Goal: Task Accomplishment & Management: Use online tool/utility

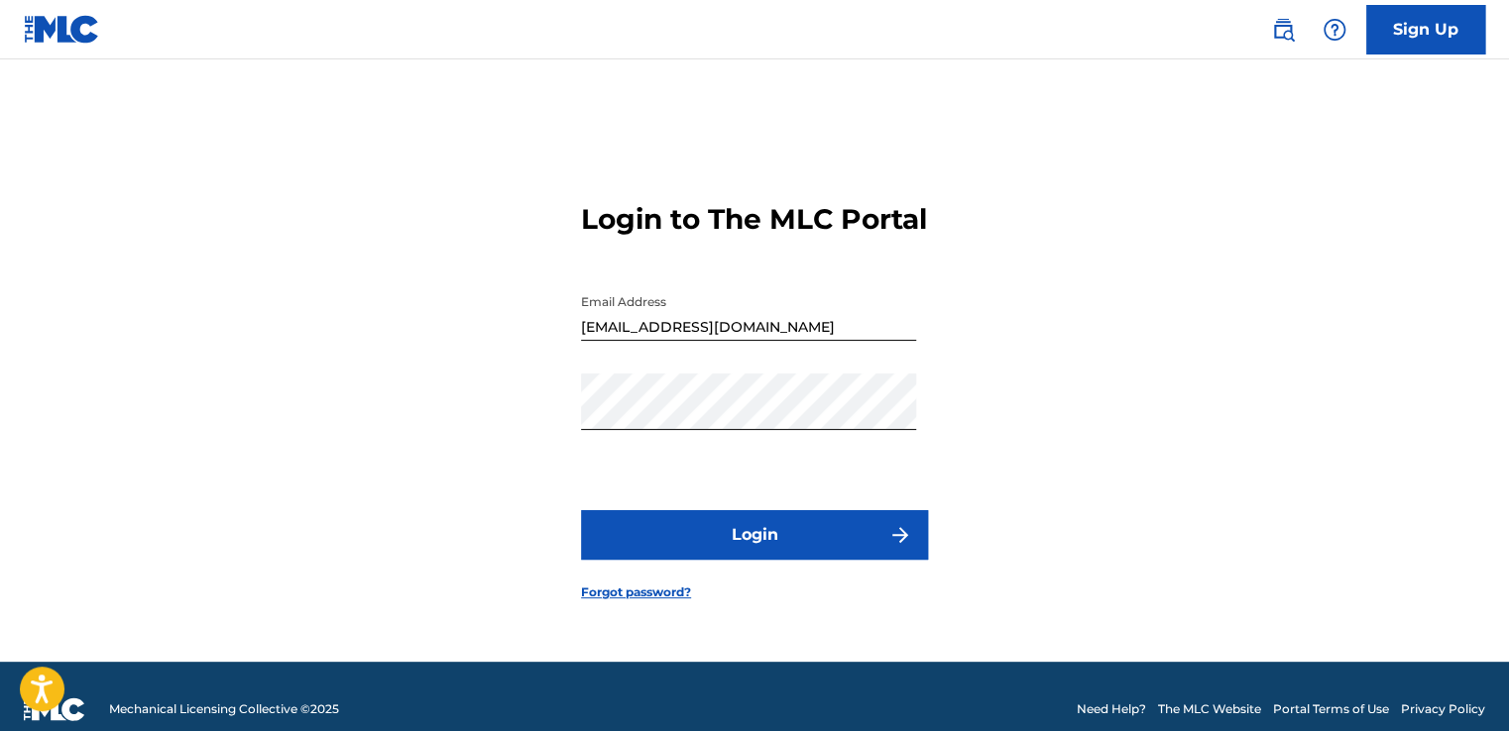
click at [728, 544] on button "Login" at bounding box center [754, 535] width 347 height 50
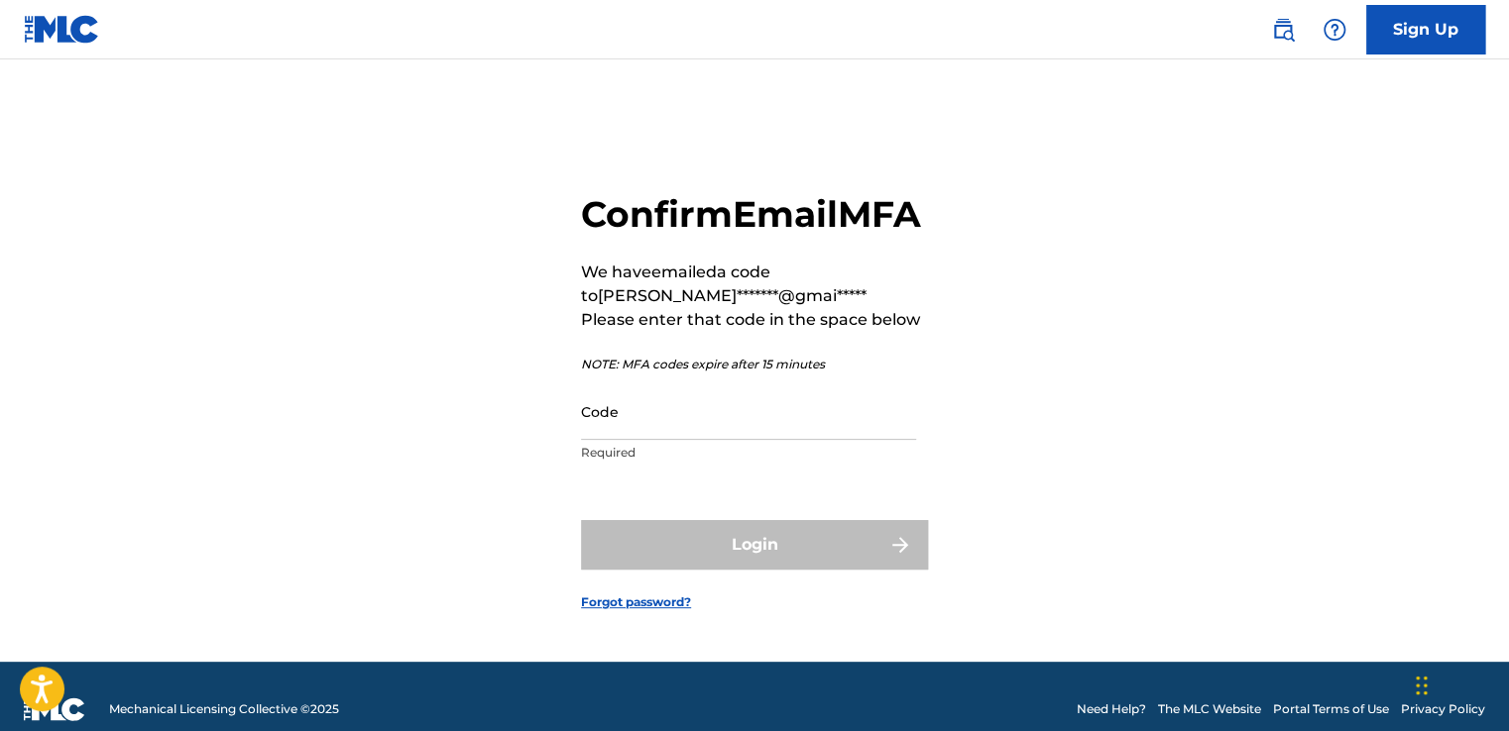
click at [715, 440] on input "Code" at bounding box center [748, 412] width 335 height 56
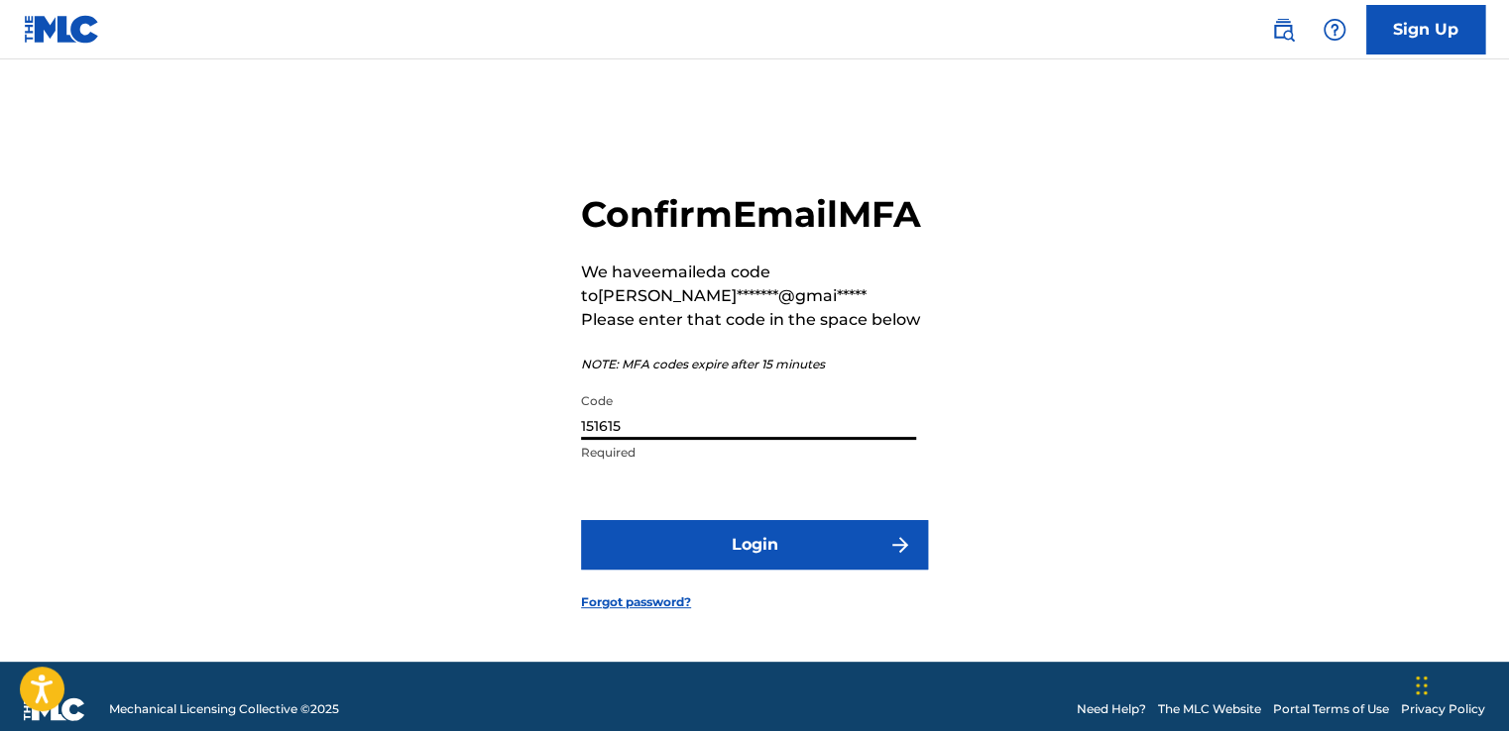
type input "151615"
click at [833, 570] on button "Login" at bounding box center [754, 545] width 347 height 50
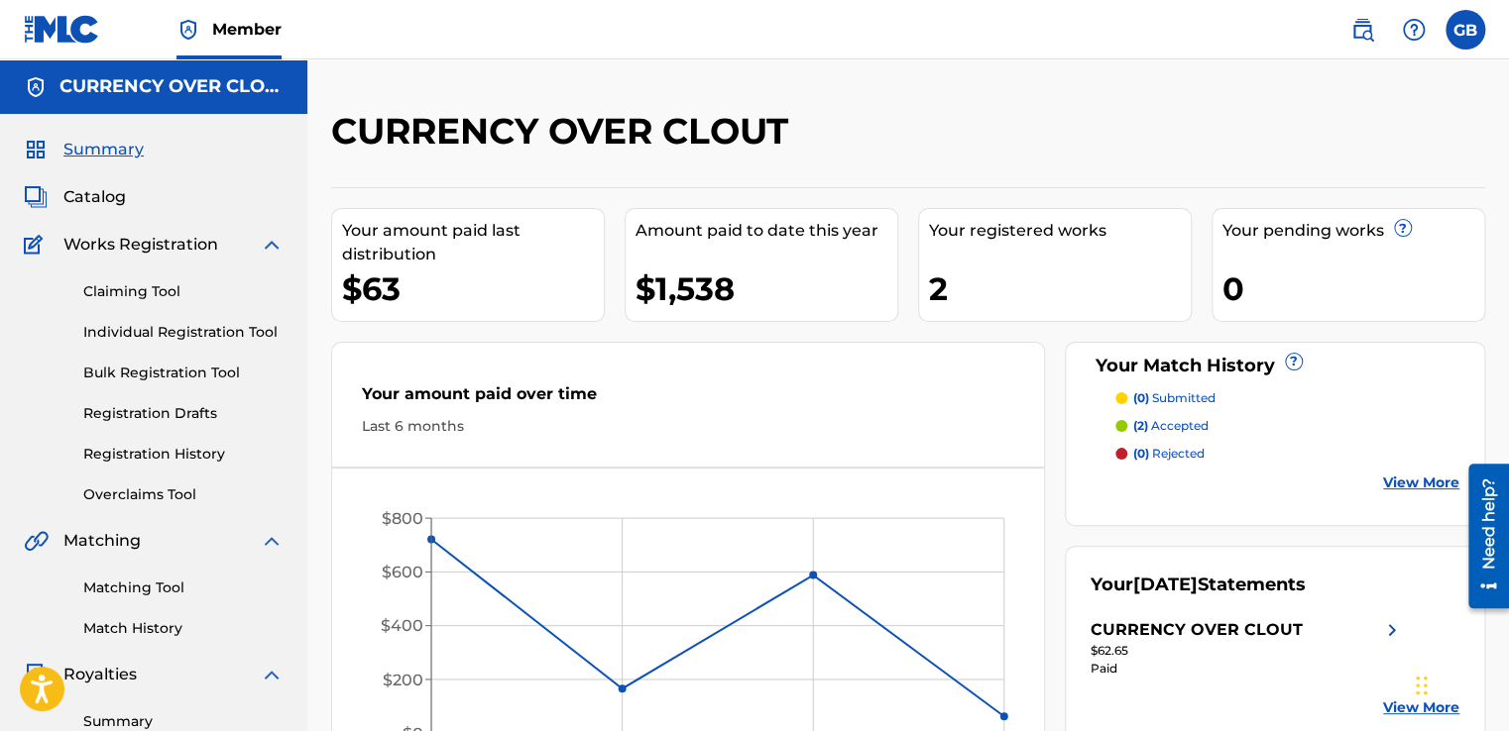
click at [163, 284] on link "Claiming Tool" at bounding box center [183, 291] width 200 height 21
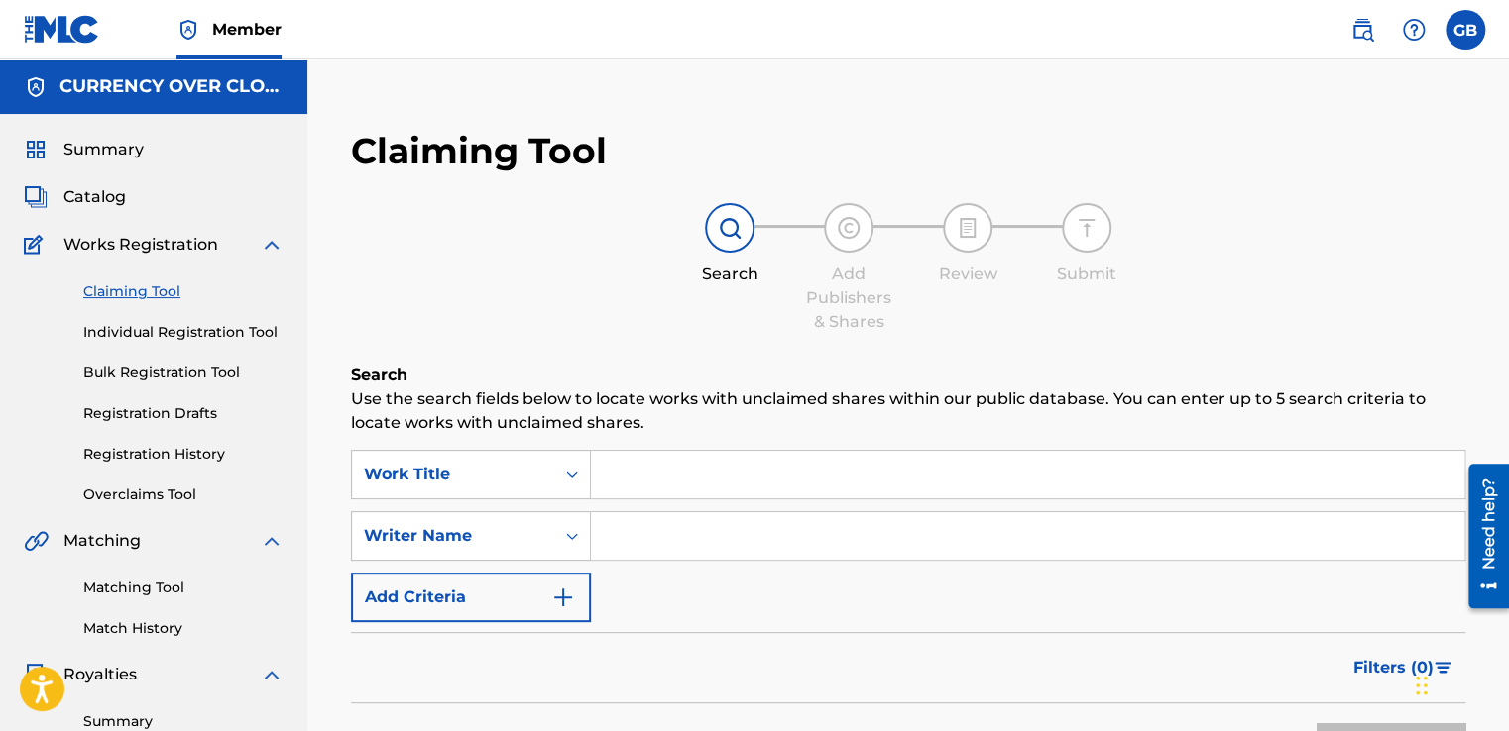
click at [613, 541] on input "Search Form" at bounding box center [1027, 536] width 873 height 48
type input "courtney towns"
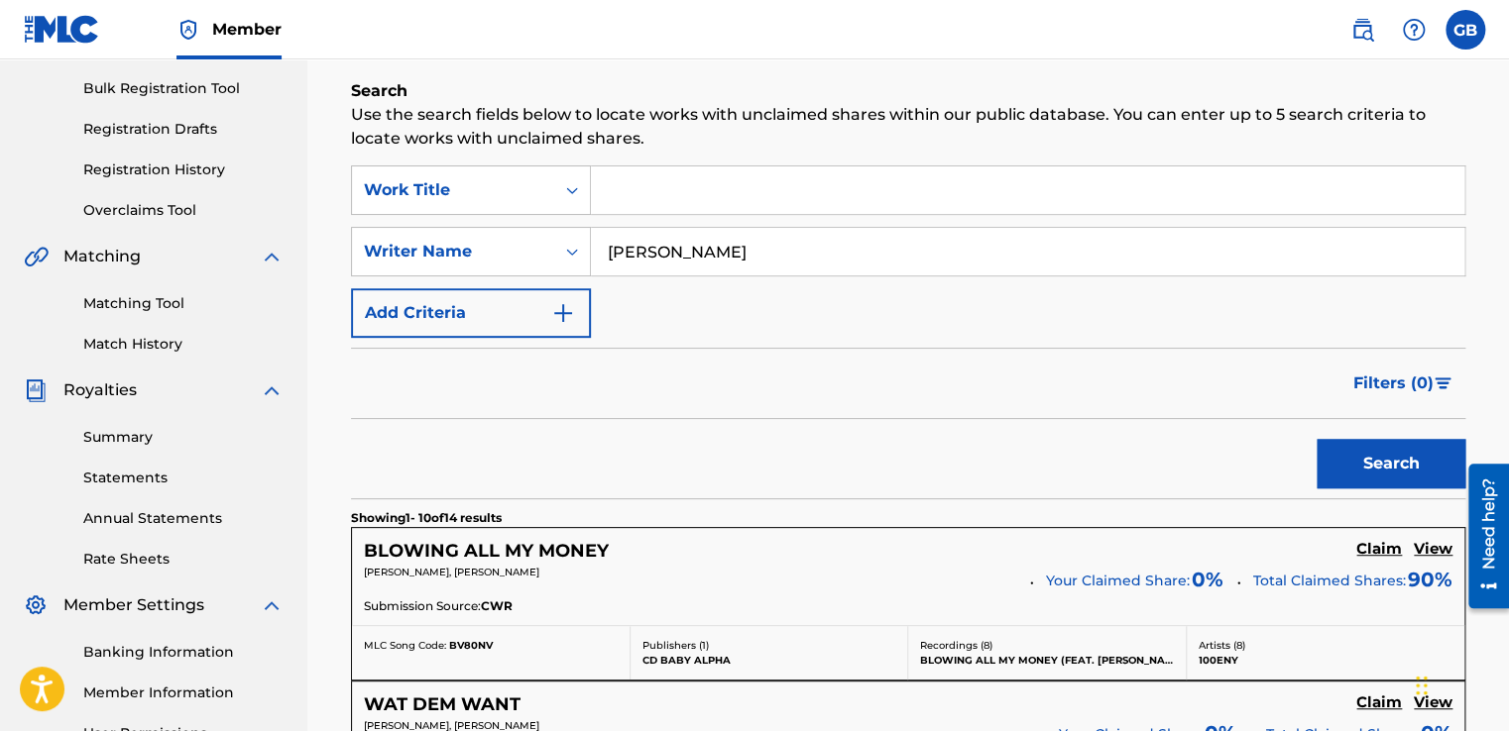
scroll to position [285, 0]
click at [577, 253] on icon "Search Form" at bounding box center [572, 251] width 20 height 20
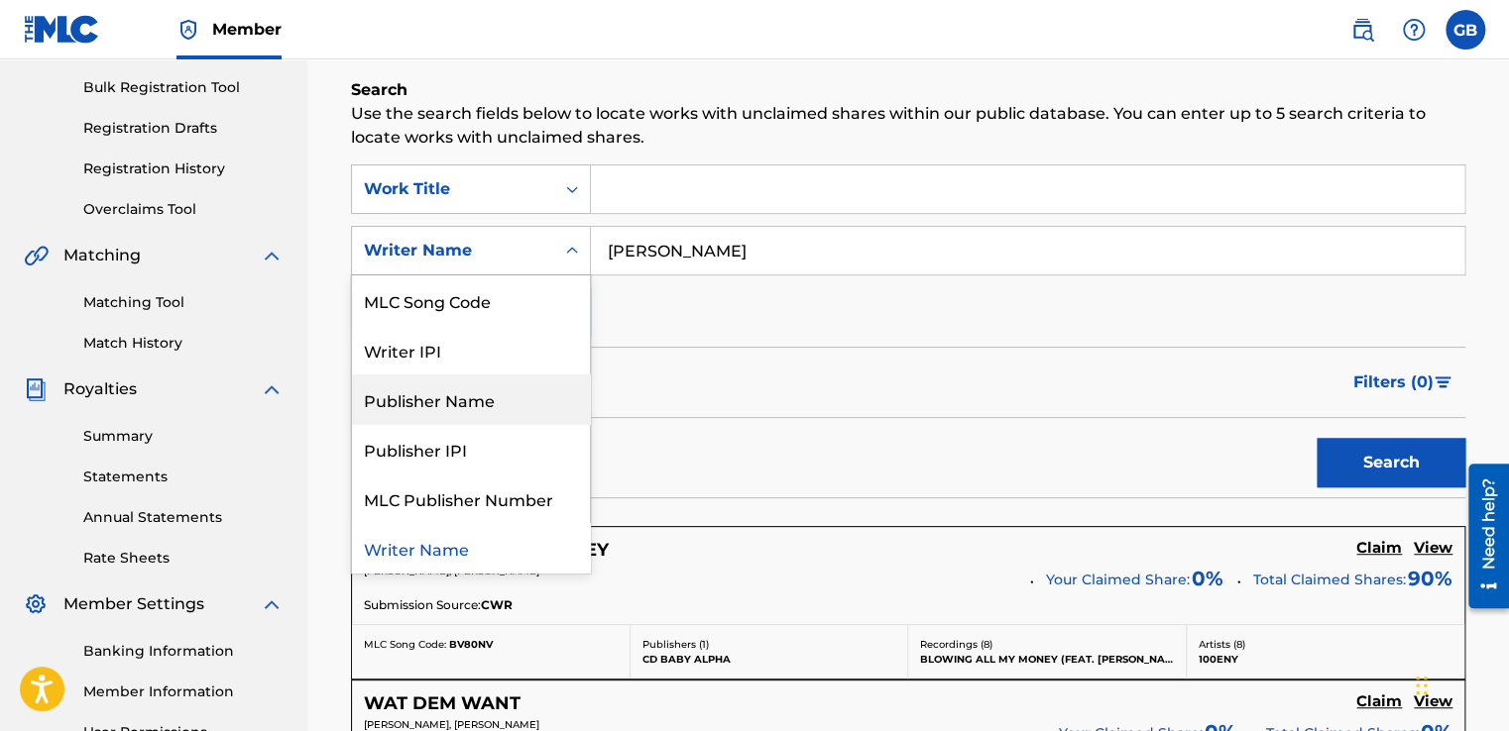
scroll to position [0, 0]
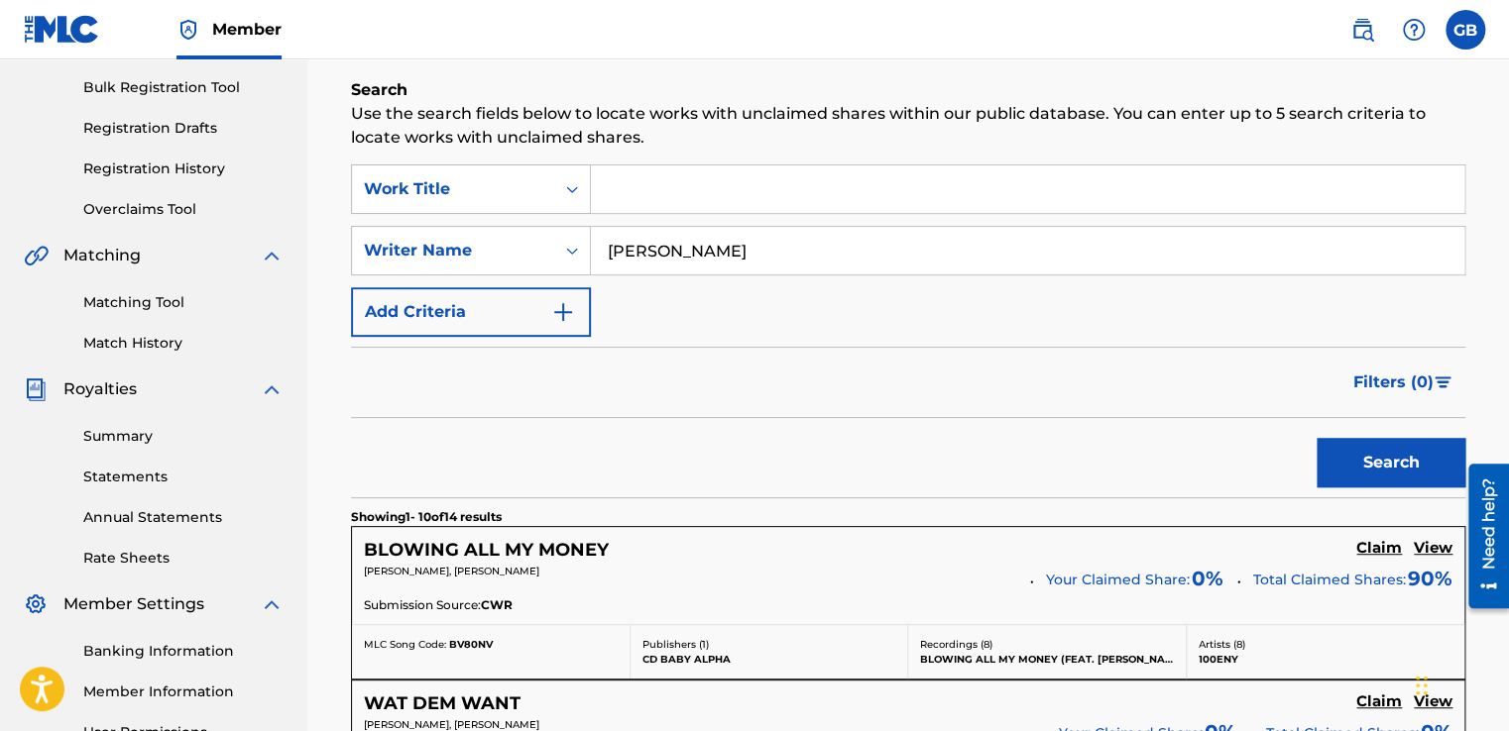
drag, startPoint x: 757, startPoint y: 256, endPoint x: 523, endPoint y: 220, distance: 236.6
click at [523, 220] on div "SearchWithCriteriae4712c77-920b-4bec-b1ca-2f623c646b23 Work Title SearchWithCri…" at bounding box center [908, 251] width 1114 height 172
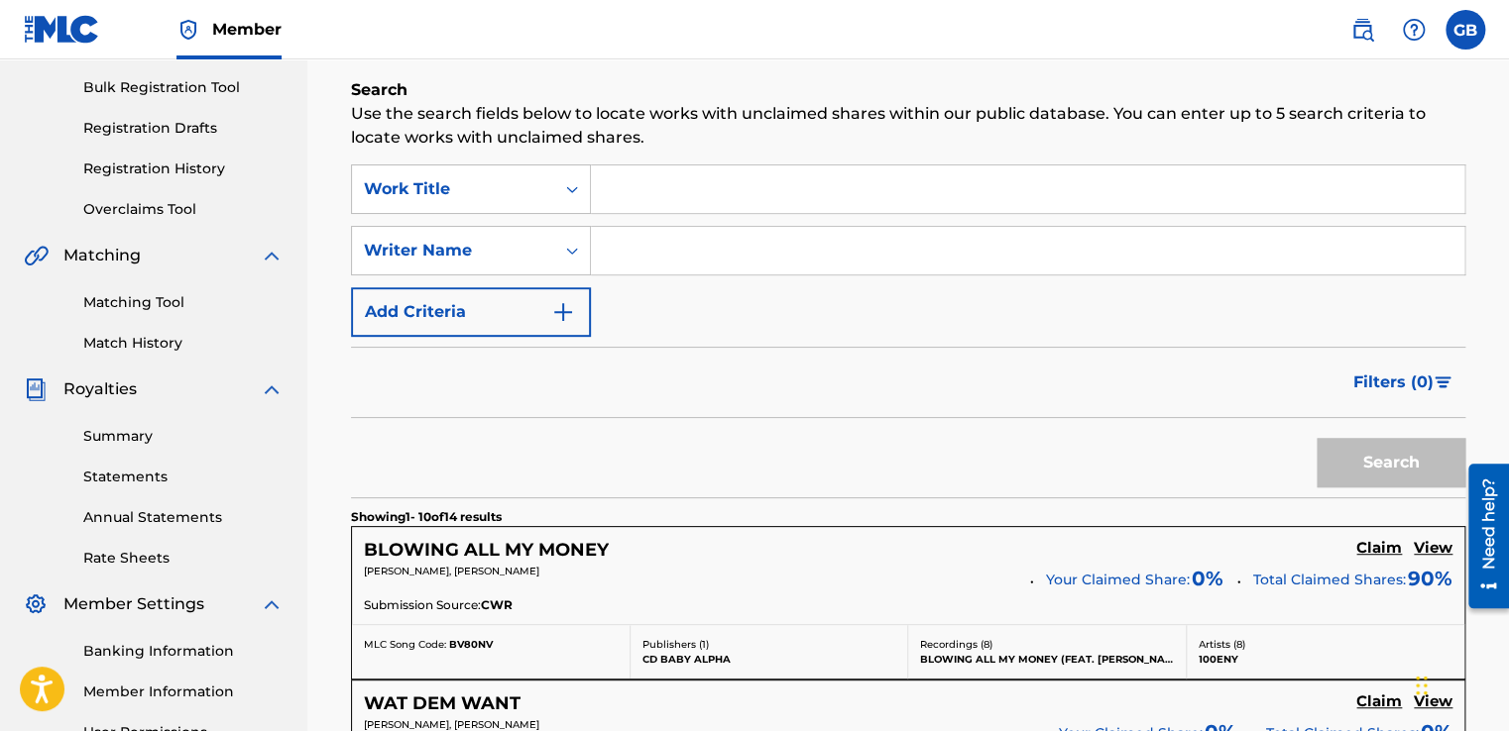
click at [640, 188] on input "Search Form" at bounding box center [1027, 190] width 873 height 48
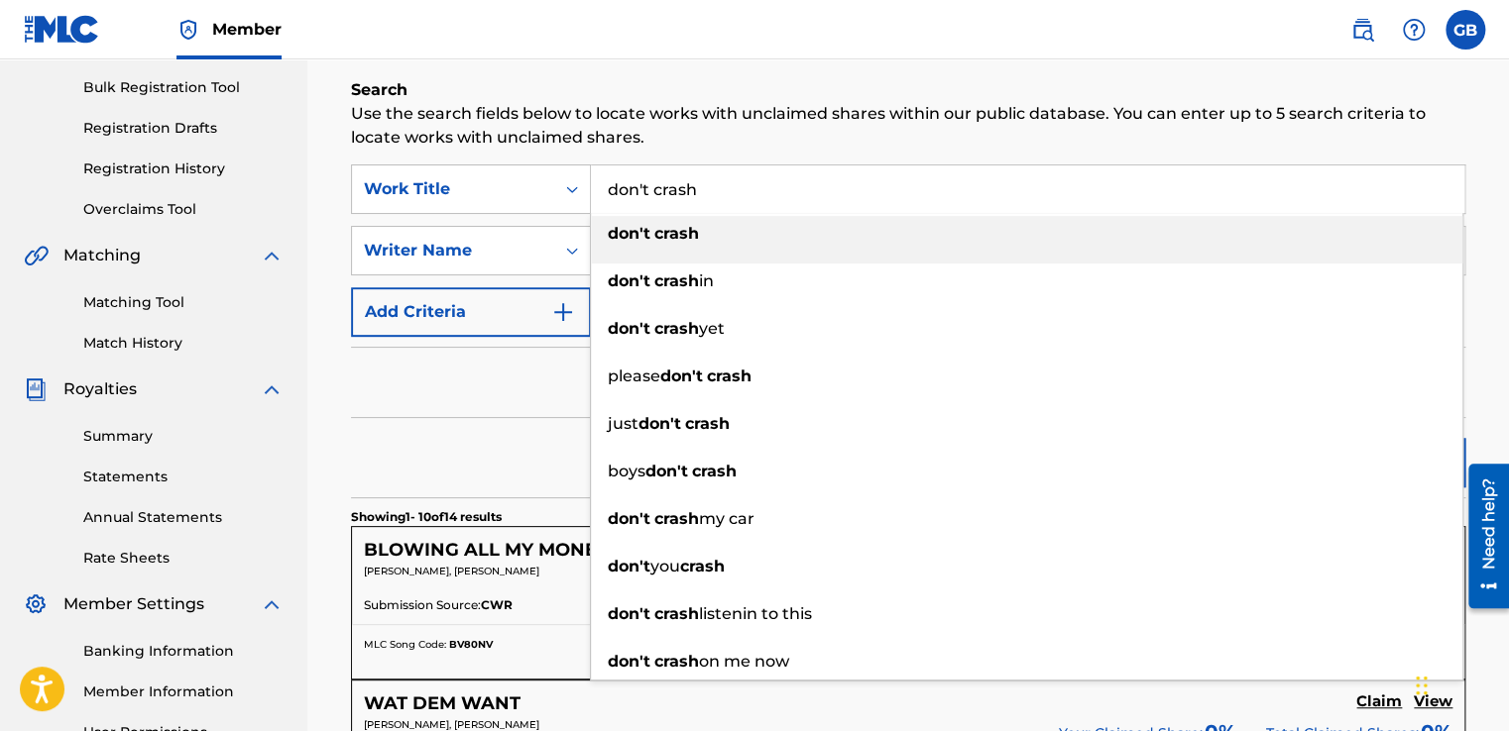
type input "don't crash"
click at [757, 232] on div "don't crash" at bounding box center [1026, 234] width 871 height 36
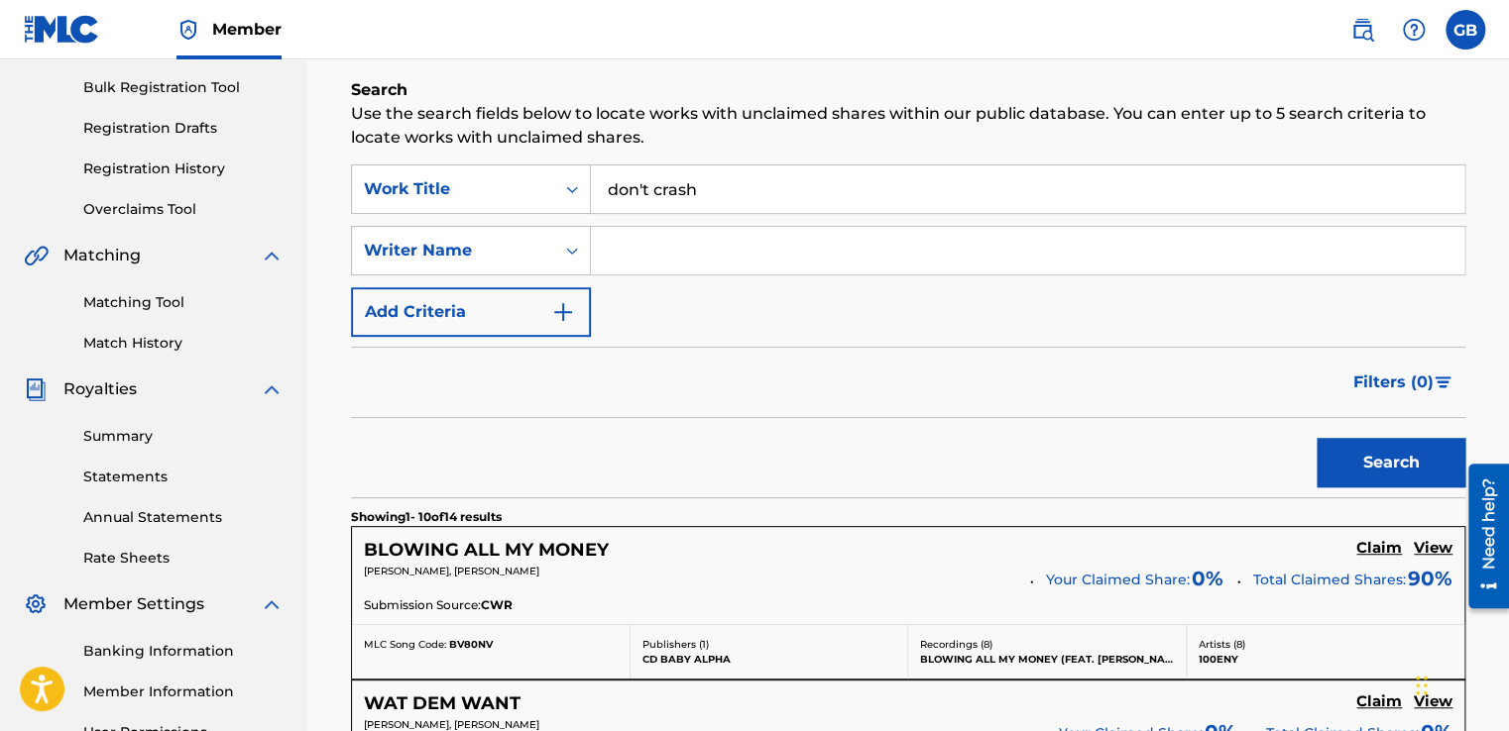
click at [690, 253] on input "Search Form" at bounding box center [1027, 251] width 873 height 48
click at [562, 315] on img "Search Form" at bounding box center [563, 312] width 24 height 24
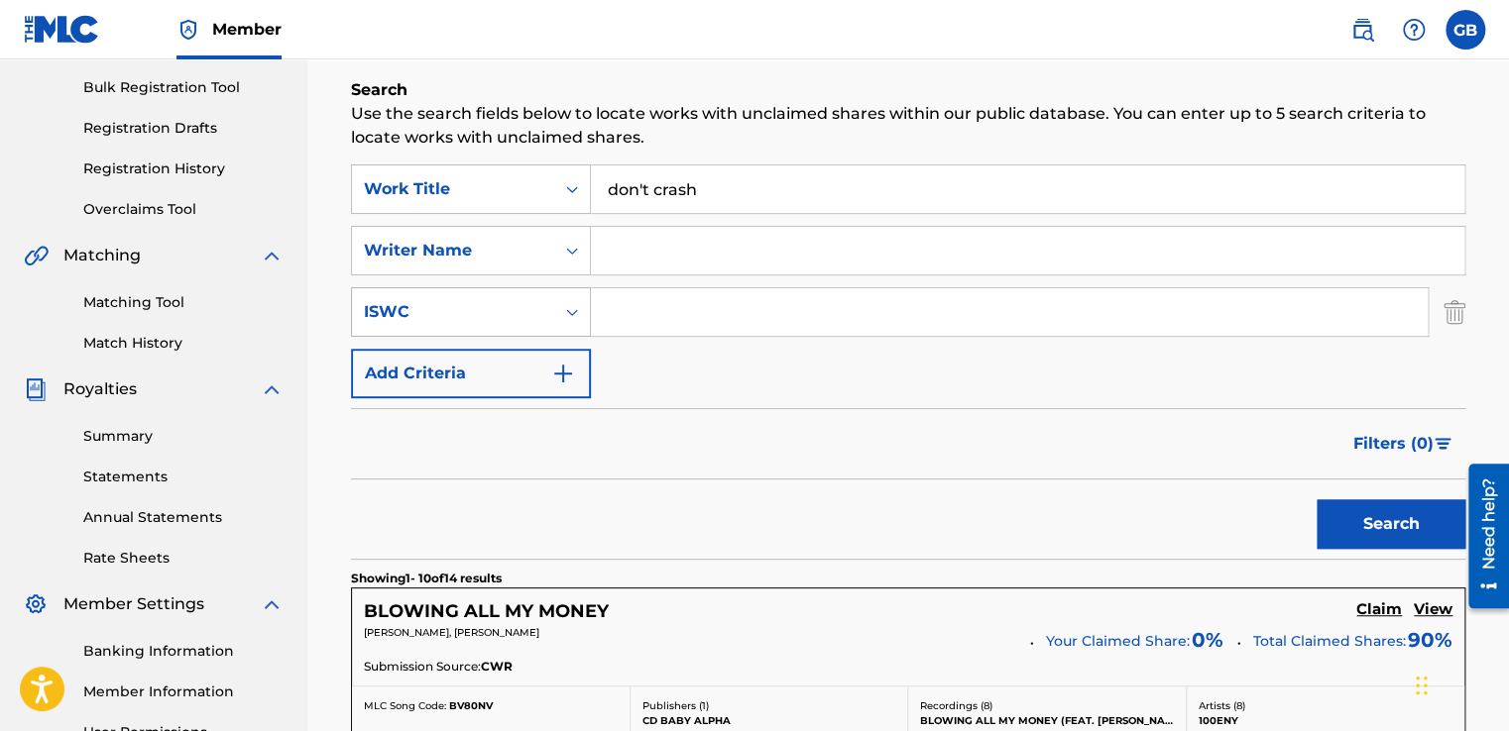
click at [568, 307] on icon "Search Form" at bounding box center [572, 312] width 20 height 20
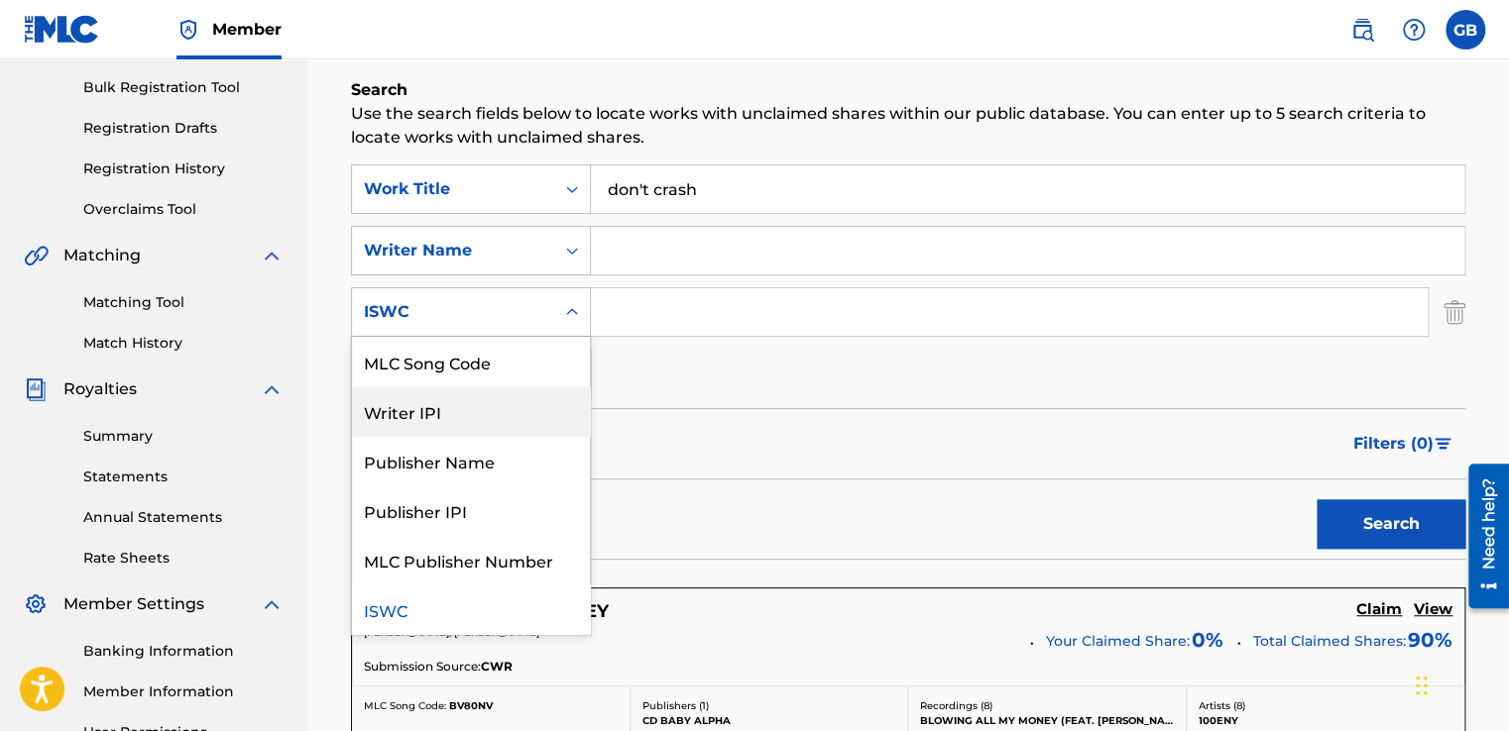
click at [595, 252] on input "Search Form" at bounding box center [1027, 251] width 873 height 48
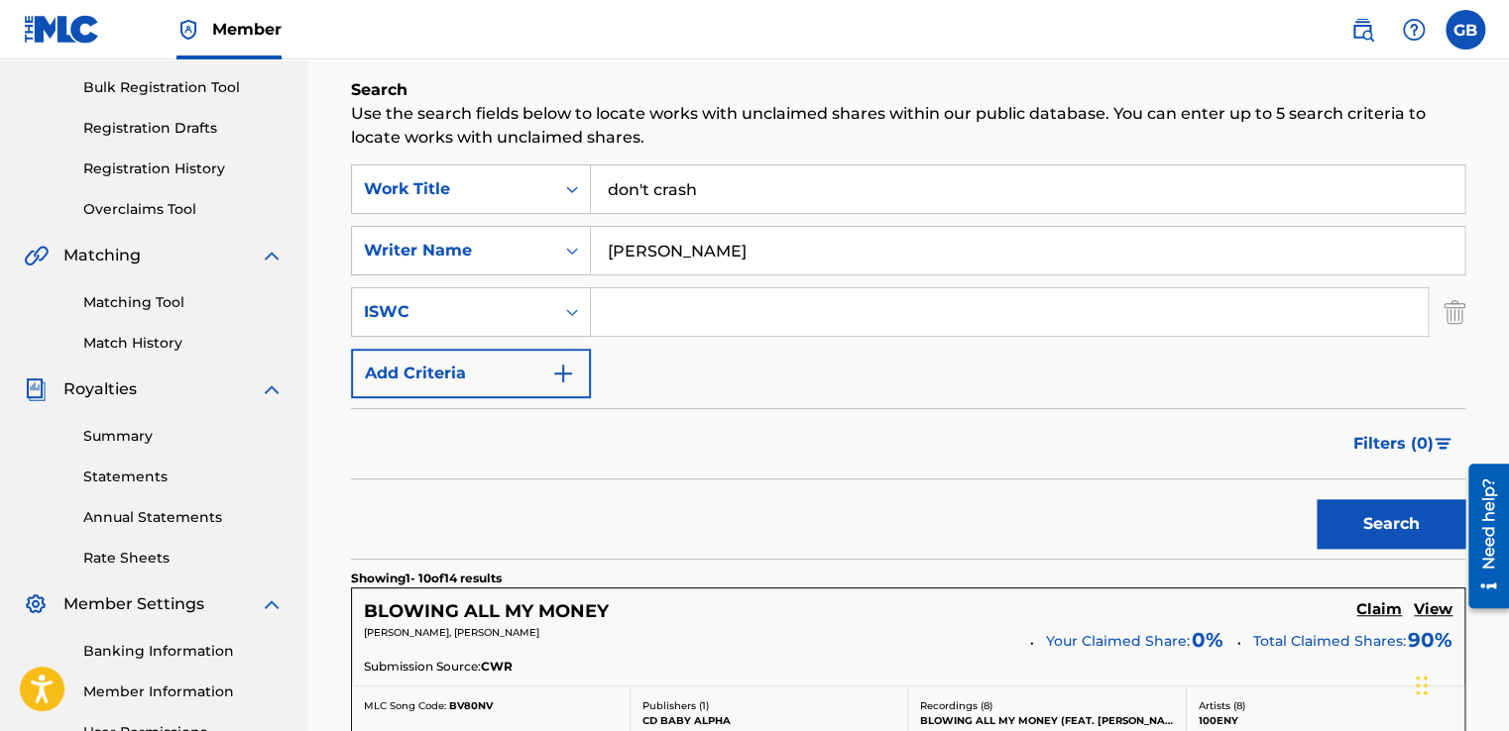
type input "courtney"
click at [1316, 500] on button "Search" at bounding box center [1390, 525] width 149 height 50
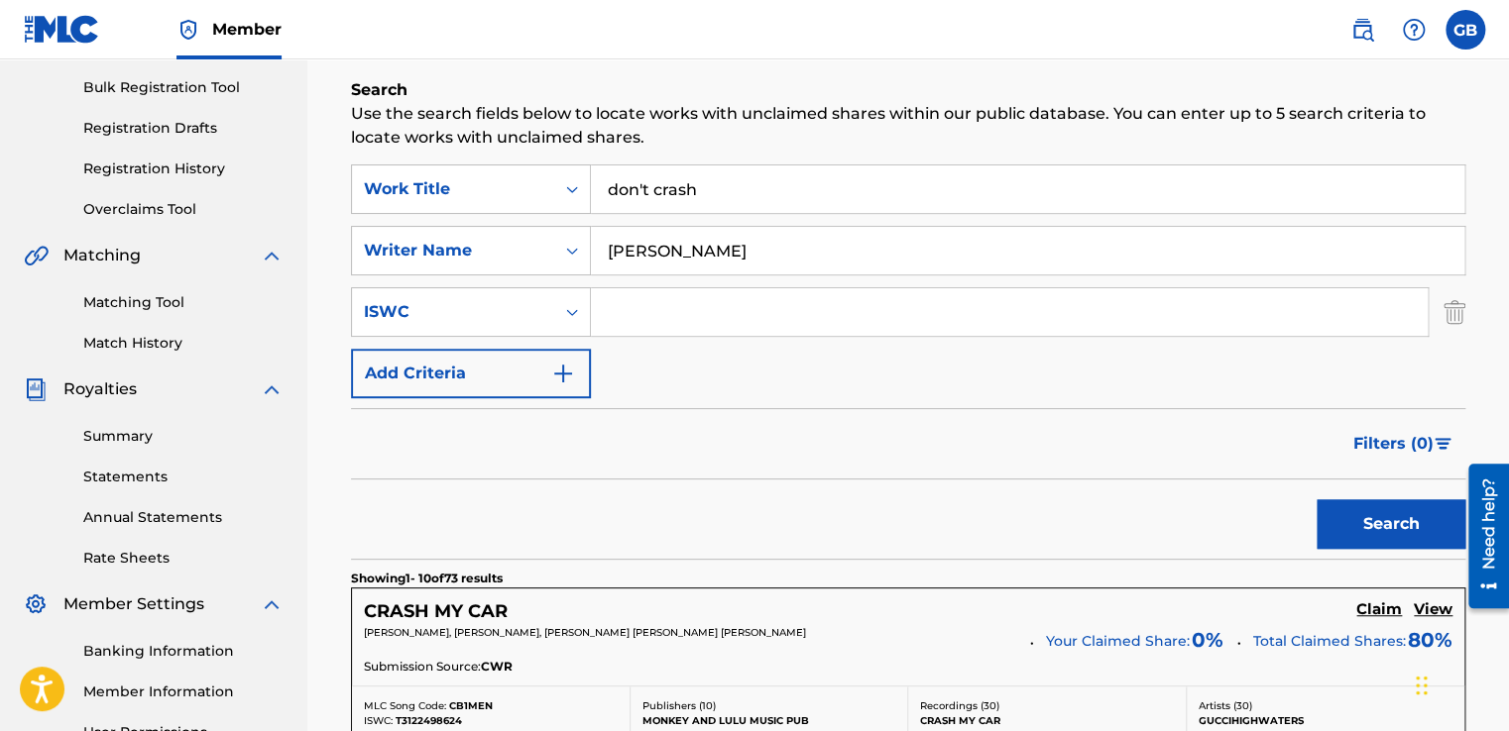
drag, startPoint x: 803, startPoint y: 239, endPoint x: 771, endPoint y: 236, distance: 31.9
click at [1071, 324] on input "Search Form" at bounding box center [1009, 312] width 837 height 48
click at [1351, 517] on button "Search" at bounding box center [1390, 525] width 149 height 50
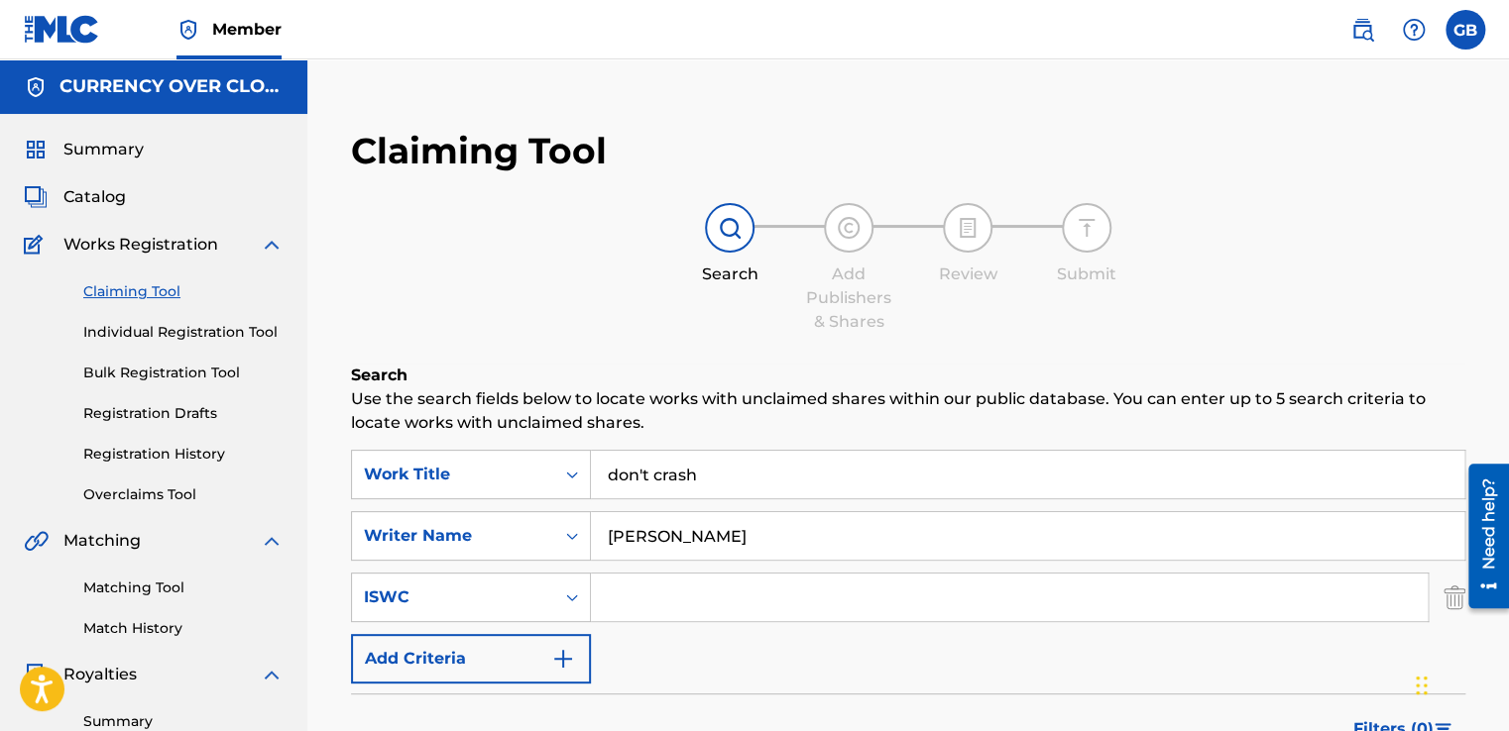
drag, startPoint x: 718, startPoint y: 522, endPoint x: 595, endPoint y: 522, distance: 122.9
click at [595, 522] on input "courtney" at bounding box center [1027, 536] width 873 height 48
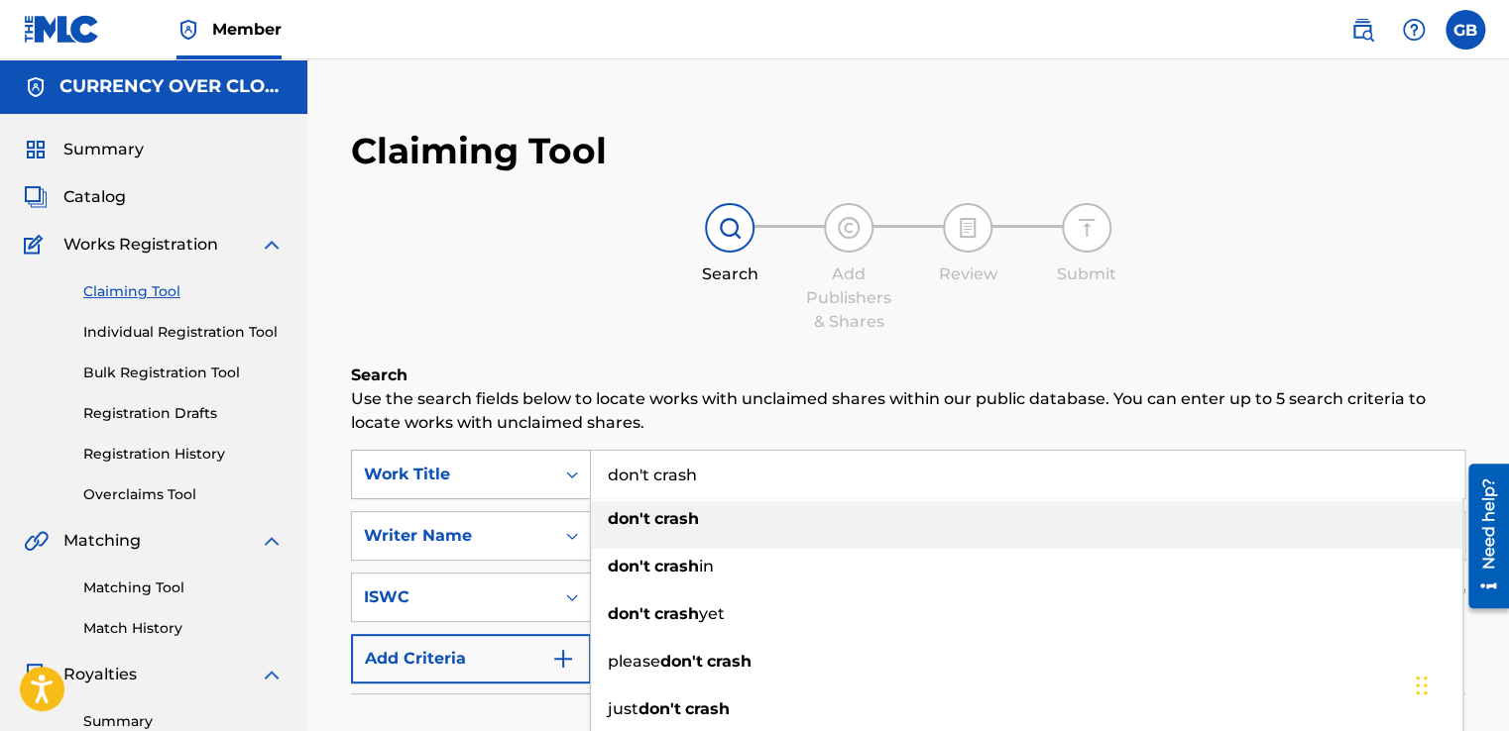
drag, startPoint x: 775, startPoint y: 466, endPoint x: 572, endPoint y: 471, distance: 203.2
click at [572, 471] on div "SearchWithCriteriae4712c77-920b-4bec-b1ca-2f623c646b23 Work Title don't crash d…" at bounding box center [908, 475] width 1114 height 50
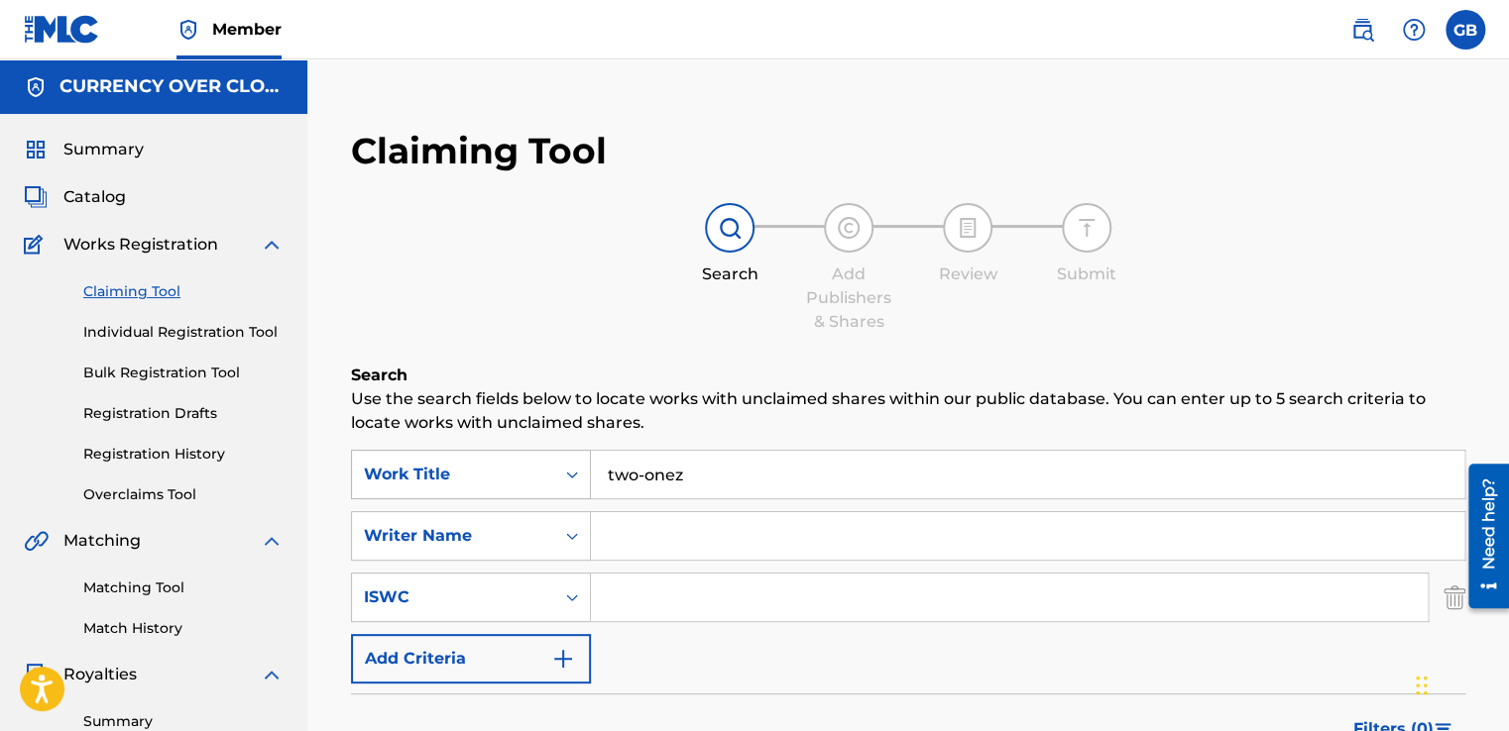
type input "two-onez"
drag, startPoint x: 725, startPoint y: 474, endPoint x: 535, endPoint y: 440, distance: 192.3
click at [726, 541] on input "Search Form" at bounding box center [1027, 536] width 873 height 48
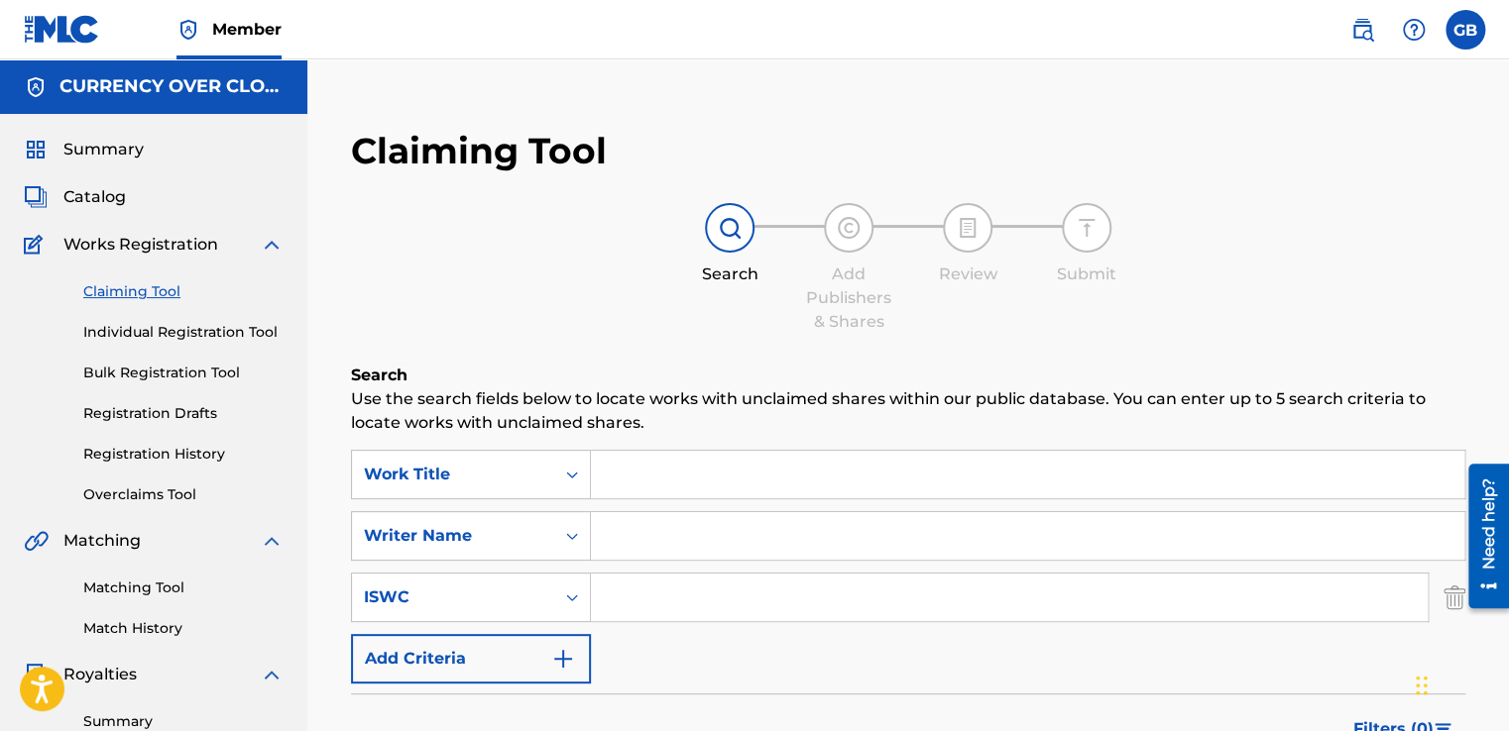
paste input "two-onez"
type input "two-onez"
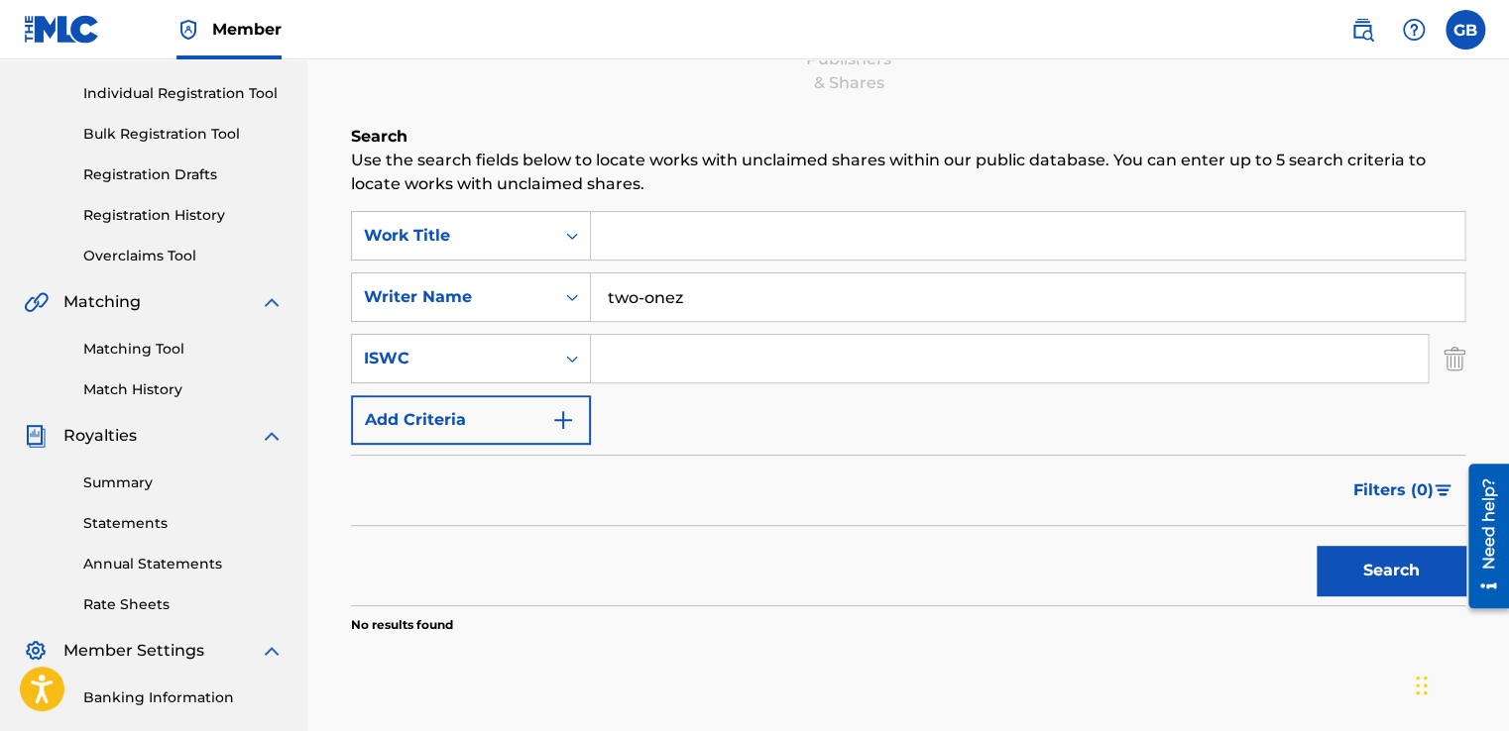
scroll to position [242, 0]
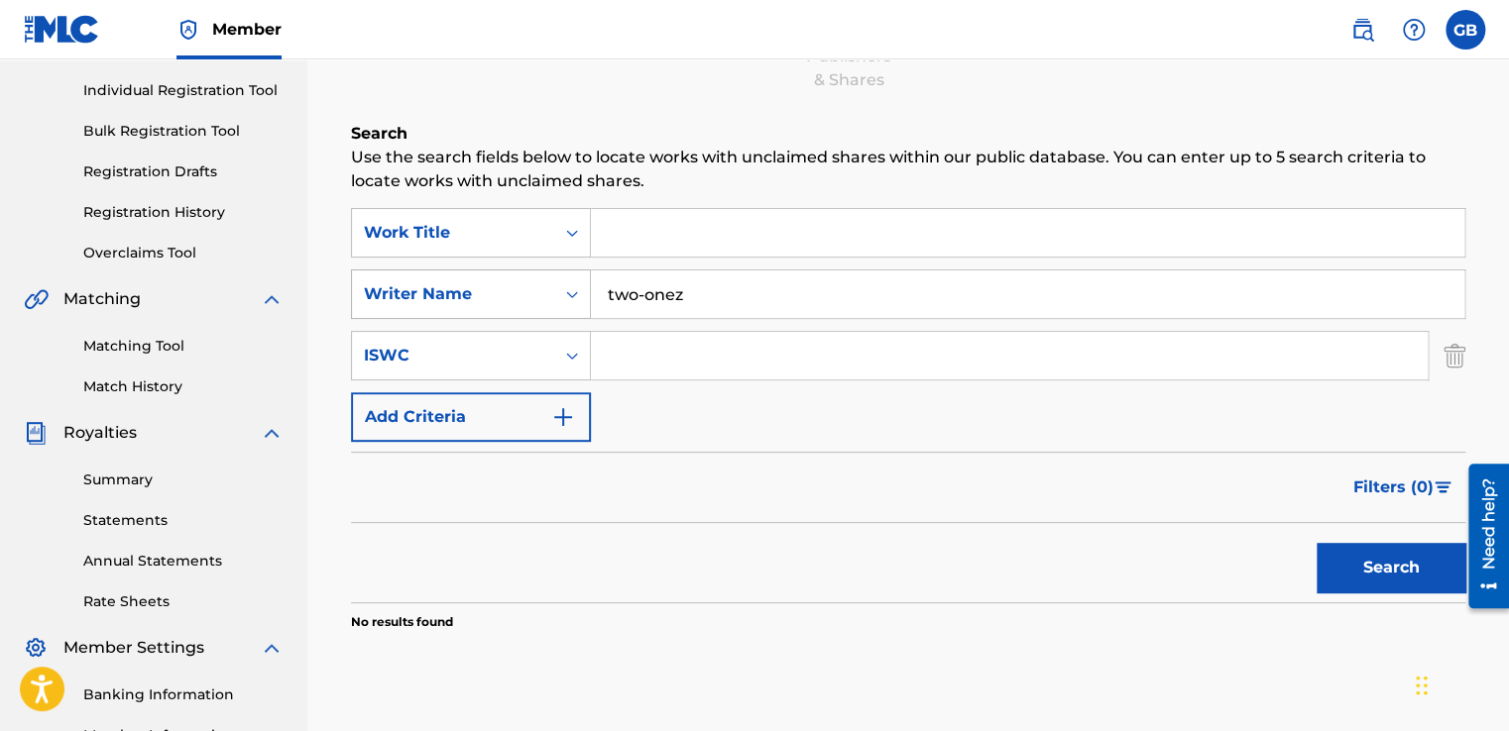
drag, startPoint x: 712, startPoint y: 276, endPoint x: 503, endPoint y: 300, distance: 210.6
click at [503, 300] on div "SearchWithCriteria80c93371-1b62-4cc5-9347-d7aa3de6d38c Writer Name two-onez" at bounding box center [908, 295] width 1114 height 50
type input "courtney j towns"
click at [1316, 543] on button "Search" at bounding box center [1390, 568] width 149 height 50
drag, startPoint x: 759, startPoint y: 299, endPoint x: 714, endPoint y: 295, distance: 45.8
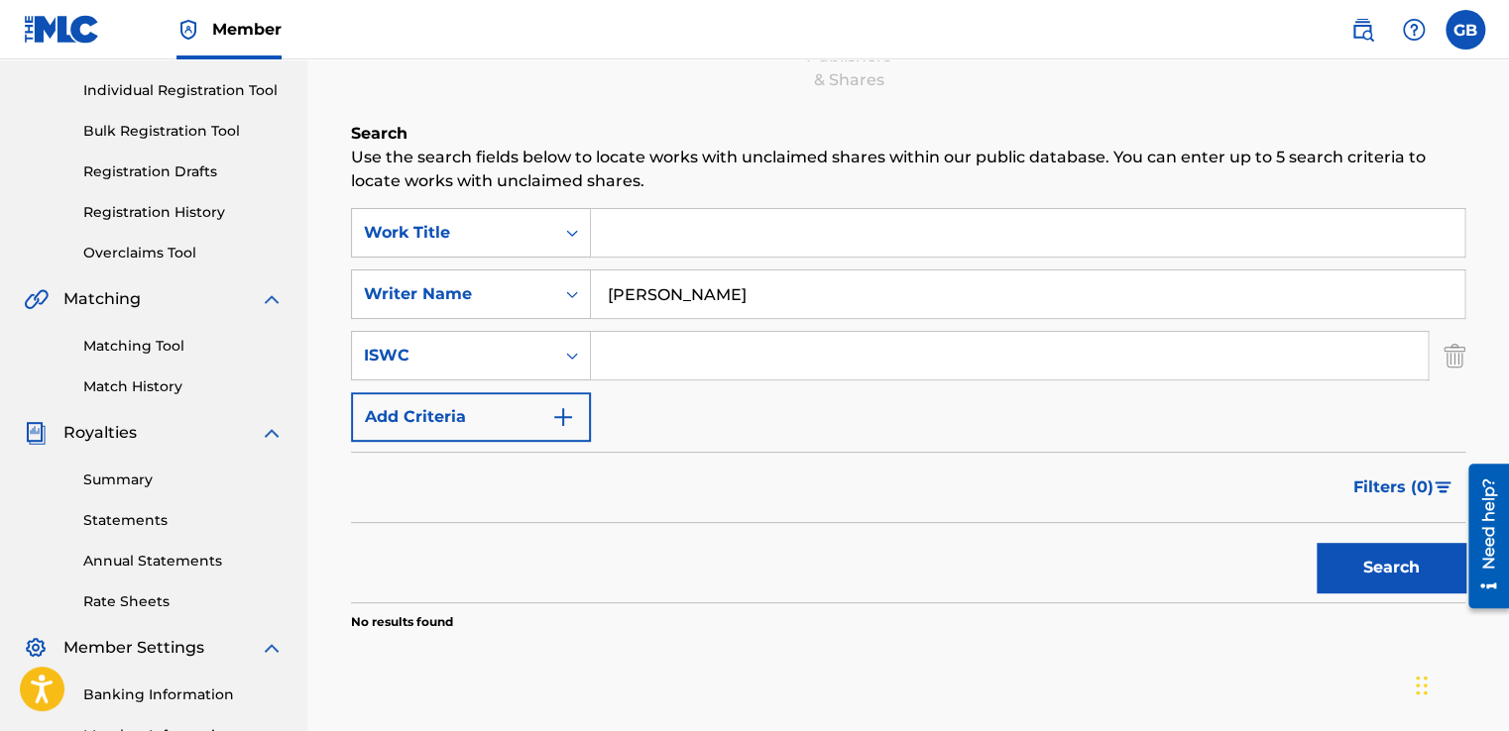
click at [714, 295] on input "courtney j towns" at bounding box center [1027, 295] width 873 height 48
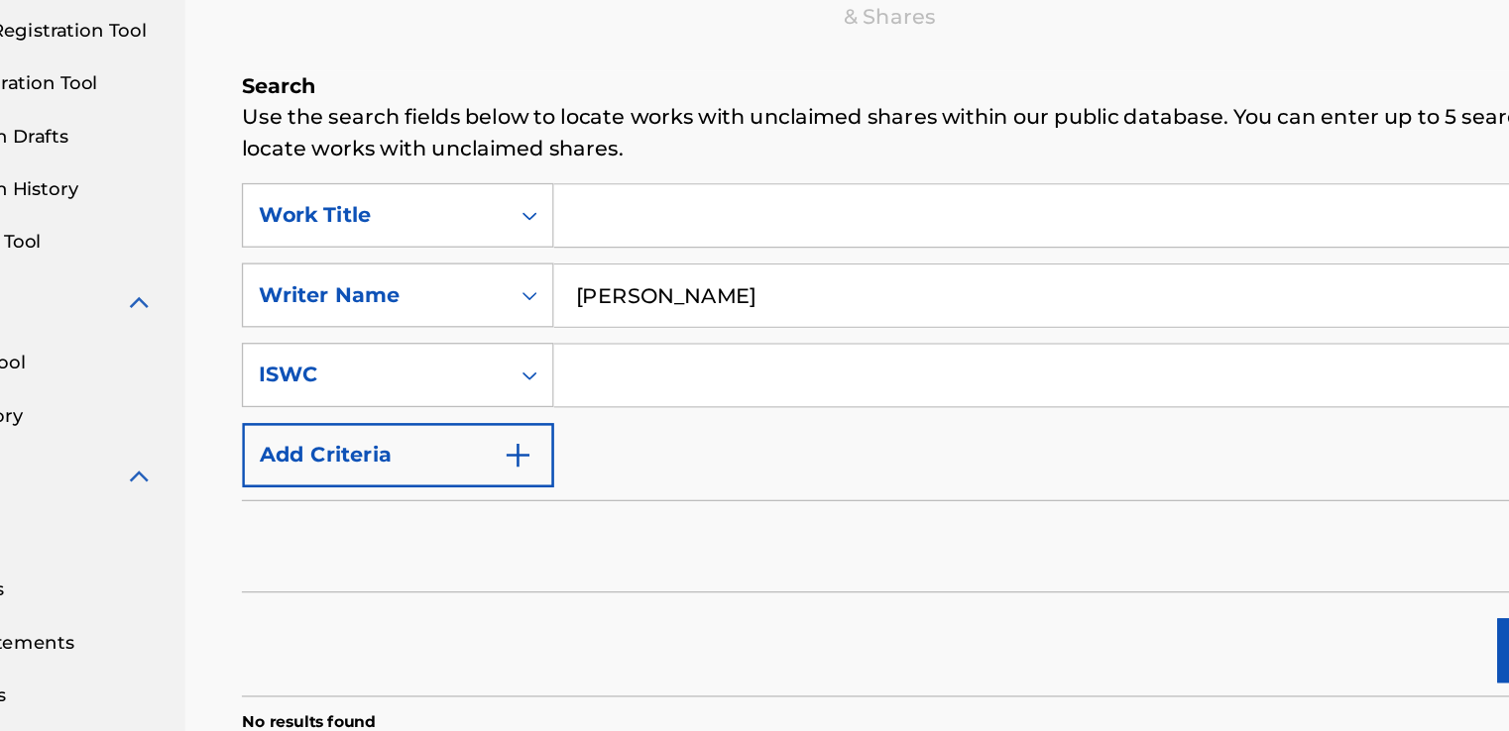
scroll to position [241, 0]
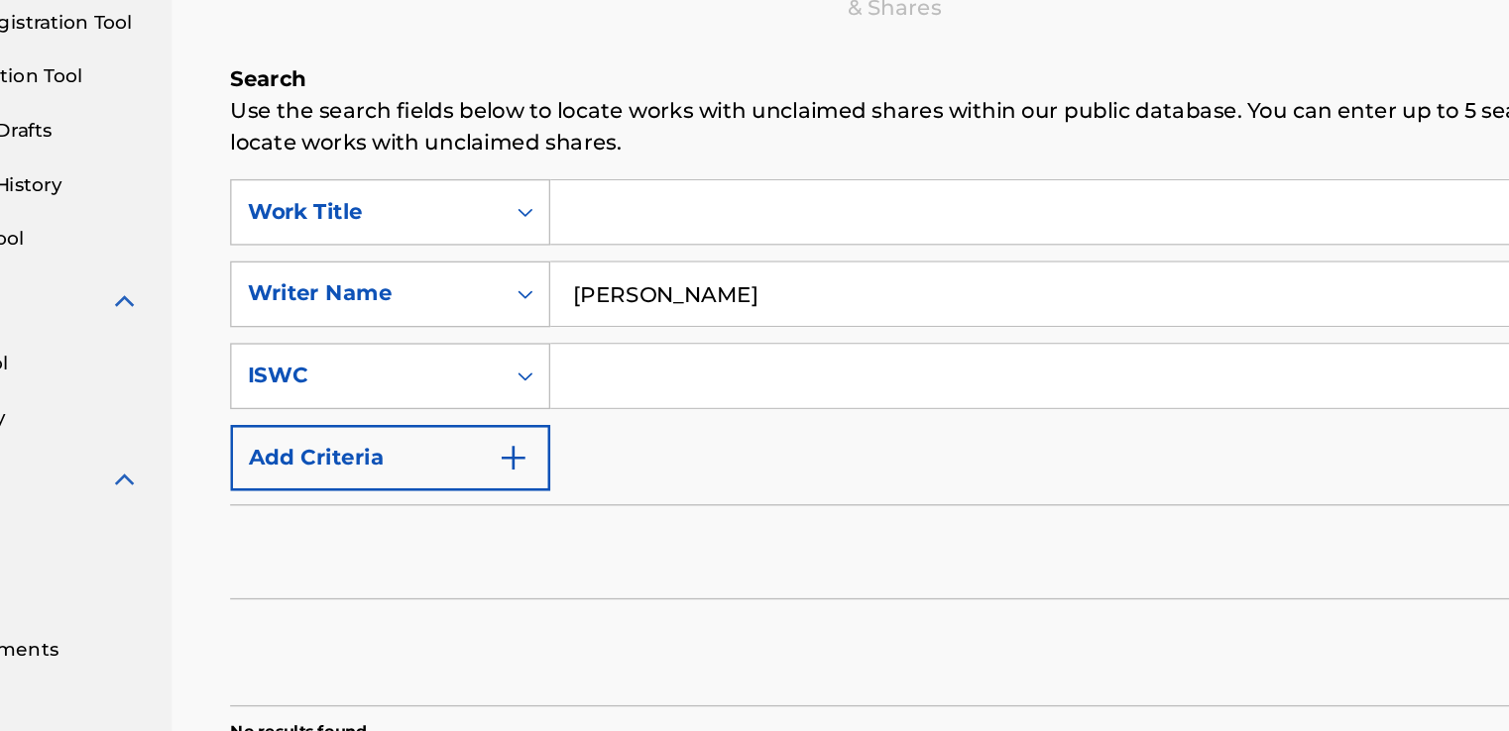
click at [773, 297] on input "courtney j towns" at bounding box center [1027, 295] width 873 height 48
drag, startPoint x: 773, startPoint y: 297, endPoint x: 578, endPoint y: 283, distance: 195.7
click at [578, 283] on div "SearchWithCriteria80c93371-1b62-4cc5-9347-d7aa3de6d38c Writer Name courtney j t…" at bounding box center [908, 295] width 1114 height 50
click at [628, 244] on input "Search Form" at bounding box center [1027, 233] width 873 height 48
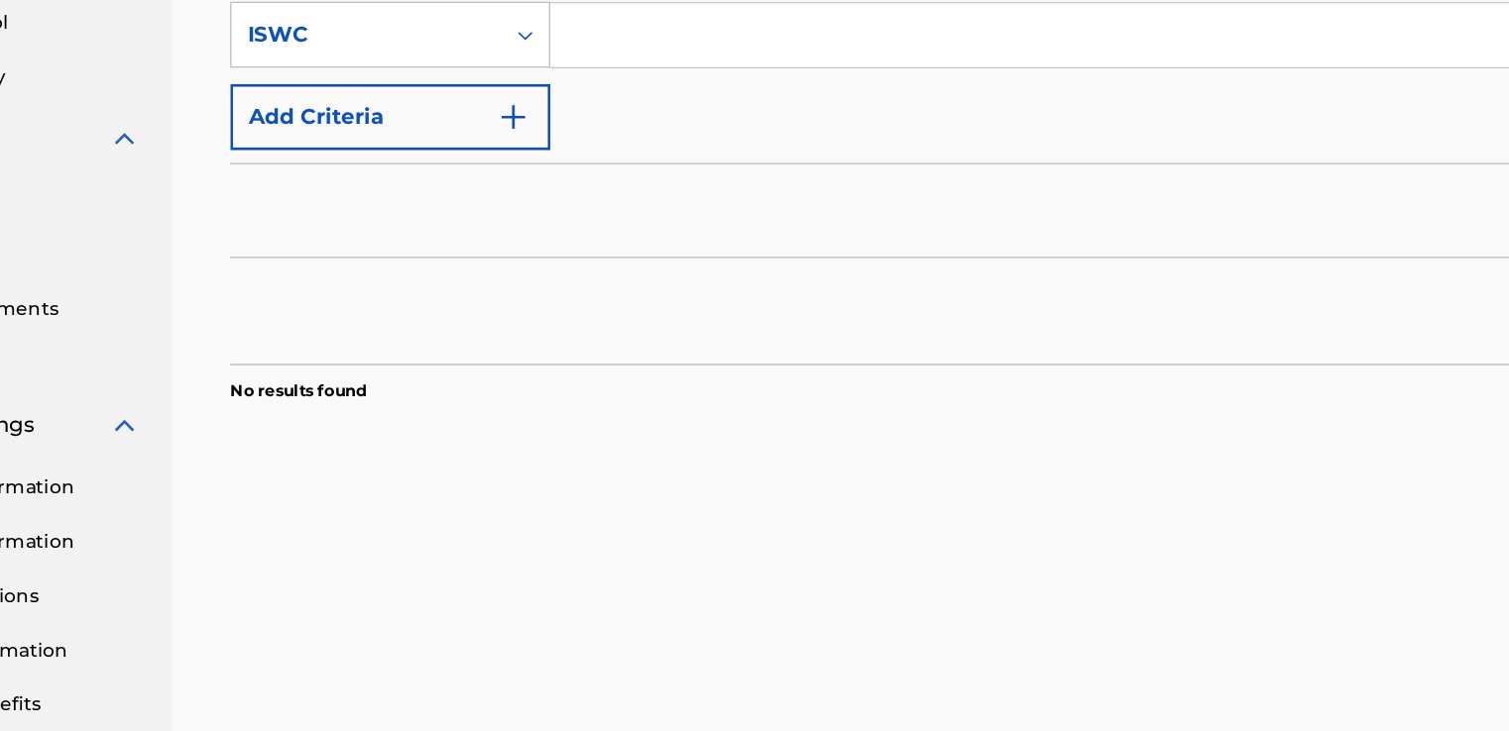
scroll to position [389, 0]
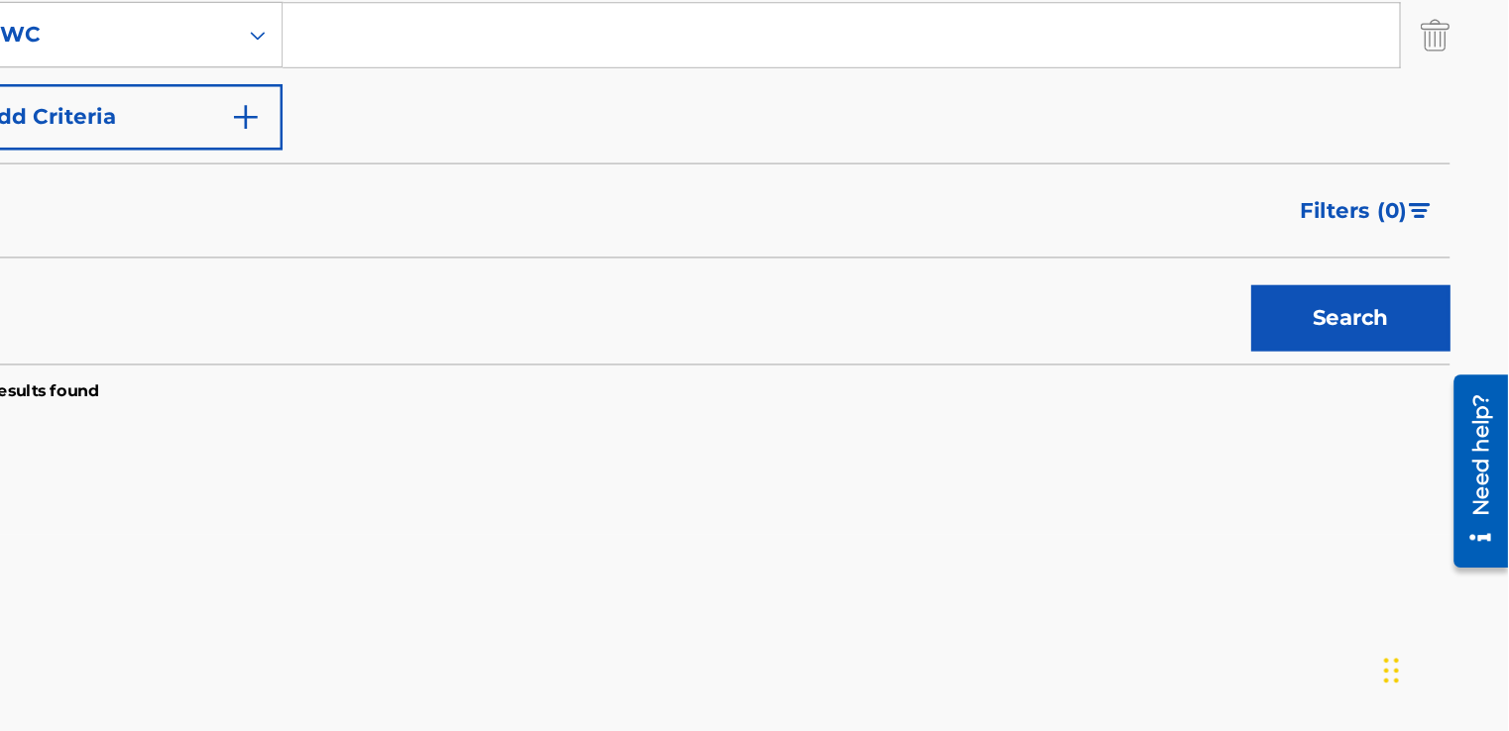
type input "whole foods"
click at [1353, 408] on button "Search" at bounding box center [1390, 421] width 149 height 50
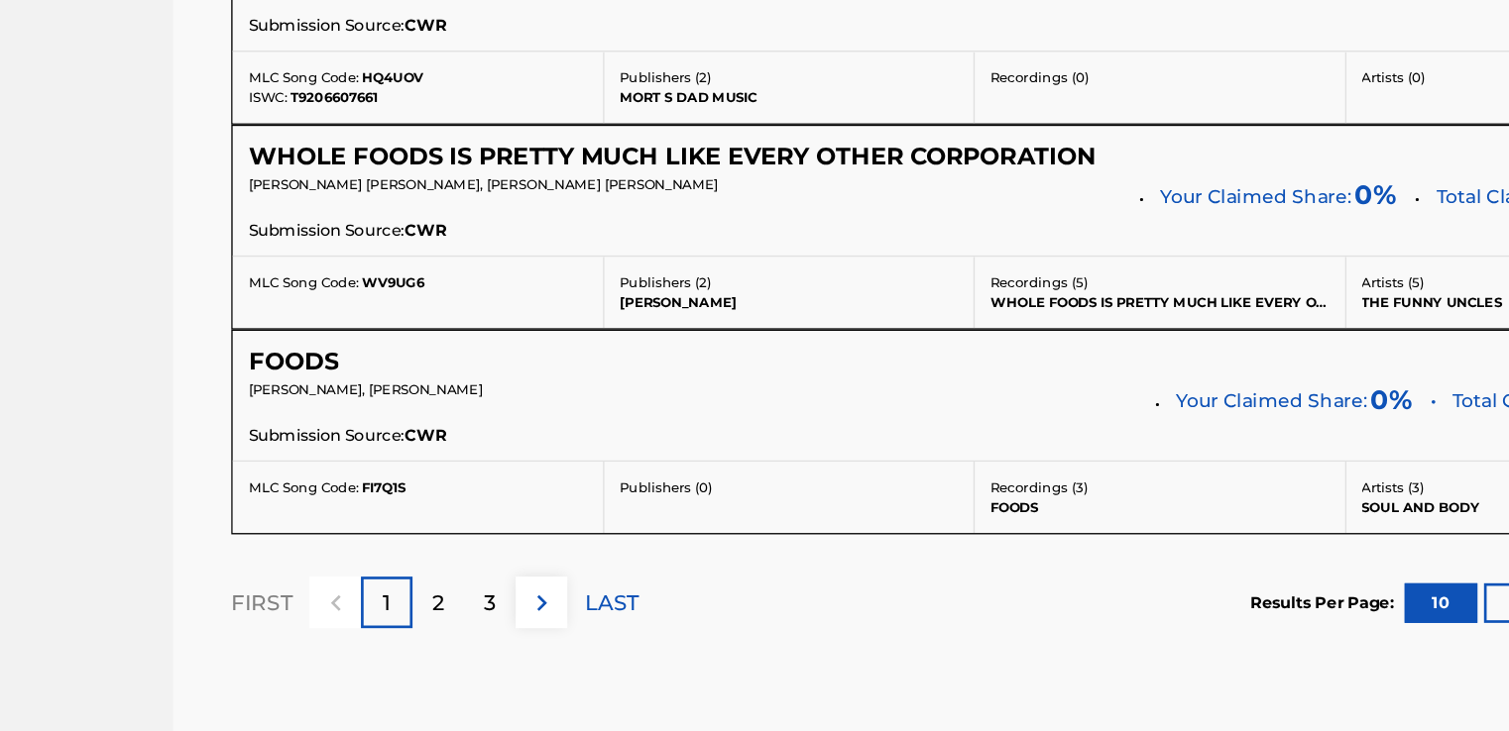
scroll to position [1829, 0]
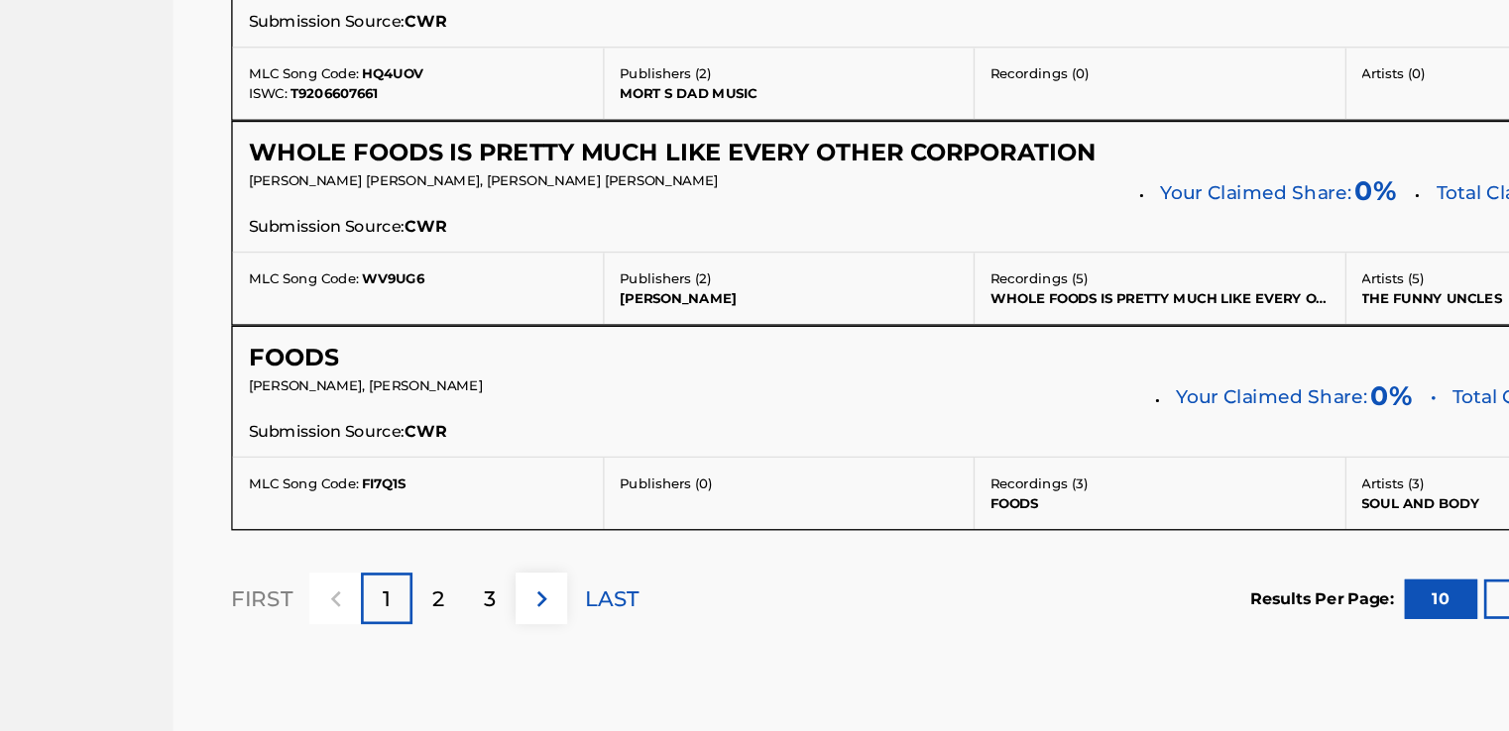
click at [510, 628] on div "2" at bounding box center [506, 632] width 39 height 39
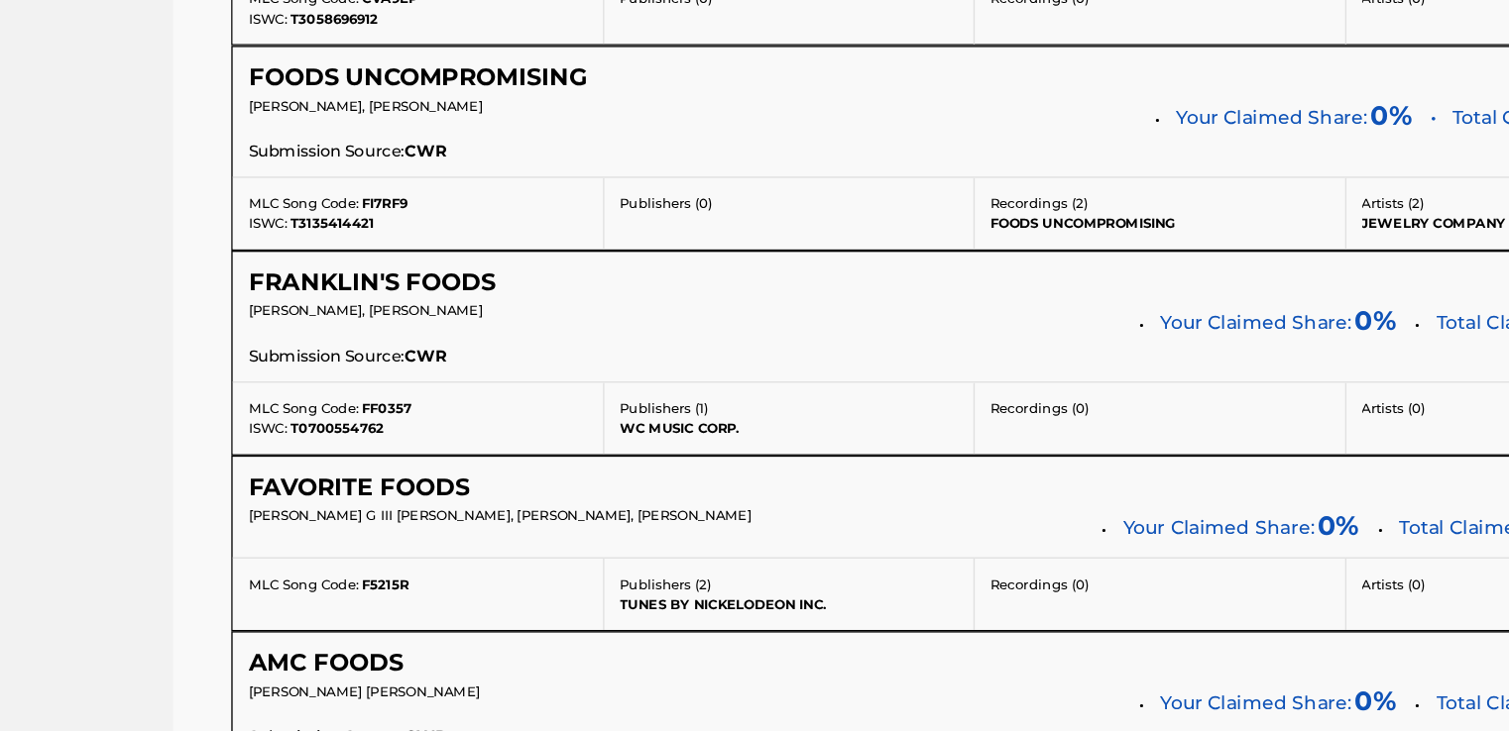
scroll to position [1899, 0]
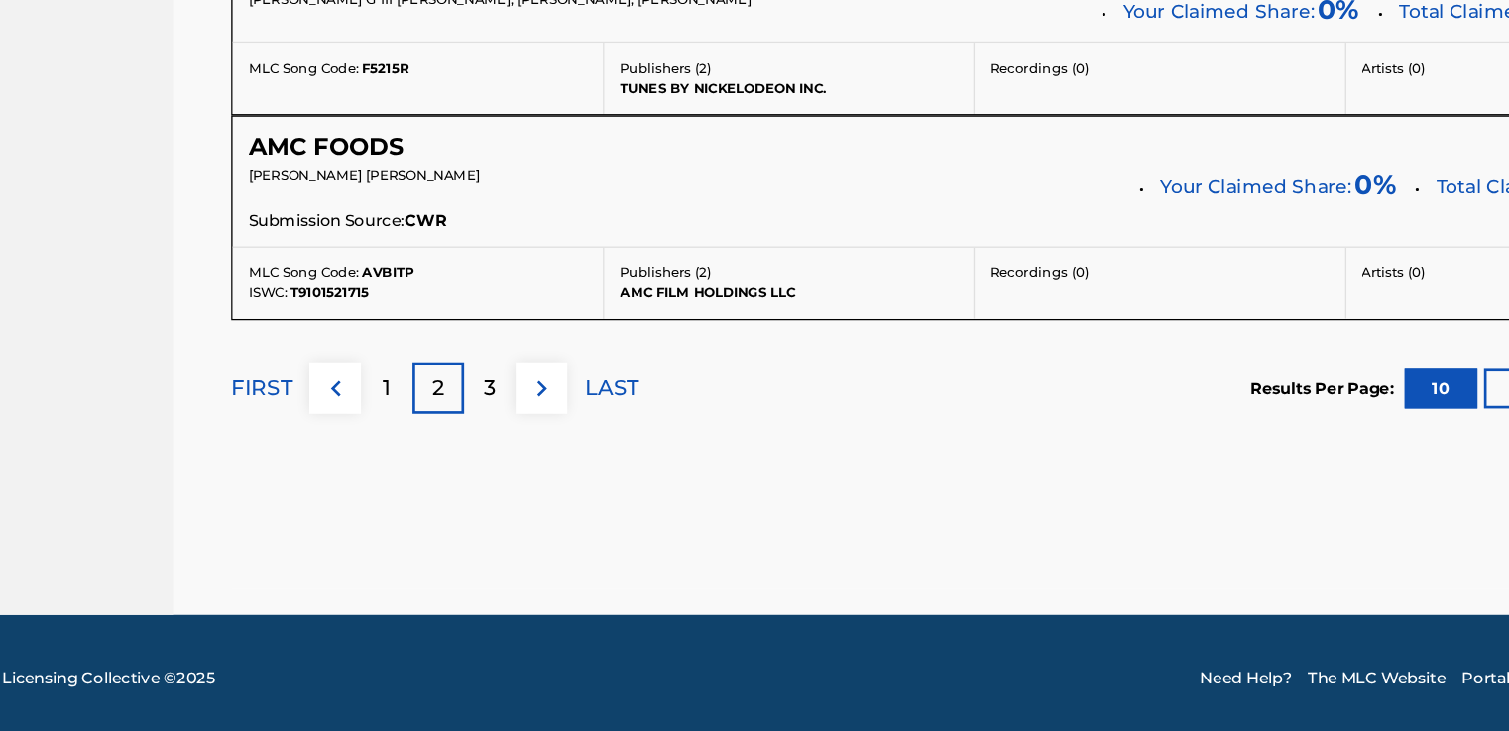
click at [465, 469] on p "1" at bounding box center [468, 475] width 6 height 24
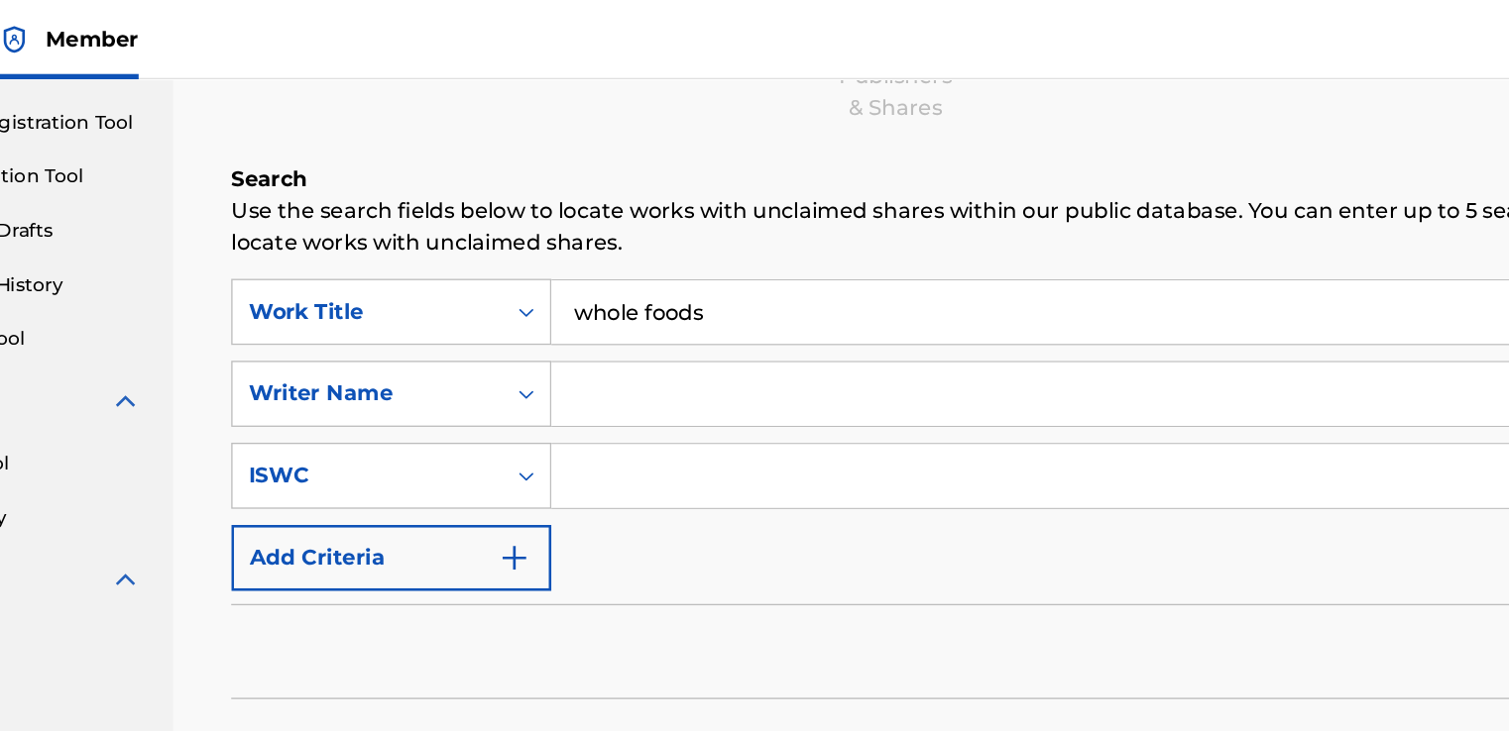
scroll to position [212, 0]
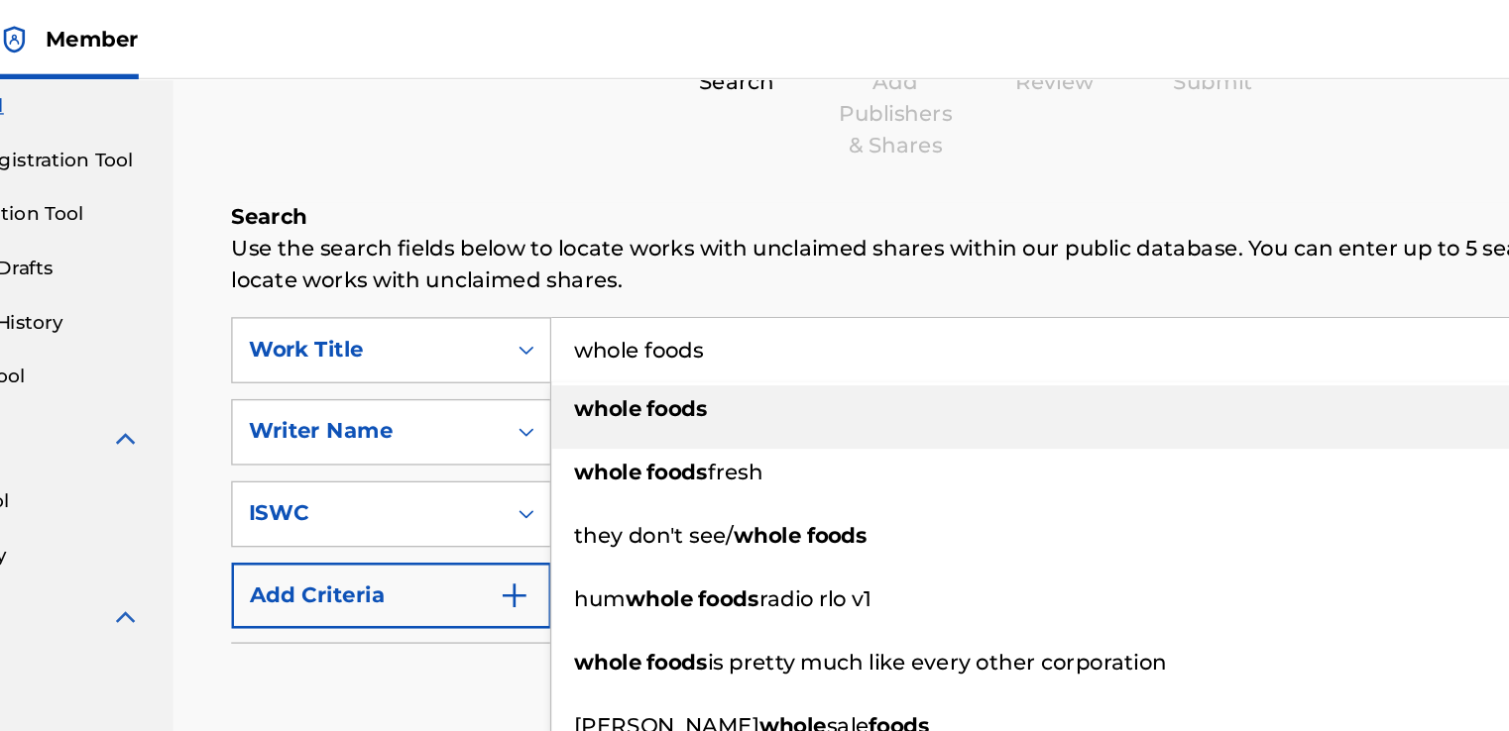
click at [736, 265] on input "whole foods" at bounding box center [1027, 263] width 873 height 48
drag, startPoint x: 734, startPoint y: 265, endPoint x: 580, endPoint y: 271, distance: 154.7
click at [580, 271] on div "SearchWithCriteriae4712c77-920b-4bec-b1ca-2f623c646b23 Work Title whole foods w…" at bounding box center [908, 263] width 1114 height 50
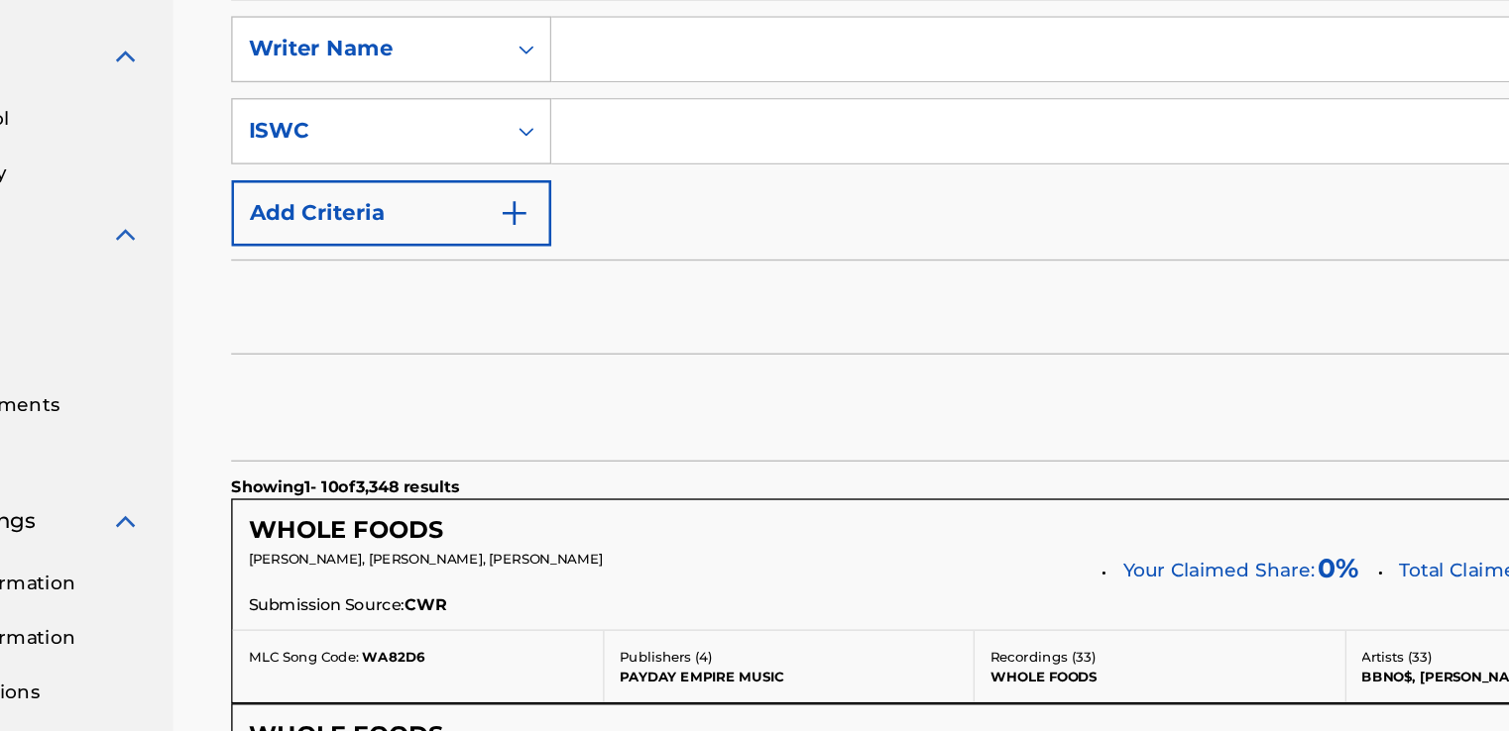
scroll to position [316, 0]
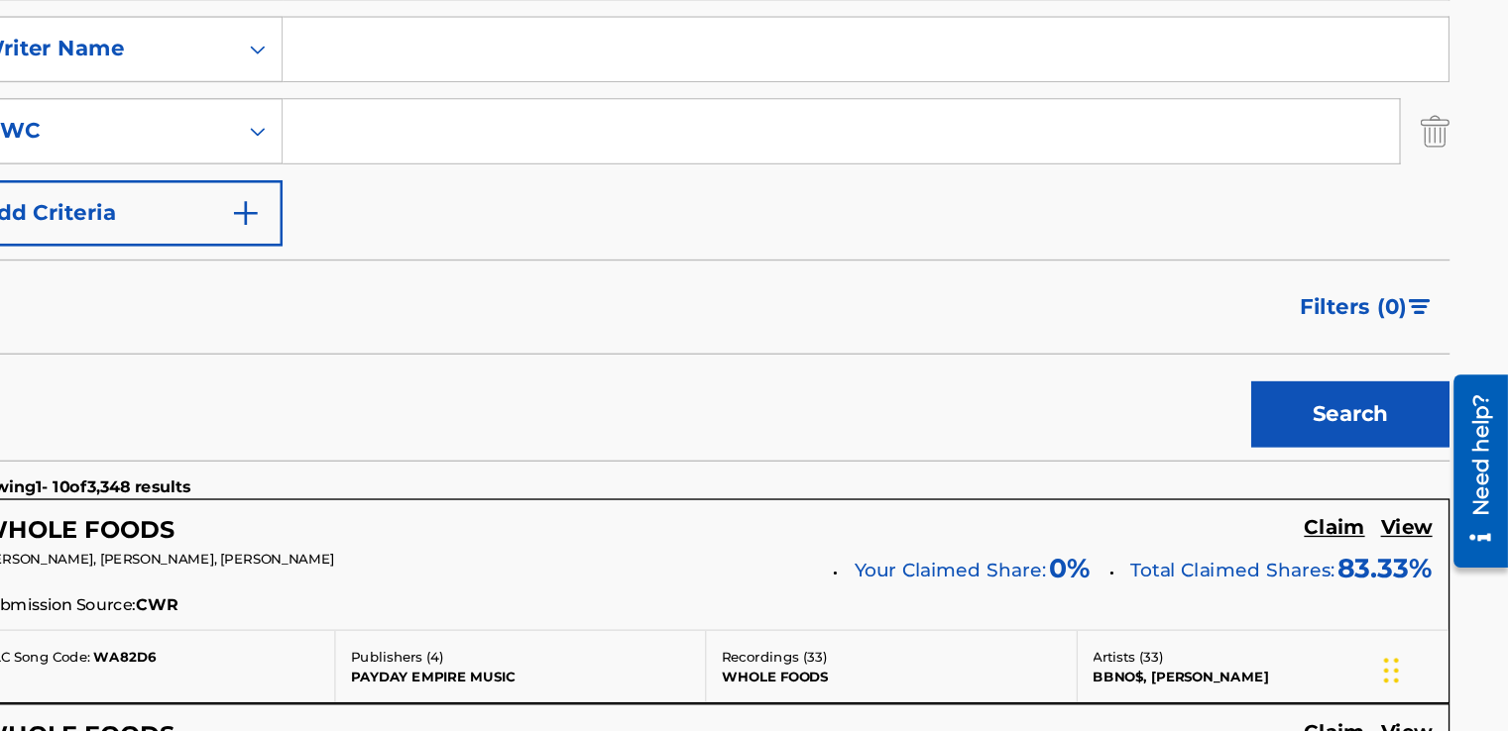
click at [1357, 499] on button "Search" at bounding box center [1390, 494] width 149 height 50
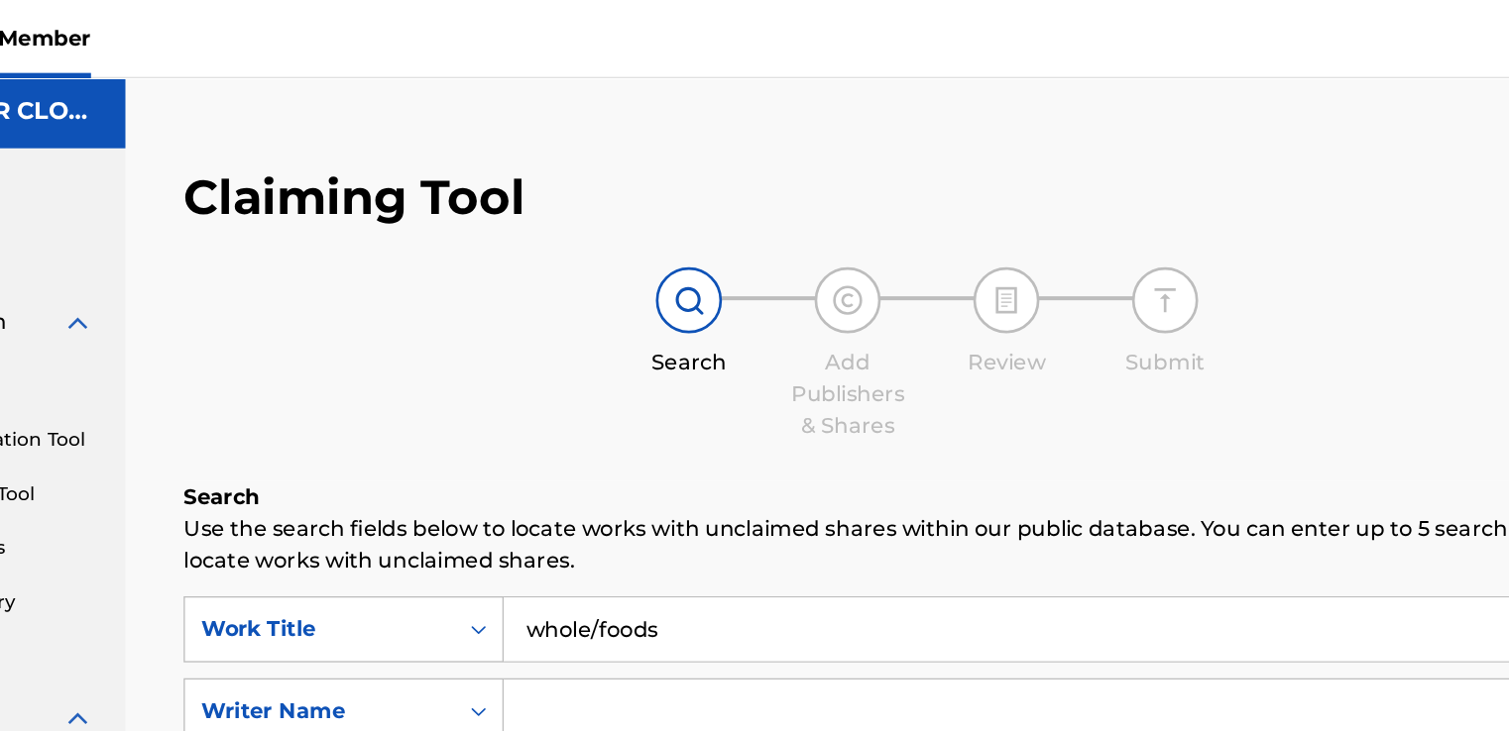
scroll to position [2, 0]
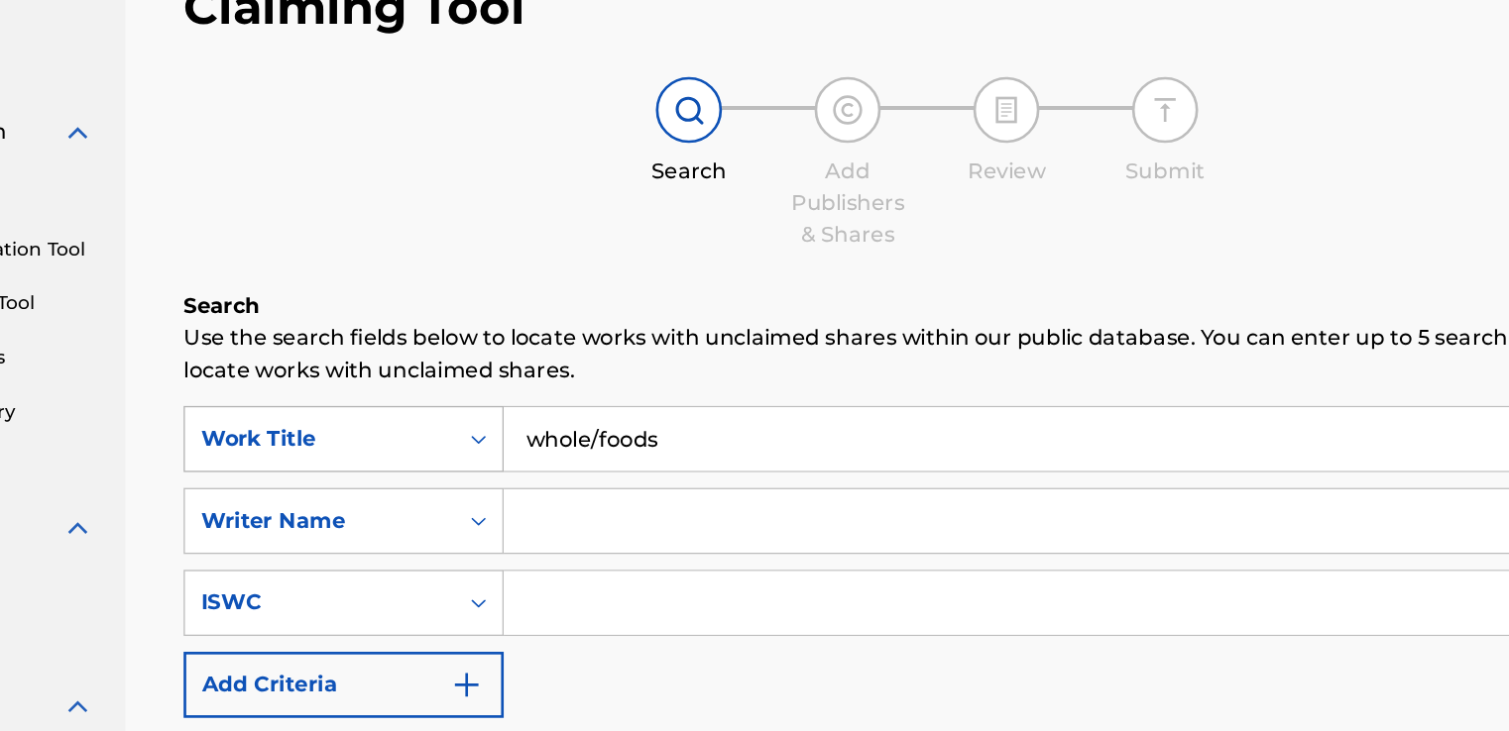
drag, startPoint x: 740, startPoint y: 487, endPoint x: 547, endPoint y: 469, distance: 194.1
click at [547, 469] on div "SearchWithCriteriae4712c77-920b-4bec-b1ca-2f623c646b23 Work Title whole/foods" at bounding box center [908, 473] width 1114 height 50
type input "liver slice"
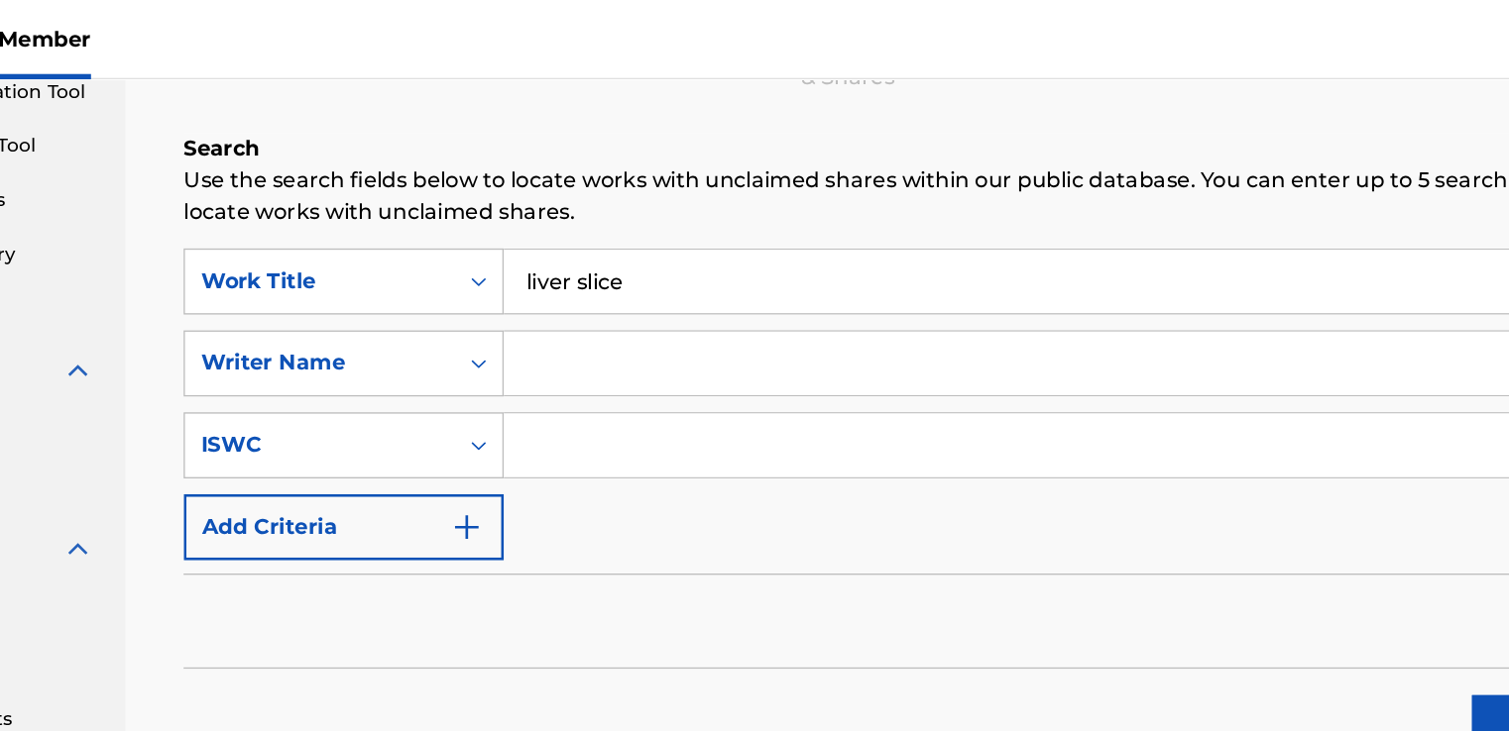
scroll to position [0, 0]
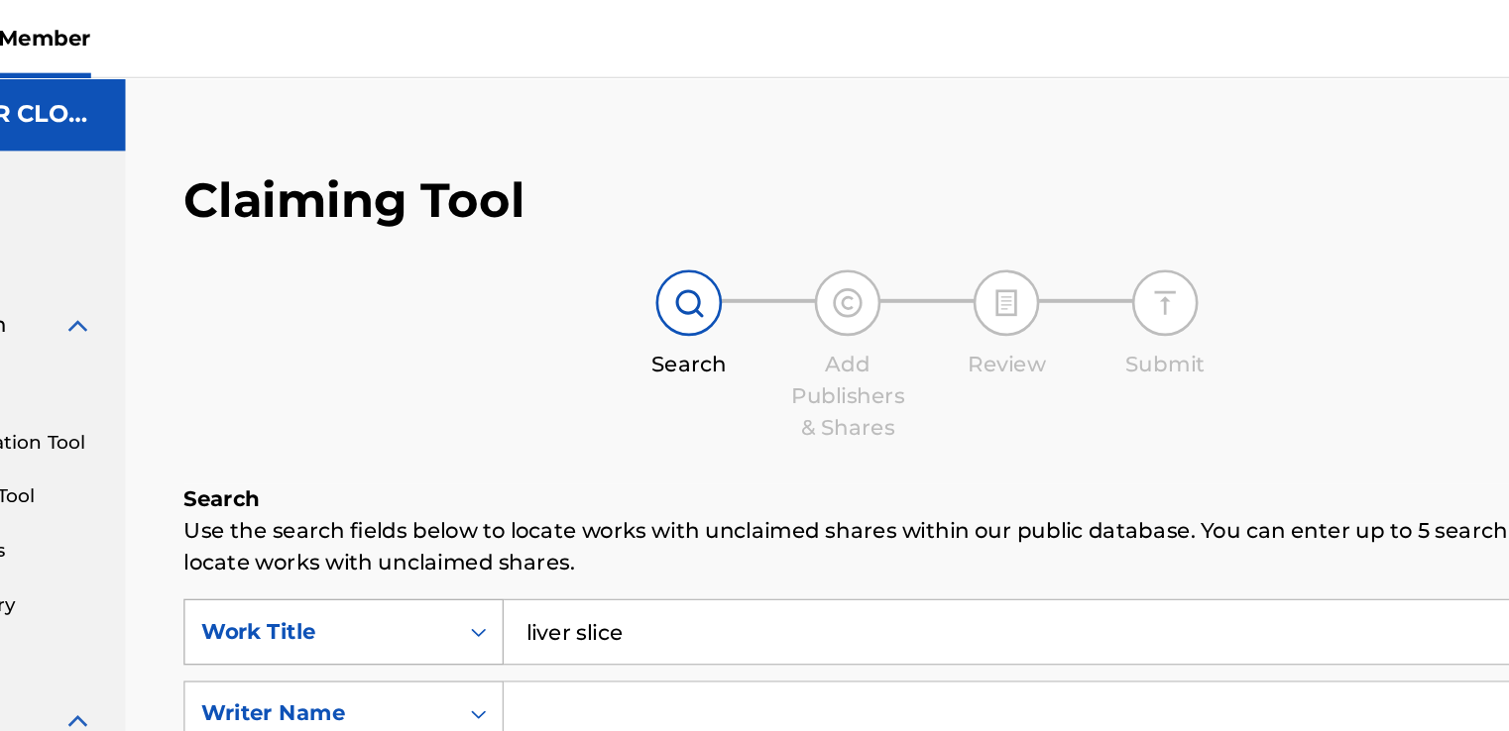
drag, startPoint x: 705, startPoint y: 466, endPoint x: 577, endPoint y: 467, distance: 127.9
click at [577, 467] on div "SearchWithCriteriae4712c77-920b-4bec-b1ca-2f623c646b23 Work Title liver slice" at bounding box center [908, 475] width 1114 height 50
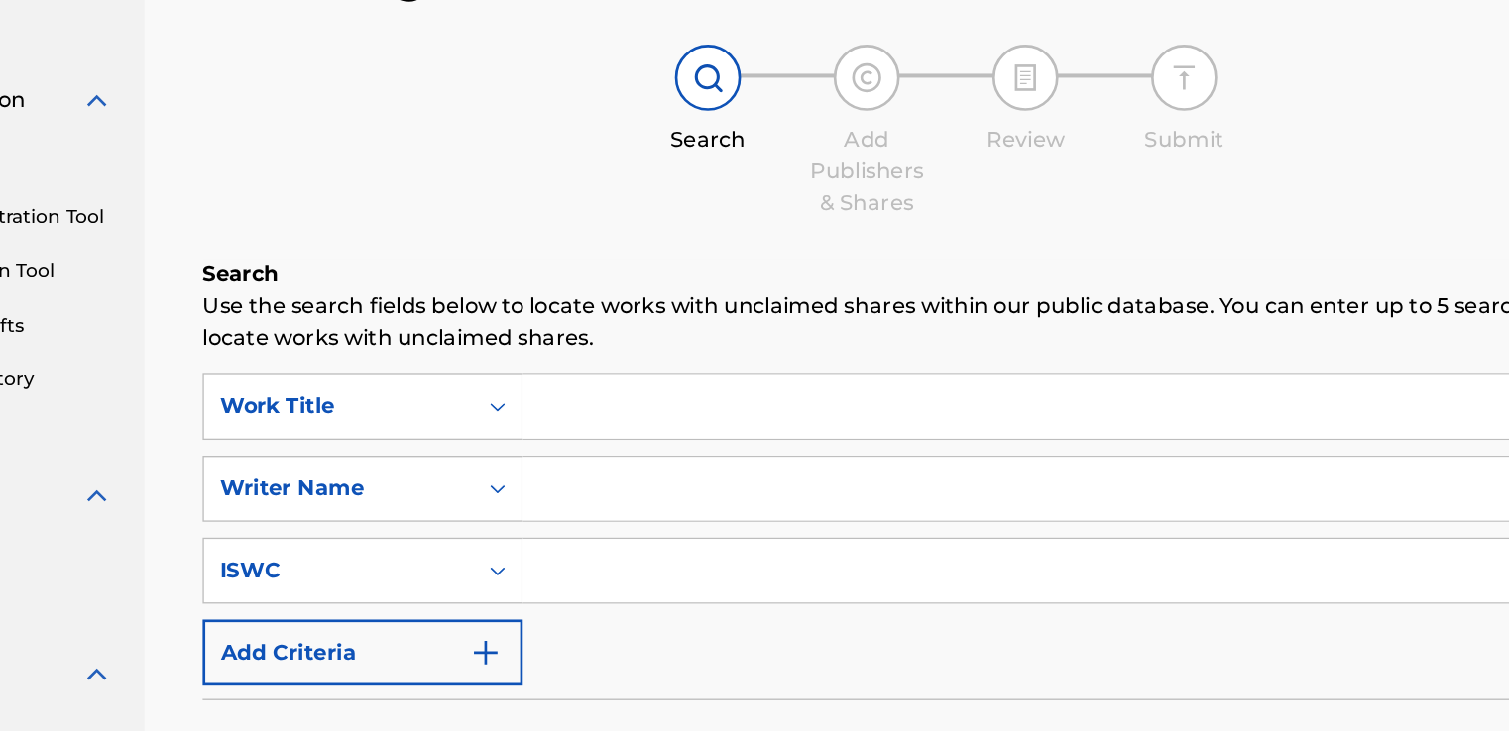
click at [630, 532] on input "Search Form" at bounding box center [1027, 536] width 873 height 48
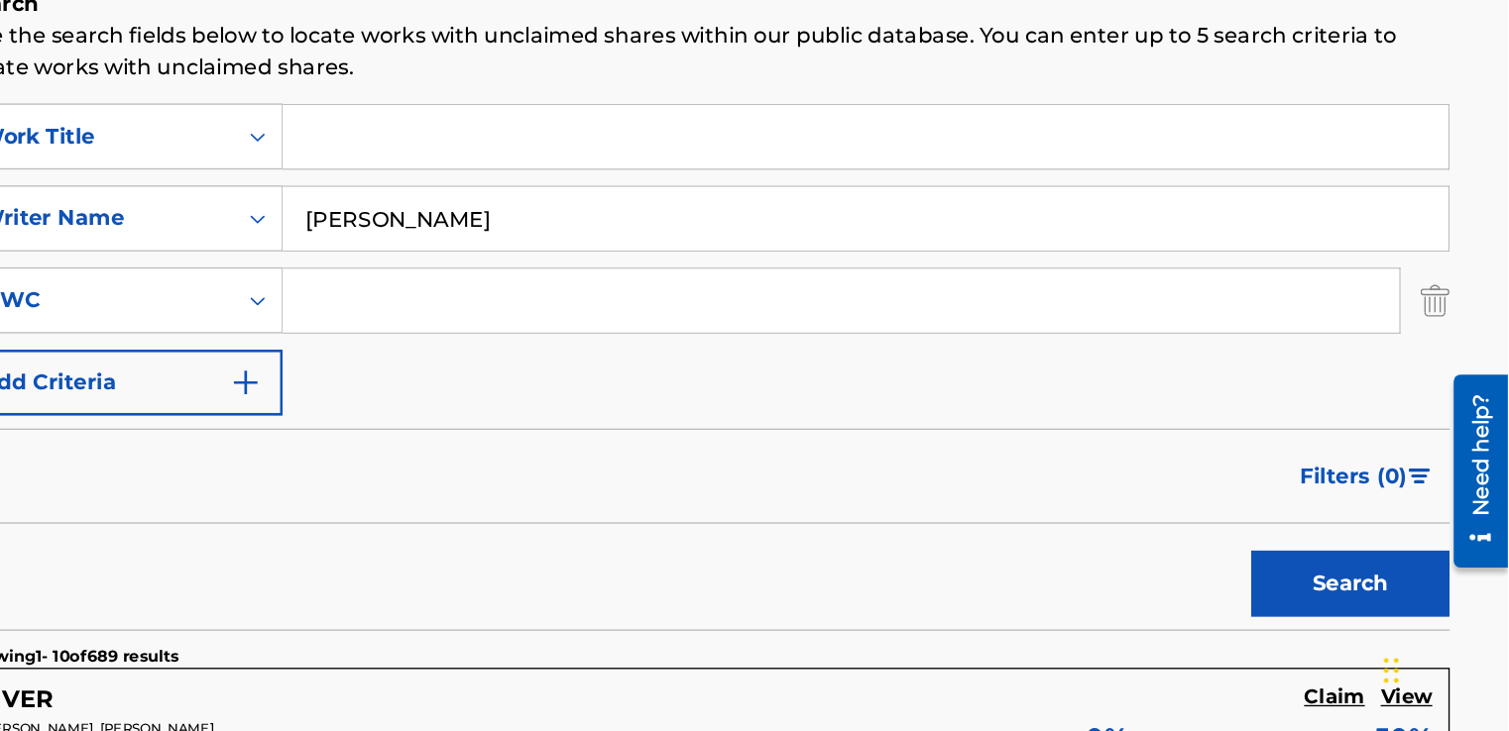
scroll to position [189, 0]
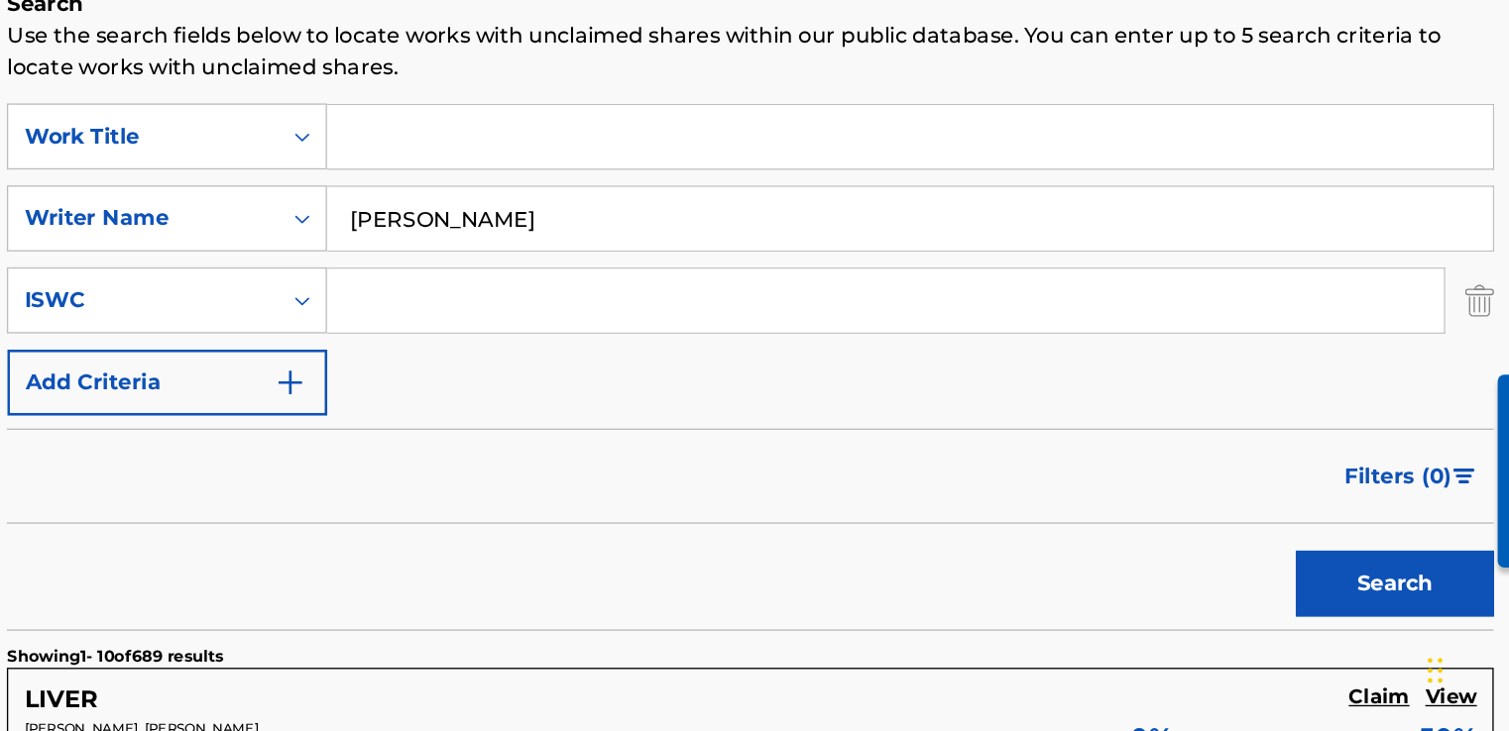
type input "donovin ravenel"
click at [1339, 634] on button "Search" at bounding box center [1390, 621] width 149 height 50
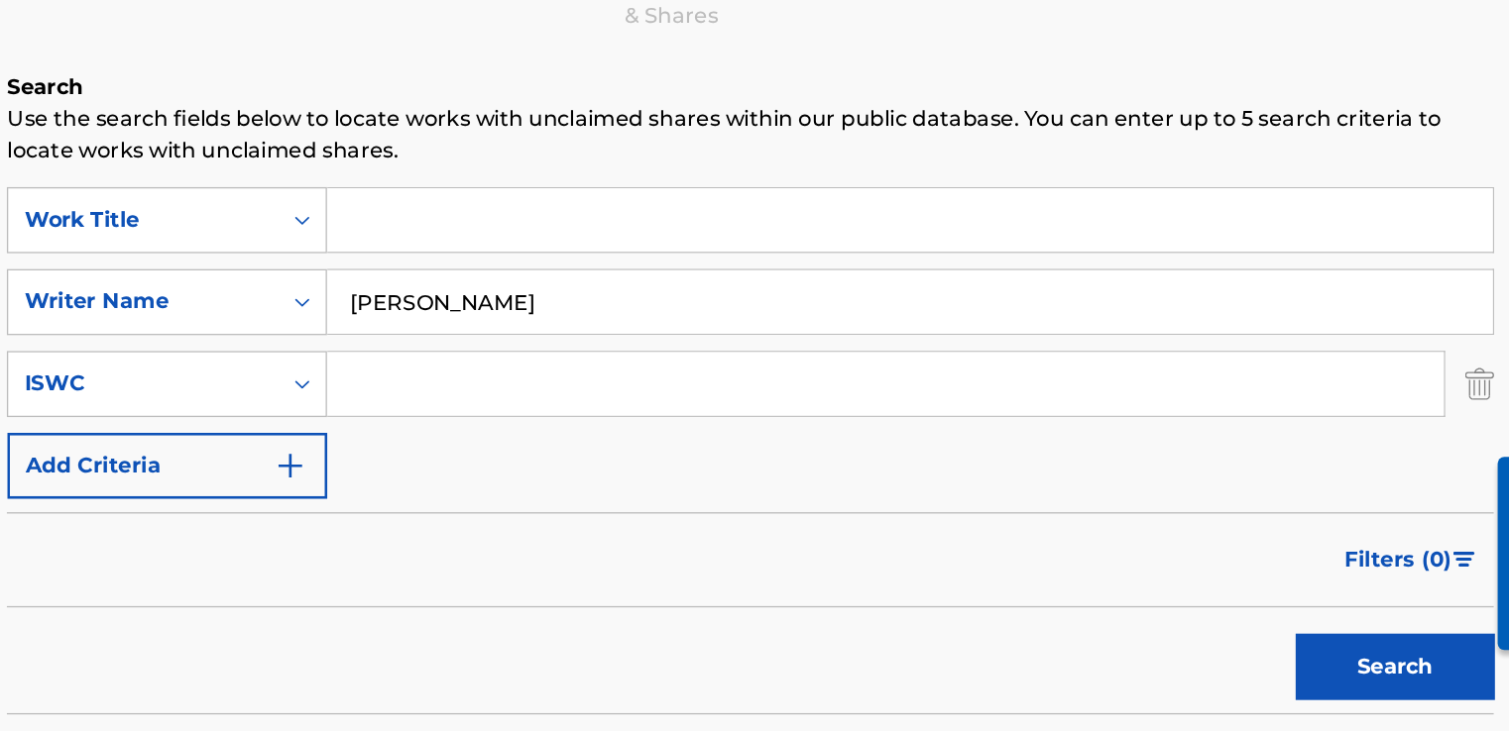
scroll to position [188, 0]
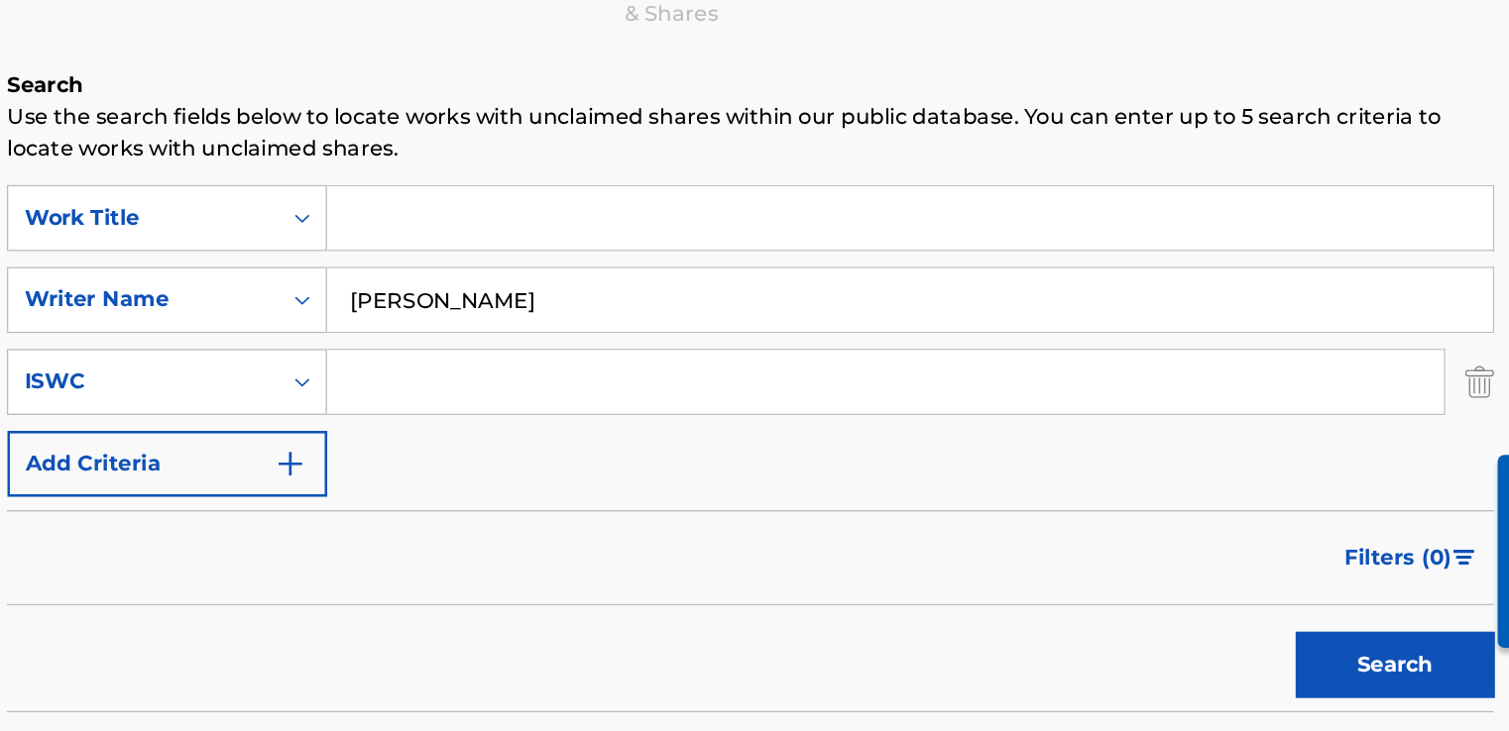
click at [684, 270] on input "Search Form" at bounding box center [1027, 287] width 873 height 48
type input "bakk & 4th"
drag, startPoint x: 831, startPoint y: 360, endPoint x: 563, endPoint y: 336, distance: 268.7
click at [563, 336] on div "SearchWithCriteria80c93371-1b62-4cc5-9347-d7aa3de6d38c Writer Name donovin rave…" at bounding box center [908, 348] width 1114 height 50
click at [1346, 614] on button "Search" at bounding box center [1390, 622] width 149 height 50
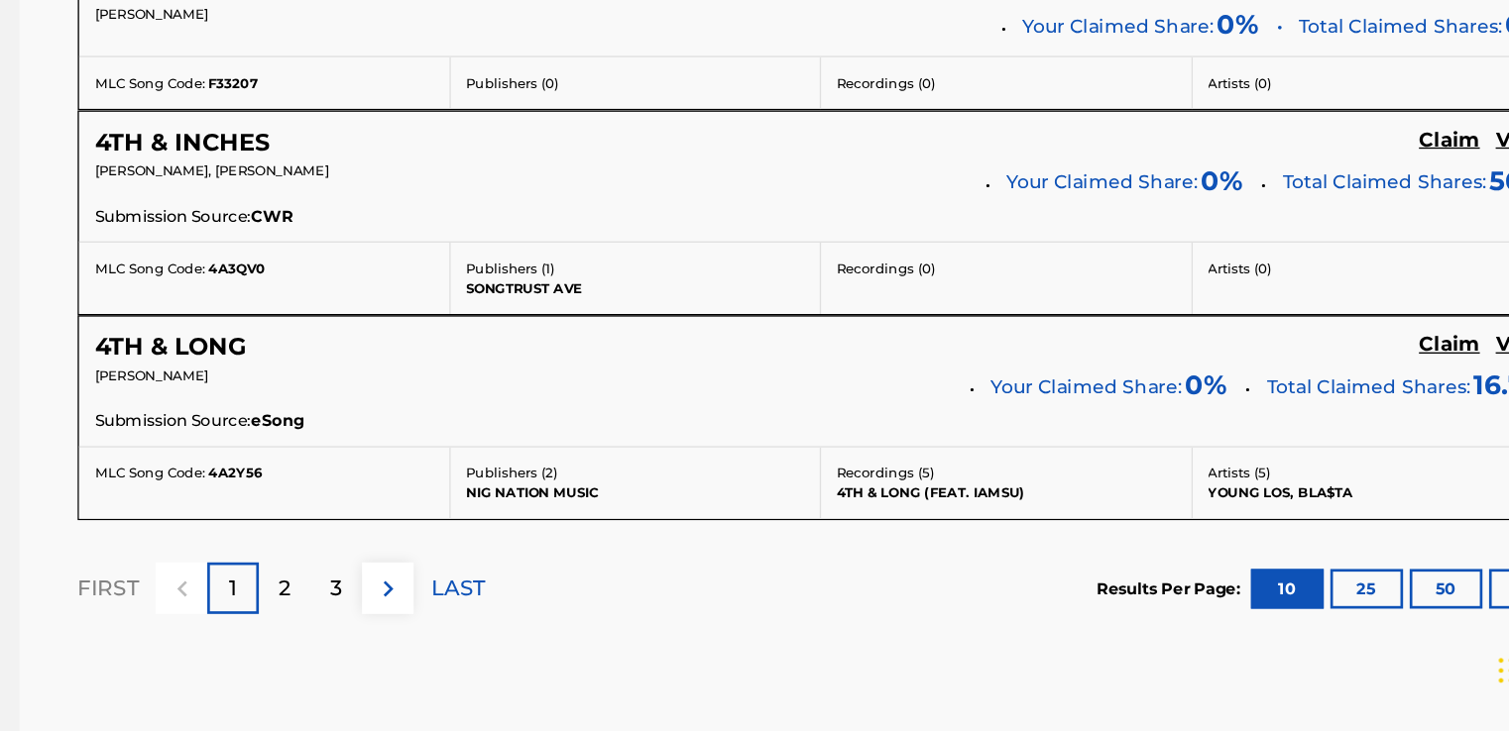
scroll to position [1801, 0]
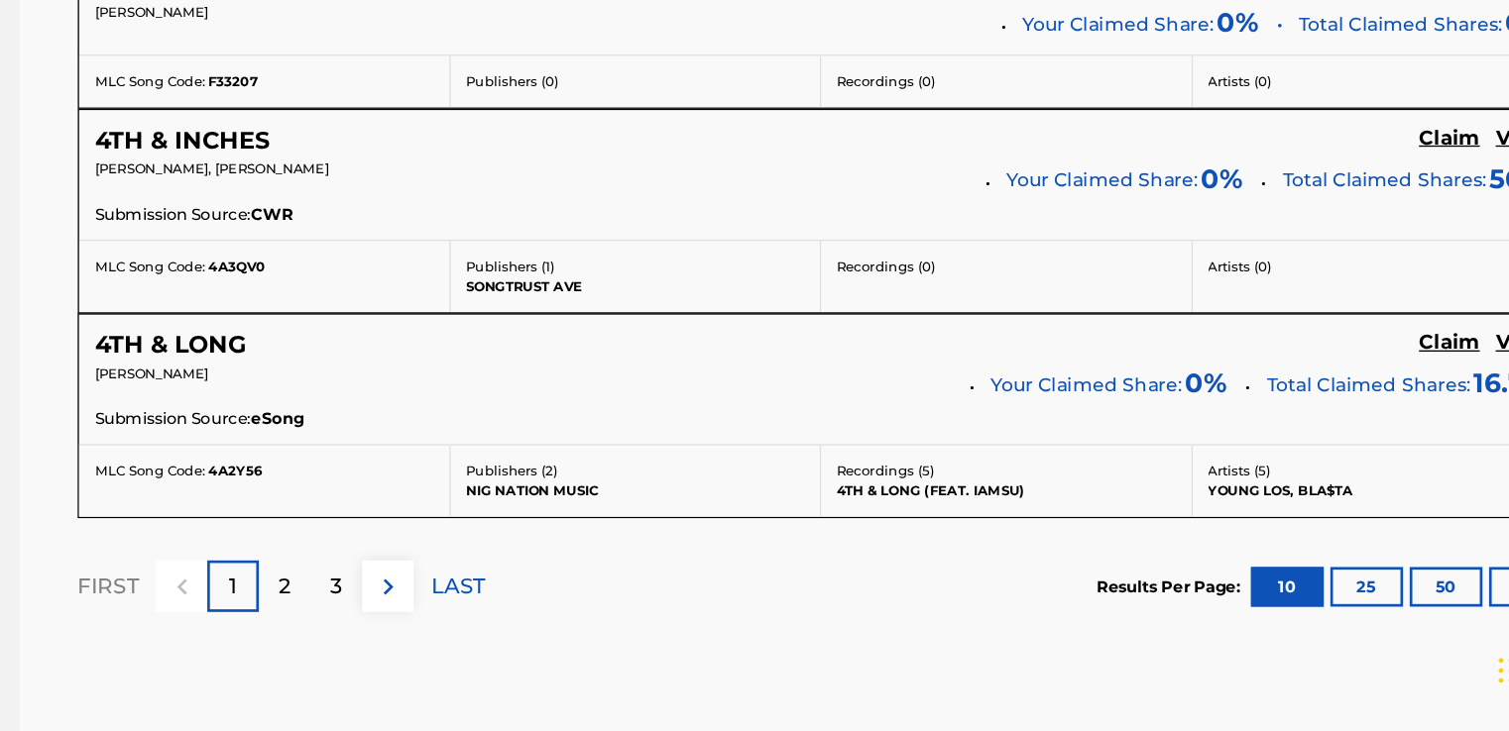
click at [510, 605] on div "2" at bounding box center [506, 623] width 39 height 39
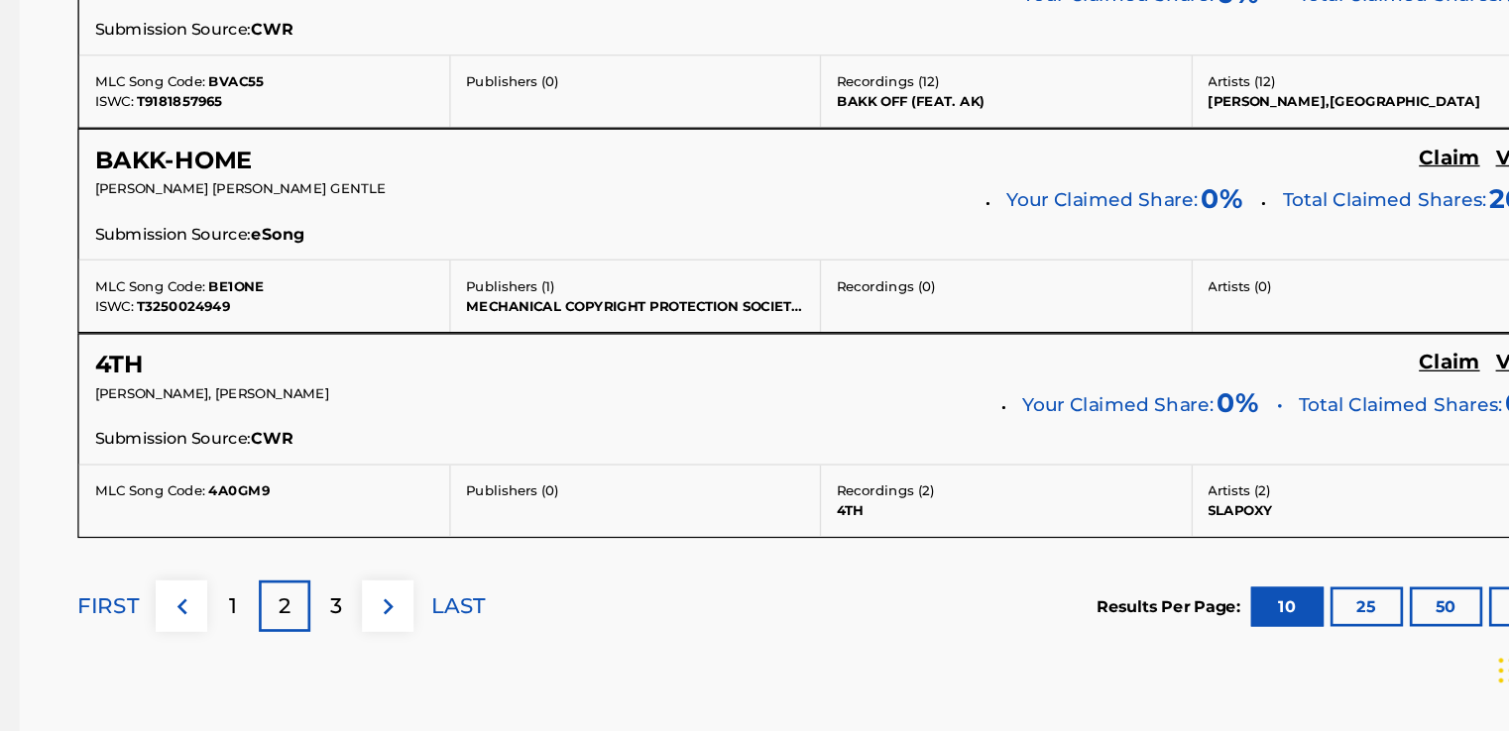
click at [542, 618] on div "3" at bounding box center [544, 637] width 39 height 39
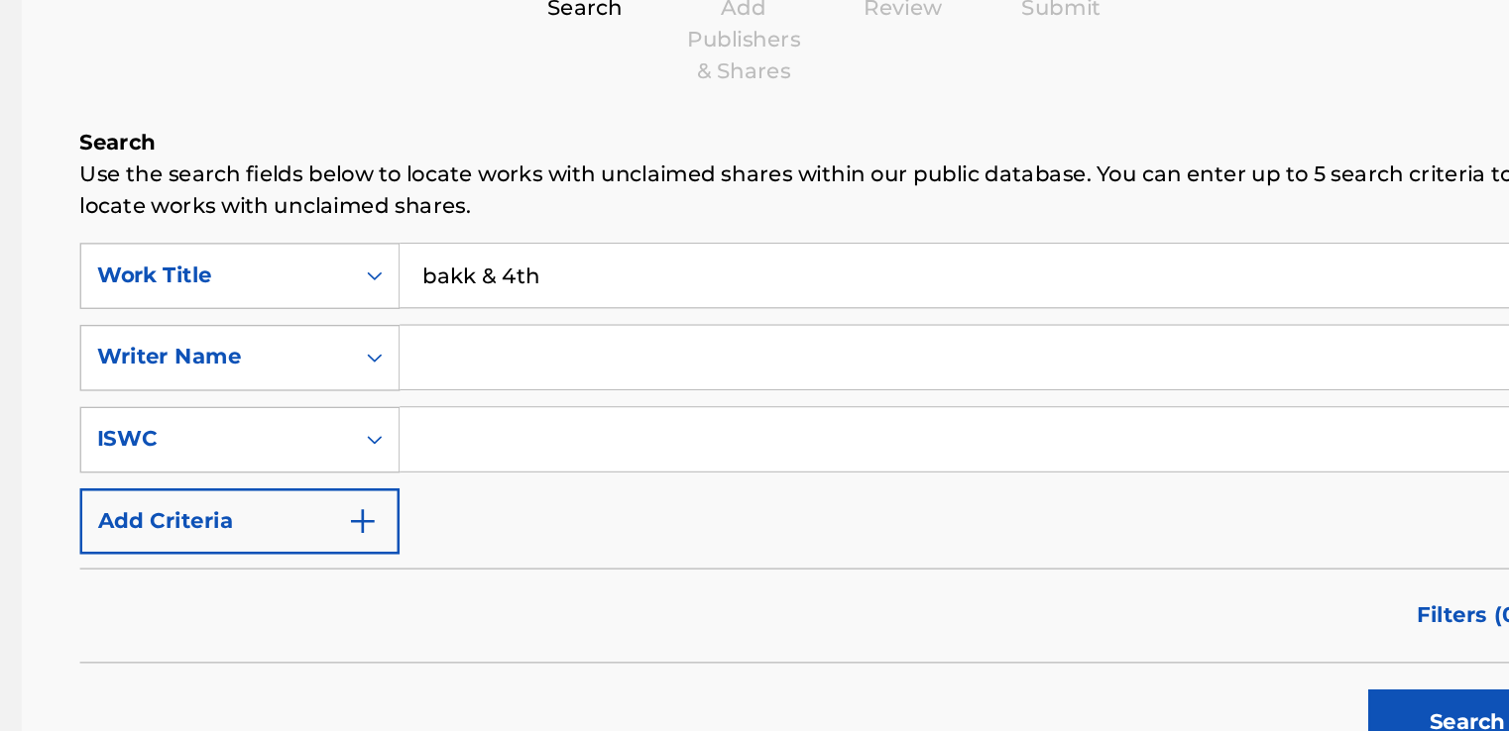
scroll to position [142, 0]
drag, startPoint x: 713, startPoint y: 339, endPoint x: 590, endPoint y: 334, distance: 123.0
click at [591, 334] on input "bakk & 4th" at bounding box center [1027, 333] width 873 height 48
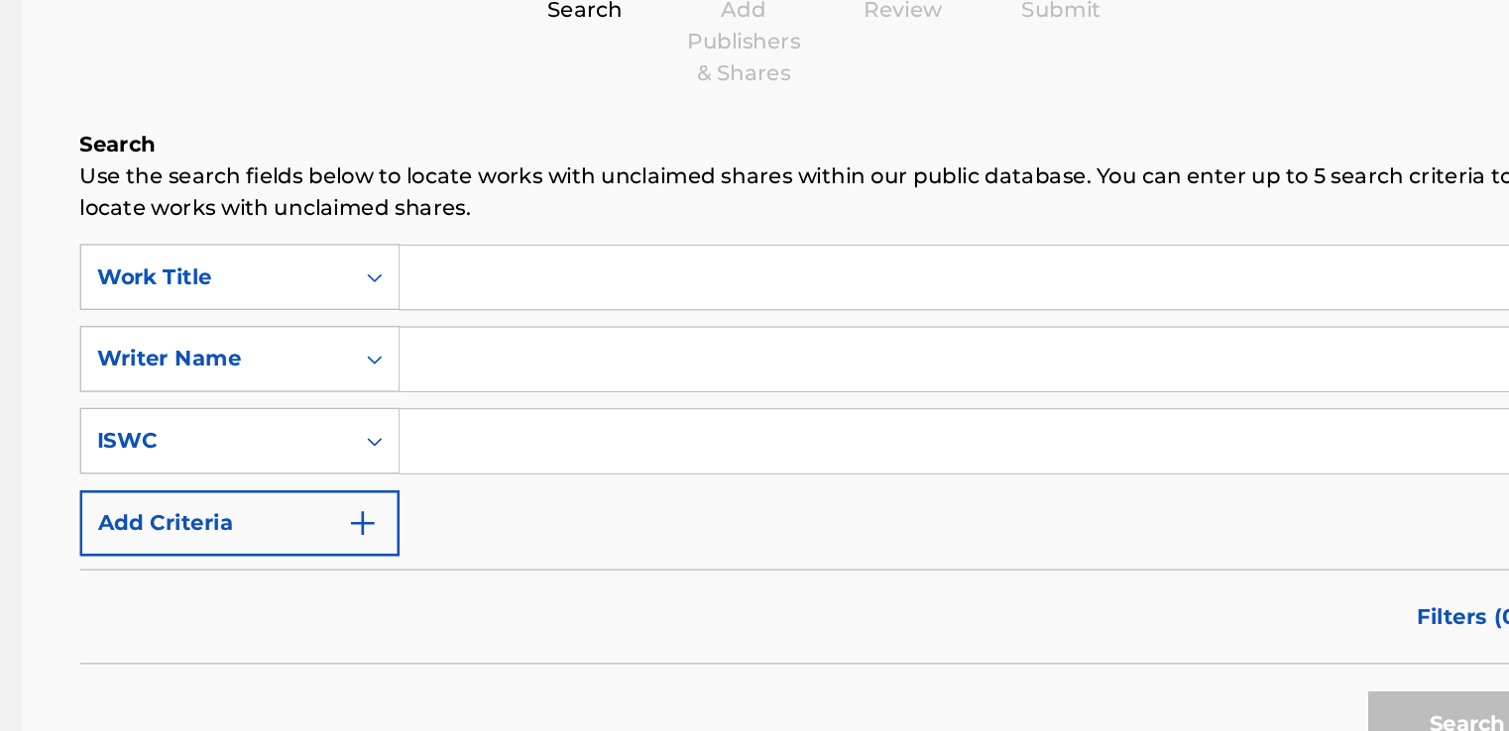
click at [673, 401] on input "Search Form" at bounding box center [1027, 395] width 873 height 48
click at [727, 401] on input "cou" at bounding box center [1027, 395] width 873 height 48
click at [767, 394] on input "cou" at bounding box center [1027, 395] width 873 height 48
click at [740, 383] on input "cou" at bounding box center [1027, 395] width 873 height 48
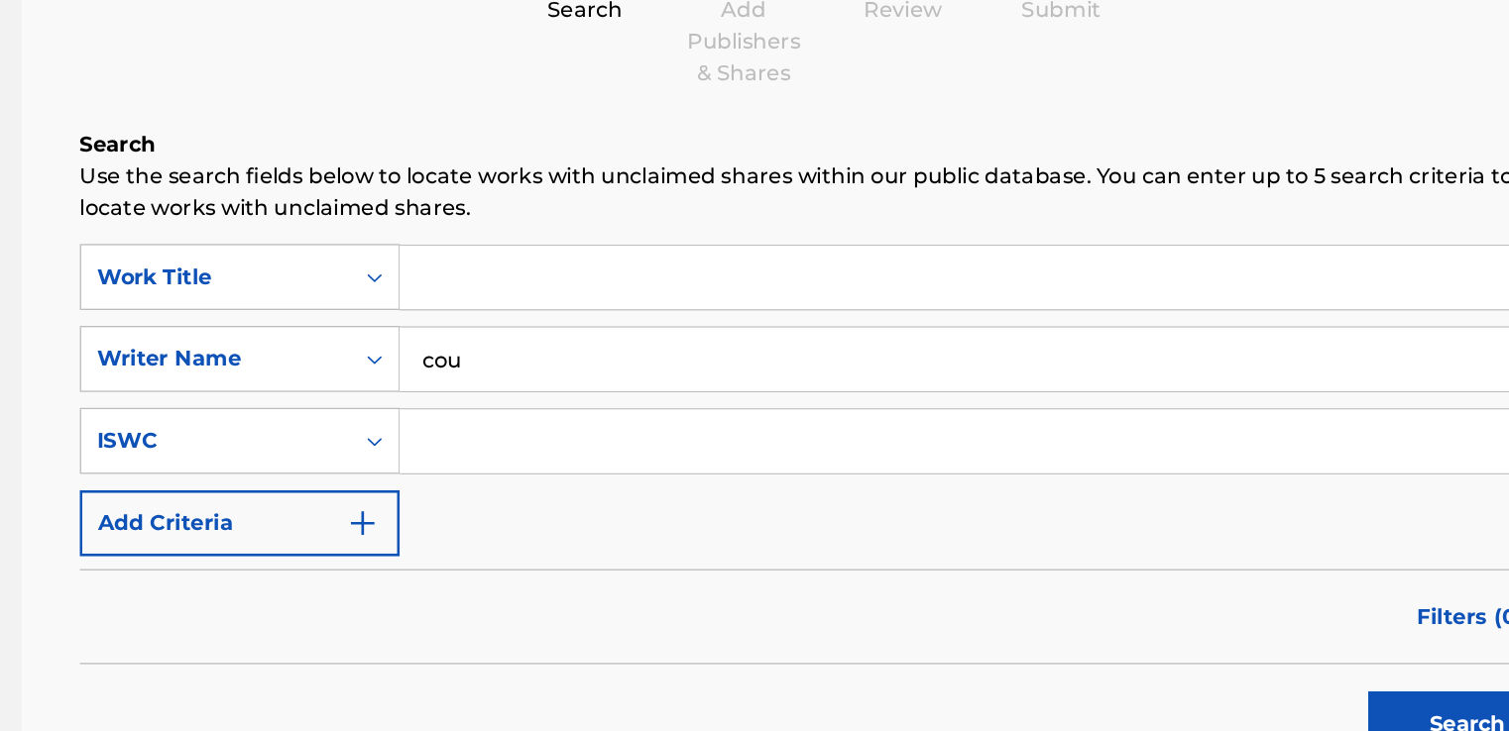
click at [634, 316] on input "Search Form" at bounding box center [1027, 333] width 873 height 48
click at [654, 397] on input "cou" at bounding box center [1027, 395] width 873 height 48
type input "courtney towns"
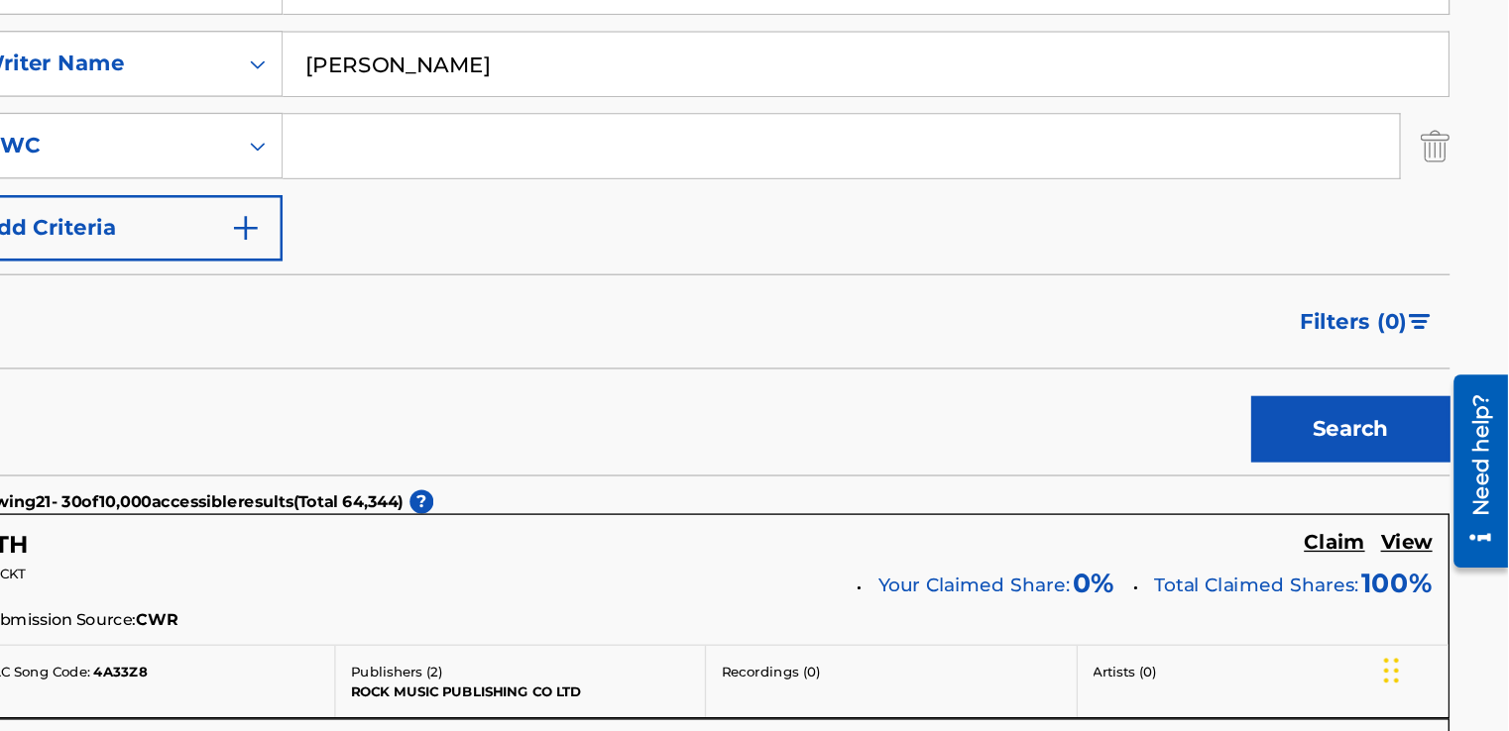
scroll to position [304, 0]
click at [1366, 518] on button "Search" at bounding box center [1390, 506] width 149 height 50
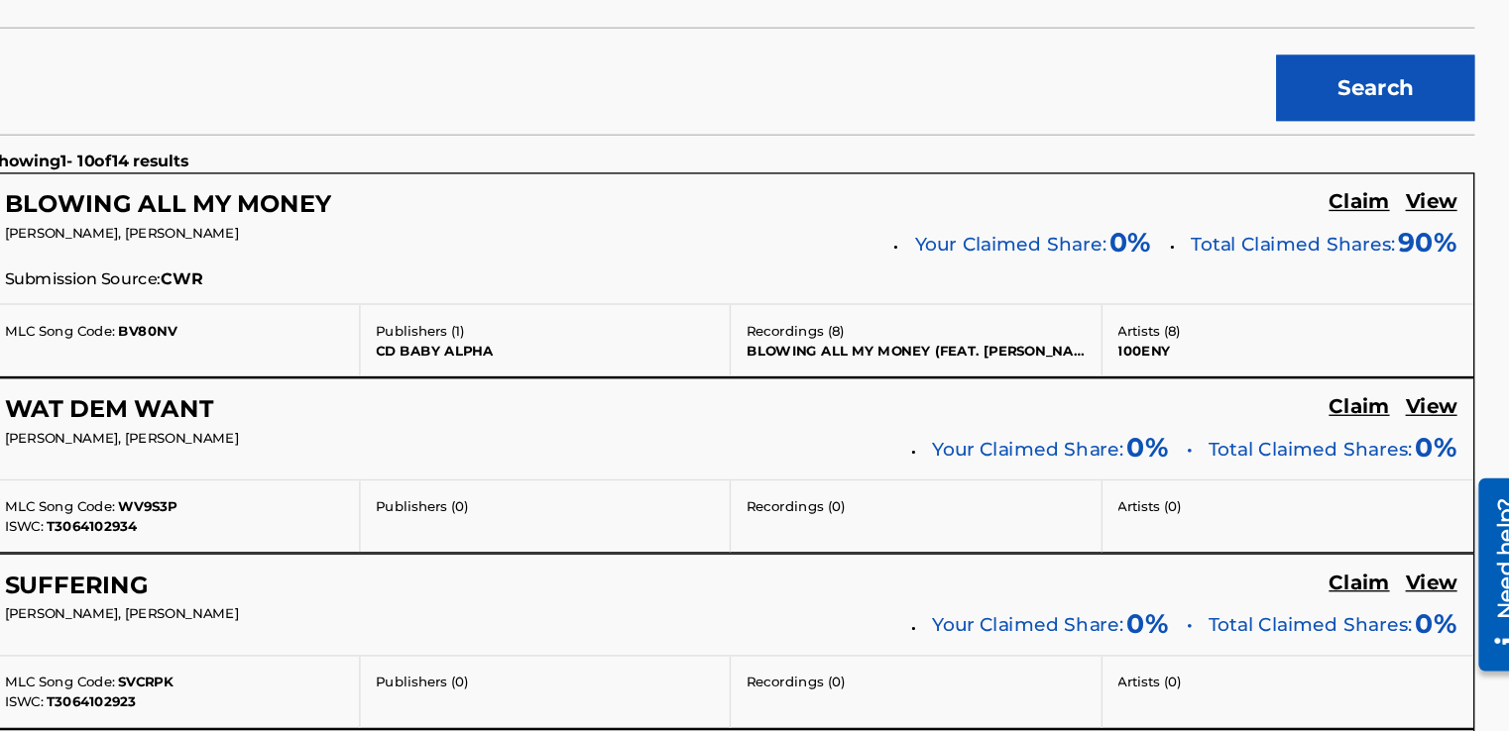
scroll to position [637, 0]
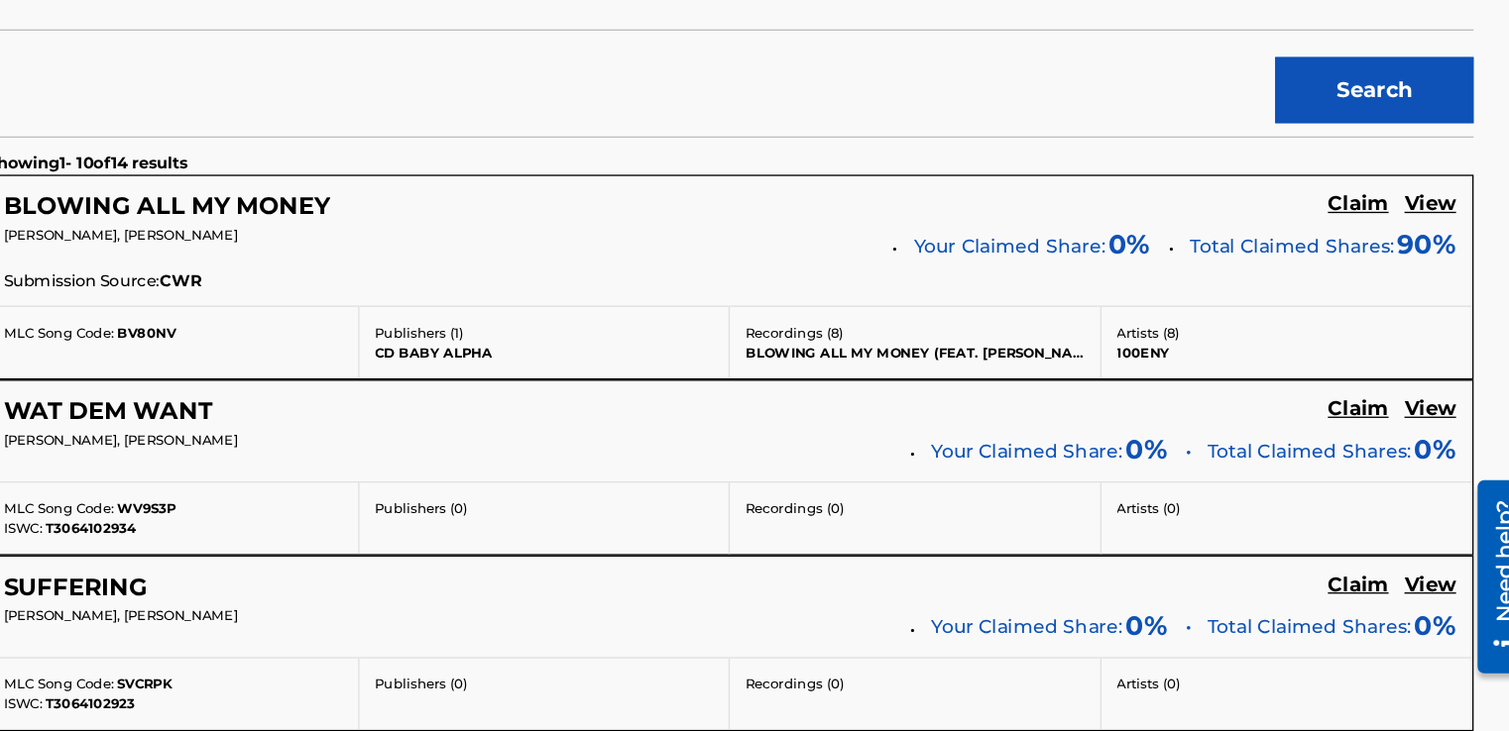
click at [1430, 256] on h5 "View" at bounding box center [1432, 257] width 39 height 19
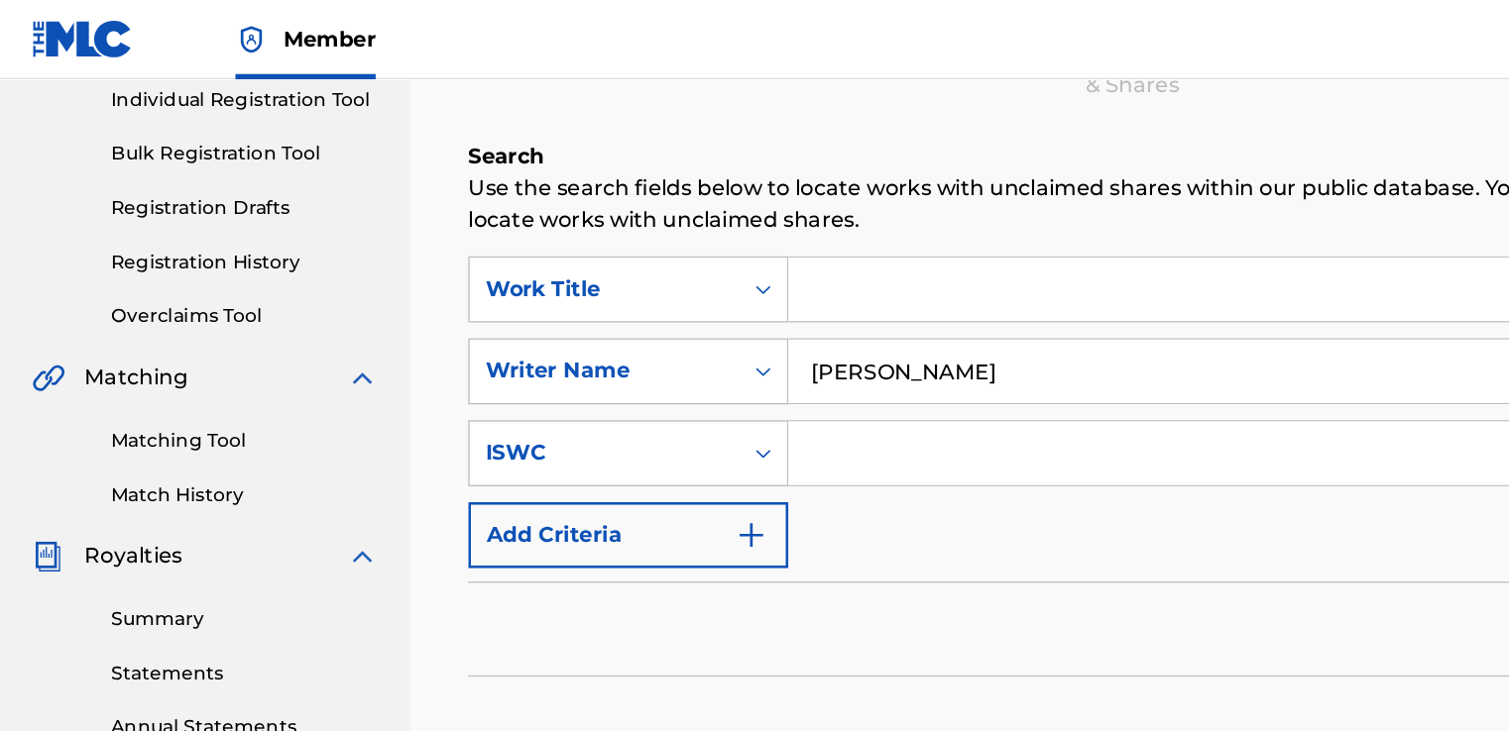
scroll to position [258, 0]
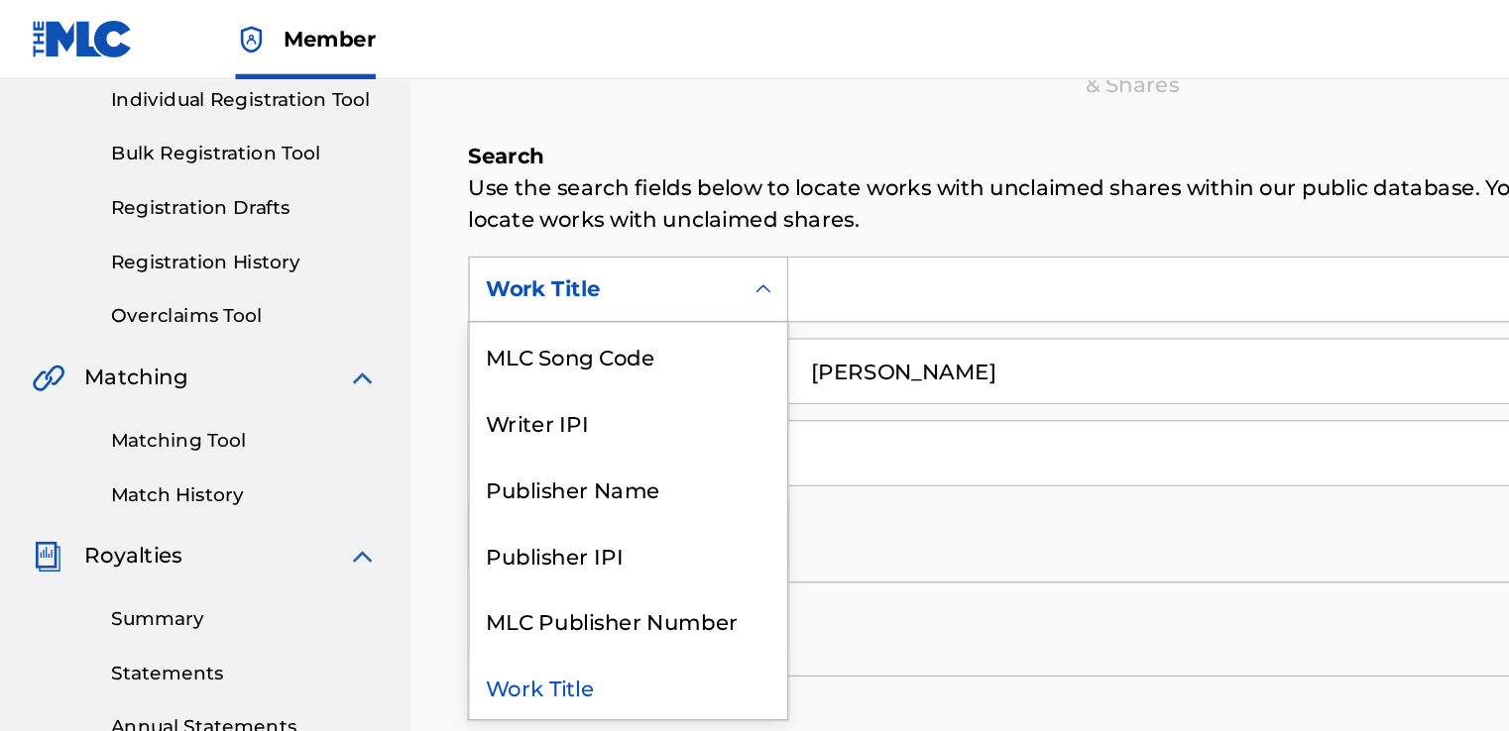
click at [574, 217] on icon "Search Form" at bounding box center [572, 216] width 12 height 7
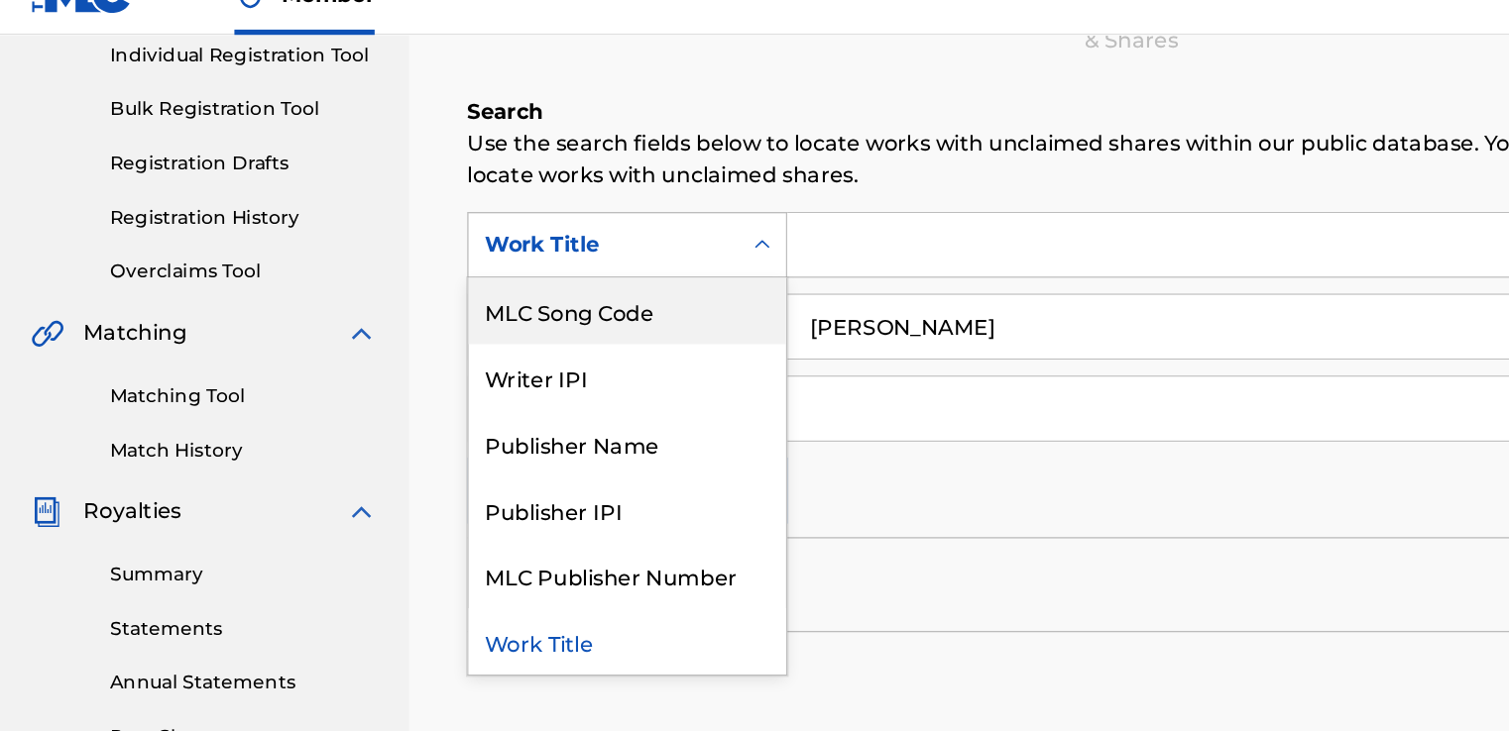
click at [635, 238] on input "Search Form" at bounding box center [1027, 217] width 873 height 48
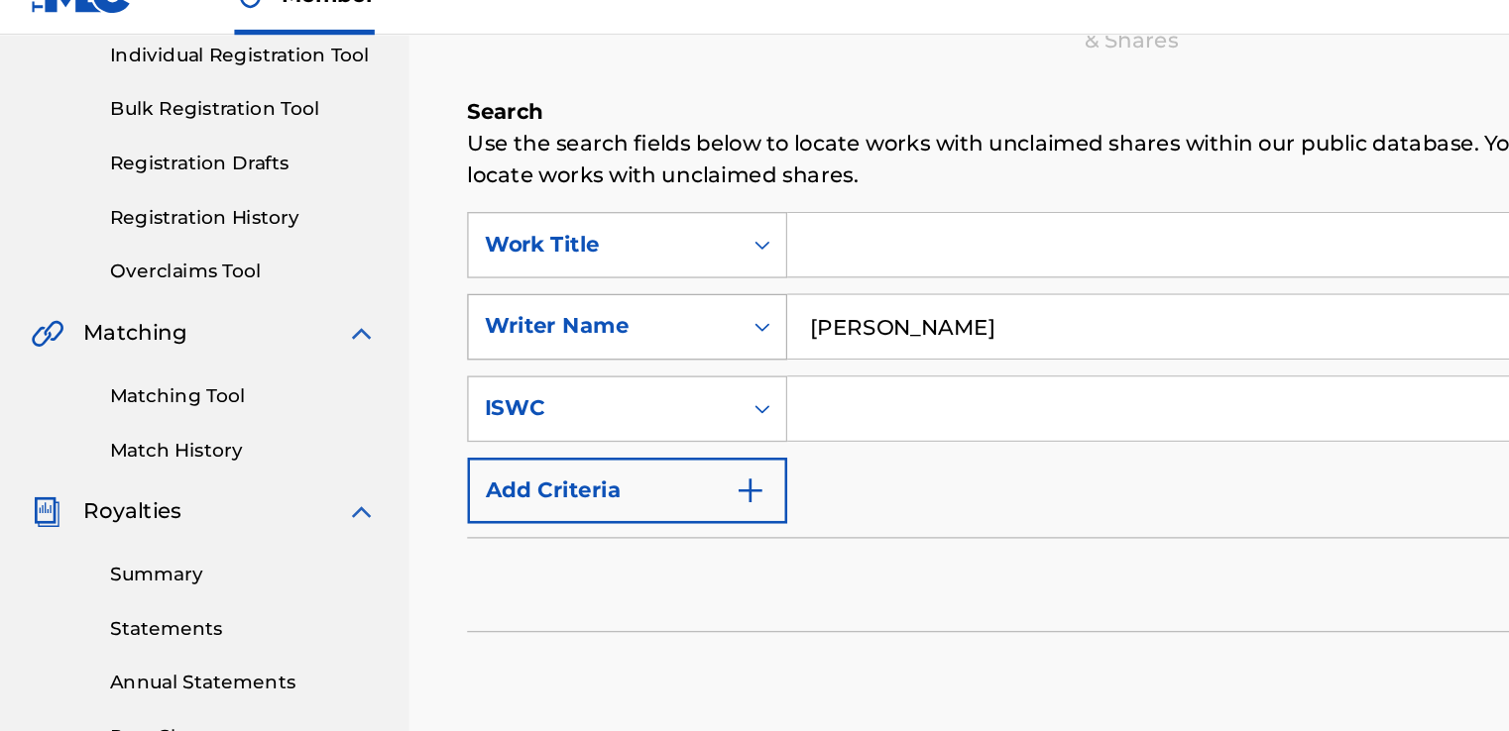
drag, startPoint x: 749, startPoint y: 282, endPoint x: 549, endPoint y: 283, distance: 200.2
click at [549, 283] on div "SearchWithCriteria80c93371-1b62-4cc5-9347-d7aa3de6d38c Writer Name courtney tow…" at bounding box center [908, 279] width 1114 height 50
click at [636, 234] on input "Search Form" at bounding box center [1027, 217] width 873 height 48
click at [636, 234] on input "s" at bounding box center [1027, 217] width 873 height 48
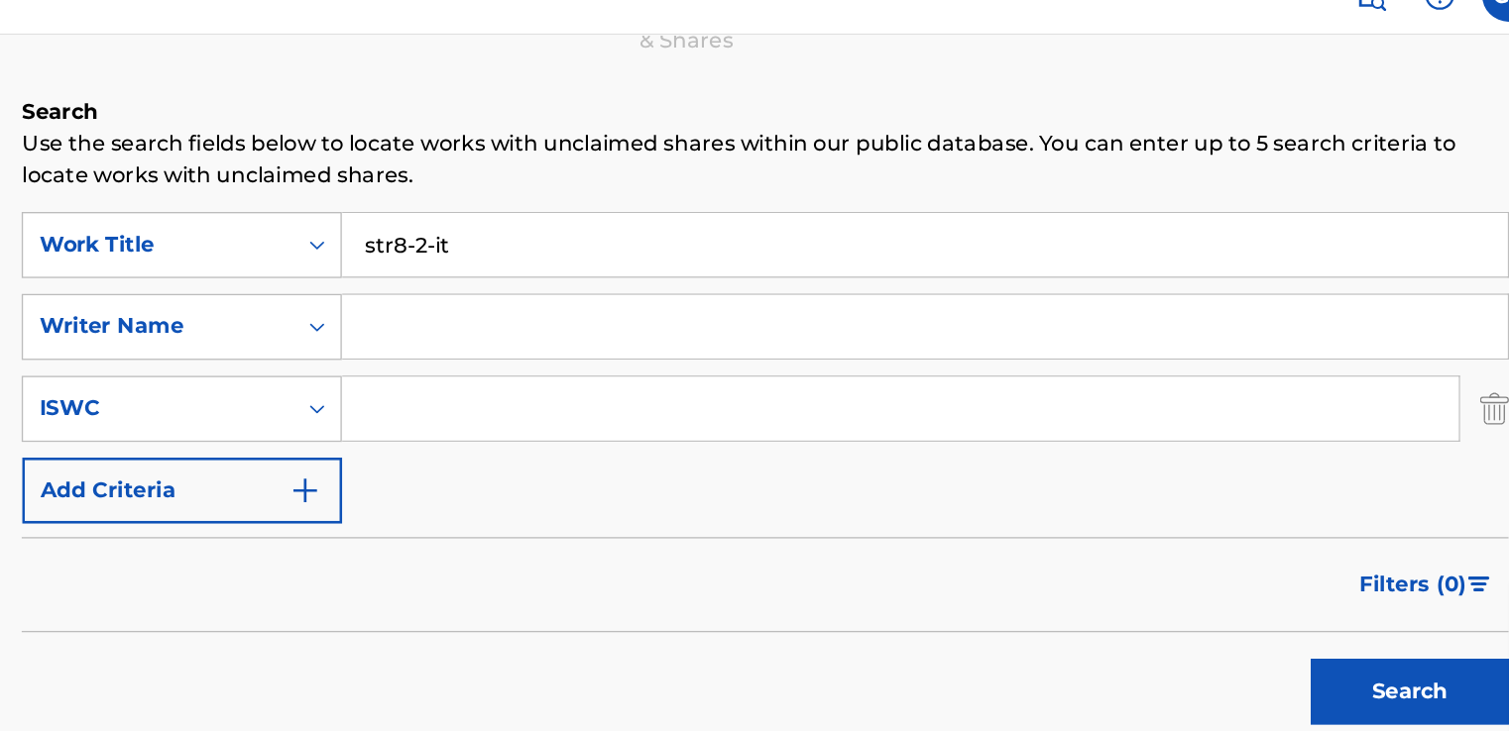
click at [1344, 546] on button "Search" at bounding box center [1390, 552] width 149 height 50
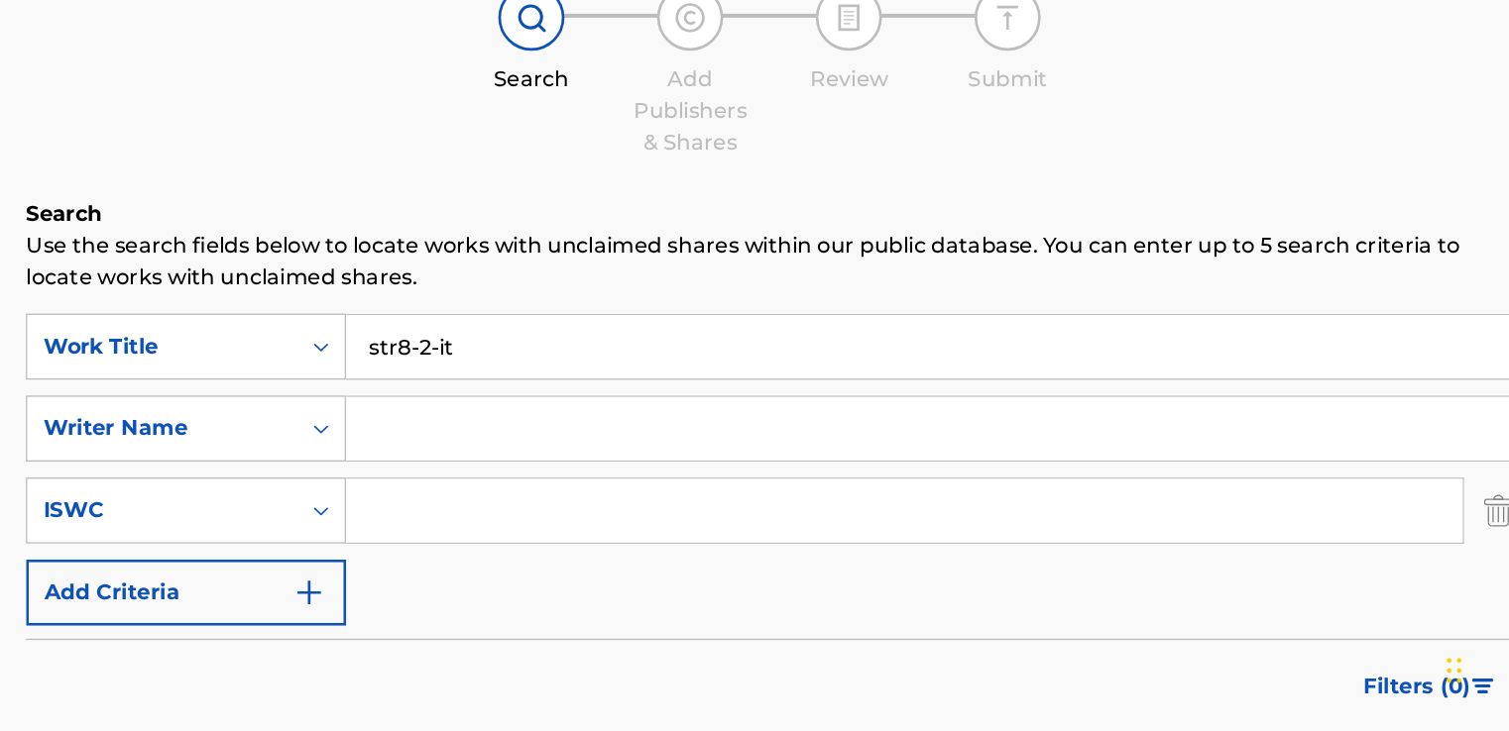
scroll to position [105, 0]
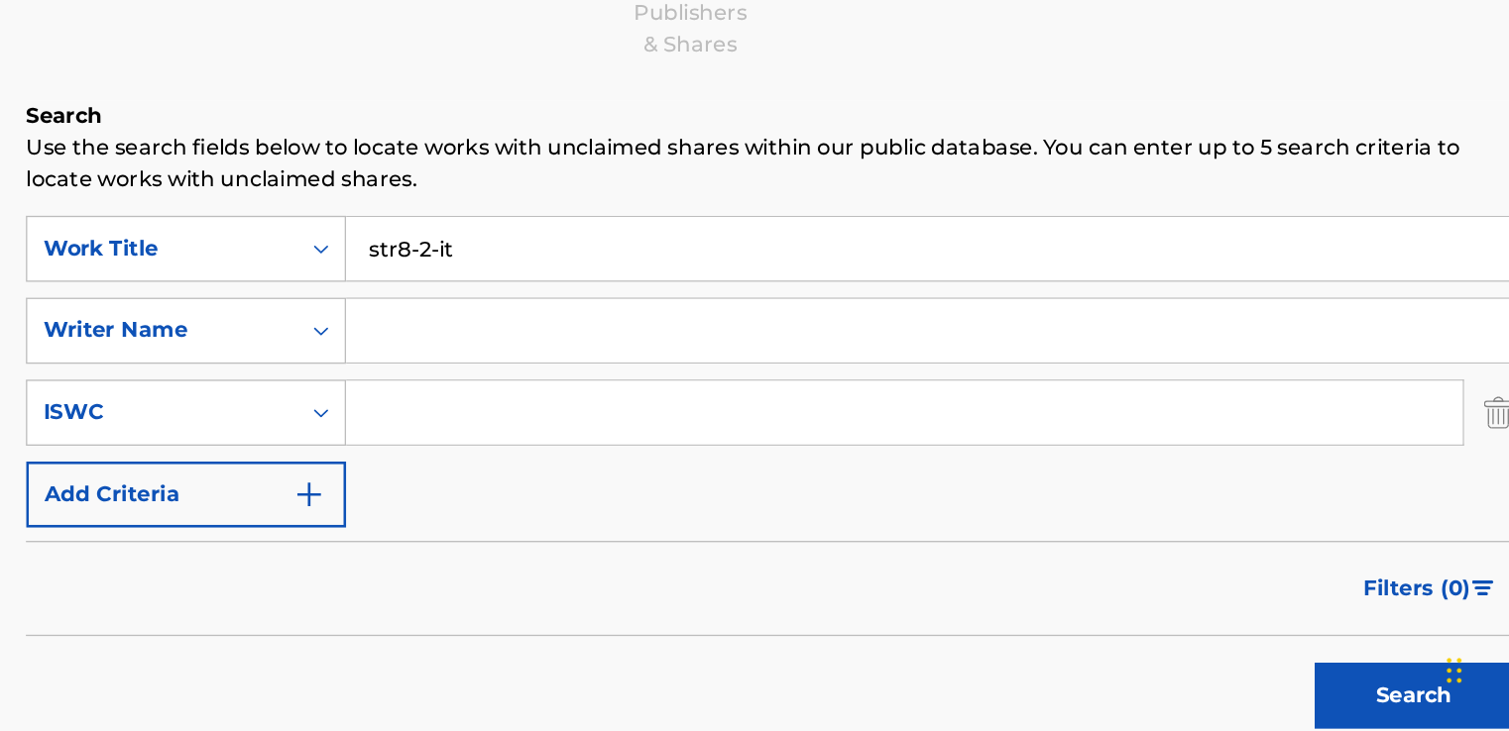
click at [696, 364] on input "str8-2-it" at bounding box center [1027, 370] width 873 height 48
type input "s"
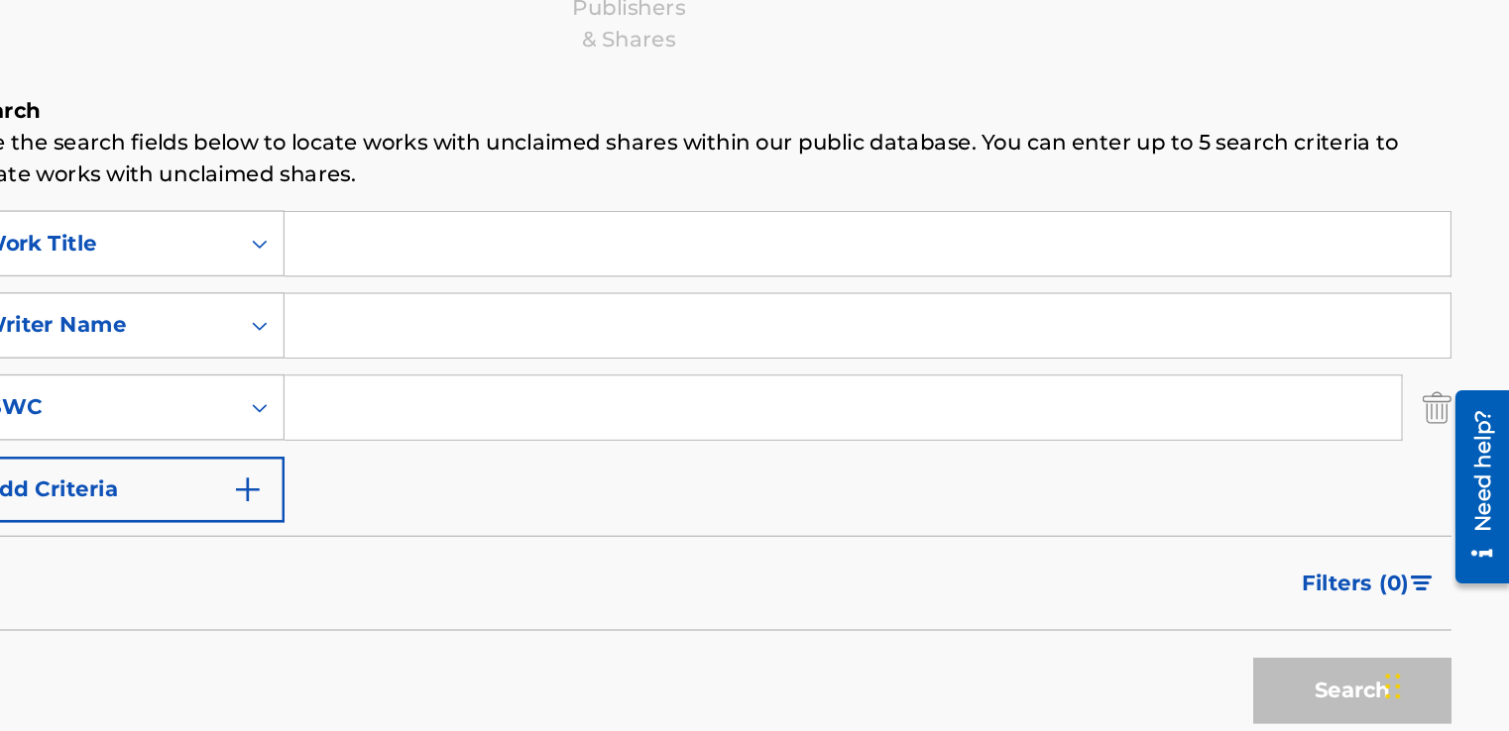
scroll to position [121, 0]
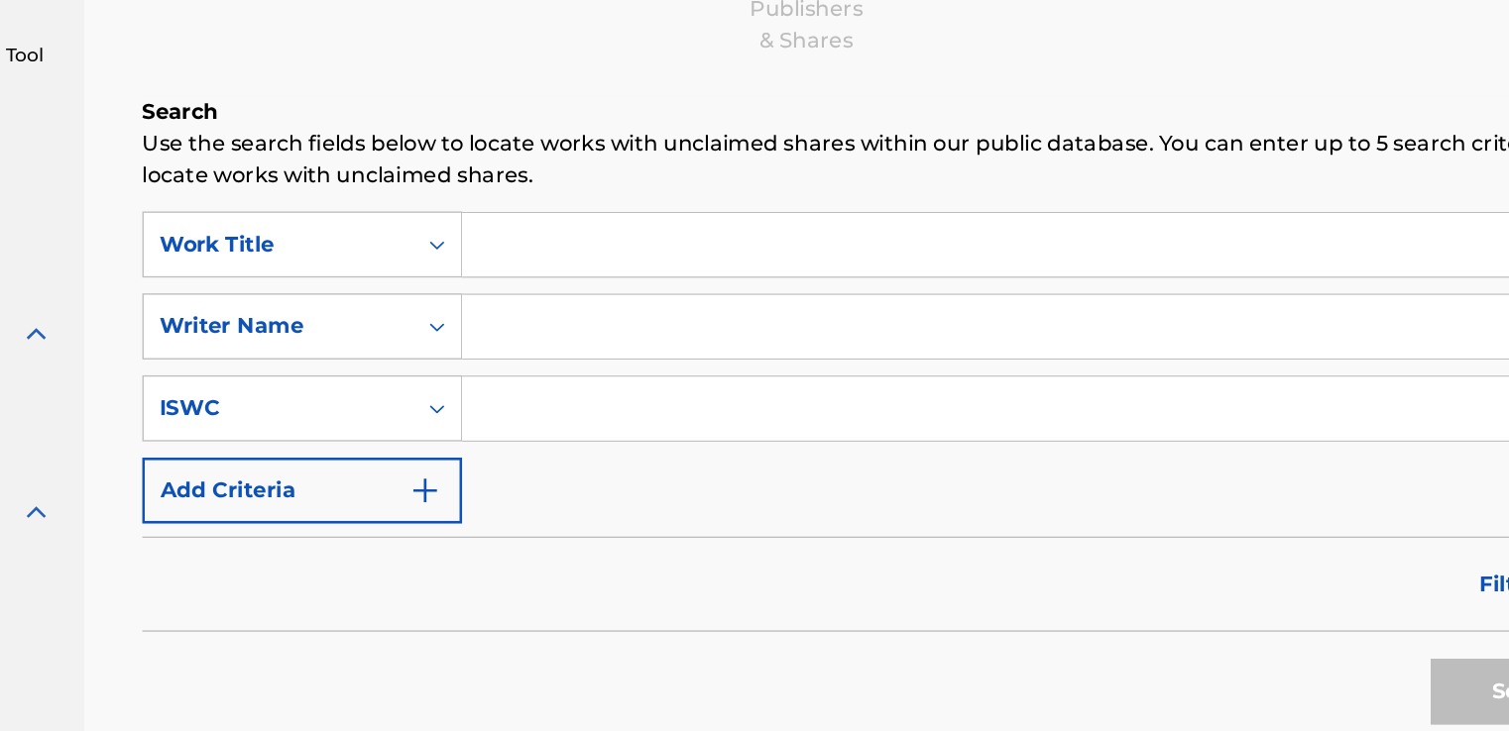
click at [692, 423] on input "Search Form" at bounding box center [1027, 416] width 873 height 48
click at [767, 351] on input "Search Form" at bounding box center [1027, 354] width 873 height 48
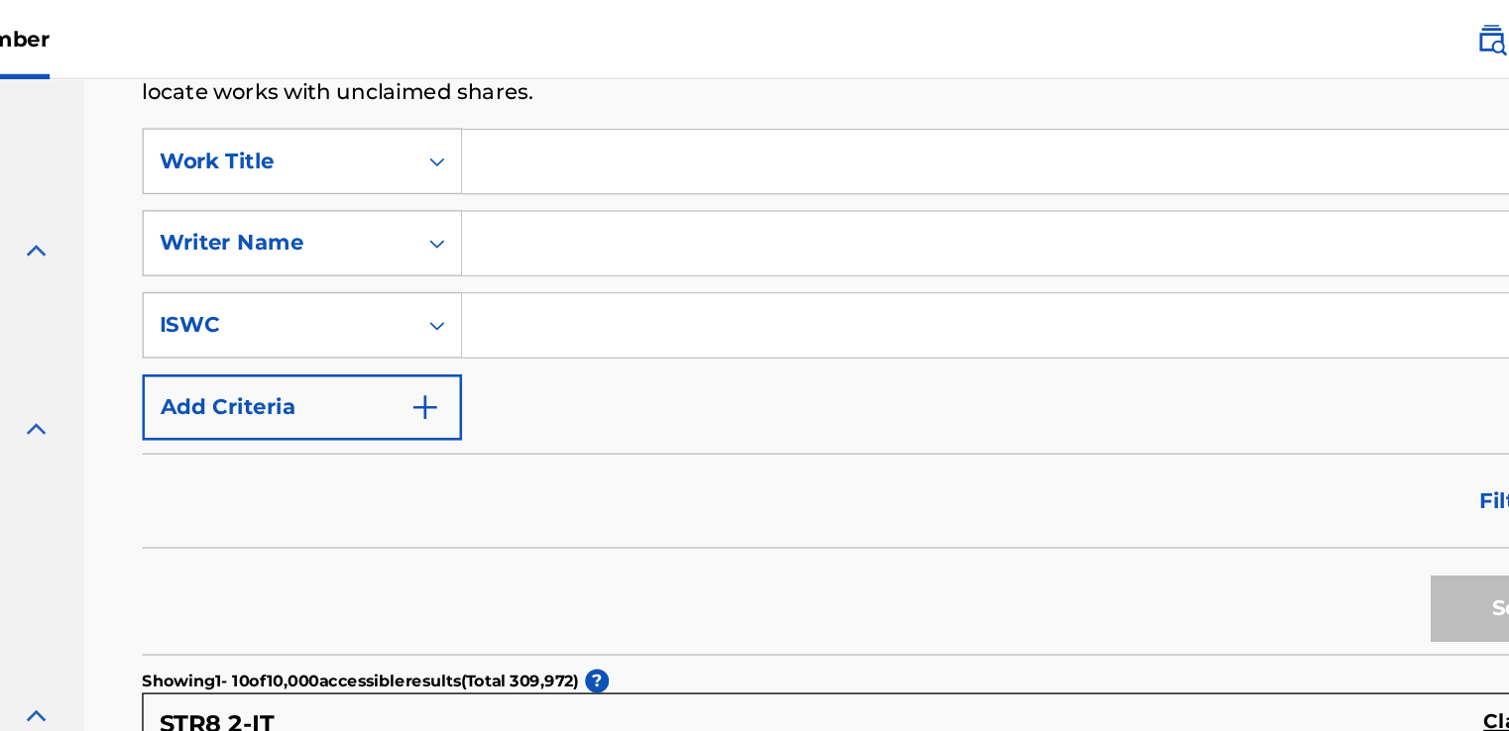
scroll to position [325, 0]
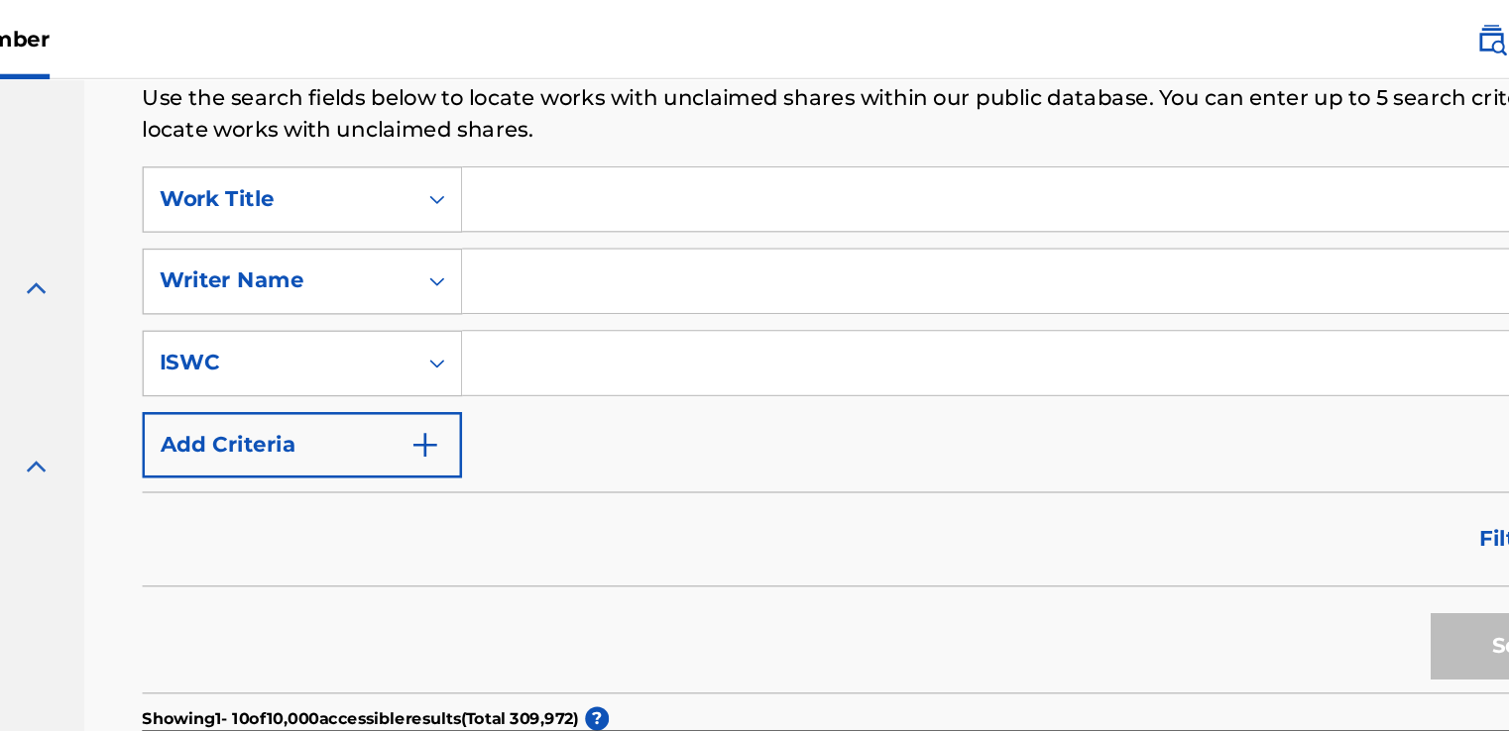
click at [709, 205] on input "Search Form" at bounding box center [1027, 211] width 873 height 48
type input "jodelyne archer"
click at [1351, 485] on button "Search" at bounding box center [1390, 485] width 149 height 50
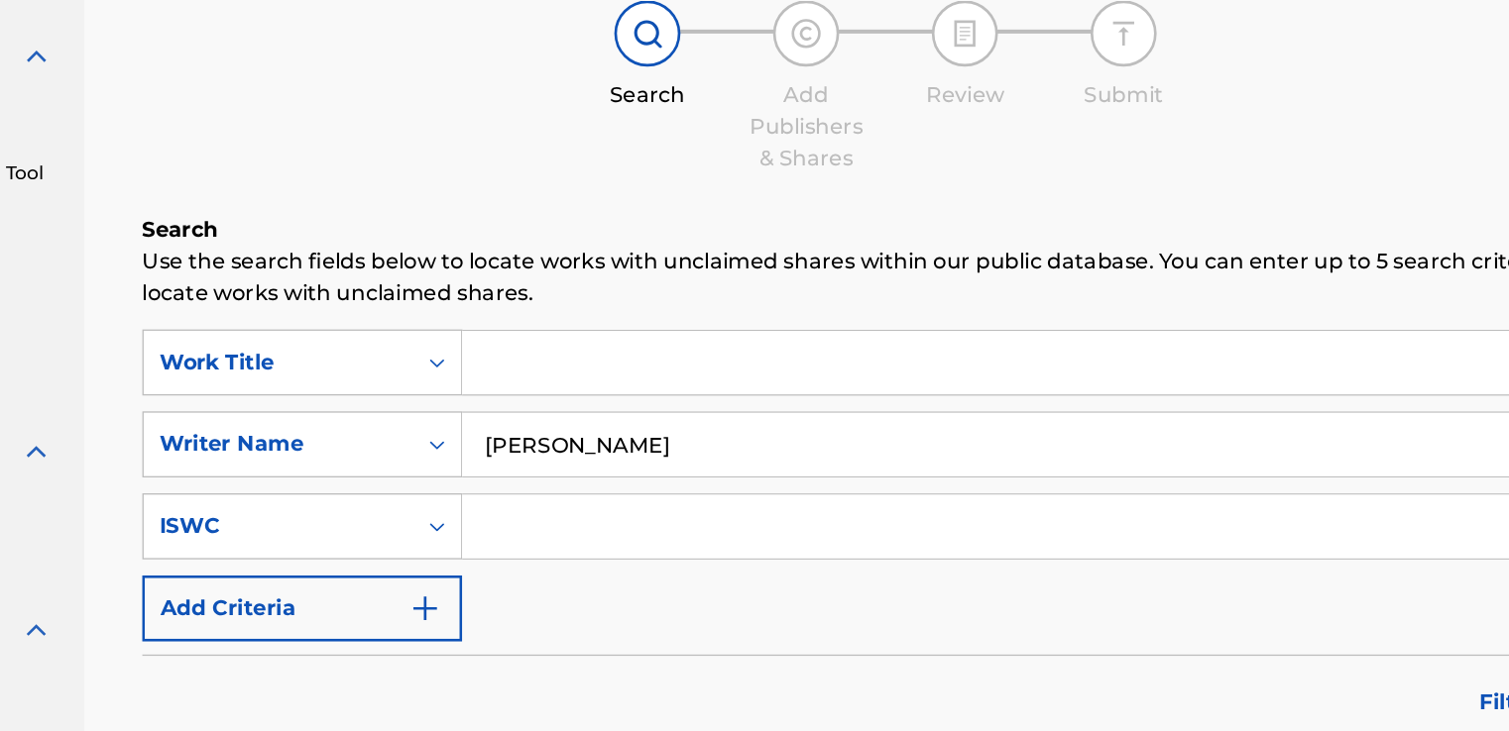
scroll to position [19, 0]
drag, startPoint x: 785, startPoint y: 505, endPoint x: 547, endPoint y: 500, distance: 238.0
click at [547, 500] on div "SearchWithCriteria80c93371-1b62-4cc5-9347-d7aa3de6d38c Writer Name jodelyne arc…" at bounding box center [908, 518] width 1114 height 50
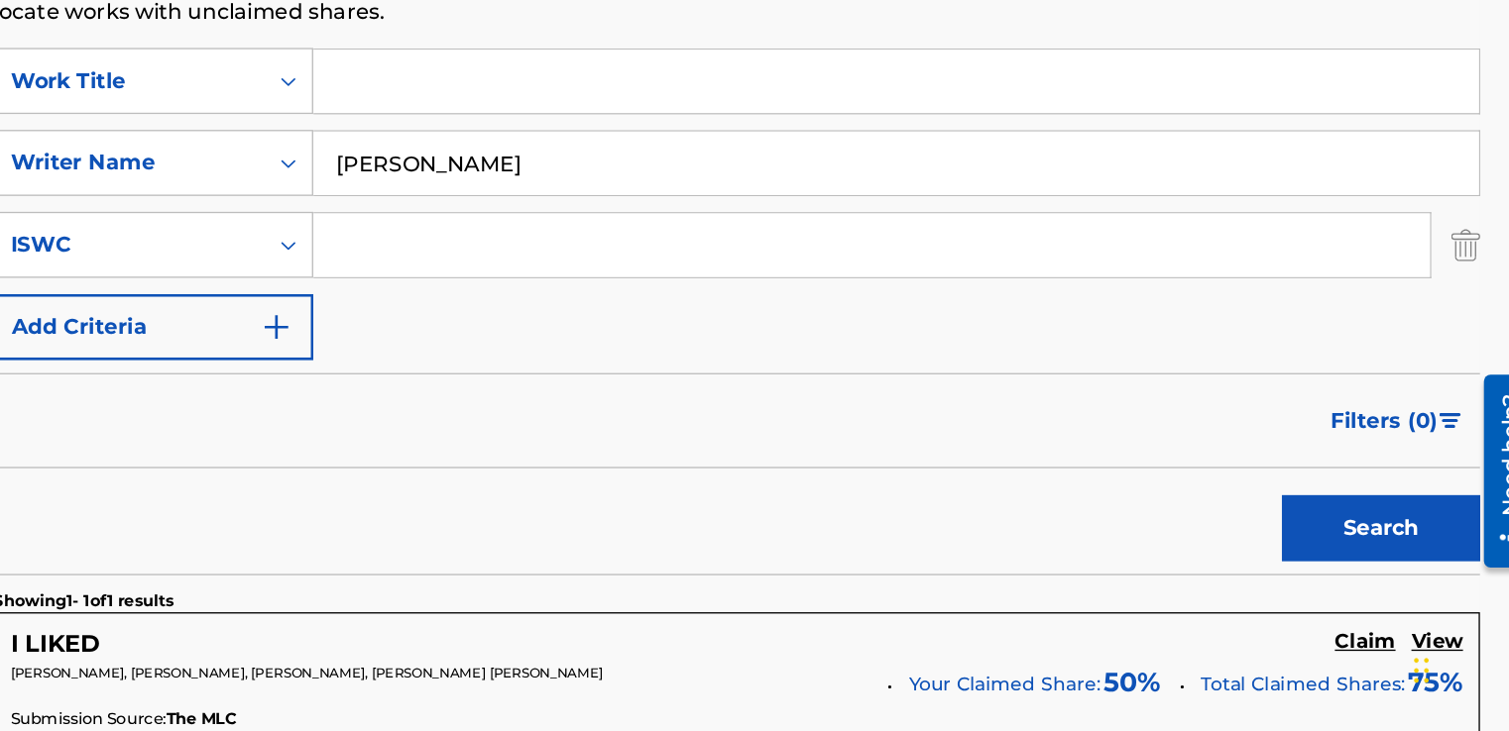
scroll to position [231, 0]
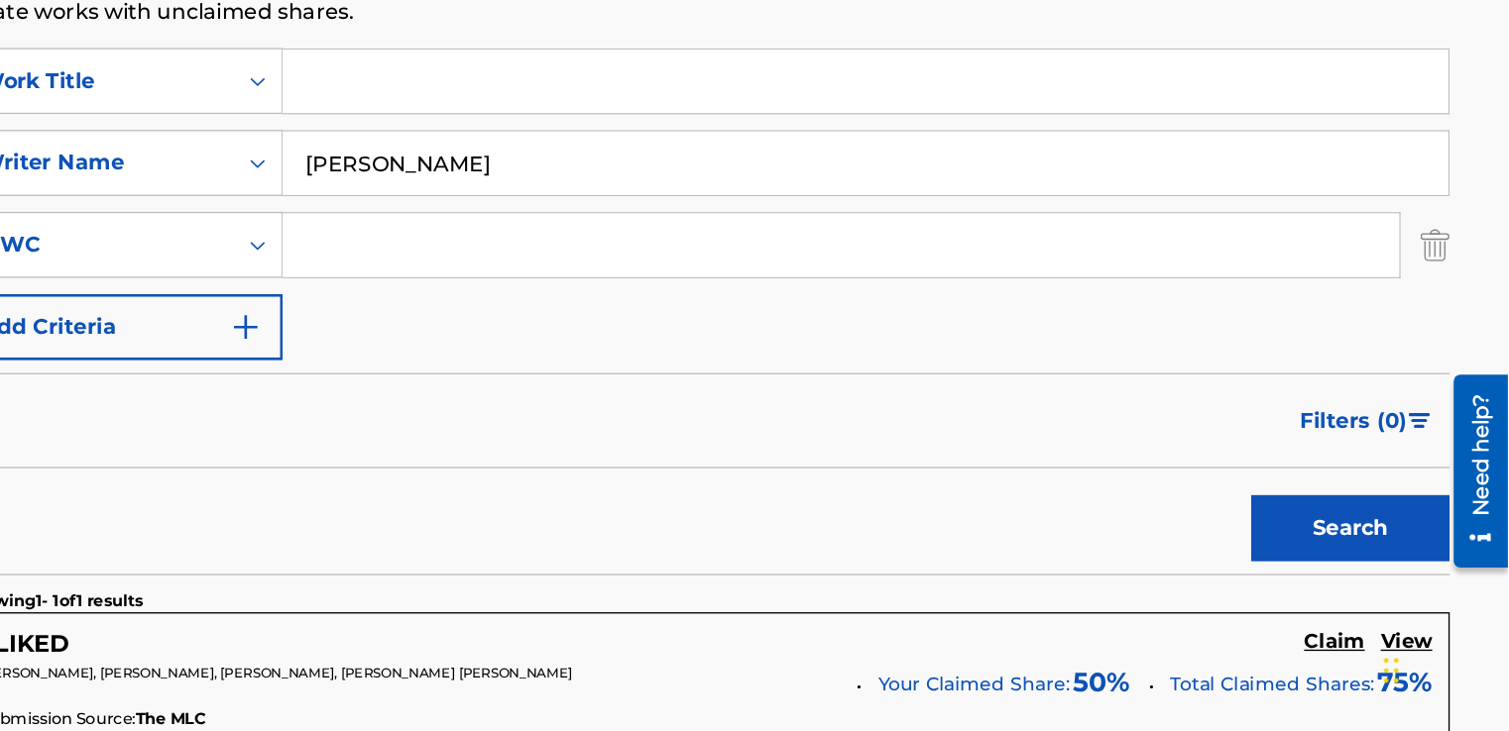
click at [1347, 578] on button "Search" at bounding box center [1390, 579] width 149 height 50
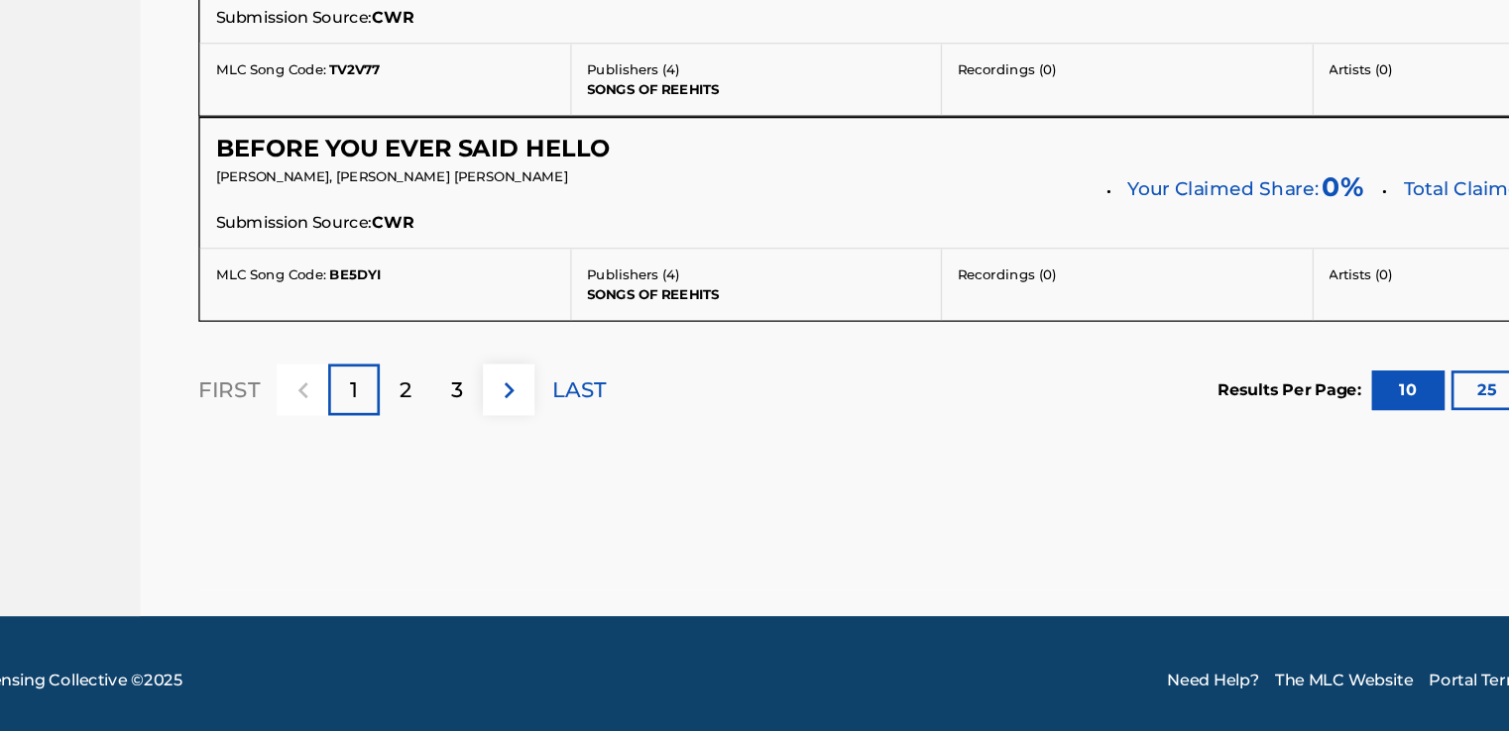
scroll to position [1943, 0]
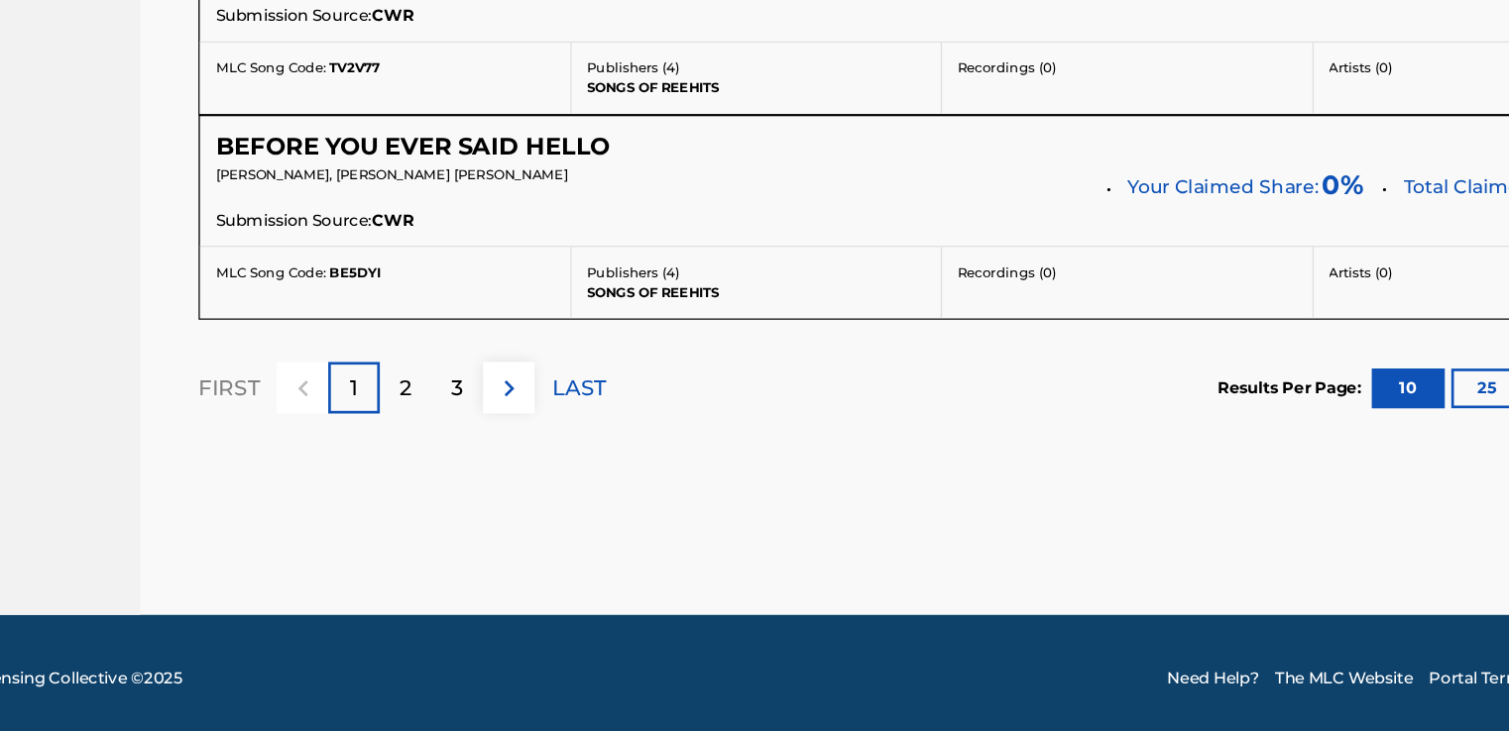
click at [513, 460] on div "2" at bounding box center [506, 474] width 39 height 39
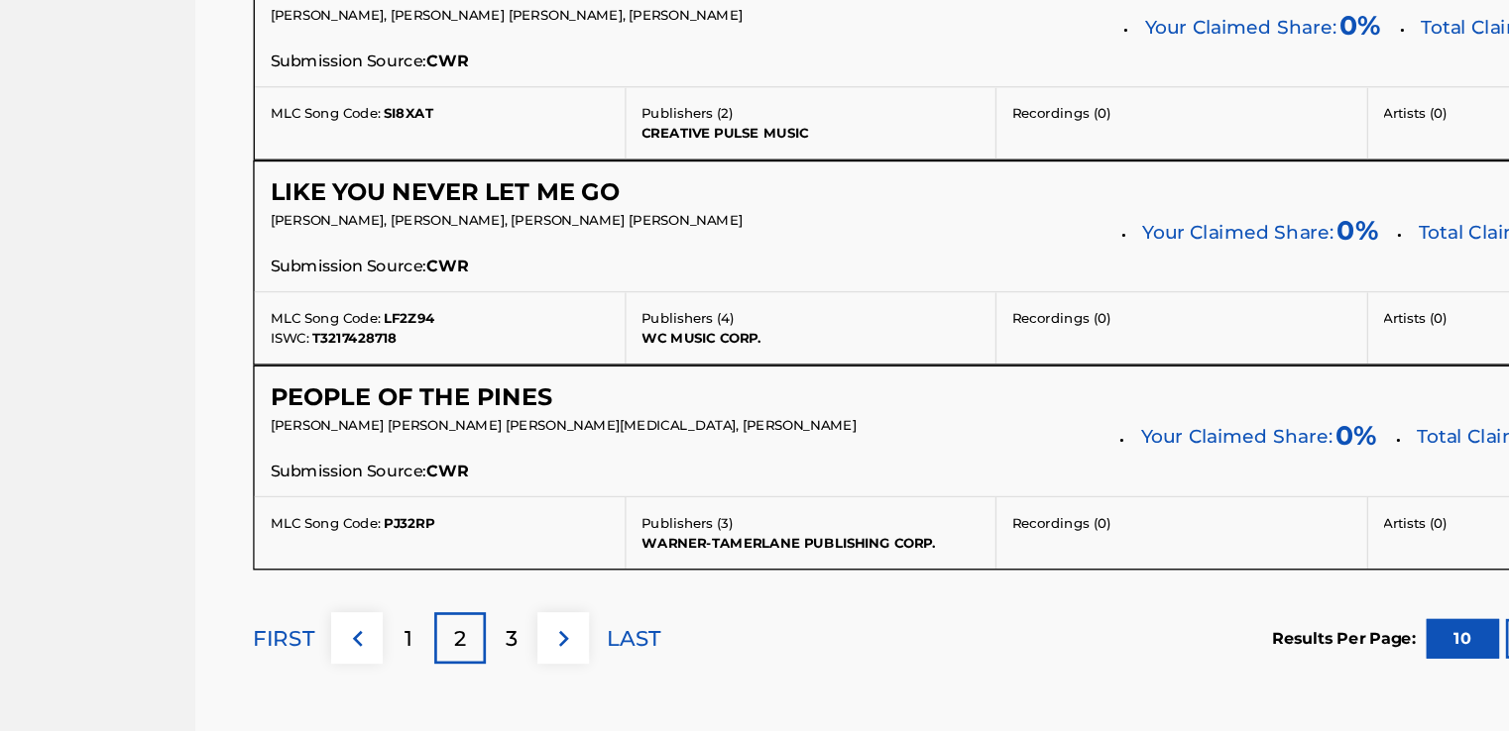
scroll to position [1986, 0]
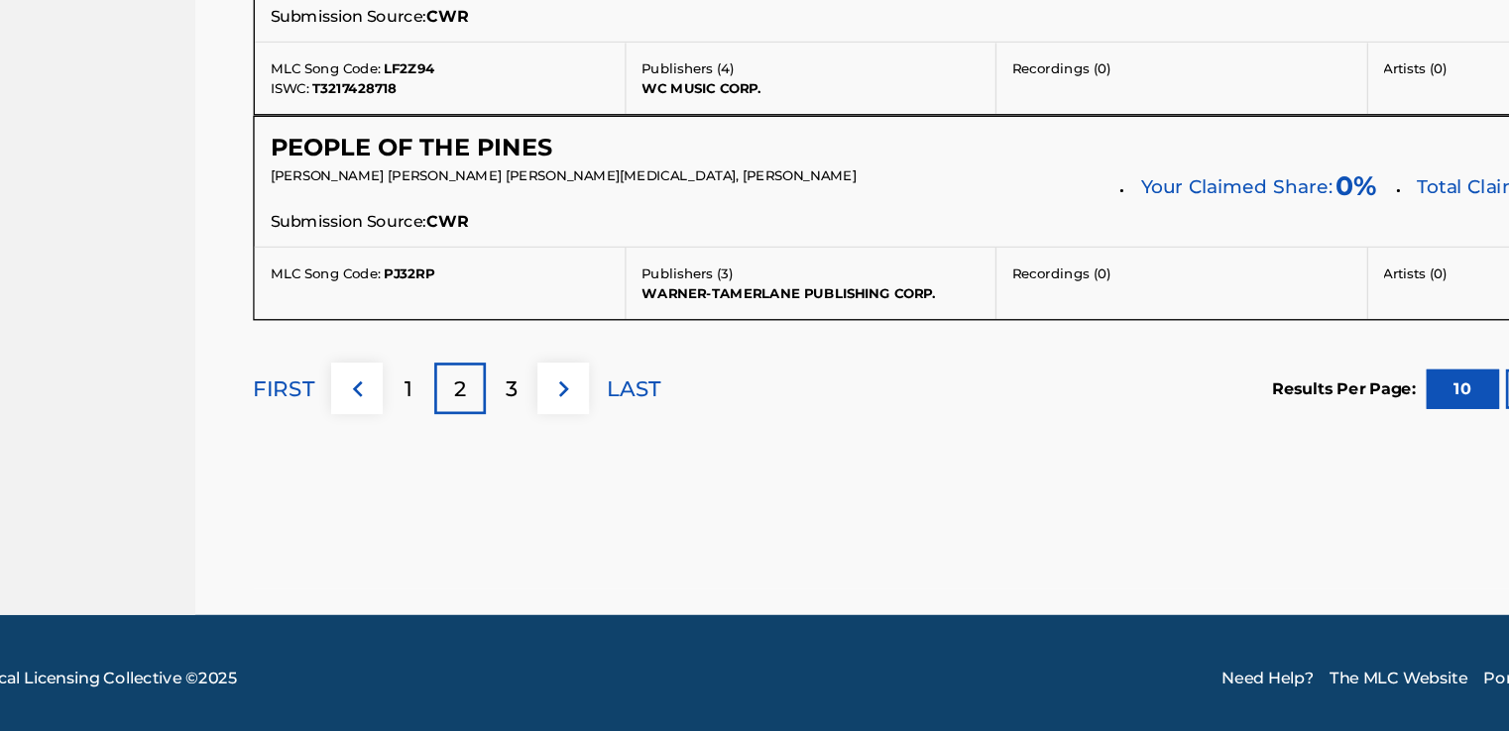
click at [538, 472] on div "3" at bounding box center [544, 474] width 39 height 39
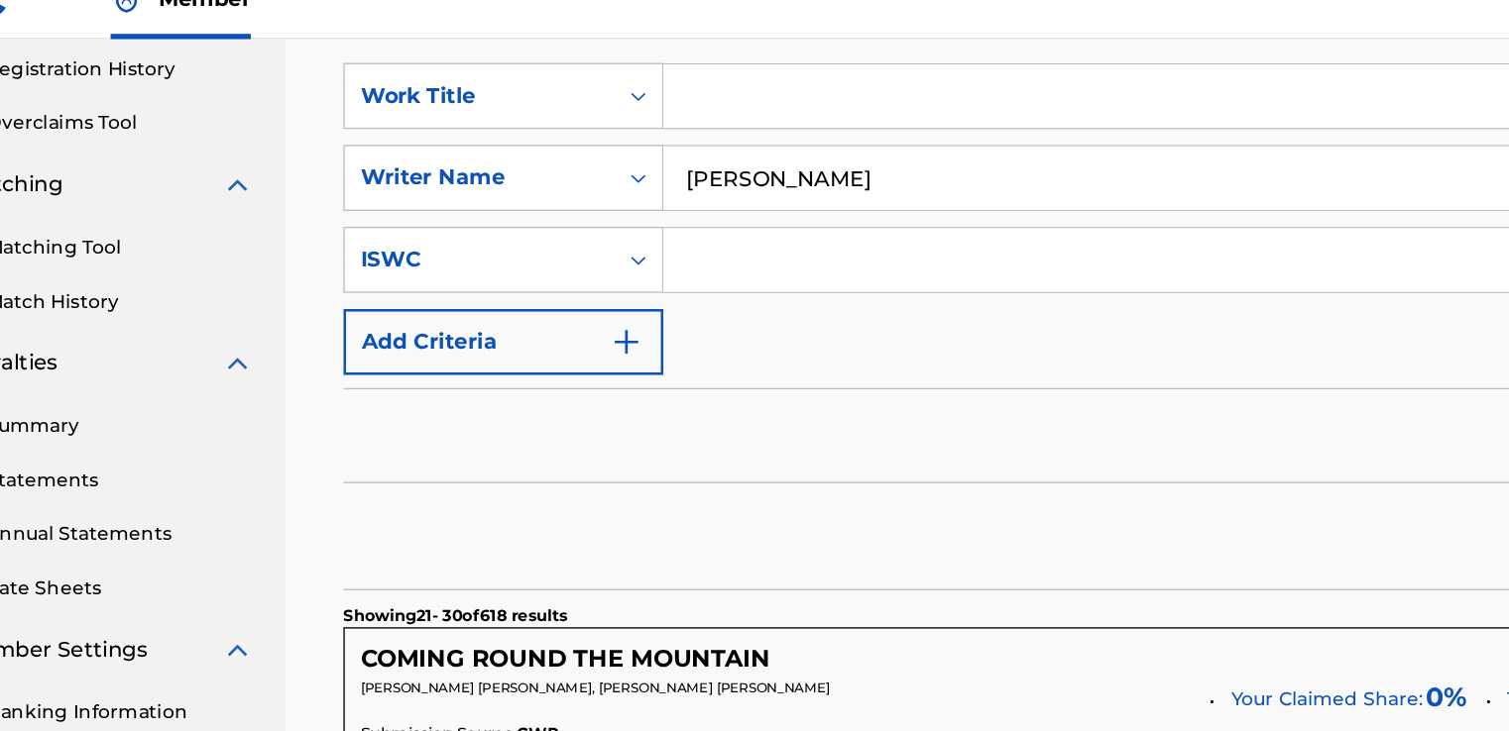
scroll to position [372, 0]
click at [765, 163] on input "gregory bates" at bounding box center [1027, 164] width 873 height 48
drag, startPoint x: 765, startPoint y: 163, endPoint x: 514, endPoint y: 151, distance: 251.0
click at [514, 151] on div "SearchWithCriteria80c93371-1b62-4cc5-9347-d7aa3de6d38c Writer Name gregory bates" at bounding box center [908, 164] width 1114 height 50
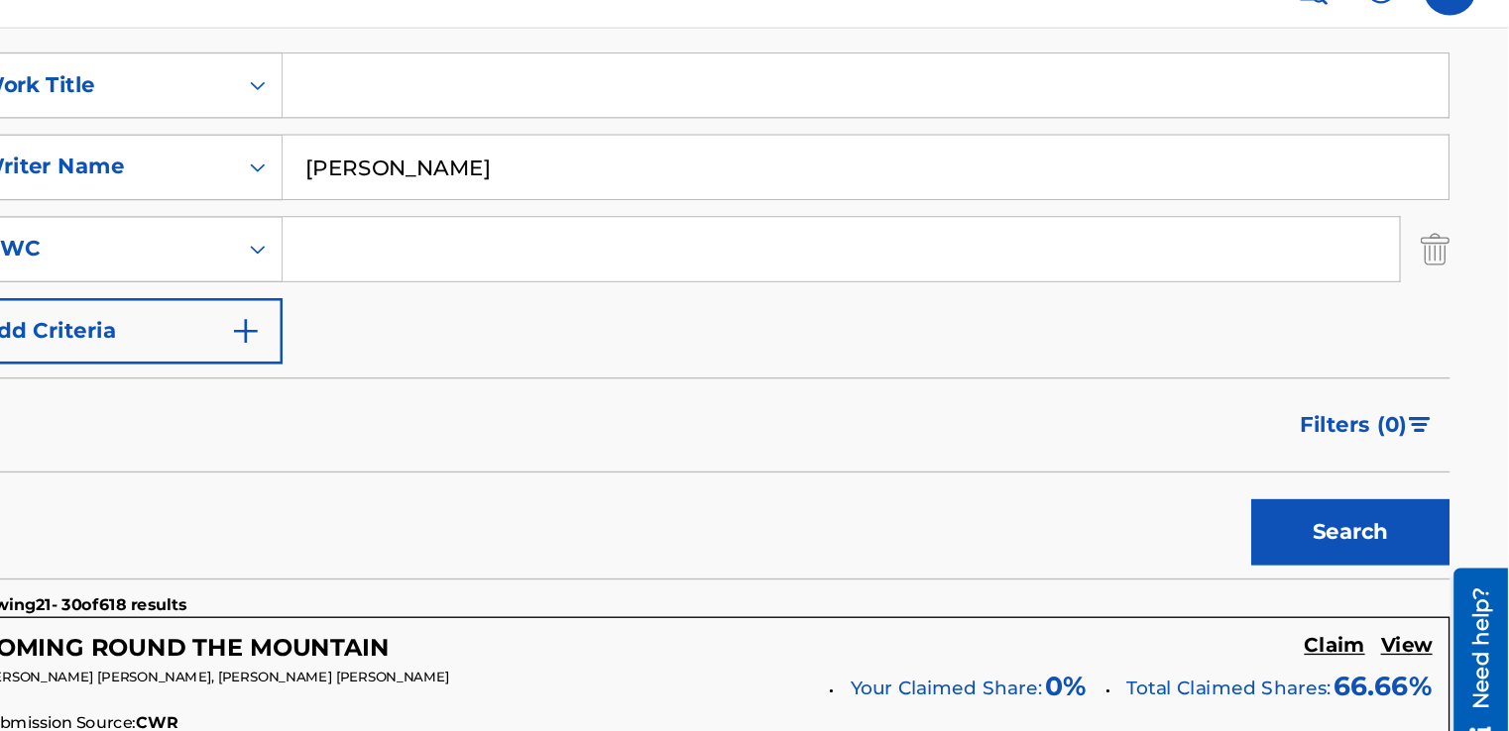
type input "kareem alexander"
click at [1352, 443] on button "Search" at bounding box center [1390, 437] width 149 height 50
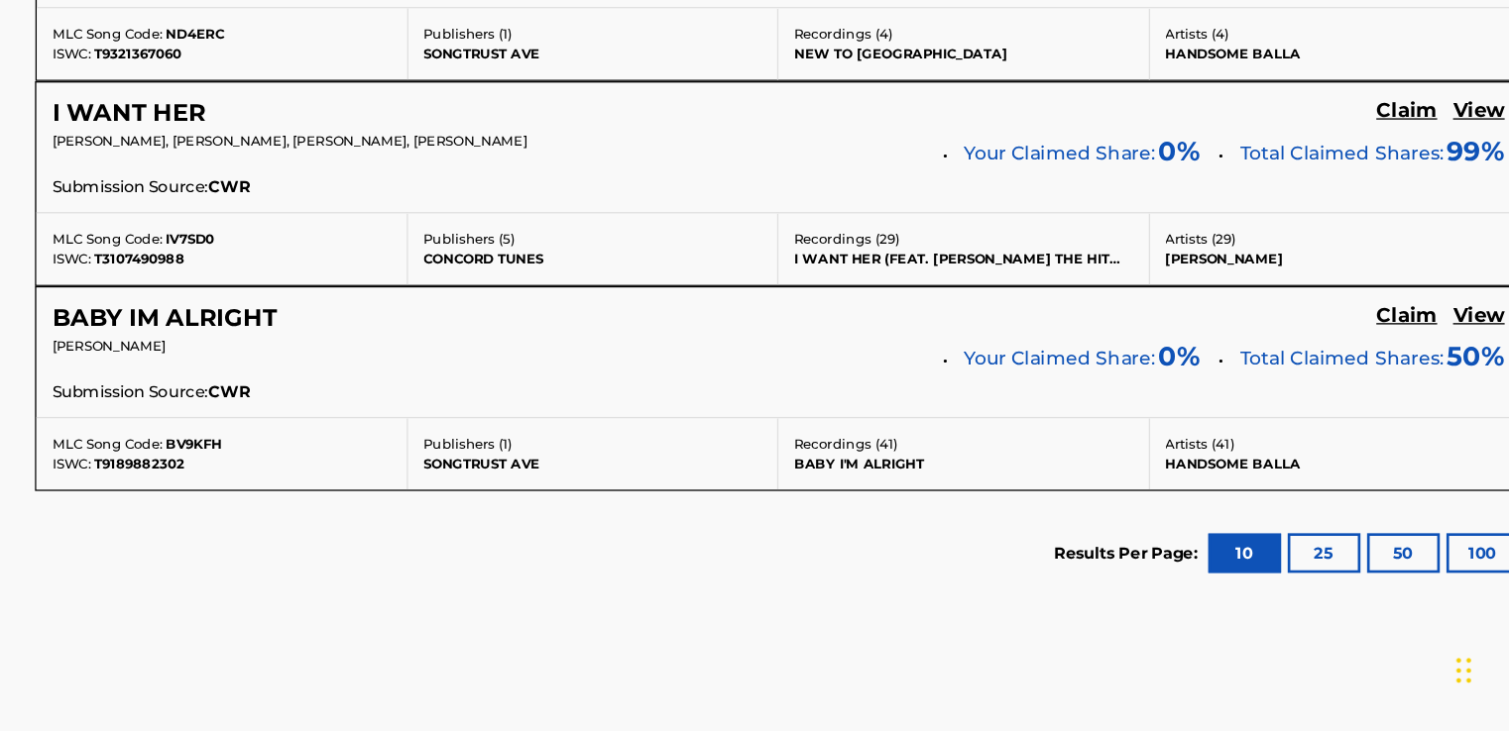
scroll to position [938, 0]
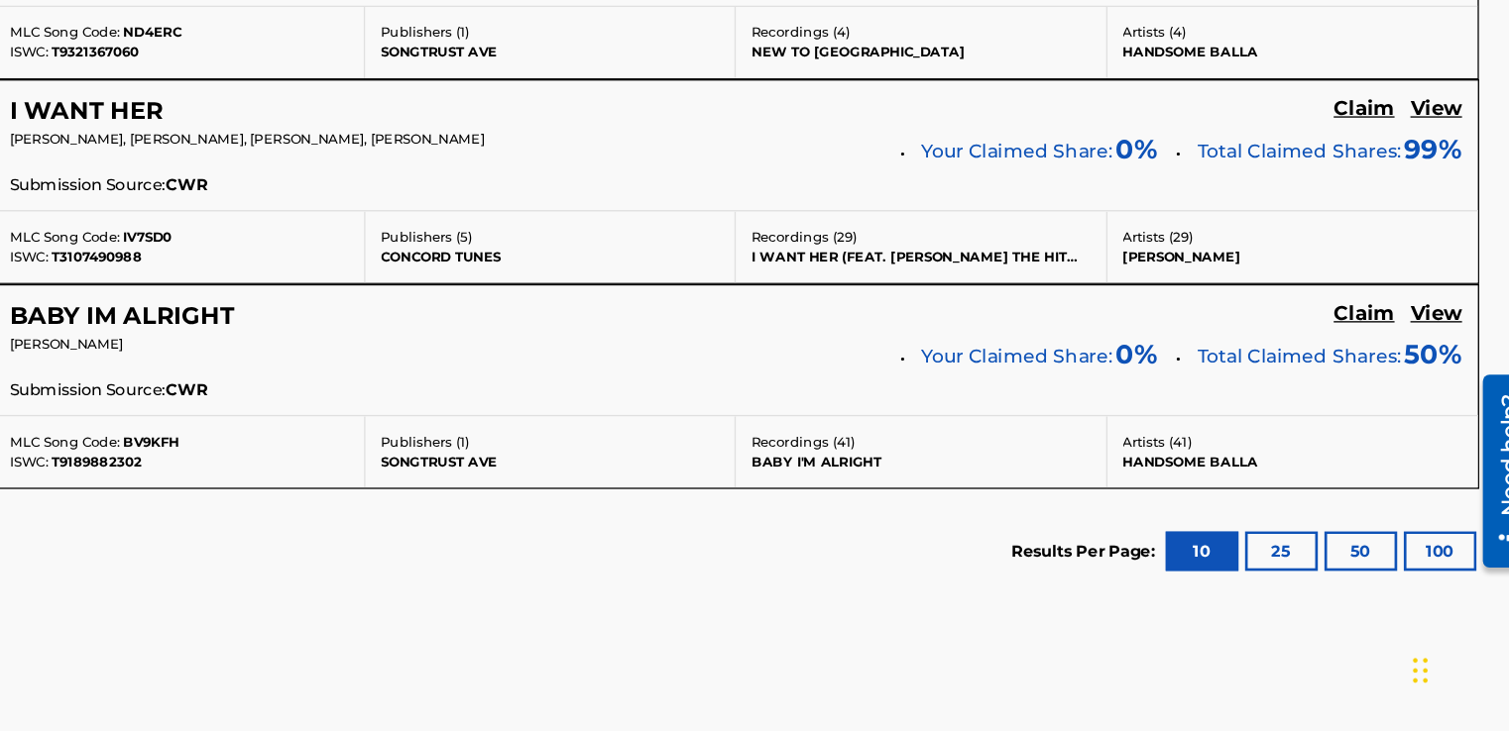
click at [1424, 419] on h5 "View" at bounding box center [1432, 418] width 39 height 19
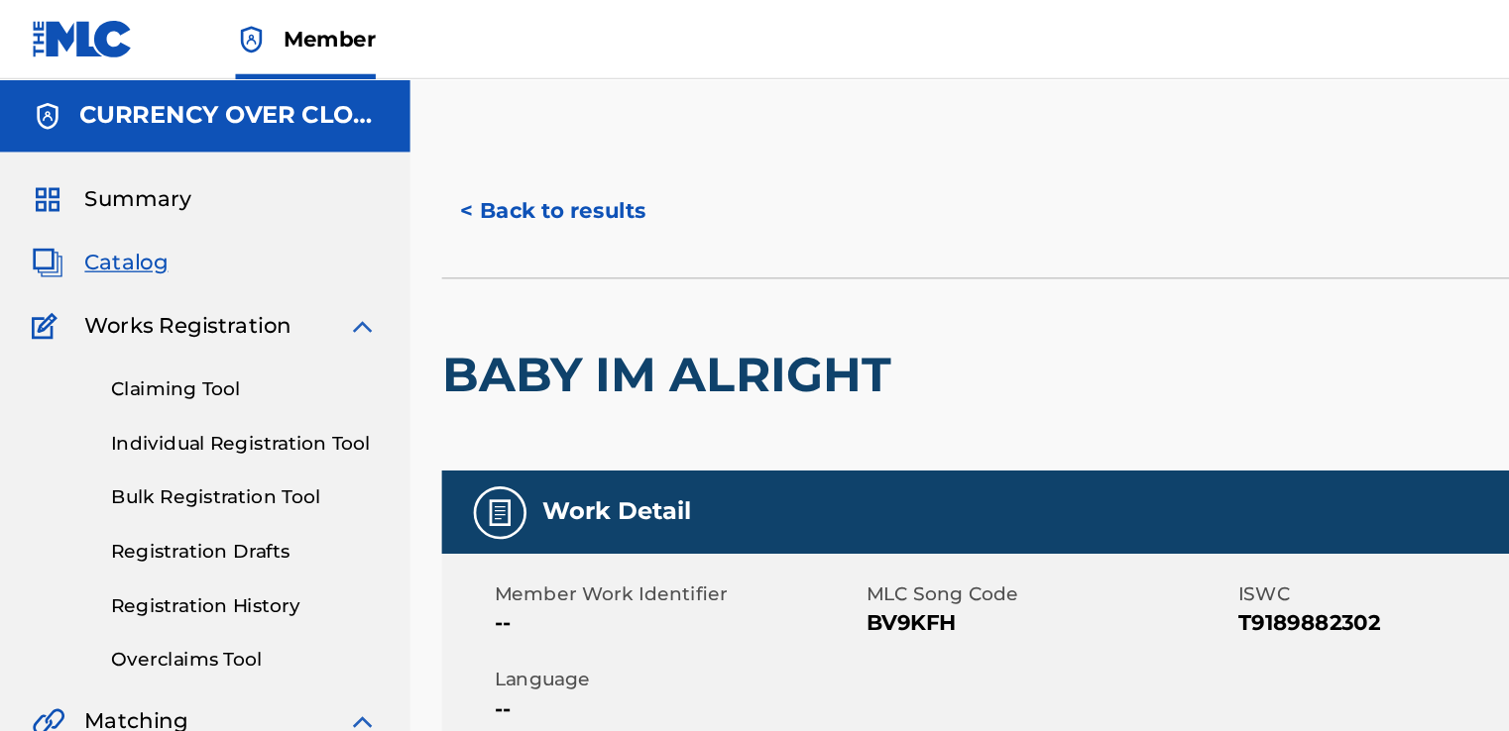
click at [427, 166] on button "< Back to results" at bounding box center [415, 159] width 168 height 50
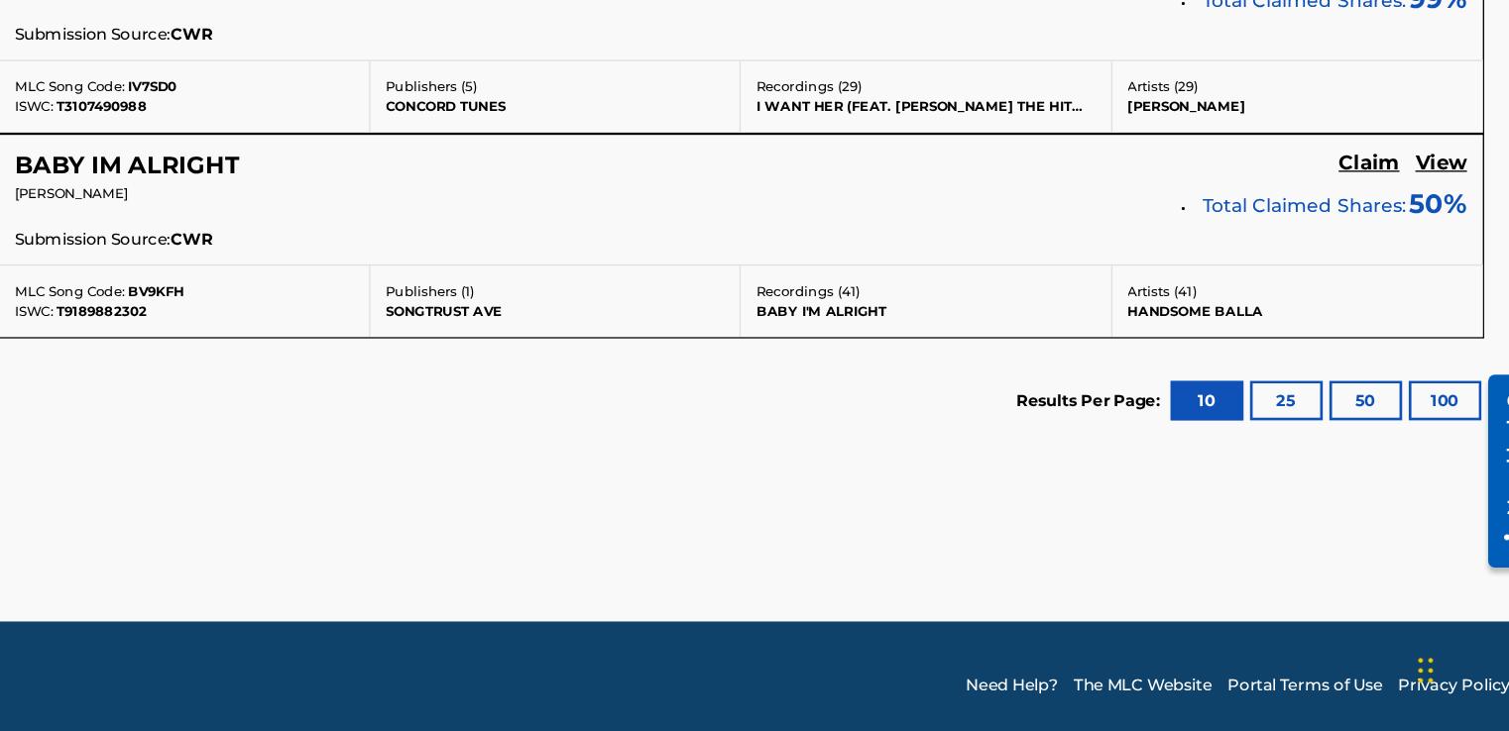
scroll to position [1060, 0]
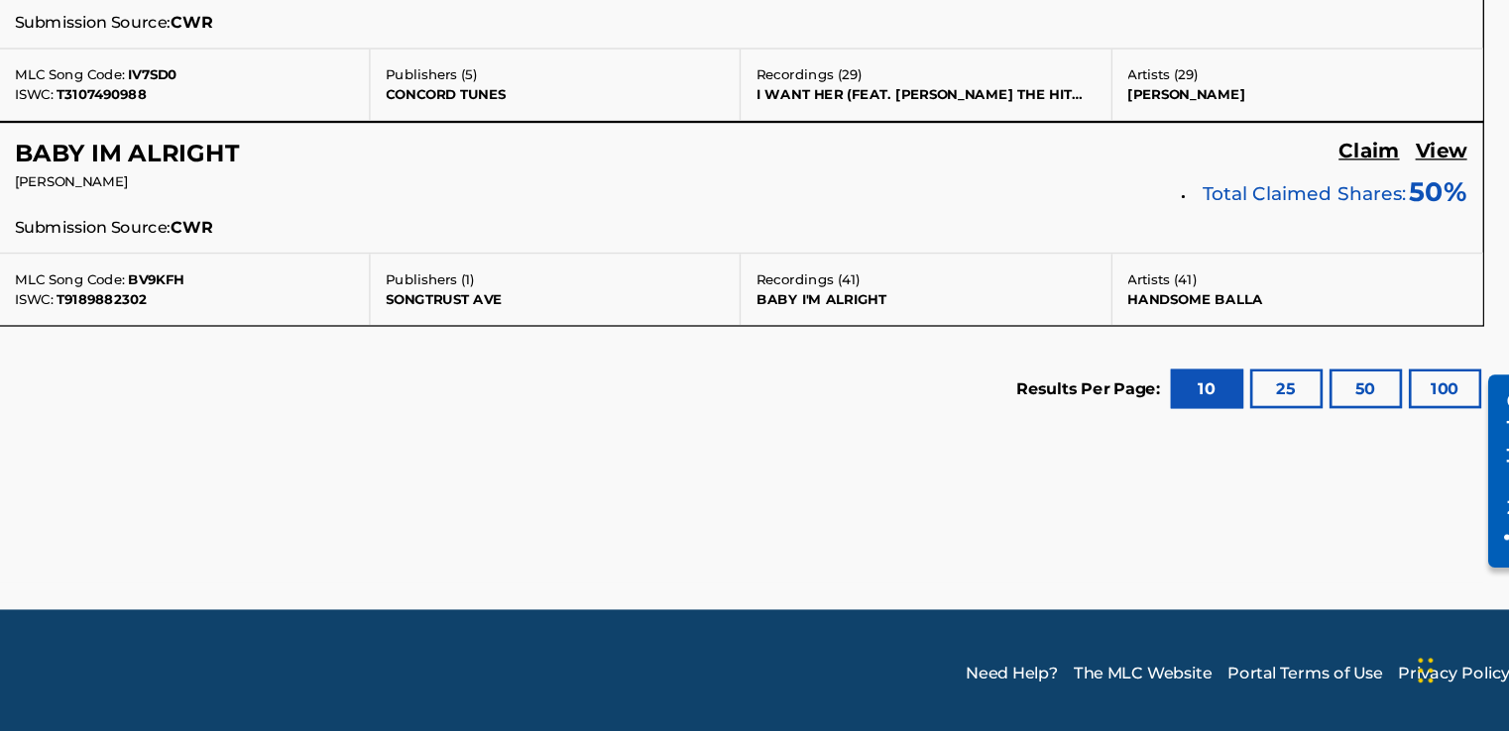
click at [1326, 467] on button "25" at bounding box center [1316, 475] width 55 height 30
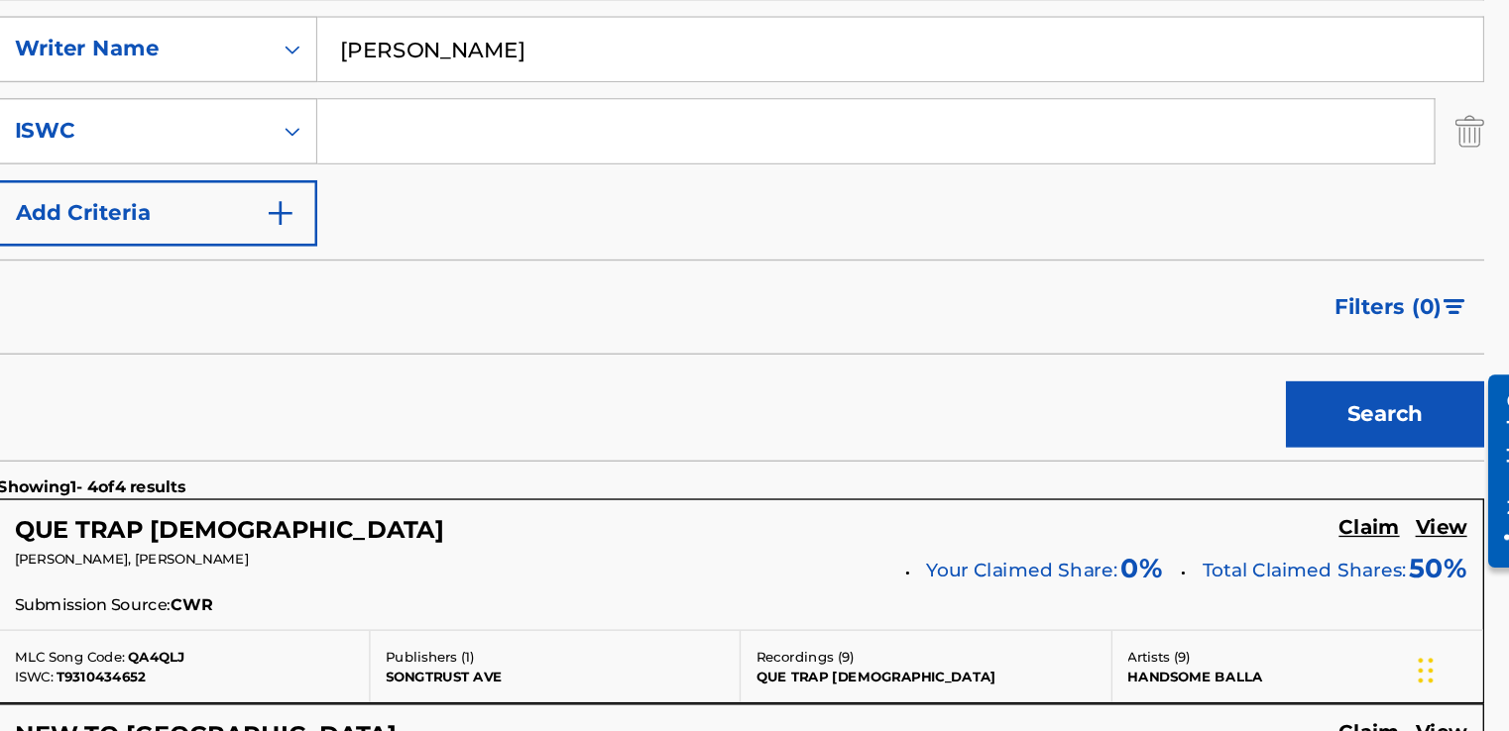
scroll to position [432, 0]
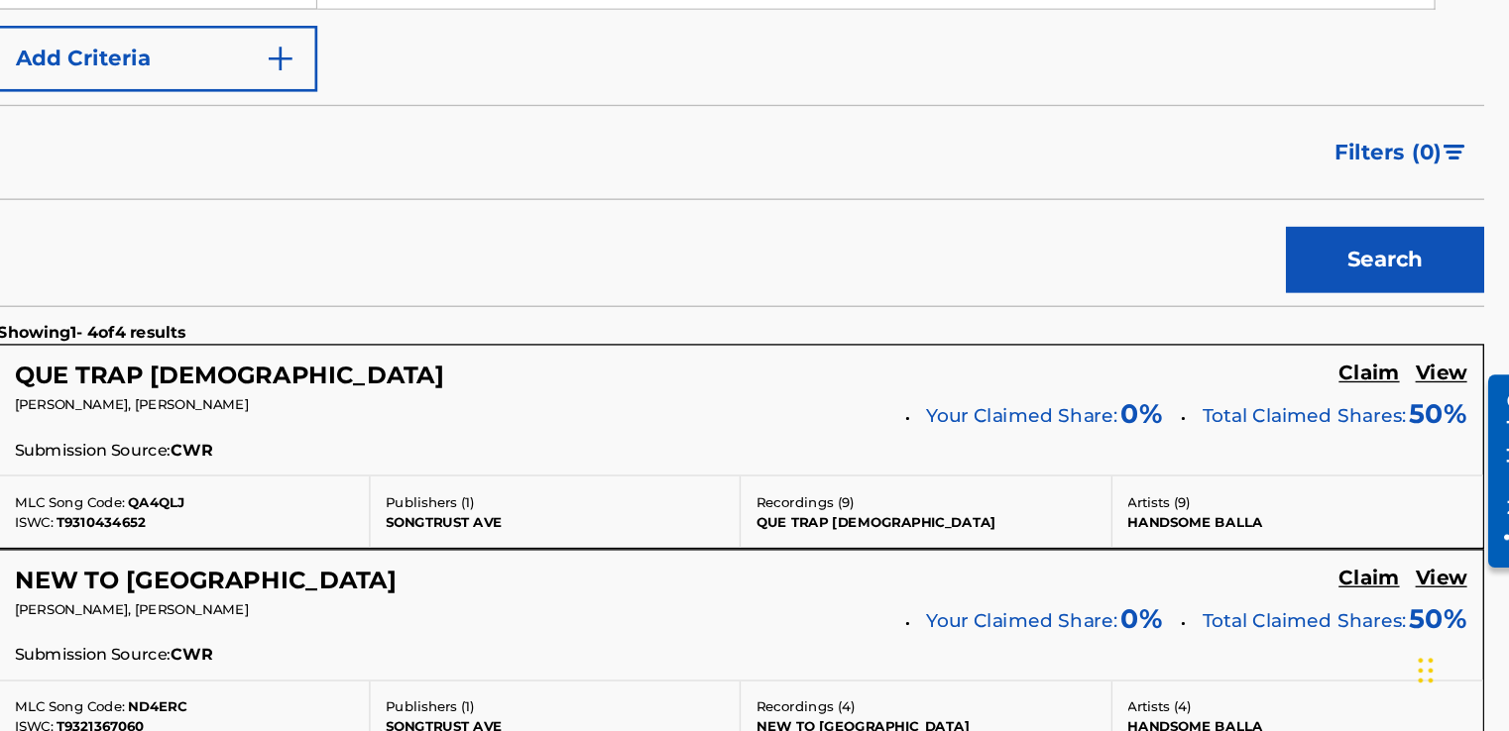
click at [1444, 462] on h5 "View" at bounding box center [1432, 463] width 39 height 19
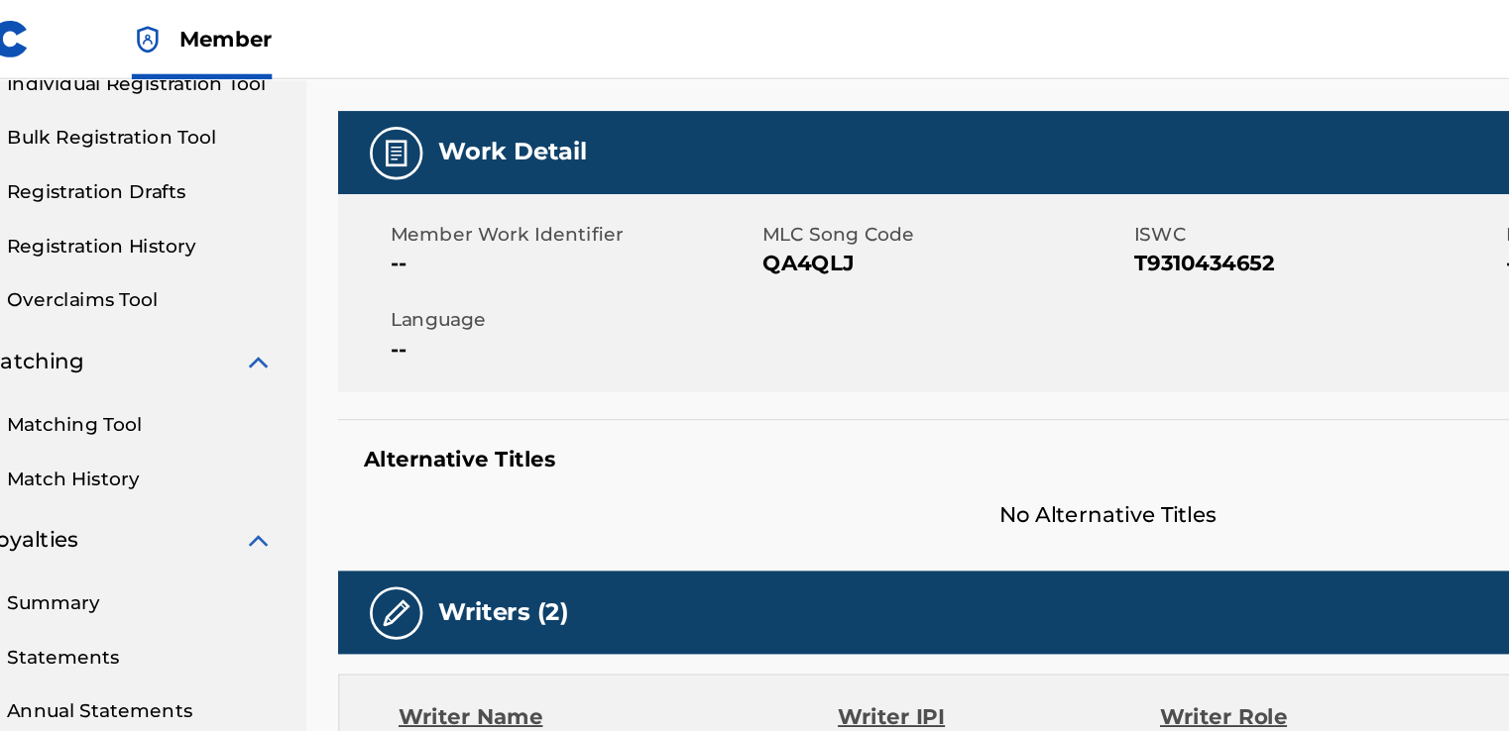
scroll to position [270, 0]
drag, startPoint x: 723, startPoint y: 195, endPoint x: 648, endPoint y: 208, distance: 75.4
click at [649, 208] on span "QA4QLJ" at bounding box center [786, 198] width 274 height 24
drag, startPoint x: 648, startPoint y: 208, endPoint x: 673, endPoint y: 198, distance: 26.7
copy span "QA4QLJ"
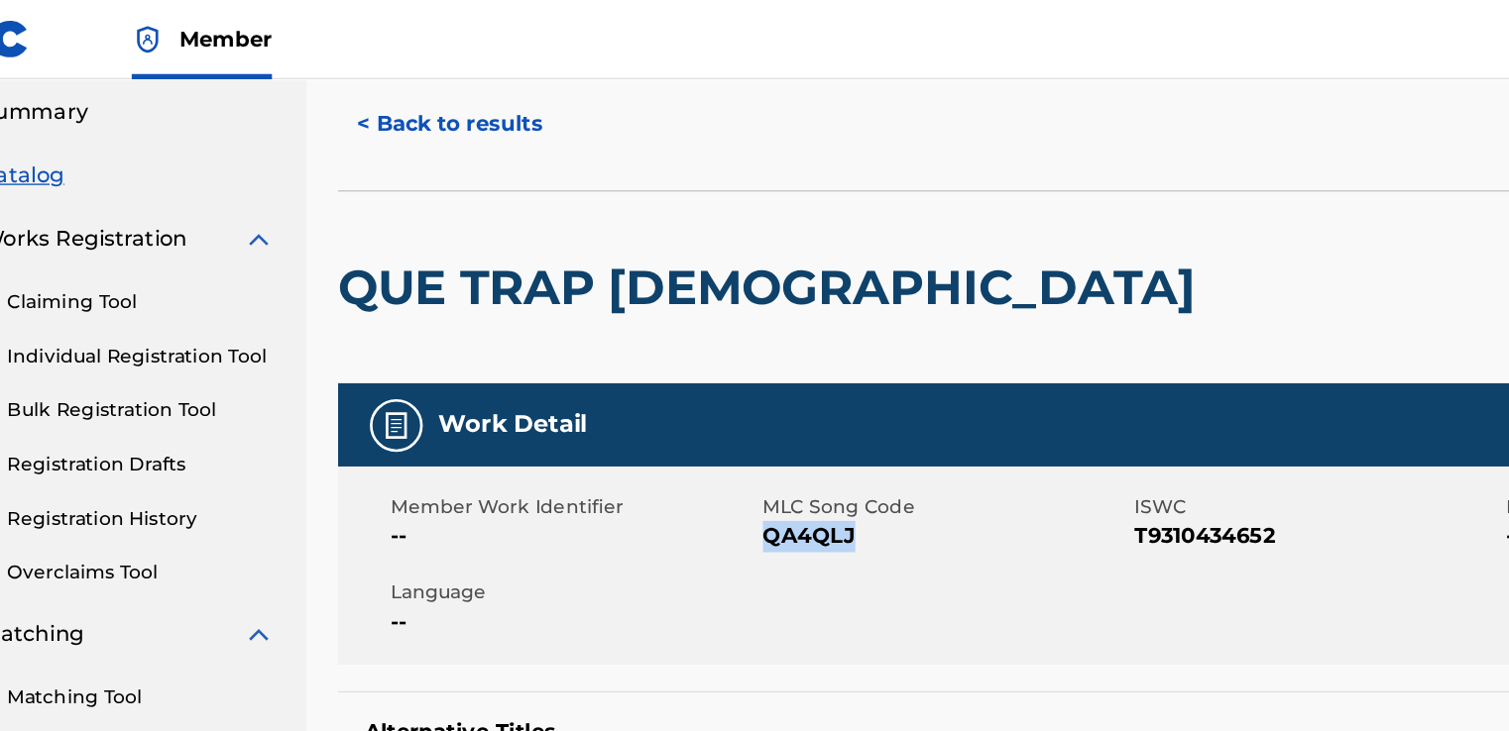
scroll to position [63, 0]
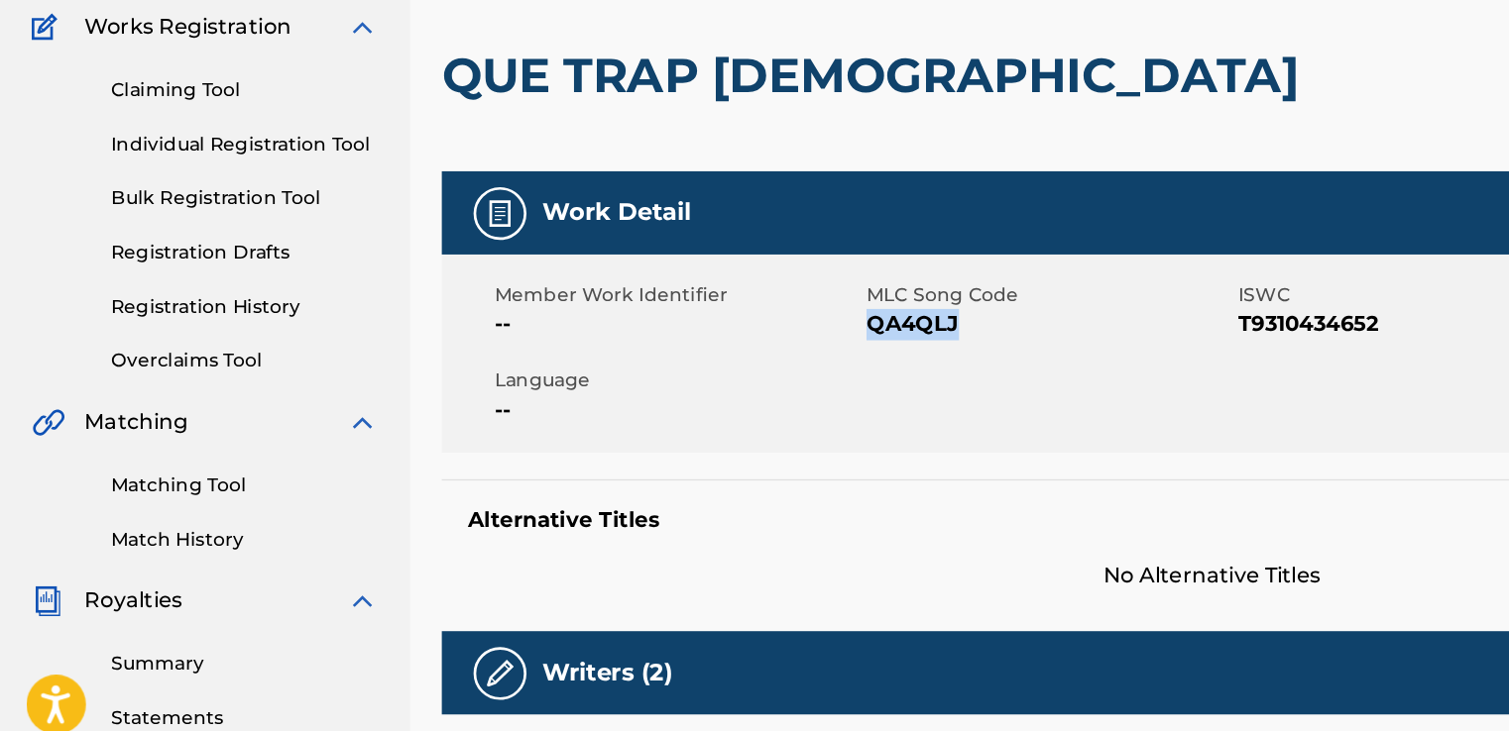
click at [139, 522] on link "Matching Tool" at bounding box center [183, 524] width 200 height 21
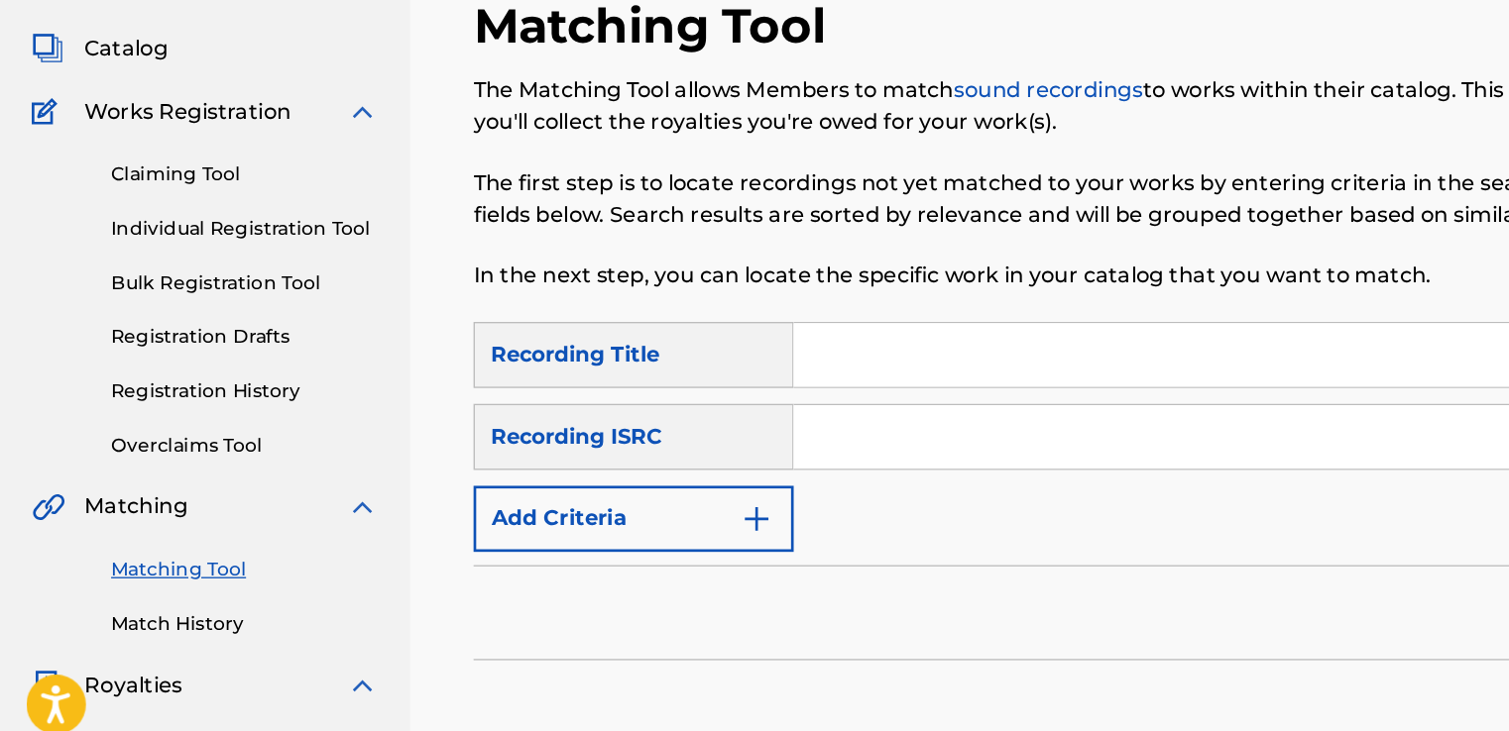
click at [575, 565] on button "Add Criteria" at bounding box center [475, 550] width 240 height 50
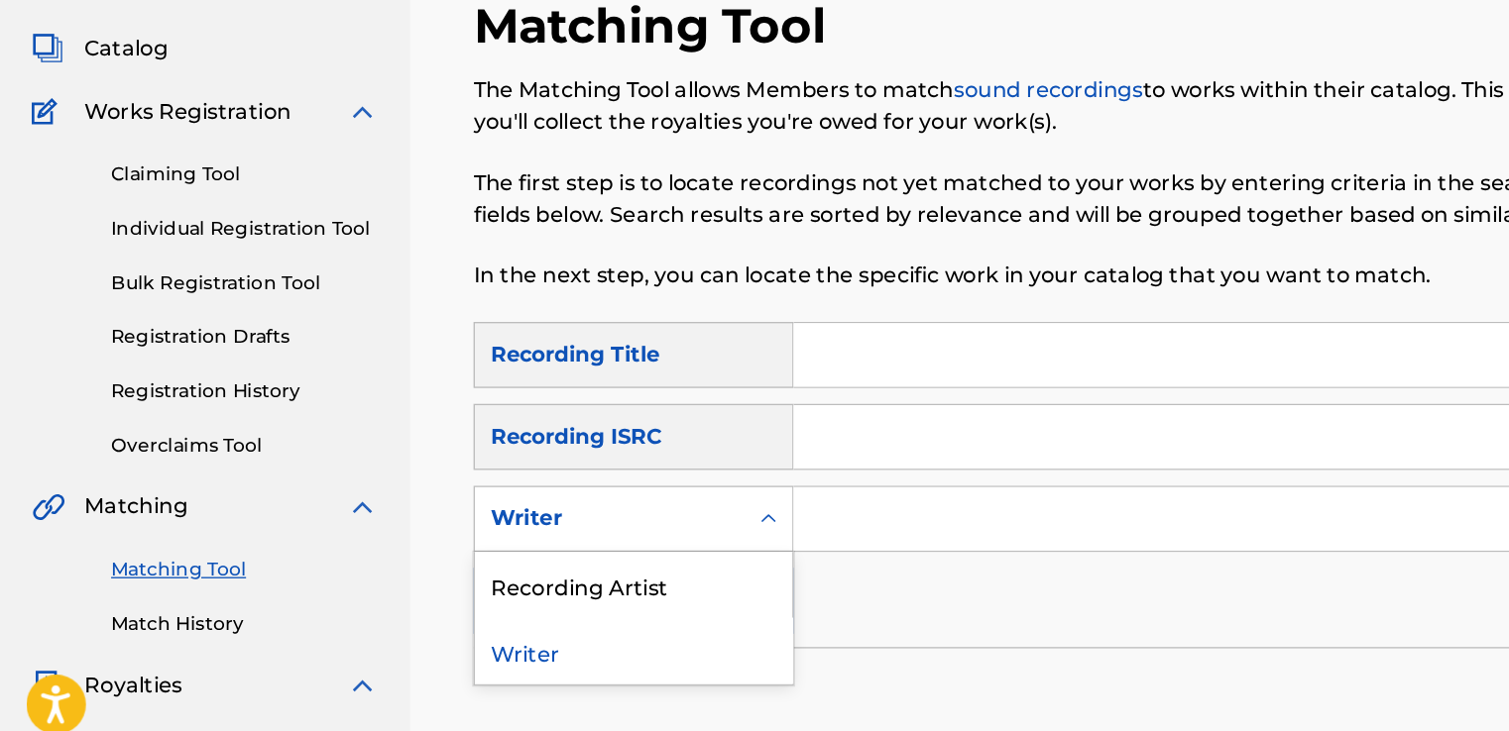
click at [577, 556] on icon "Search Form" at bounding box center [576, 550] width 20 height 20
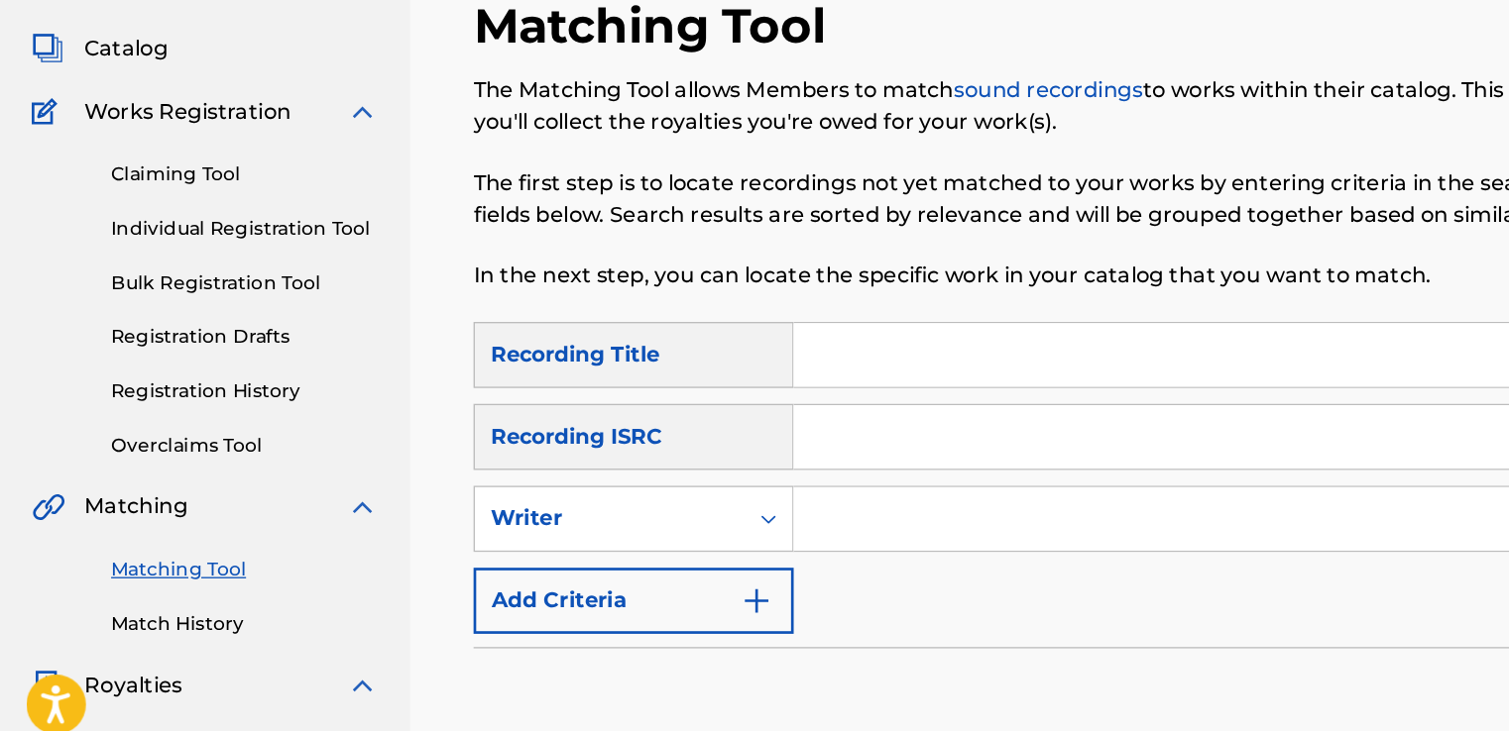
click at [645, 546] on input "Search Form" at bounding box center [1009, 550] width 829 height 48
click at [573, 549] on icon "Search Form" at bounding box center [576, 550] width 12 height 7
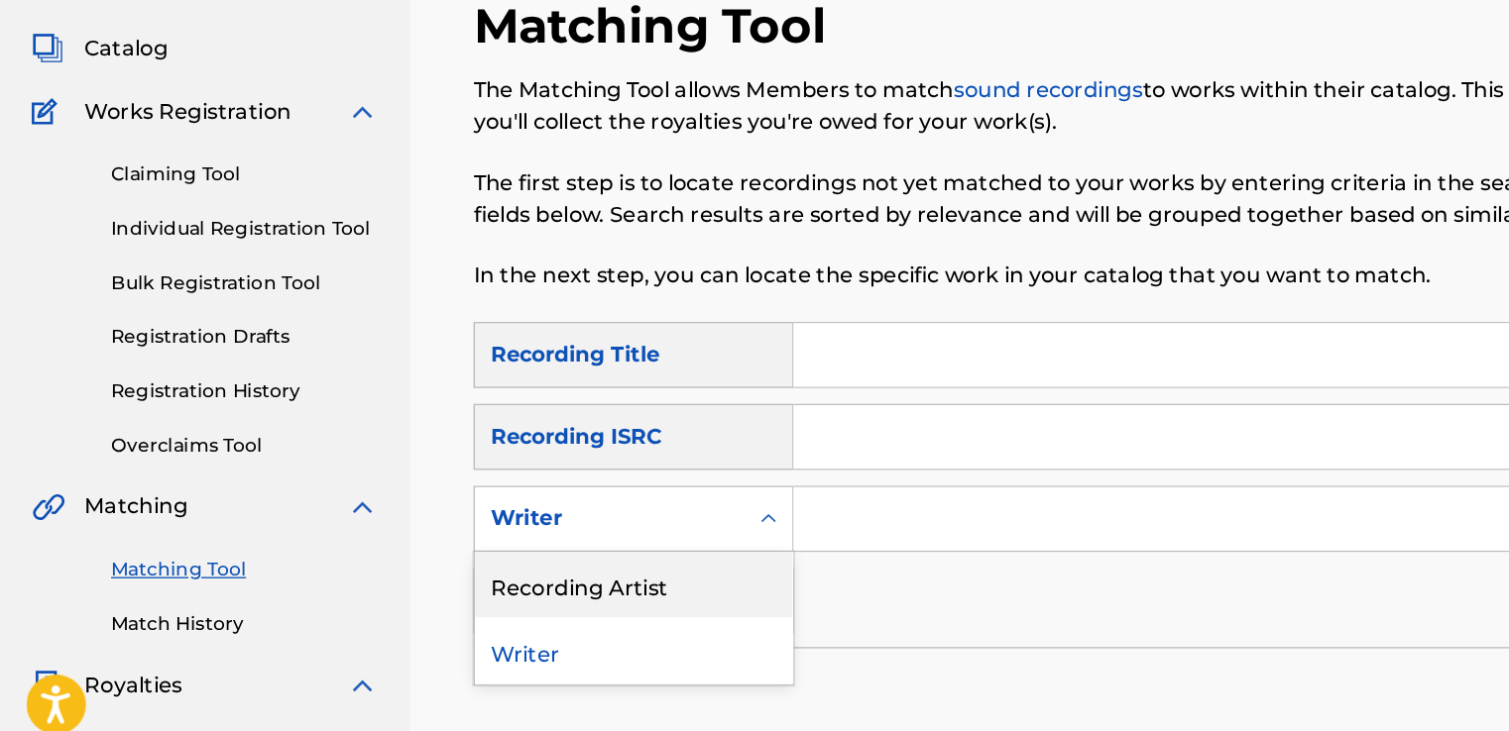
click at [491, 596] on div "Recording Artist" at bounding box center [475, 600] width 238 height 50
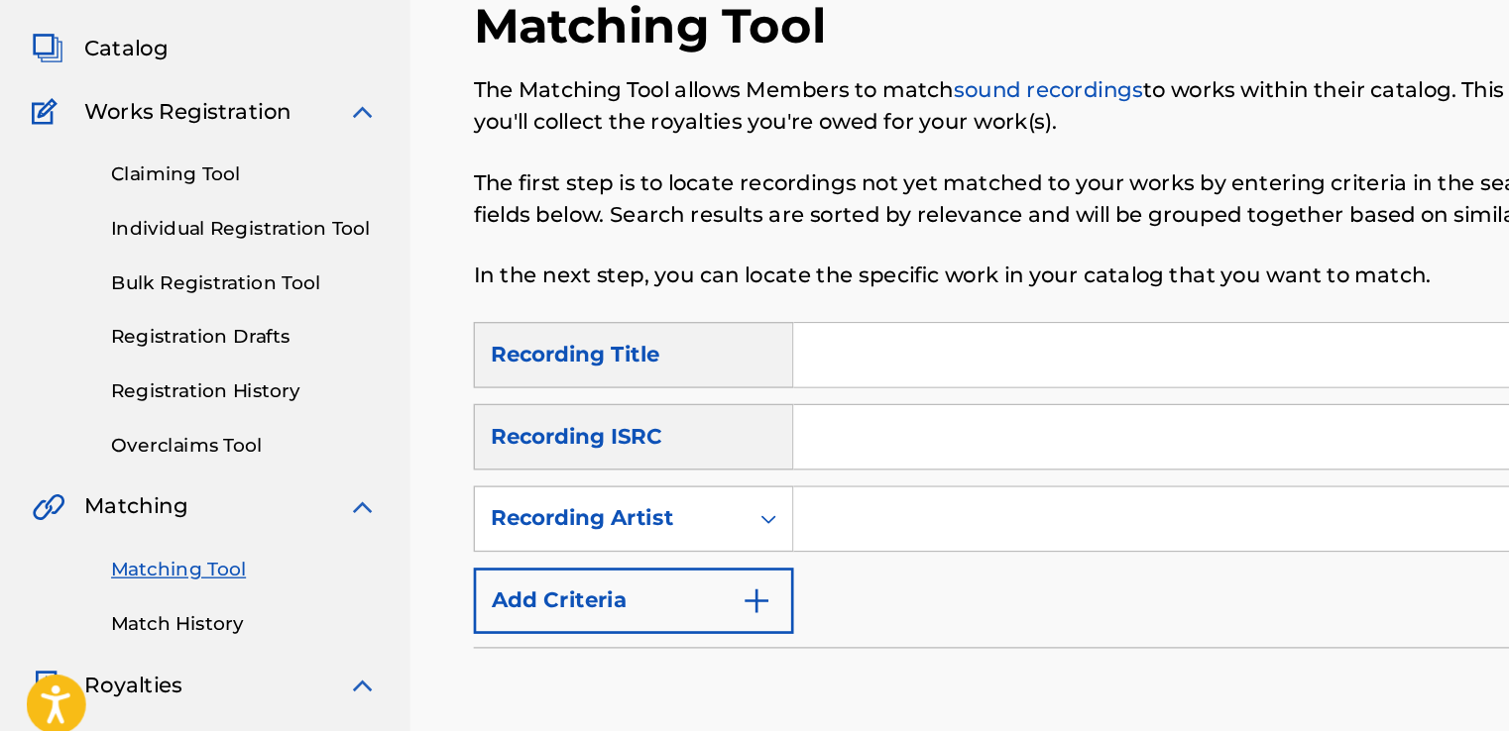
click at [654, 546] on input "Search Form" at bounding box center [1009, 550] width 829 height 48
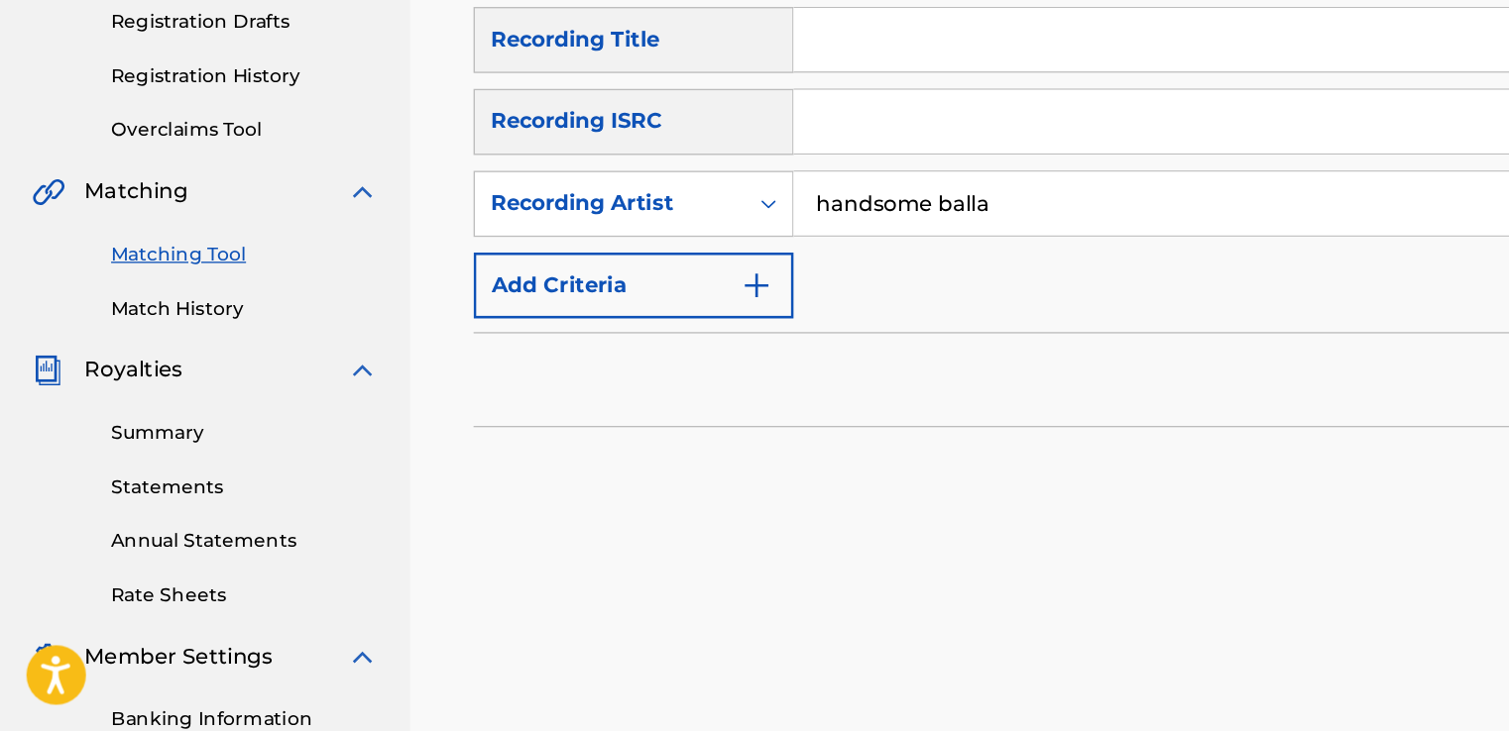
scroll to position [214, 0]
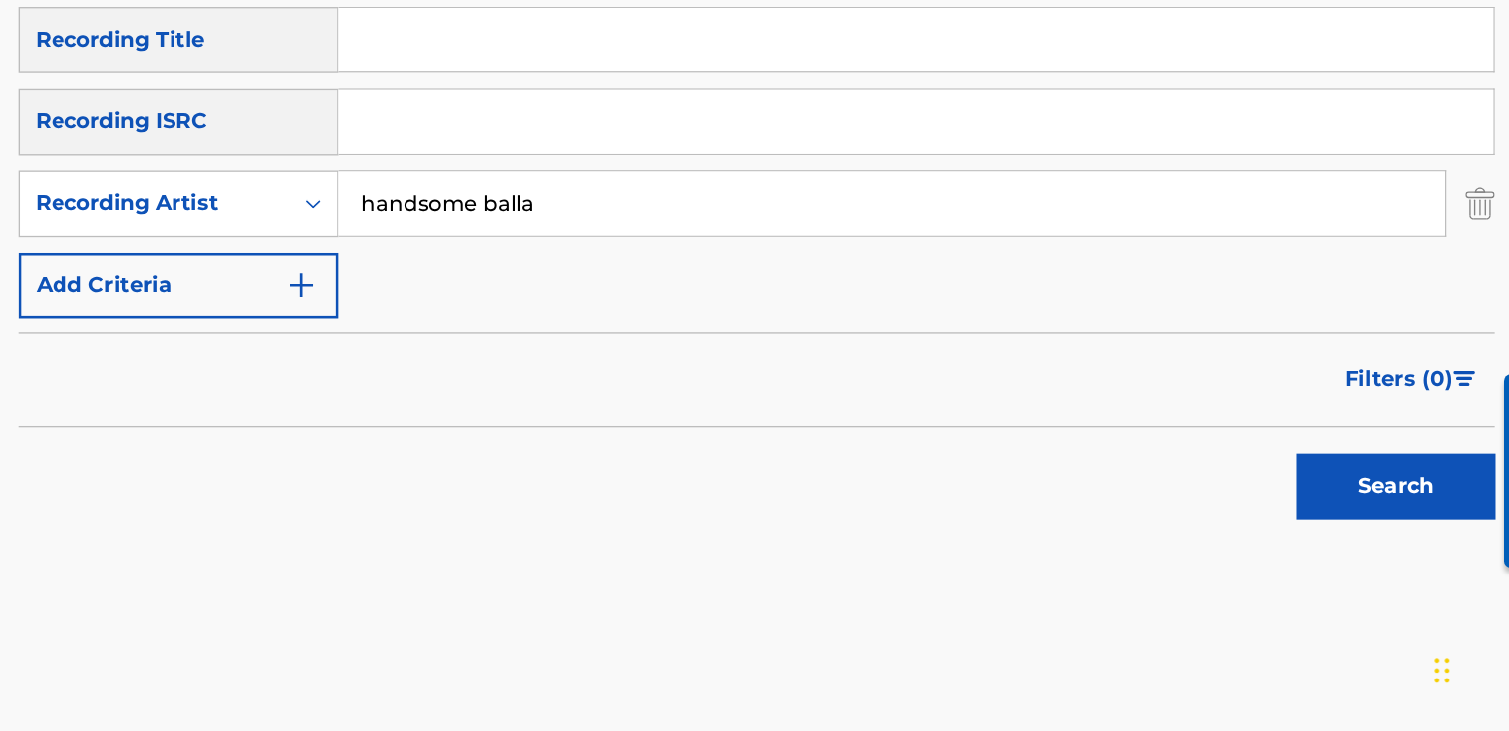
type input "handsome balla"
click at [1418, 539] on button "Search" at bounding box center [1386, 548] width 149 height 50
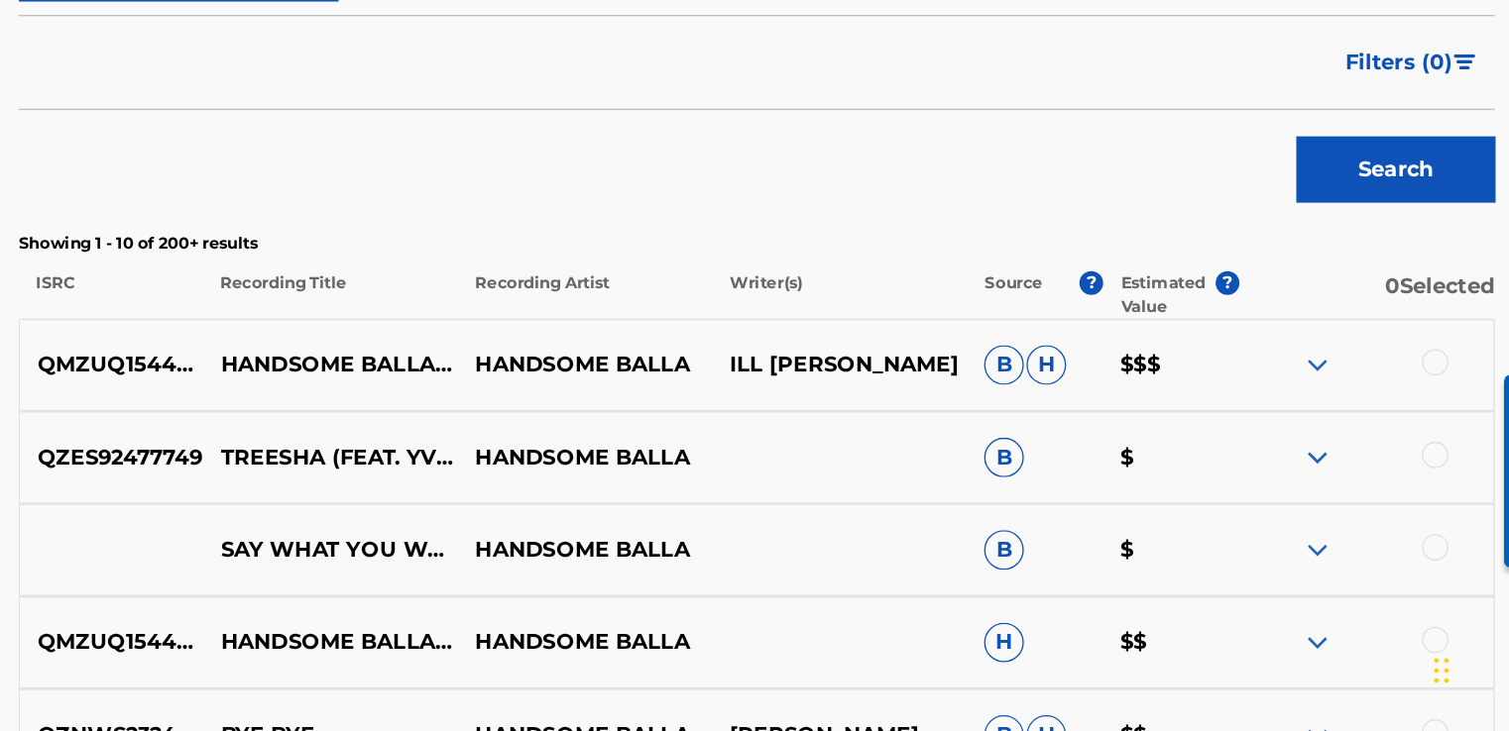
scroll to position [452, 0]
click at [1325, 462] on img at bounding box center [1328, 457] width 24 height 24
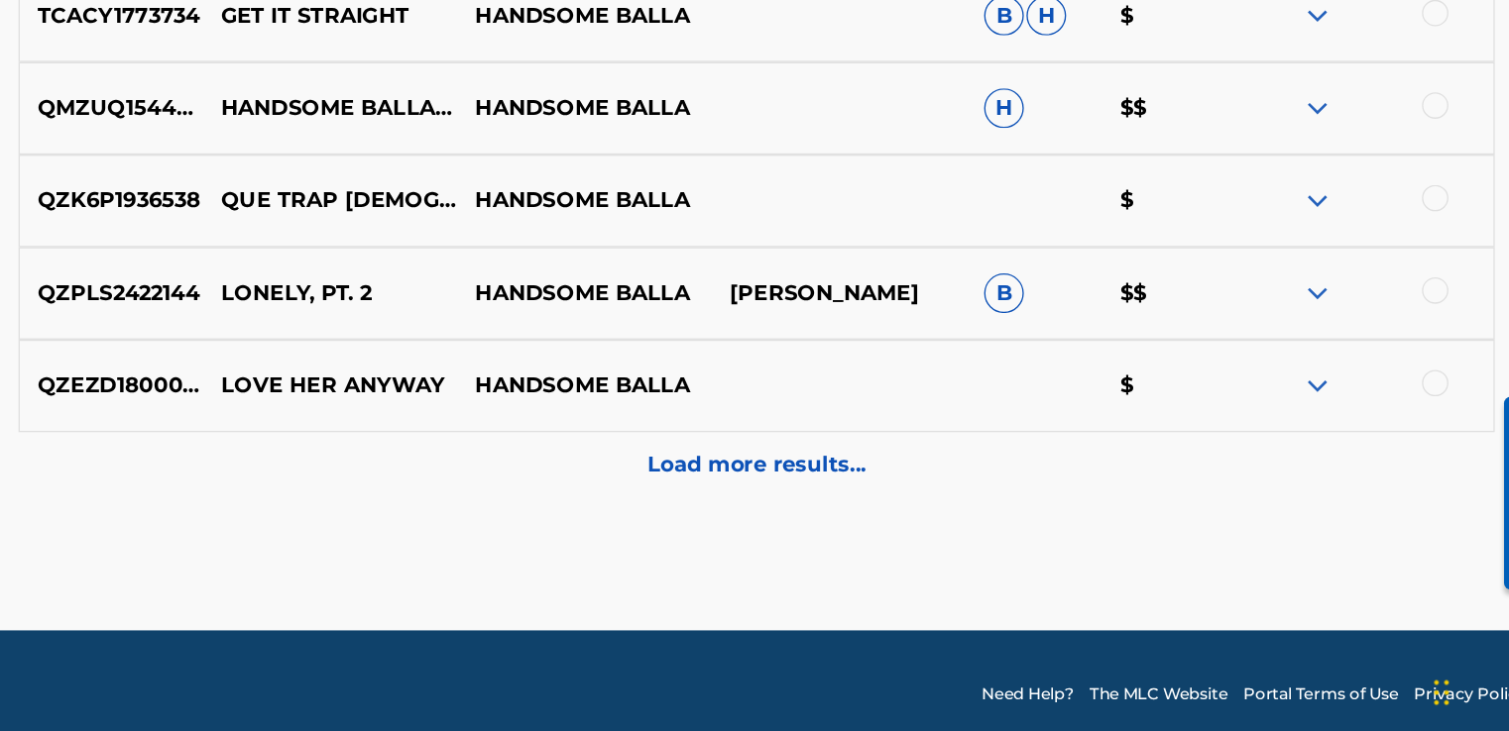
scroll to position [1166, 0]
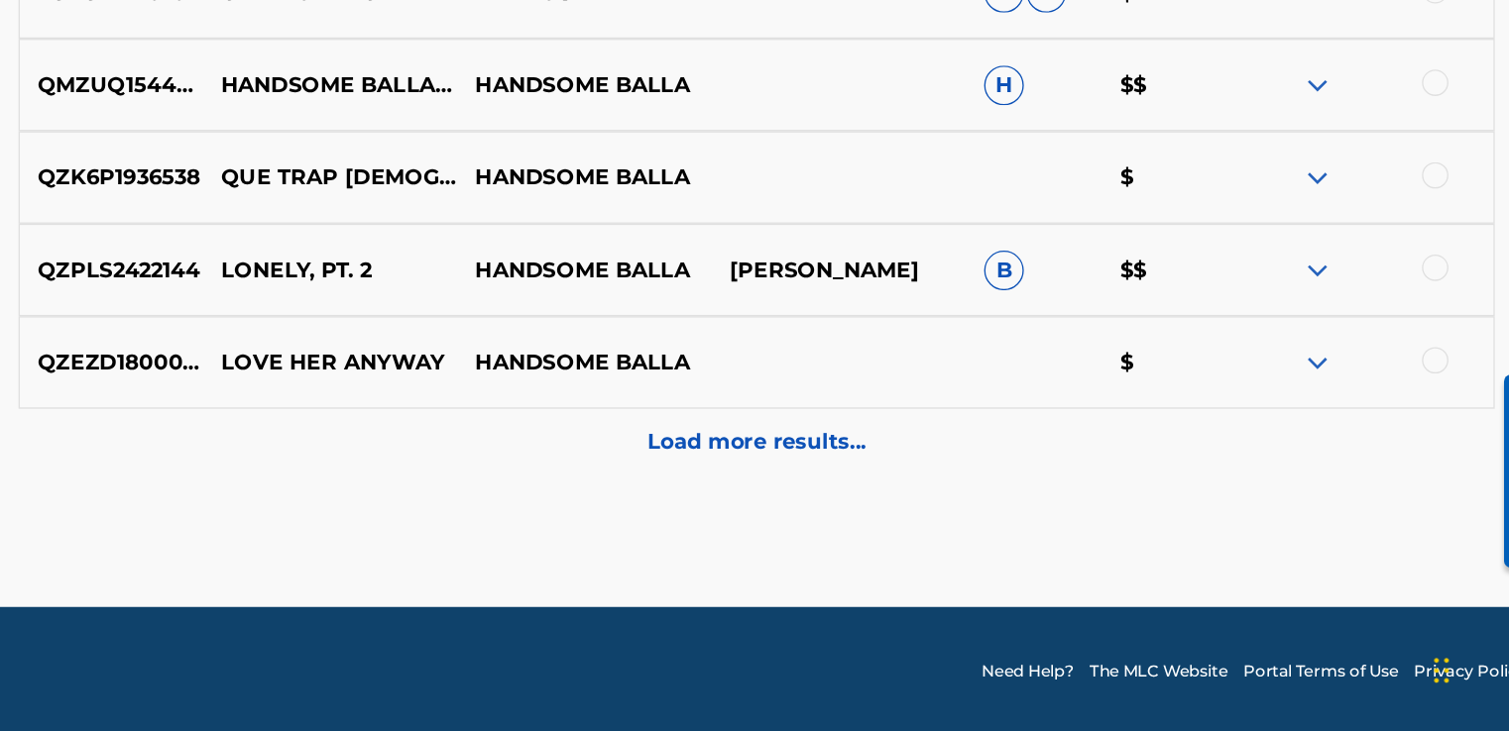
click at [917, 513] on p "Load more results..." at bounding box center [909, 515] width 164 height 24
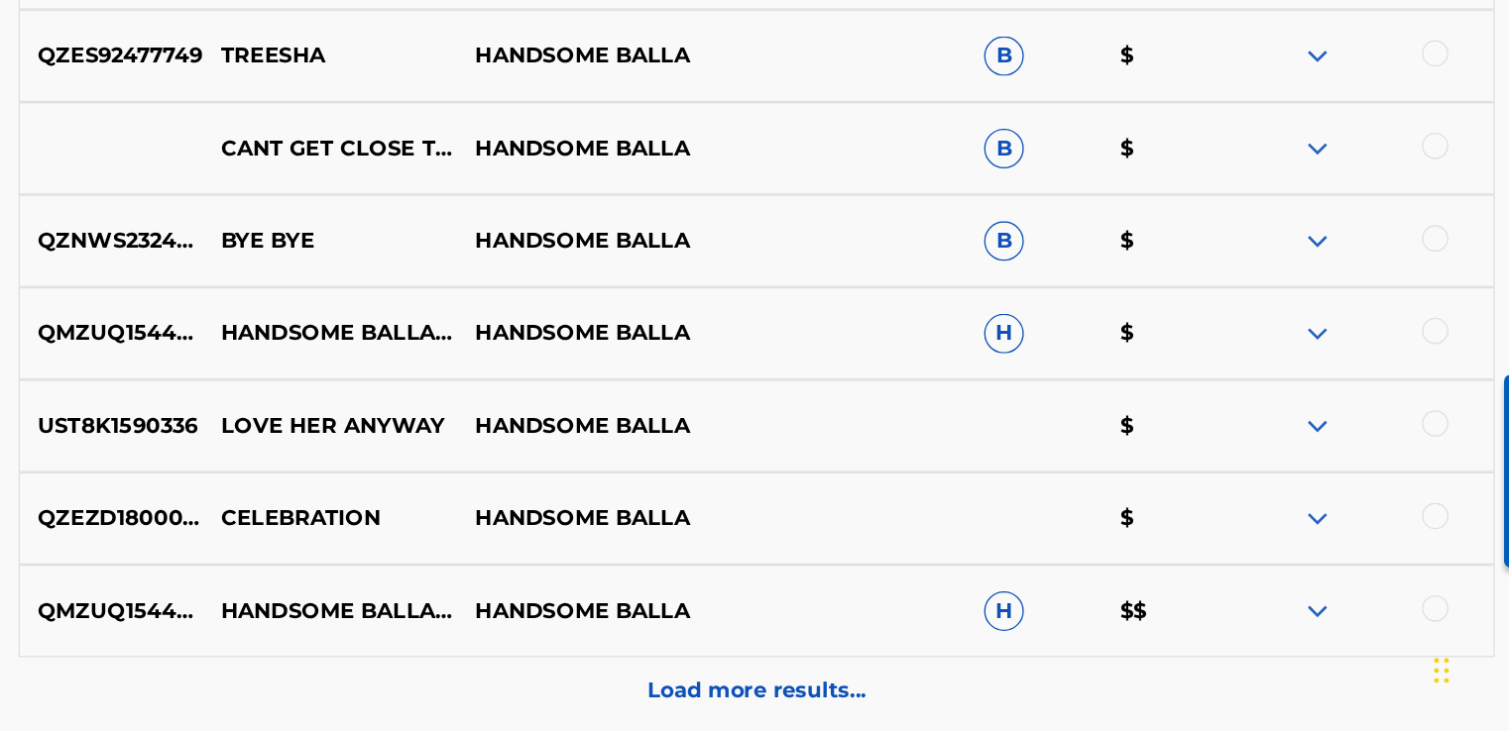
scroll to position [1773, 0]
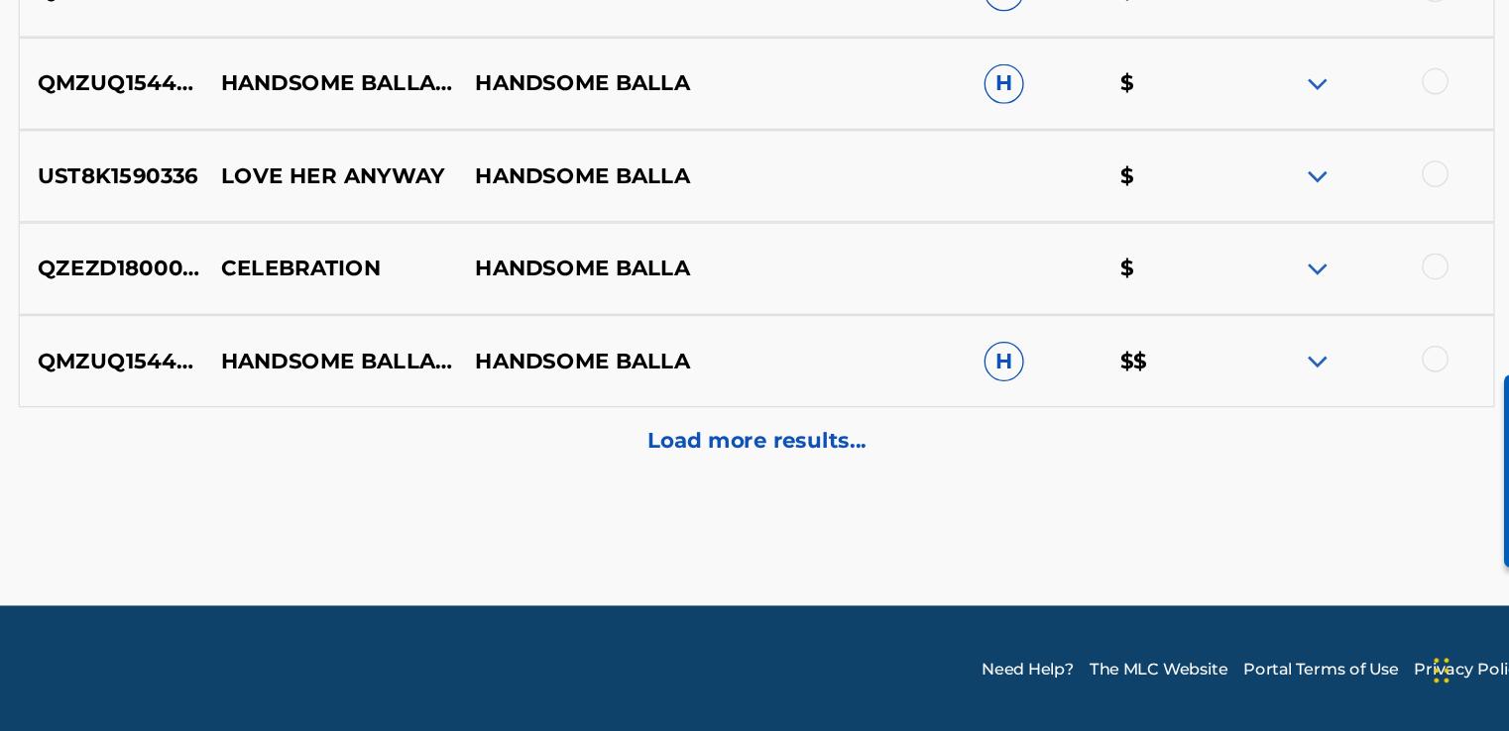
click at [936, 504] on p "Load more results..." at bounding box center [909, 514] width 164 height 24
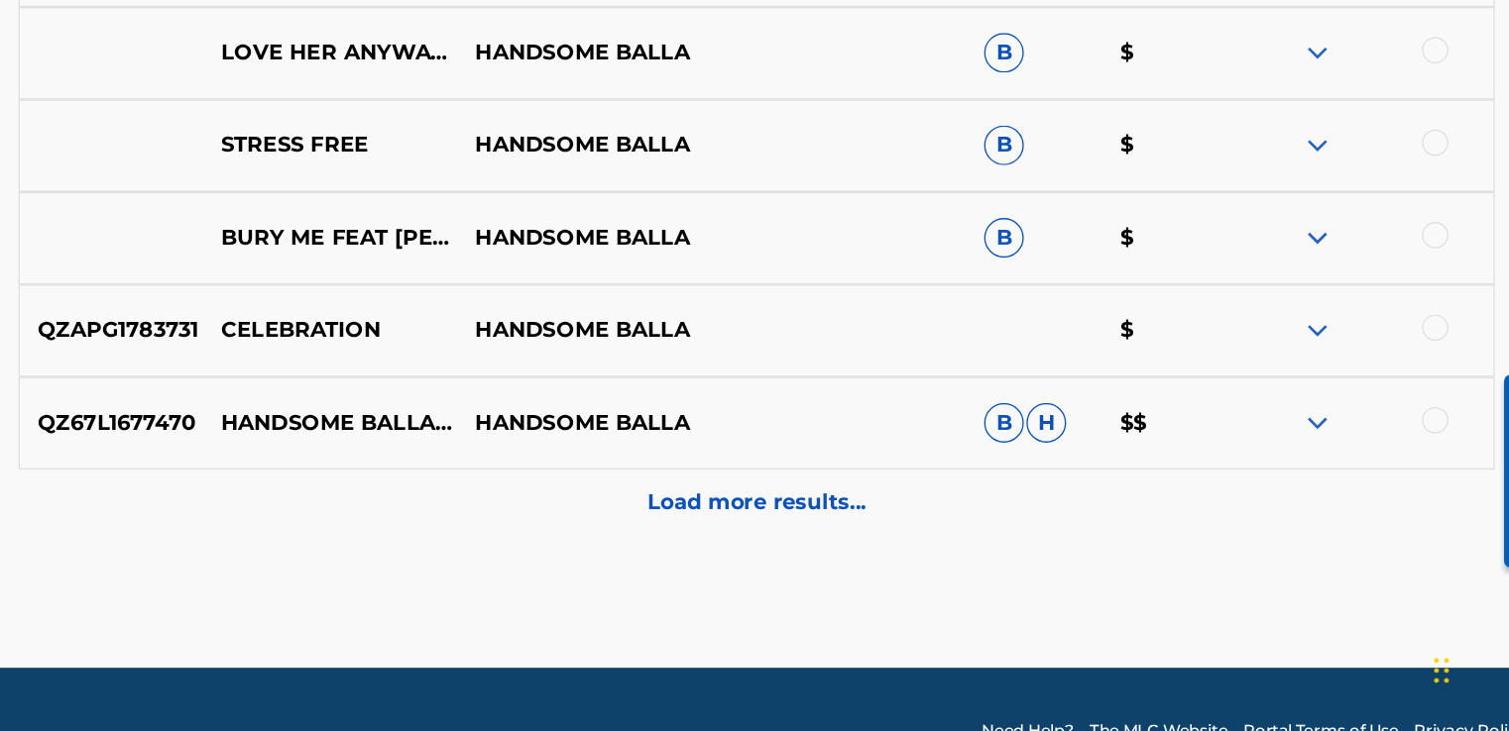
scroll to position [2418, 0]
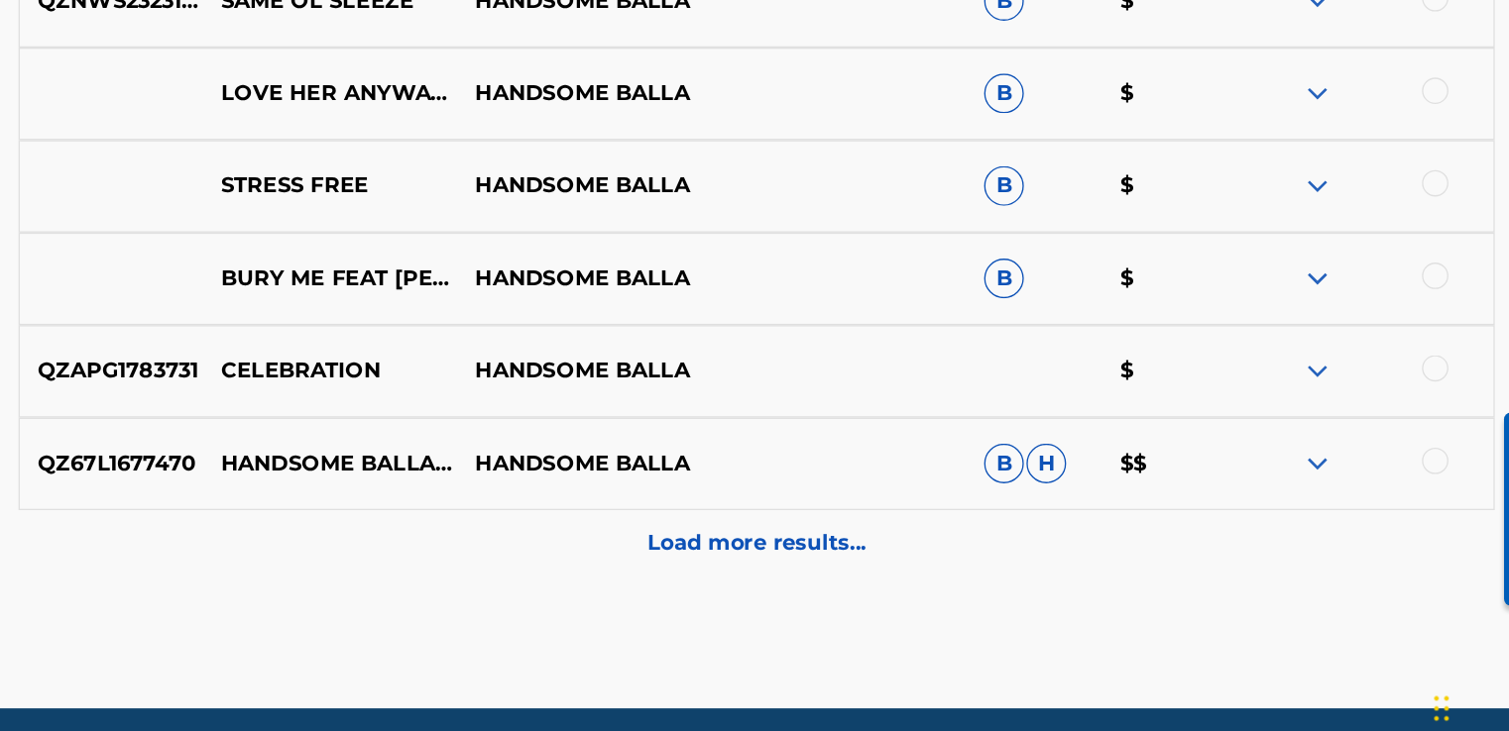
click at [890, 576] on div "Load more results..." at bounding box center [908, 562] width 1106 height 50
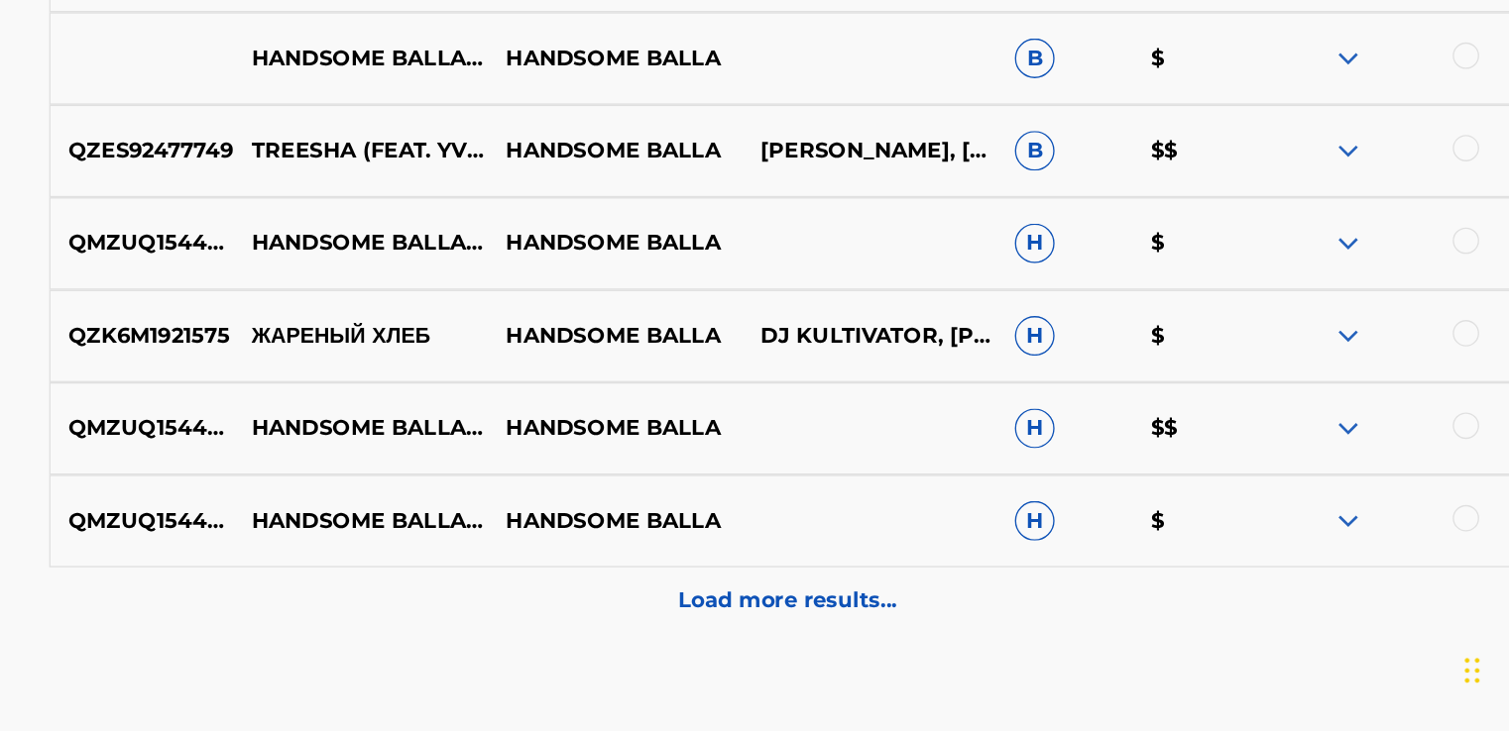
scroll to position [3043, 0]
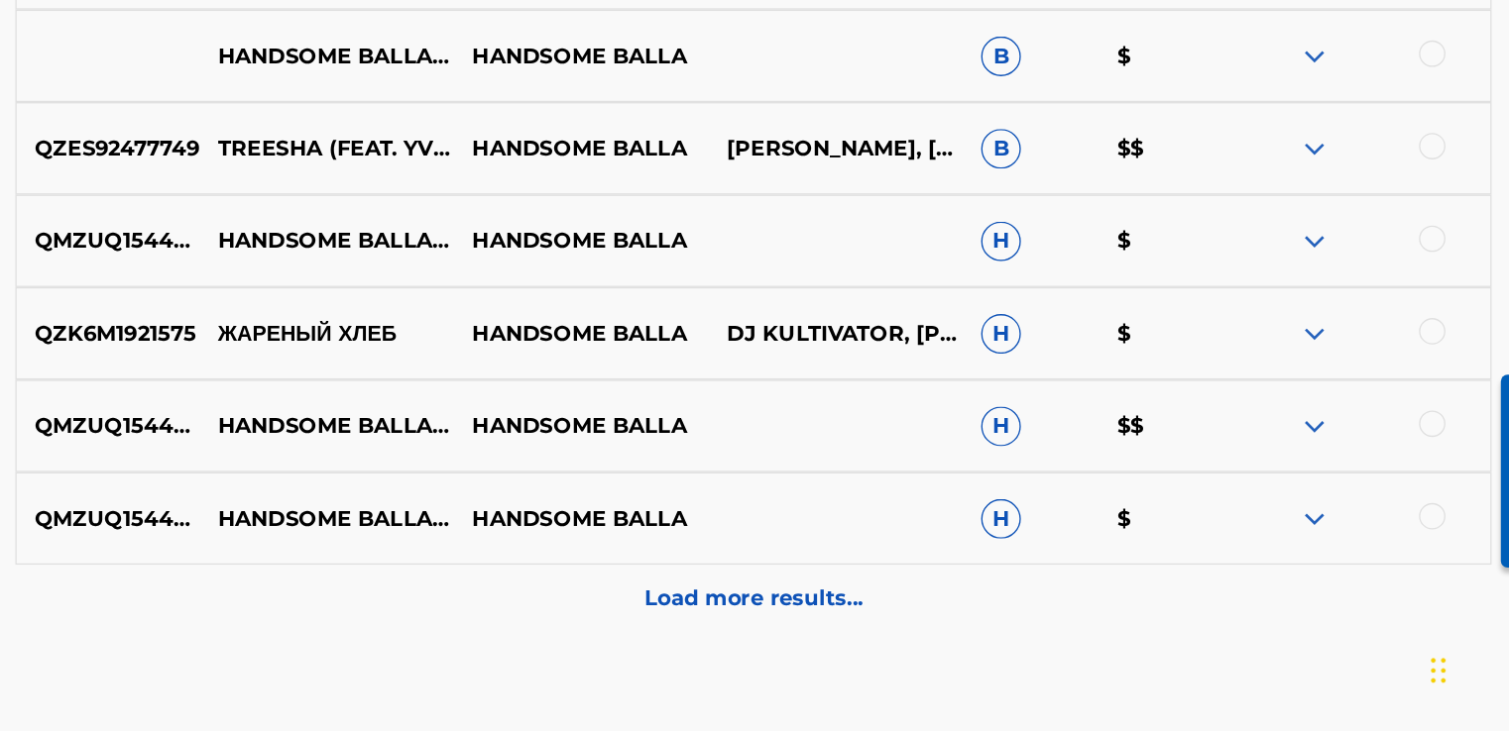
click at [897, 636] on p "Load more results..." at bounding box center [909, 631] width 164 height 24
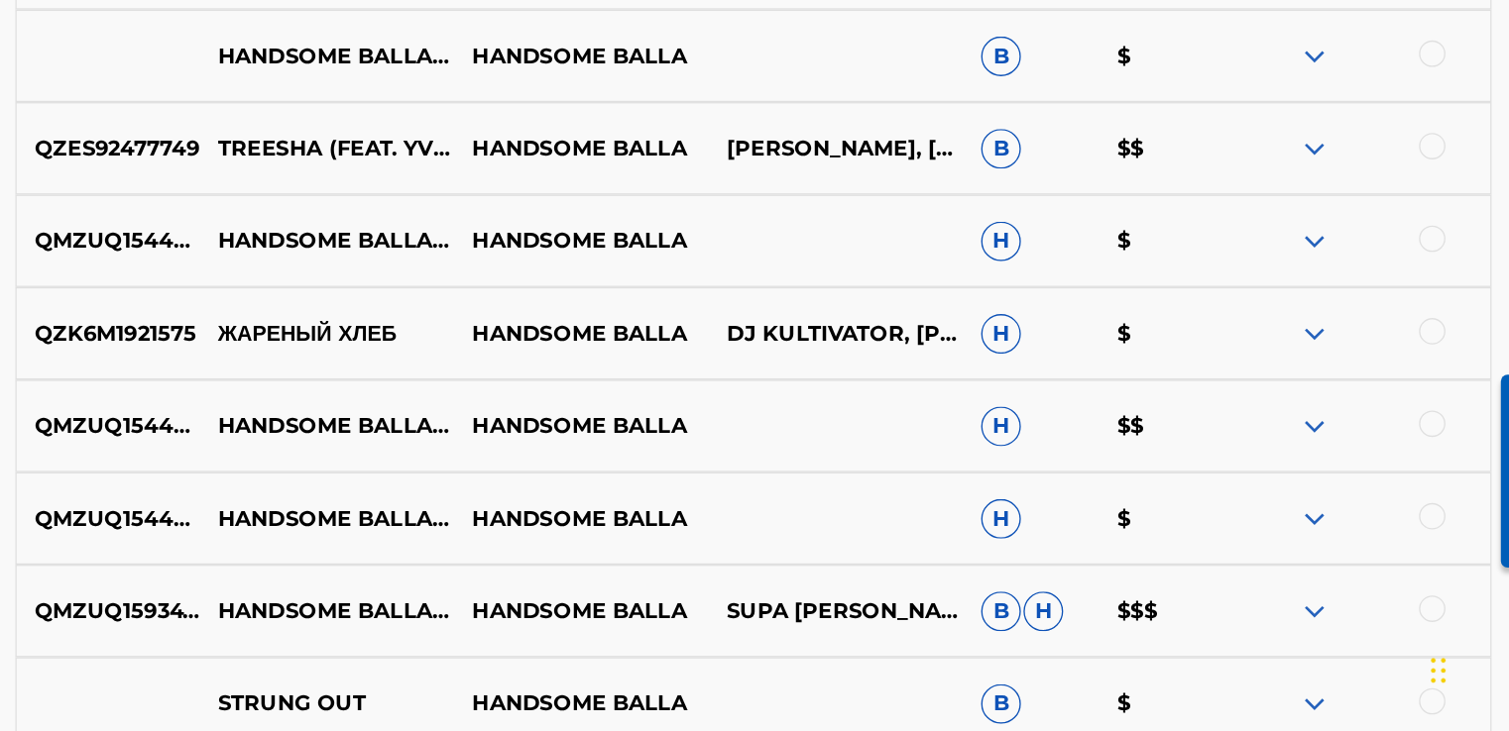
click at [1331, 639] on img at bounding box center [1328, 641] width 24 height 24
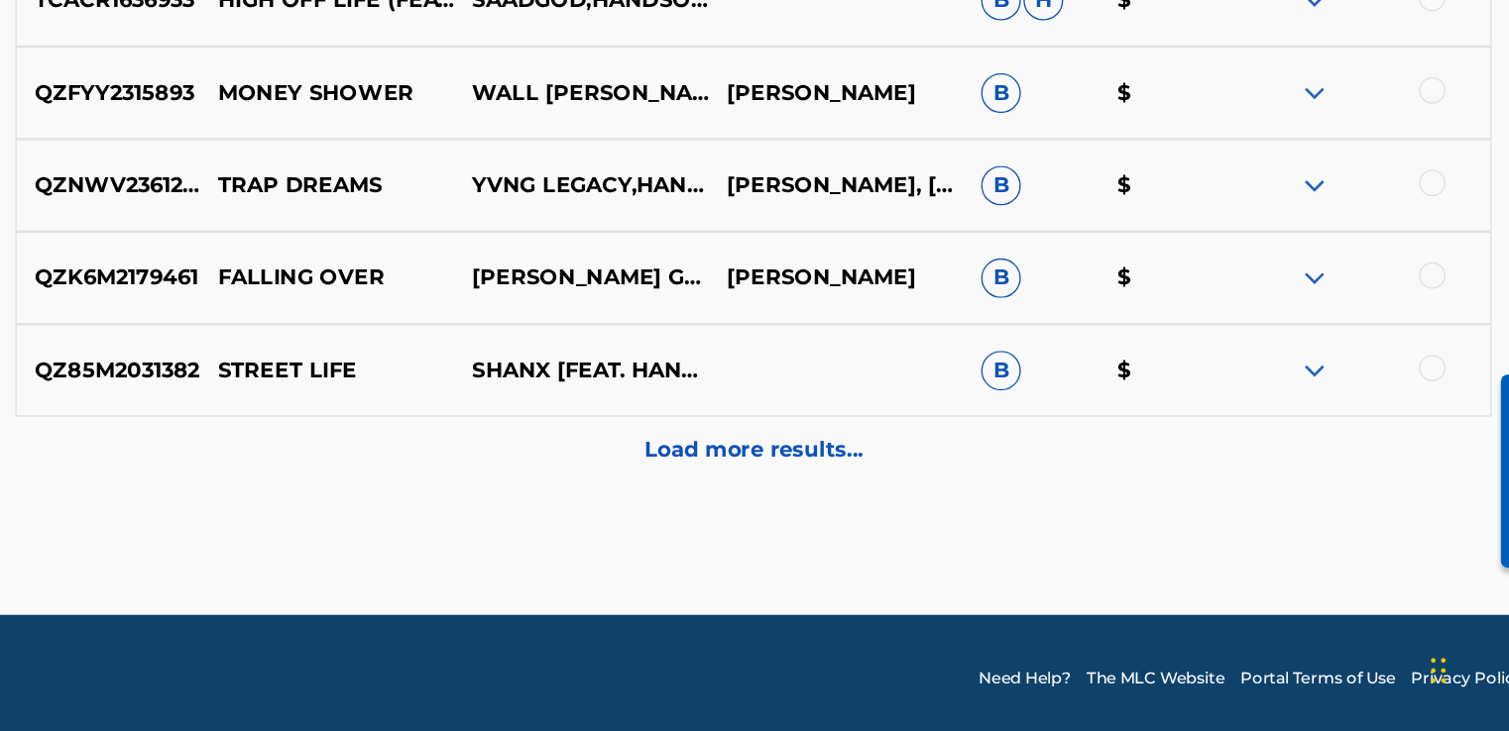
scroll to position [3941, 0]
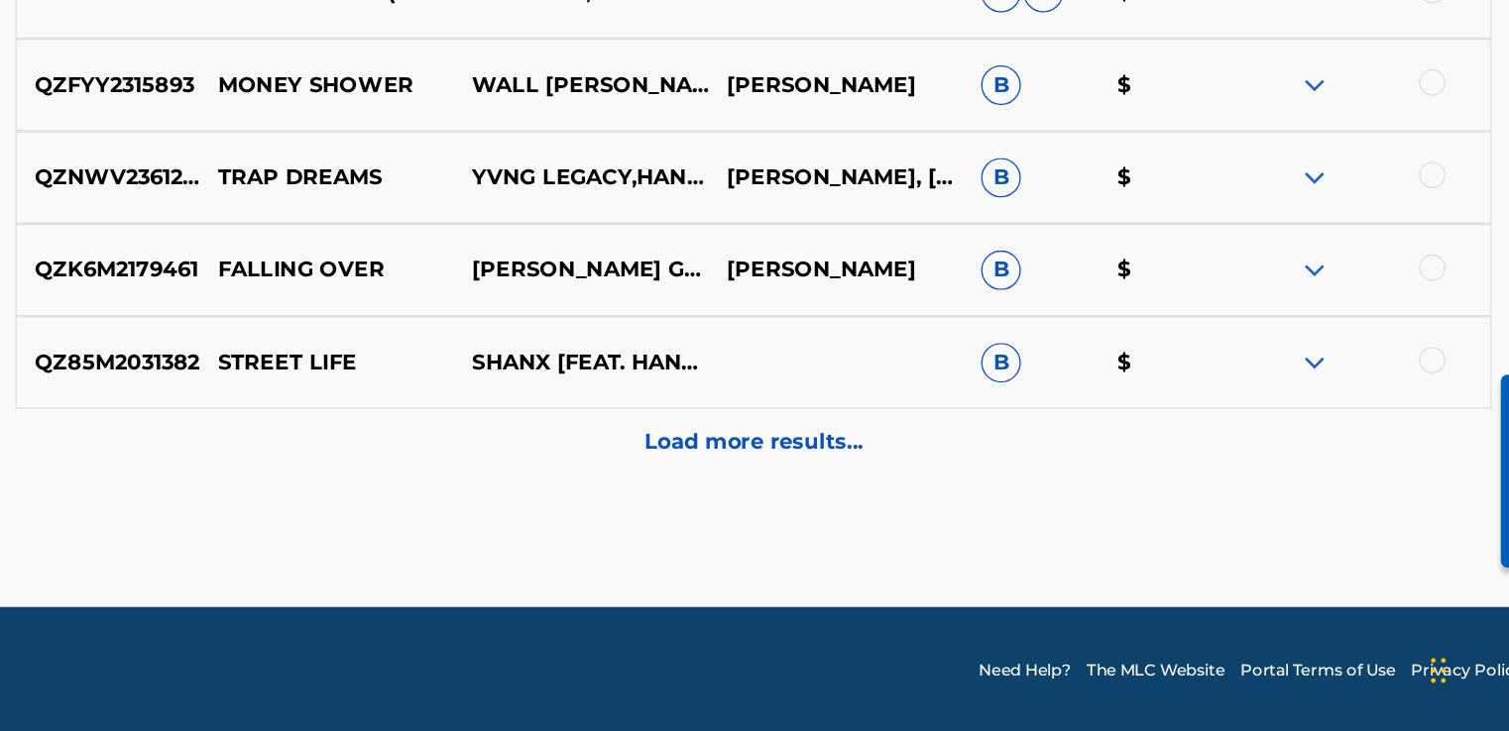
click at [923, 516] on p "Load more results..." at bounding box center [909, 515] width 164 height 24
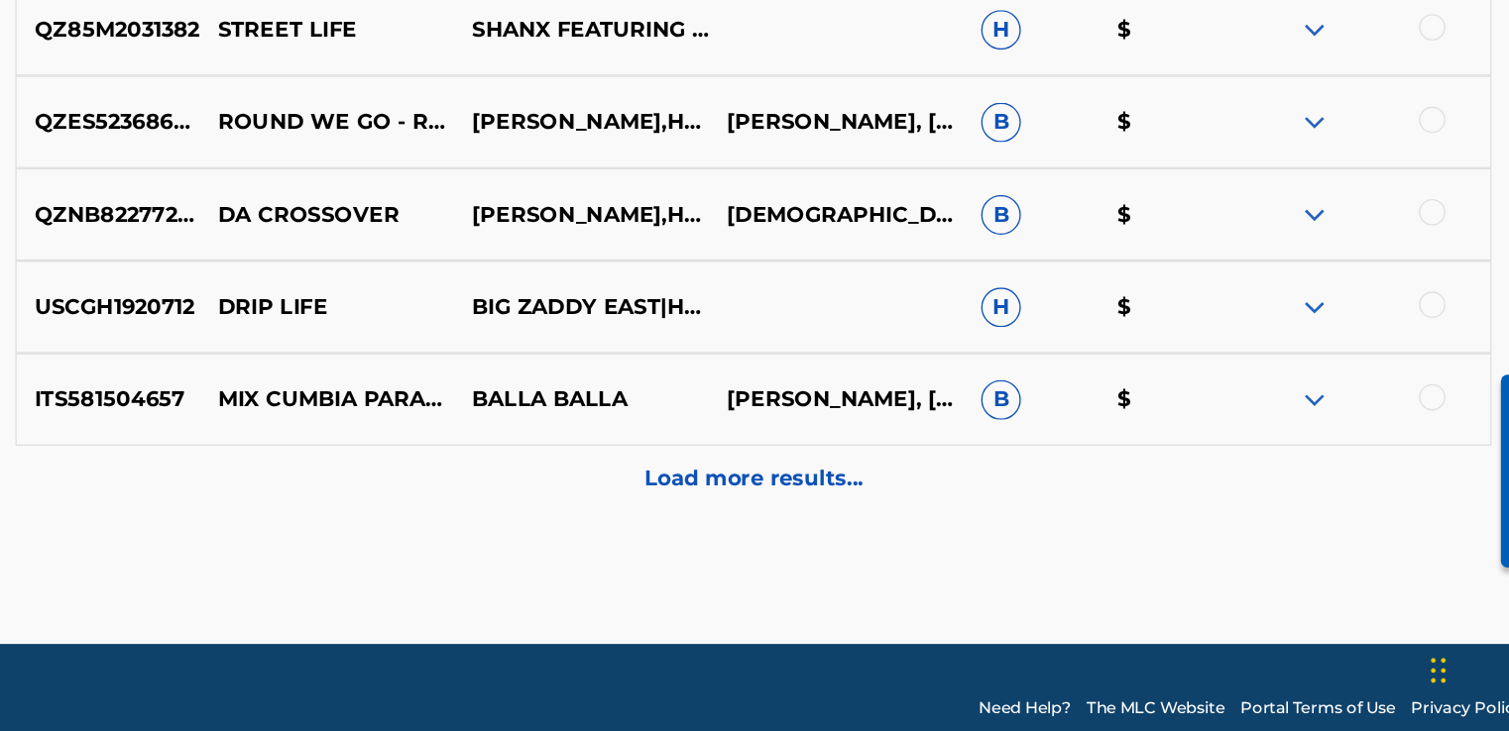
scroll to position [4522, 0]
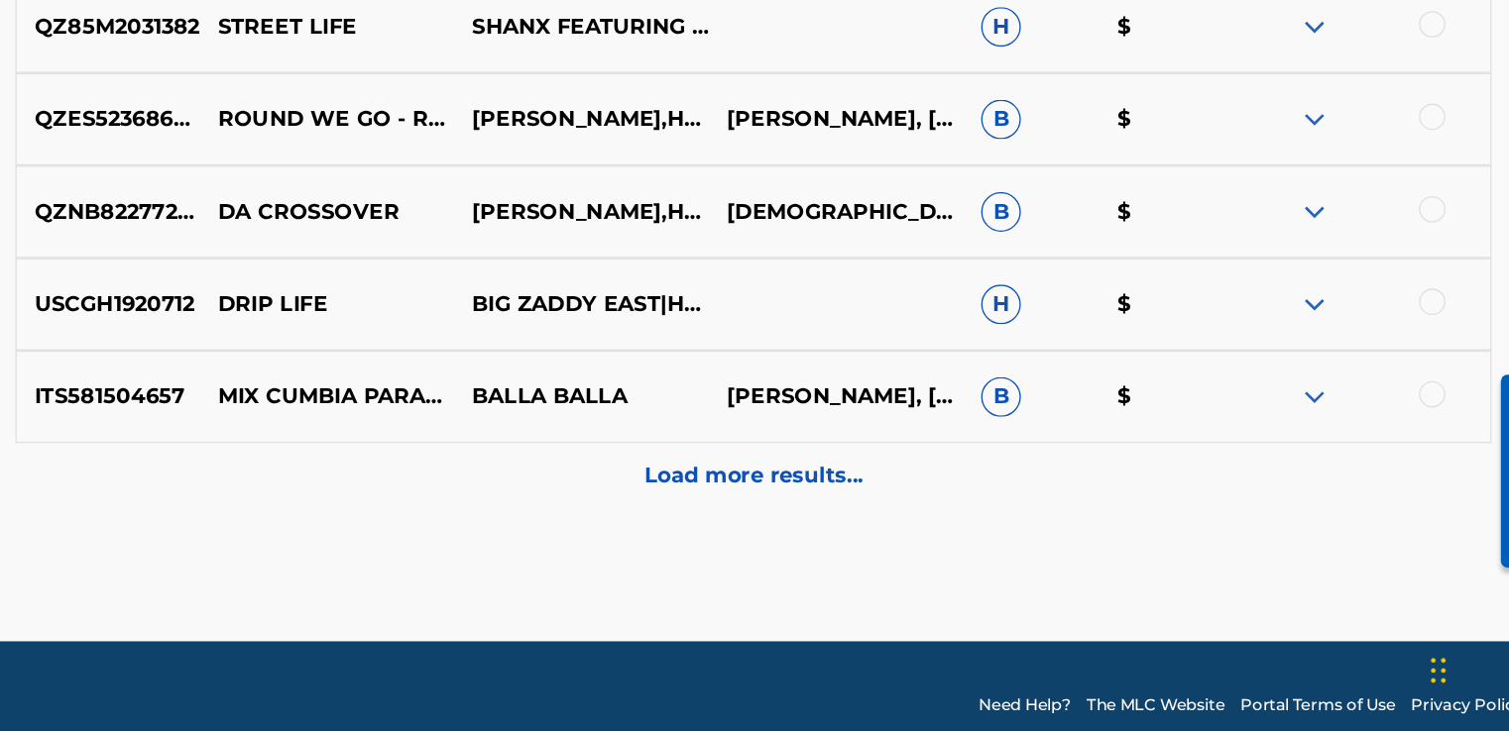
click at [942, 528] on p "Load more results..." at bounding box center [909, 540] width 164 height 24
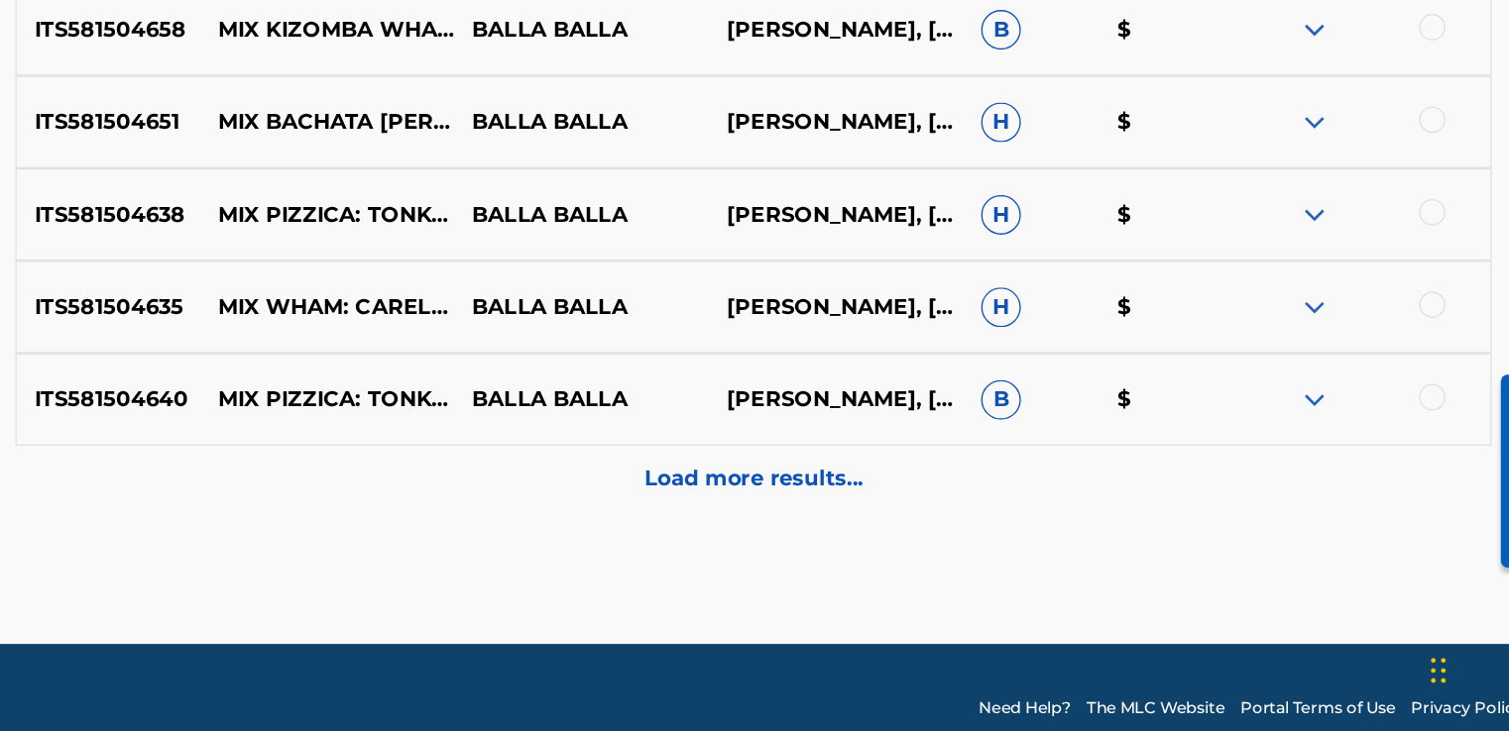
scroll to position [5242, 0]
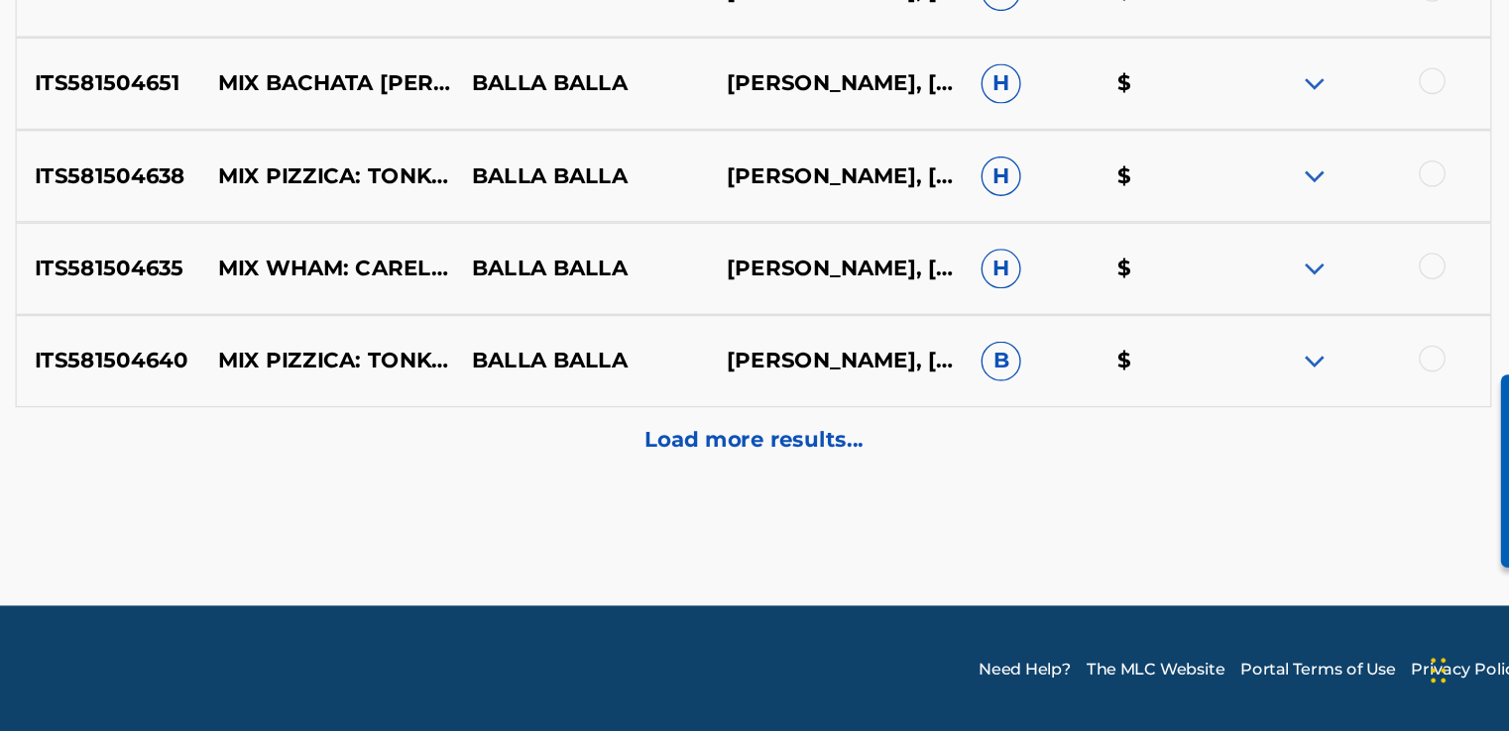
click at [911, 526] on div "Load more results..." at bounding box center [908, 514] width 1106 height 50
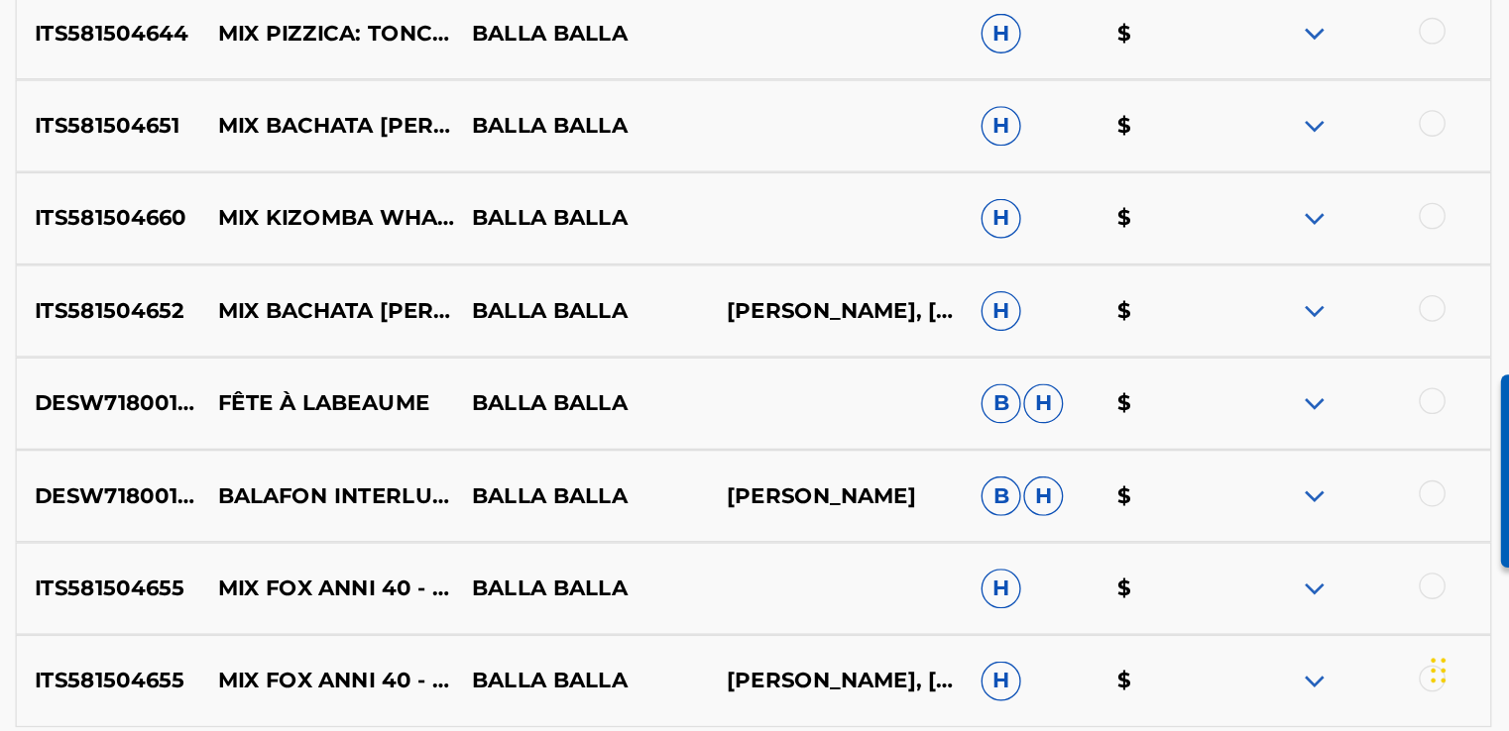
scroll to position [5936, 0]
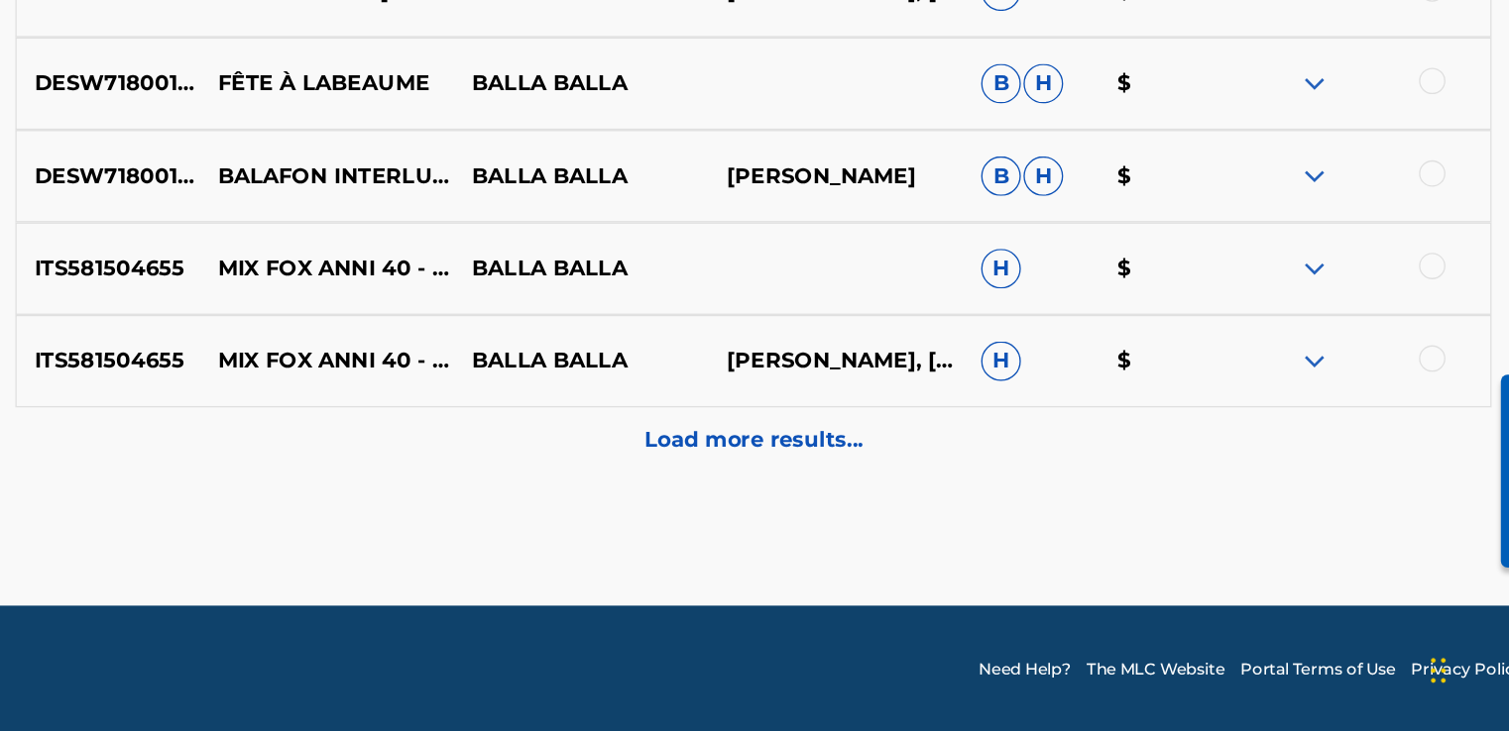
click at [983, 515] on p "Load more results..." at bounding box center [909, 514] width 164 height 24
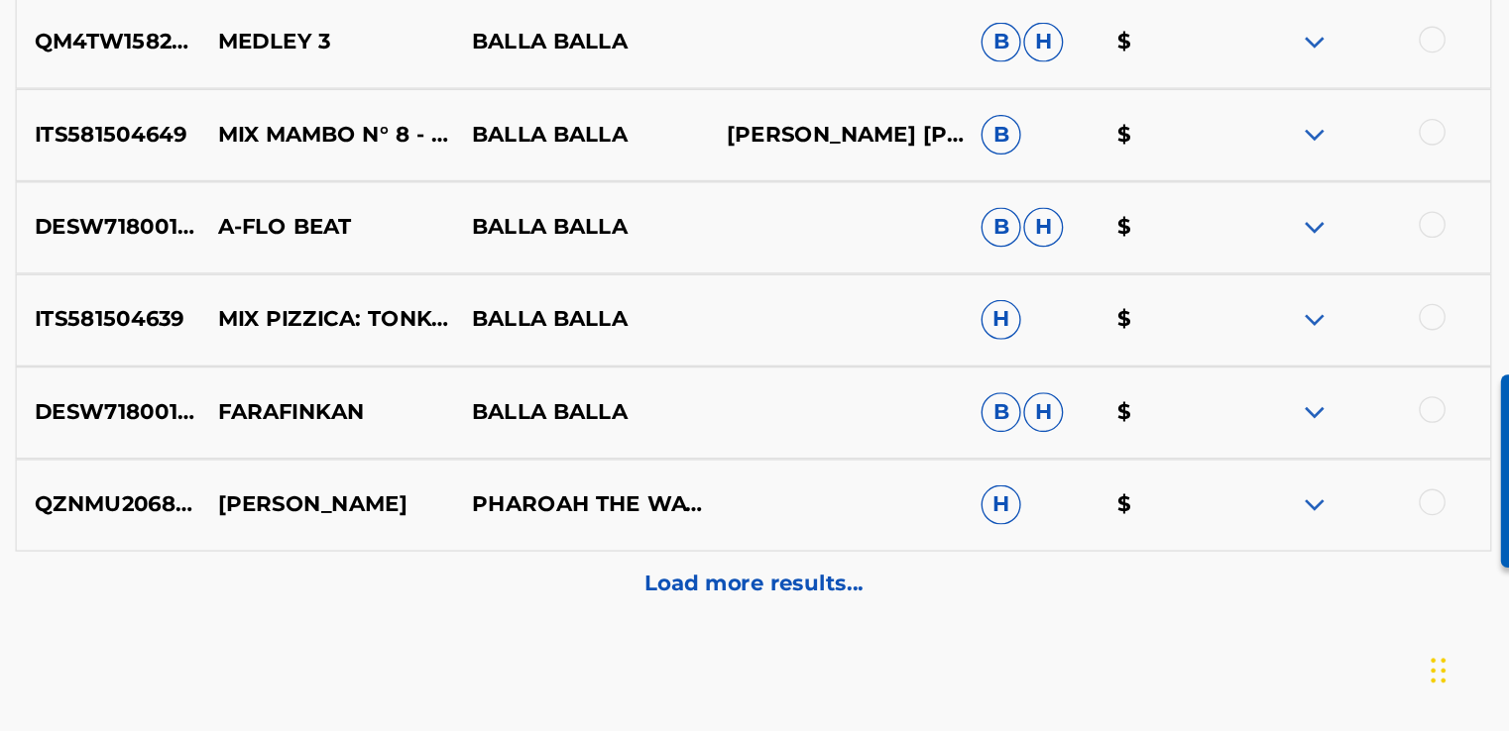
scroll to position [6630, 0]
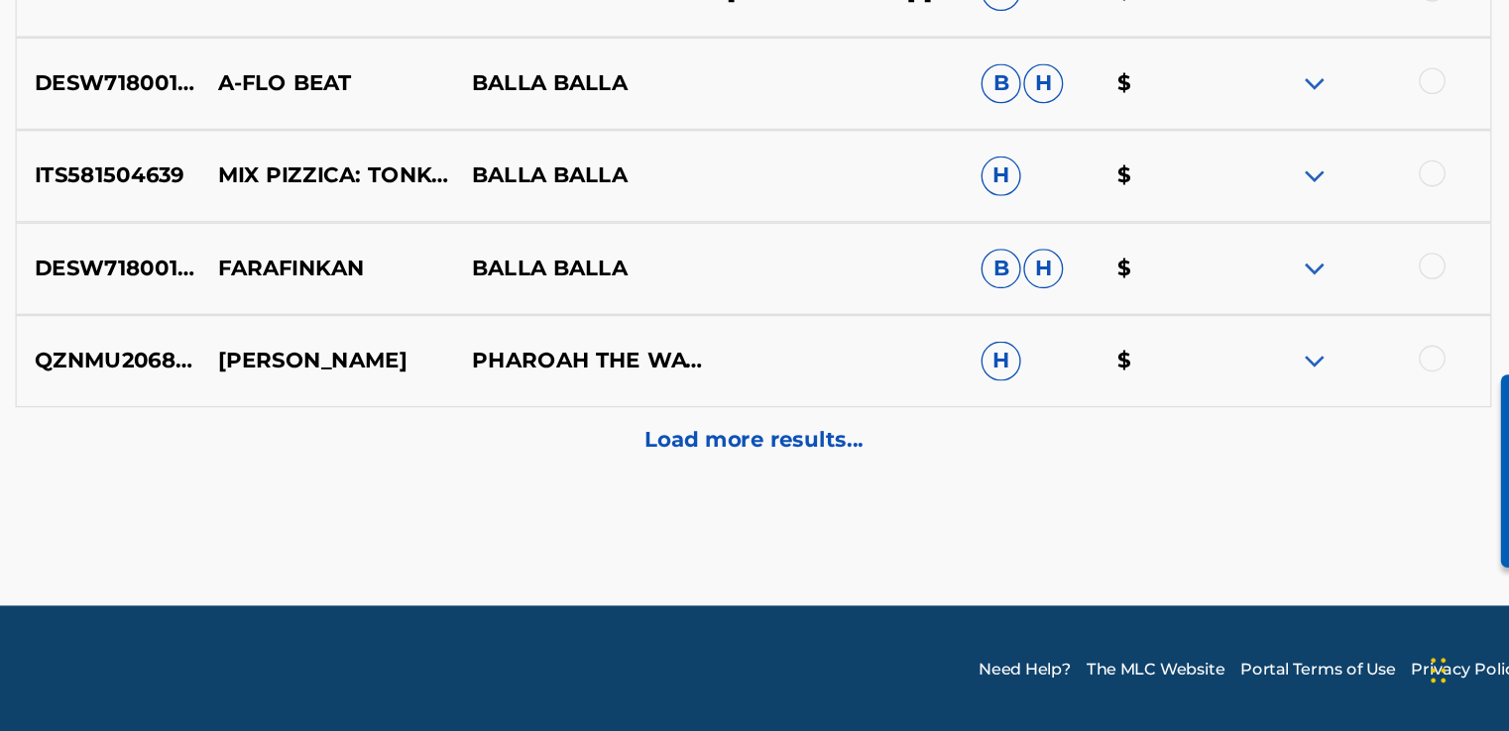
click at [917, 499] on div "Load more results..." at bounding box center [908, 514] width 1106 height 50
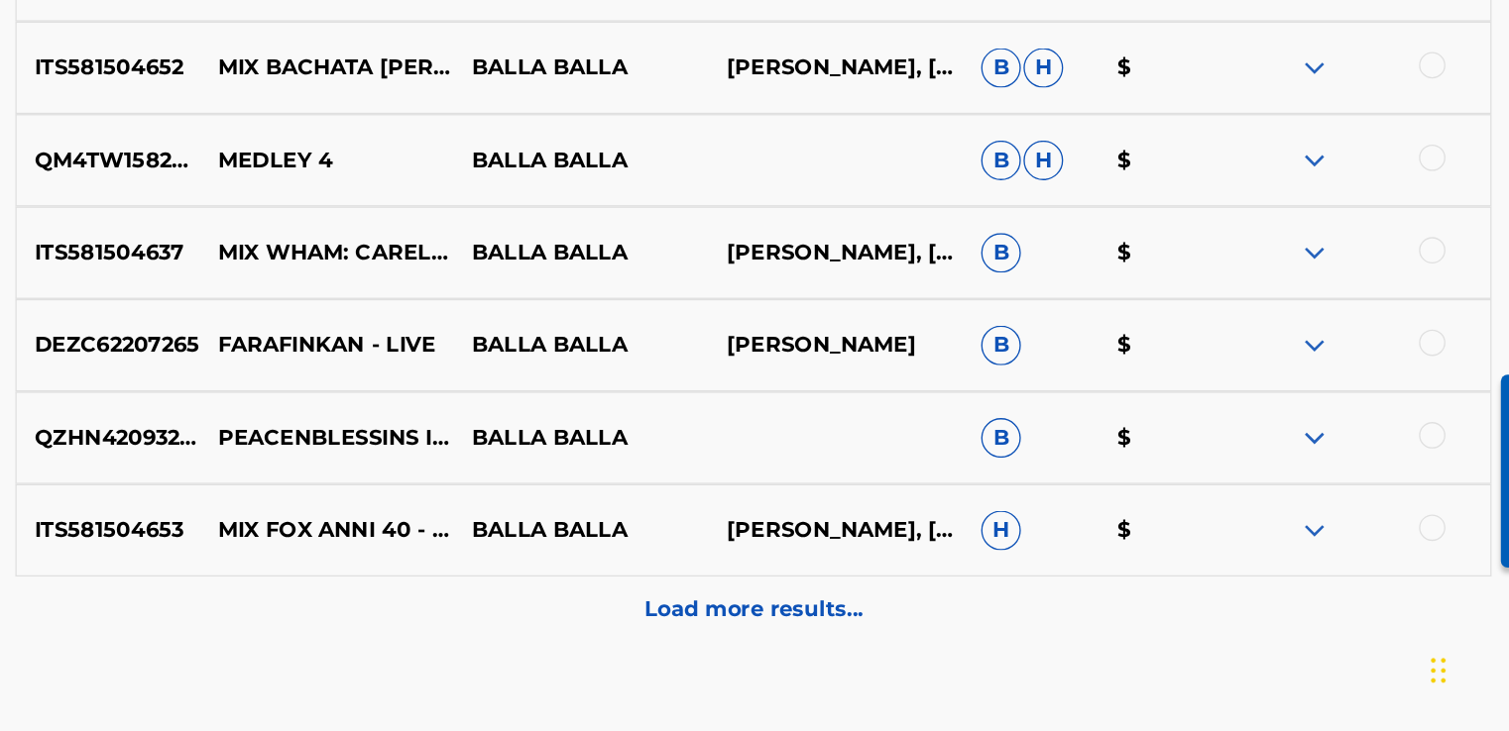
scroll to position [7324, 0]
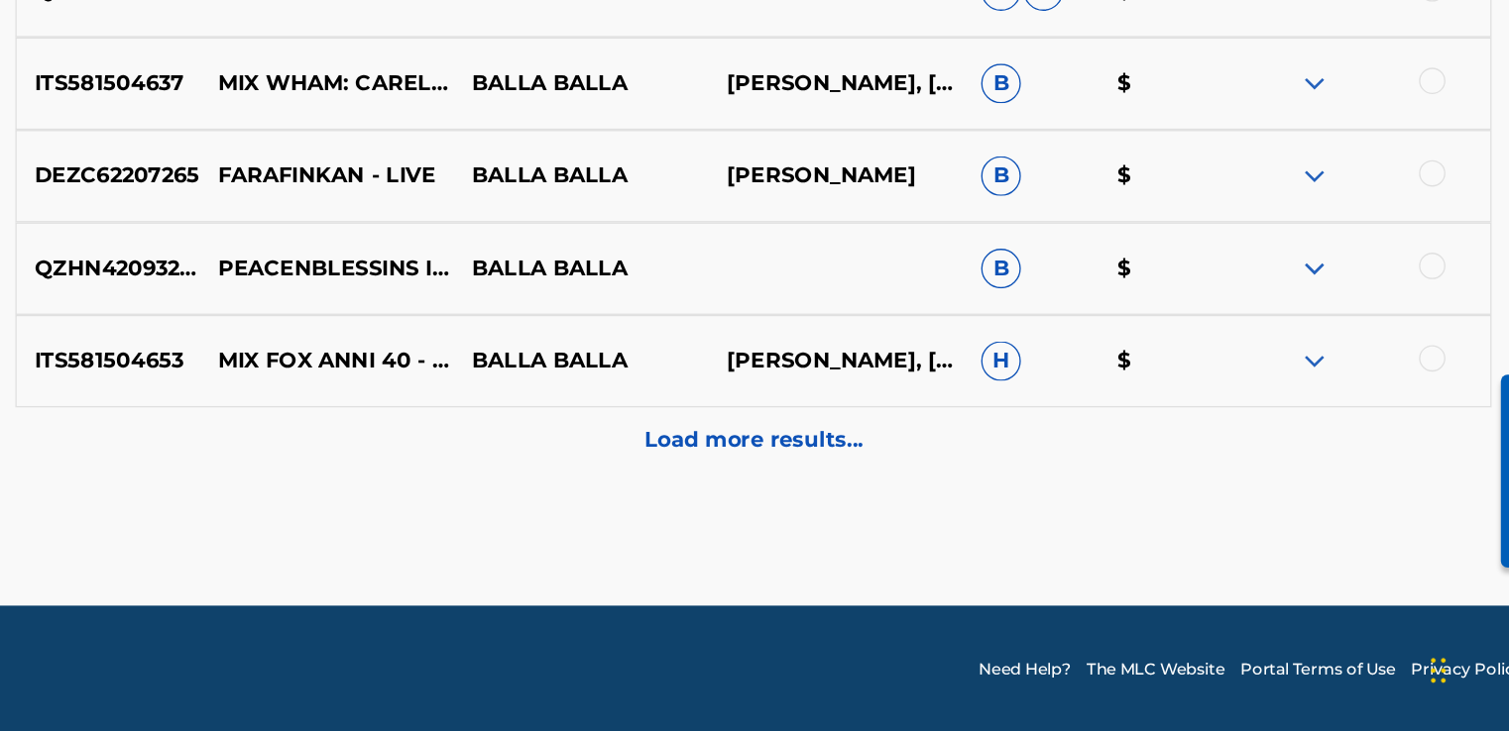
click at [896, 508] on p "Load more results..." at bounding box center [909, 514] width 164 height 24
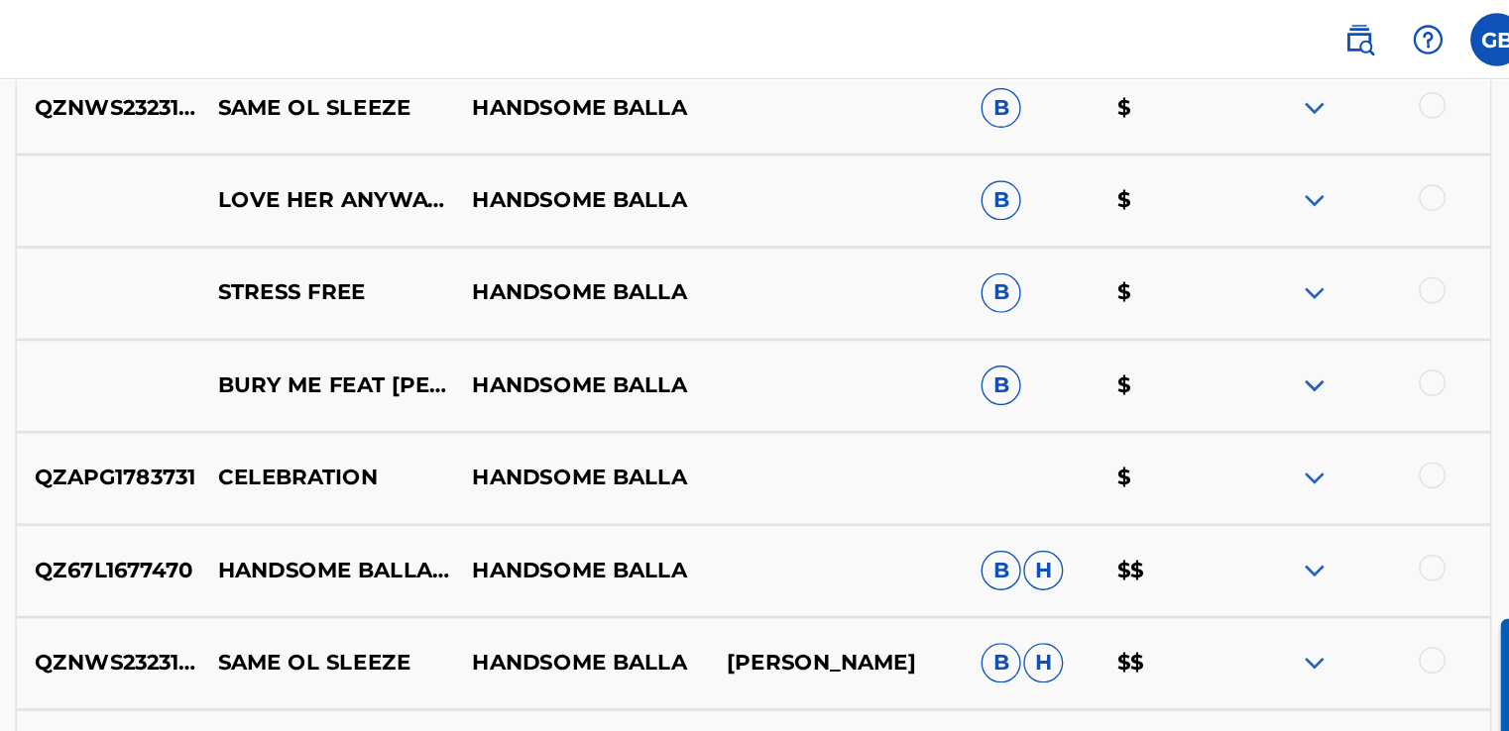
scroll to position [2492, 0]
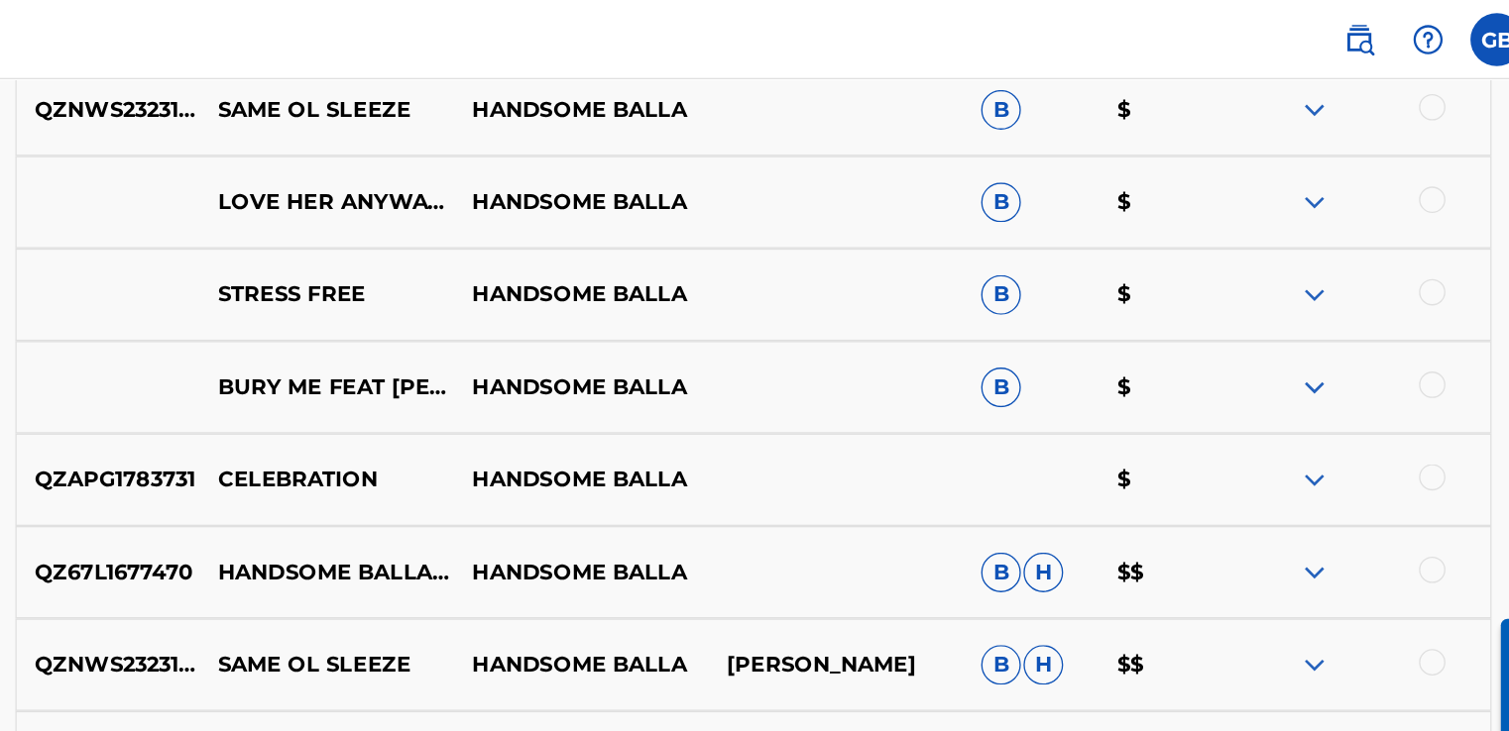
click at [1318, 423] on img at bounding box center [1328, 429] width 24 height 24
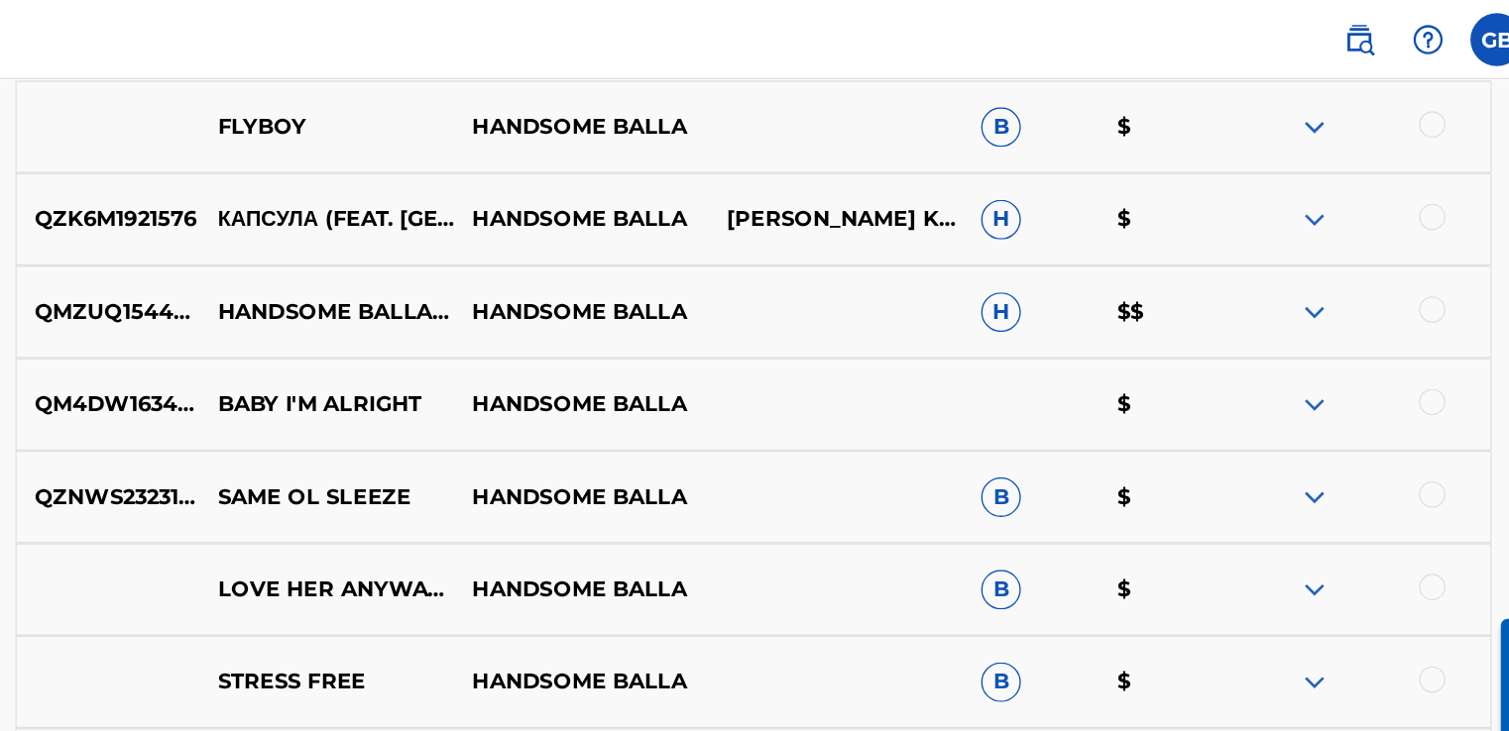
scroll to position [2129, 0]
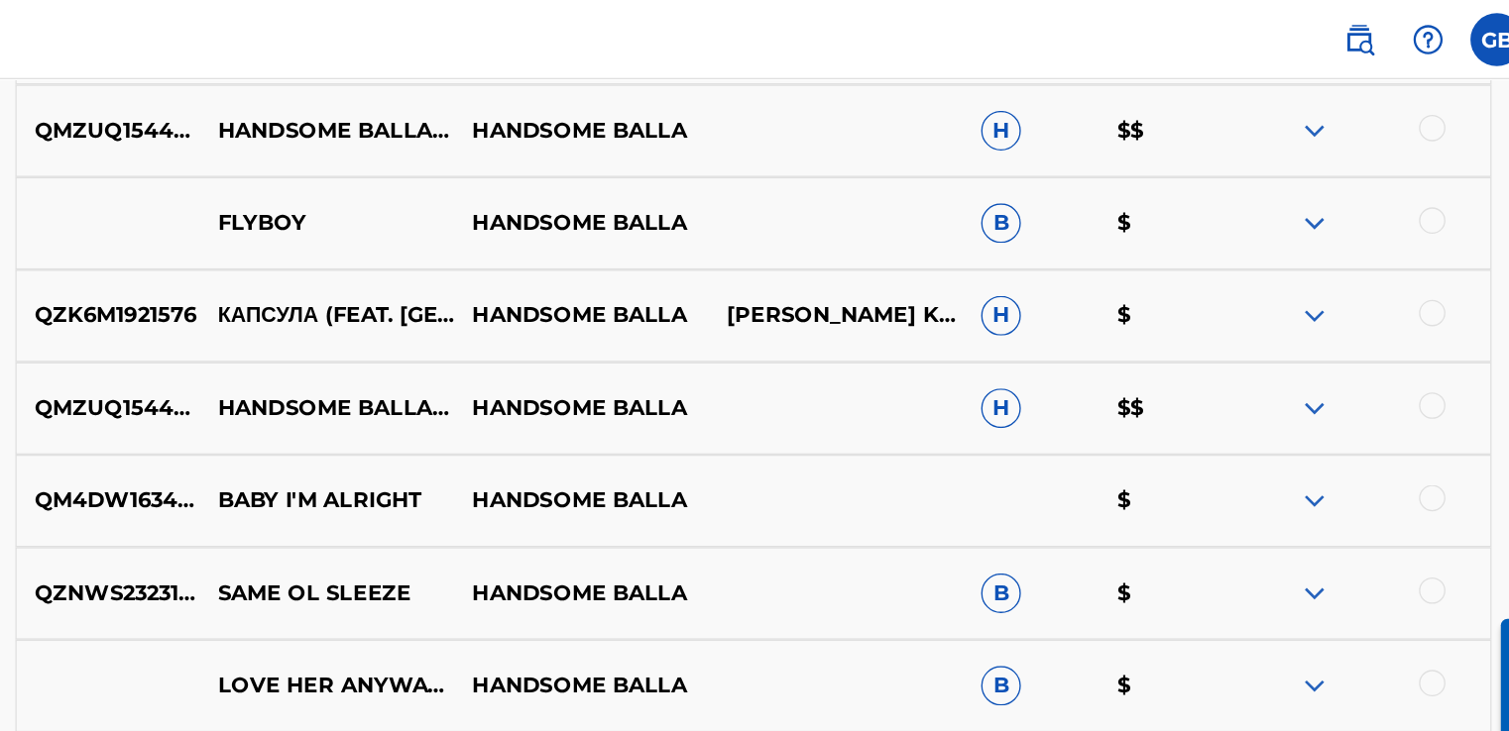
click at [1325, 310] on img at bounding box center [1328, 306] width 24 height 24
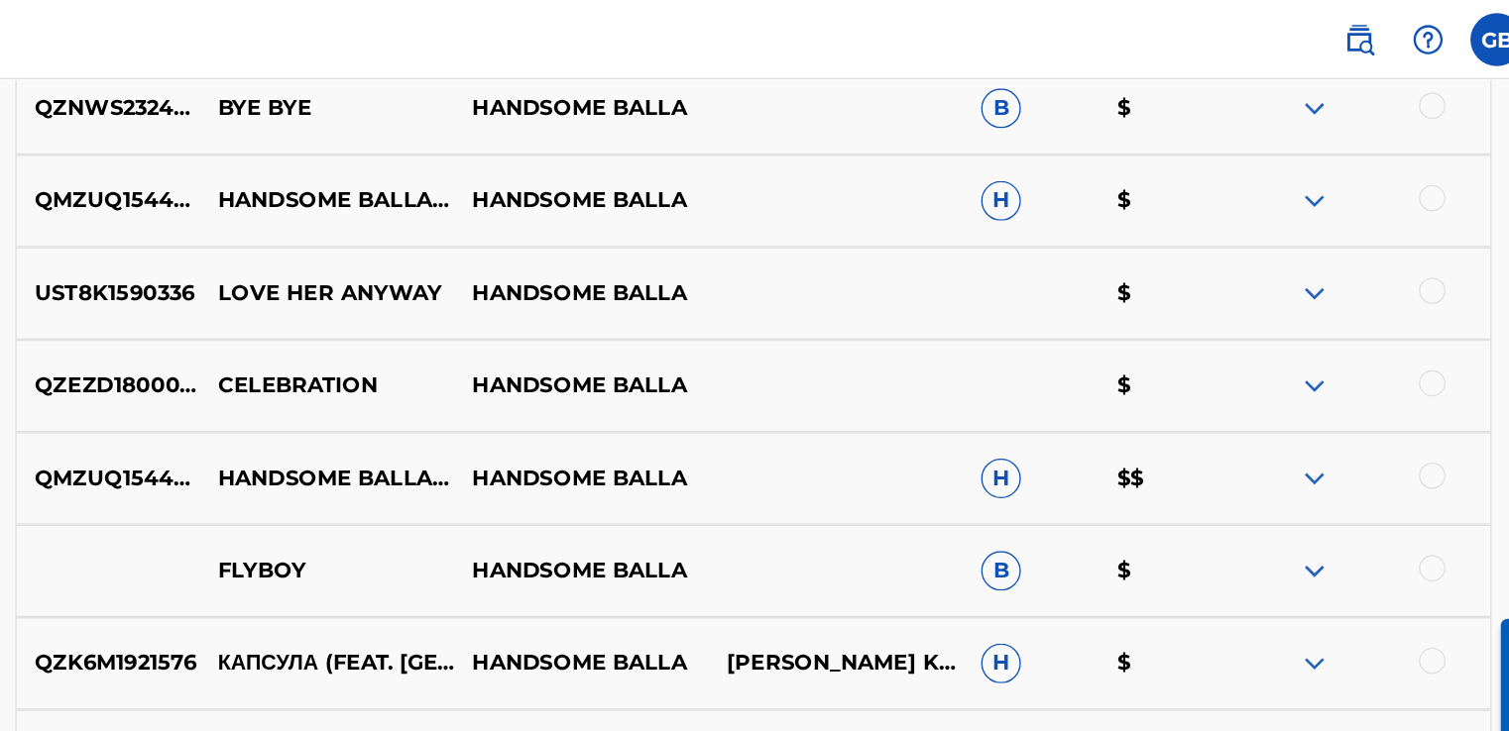
scroll to position [1868, 0]
click at [1329, 357] on img at bounding box center [1328, 359] width 24 height 24
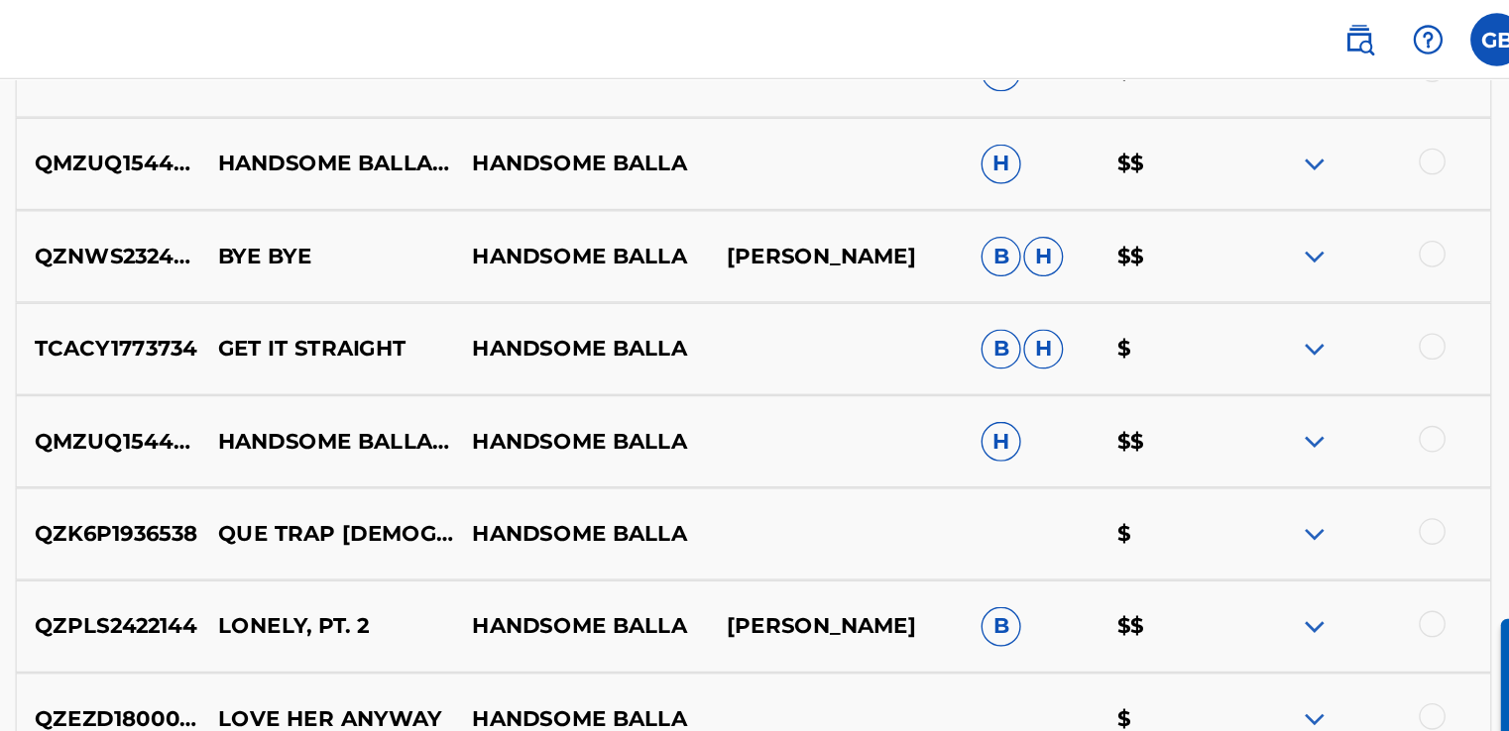
scroll to position [969, 0]
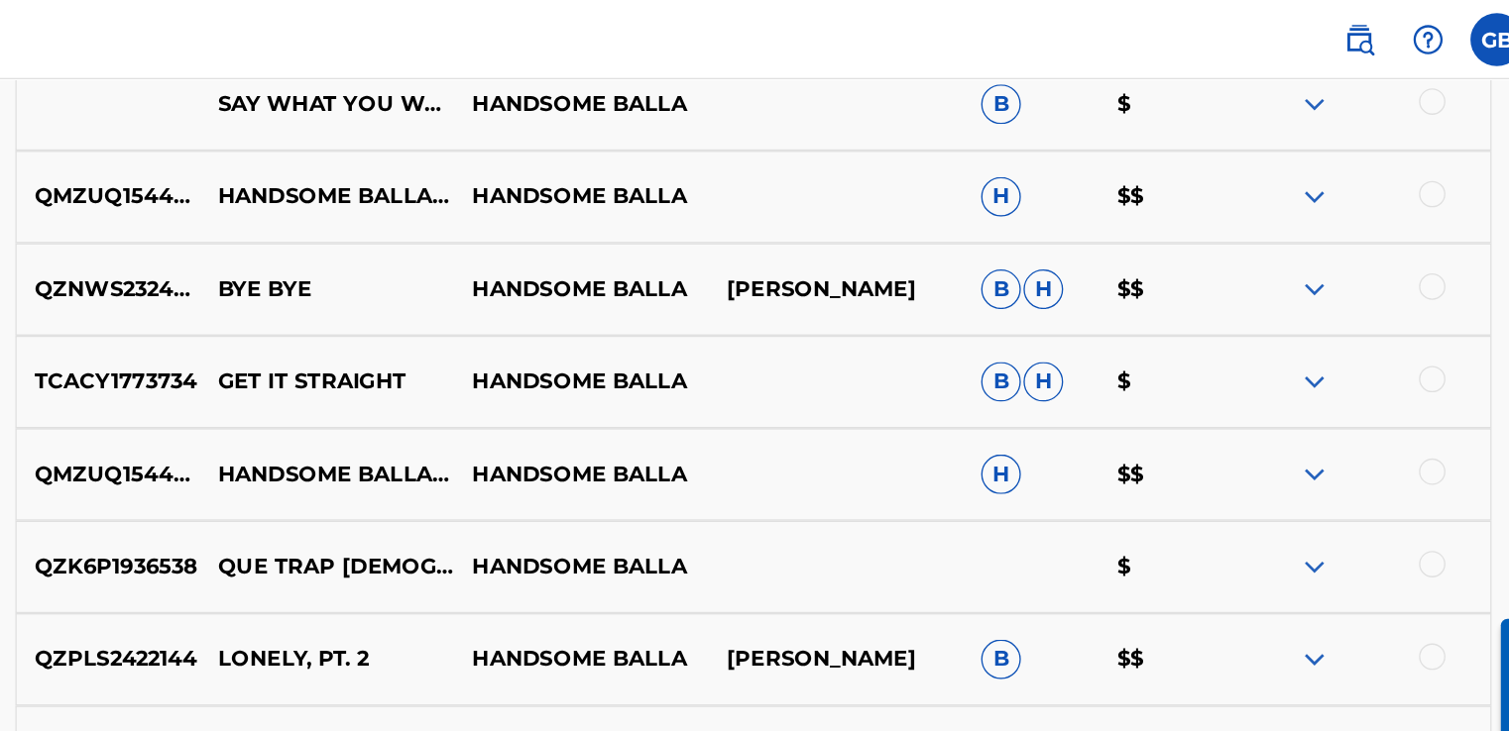
click at [1322, 501] on img at bounding box center [1328, 495] width 24 height 24
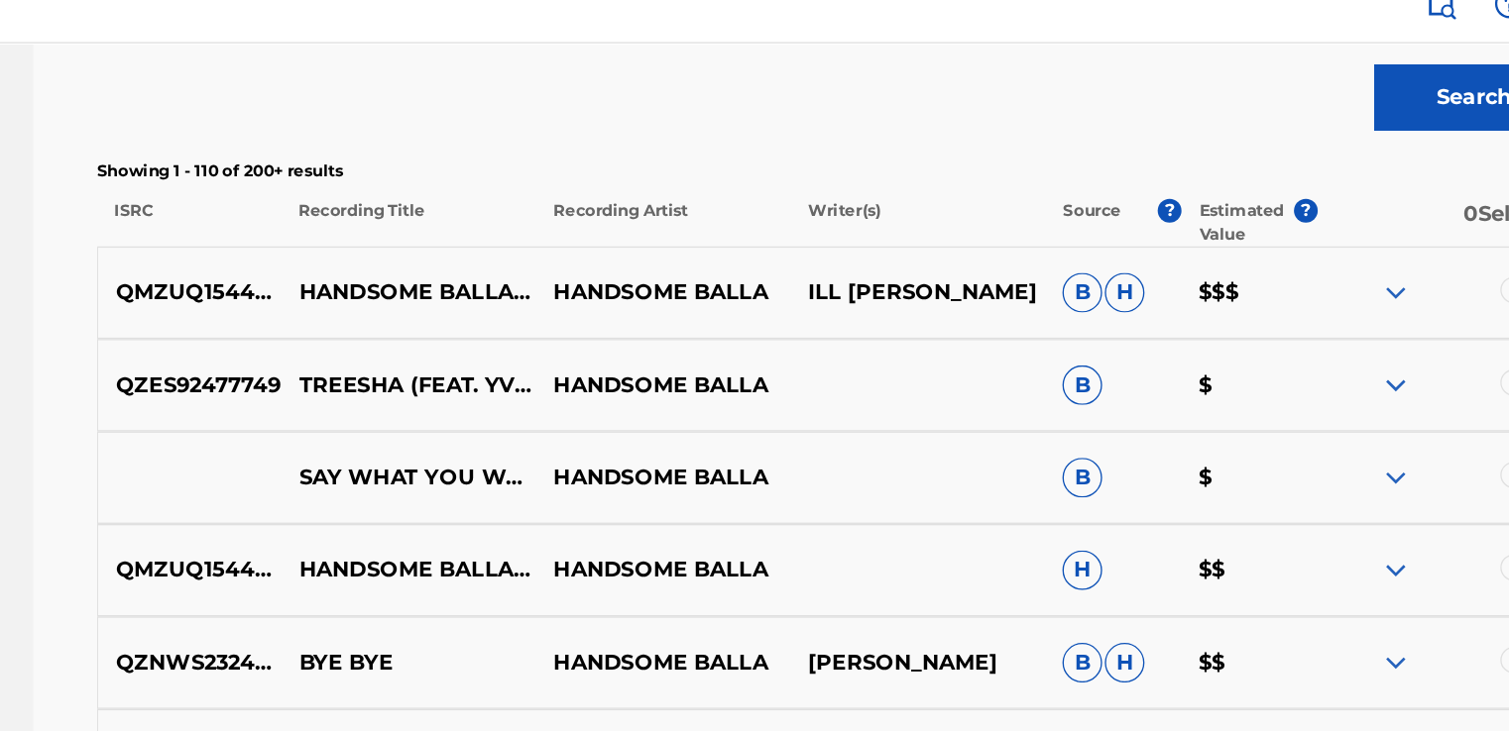
scroll to position [662, 0]
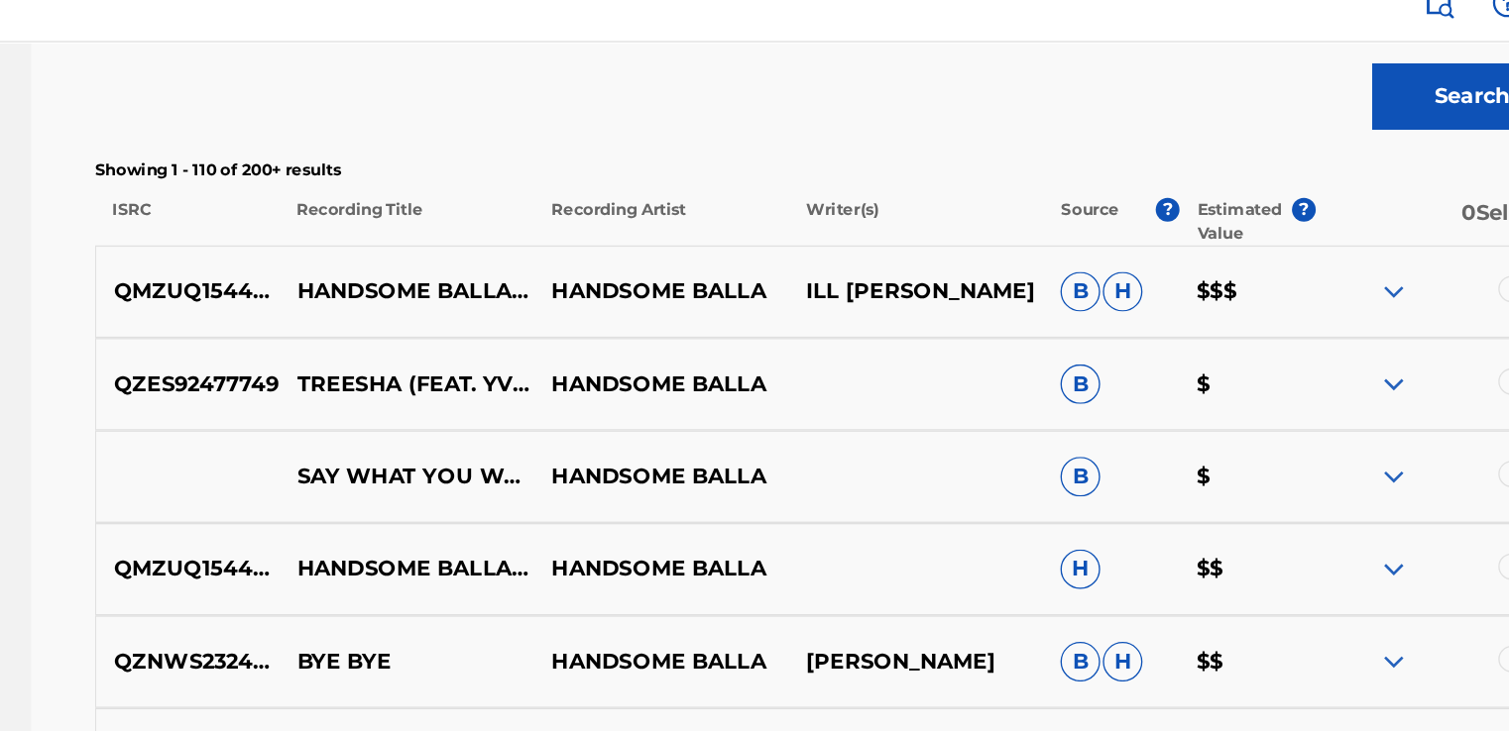
click at [1317, 241] on img at bounding box center [1328, 247] width 24 height 24
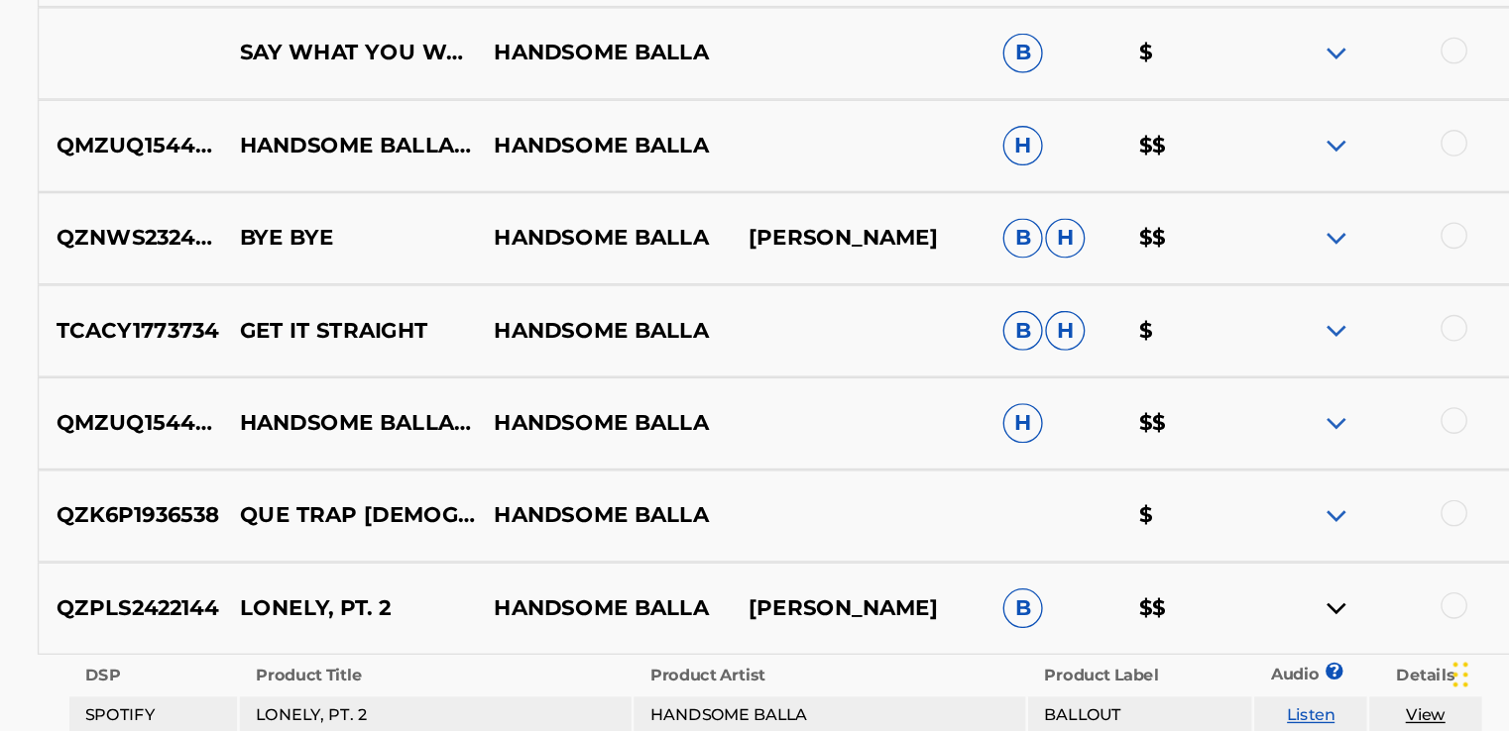
scroll to position [915, 0]
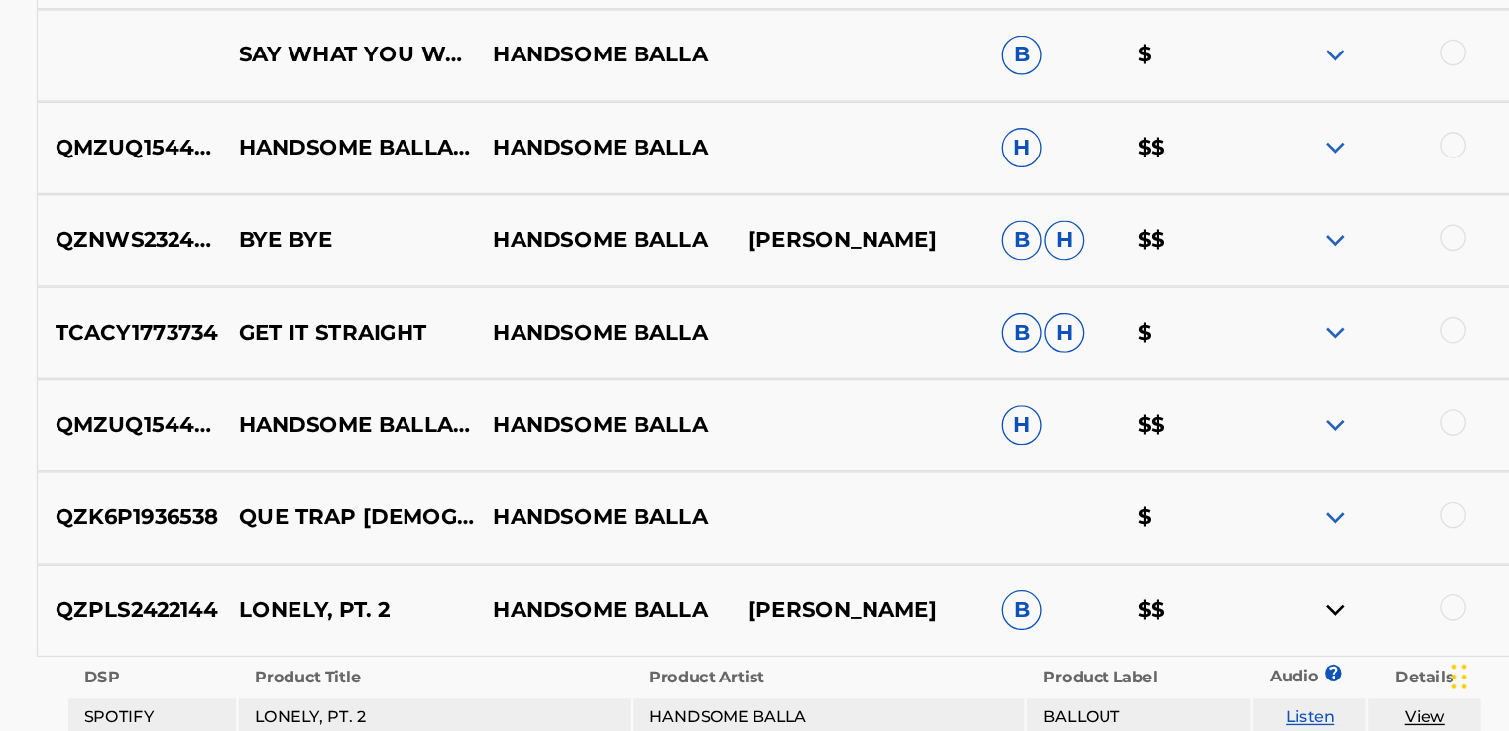
click at [1327, 279] on img at bounding box center [1328, 290] width 24 height 24
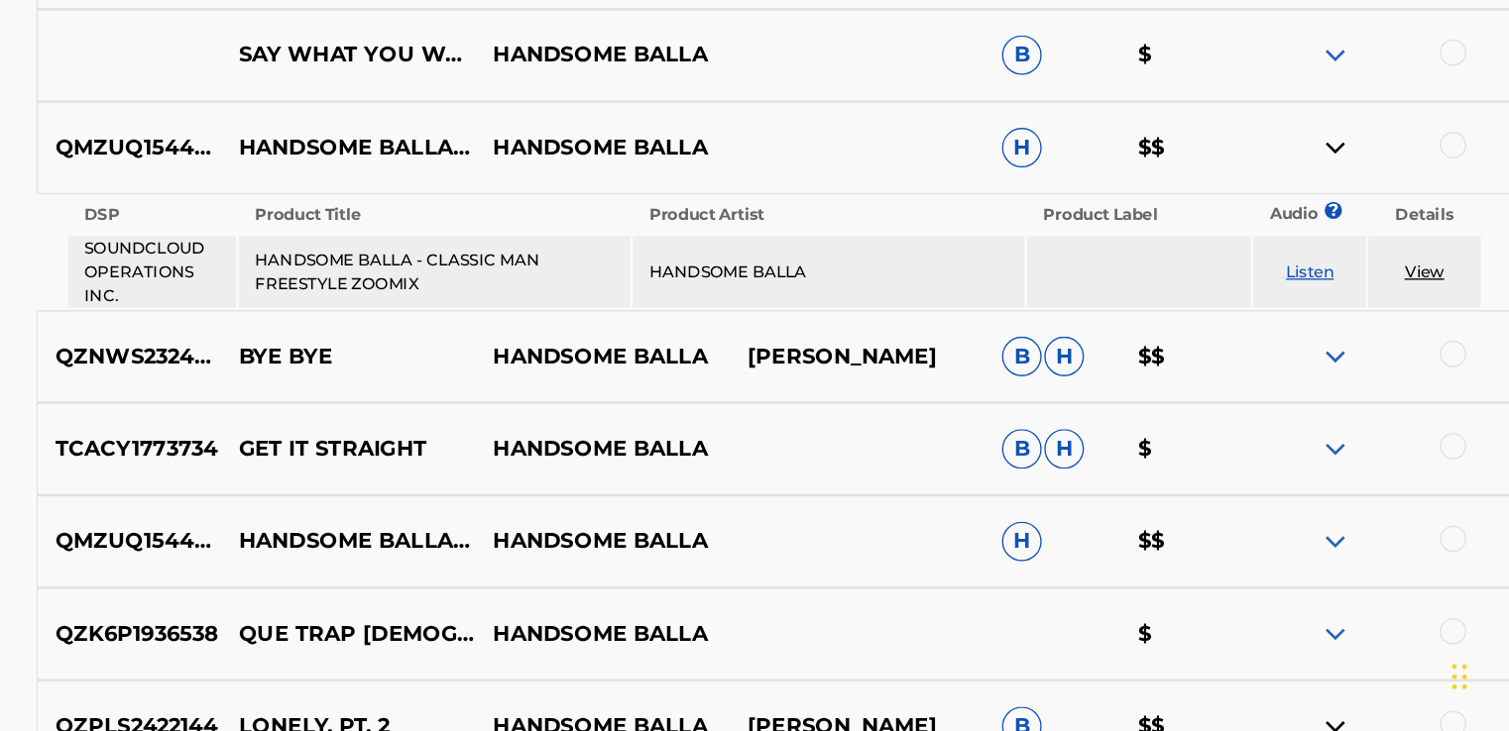
click at [1322, 448] on img at bounding box center [1328, 446] width 24 height 24
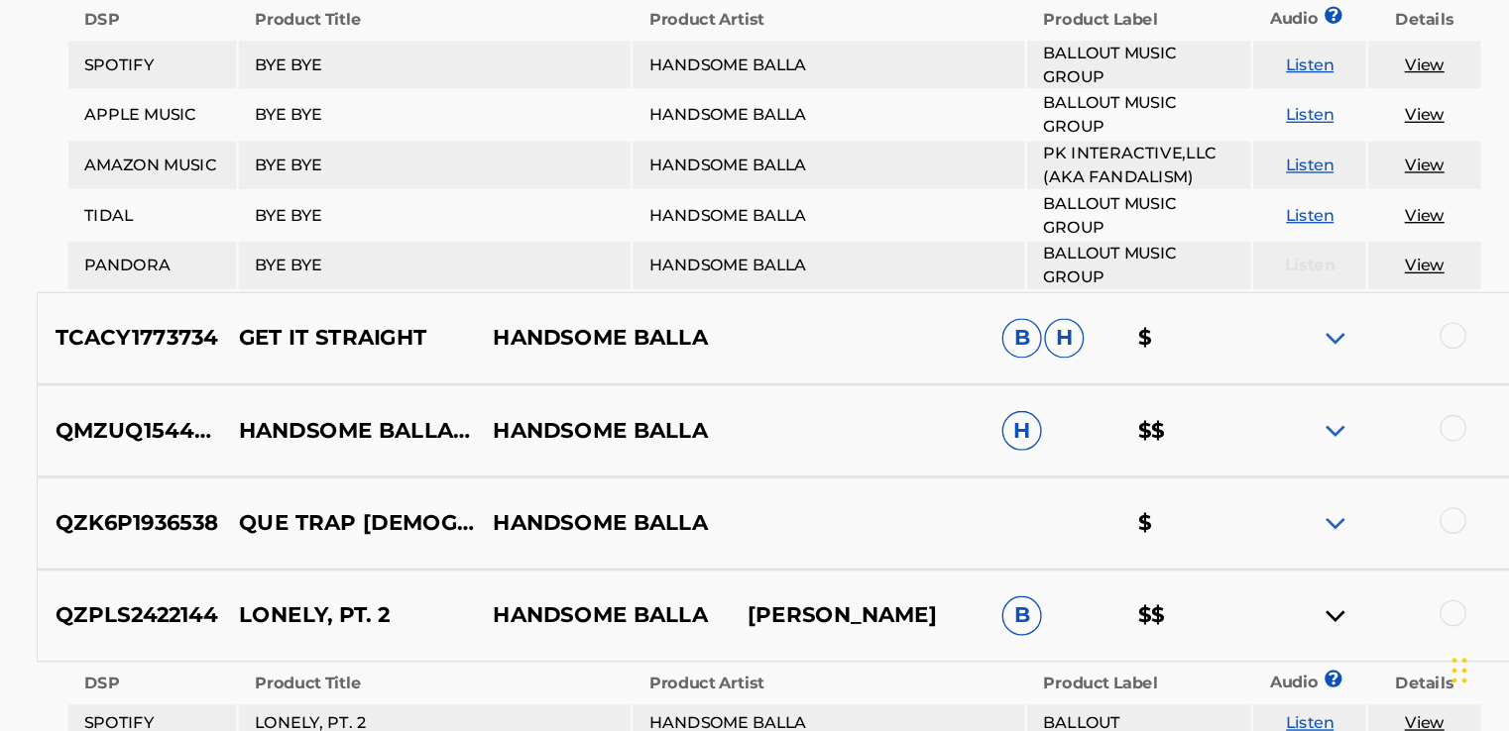
scroll to position [1214, 0]
click at [1327, 498] on img at bounding box center [1328, 506] width 24 height 24
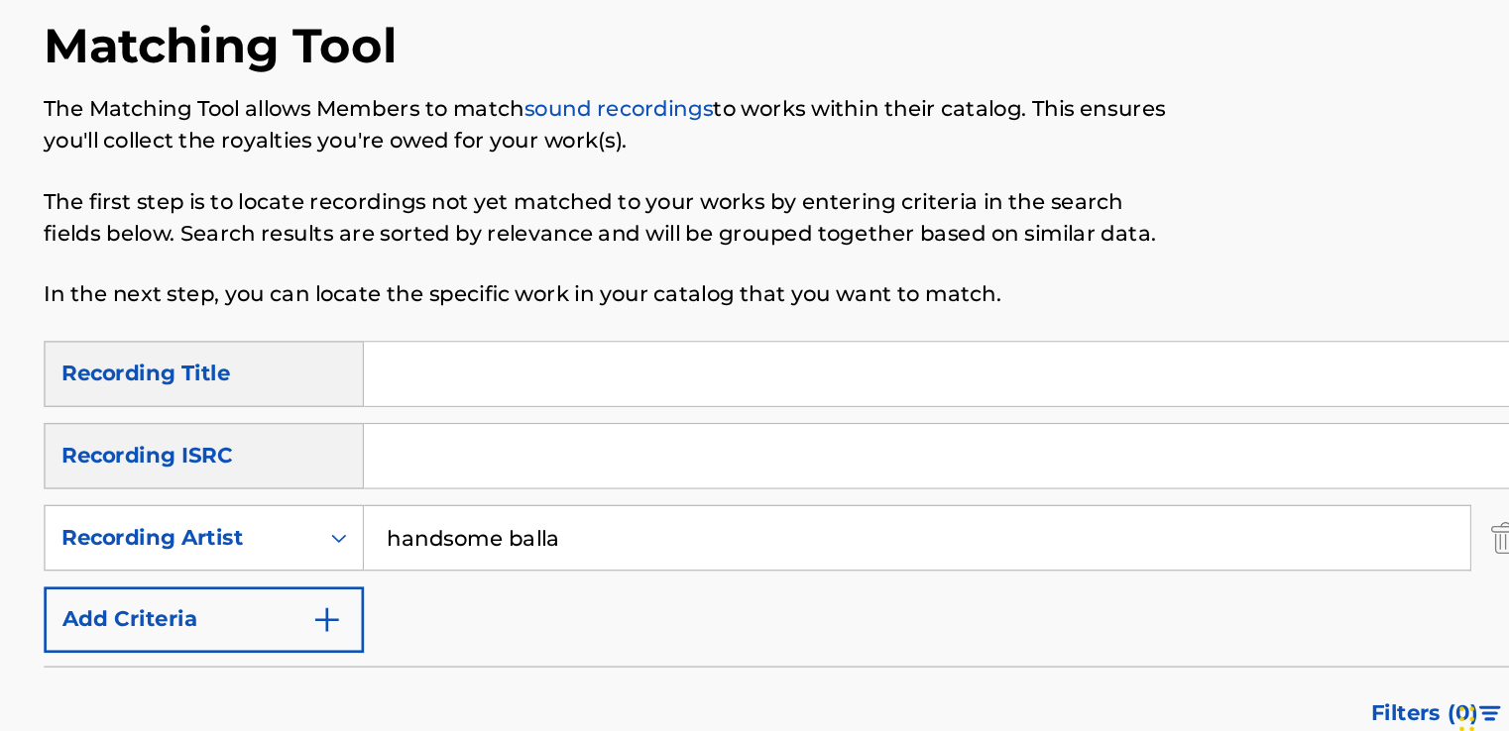
scroll to position [32, 0]
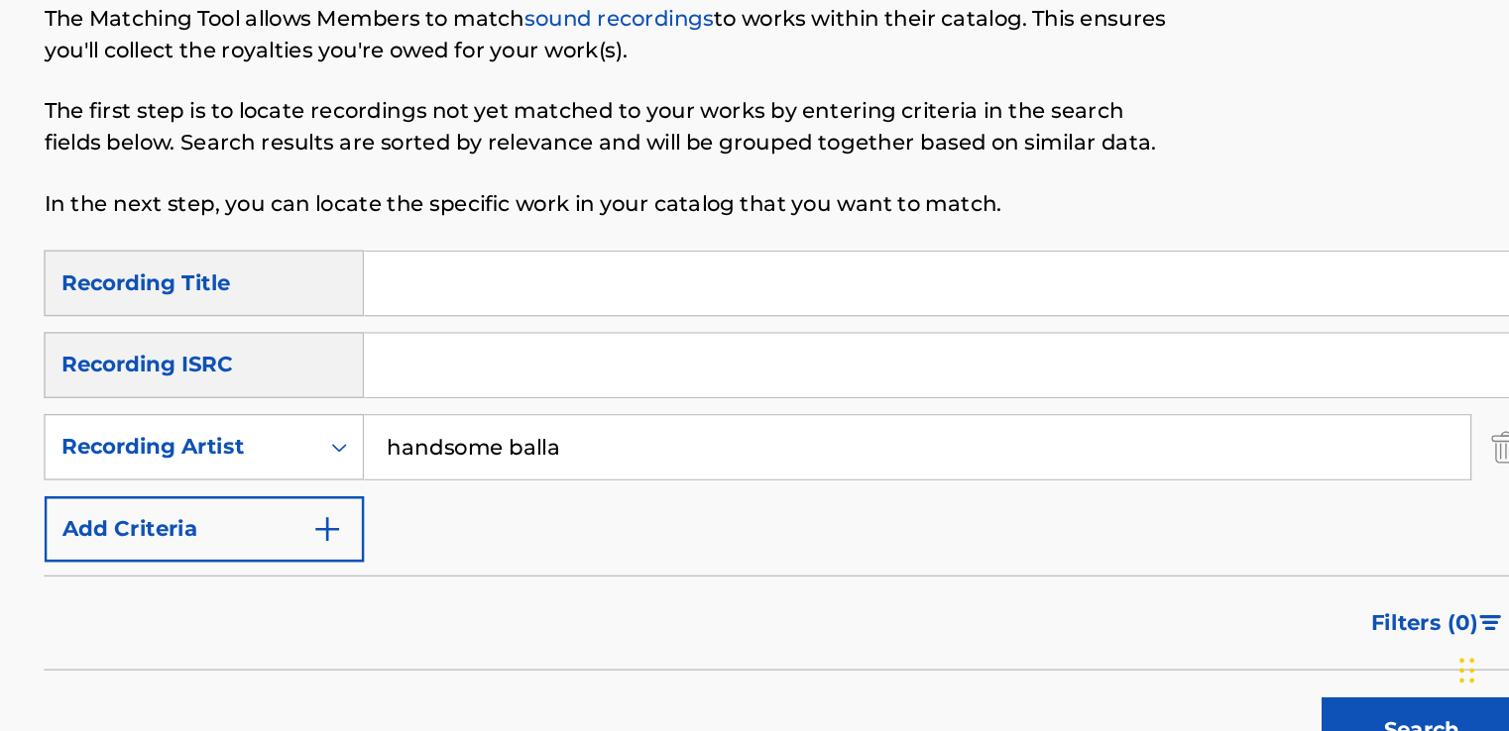
click at [864, 531] on input "handsome balla" at bounding box center [1009, 519] width 829 height 48
drag, startPoint x: 864, startPoint y: 531, endPoint x: 545, endPoint y: 519, distance: 319.4
click at [545, 519] on div "SearchWithCriteria43d8dcf9-5466-434e-90ee-cf26c303c39a Recording Artist handsom…" at bounding box center [908, 519] width 1106 height 50
type input "joddy badass"
click at [1364, 712] on button "Search" at bounding box center [1386, 731] width 149 height 50
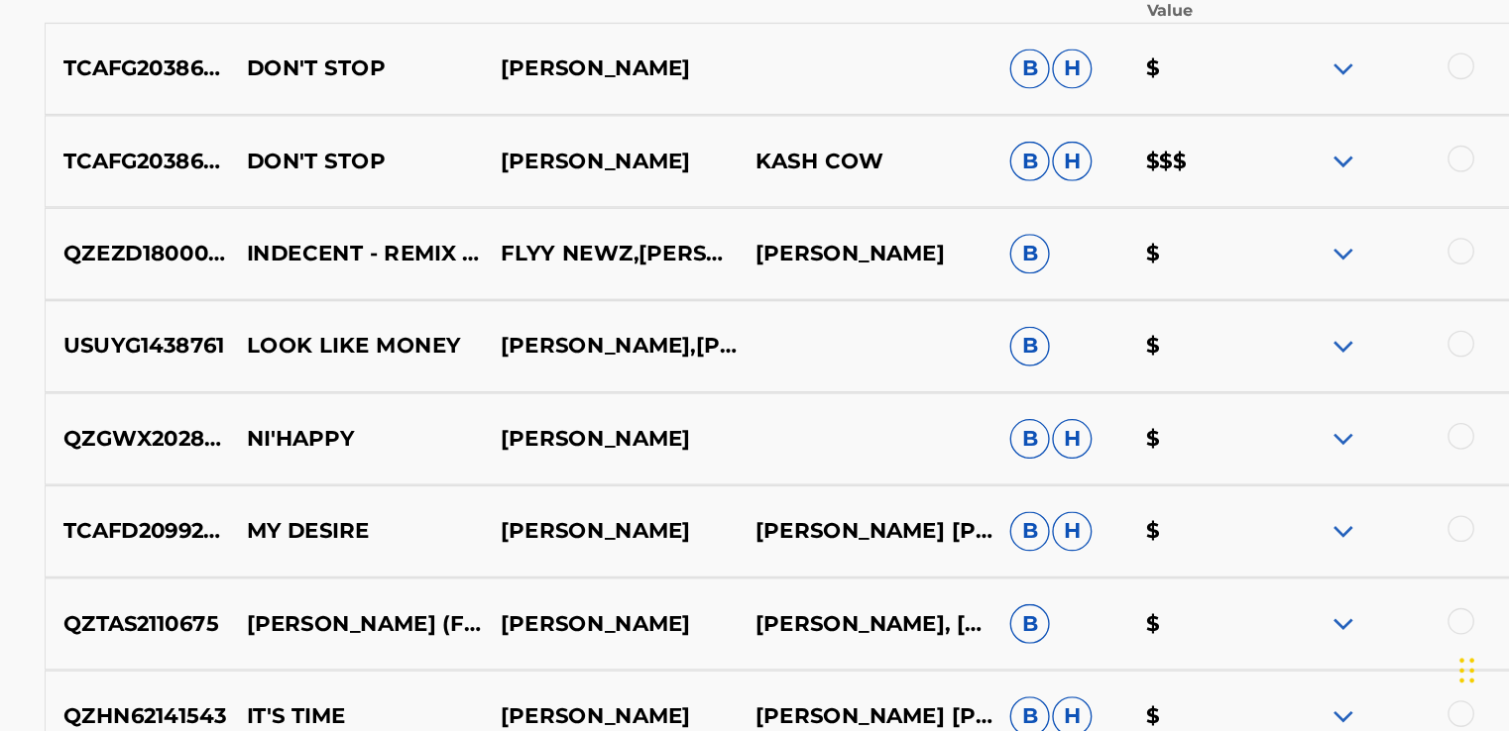
scroll to position [677, 0]
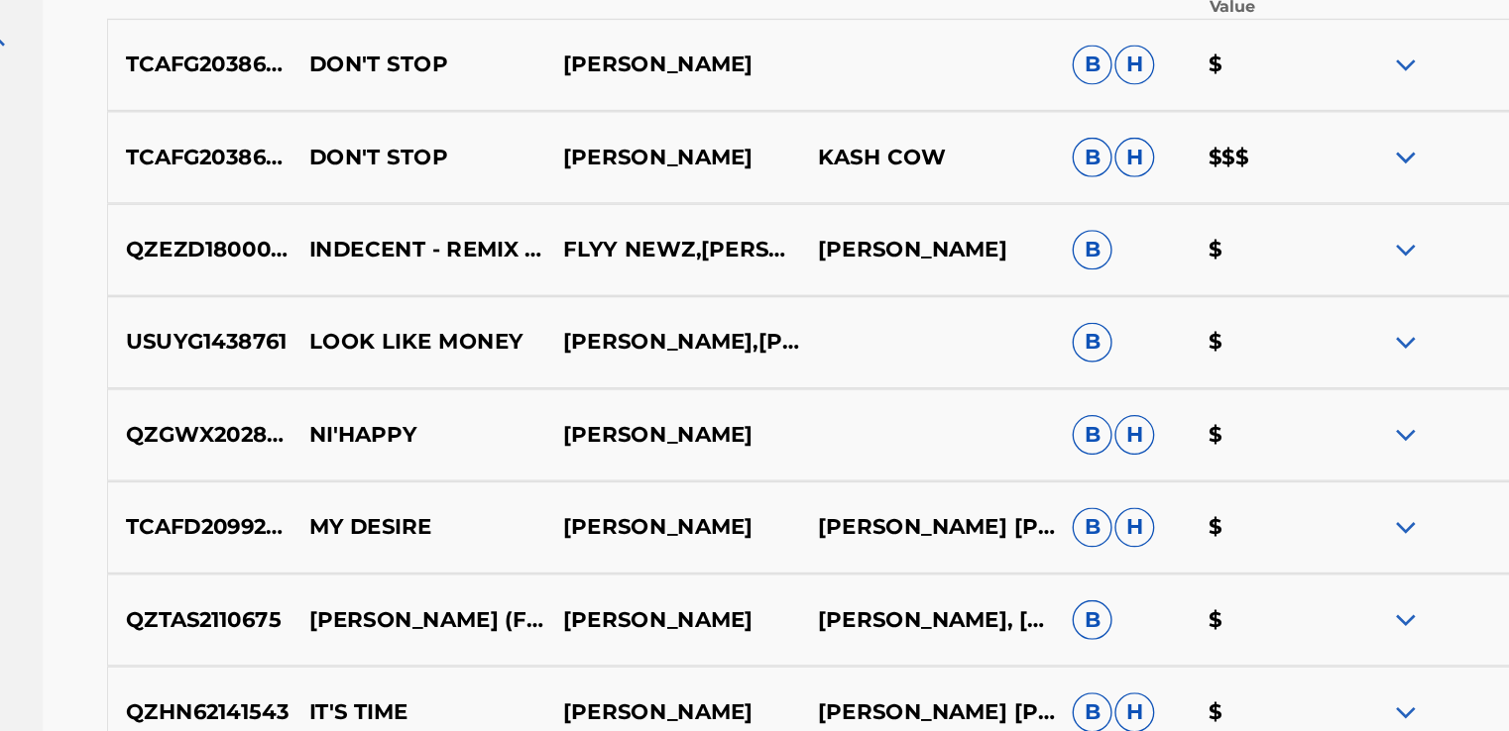
click at [1322, 439] on img at bounding box center [1328, 440] width 24 height 24
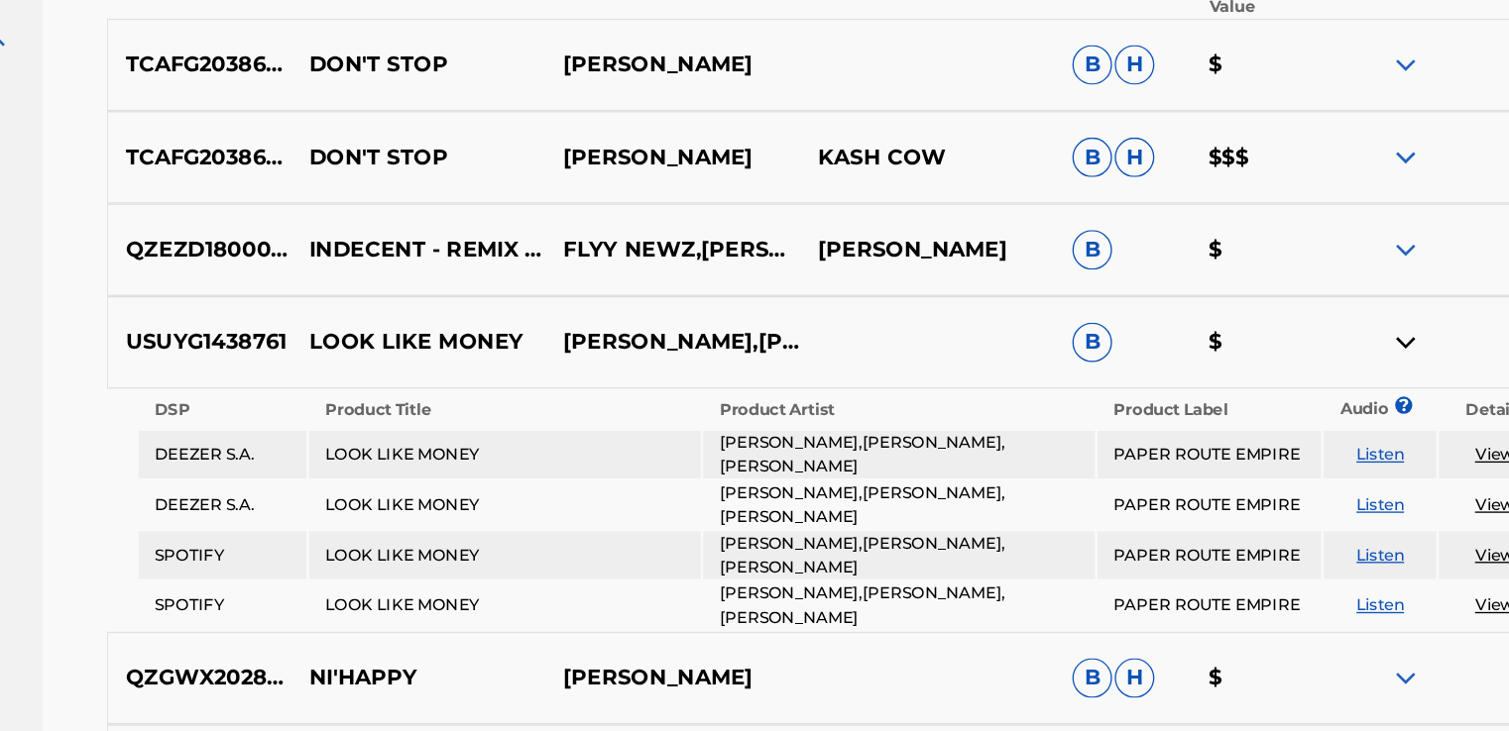
click at [1322, 439] on img at bounding box center [1328, 440] width 24 height 24
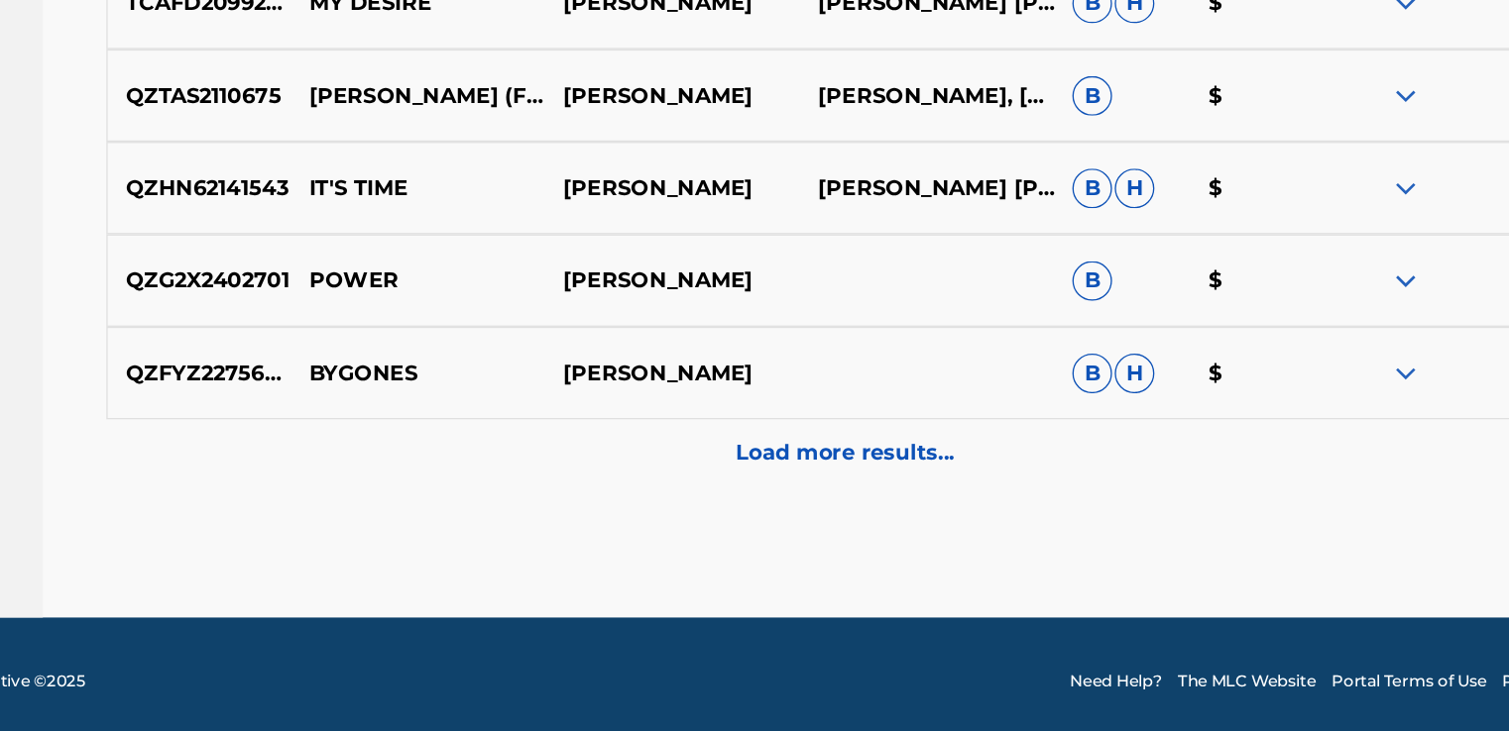
scroll to position [1071, 0]
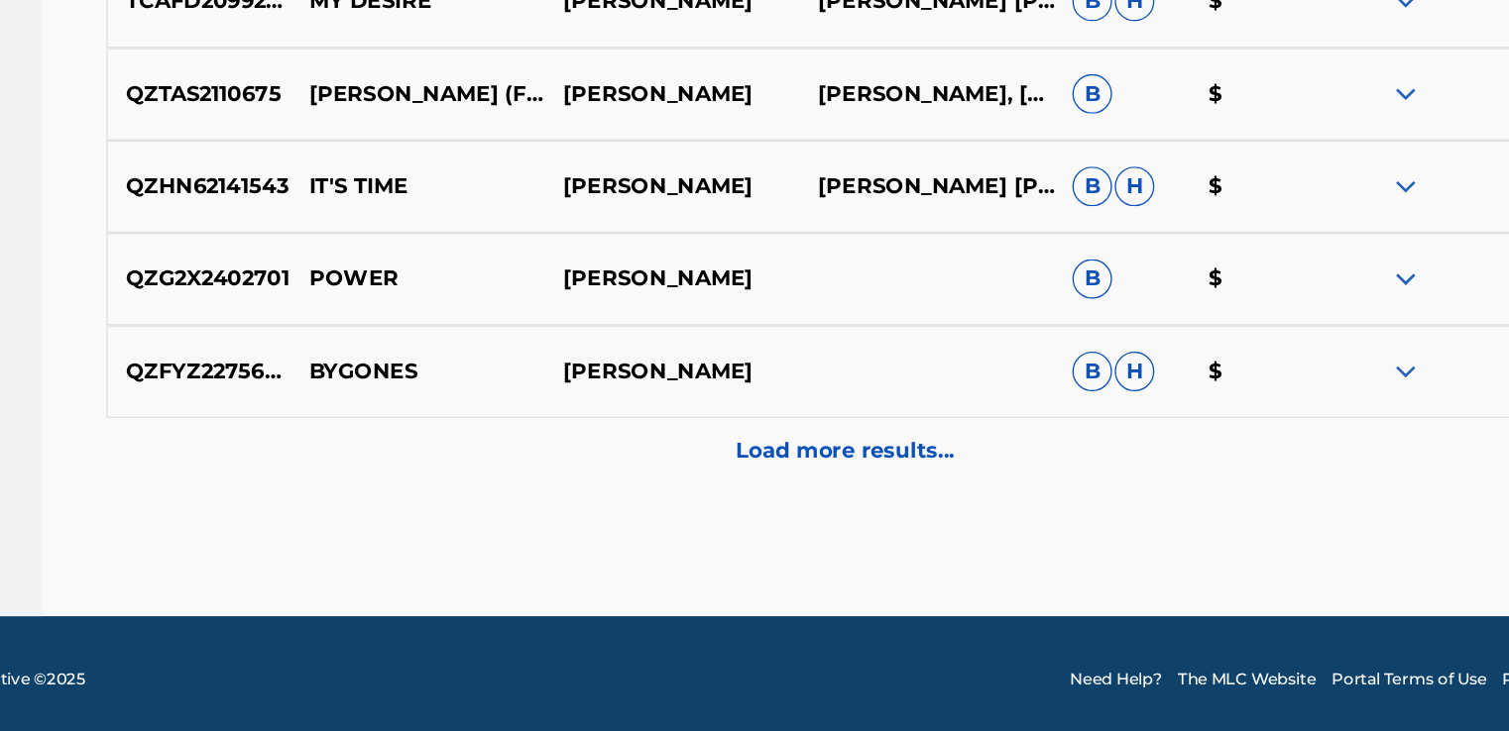
click at [942, 524] on p "Load more results..." at bounding box center [909, 521] width 164 height 24
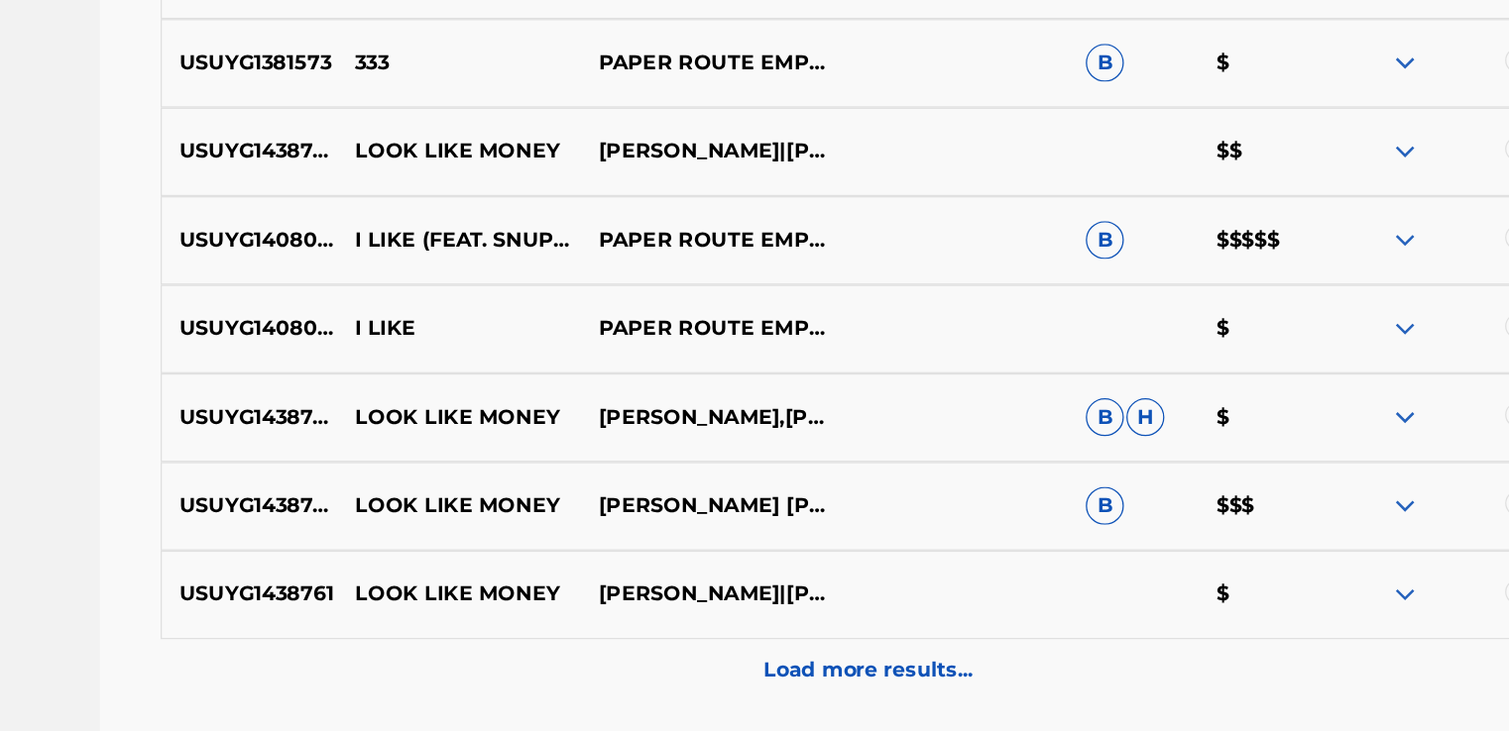
scroll to position [1600, 0]
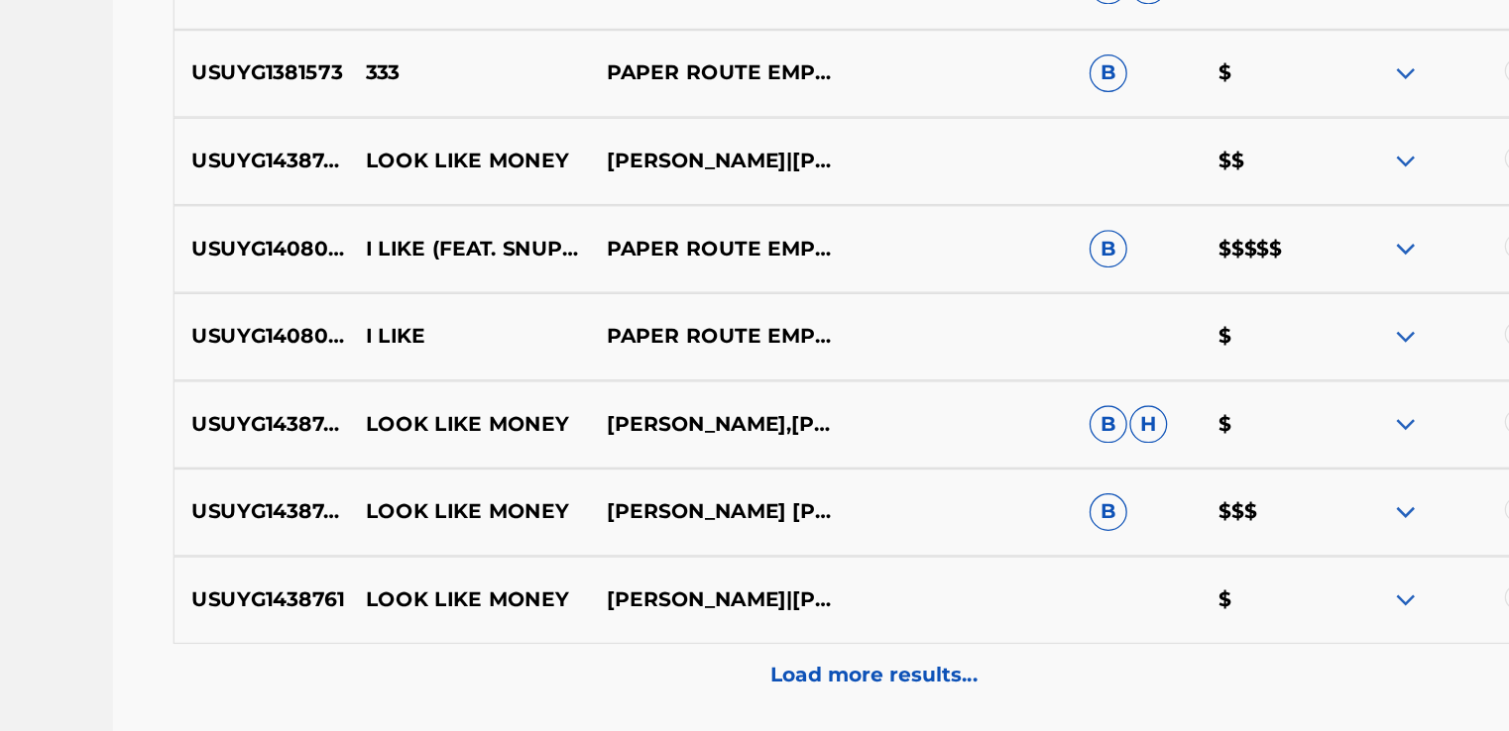
click at [1337, 342] on img at bounding box center [1328, 350] width 24 height 24
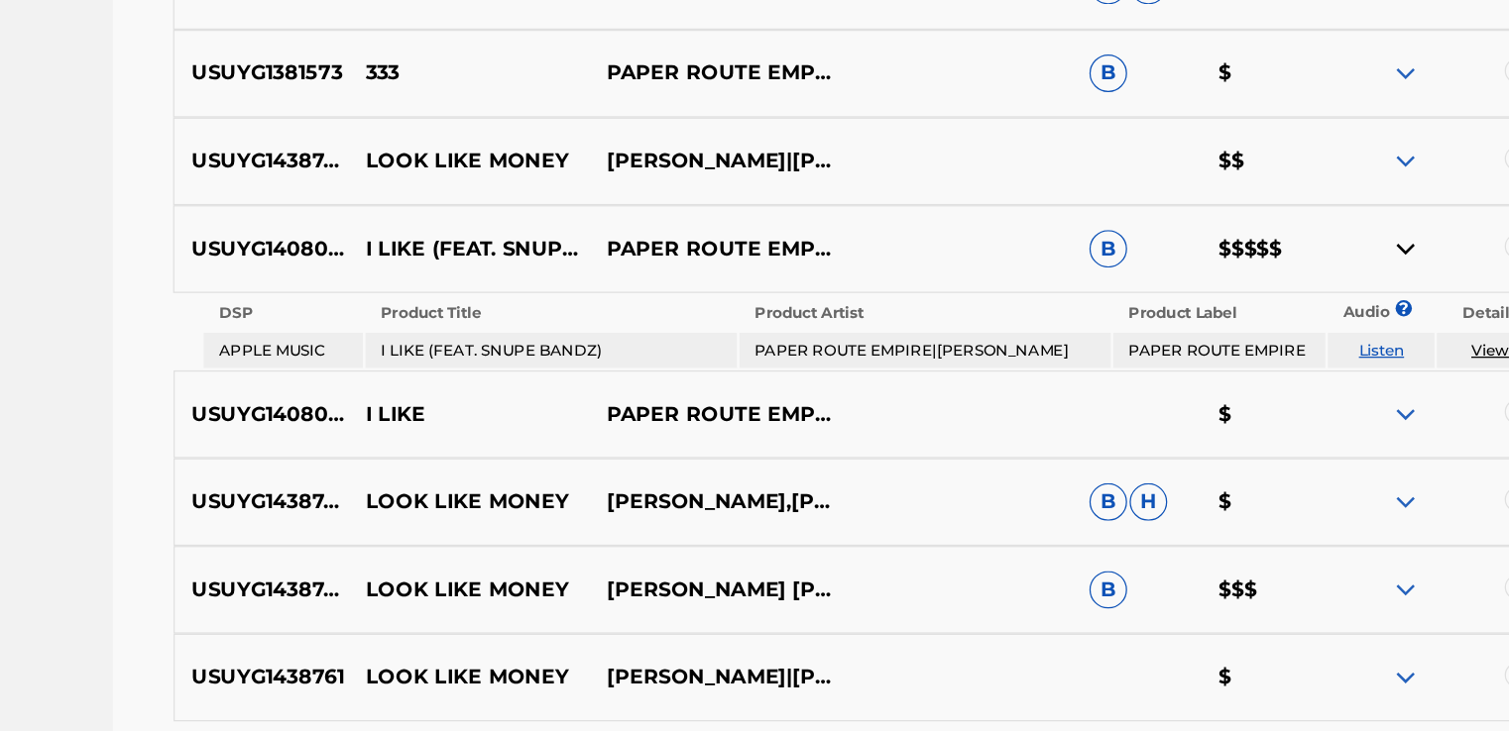
click at [1339, 347] on div at bounding box center [1365, 350] width 190 height 24
click at [1322, 350] on img at bounding box center [1328, 350] width 24 height 24
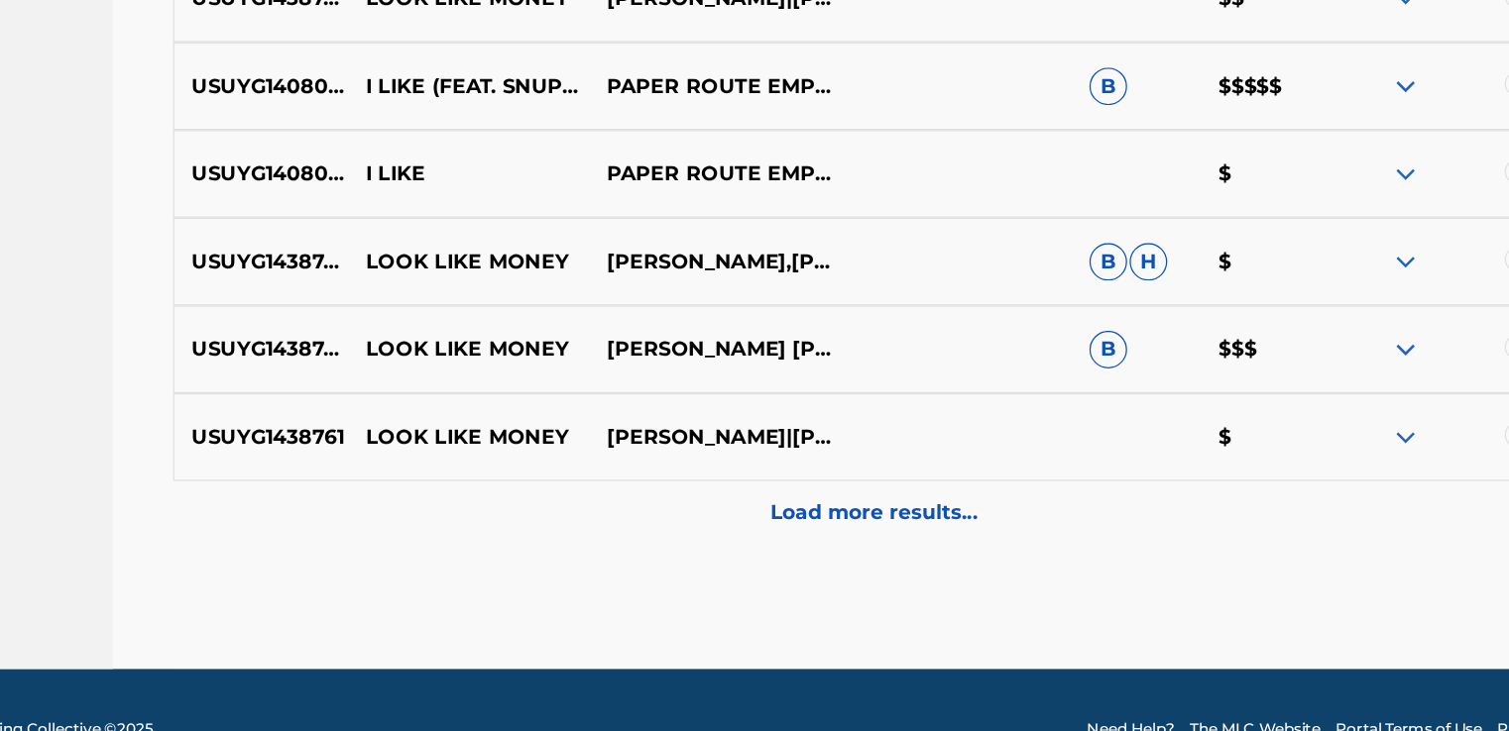
scroll to position [1740, 0]
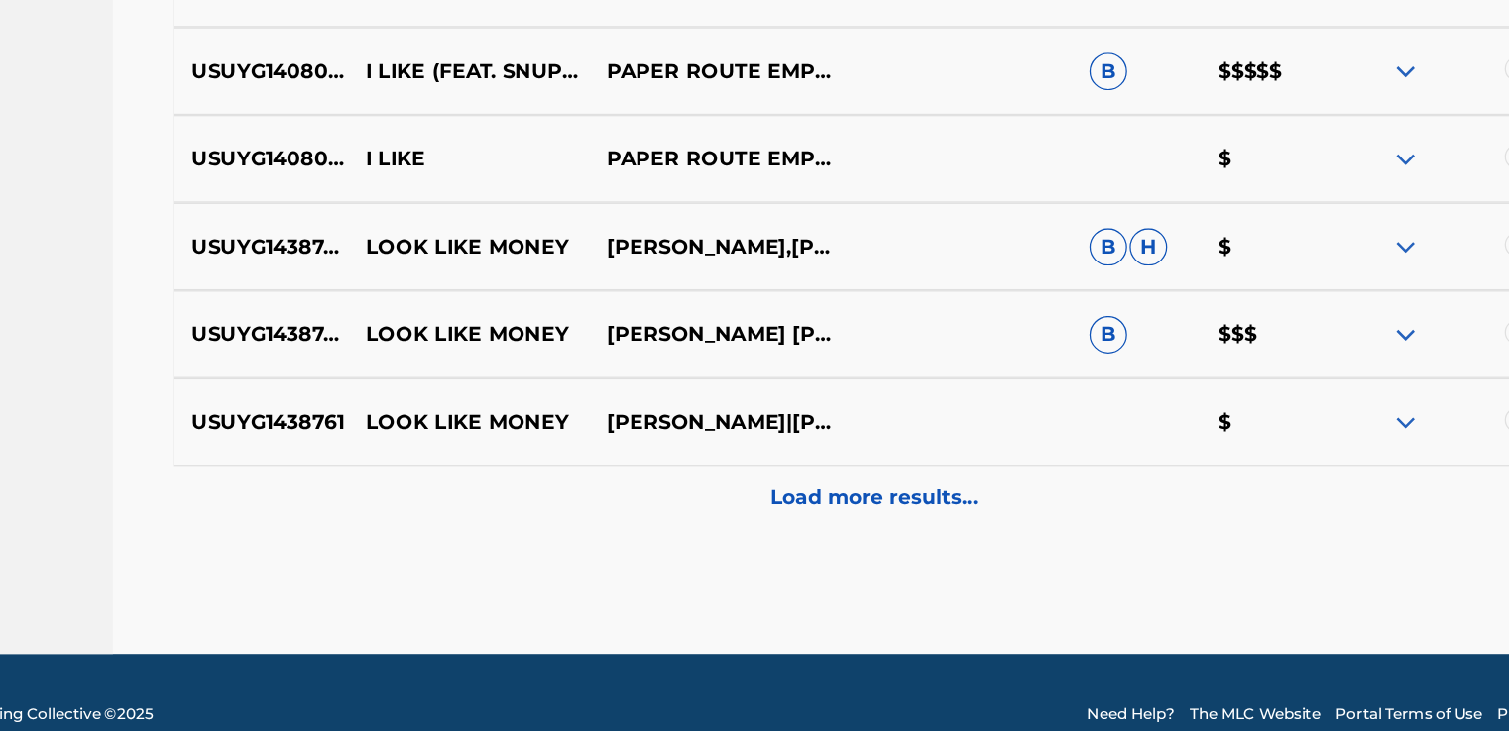
click at [950, 546] on p "Load more results..." at bounding box center [909, 546] width 164 height 24
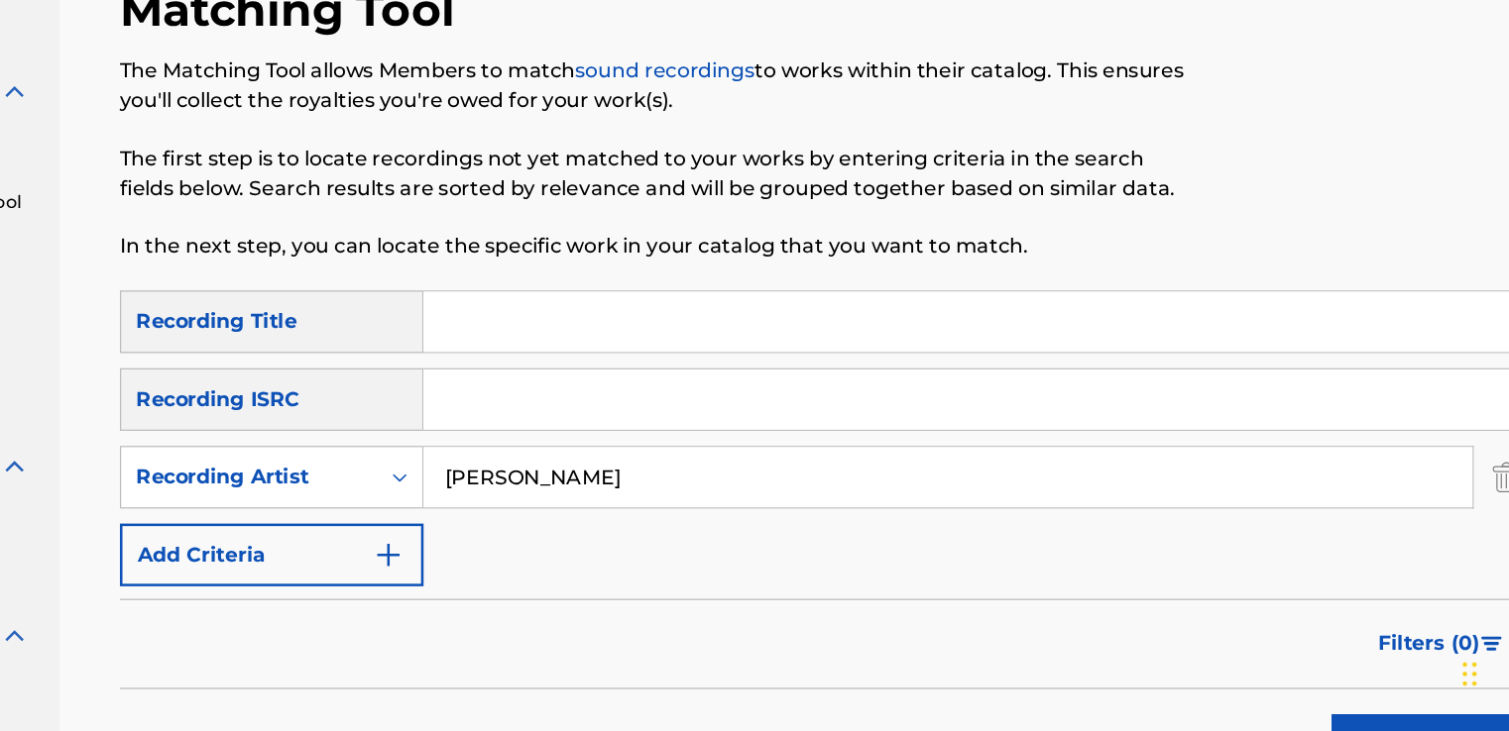
scroll to position [22, 0]
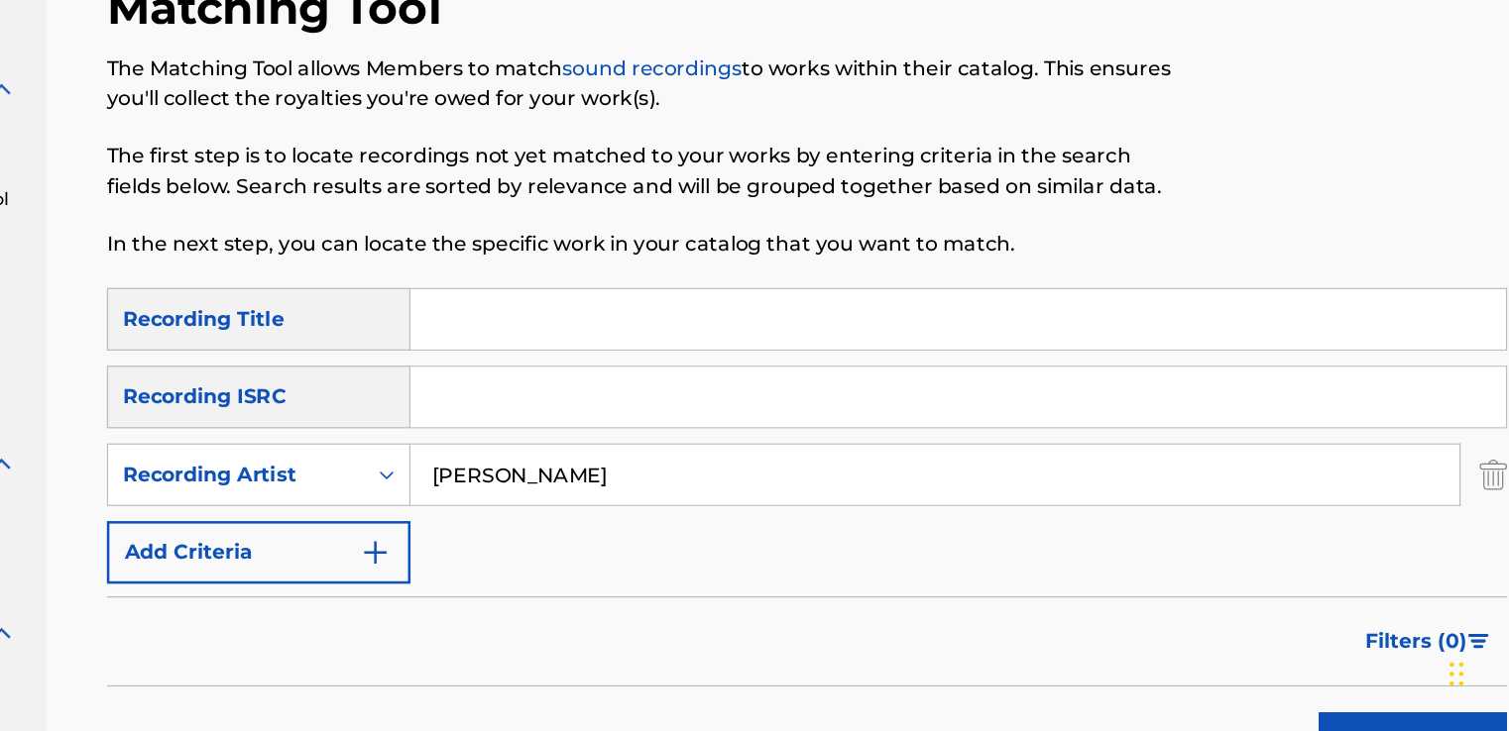
click at [831, 389] on input "Search Form" at bounding box center [1027, 406] width 865 height 48
click at [1312, 716] on button "Search" at bounding box center [1386, 741] width 149 height 50
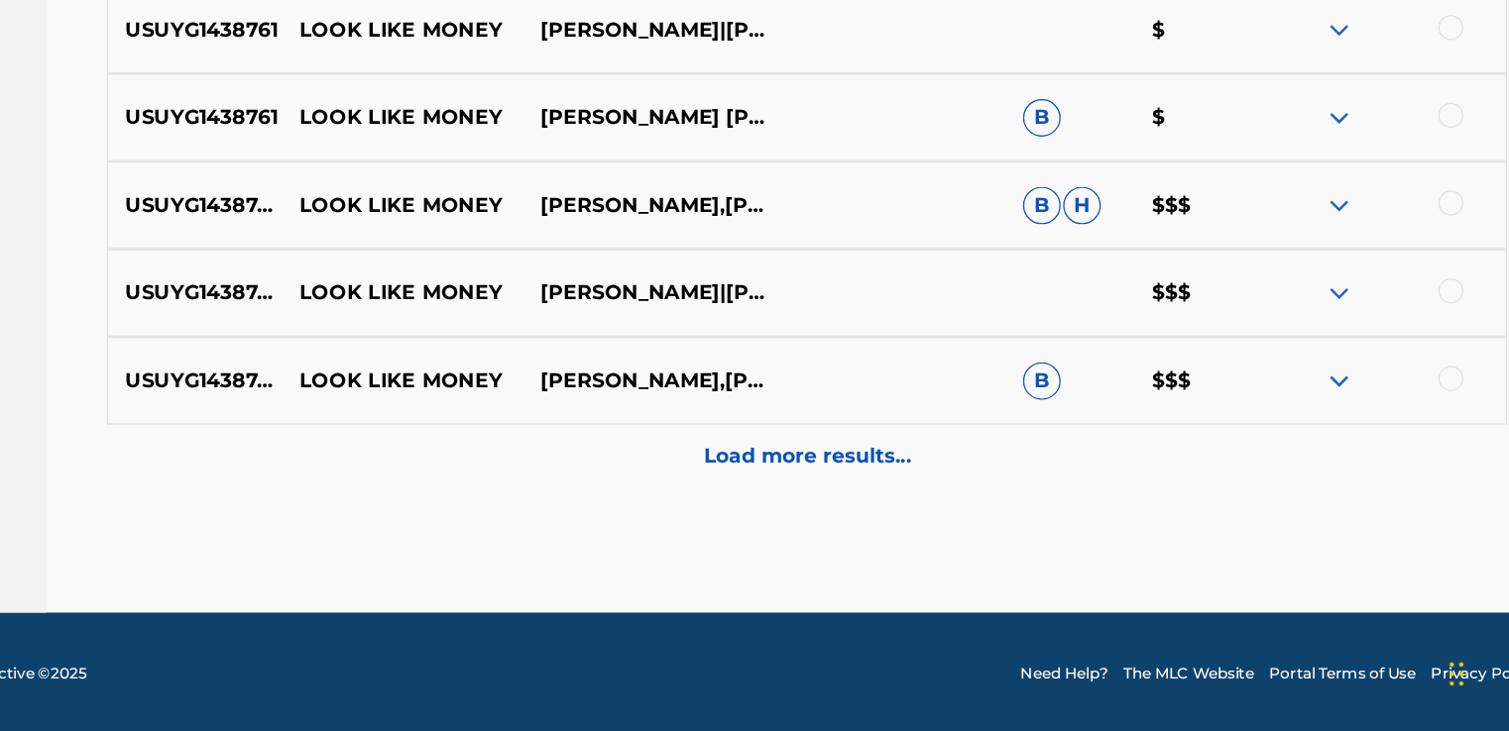
scroll to position [1078, 0]
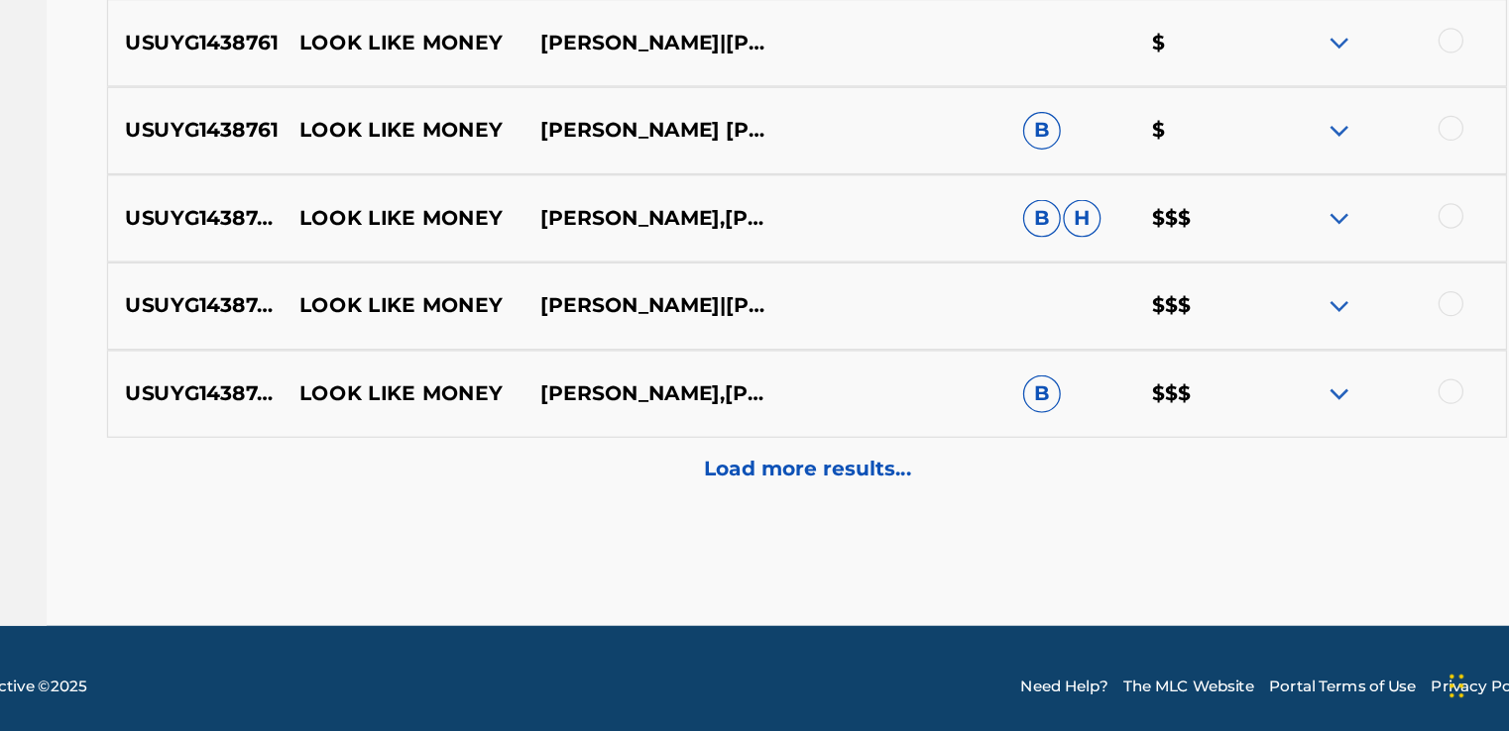
click at [897, 518] on p "Load more results..." at bounding box center [909, 515] width 164 height 24
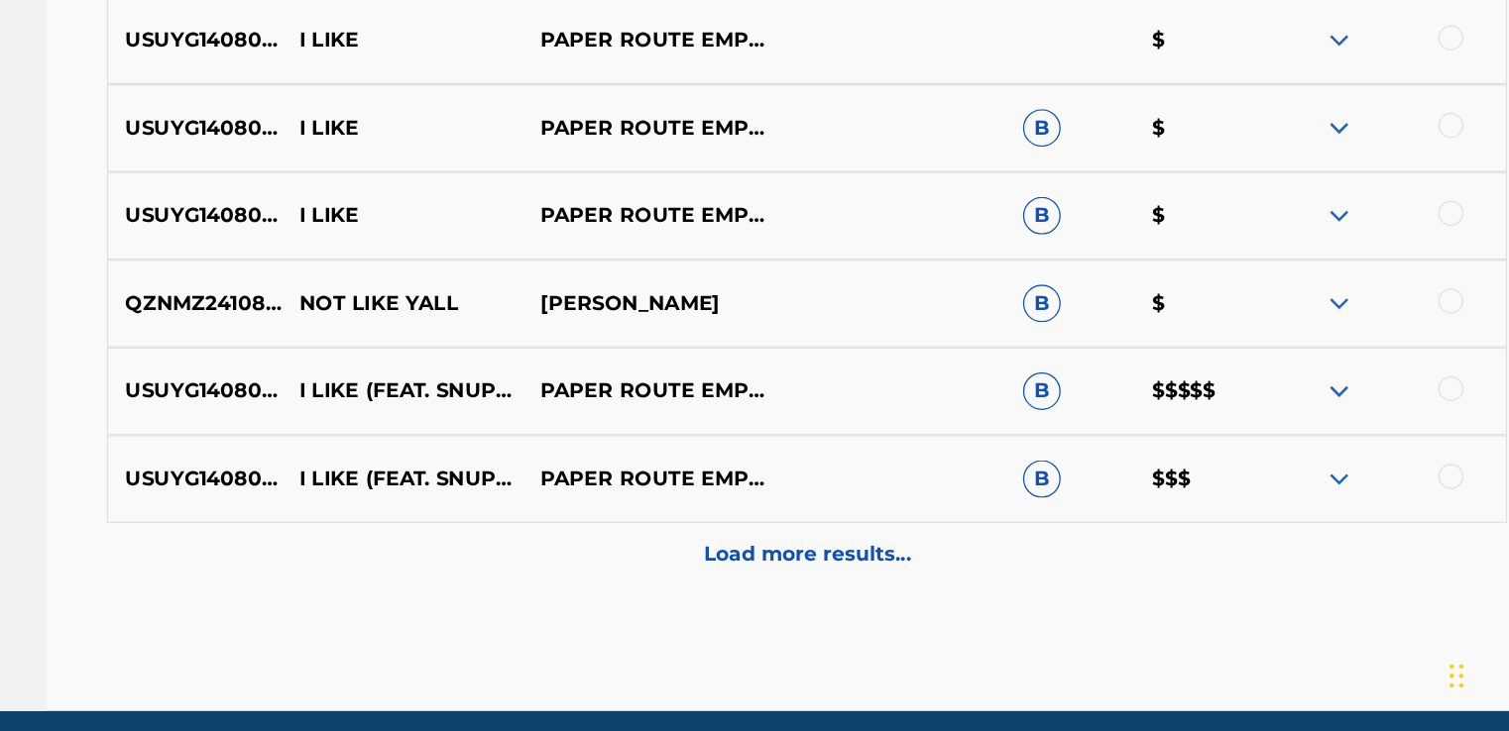
scroll to position [1697, 0]
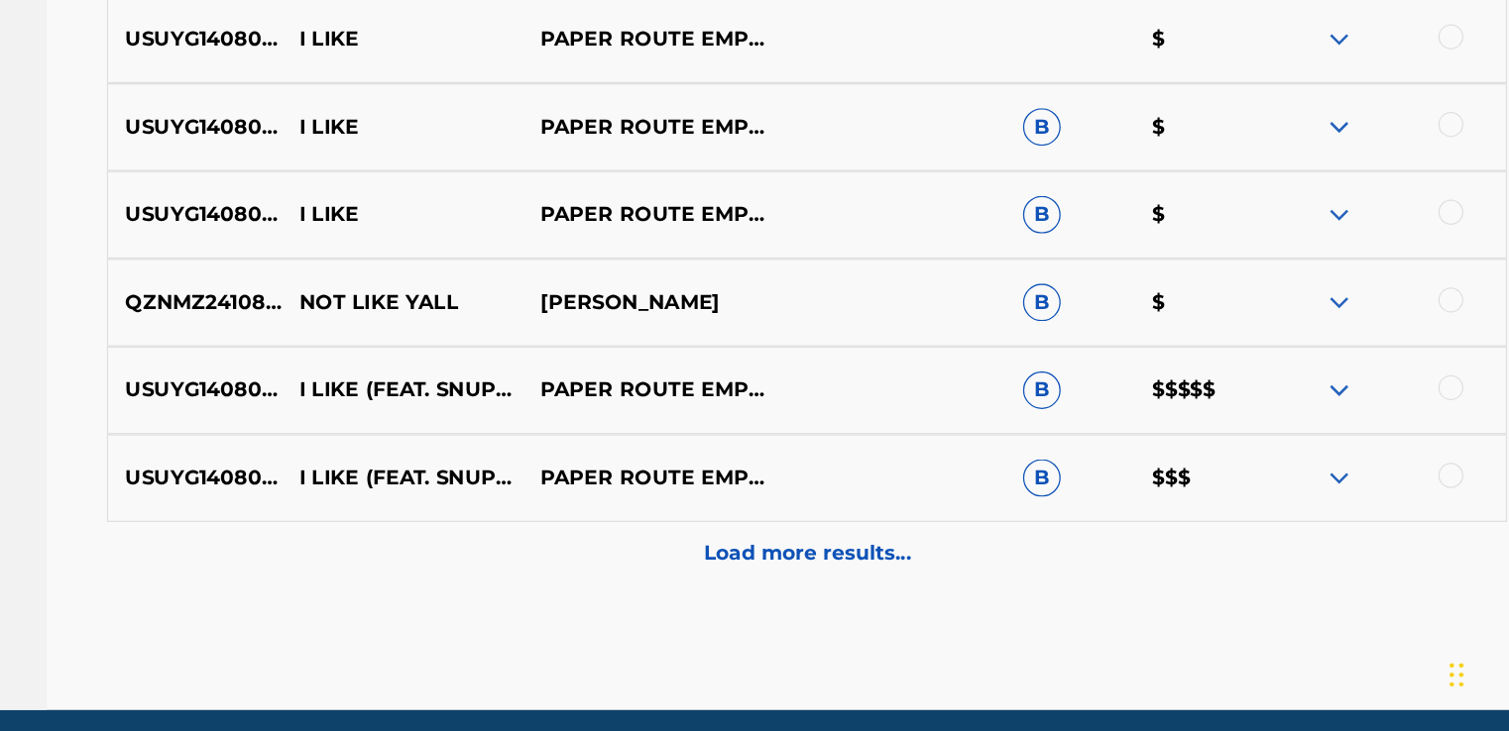
click at [1399, 435] on div "USUYG1408090 I LIKE (FEAT. SNUPE BANDZ) PAPER ROUTE EMPIRE|JODDY BADASS B $$$$$" at bounding box center [908, 460] width 1106 height 69
click at [1328, 461] on img at bounding box center [1328, 461] width 24 height 24
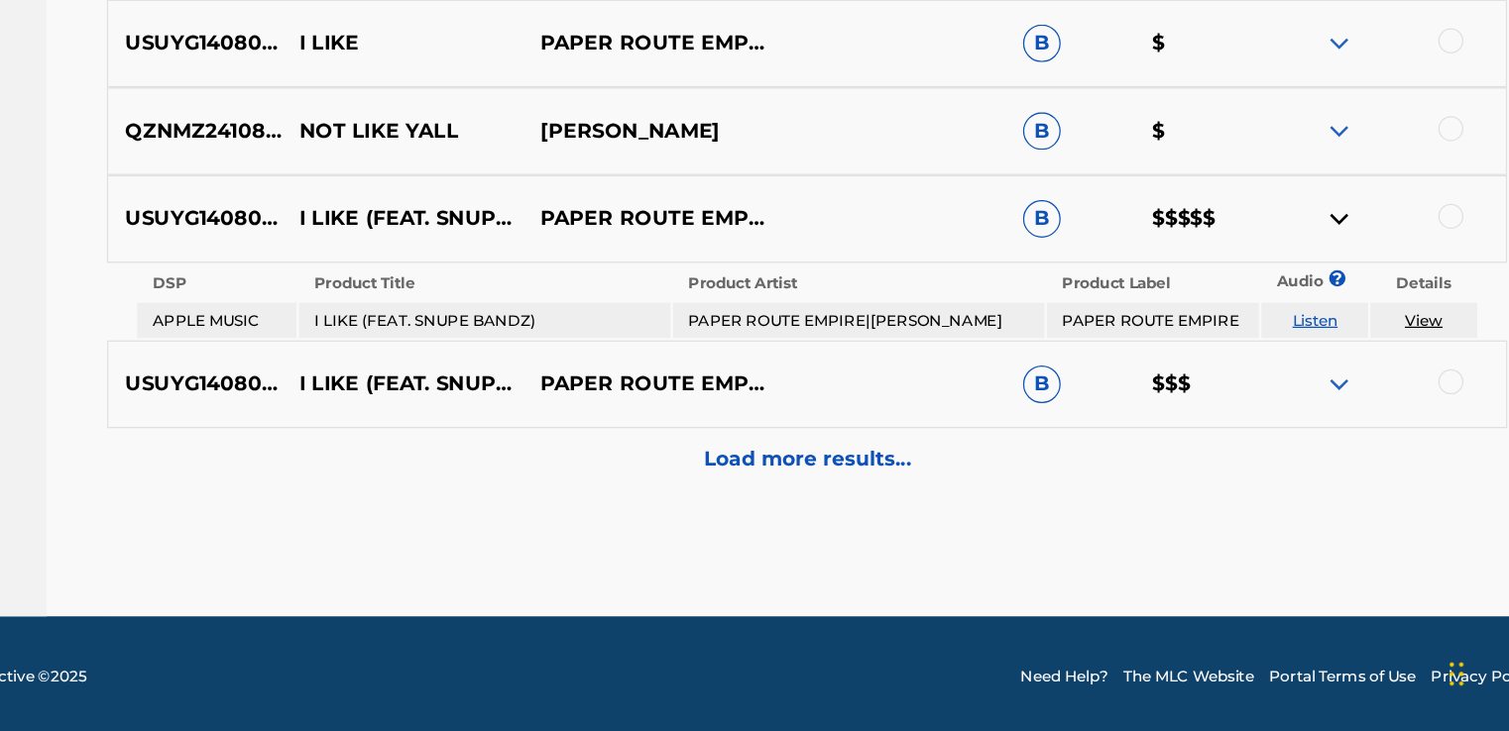
scroll to position [1834, 0]
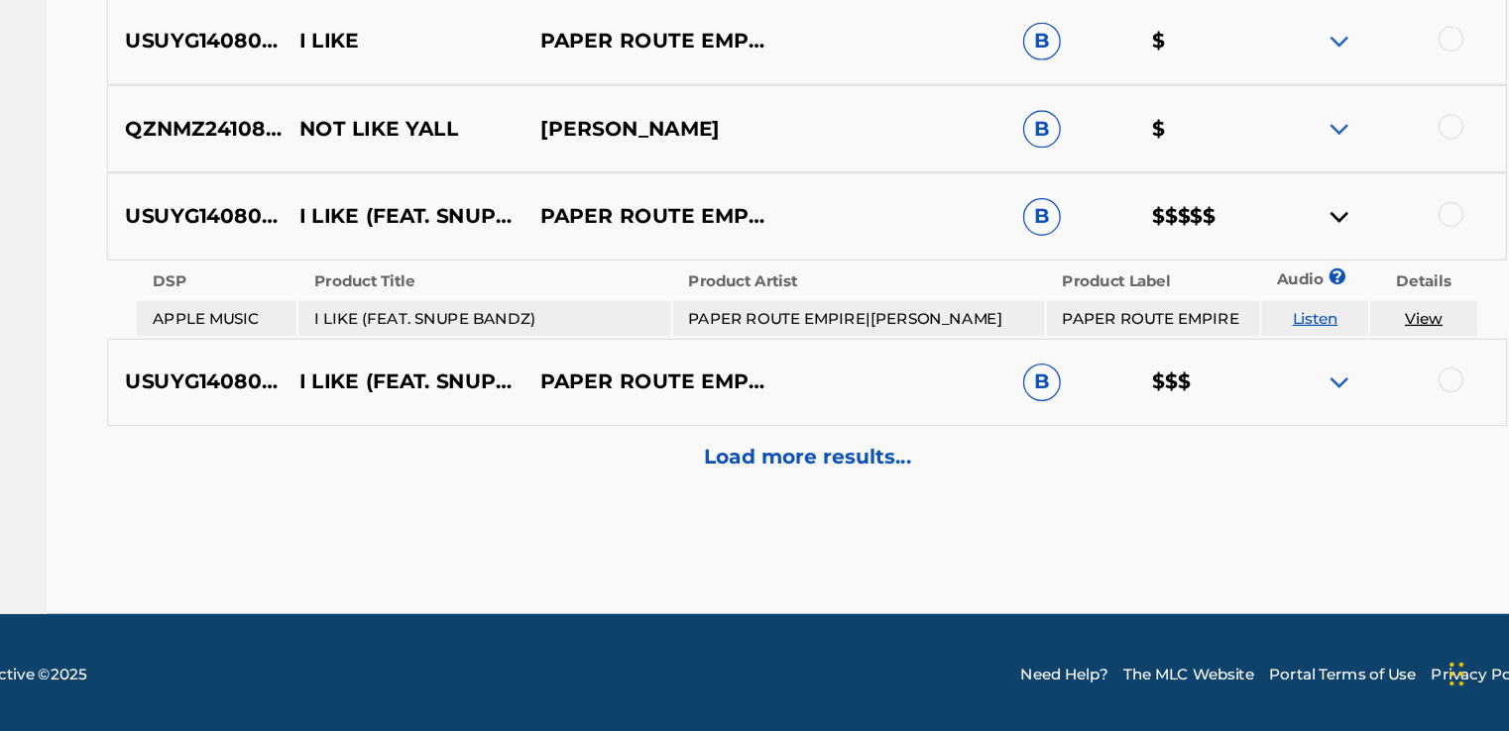
click at [919, 512] on p "Load more results..." at bounding box center [909, 515] width 164 height 24
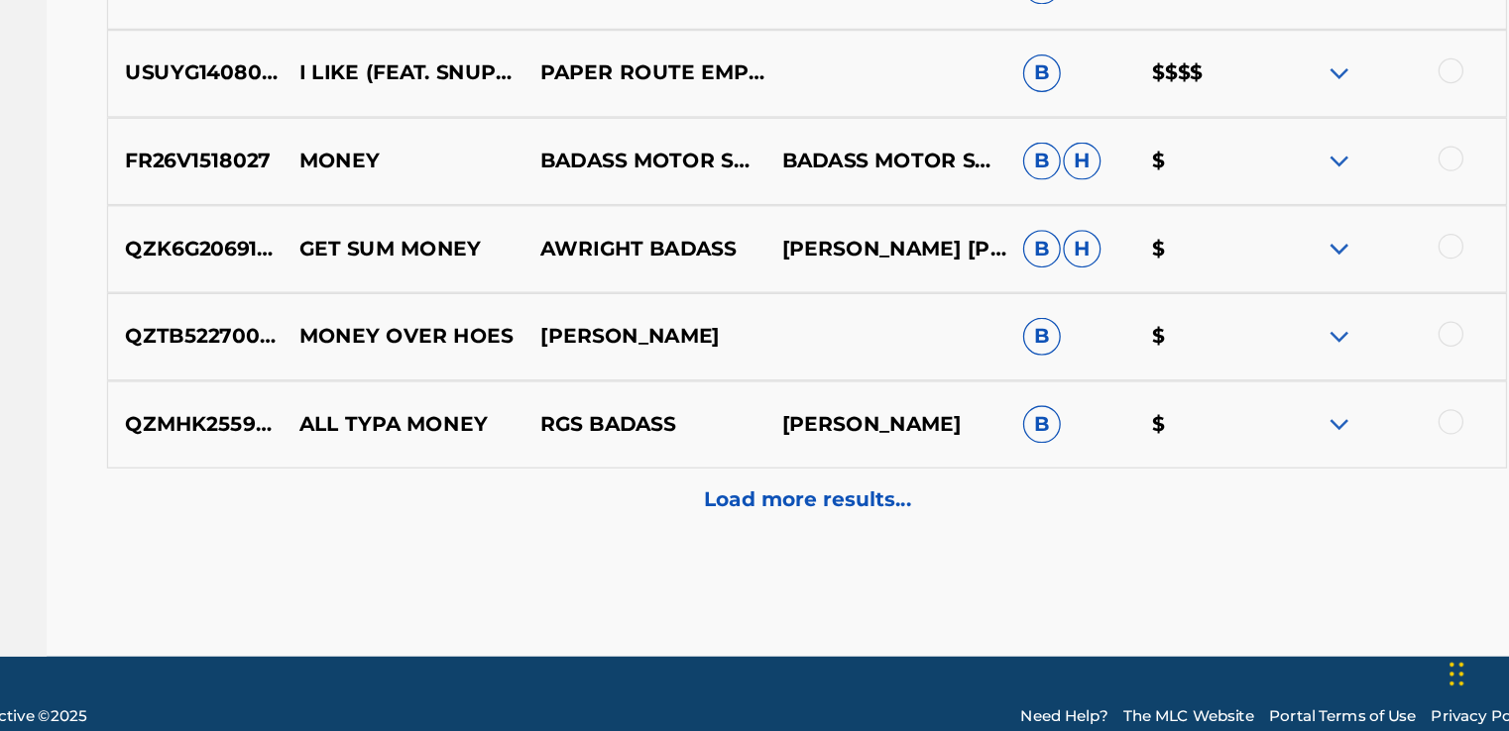
scroll to position [2435, 0]
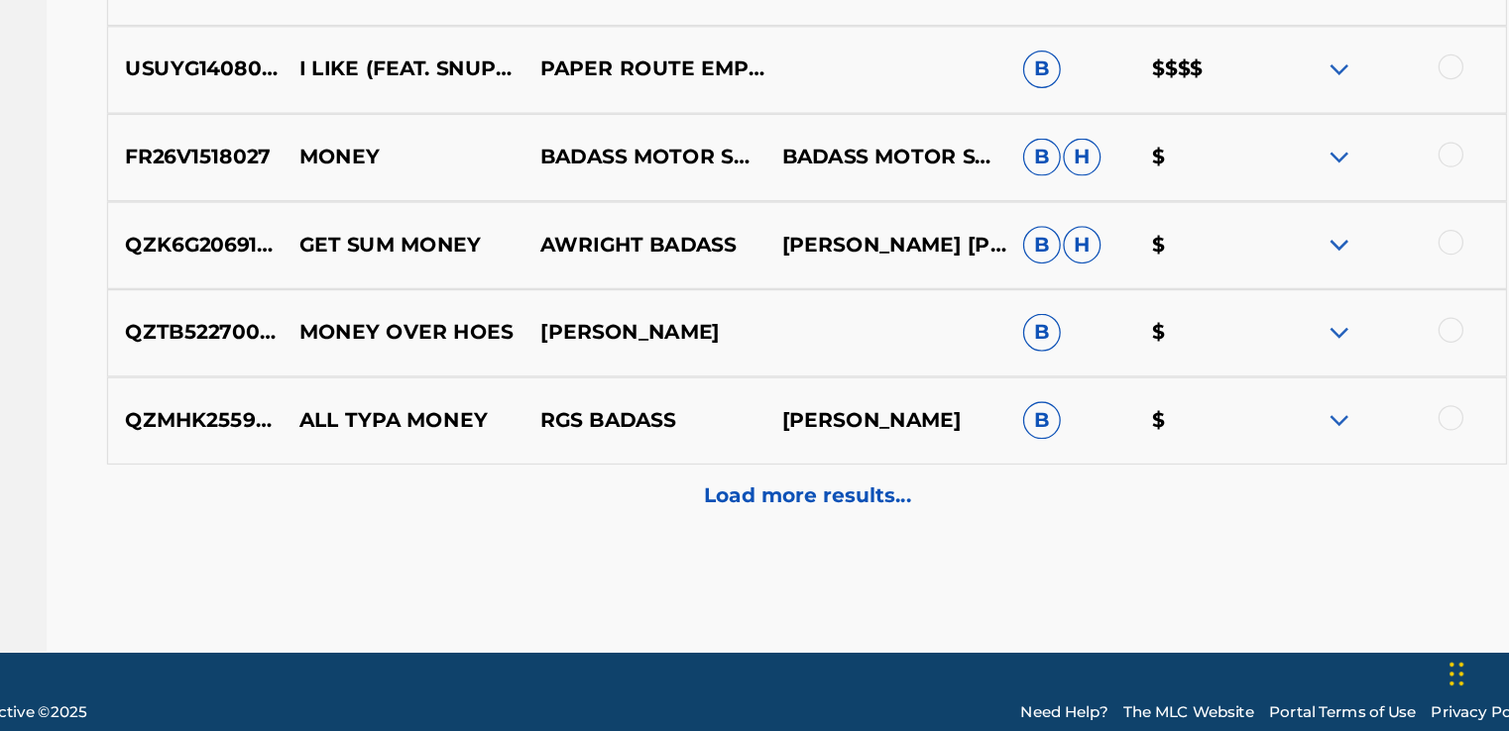
click at [905, 551] on p "Load more results..." at bounding box center [909, 545] width 164 height 24
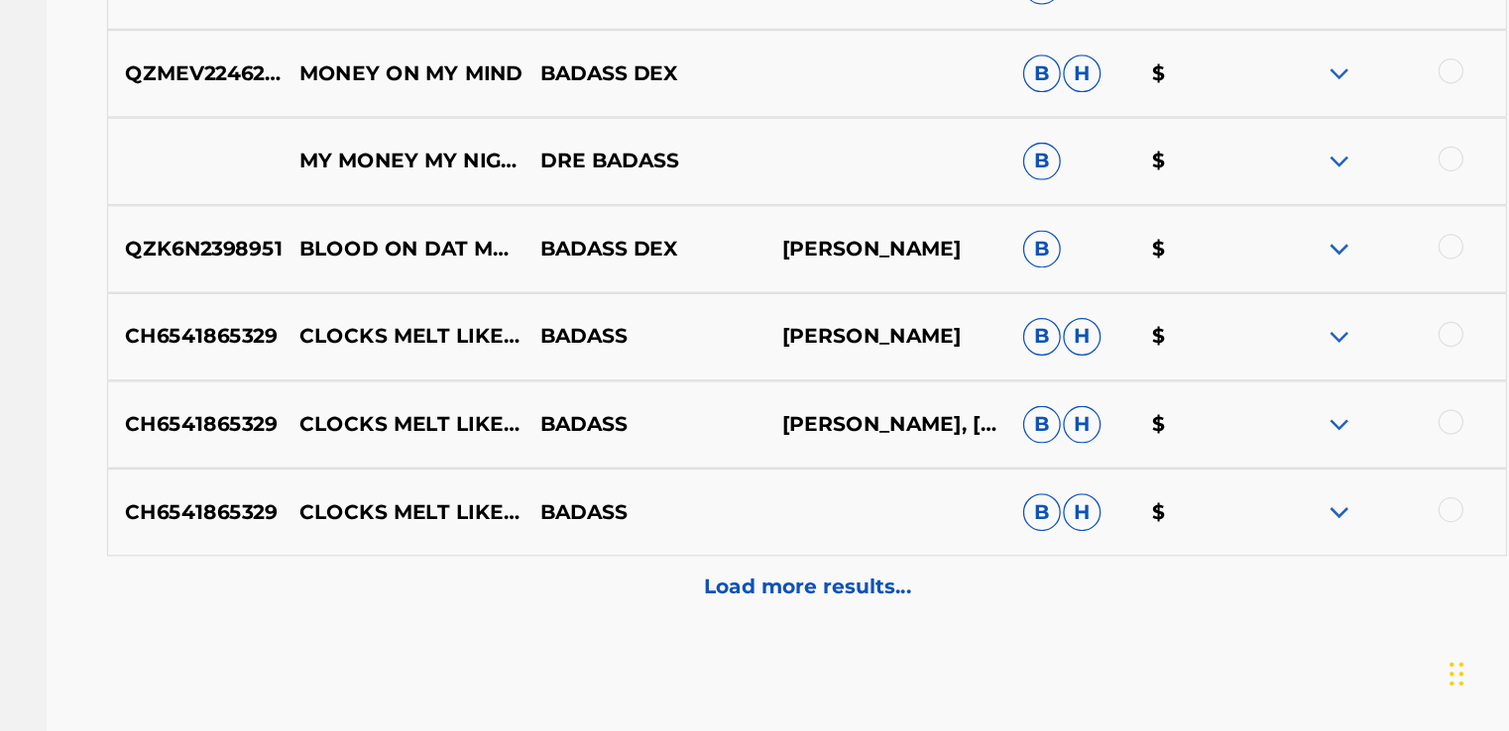
scroll to position [3057, 0]
click at [932, 616] on p "Load more results..." at bounding box center [909, 618] width 164 height 24
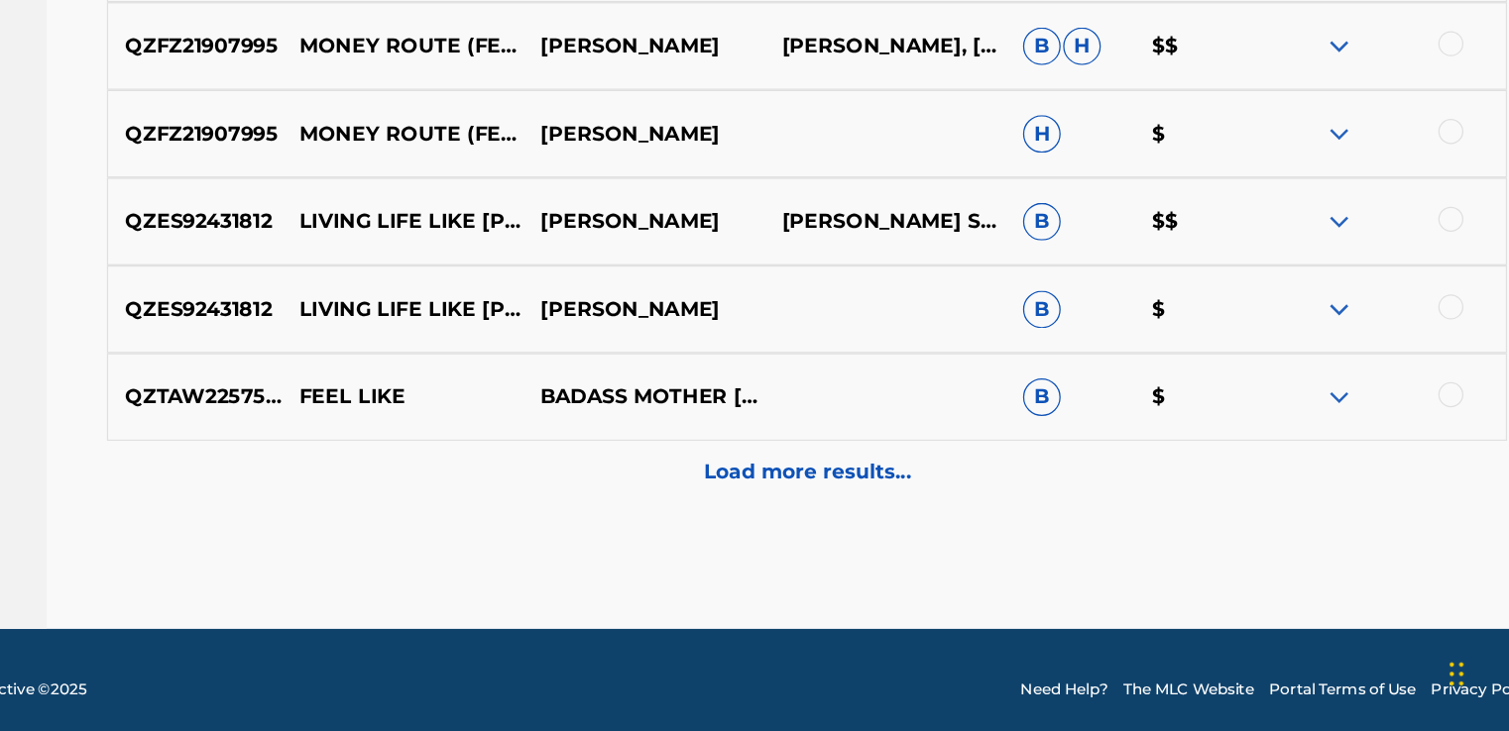
scroll to position [3855, 0]
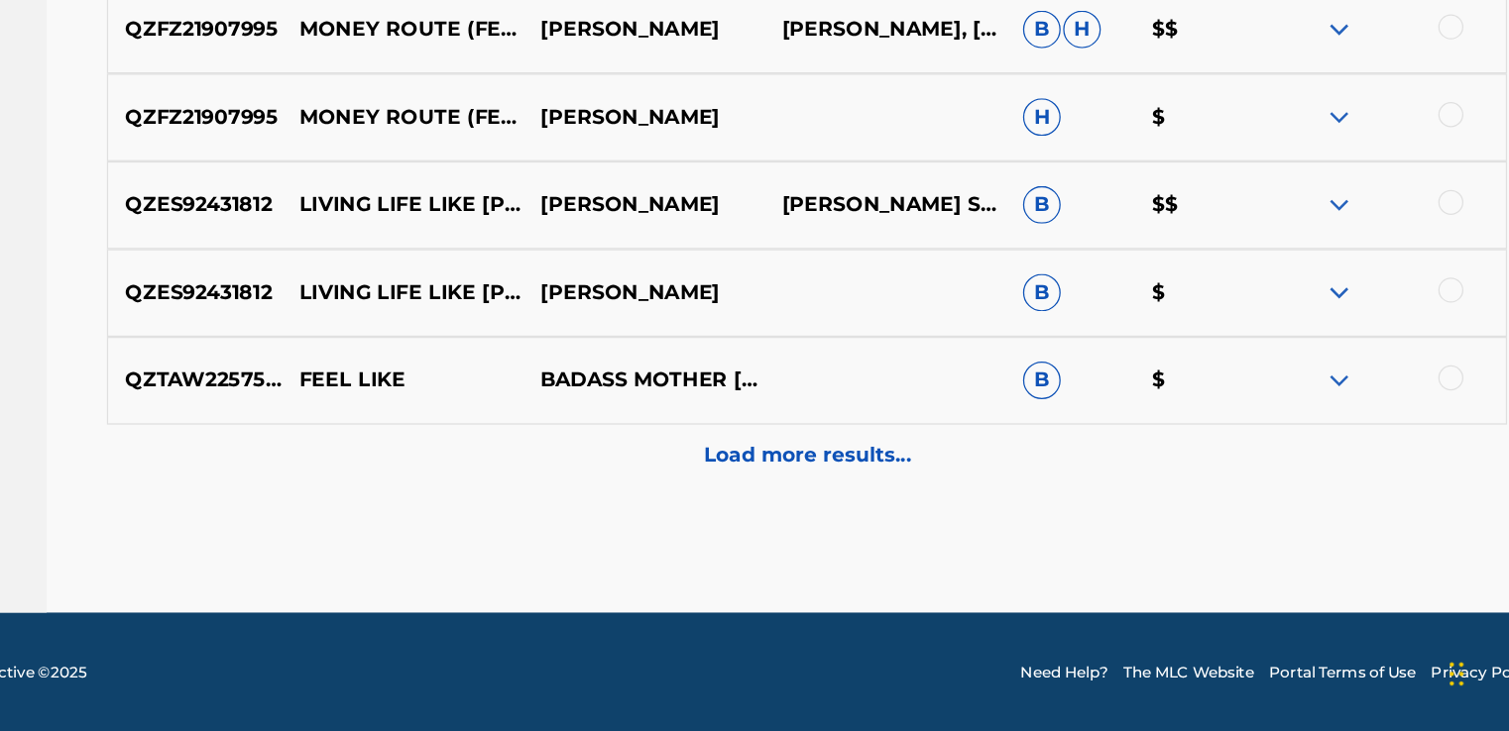
click at [950, 502] on p "Load more results..." at bounding box center [909, 514] width 164 height 24
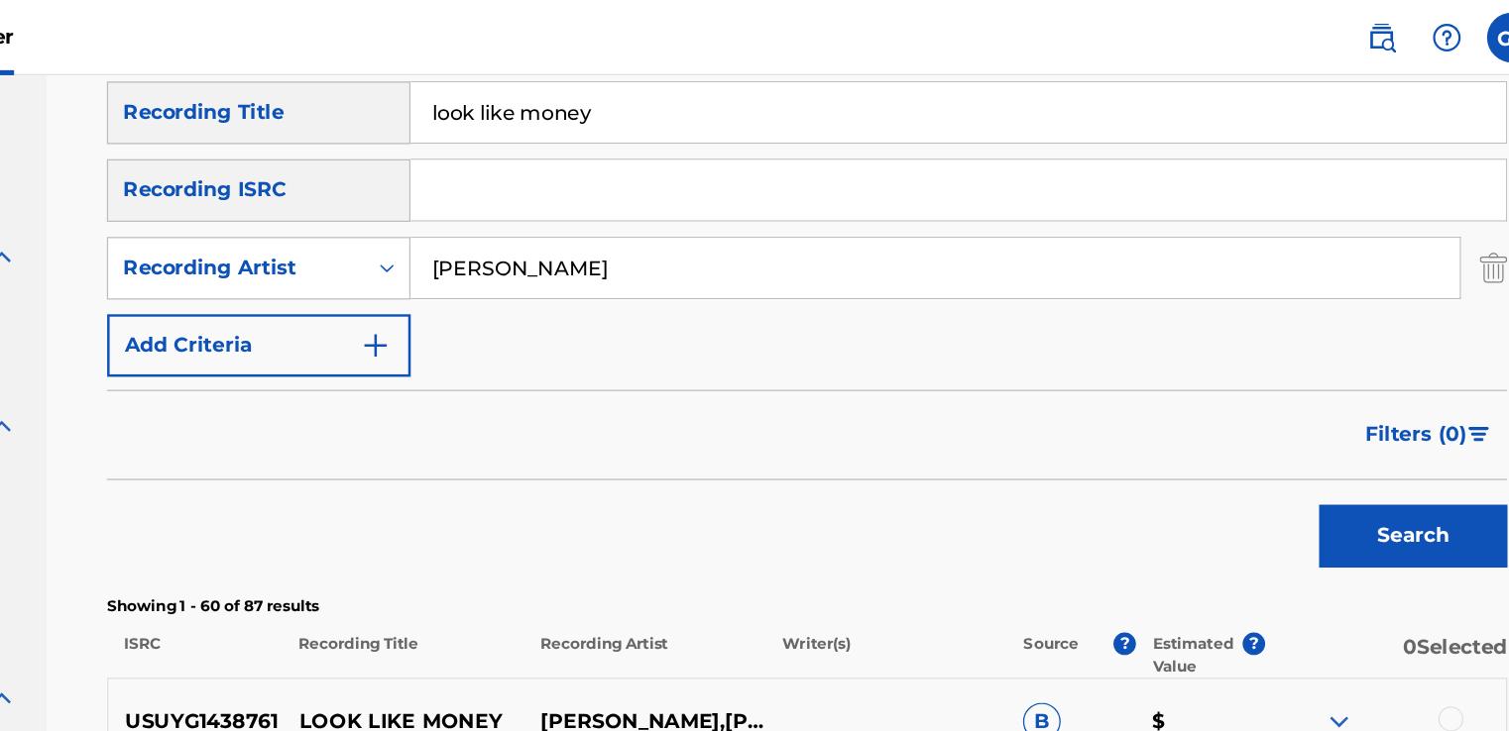
scroll to position [0, 0]
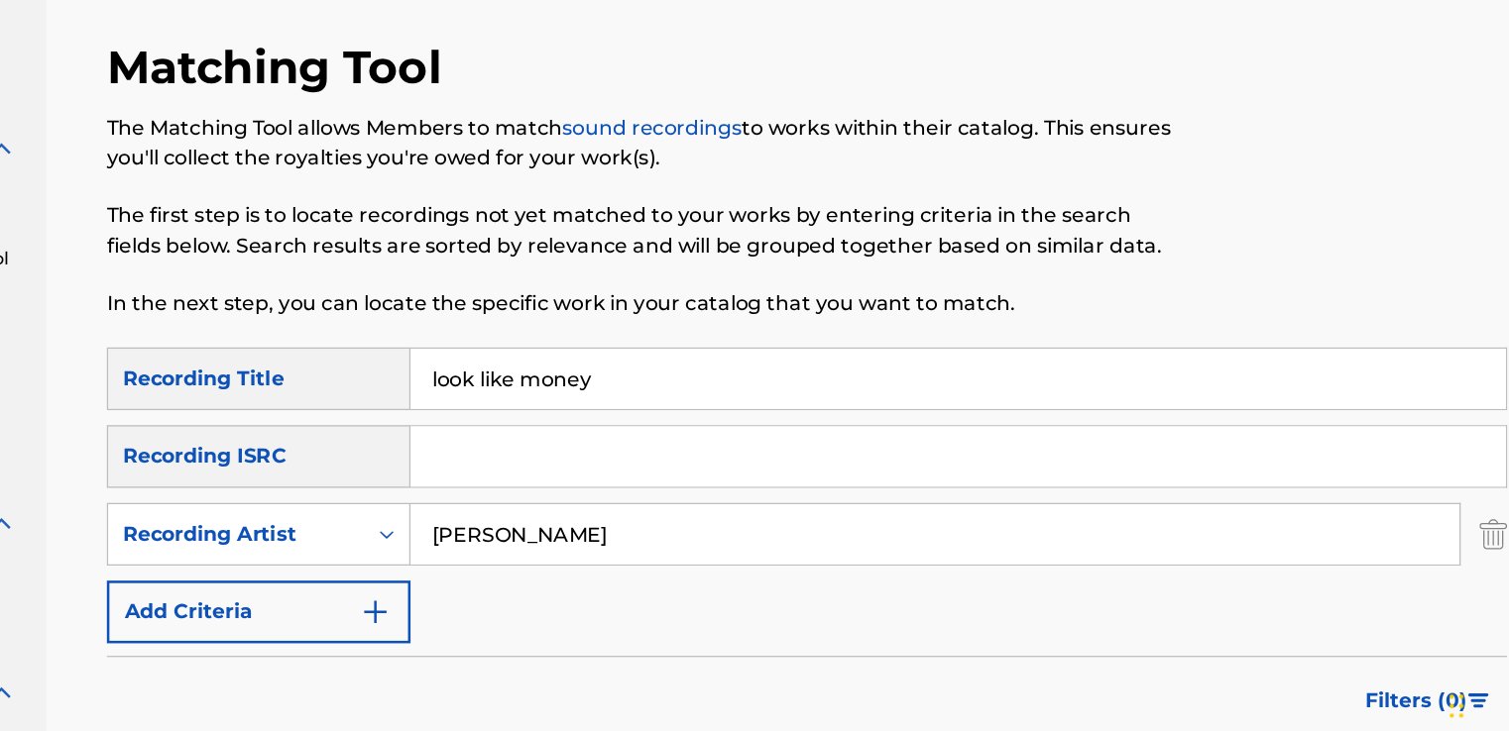
drag, startPoint x: 826, startPoint y: 440, endPoint x: 585, endPoint y: 434, distance: 240.9
click at [585, 434] on div "SearchWithCriteriac1c502fb-48ed-4691-a5b4-d73bfa3fd571 Recording Title look lik…" at bounding box center [908, 427] width 1106 height 50
type input "i liked"
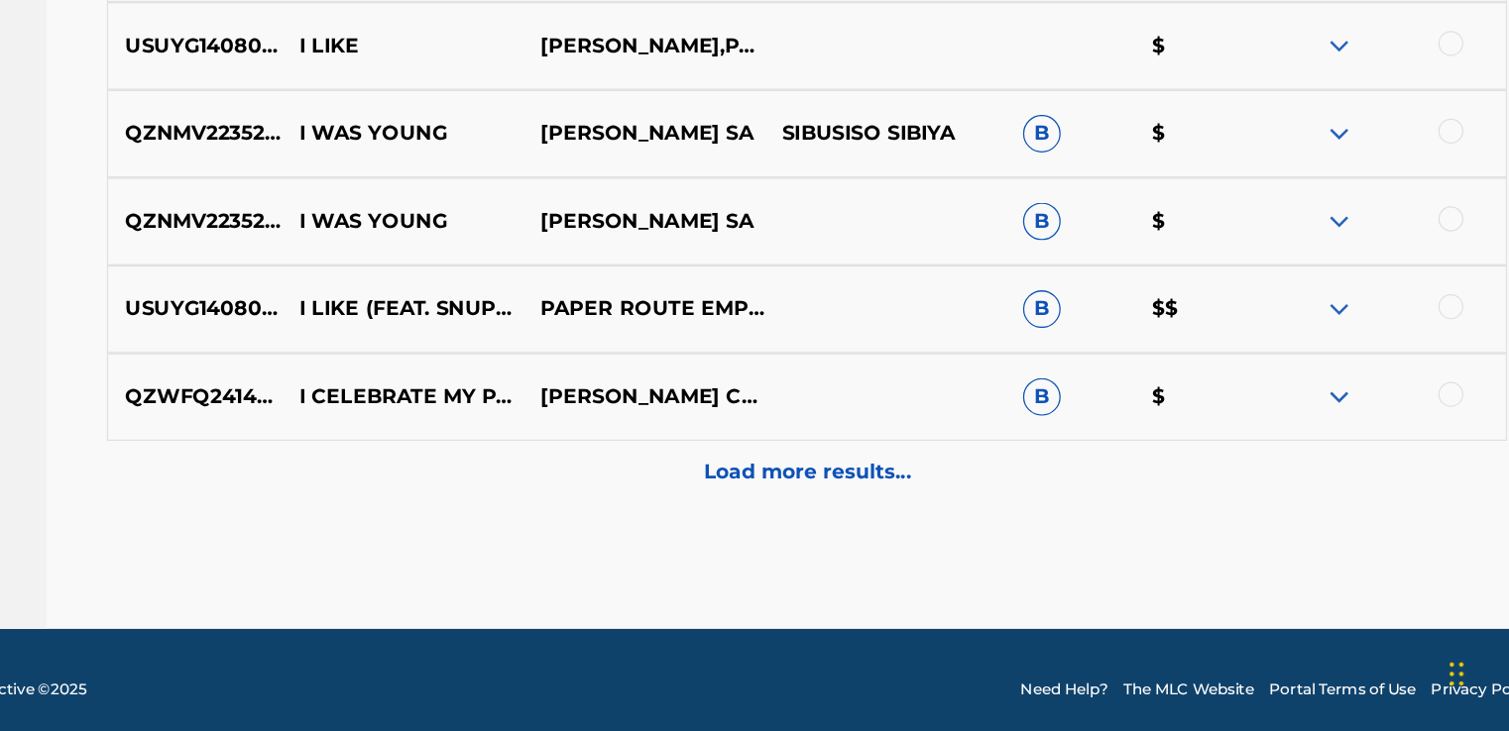
scroll to position [1079, 0]
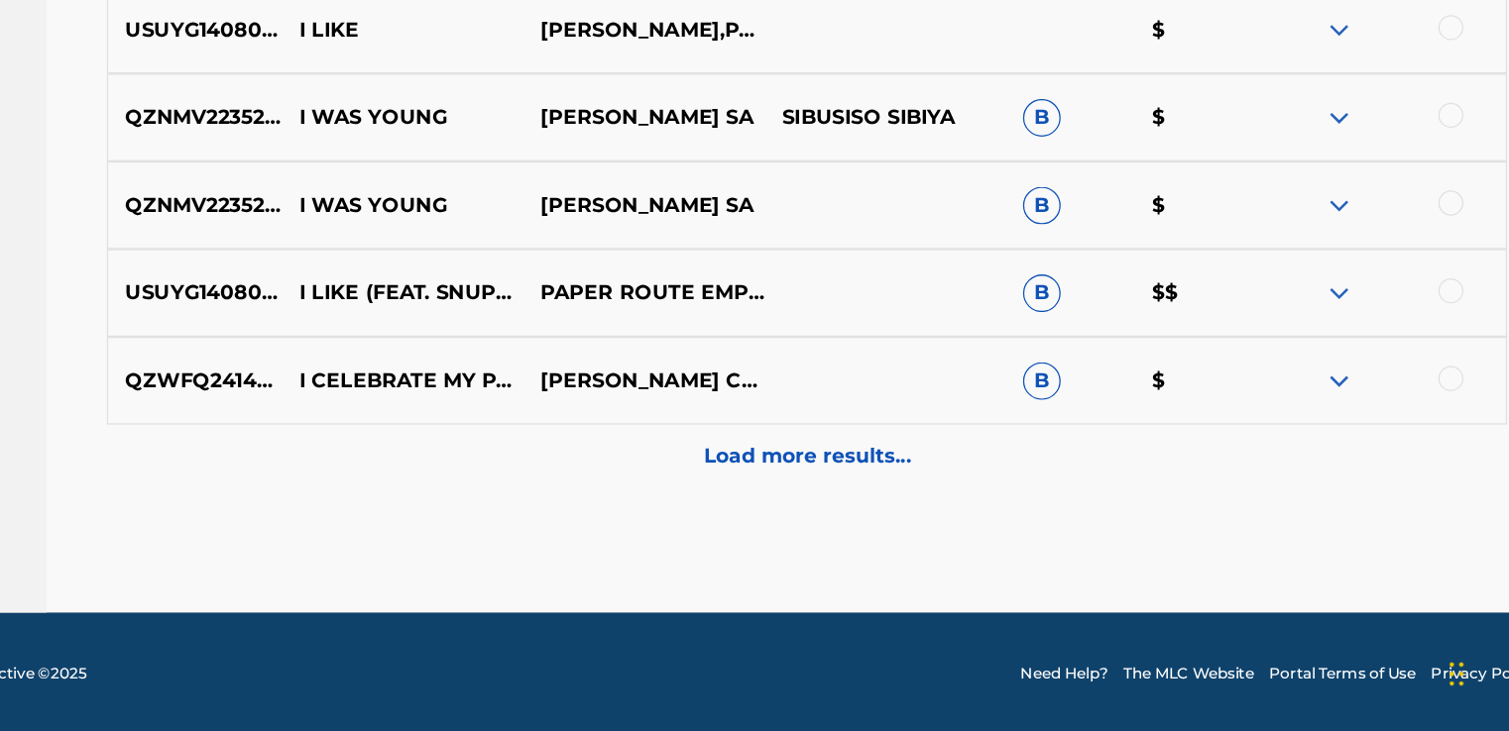
click at [925, 513] on p "Load more results..." at bounding box center [909, 514] width 164 height 24
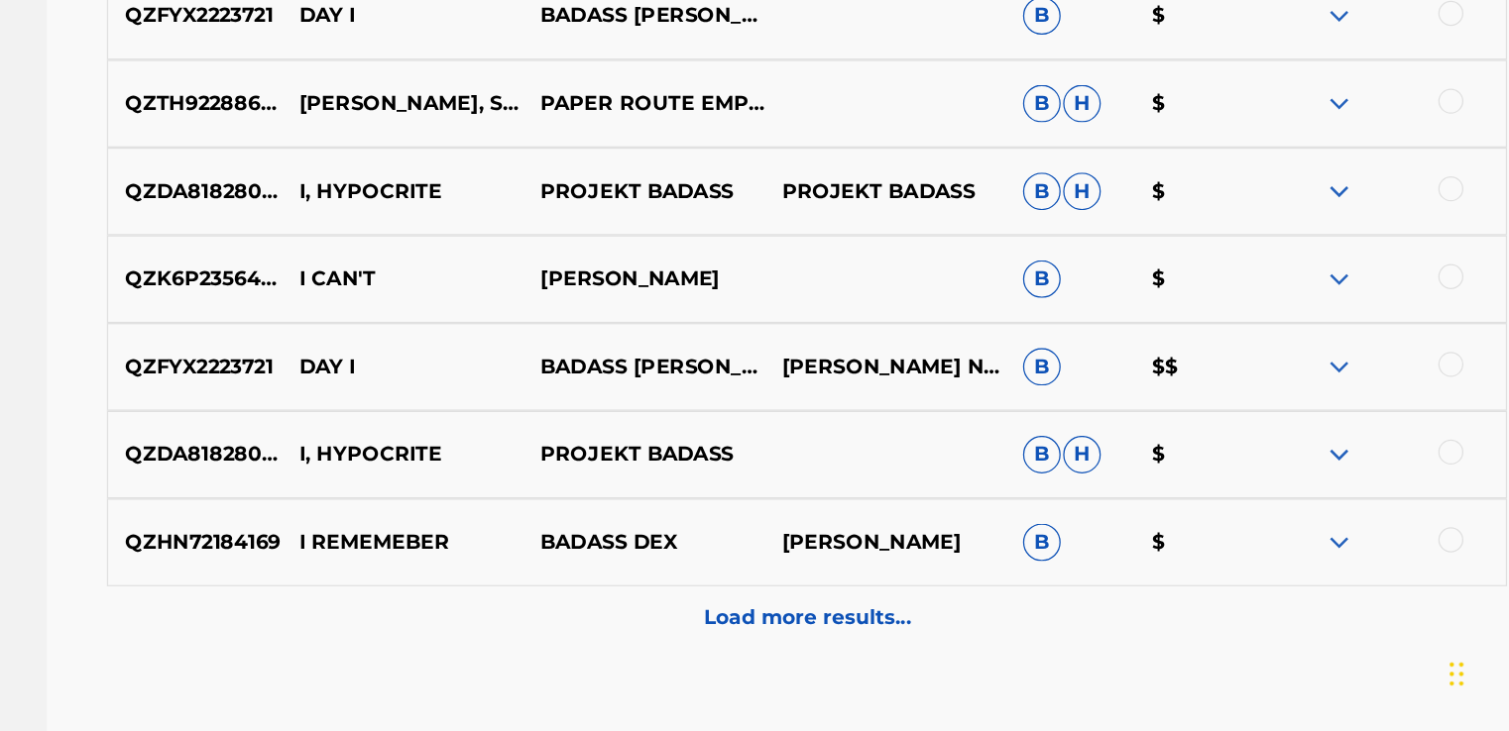
scroll to position [1648, 0]
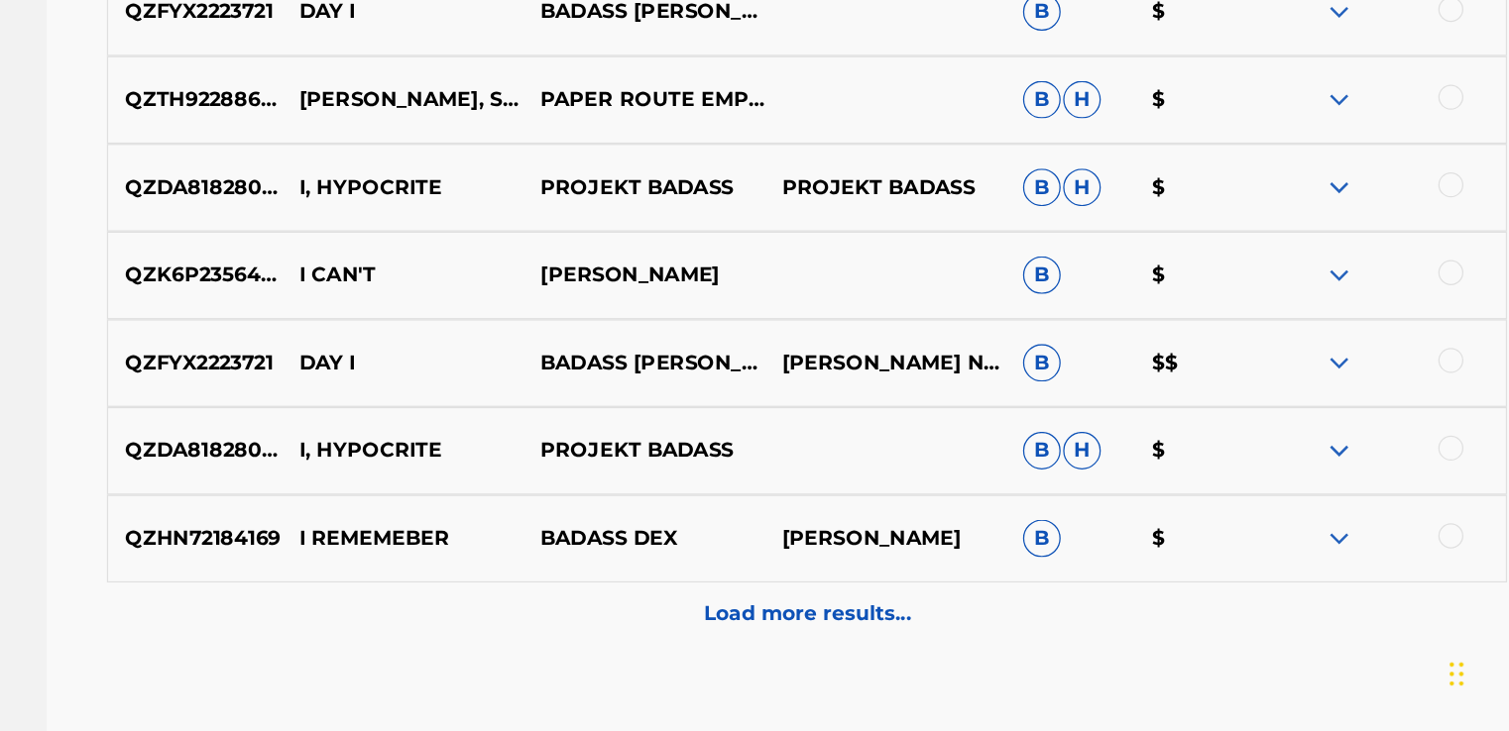
click at [888, 626] on p "Load more results..." at bounding box center [909, 638] width 164 height 24
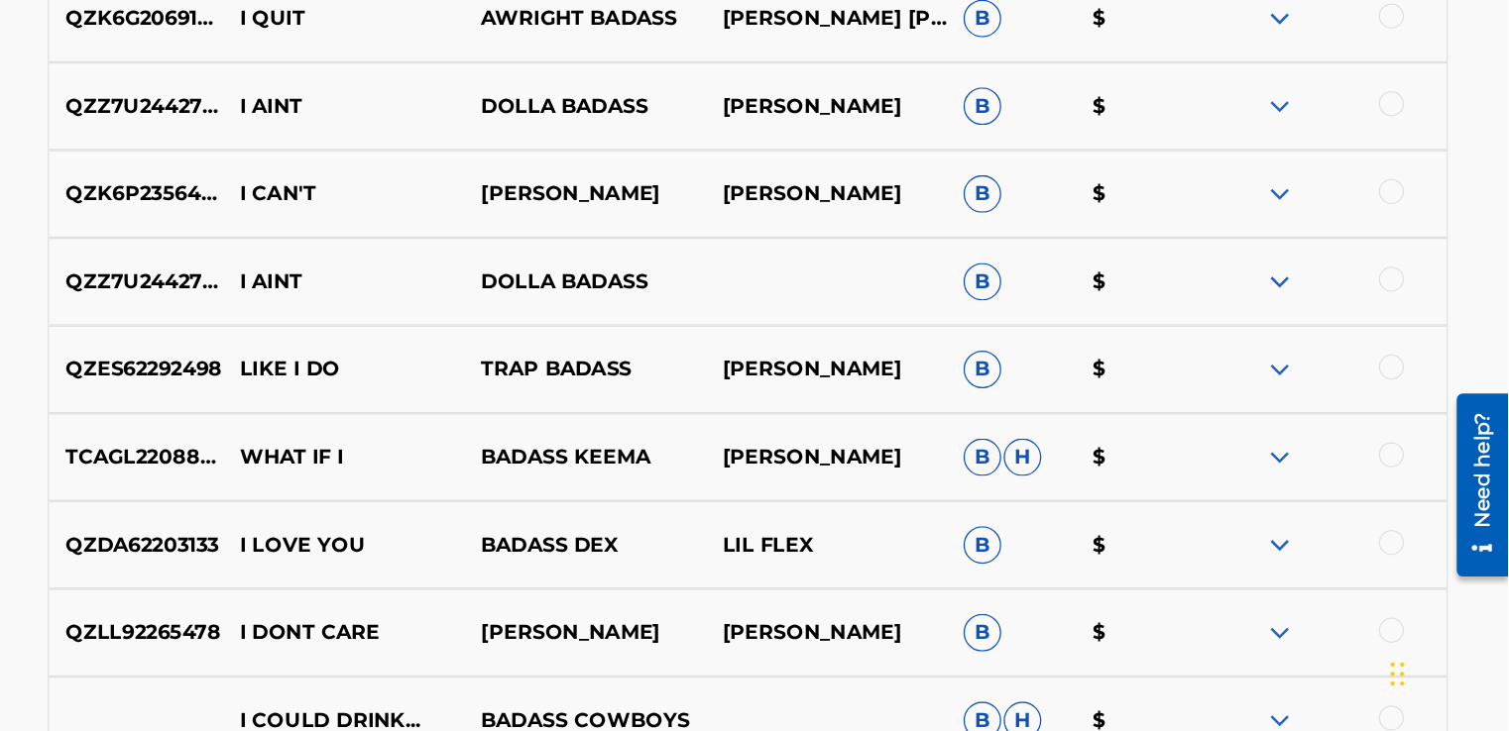
scroll to position [2467, 0]
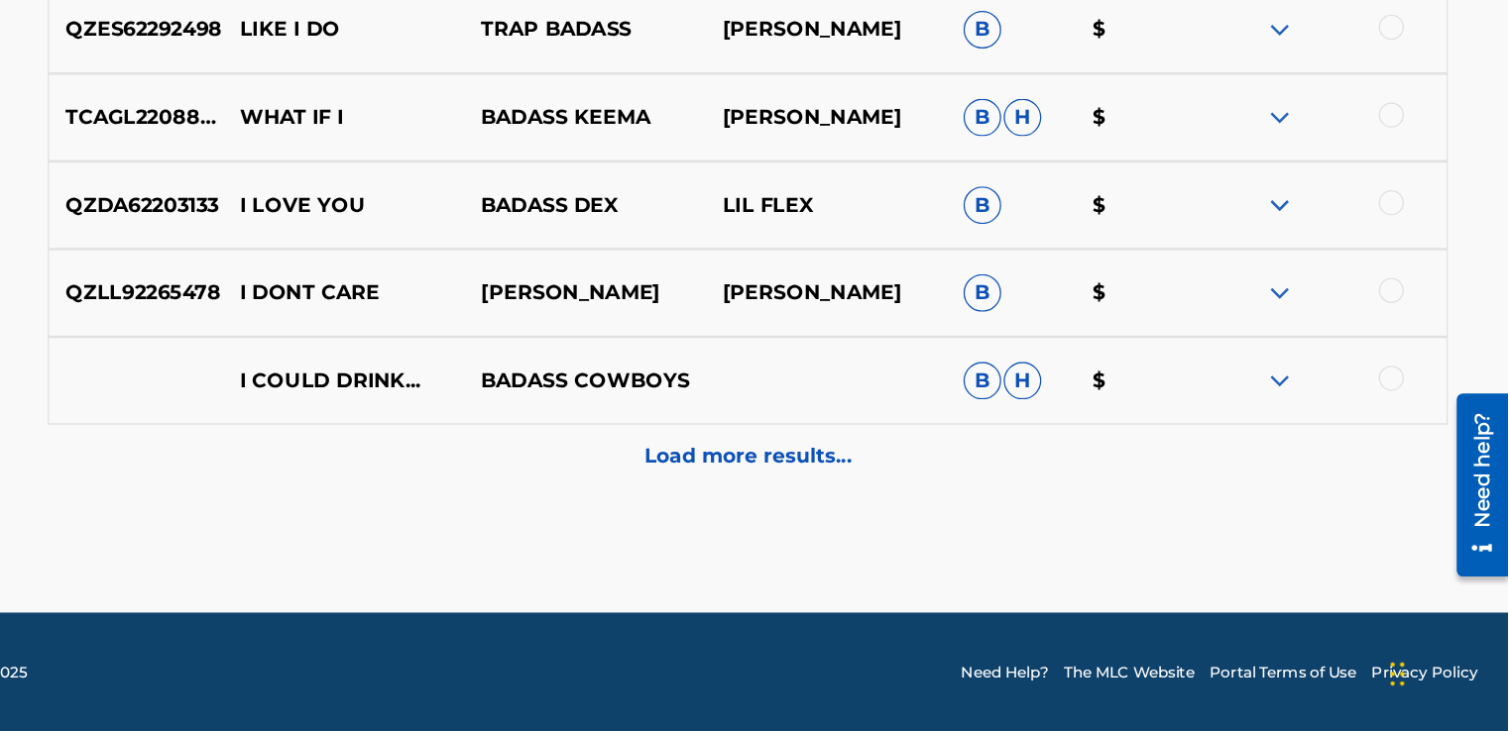
click at [956, 511] on p "Load more results..." at bounding box center [909, 514] width 164 height 24
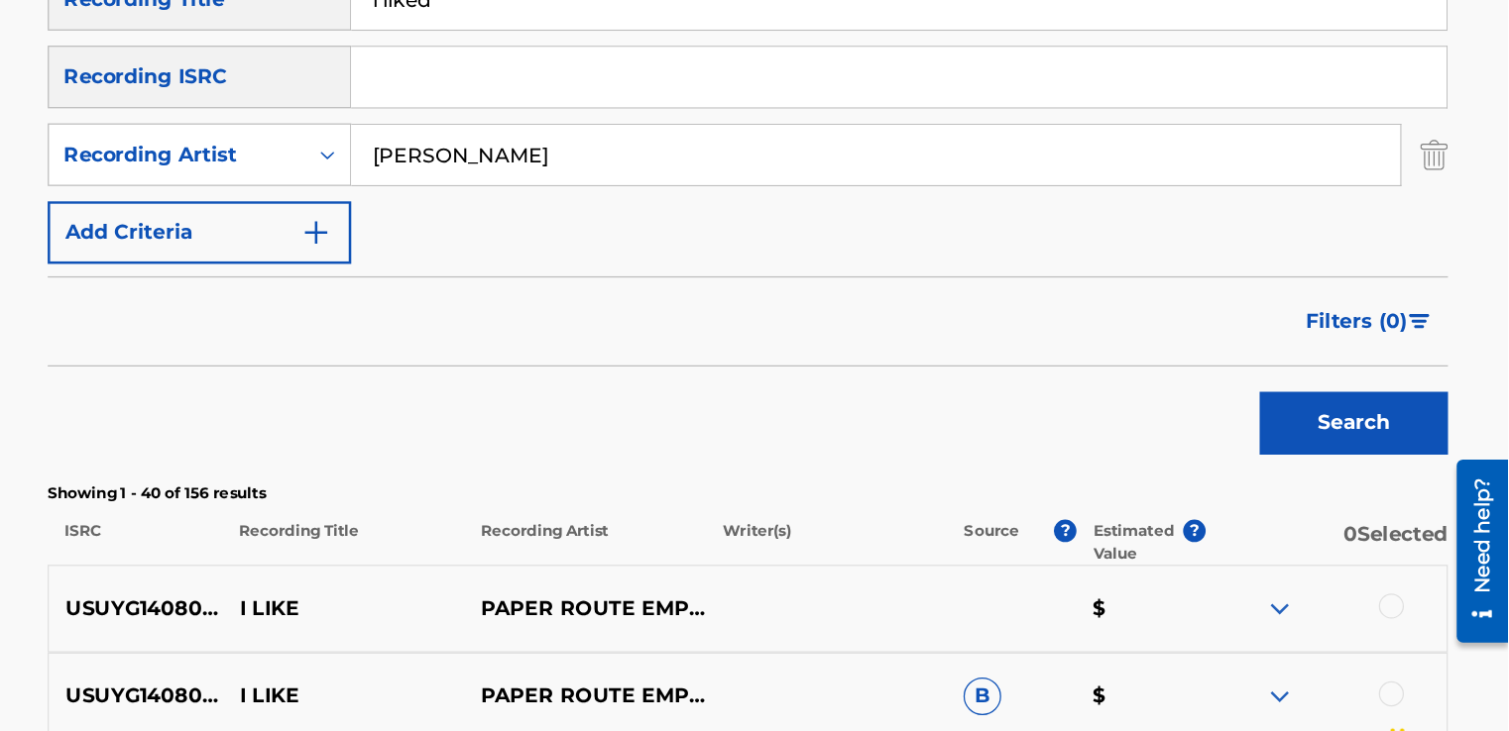
scroll to position [327, 0]
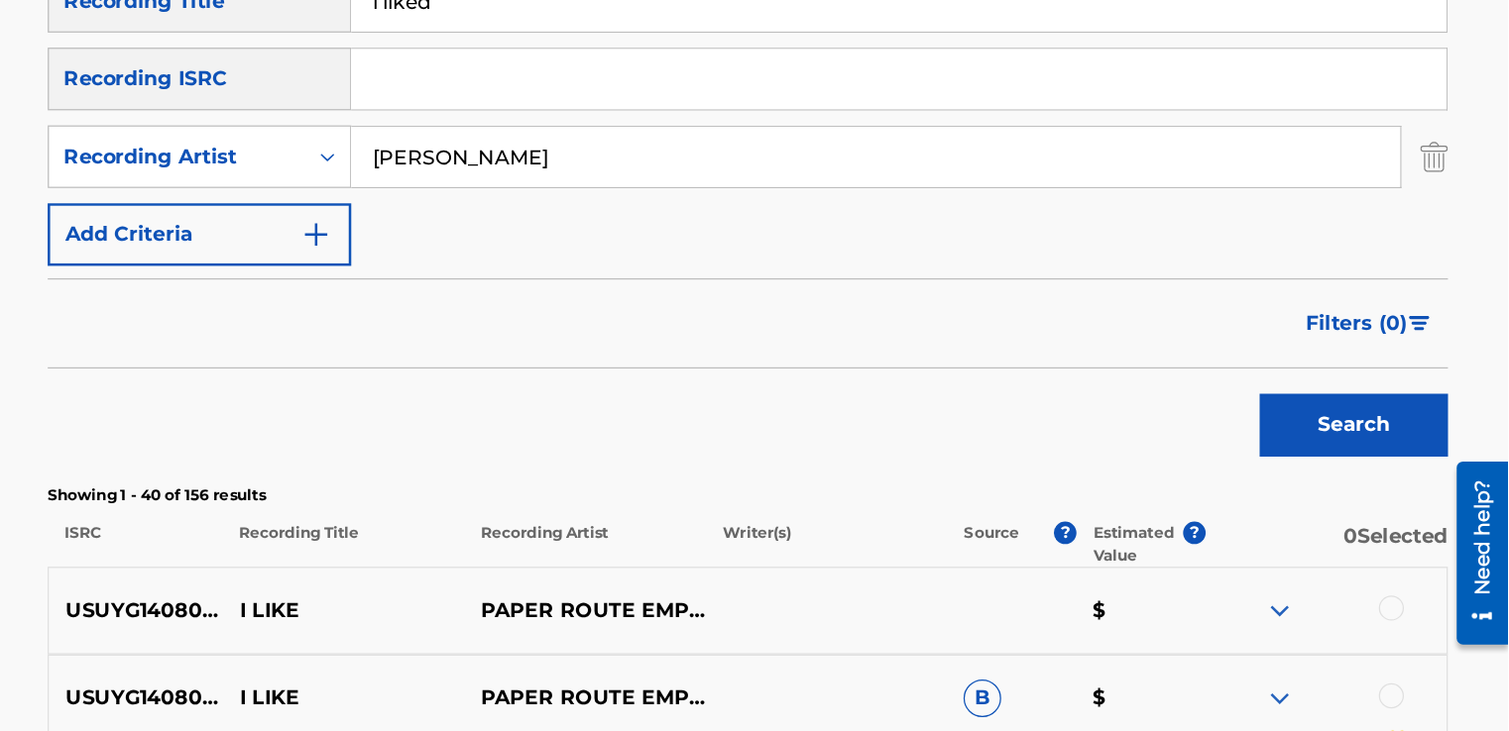
click at [1445, 357] on img "Search Form" at bounding box center [1438, 355] width 17 height 12
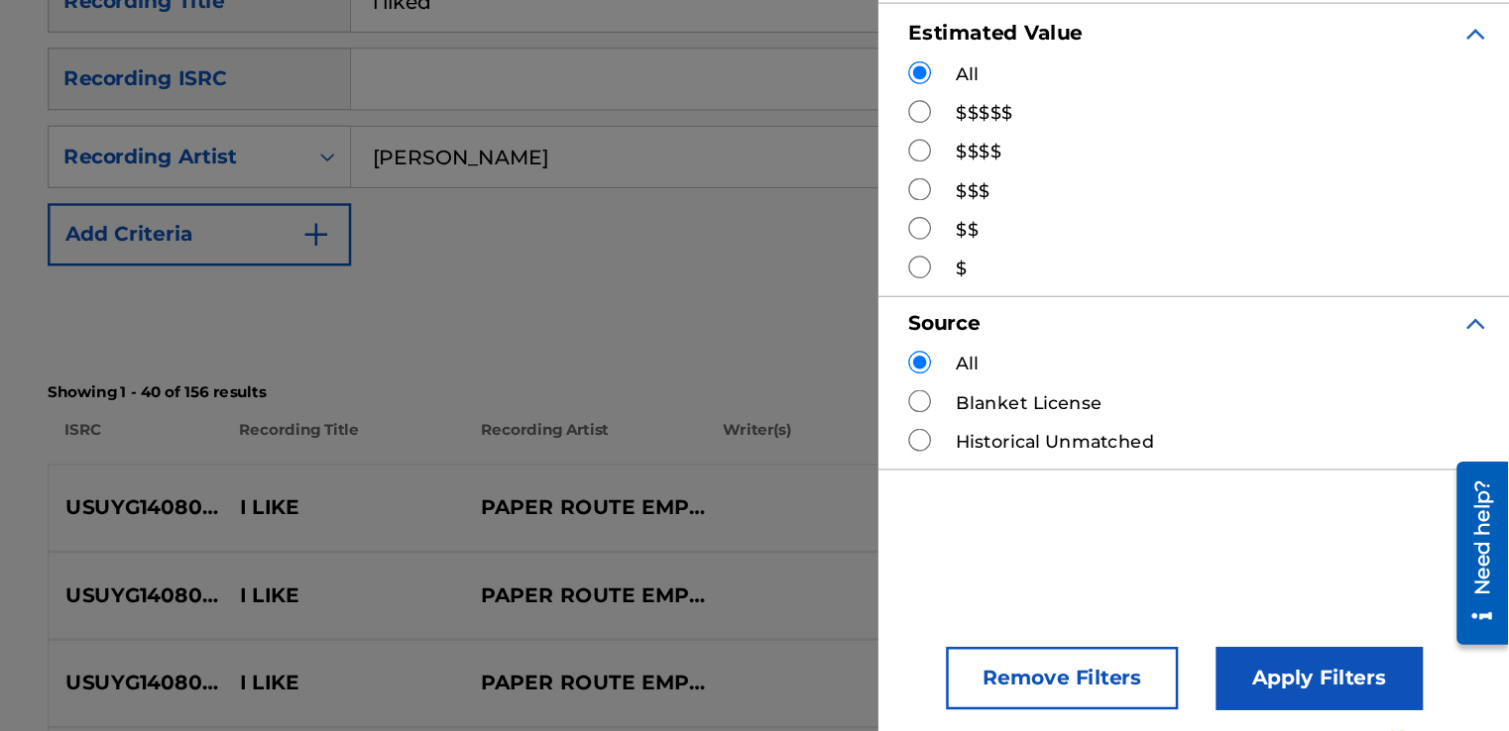
click at [1045, 217] on input "Search Form" at bounding box center [1044, 218] width 18 height 18
radio input "true"
click at [1043, 187] on input "Search Form" at bounding box center [1044, 187] width 18 height 18
radio input "true"
click at [1312, 633] on button "Apply Filters" at bounding box center [1360, 636] width 164 height 50
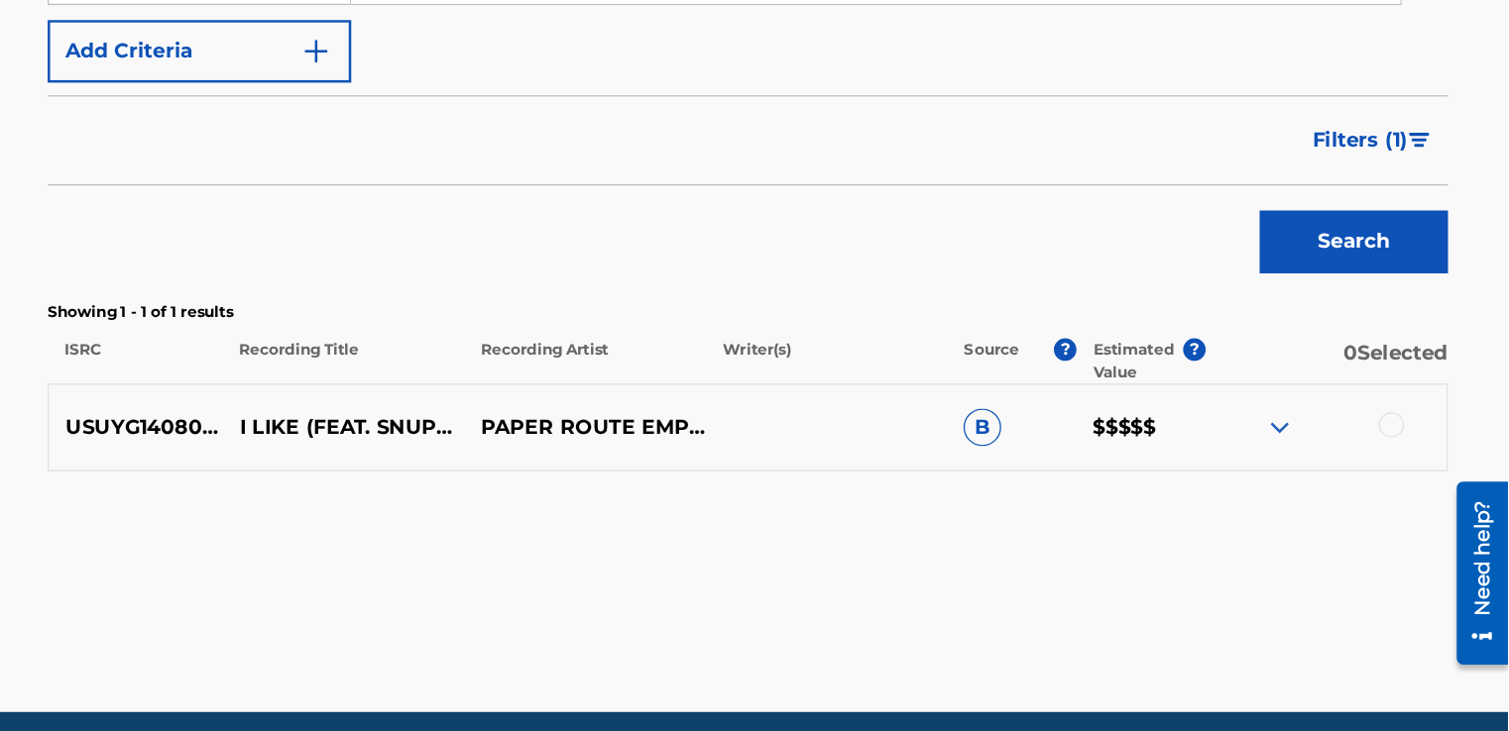
scroll to position [487, 0]
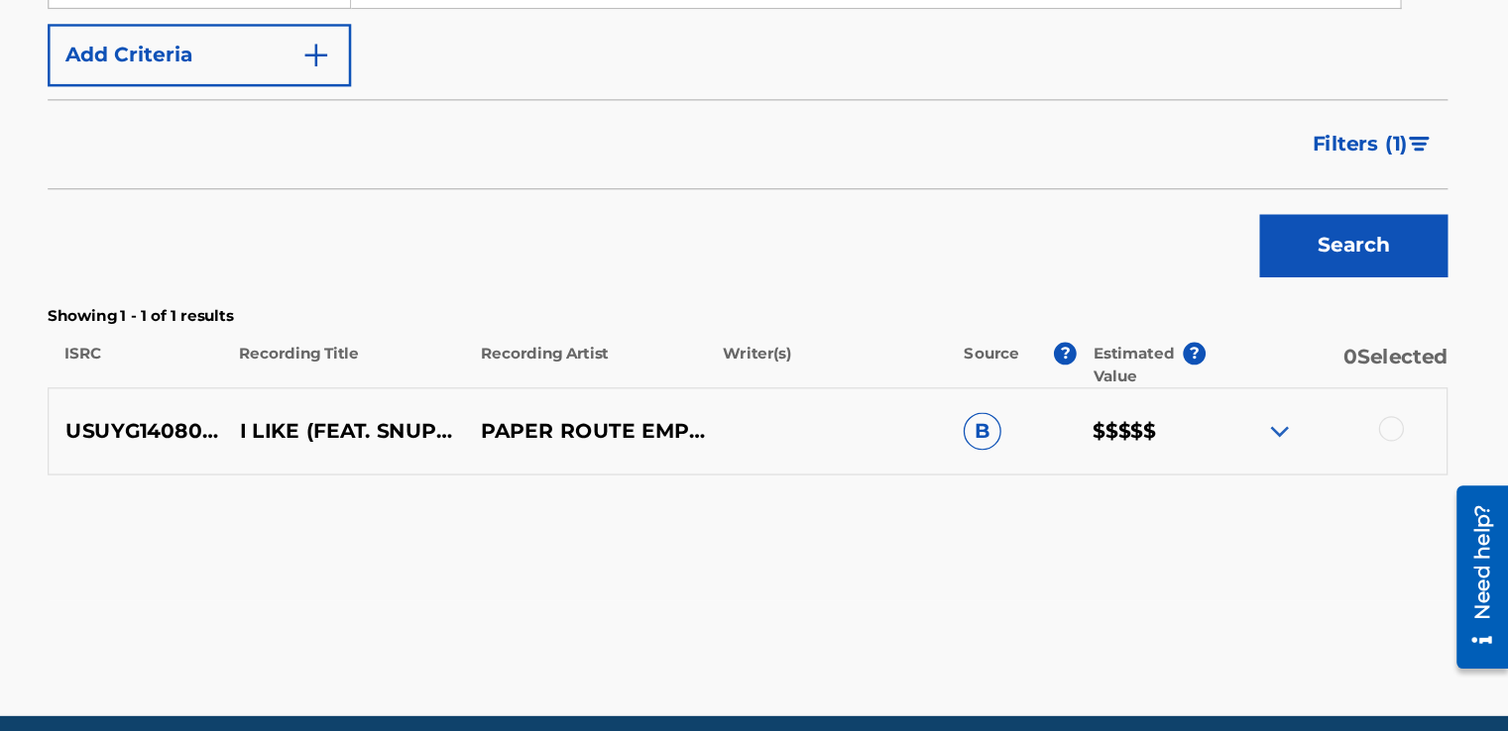
click at [1324, 427] on img at bounding box center [1328, 421] width 24 height 24
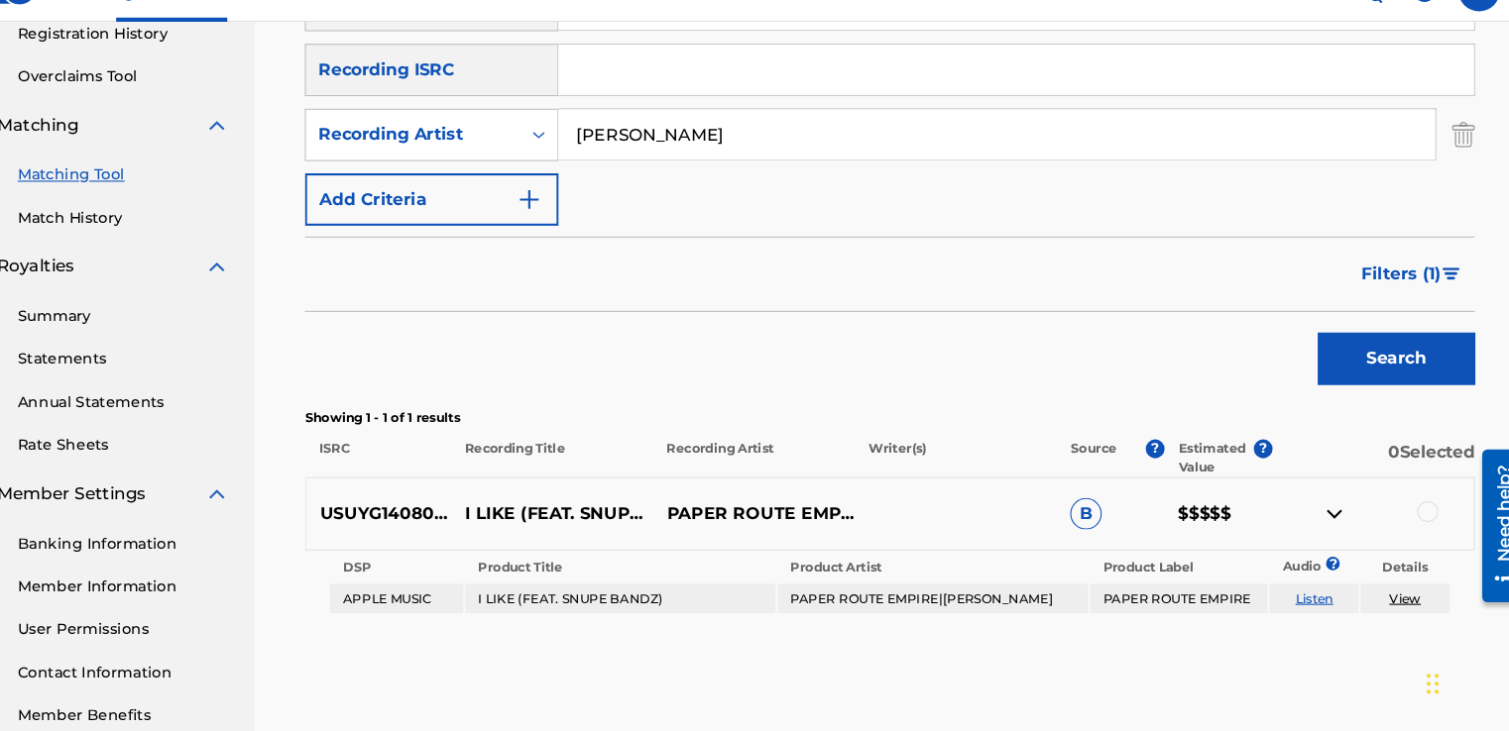
scroll to position [383, 0]
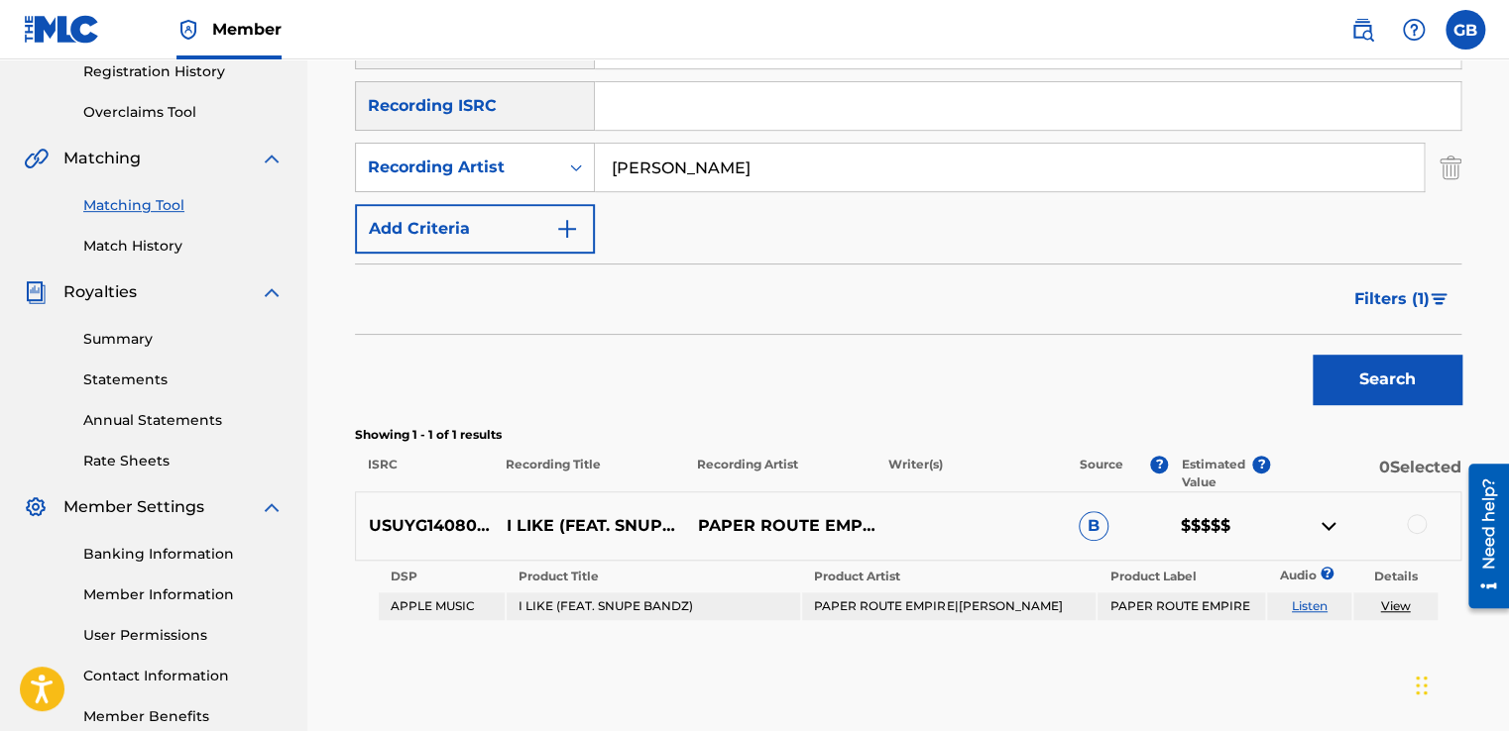
click at [1431, 296] on img "Search Form" at bounding box center [1438, 299] width 17 height 12
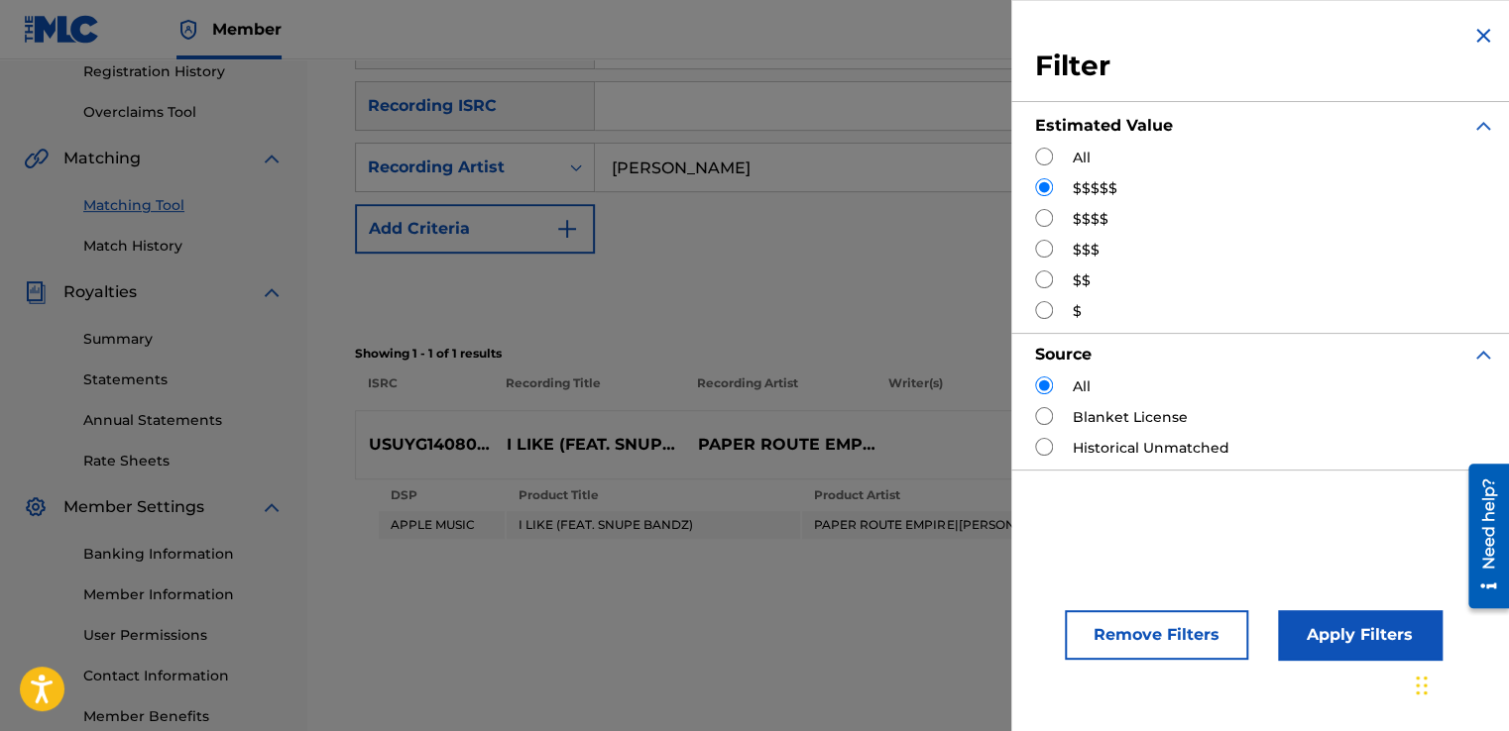
click at [1039, 218] on input "Search Form" at bounding box center [1044, 218] width 18 height 18
radio input "true"
click at [1371, 630] on button "Apply Filters" at bounding box center [1360, 636] width 164 height 50
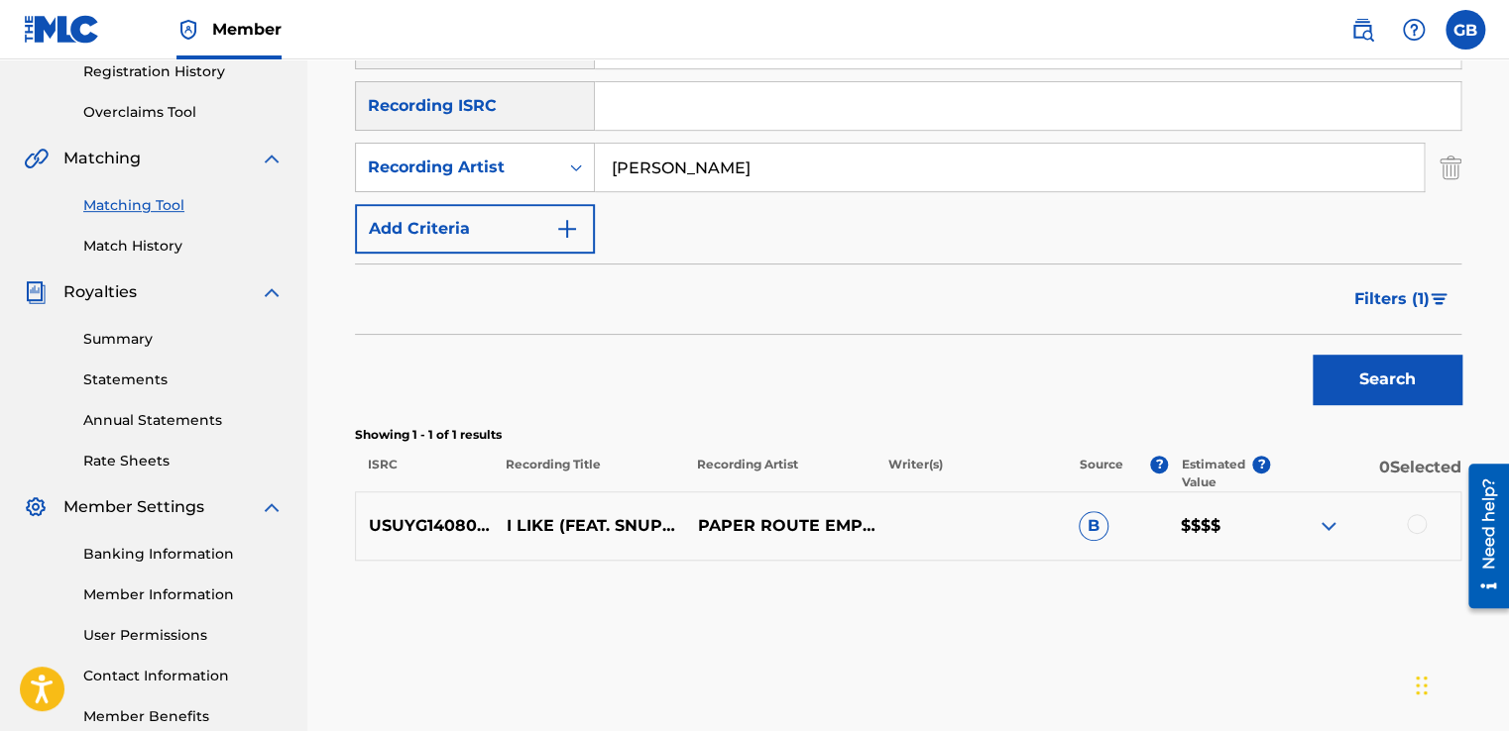
click at [1434, 294] on img "Search Form" at bounding box center [1438, 299] width 17 height 12
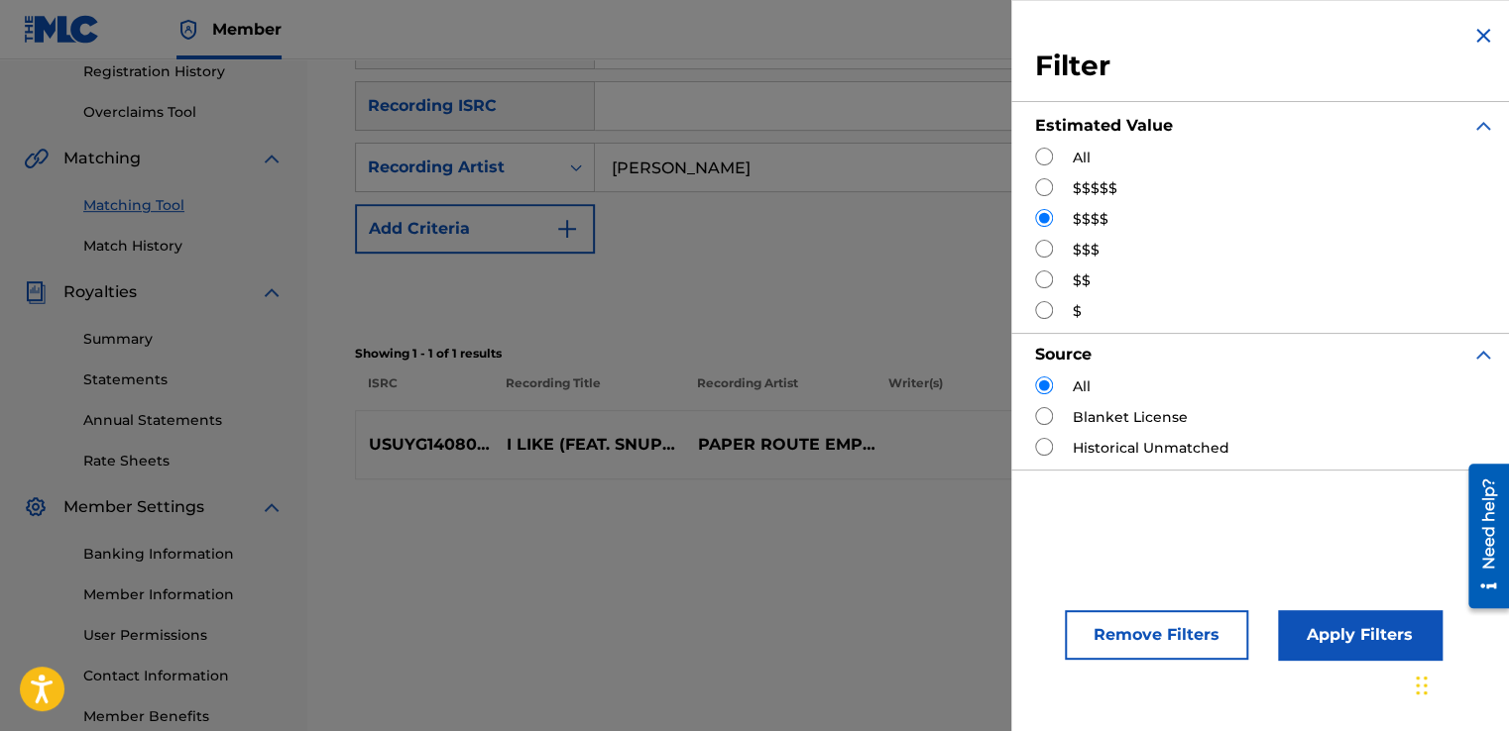
click at [1040, 251] on input "Search Form" at bounding box center [1044, 249] width 18 height 18
radio input "true"
click at [1330, 623] on button "Apply Filters" at bounding box center [1360, 636] width 164 height 50
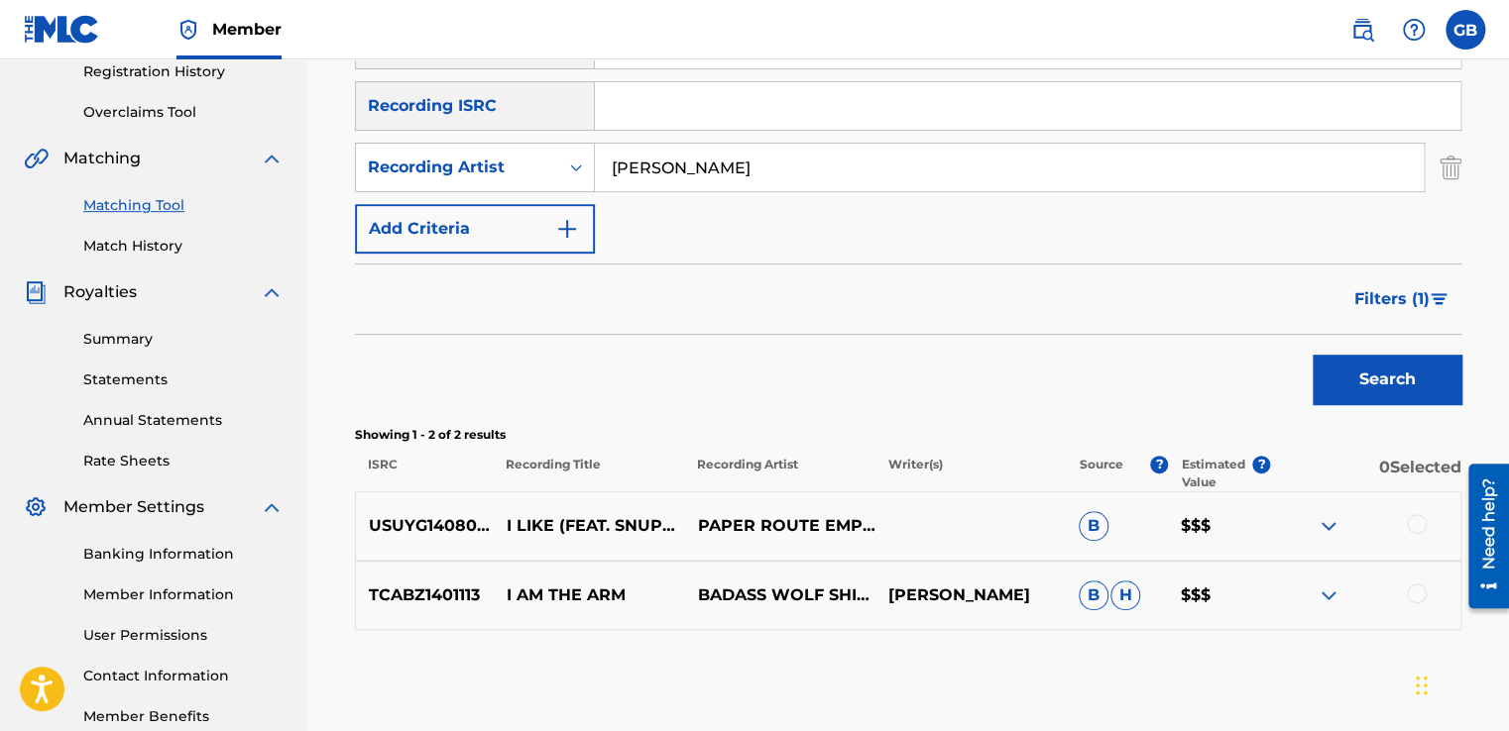
click at [1443, 293] on img "Search Form" at bounding box center [1438, 299] width 17 height 12
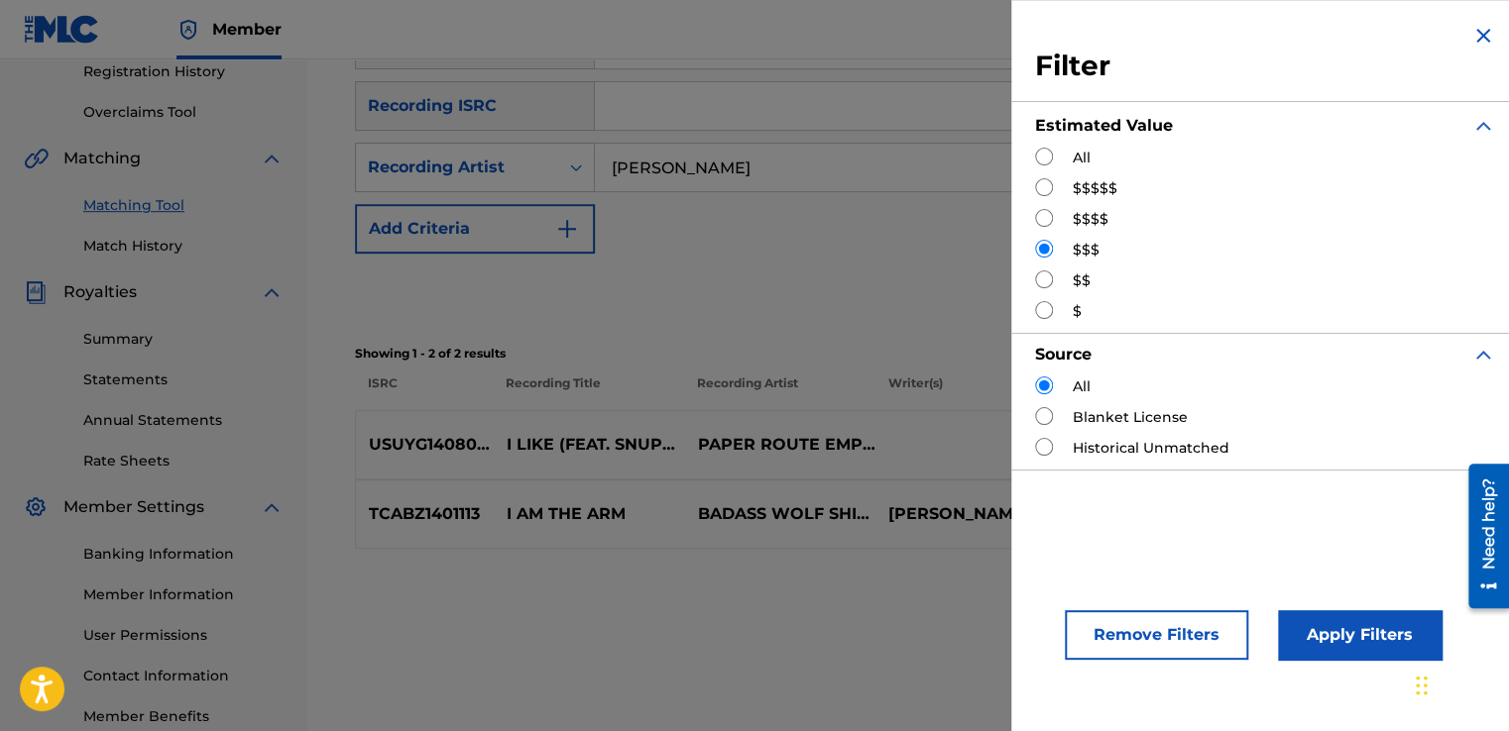
click at [1042, 282] on input "Search Form" at bounding box center [1044, 280] width 18 height 18
radio input "true"
click at [1315, 618] on button "Apply Filters" at bounding box center [1360, 636] width 164 height 50
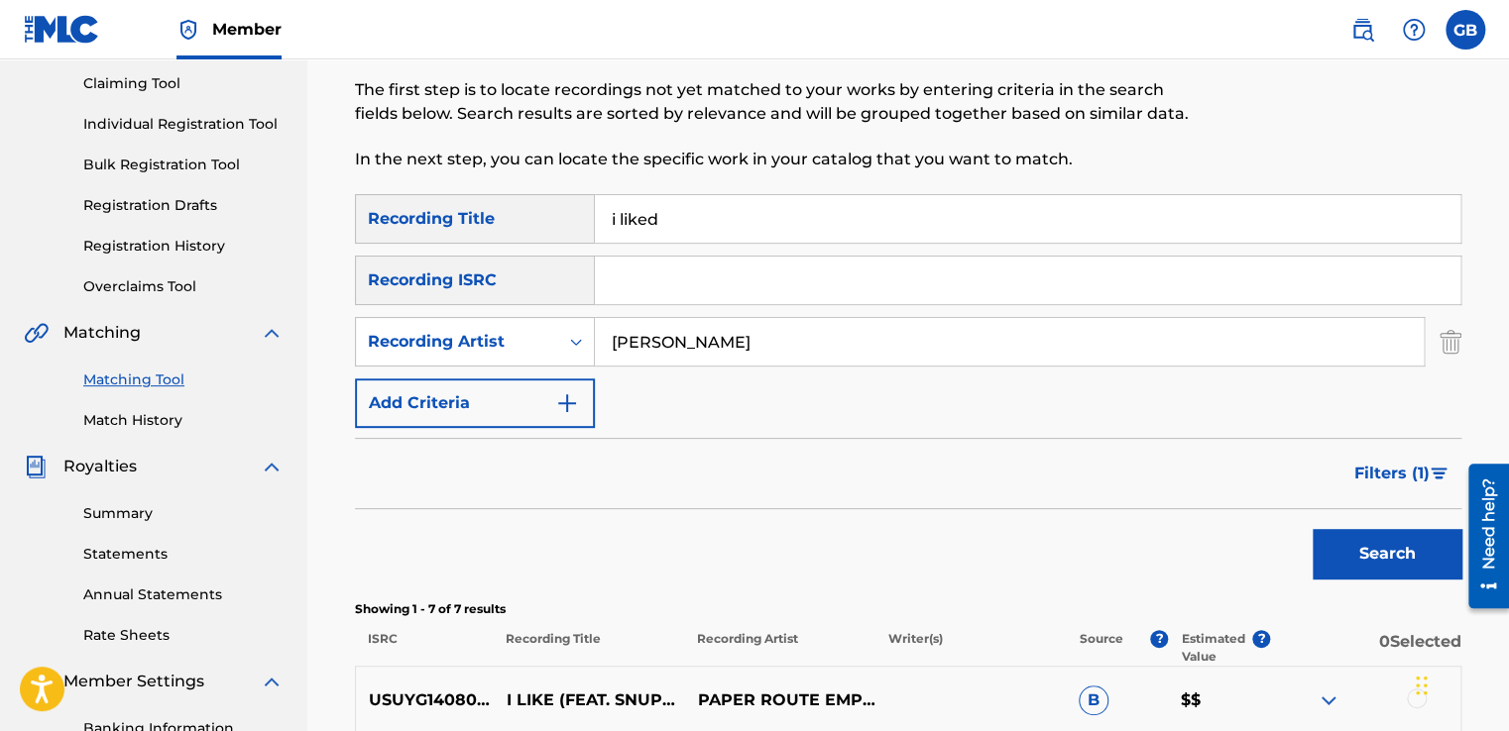
scroll to position [210, 0]
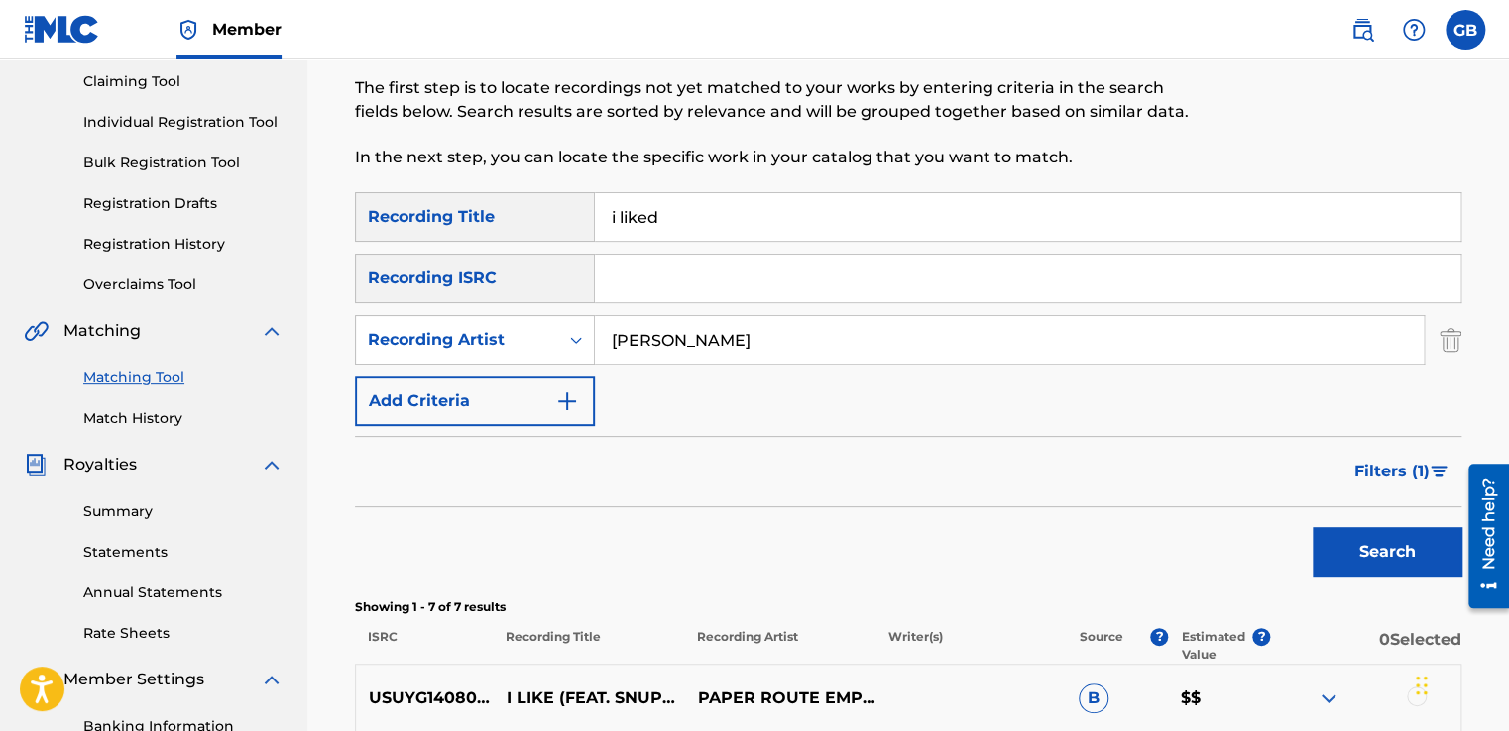
click at [1427, 464] on span "Filters ( 1 )" at bounding box center [1391, 472] width 75 height 24
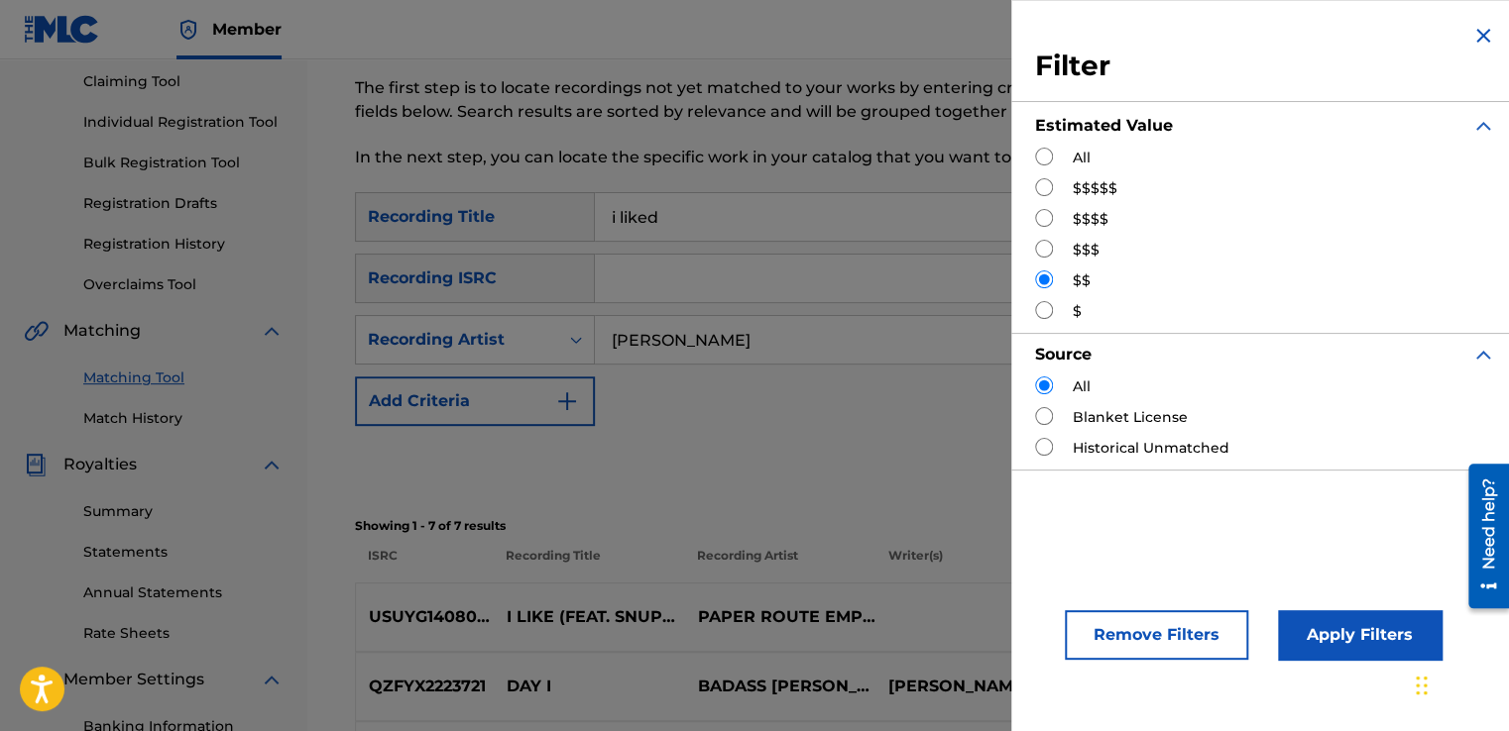
click at [940, 410] on div "SearchWithCriteriac1c502fb-48ed-4691-a5b4-d73bfa3fd571 Recording Title i liked …" at bounding box center [908, 309] width 1106 height 234
click at [769, 482] on div "Search" at bounding box center [908, 465] width 1106 height 79
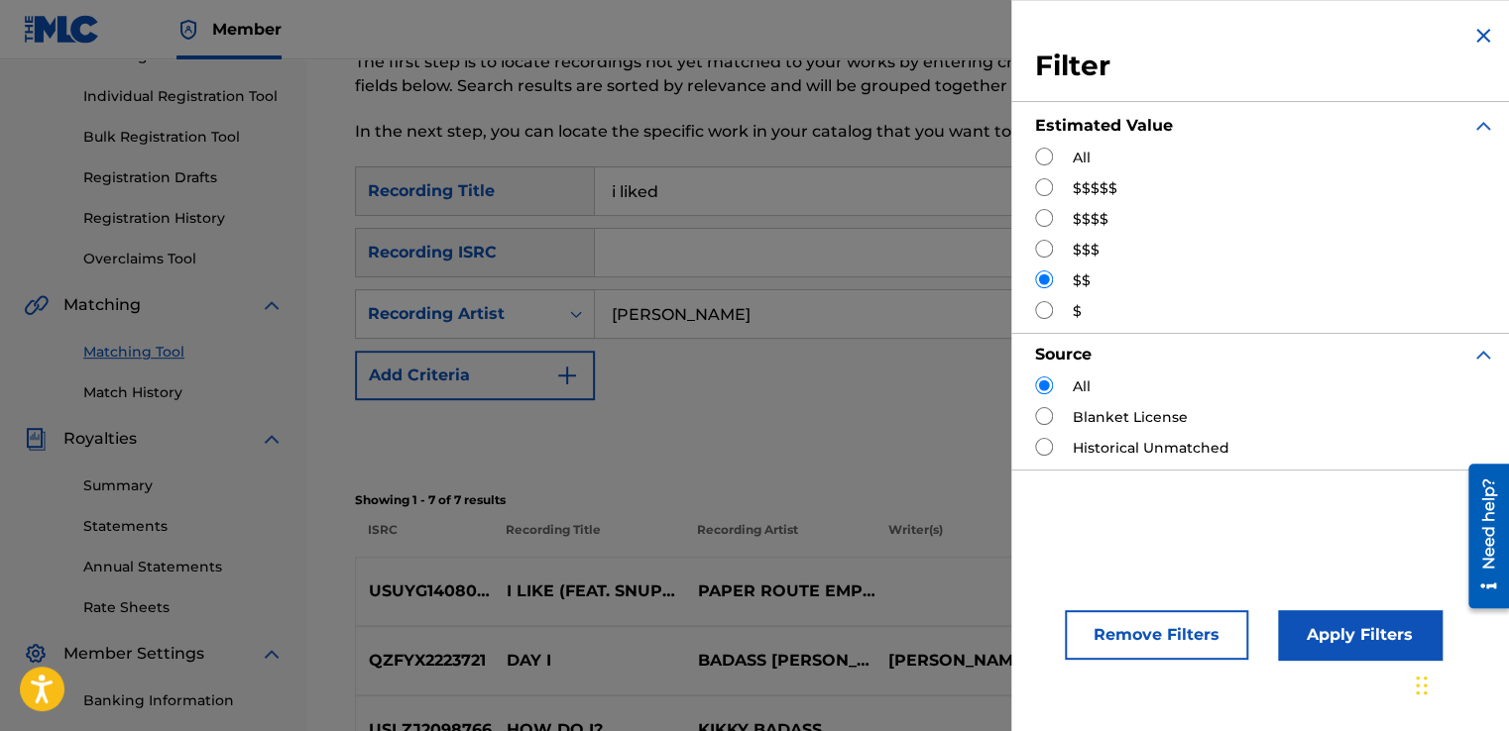
scroll to position [245, 0]
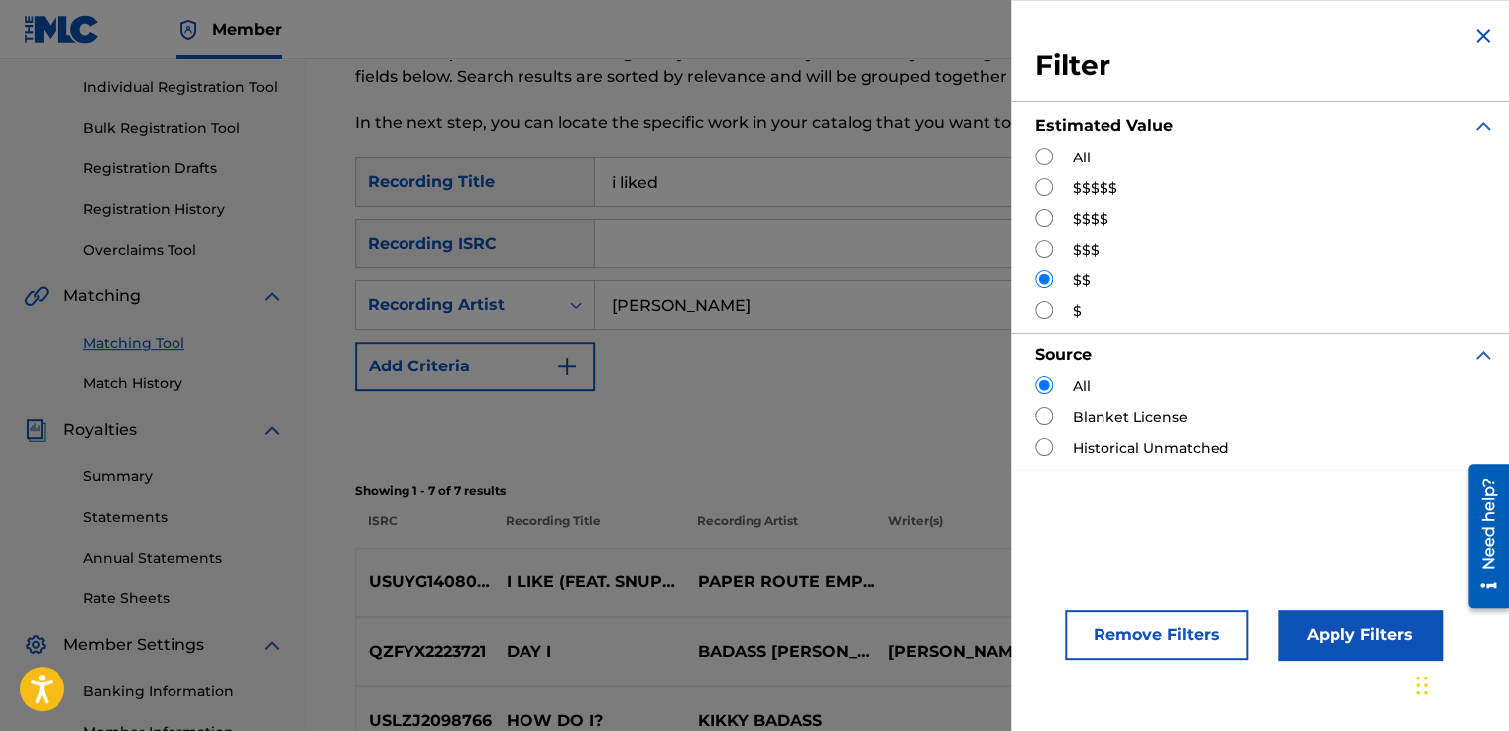
click at [1475, 31] on img "Search Form" at bounding box center [1483, 36] width 24 height 24
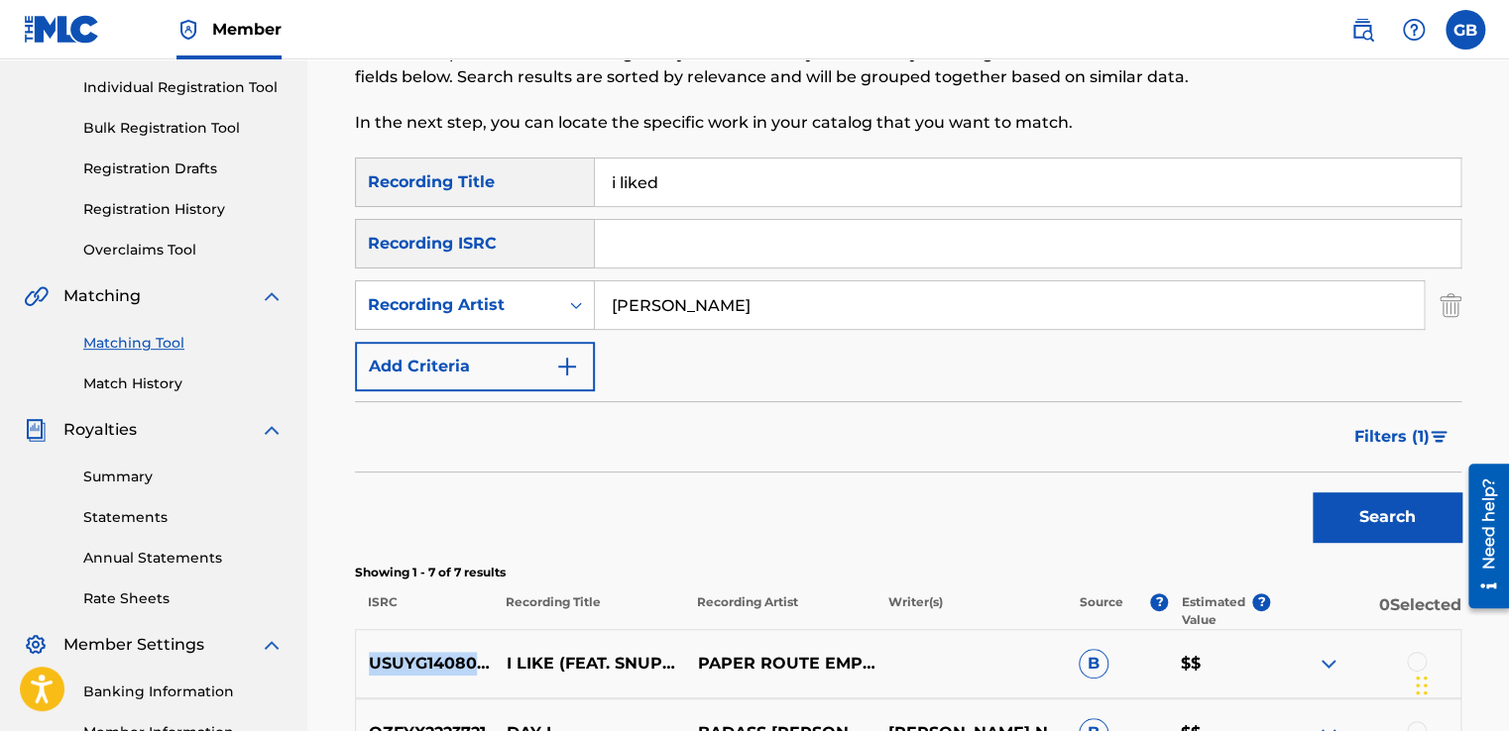
drag, startPoint x: 495, startPoint y: 666, endPoint x: 364, endPoint y: 661, distance: 130.9
click at [364, 661] on p "USUYG1408098" at bounding box center [425, 664] width 138 height 24
drag, startPoint x: 364, startPoint y: 661, endPoint x: 380, endPoint y: 659, distance: 16.0
copy p "USUYG1408098"
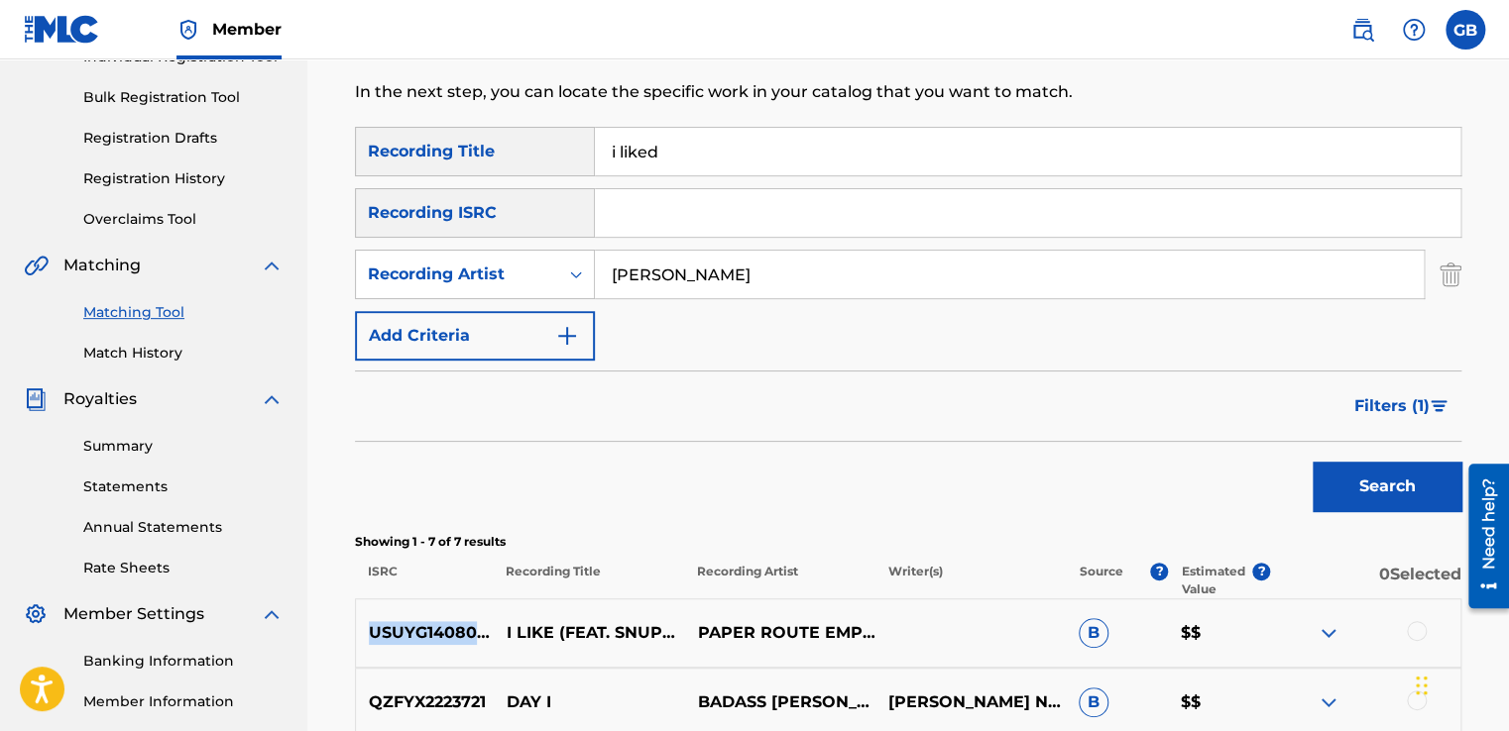
scroll to position [277, 0]
drag, startPoint x: 706, startPoint y: 141, endPoint x: 509, endPoint y: 138, distance: 196.3
click at [509, 138] on div "SearchWithCriteriac1c502fb-48ed-4691-a5b4-d73bfa3fd571 Recording Title i liked" at bounding box center [908, 151] width 1106 height 50
click at [628, 216] on input "Search Form" at bounding box center [1027, 212] width 865 height 48
paste input "USUYG1408098"
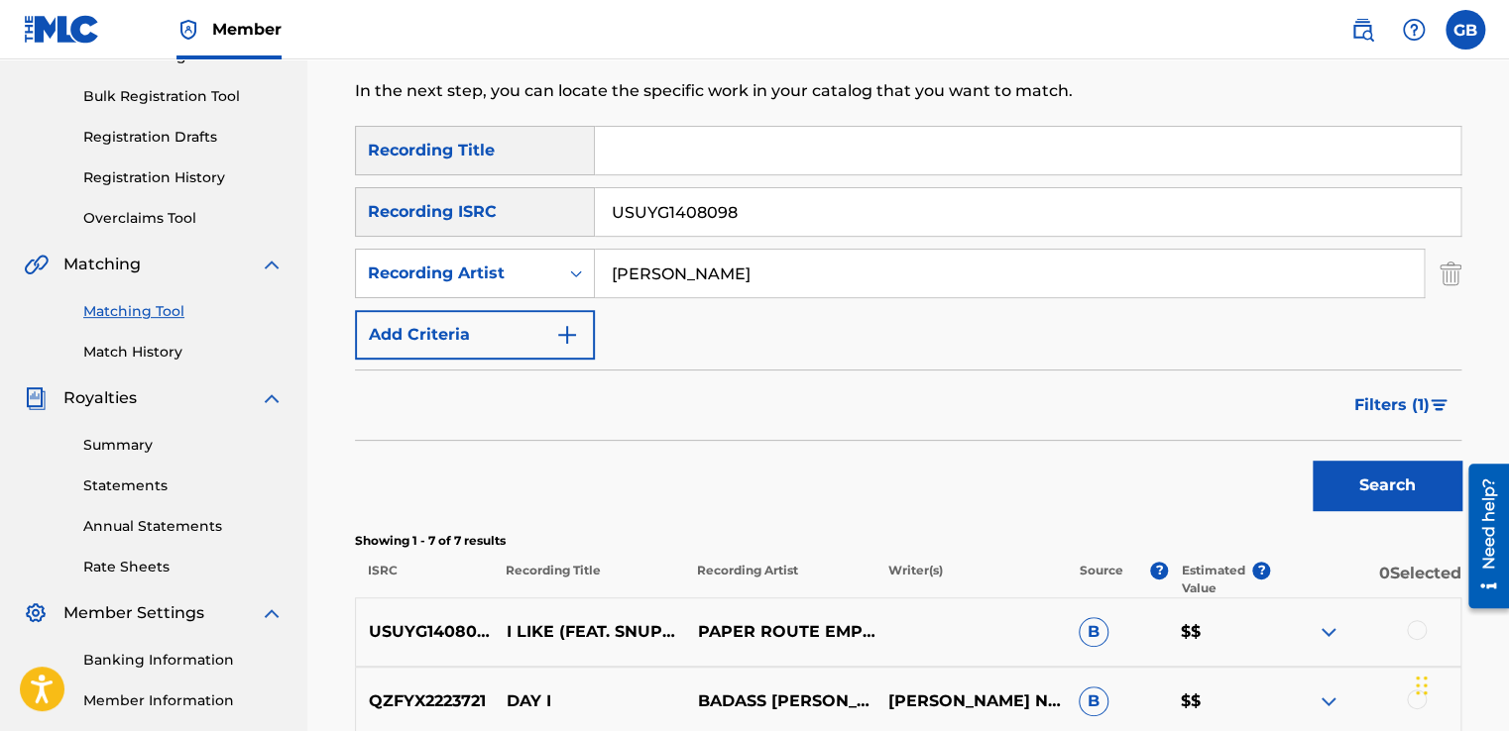
type input "USUYG1408098"
click at [1344, 482] on button "Search" at bounding box center [1386, 486] width 149 height 50
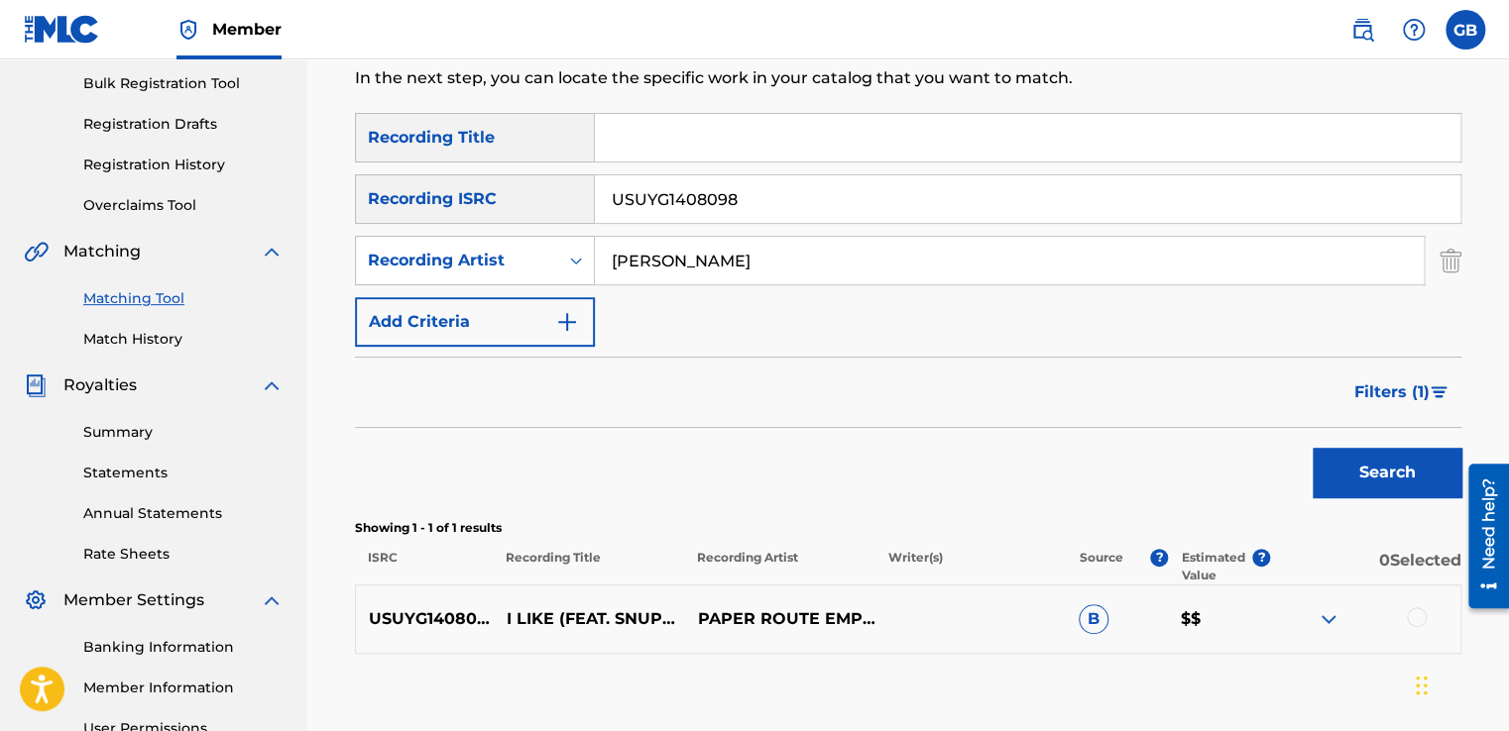
scroll to position [293, 0]
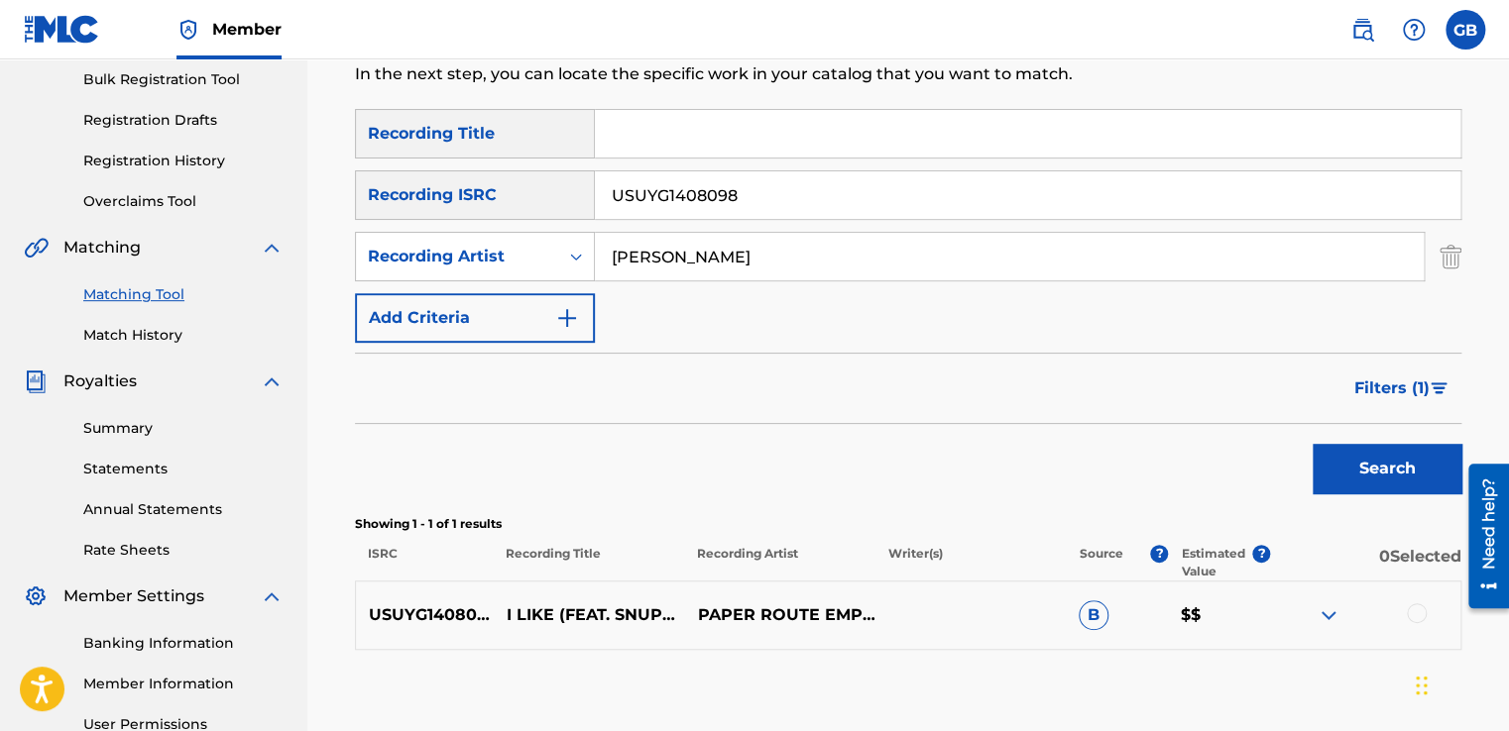
click at [1419, 391] on span "Filters ( 1 )" at bounding box center [1391, 389] width 75 height 24
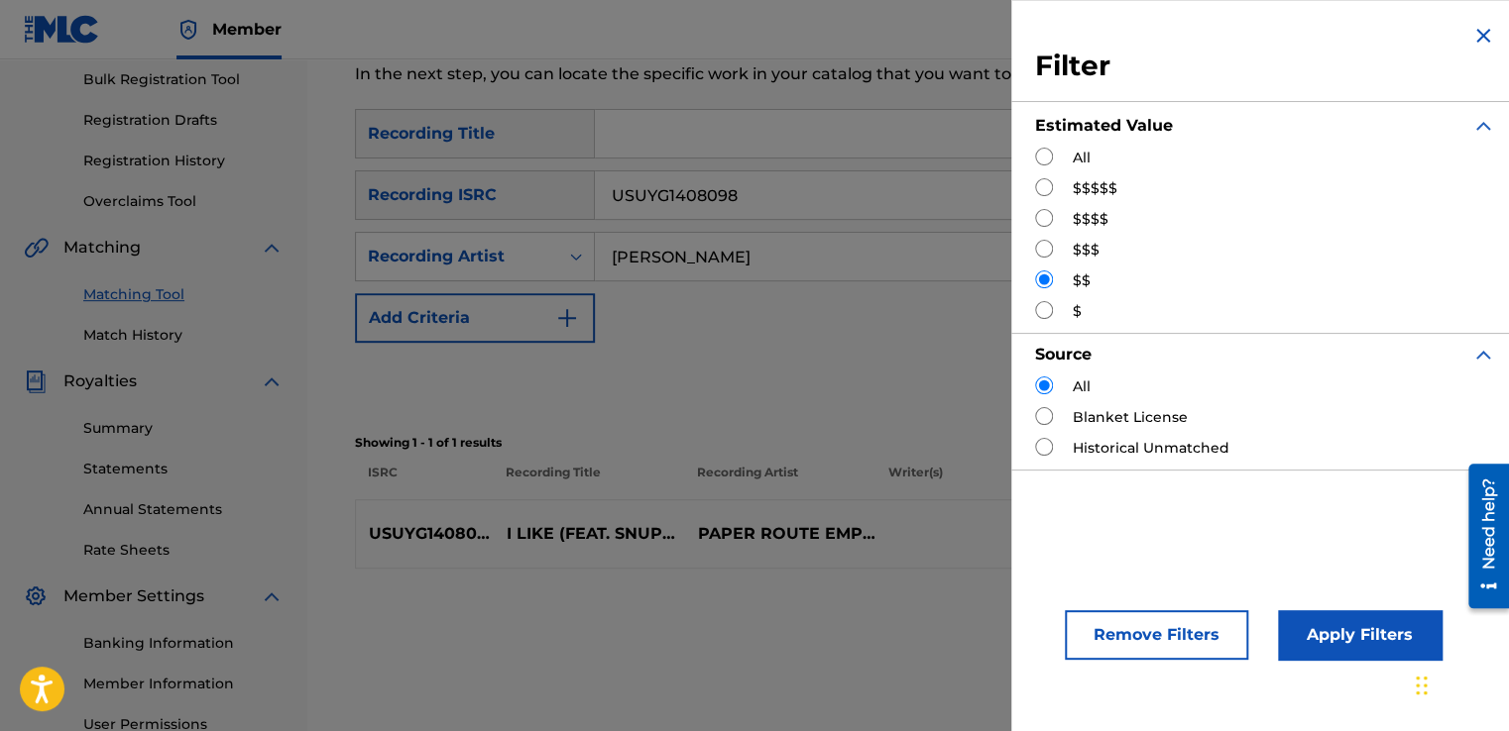
click at [1047, 161] on input "Search Form" at bounding box center [1044, 157] width 18 height 18
radio input "true"
click at [1328, 615] on button "Apply Filters" at bounding box center [1360, 636] width 164 height 50
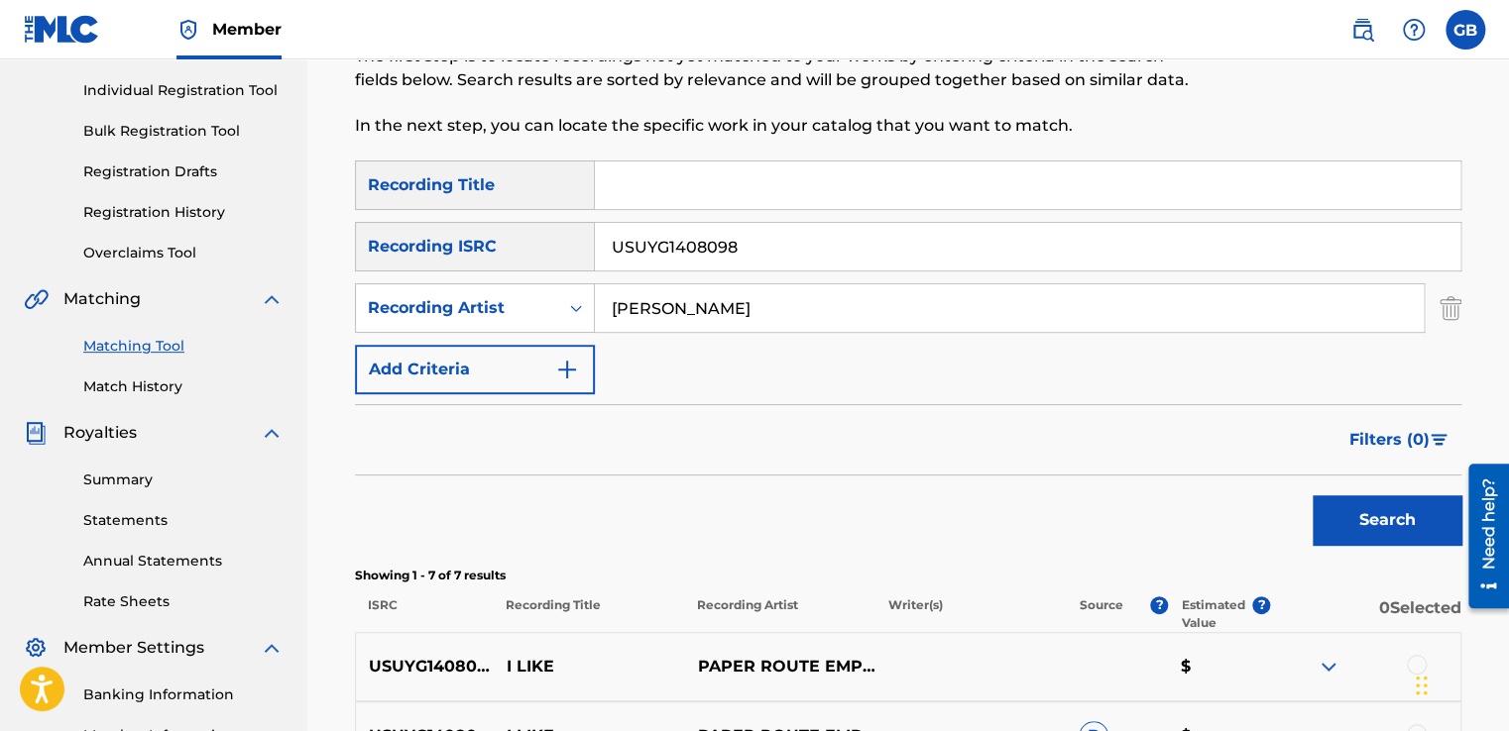
scroll to position [241, 0]
drag, startPoint x: 880, startPoint y: 302, endPoint x: 563, endPoint y: 342, distance: 319.6
click at [563, 342] on div "SearchWithCriteriac1c502fb-48ed-4691-a5b4-d73bfa3fd571 Recording Title SearchWi…" at bounding box center [908, 279] width 1106 height 234
click at [1346, 513] on button "Search" at bounding box center [1386, 522] width 149 height 50
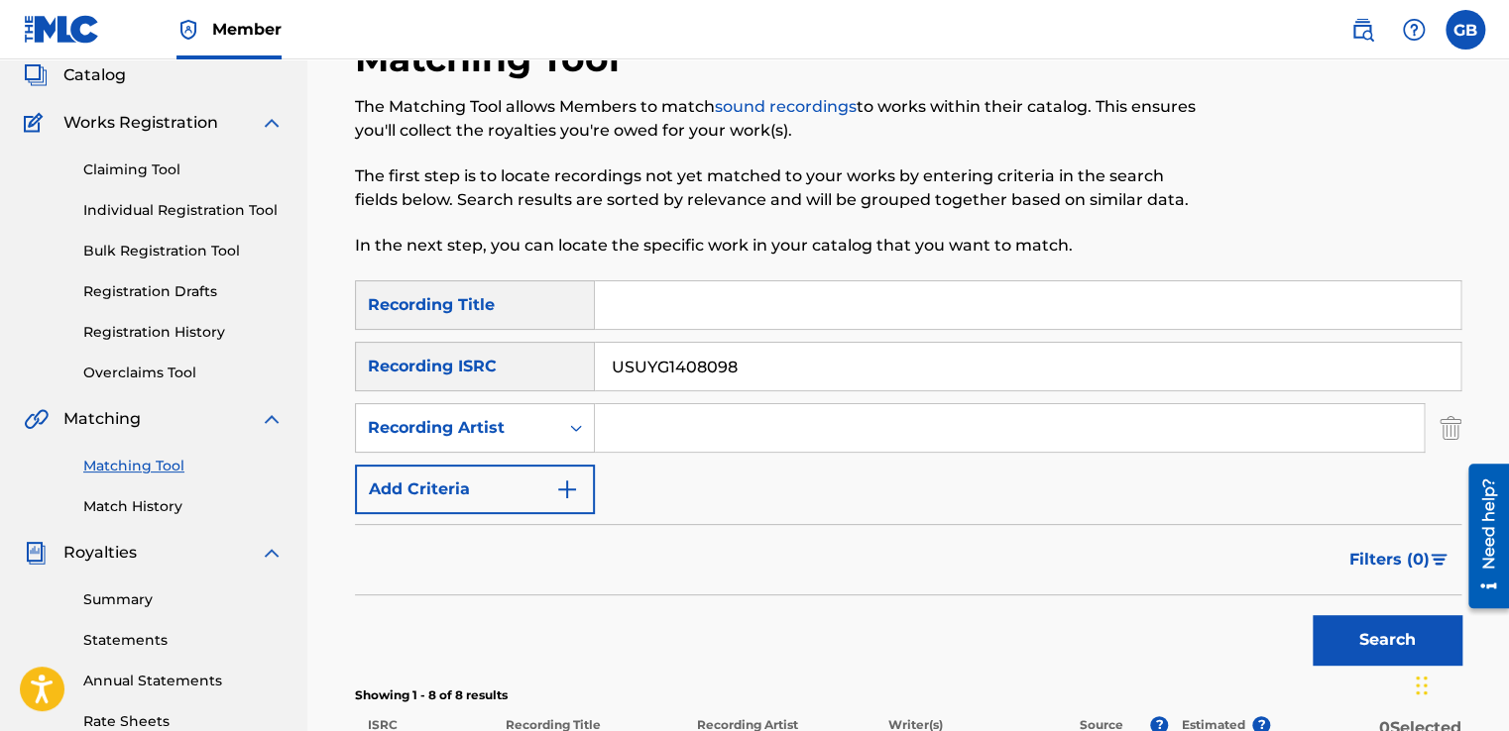
scroll to position [123, 0]
drag, startPoint x: 756, startPoint y: 363, endPoint x: 501, endPoint y: 345, distance: 256.3
click at [501, 345] on div "SearchWithCriteriad9bb0ad4-590d-4aa1-b11a-eb61cca2c85a Recording ISRC USUYG1408…" at bounding box center [908, 366] width 1106 height 50
click at [613, 422] on input "Search Form" at bounding box center [1009, 427] width 829 height 48
type input "two-onez"
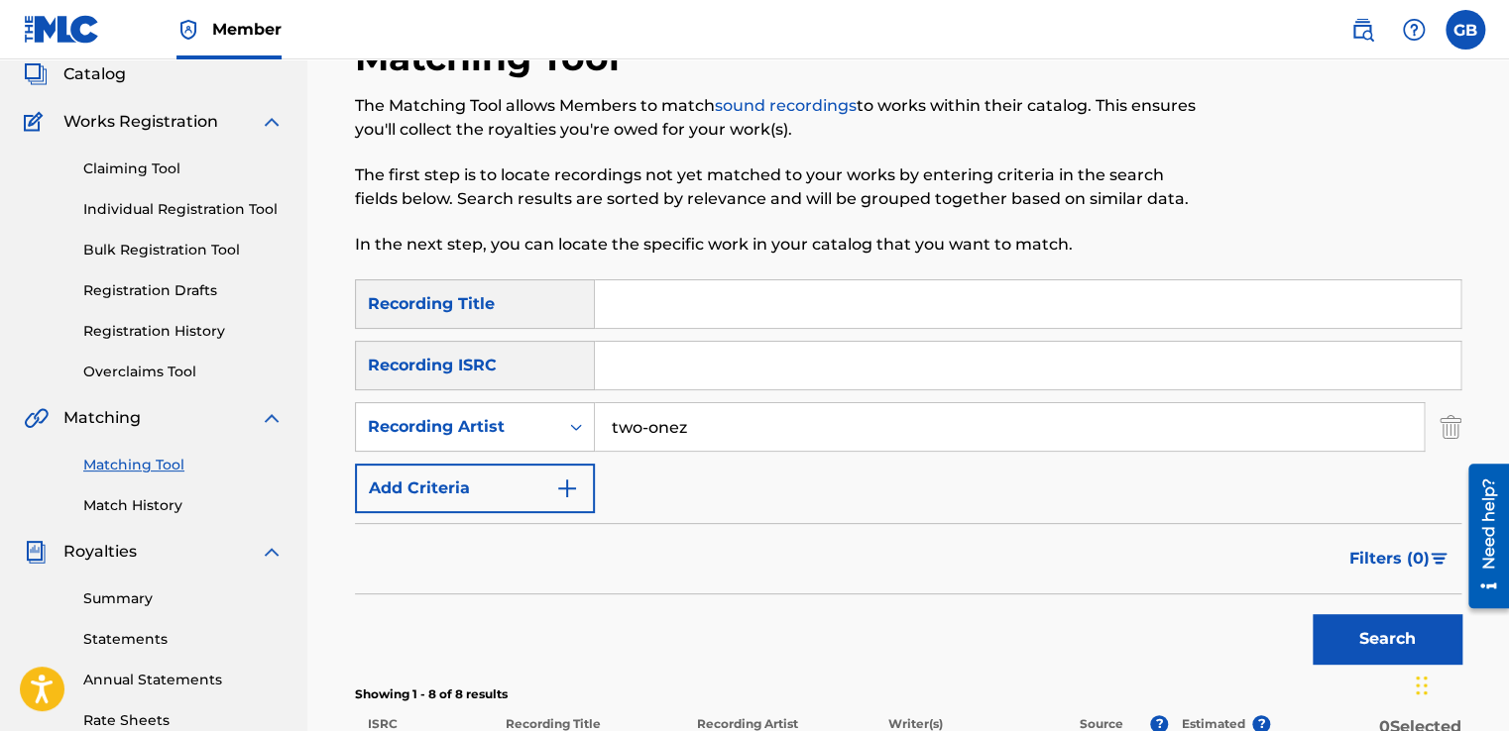
click at [1312, 615] on button "Search" at bounding box center [1386, 640] width 149 height 50
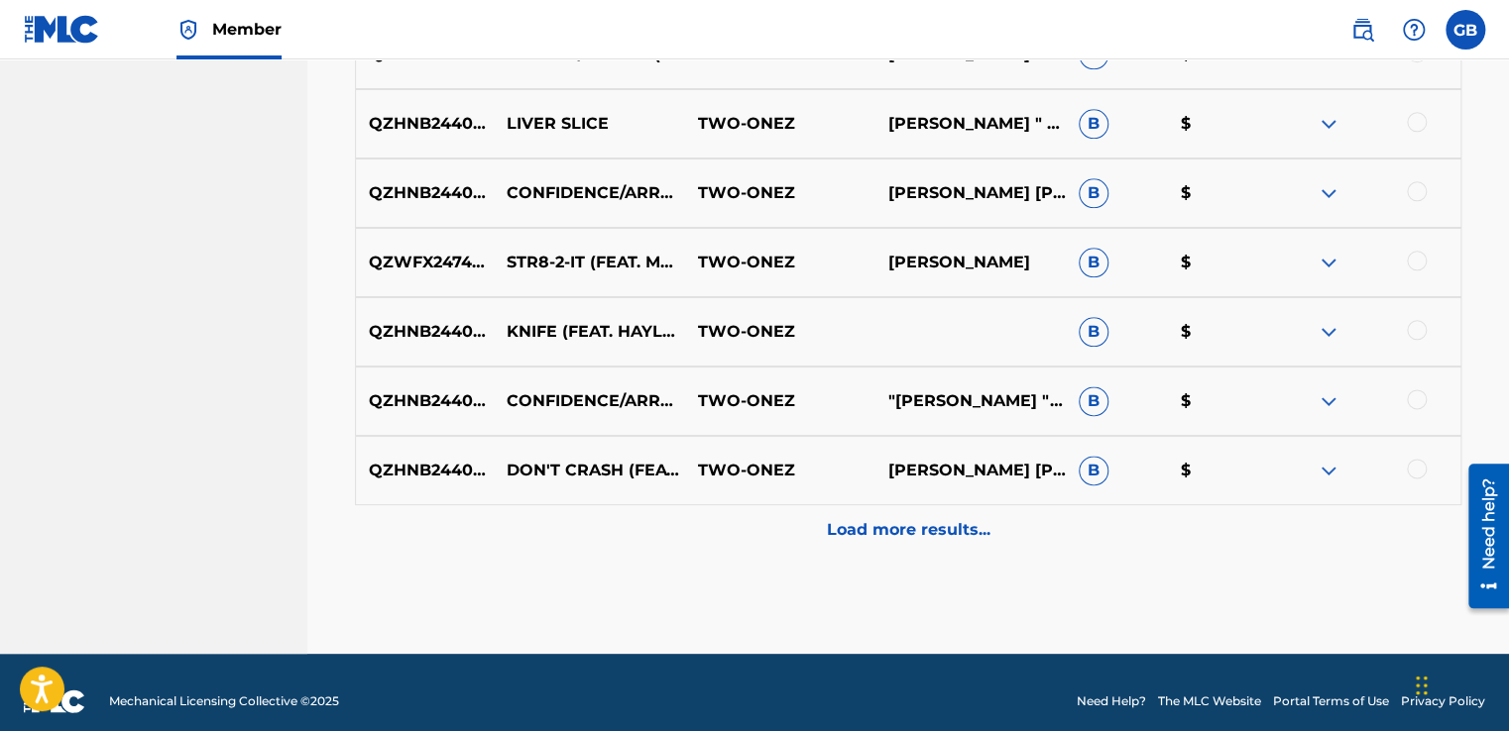
scroll to position [1064, 0]
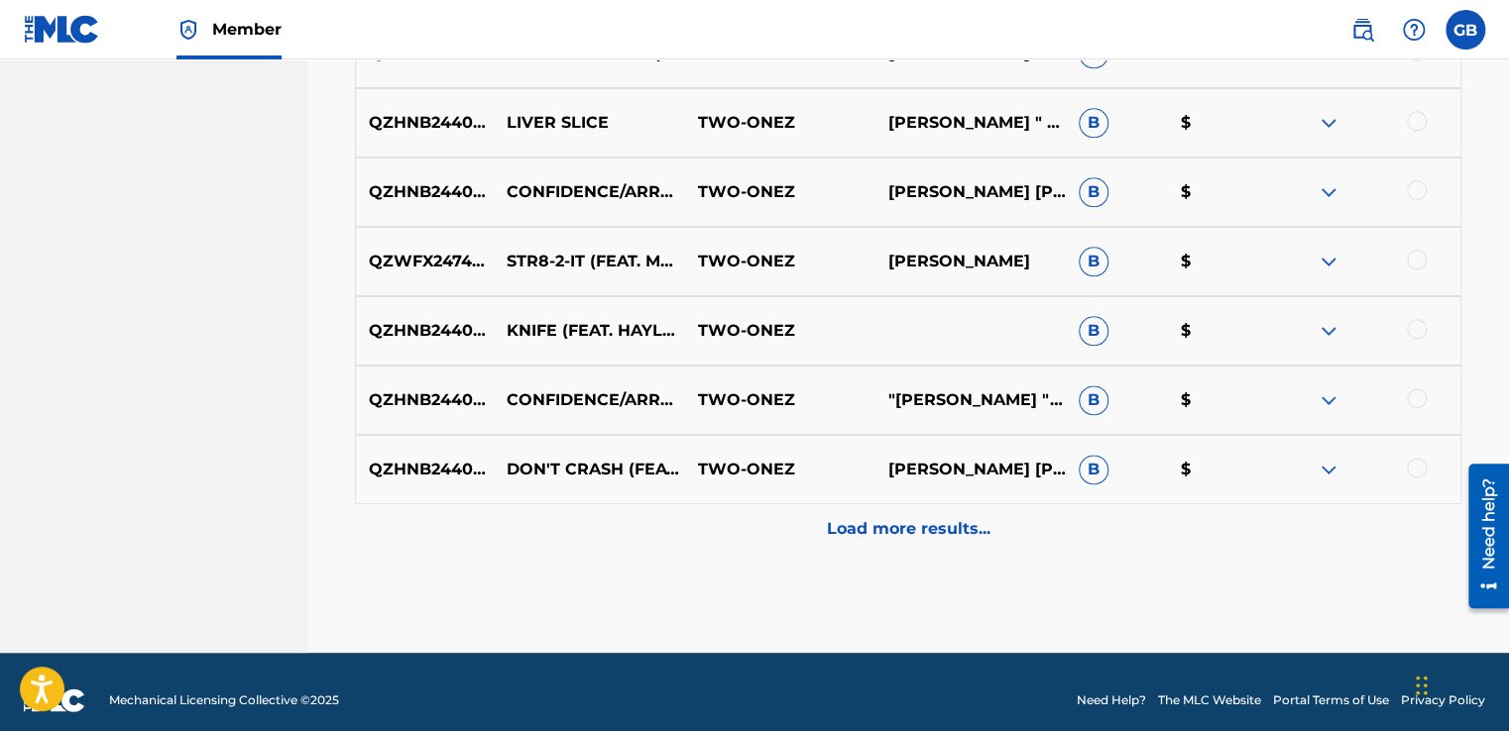
click at [888, 529] on p "Load more results..." at bounding box center [909, 529] width 164 height 24
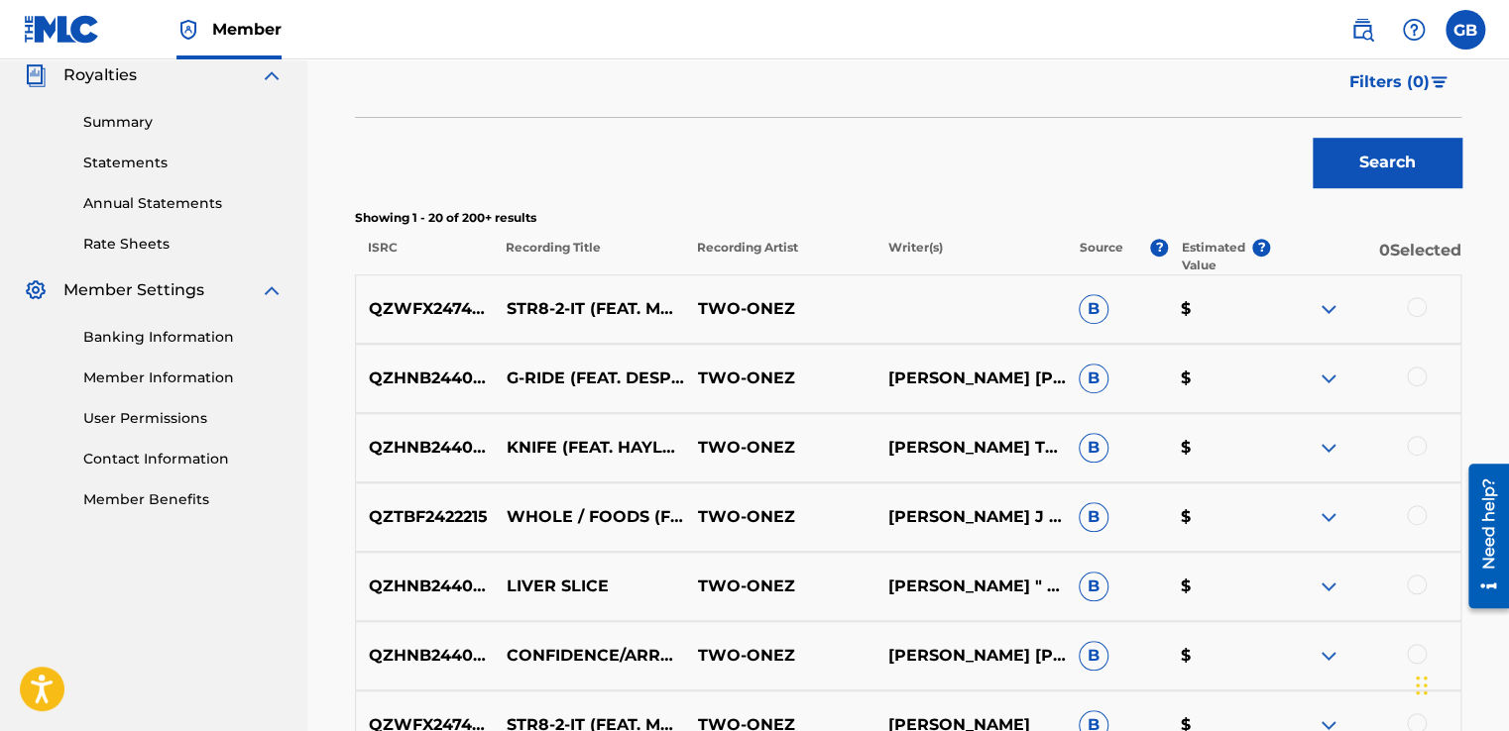
scroll to position [621, 0]
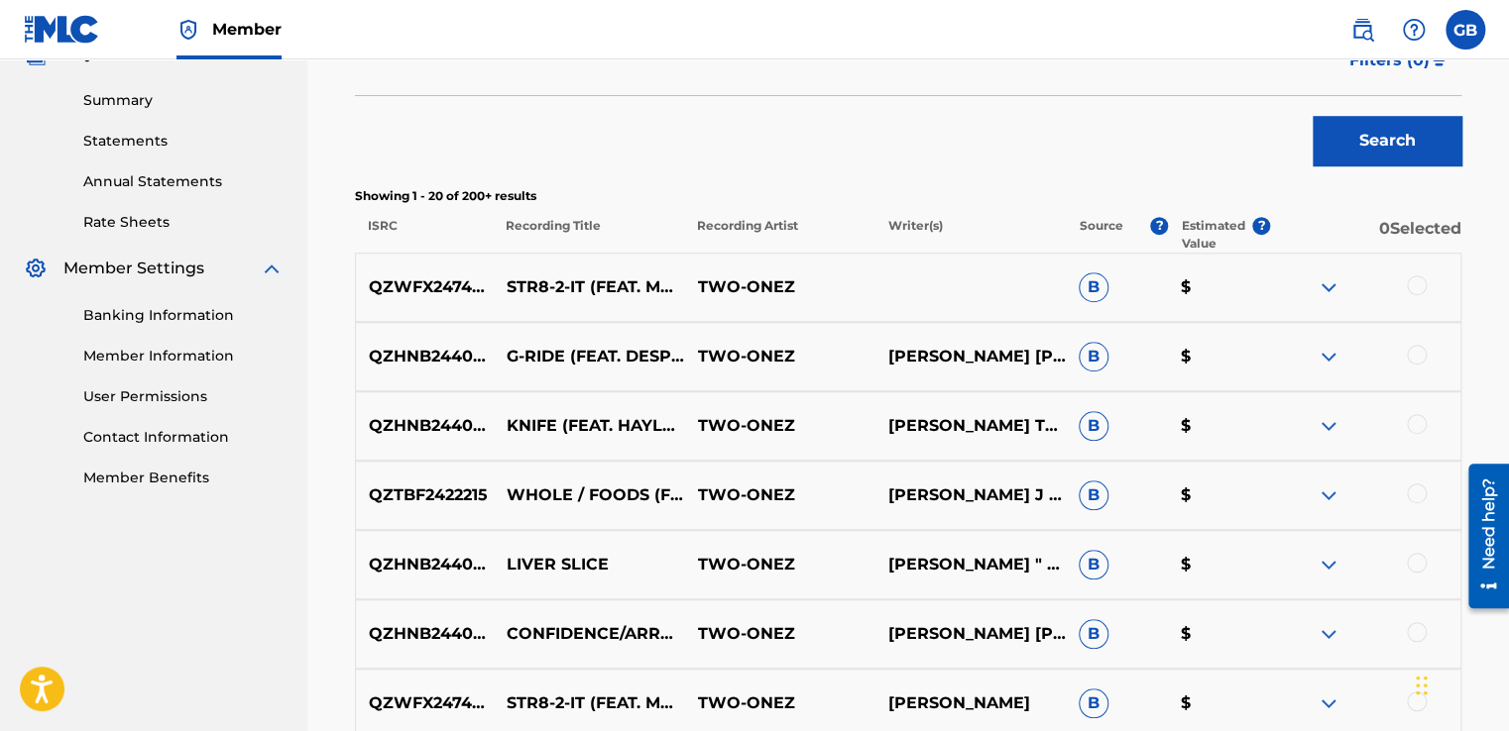
click at [497, 283] on p "STR8-2-IT (FEAT. MASKEDMANLB)" at bounding box center [589, 288] width 190 height 24
click at [490, 497] on p "QZTBF2422215" at bounding box center [425, 496] width 138 height 24
drag, startPoint x: 373, startPoint y: 487, endPoint x: 498, endPoint y: 498, distance: 125.4
click at [498, 498] on div "QZTBF2422215 WHOLE / FOODS (FEAT. BIGGER 1) TWO-ONEZ WAVERLY GRIFFINCOURTNEY J …" at bounding box center [908, 495] width 1106 height 69
drag, startPoint x: 498, startPoint y: 498, endPoint x: 477, endPoint y: 491, distance: 21.9
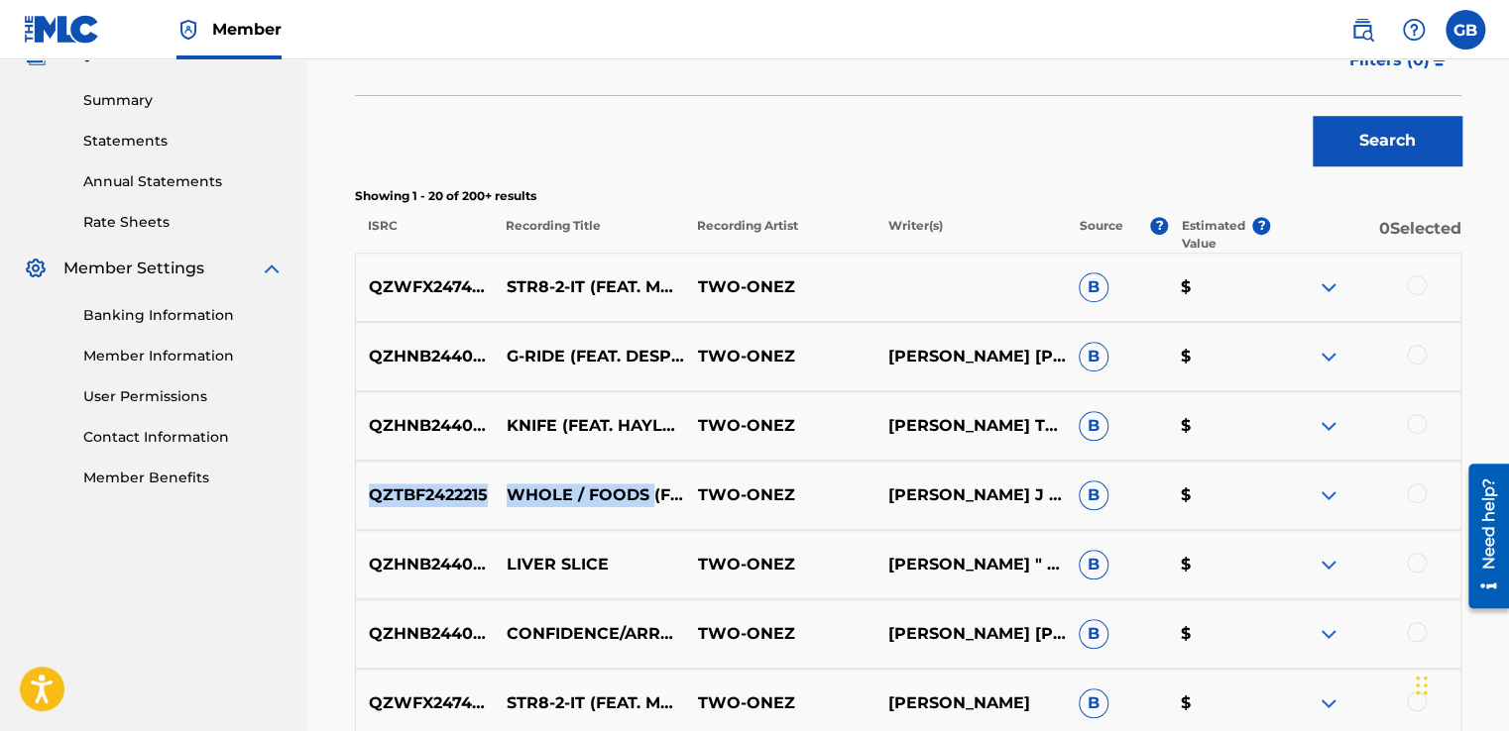
click at [477, 491] on p "QZTBF2422215" at bounding box center [425, 496] width 138 height 24
drag, startPoint x: 374, startPoint y: 490, endPoint x: 485, endPoint y: 494, distance: 111.1
click at [485, 494] on p "QZTBF2422215" at bounding box center [425, 496] width 138 height 24
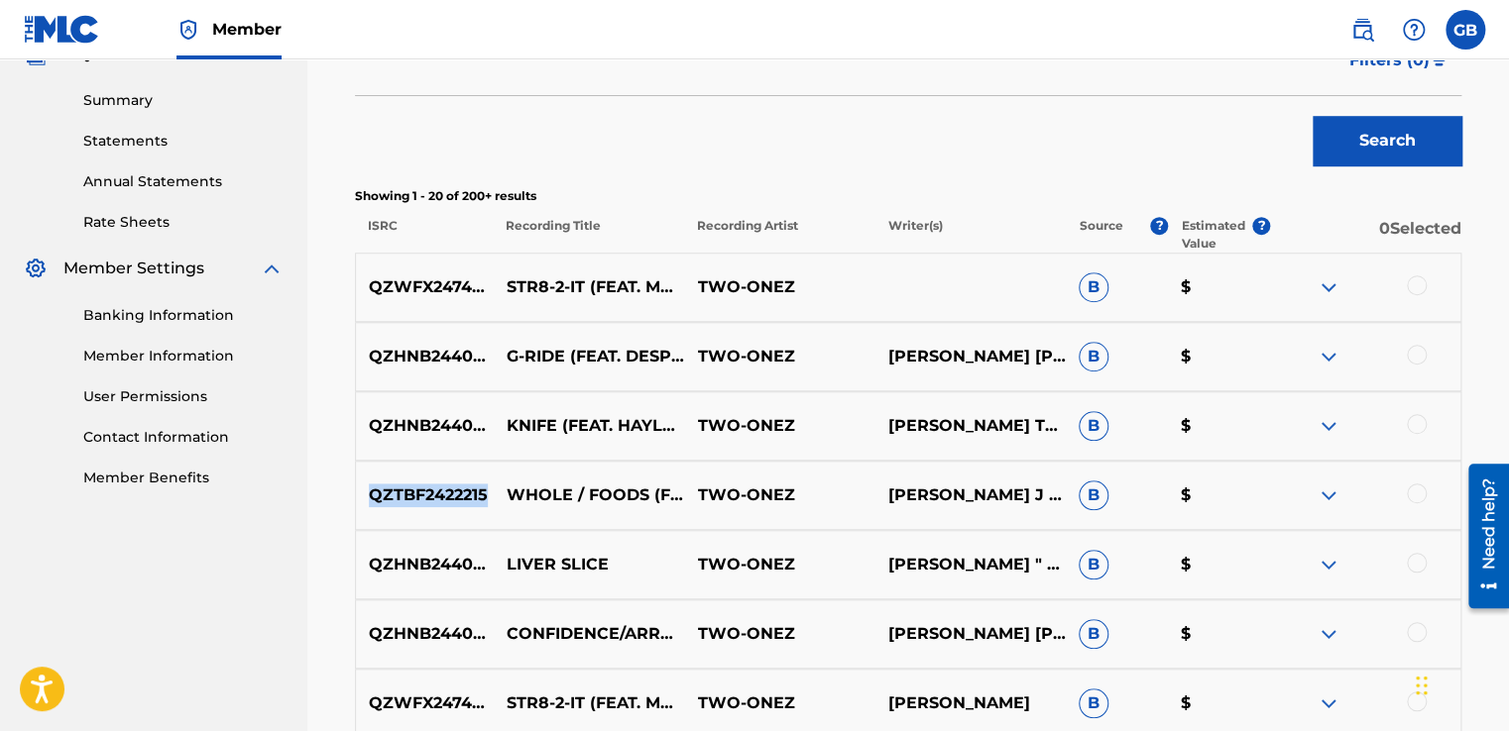
copy p "QZTBF2422215"
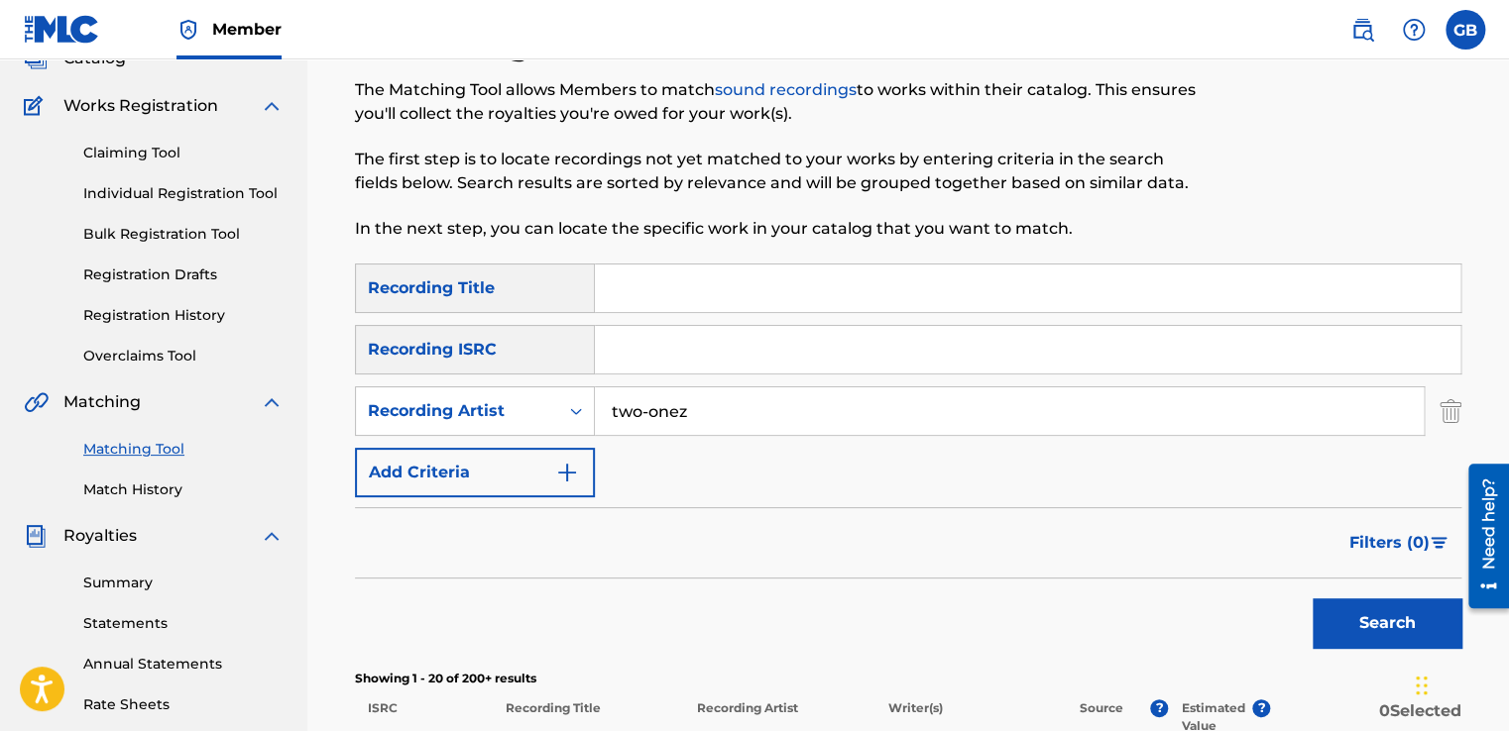
scroll to position [138, 0]
click at [646, 363] on input "Search Form" at bounding box center [1027, 351] width 865 height 48
paste input "QZTBF2422215"
type input "QZTBF2422215"
click at [1360, 621] on button "Search" at bounding box center [1386, 625] width 149 height 50
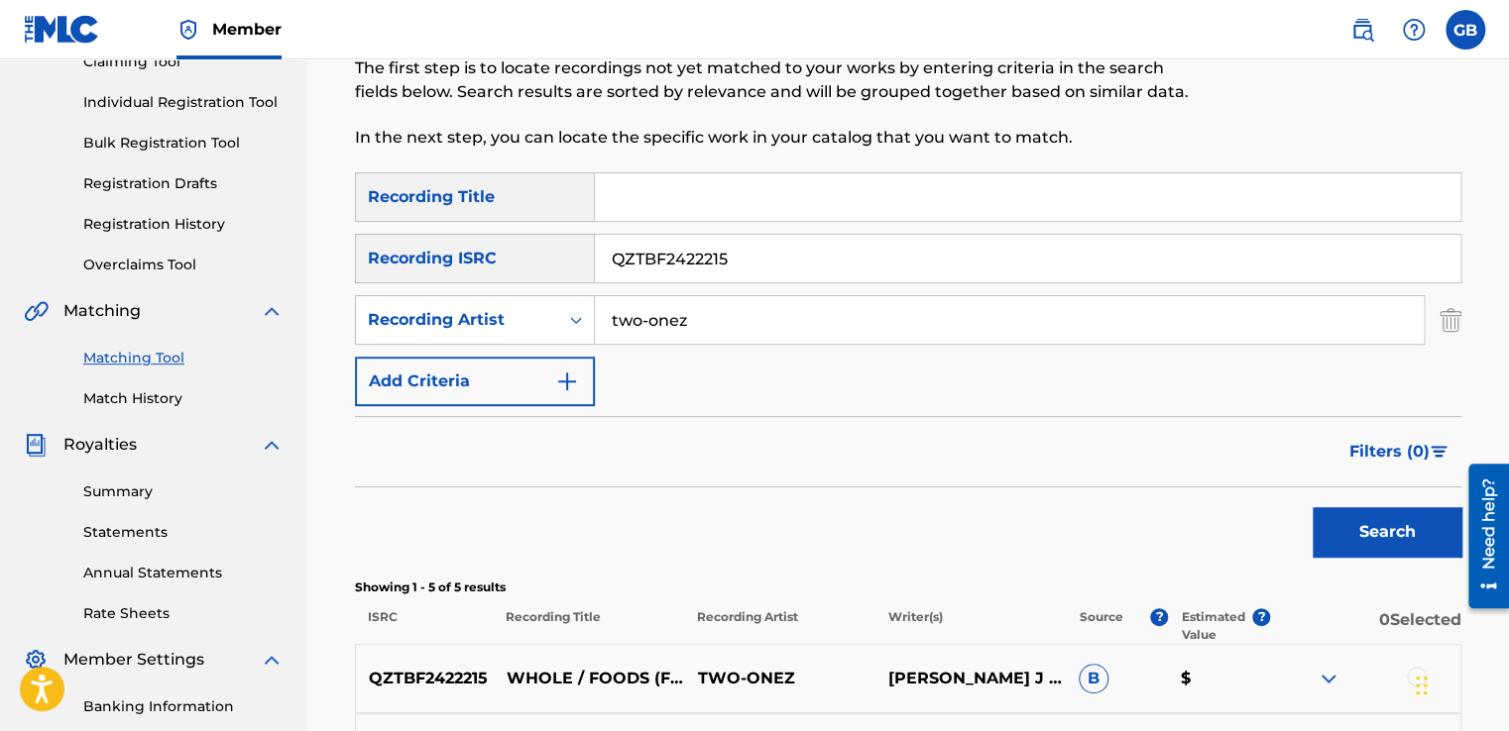
scroll to position [229, 0]
drag, startPoint x: 773, startPoint y: 262, endPoint x: 575, endPoint y: 272, distance: 198.5
click at [575, 272] on div "SearchWithCriteriad9bb0ad4-590d-4aa1-b11a-eb61cca2c85a Recording ISRC QZTBF2422…" at bounding box center [908, 260] width 1106 height 50
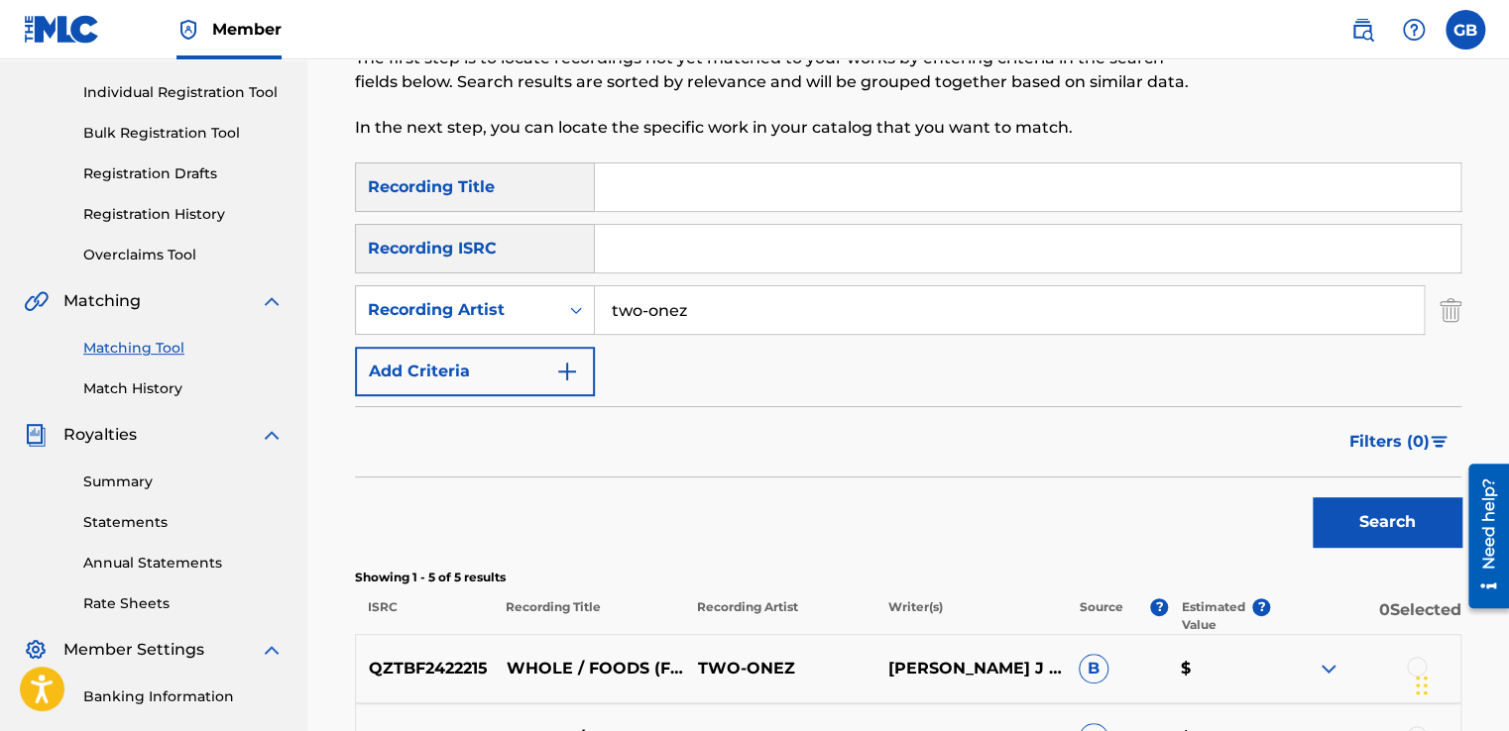
scroll to position [233, 0]
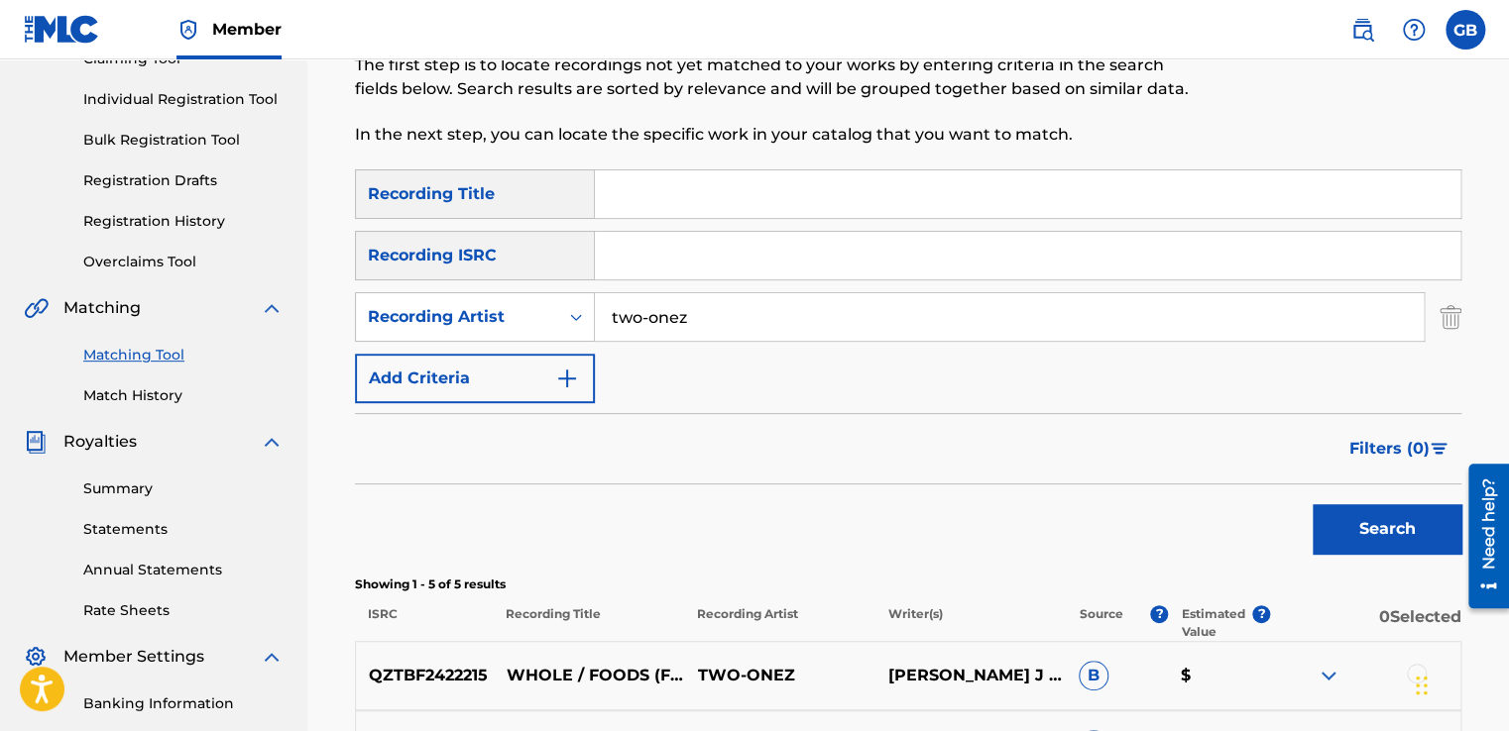
click at [611, 200] on input "Search Form" at bounding box center [1027, 194] width 865 height 48
type input "liver slice"
click at [1380, 533] on button "Search" at bounding box center [1386, 529] width 149 height 50
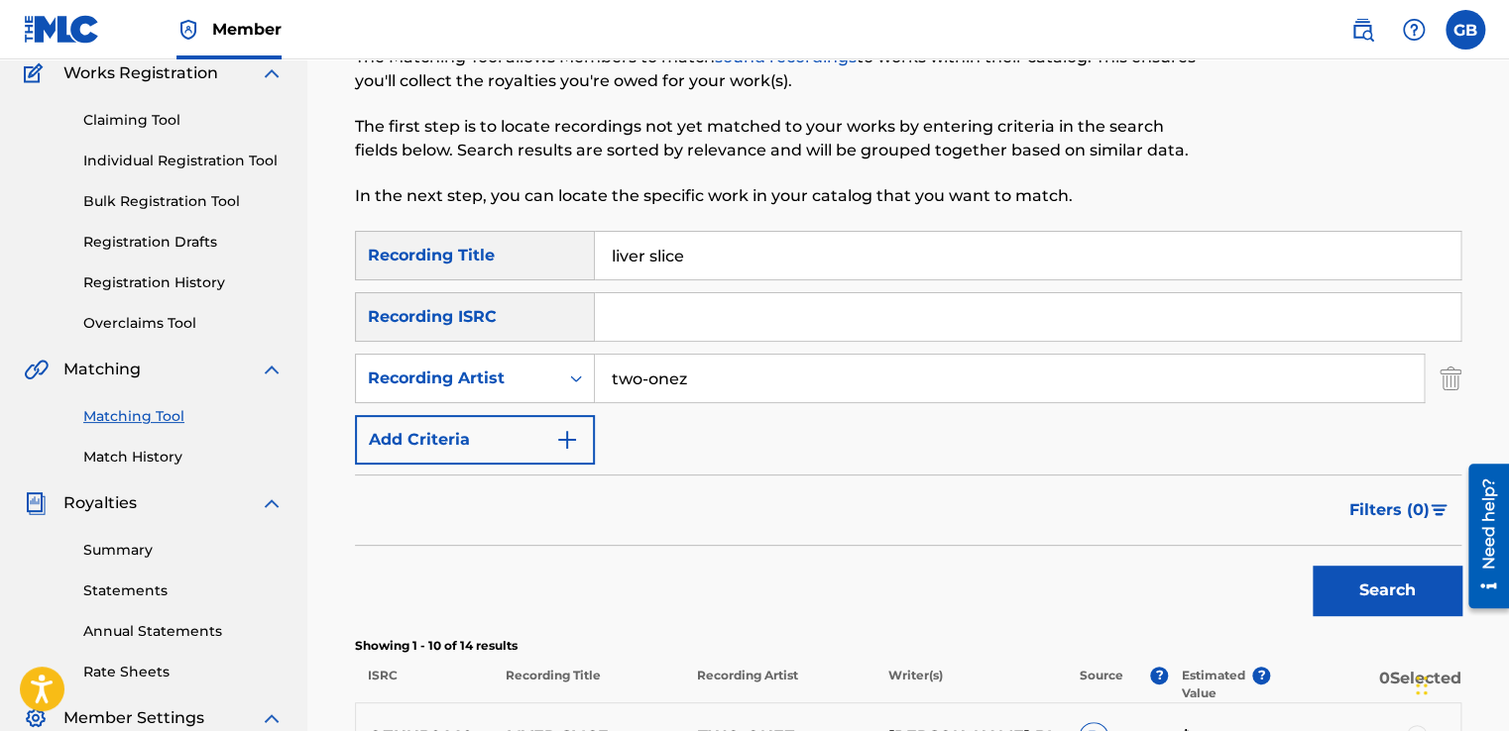
scroll to position [170, 0]
drag, startPoint x: 708, startPoint y: 264, endPoint x: 555, endPoint y: 267, distance: 152.7
click at [555, 267] on div "SearchWithCriteriac1c502fb-48ed-4691-a5b4-d73bfa3fd571 Recording Title liver sl…" at bounding box center [908, 257] width 1106 height 50
type input "str8"
click at [1398, 606] on button "Search" at bounding box center [1386, 592] width 149 height 50
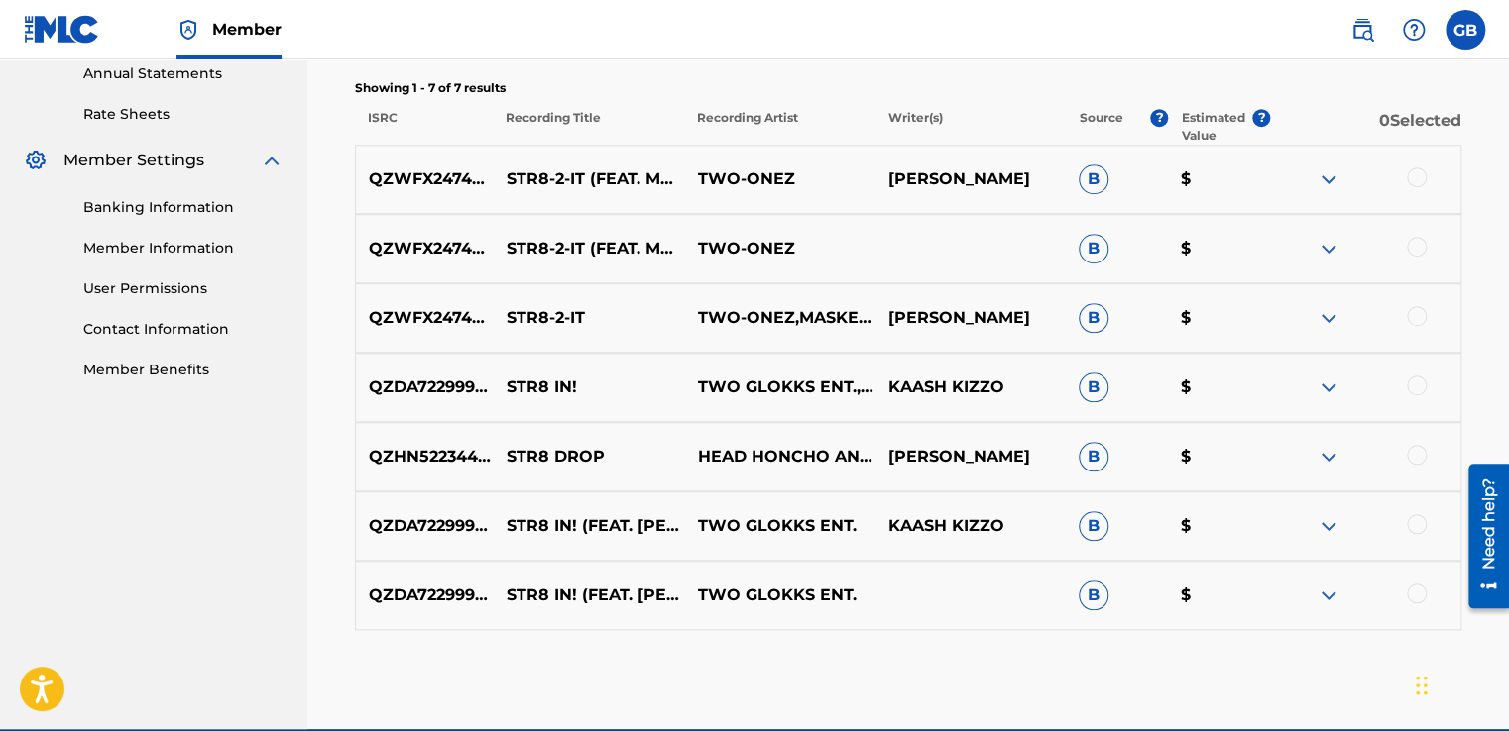
scroll to position [731, 0]
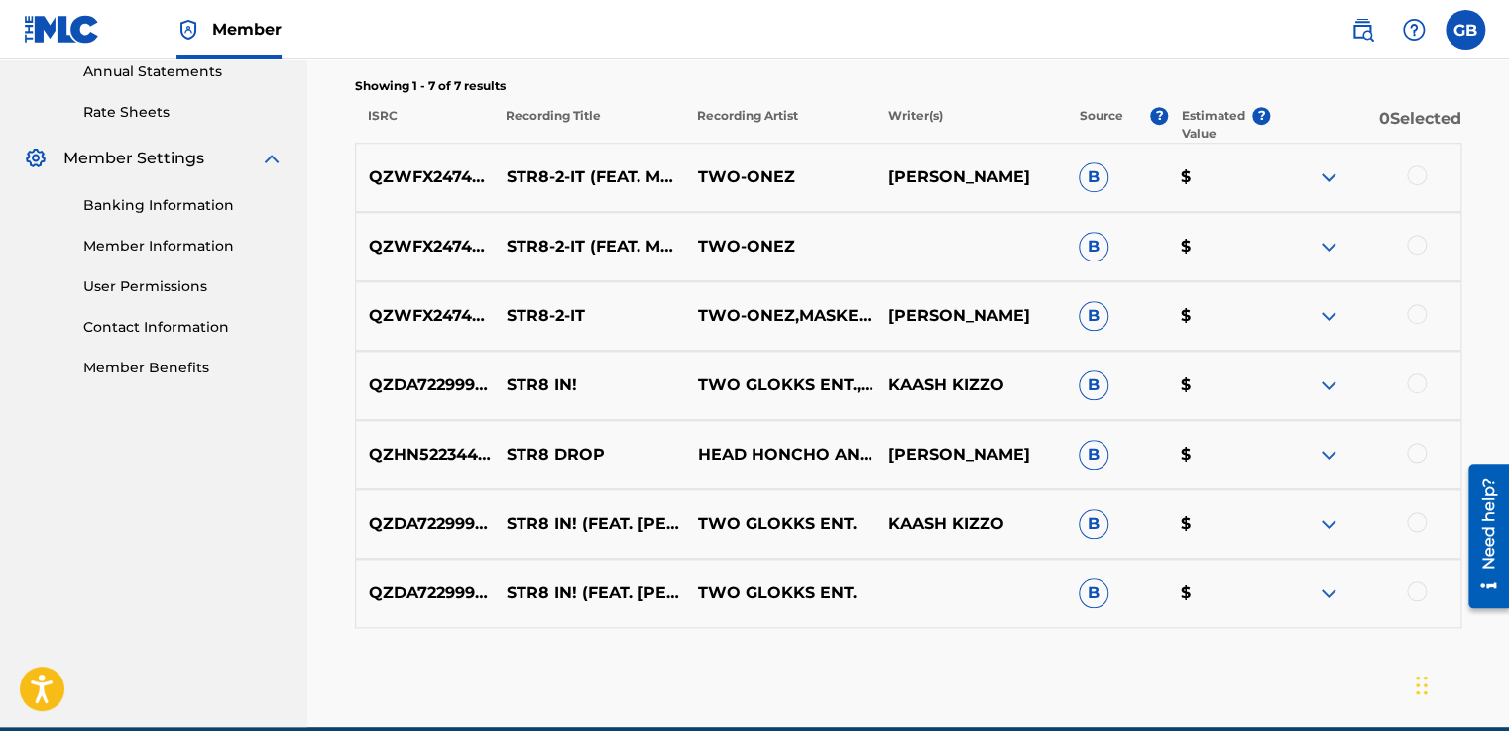
click at [1320, 176] on img at bounding box center [1328, 178] width 24 height 24
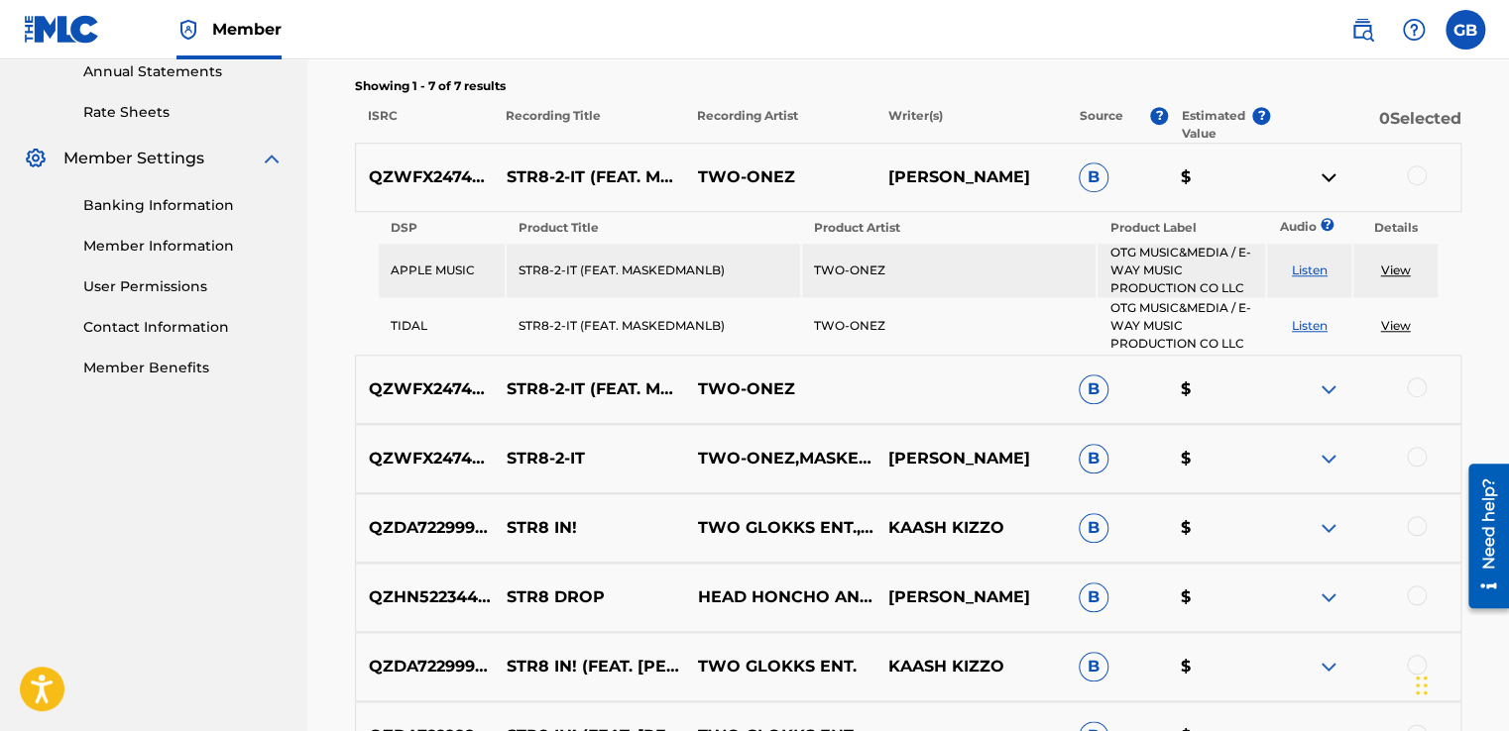
click at [1320, 176] on img at bounding box center [1328, 178] width 24 height 24
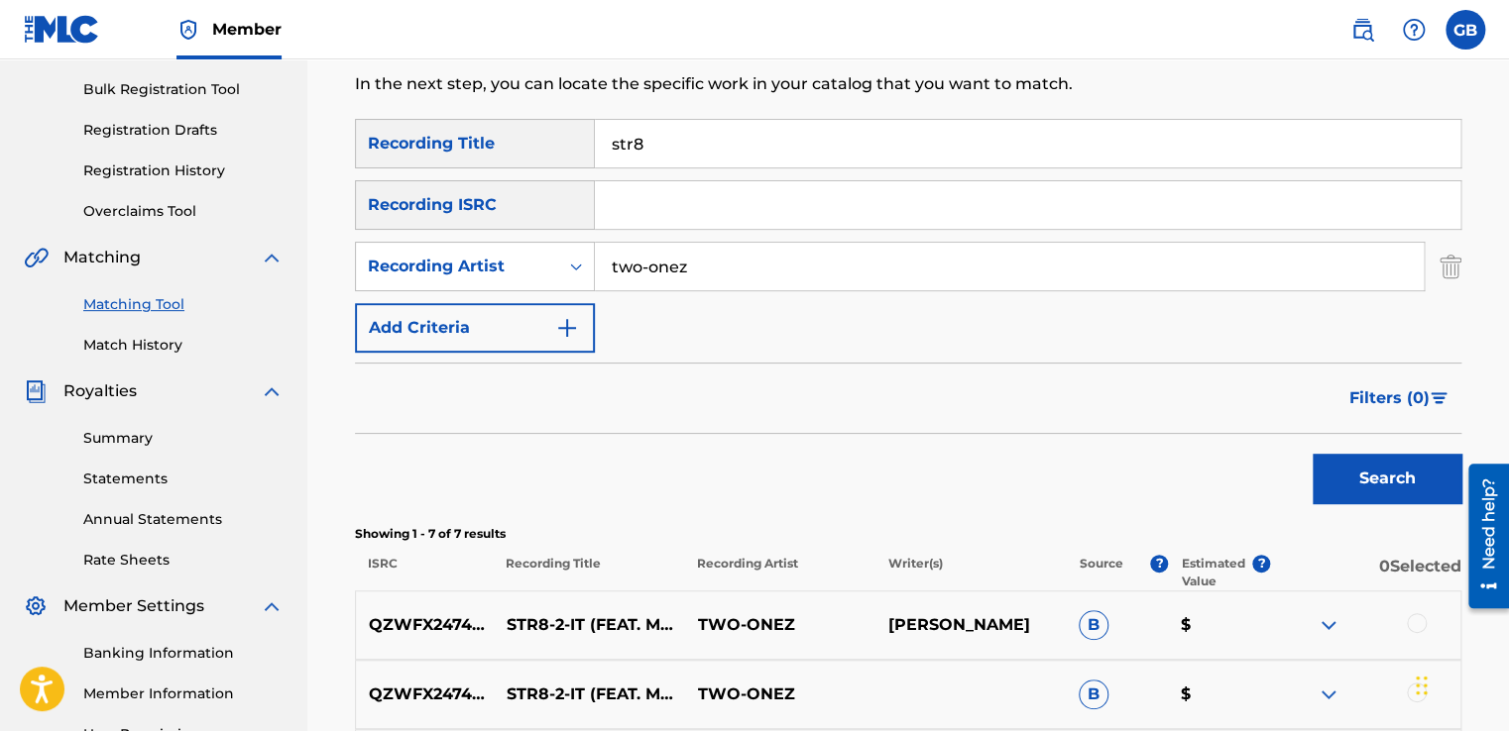
scroll to position [280, 0]
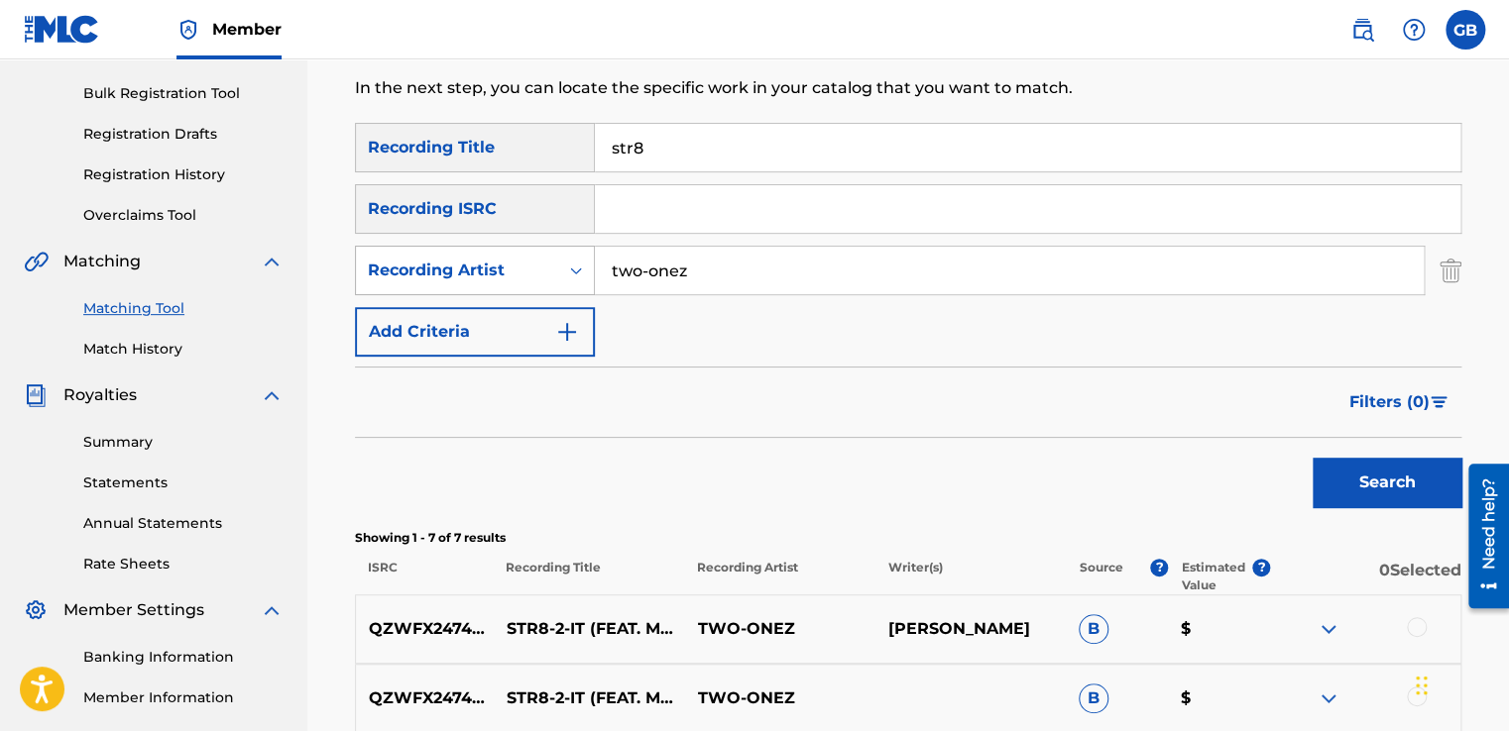
drag, startPoint x: 748, startPoint y: 285, endPoint x: 514, endPoint y: 256, distance: 235.8
click at [514, 256] on div "SearchWithCriteria43d8dcf9-5466-434e-90ee-cf26c303c39a Recording Artist two-onez" at bounding box center [908, 271] width 1106 height 50
drag, startPoint x: 681, startPoint y: 131, endPoint x: 539, endPoint y: 149, distance: 142.9
click at [539, 149] on div "SearchWithCriteriac1c502fb-48ed-4691-a5b4-d73bfa3fd571 Recording Title str8" at bounding box center [908, 148] width 1106 height 50
click at [629, 267] on input "Search Form" at bounding box center [1009, 271] width 829 height 48
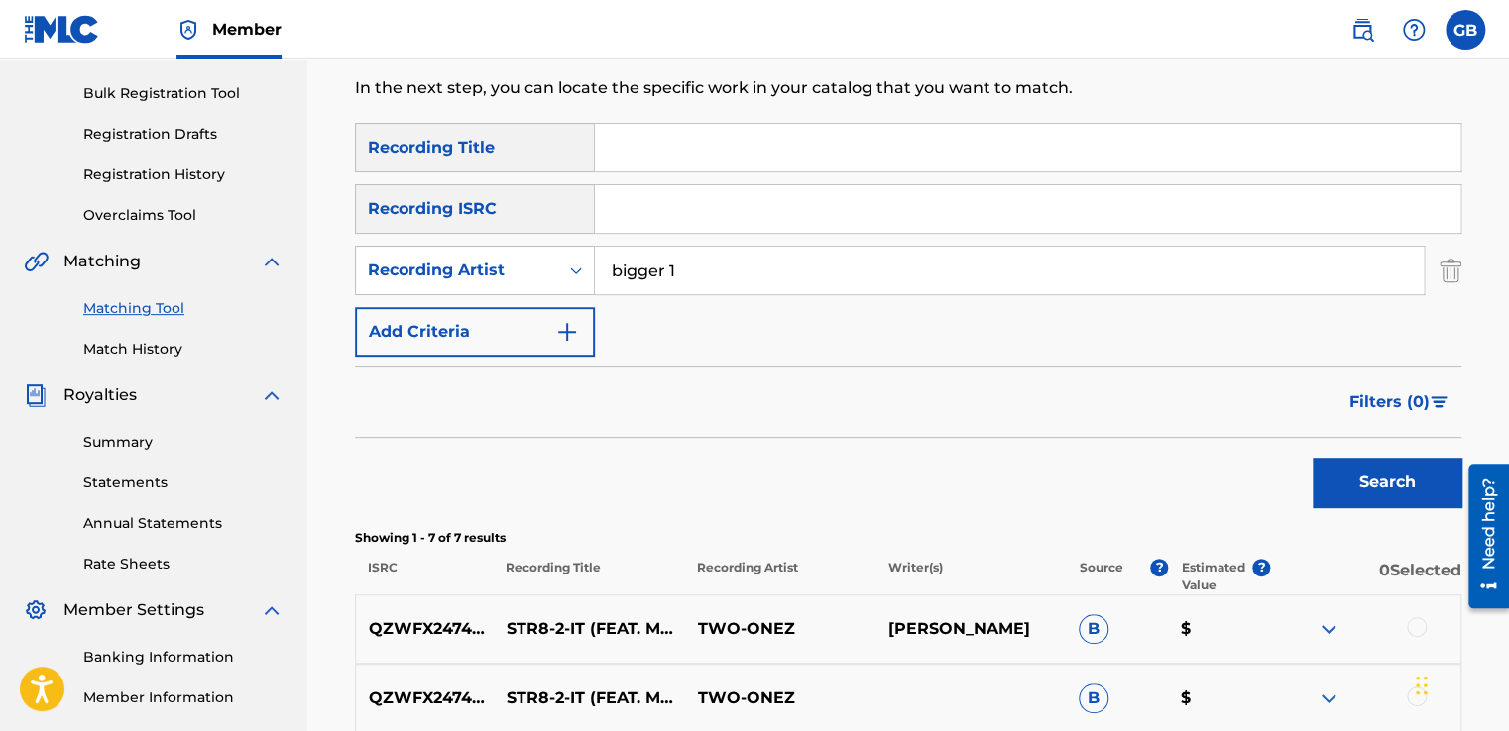
type input "bigger 1"
click at [1312, 458] on button "Search" at bounding box center [1386, 483] width 149 height 50
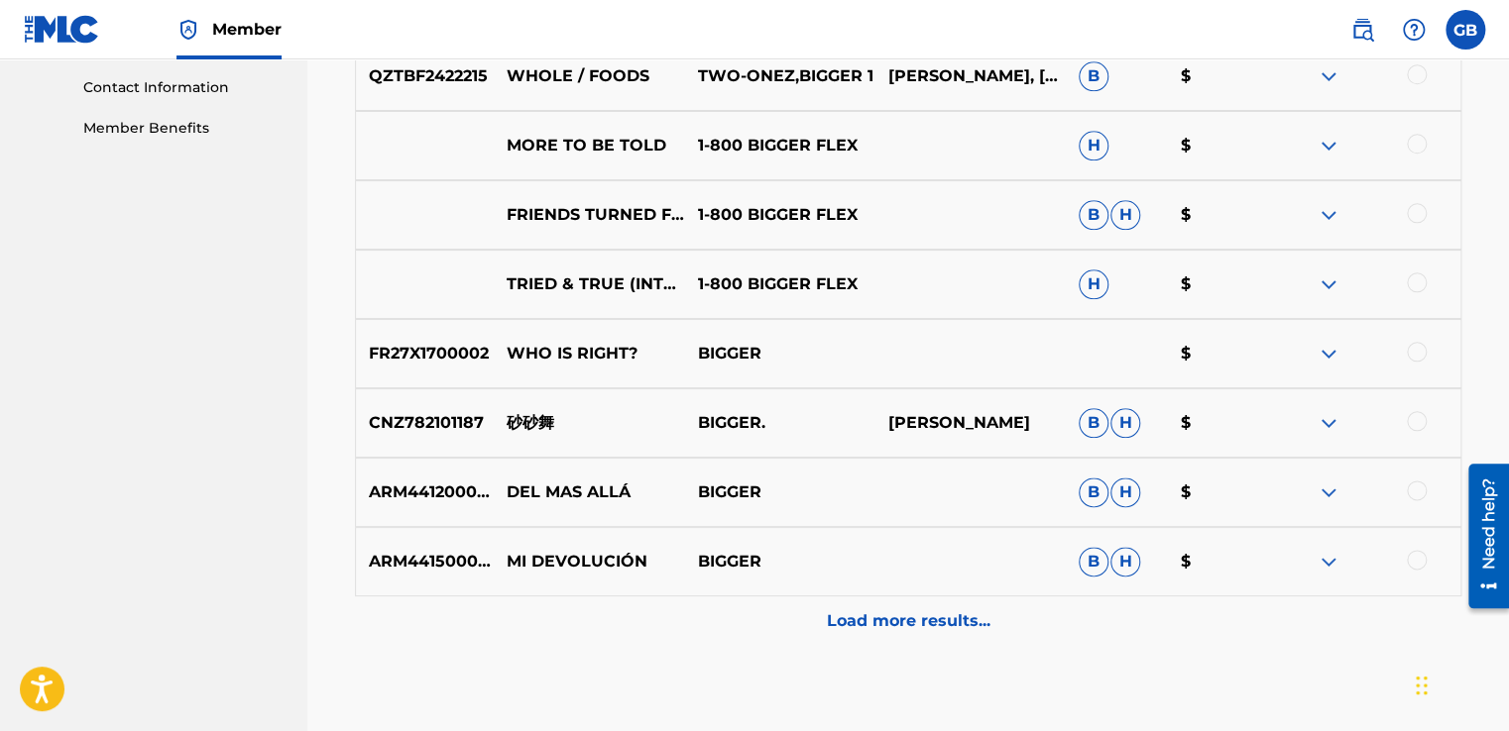
scroll to position [972, 0]
click at [875, 614] on p "Load more results..." at bounding box center [909, 621] width 164 height 24
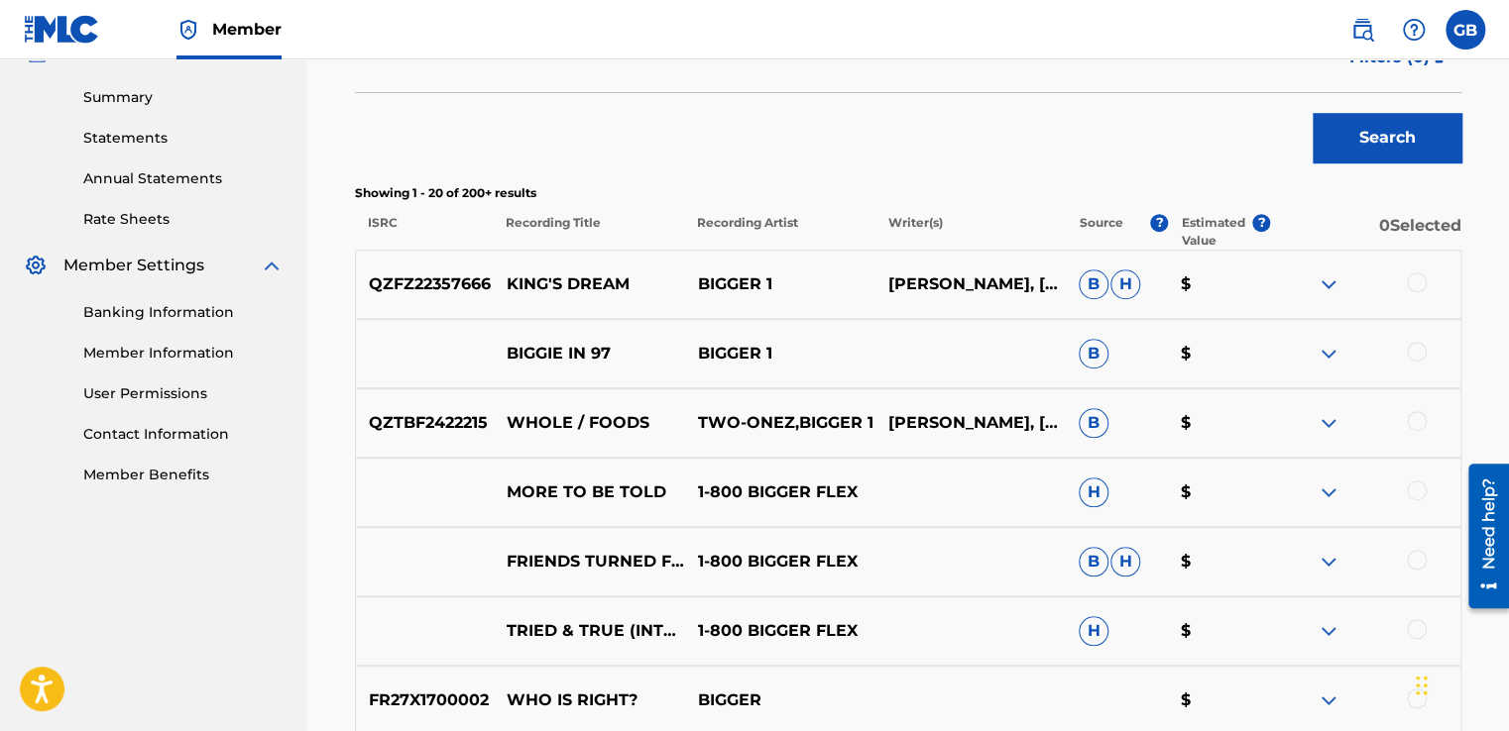
scroll to position [663, 0]
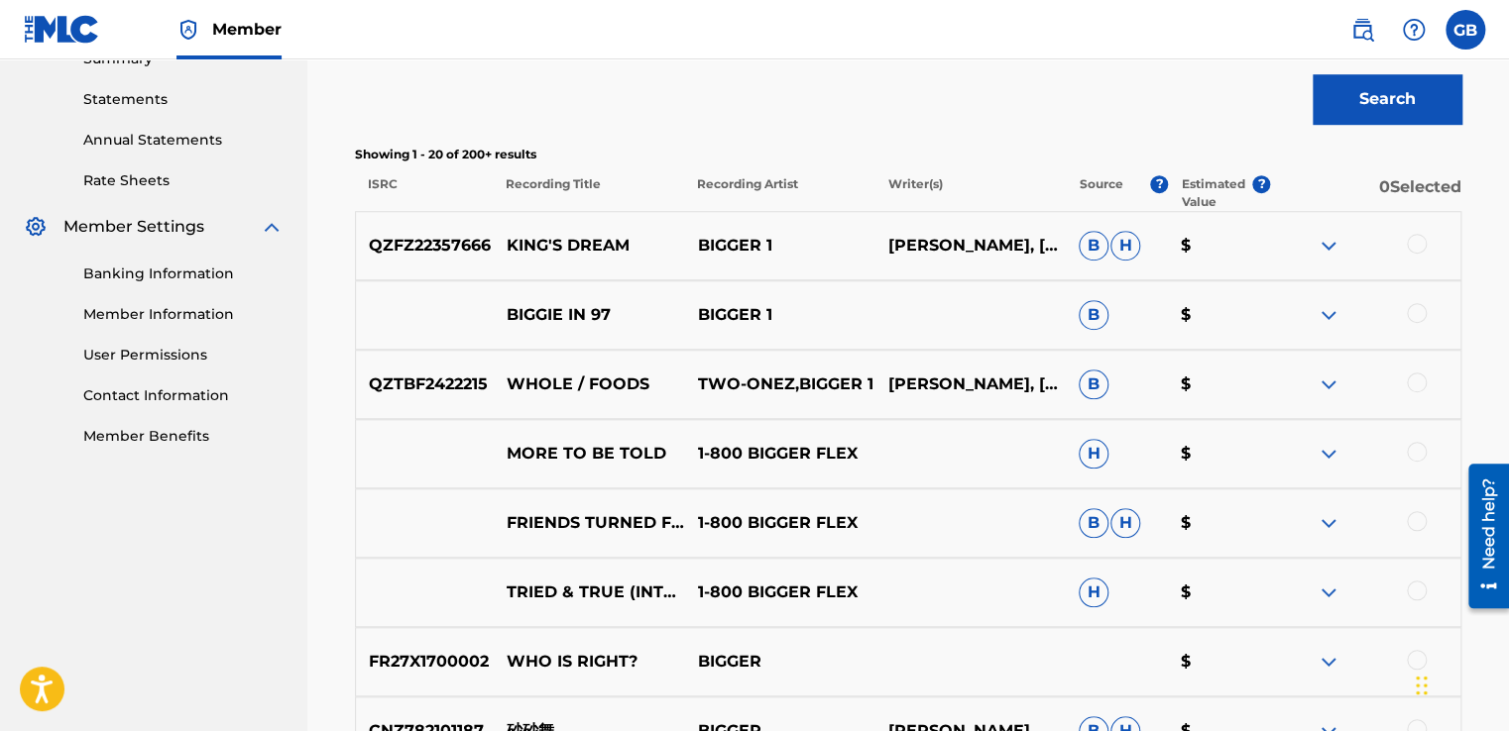
click at [1323, 246] on img at bounding box center [1328, 246] width 24 height 24
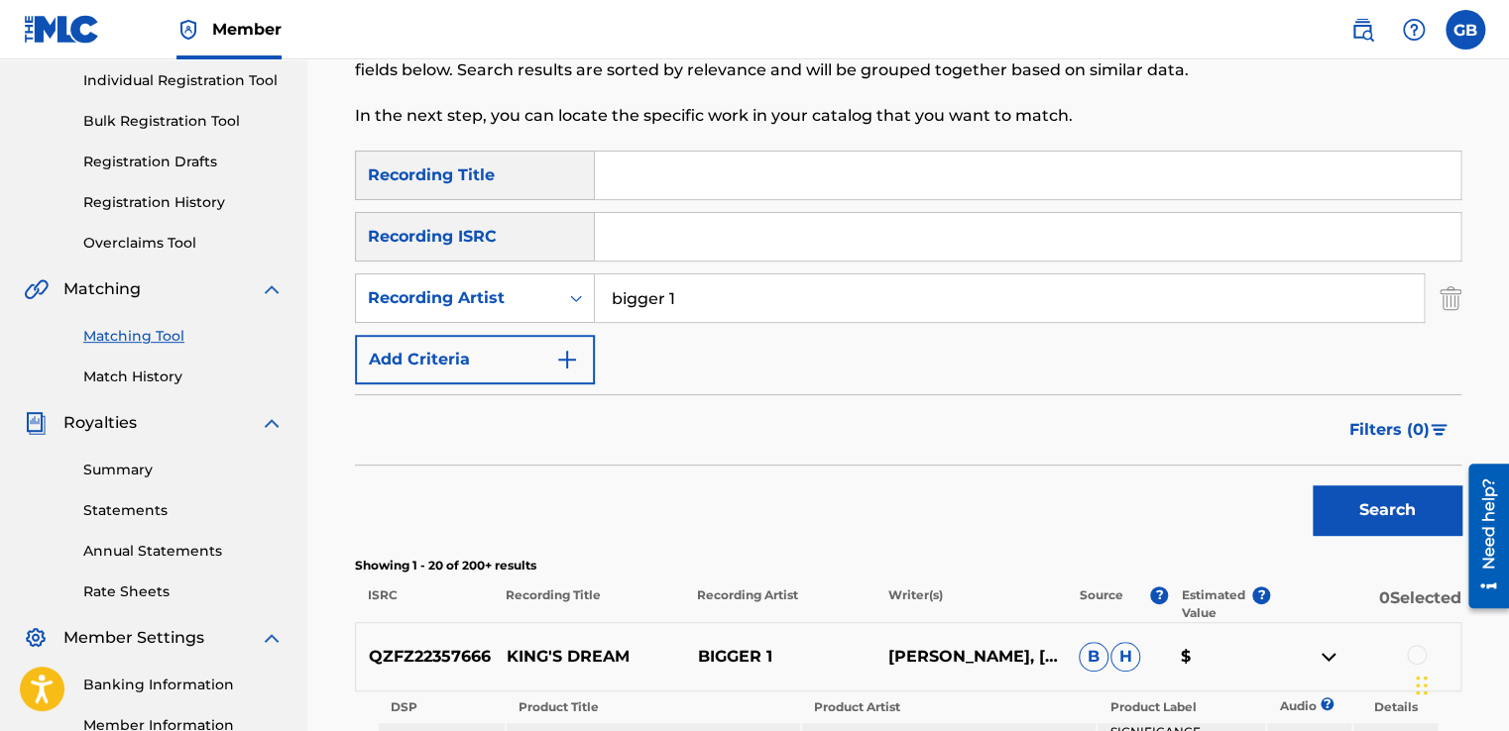
scroll to position [250, 0]
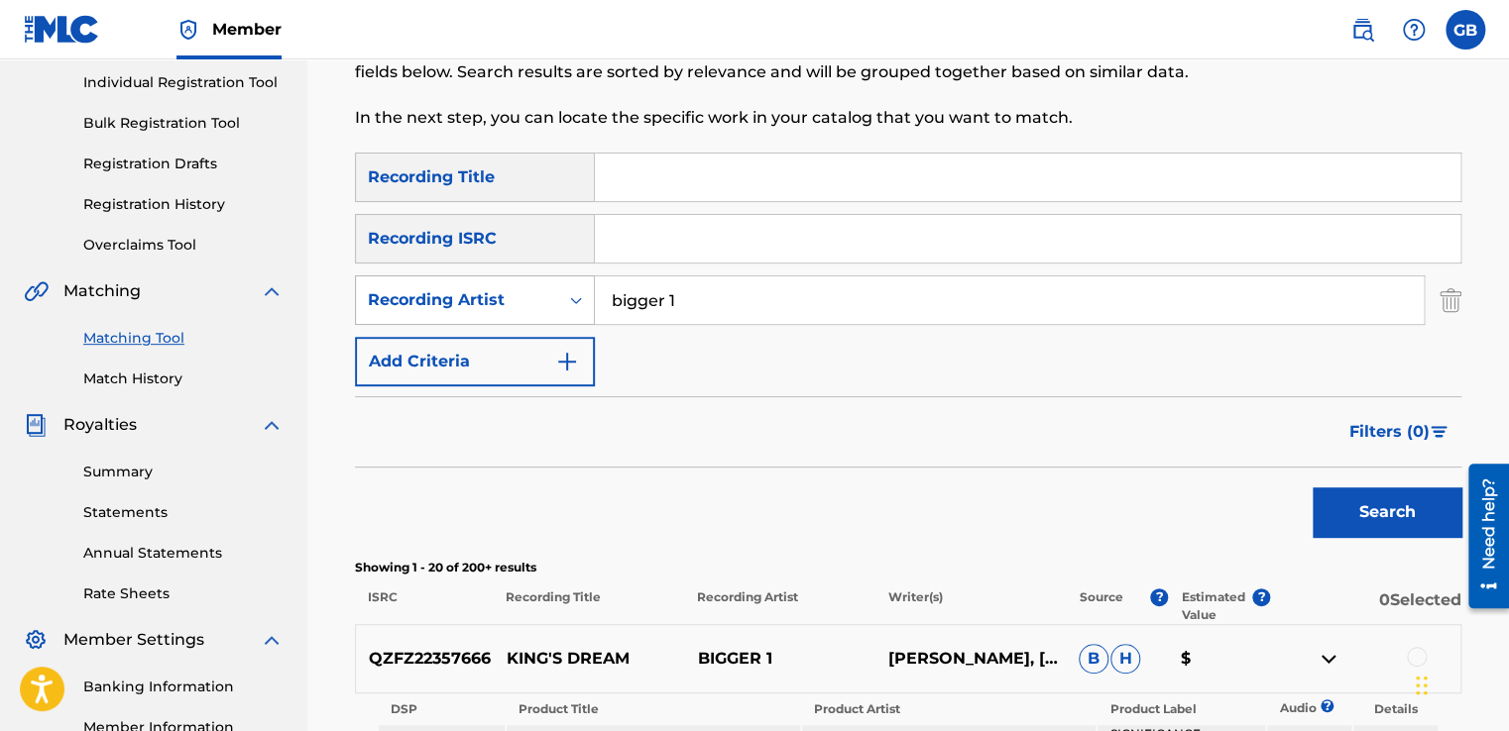
drag, startPoint x: 762, startPoint y: 303, endPoint x: 453, endPoint y: 277, distance: 310.4
click at [453, 277] on div "SearchWithCriteria43d8dcf9-5466-434e-90ee-cf26c303c39a Recording Artist bigger 1" at bounding box center [908, 301] width 1106 height 50
click at [575, 296] on icon "Search Form" at bounding box center [576, 300] width 20 height 20
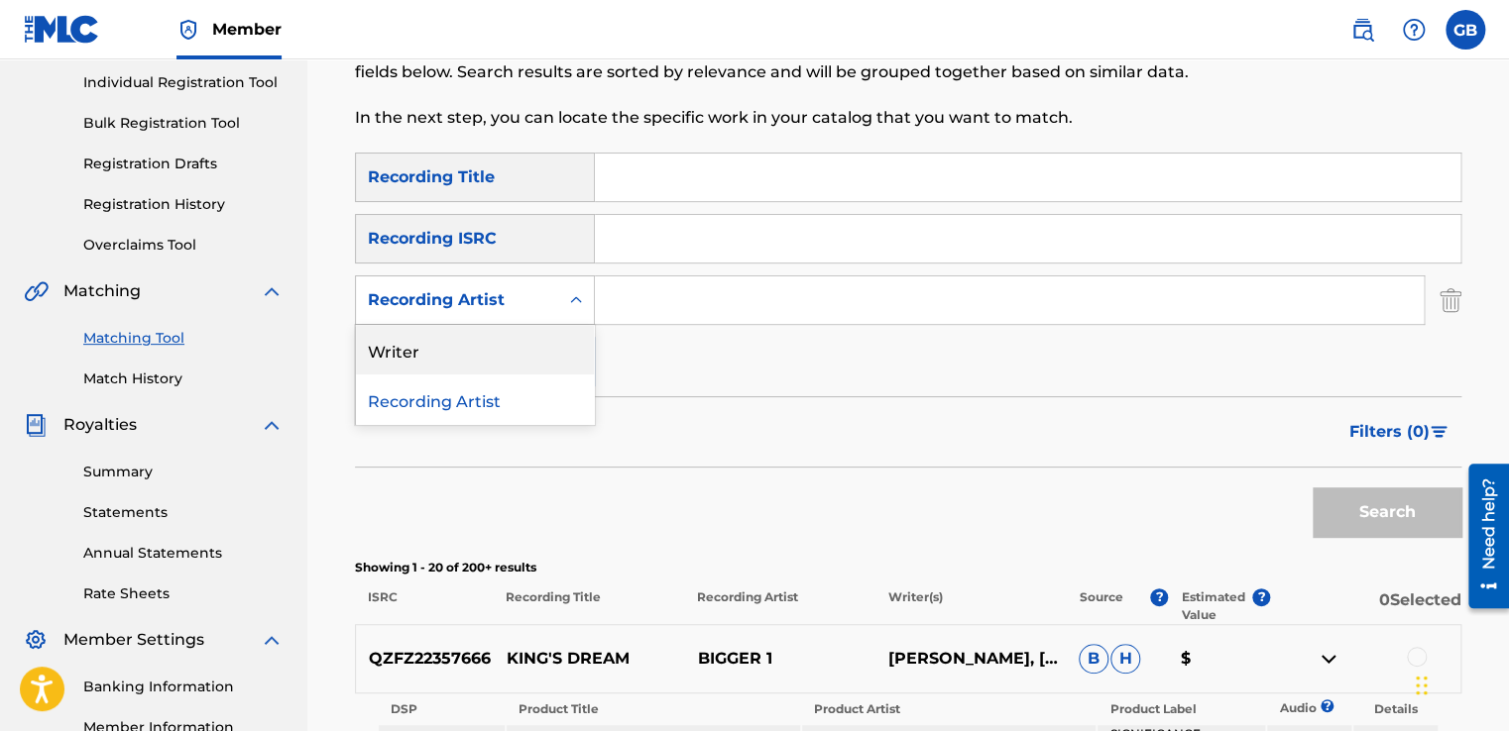
click at [511, 337] on div "Writer" at bounding box center [475, 350] width 238 height 50
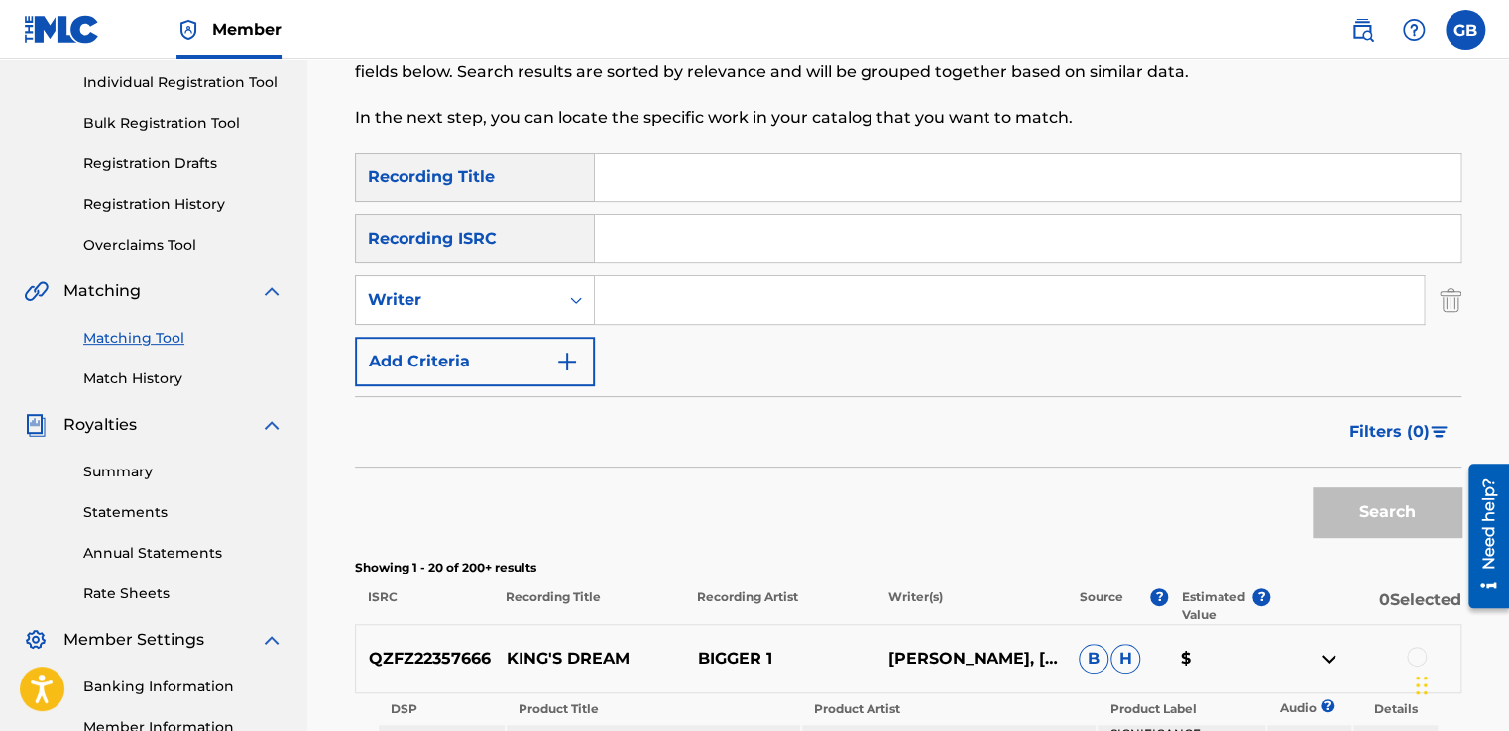
click at [738, 298] on input "Search Form" at bounding box center [1009, 301] width 829 height 48
type input "richard higgins"
click at [1428, 502] on button "Search" at bounding box center [1386, 513] width 149 height 50
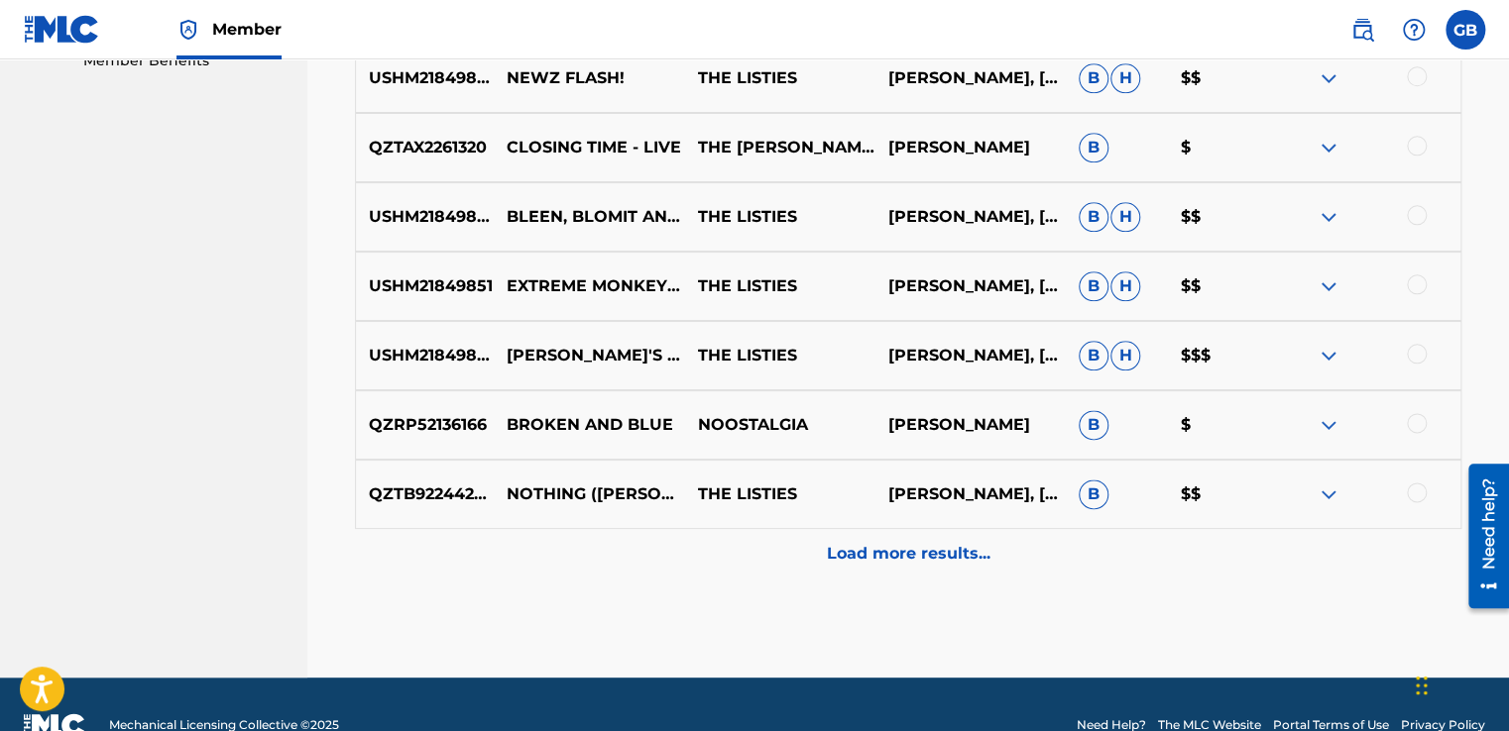
scroll to position [1040, 0]
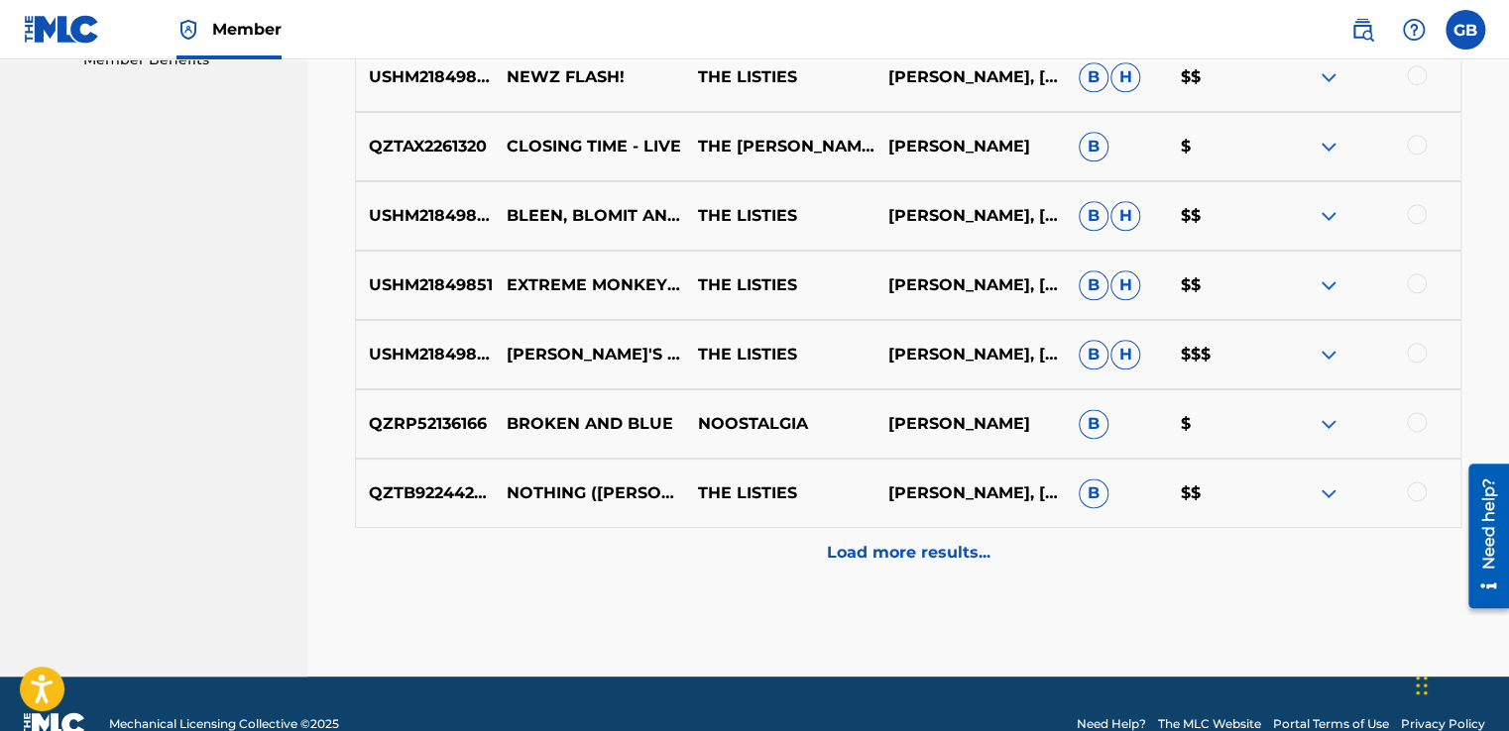
click at [908, 557] on p "Load more results..." at bounding box center [909, 553] width 164 height 24
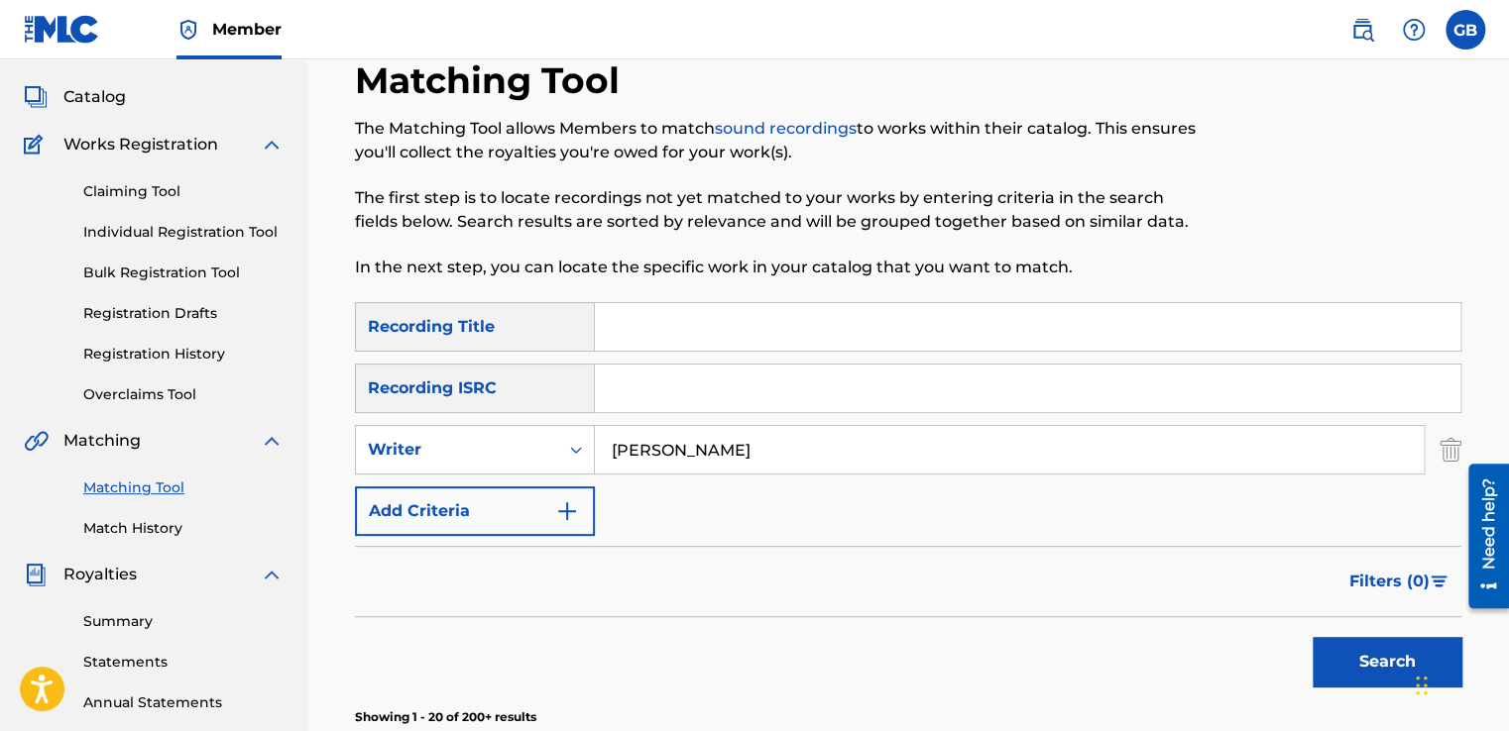
scroll to position [0, 0]
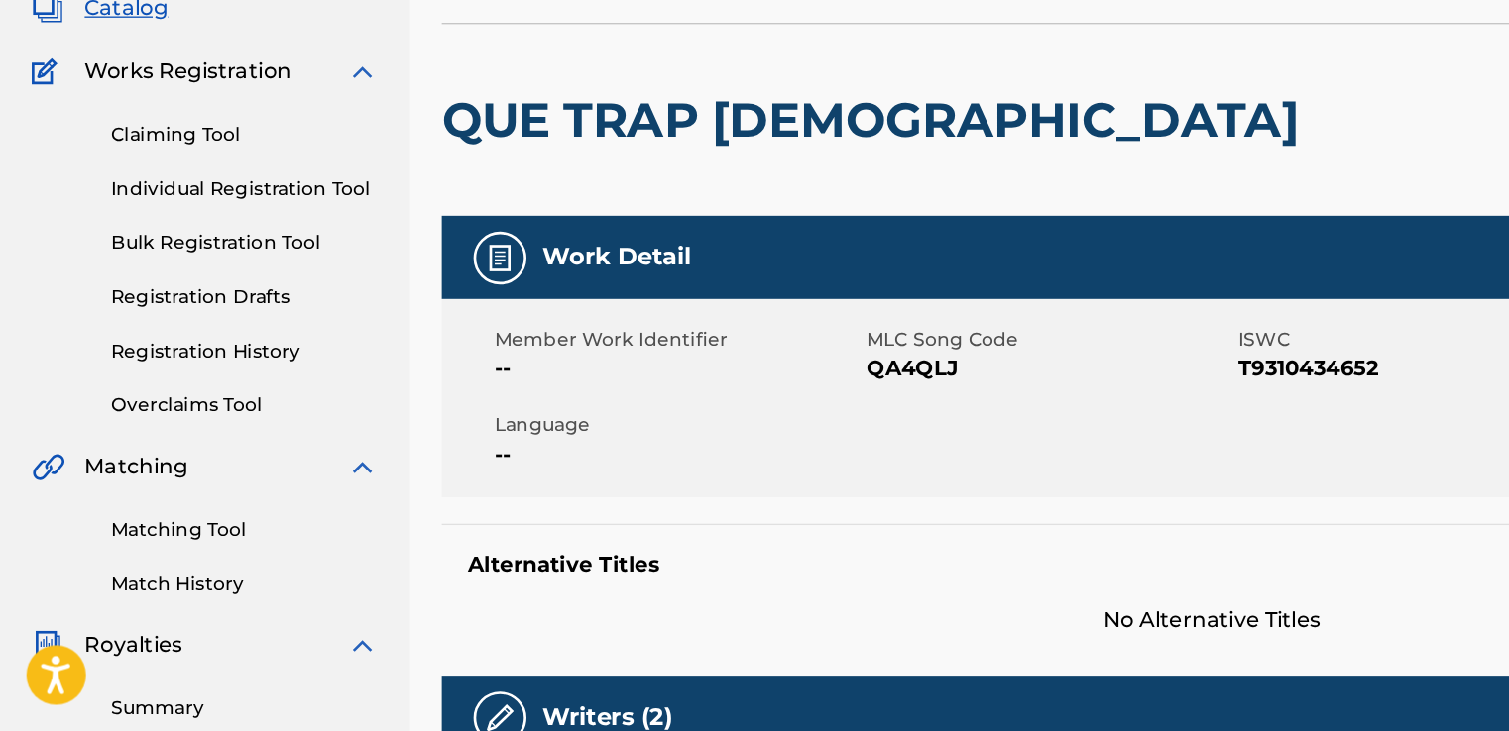
scroll to position [12, 0]
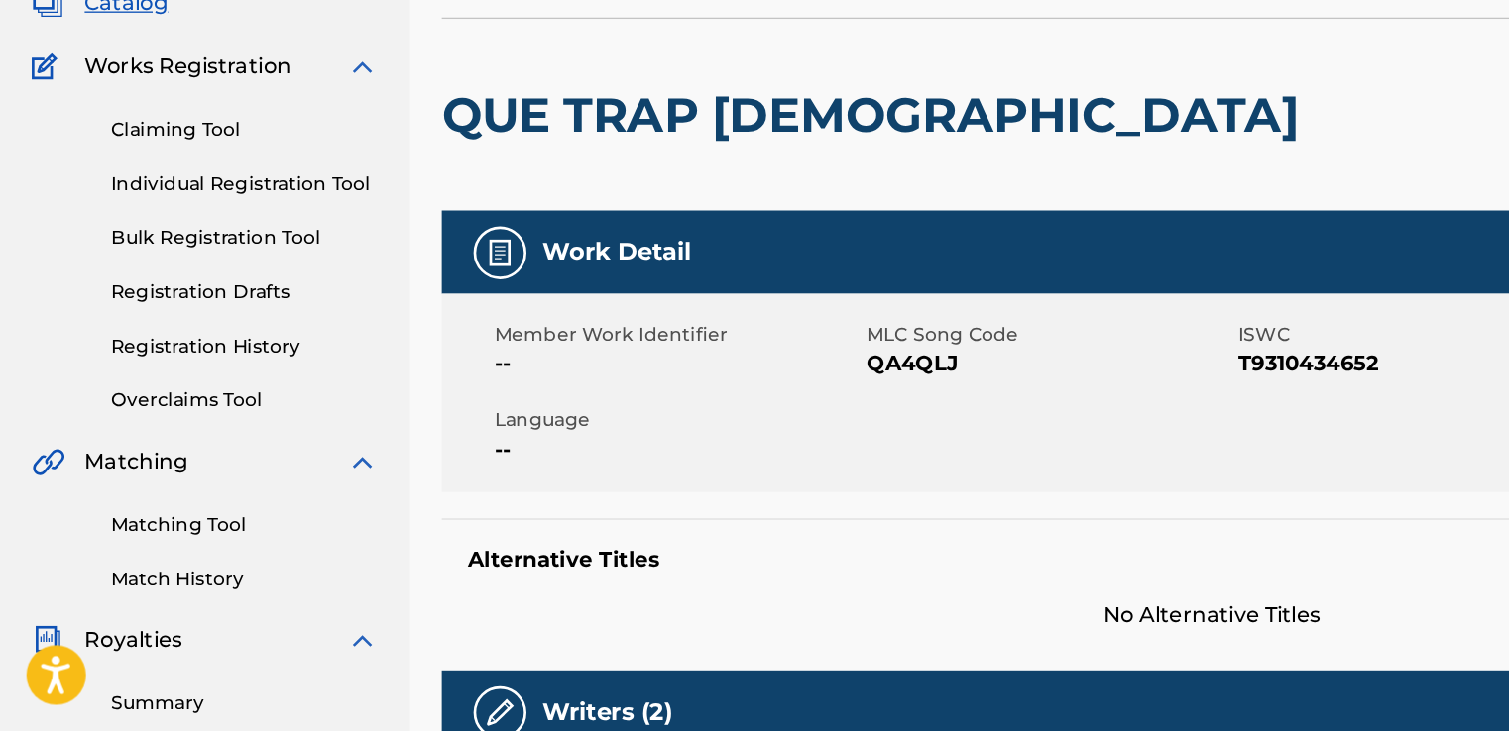
click at [136, 571] on link "Matching Tool" at bounding box center [183, 576] width 200 height 21
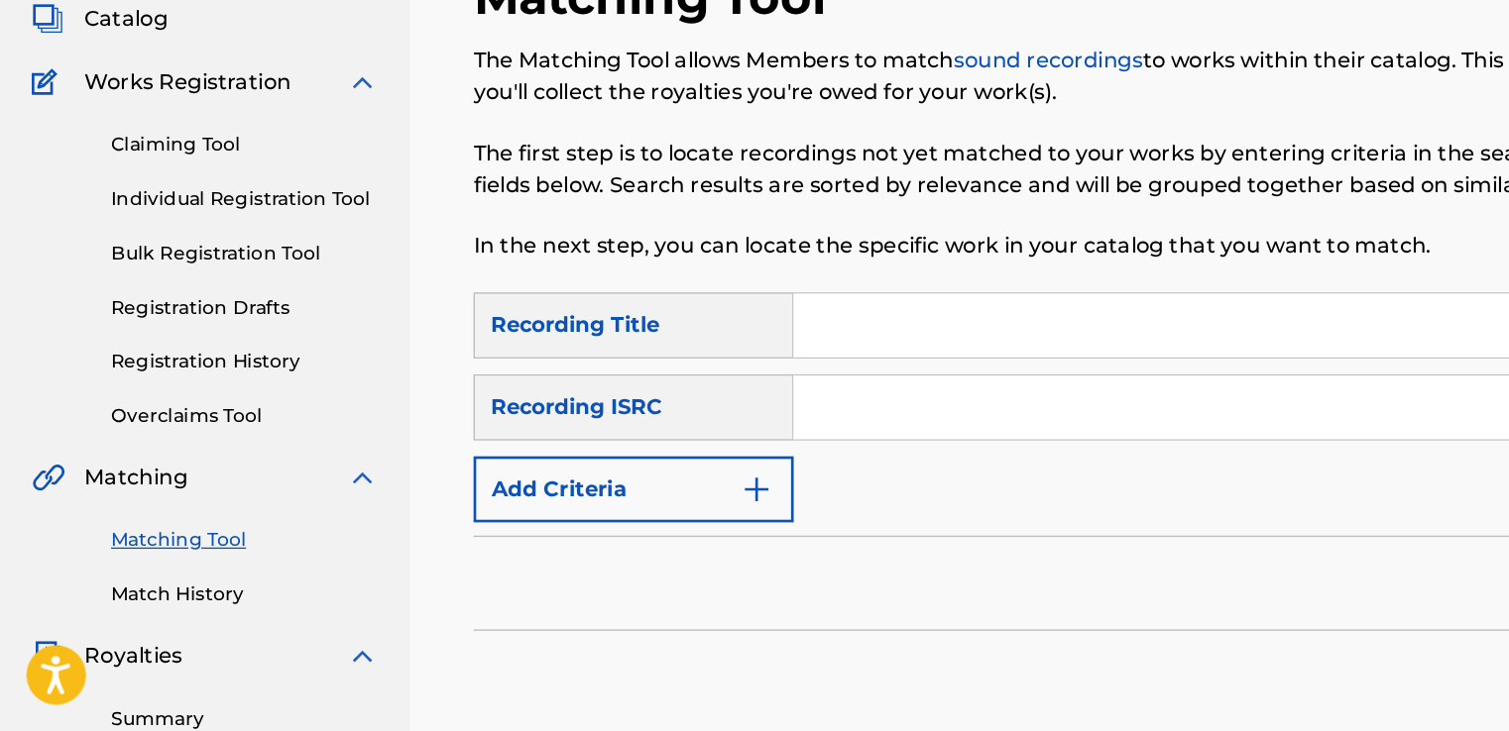
click at [781, 419] on input "Search Form" at bounding box center [1027, 427] width 865 height 48
click at [662, 564] on div "SearchWithCriteriac1c502fb-48ed-4691-a5b4-d73bfa3fd571 Recording Title SearchWi…" at bounding box center [908, 488] width 1106 height 172
click at [565, 549] on img "Search Form" at bounding box center [567, 550] width 24 height 24
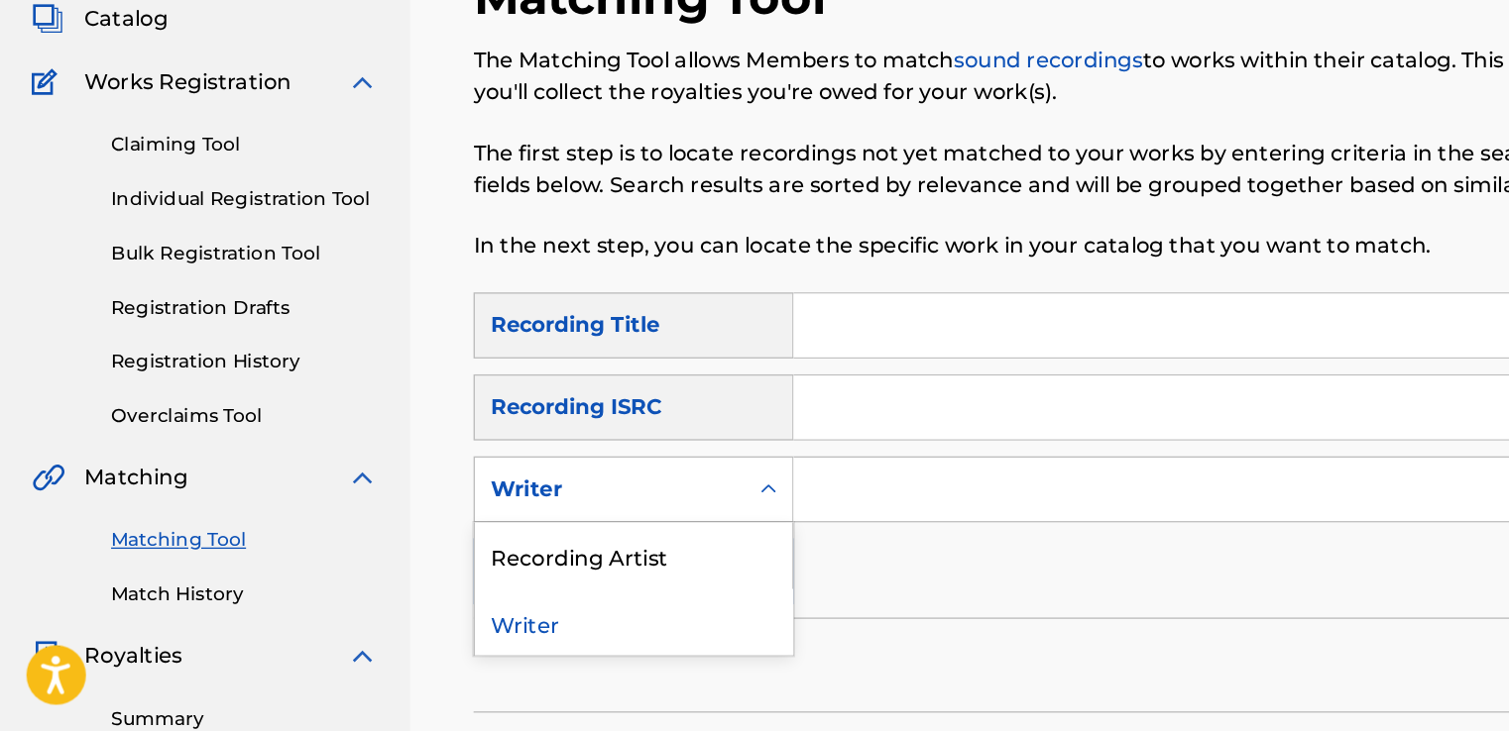
click at [565, 549] on div "Search Form" at bounding box center [576, 550] width 36 height 36
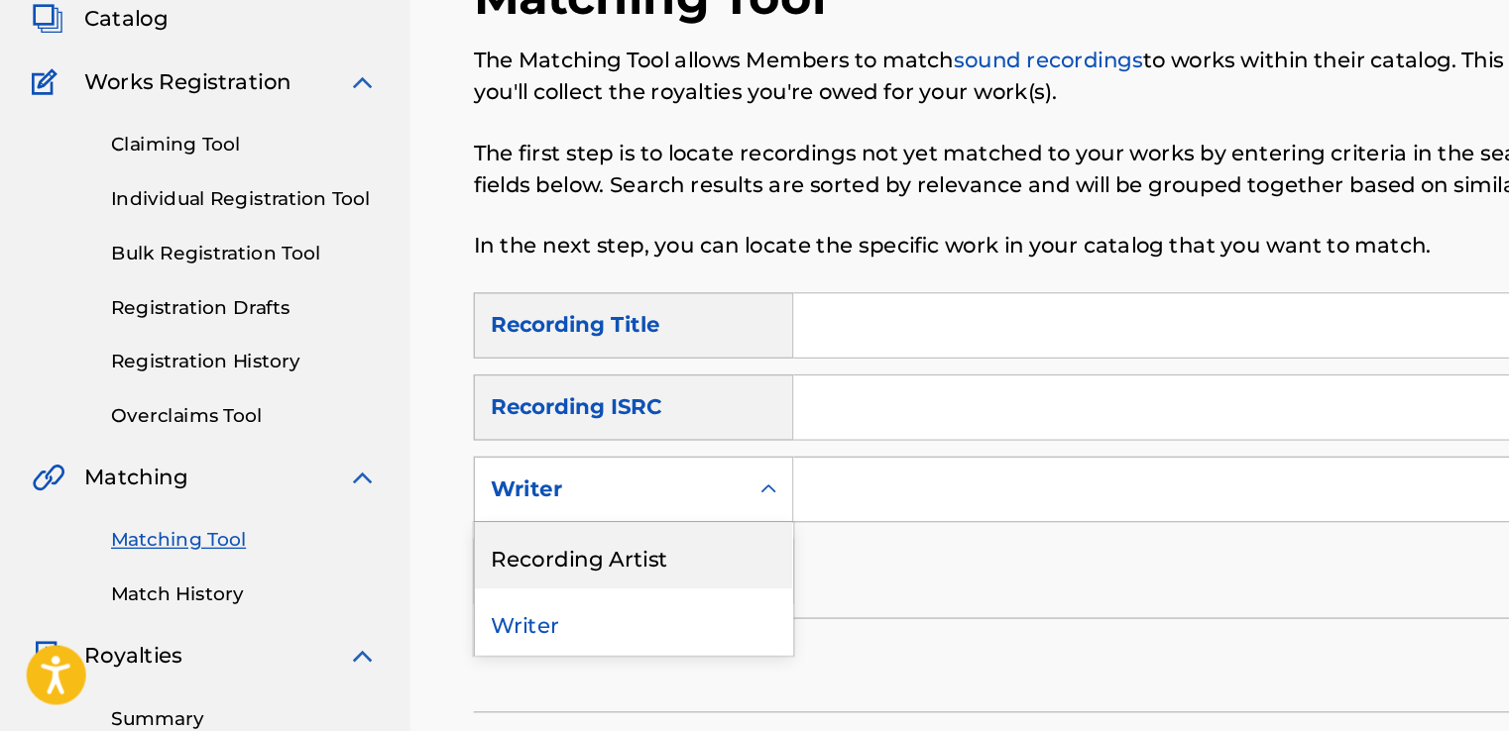
click at [477, 605] on div "Recording Artist" at bounding box center [475, 600] width 238 height 50
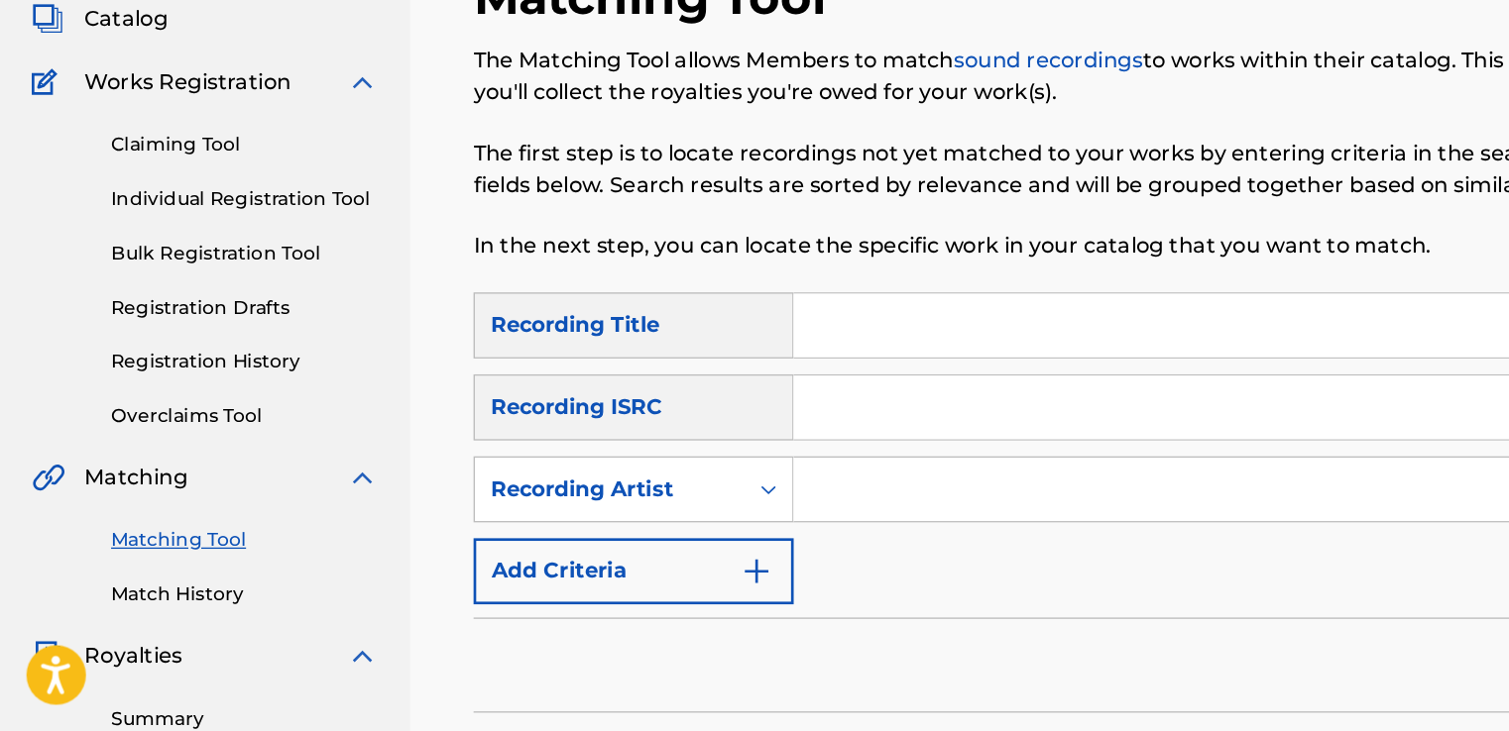
click at [701, 558] on input "Search Form" at bounding box center [1009, 550] width 829 height 48
click at [702, 559] on input "Search Form" at bounding box center [1009, 550] width 829 height 48
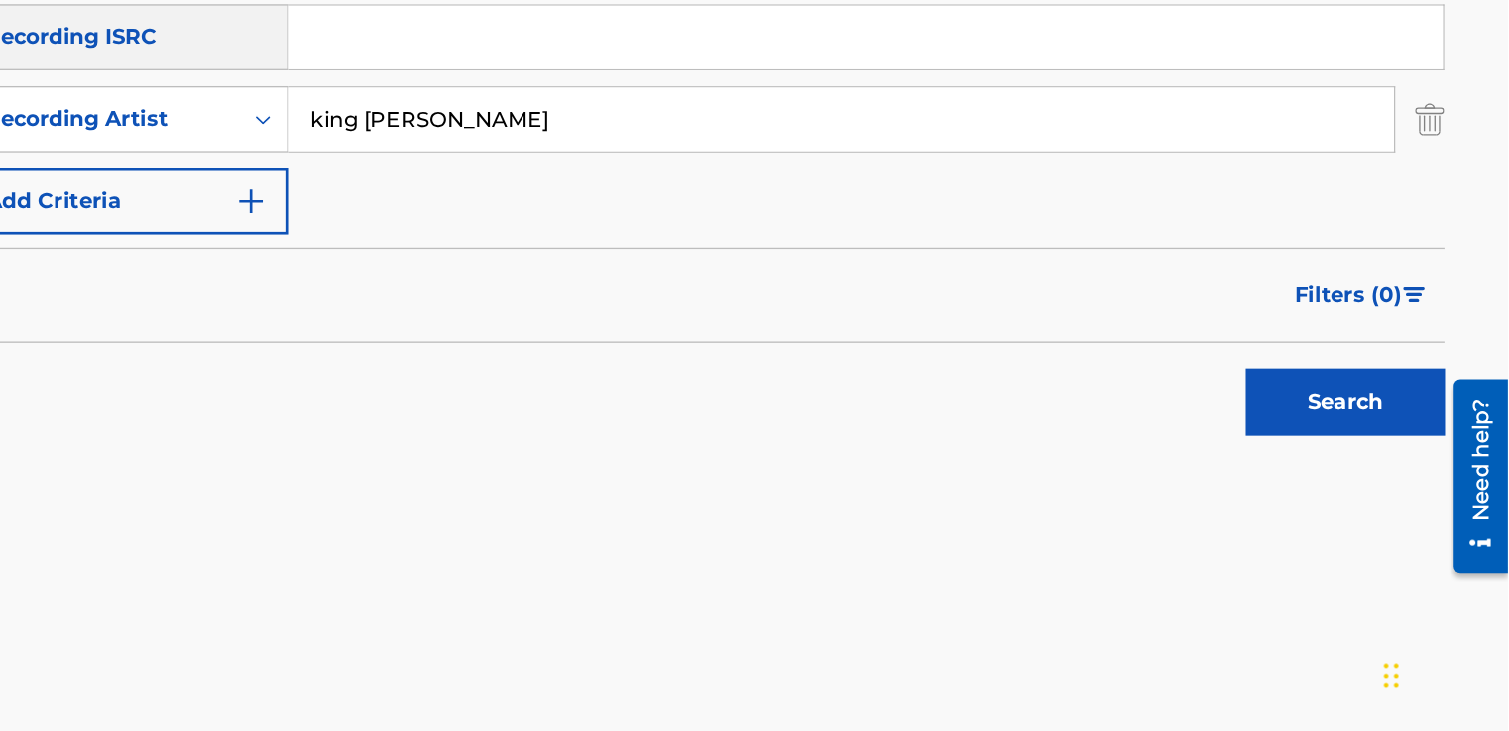
scroll to position [281, 0]
type input "king beamo"
click at [1401, 474] on button "Search" at bounding box center [1386, 481] width 149 height 50
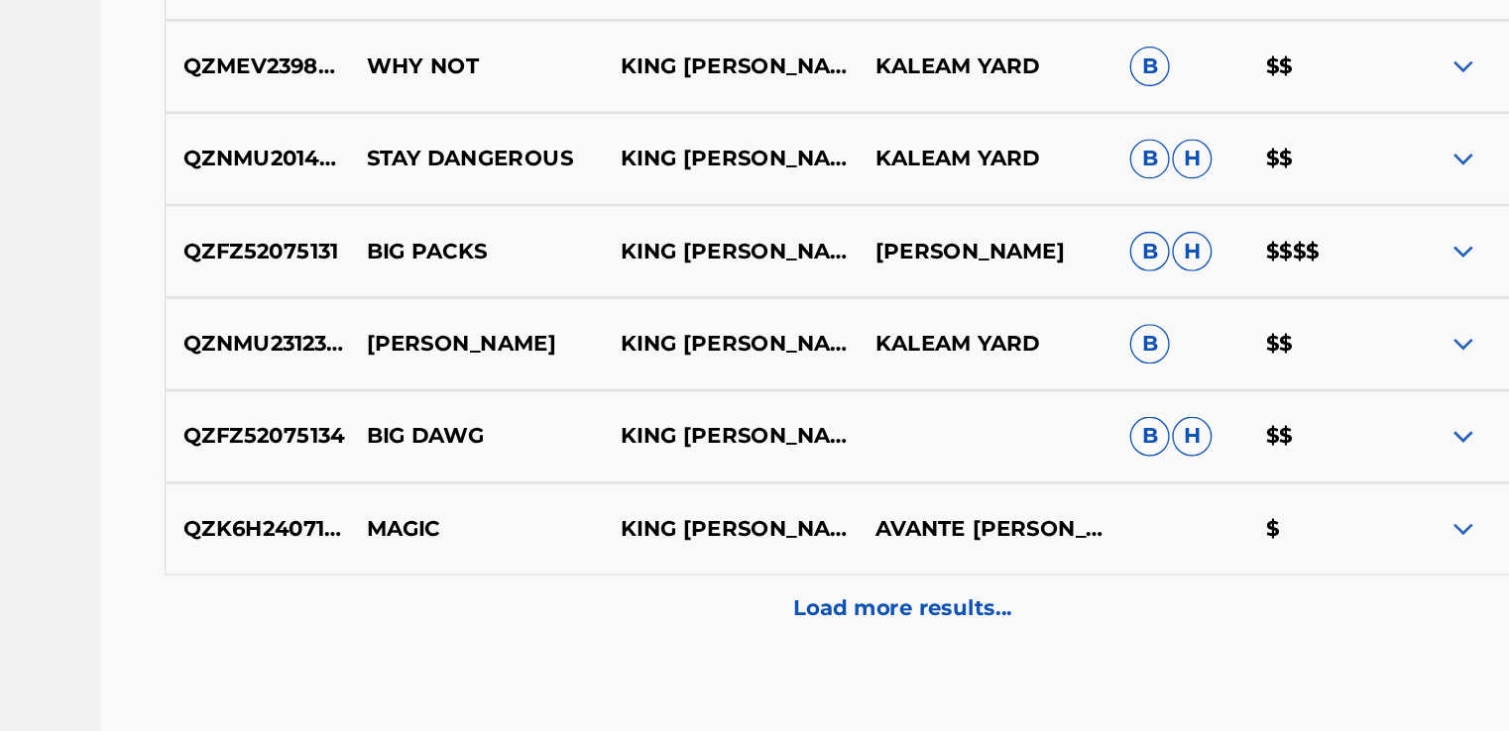
scroll to position [954, 0]
click at [871, 643] on p "Load more results..." at bounding box center [909, 638] width 164 height 24
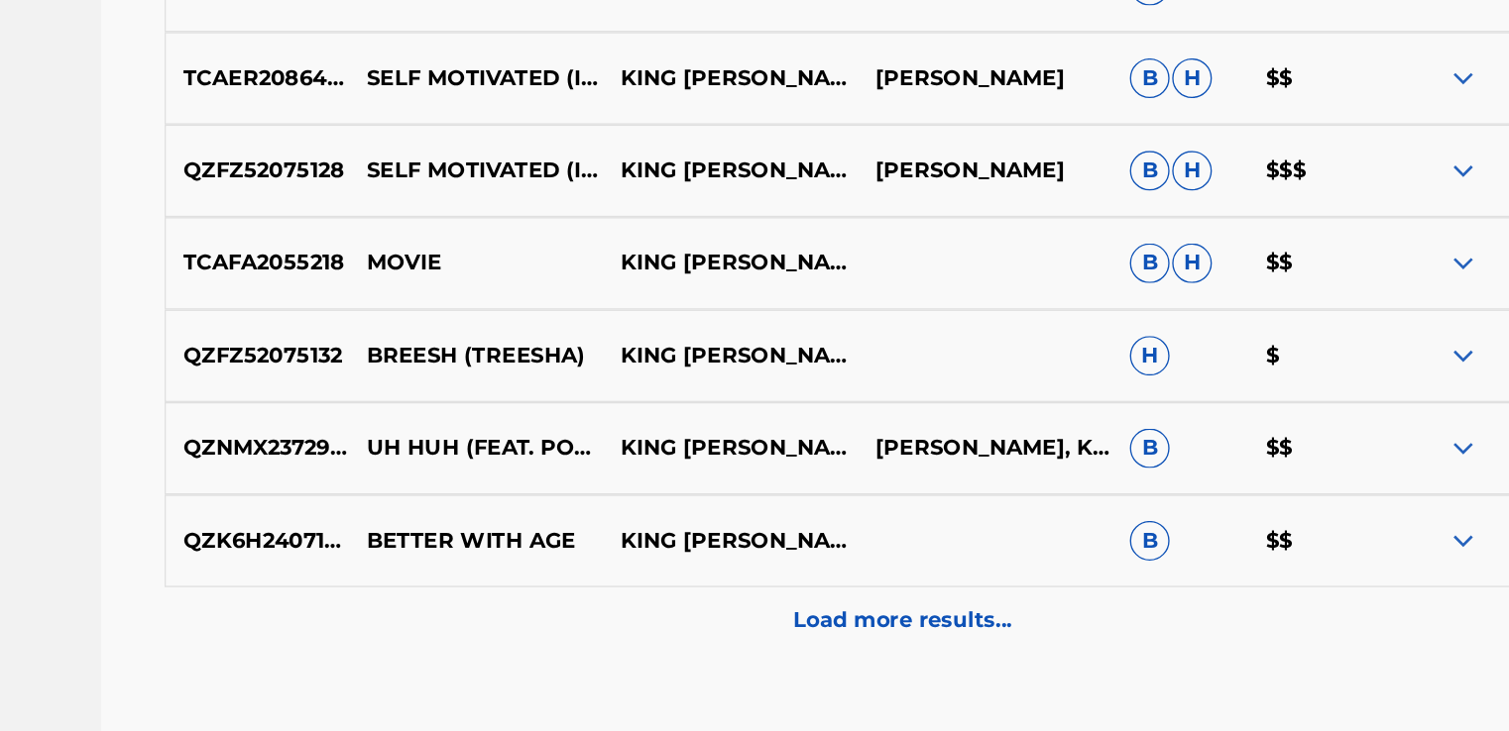
click at [871, 643] on p "Load more results..." at bounding box center [909, 648] width 164 height 24
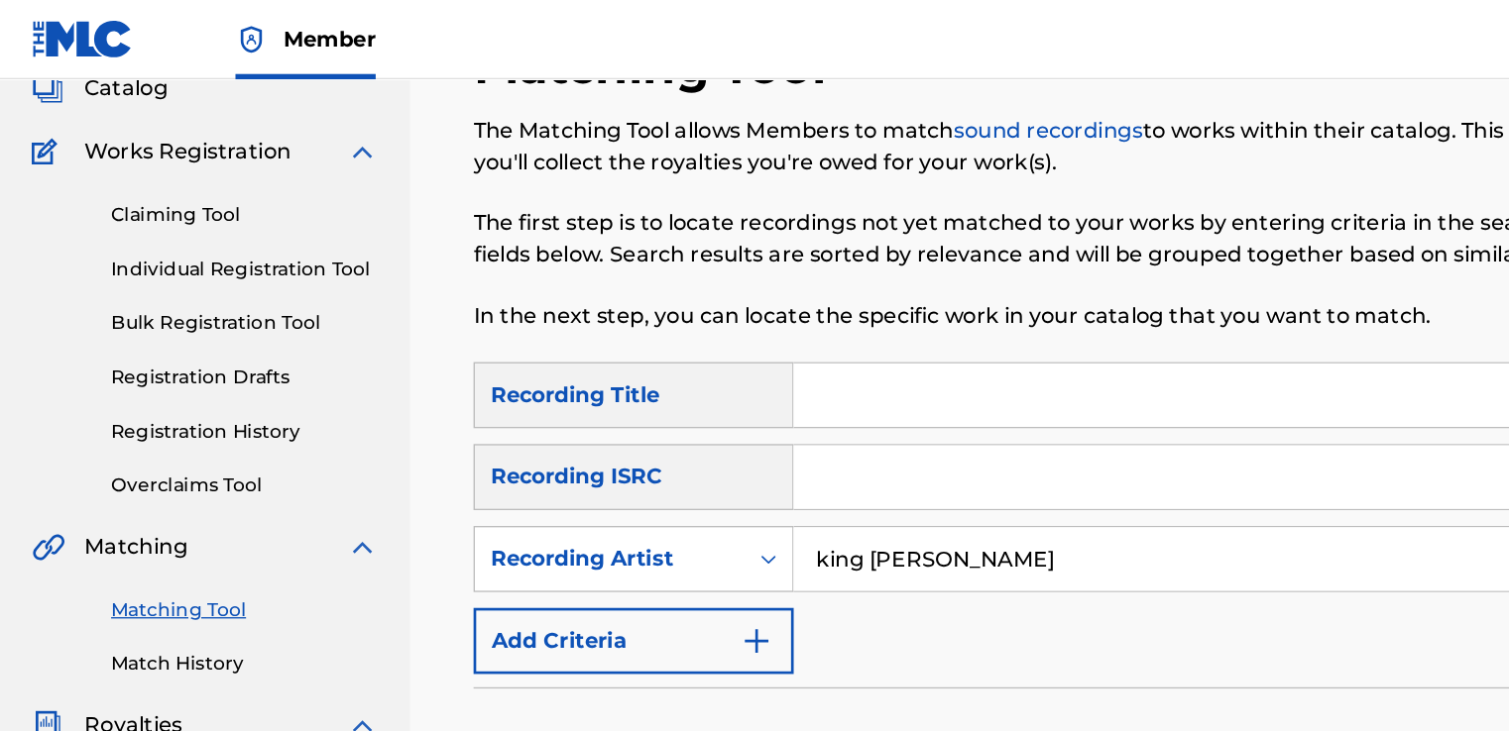
scroll to position [131, 0]
click at [179, 153] on link "Claiming Tool" at bounding box center [183, 161] width 200 height 21
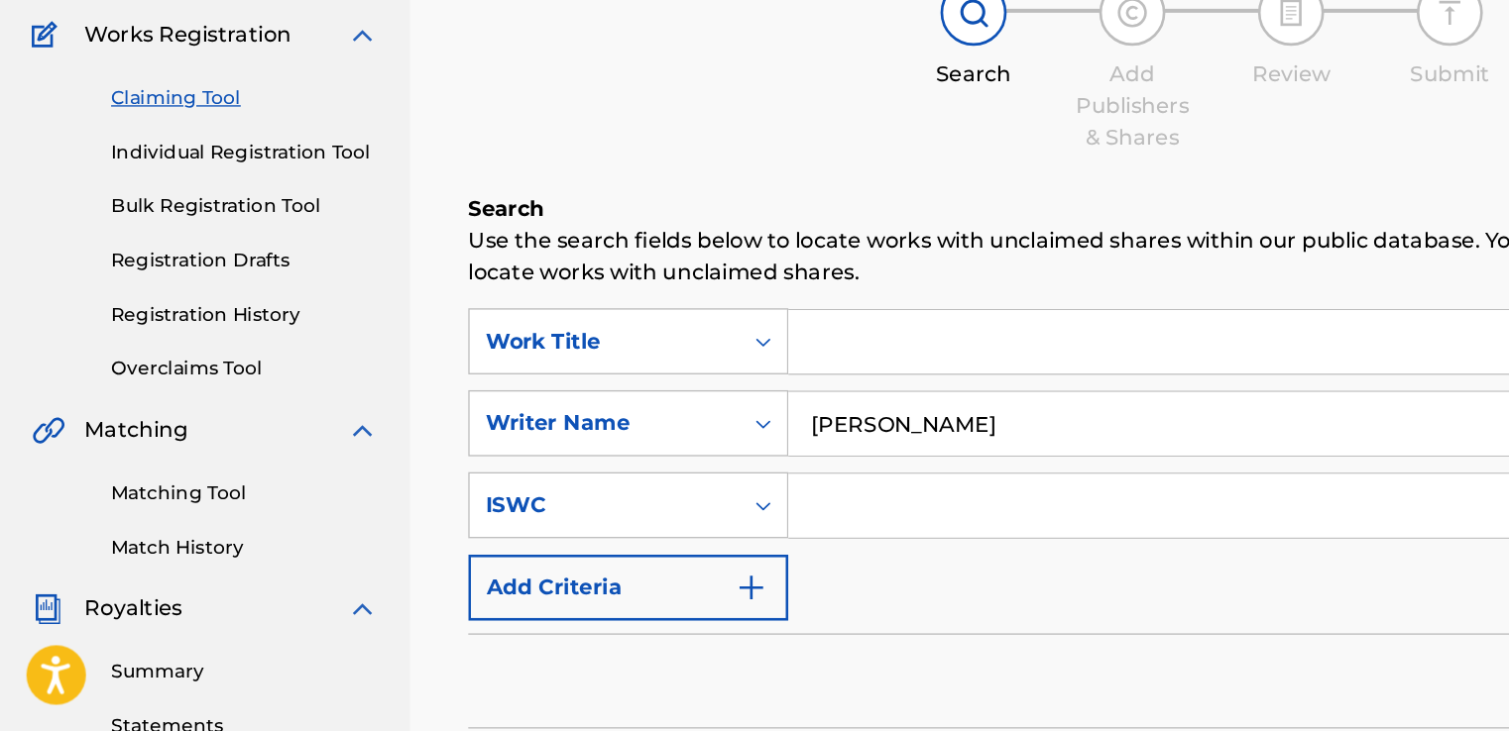
scroll to position [37, 0]
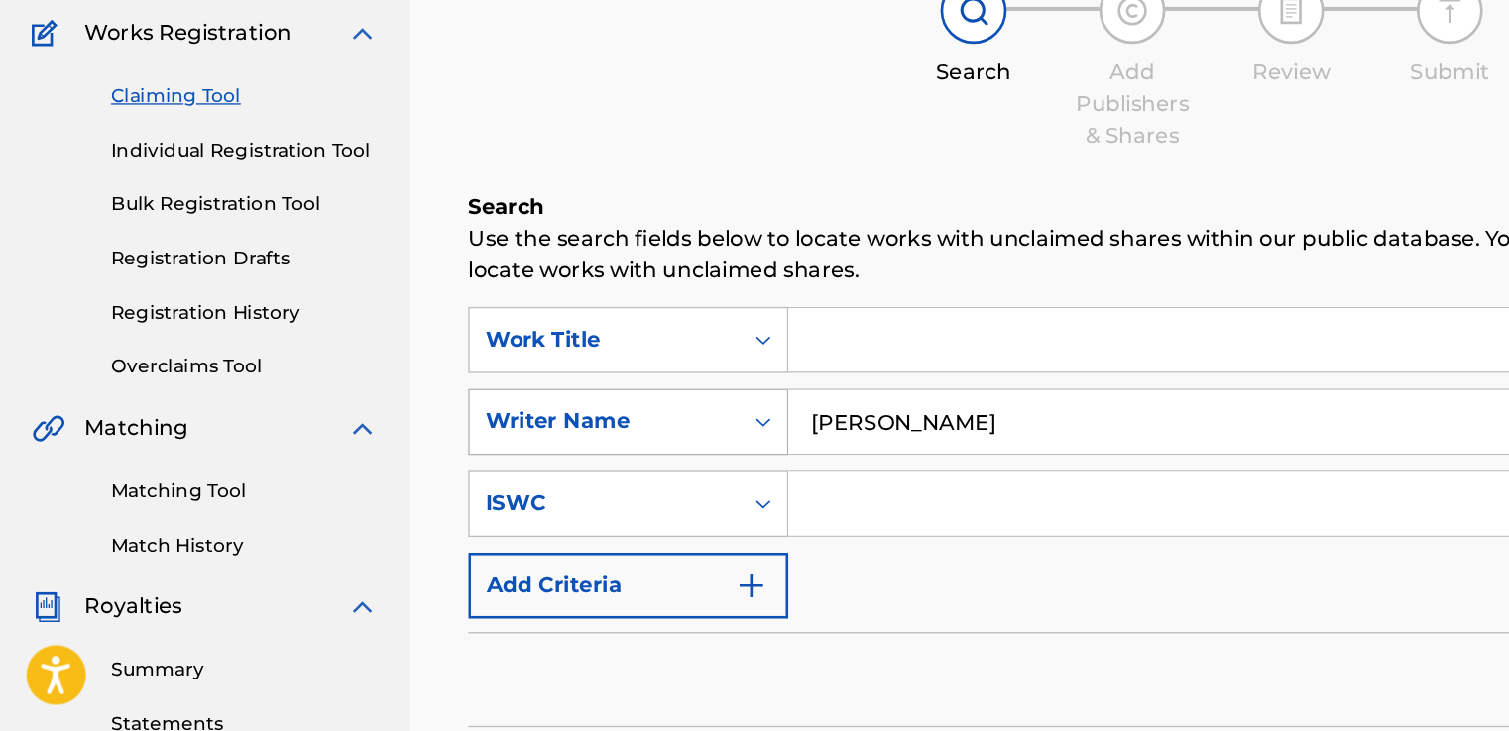
drag, startPoint x: 780, startPoint y: 499, endPoint x: 507, endPoint y: 474, distance: 273.7
click at [507, 475] on div "SearchWithCriteria80c93371-1b62-4cc5-9347-d7aa3de6d38c Writer Name kareem alexa…" at bounding box center [908, 500] width 1114 height 50
type input "l"
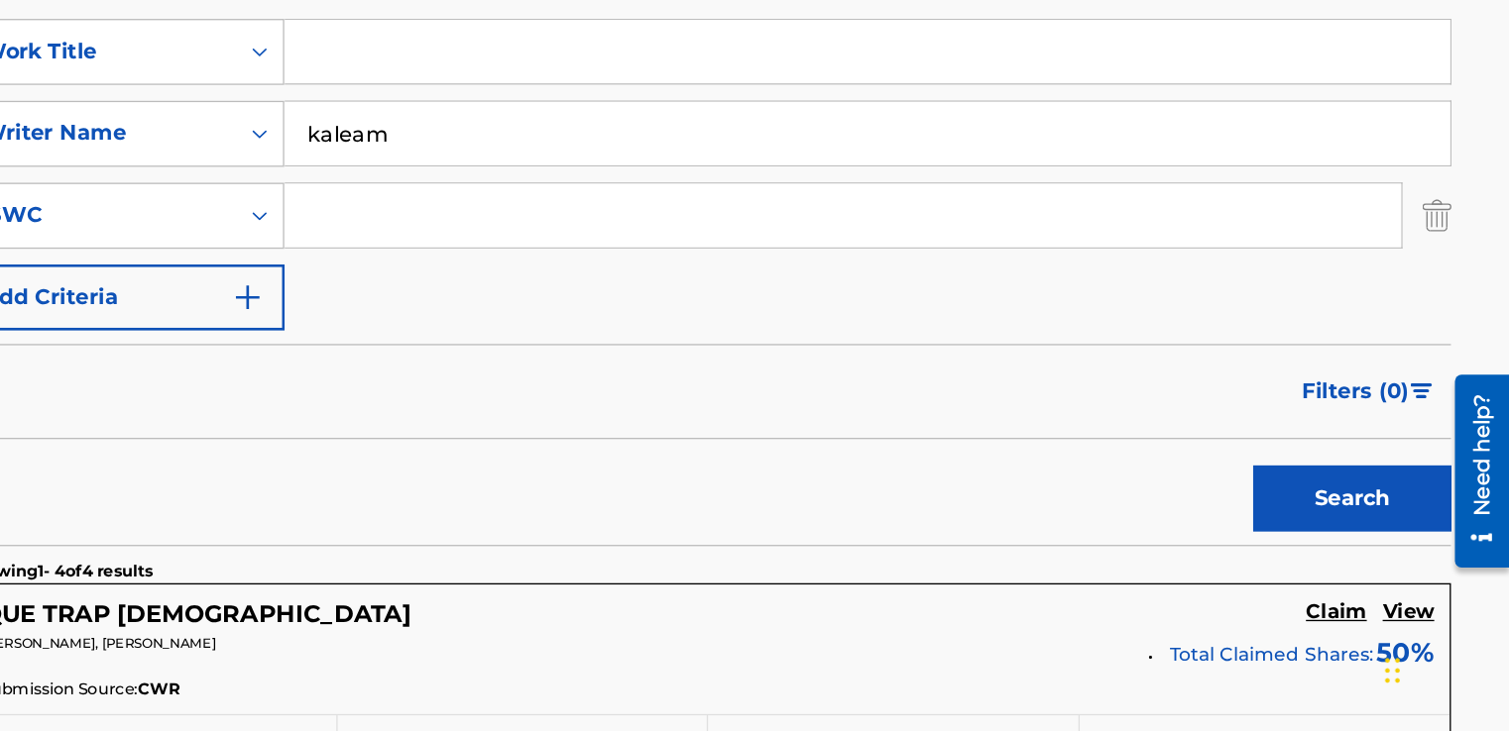
scroll to position [253, 0]
type input "kaleam"
click at [1346, 555] on button "Search" at bounding box center [1390, 557] width 149 height 50
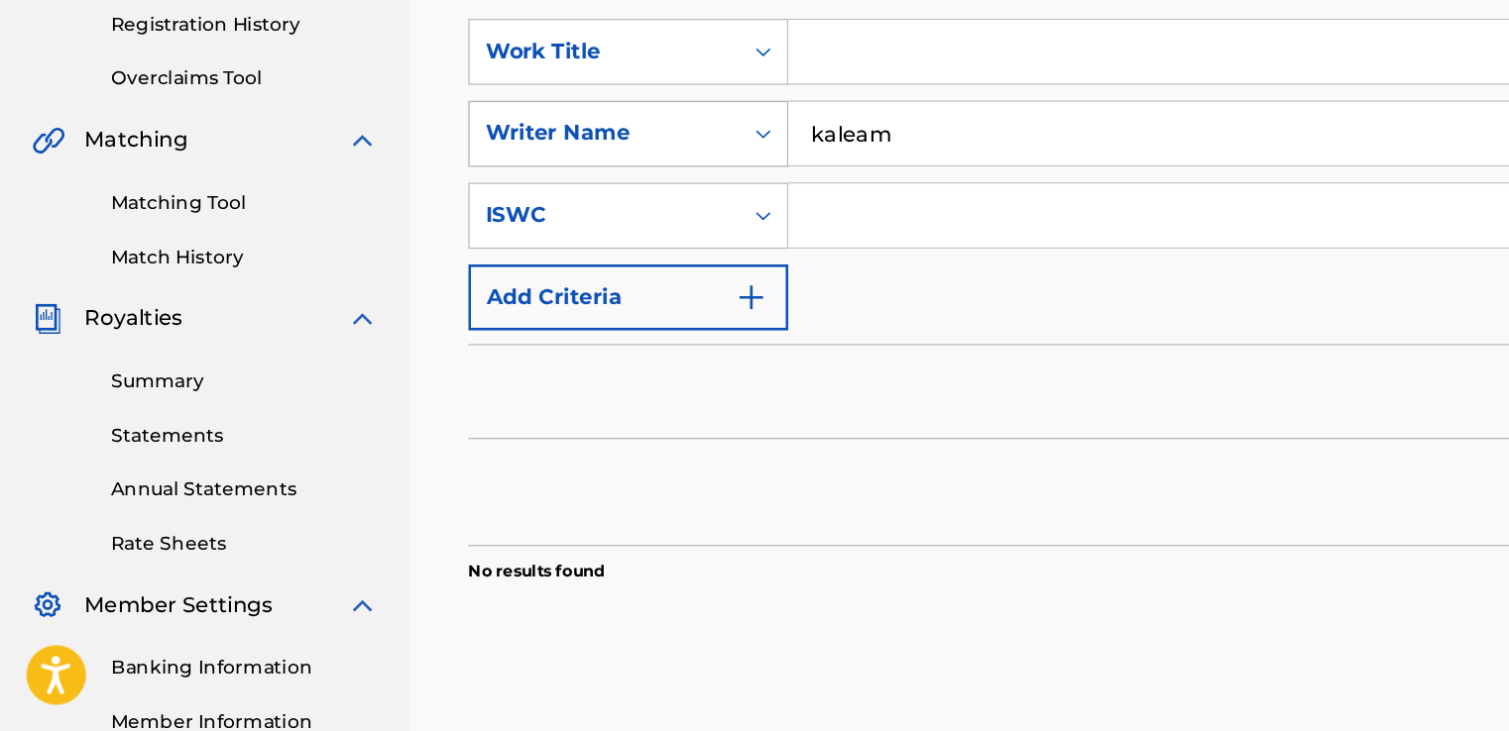
drag, startPoint x: 689, startPoint y: 283, endPoint x: 519, endPoint y: 297, distance: 170.1
click at [519, 297] on div "SearchWithCriteria80c93371-1b62-4cc5-9347-d7aa3de6d38c Writer Name kaleam" at bounding box center [908, 284] width 1114 height 50
click at [115, 340] on link "Matching Tool" at bounding box center [183, 335] width 200 height 21
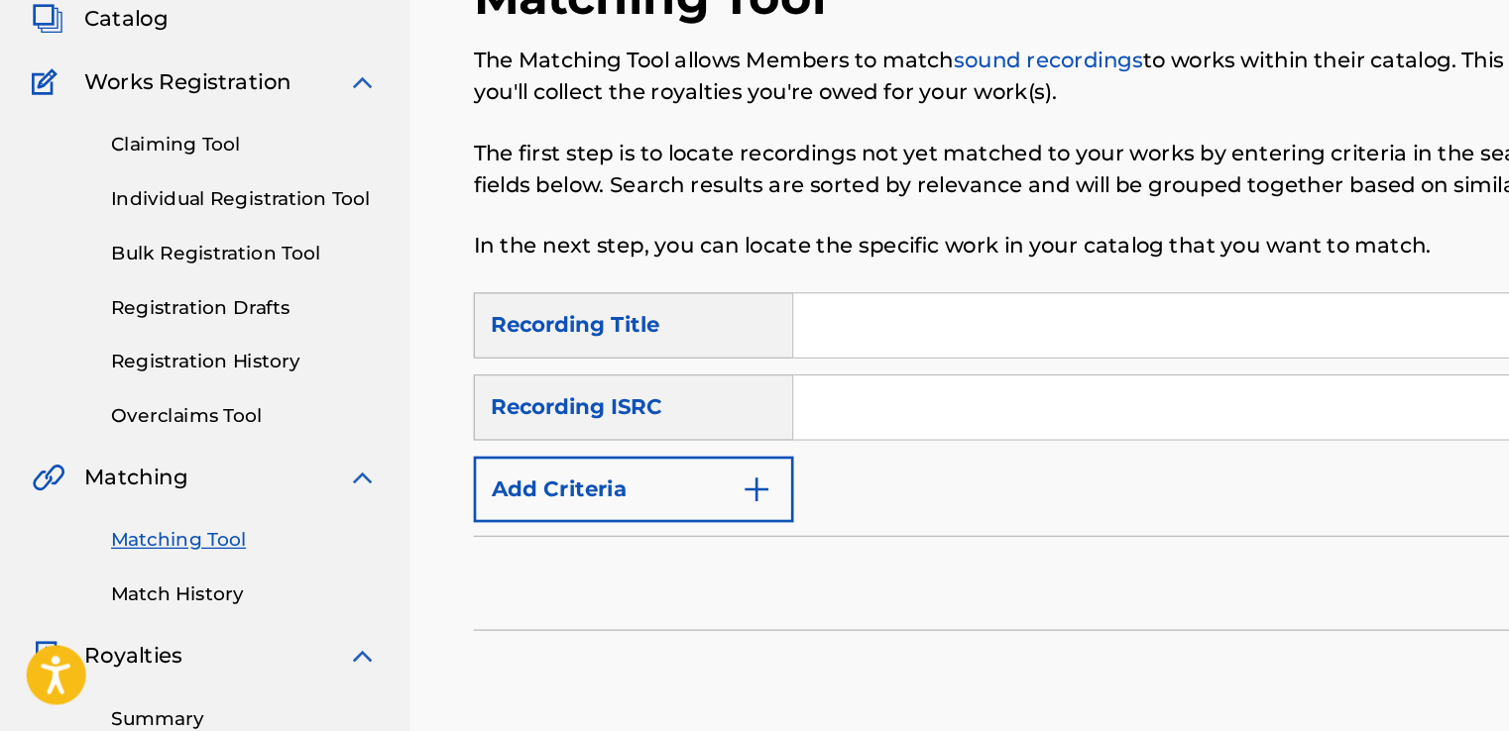
click at [575, 540] on img "Search Form" at bounding box center [567, 550] width 24 height 24
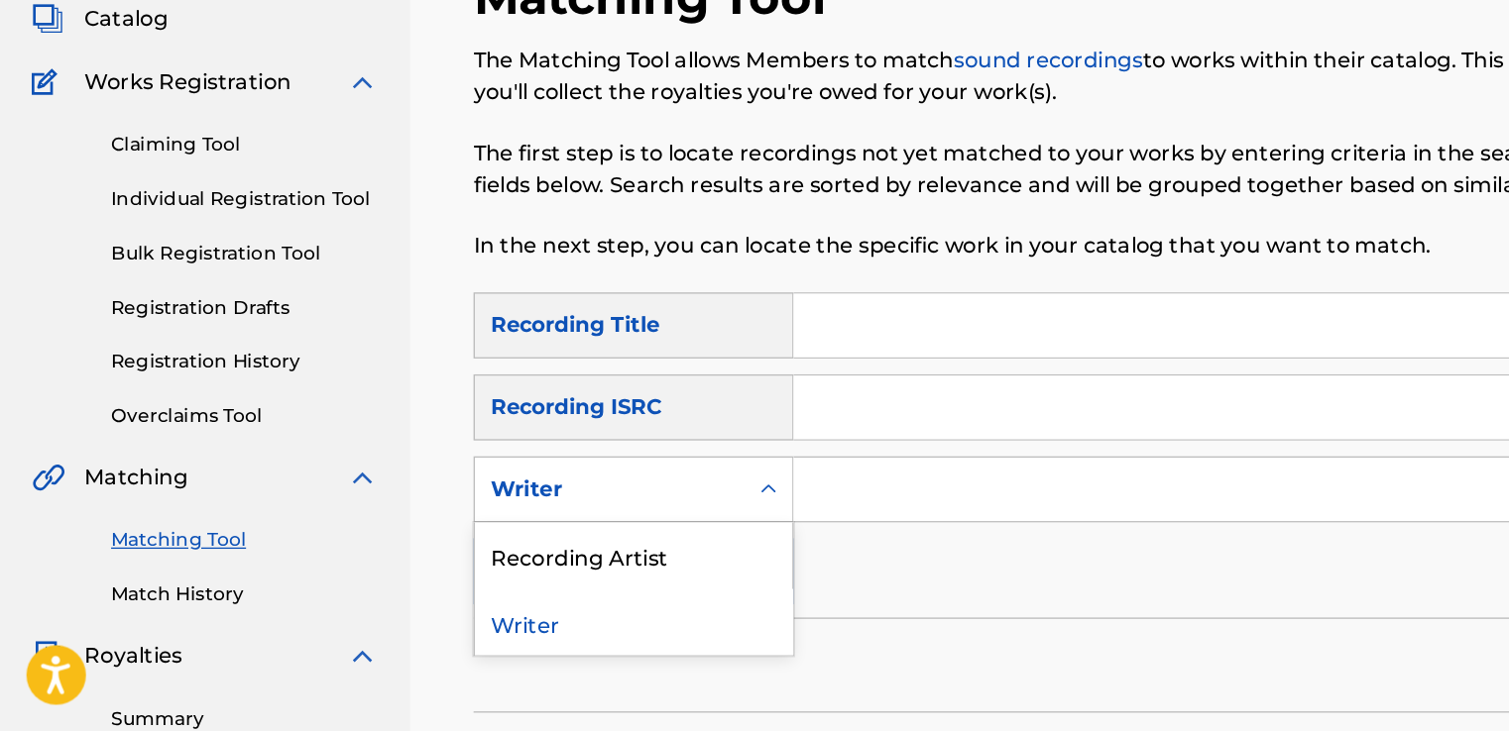
click at [573, 549] on icon "Search Form" at bounding box center [576, 549] width 12 height 7
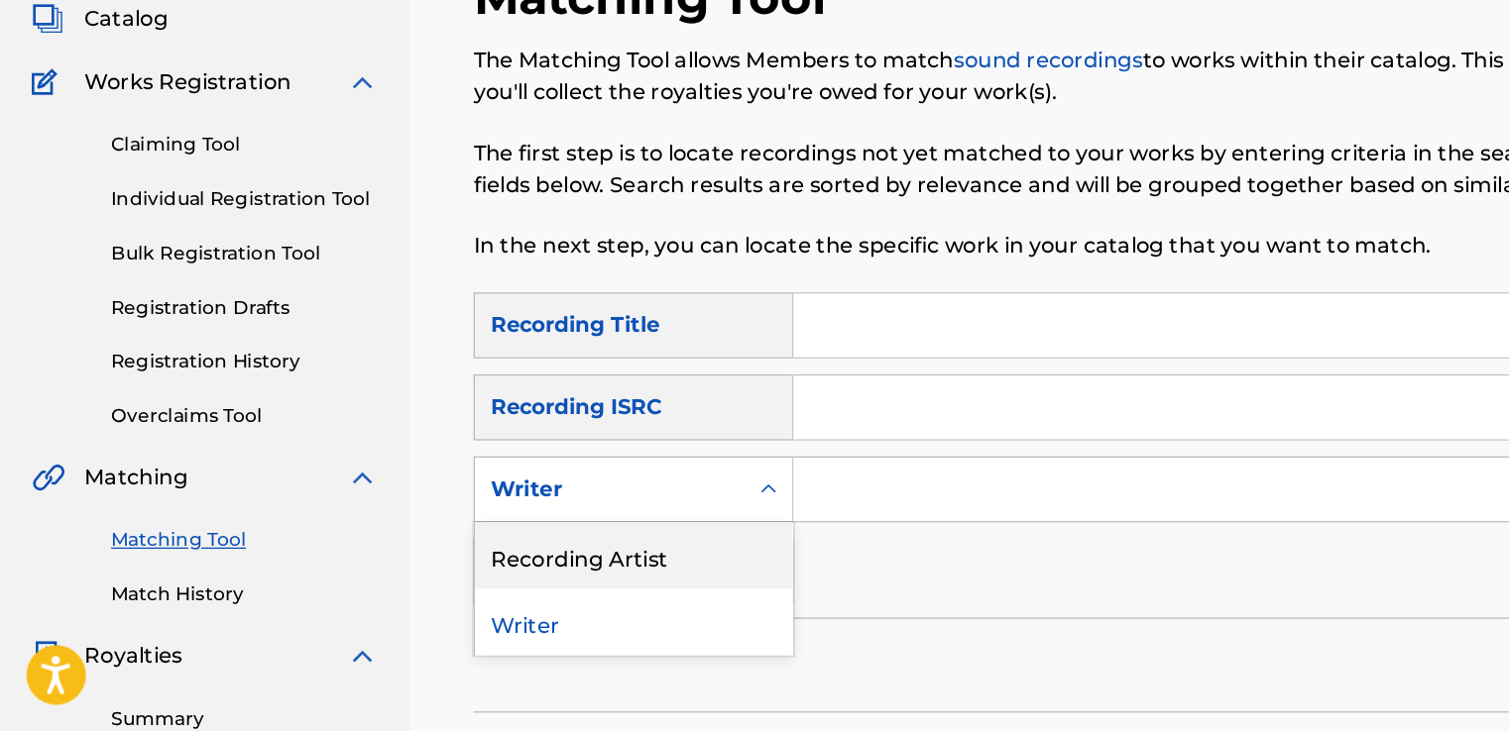
click at [543, 617] on div "Recording Artist" at bounding box center [475, 600] width 238 height 50
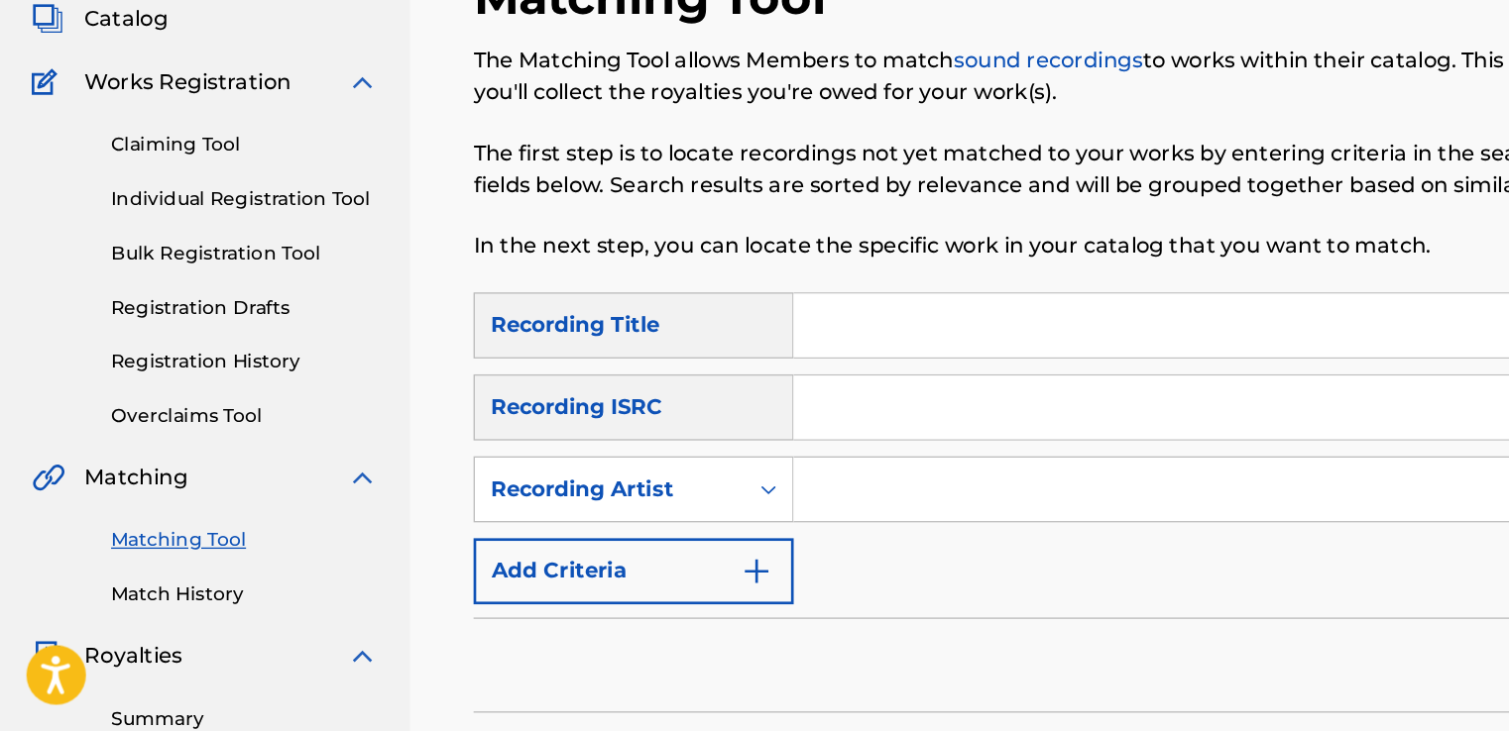
click at [668, 545] on input "Search Form" at bounding box center [1009, 550] width 829 height 48
type input "king beamo"
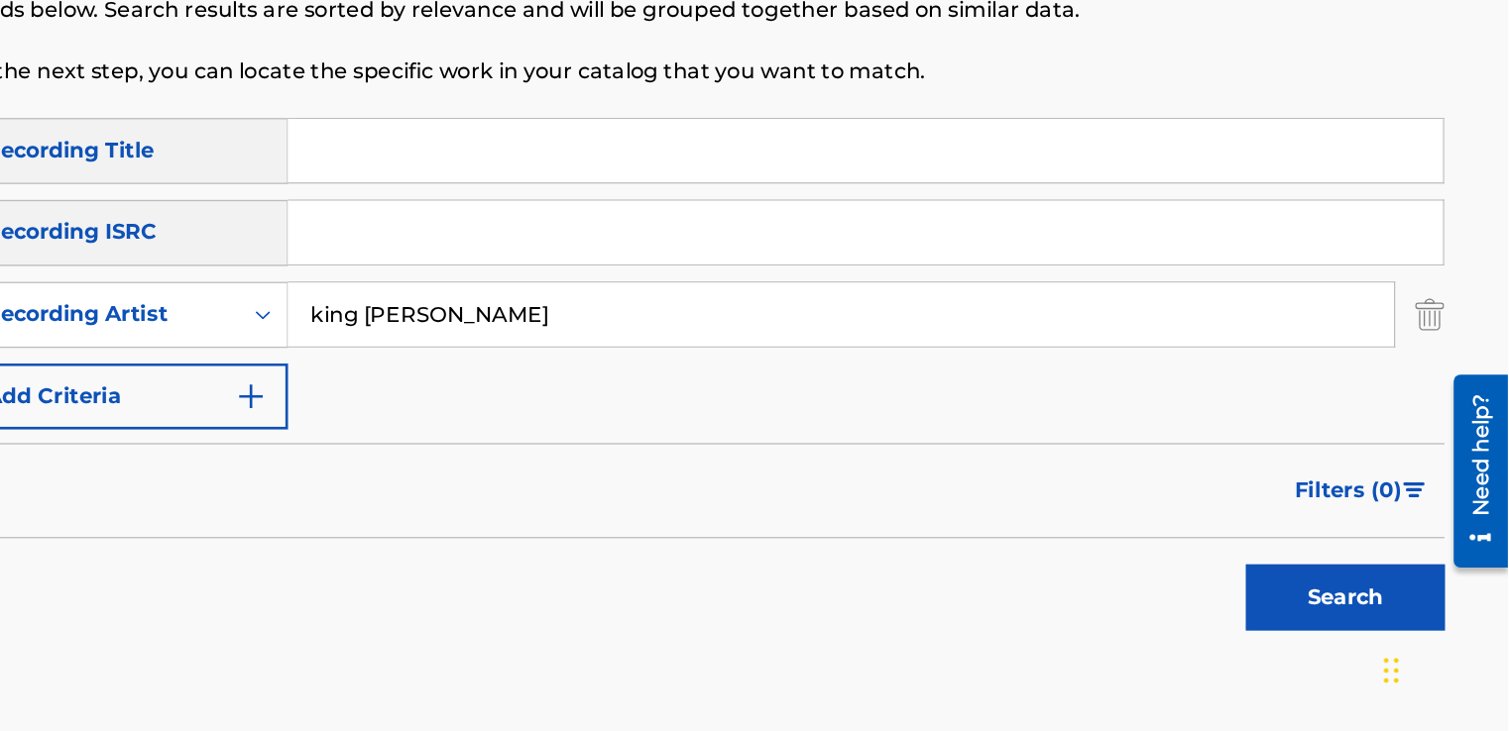
scroll to position [131, 0]
click at [1357, 643] on button "Search" at bounding box center [1386, 632] width 149 height 50
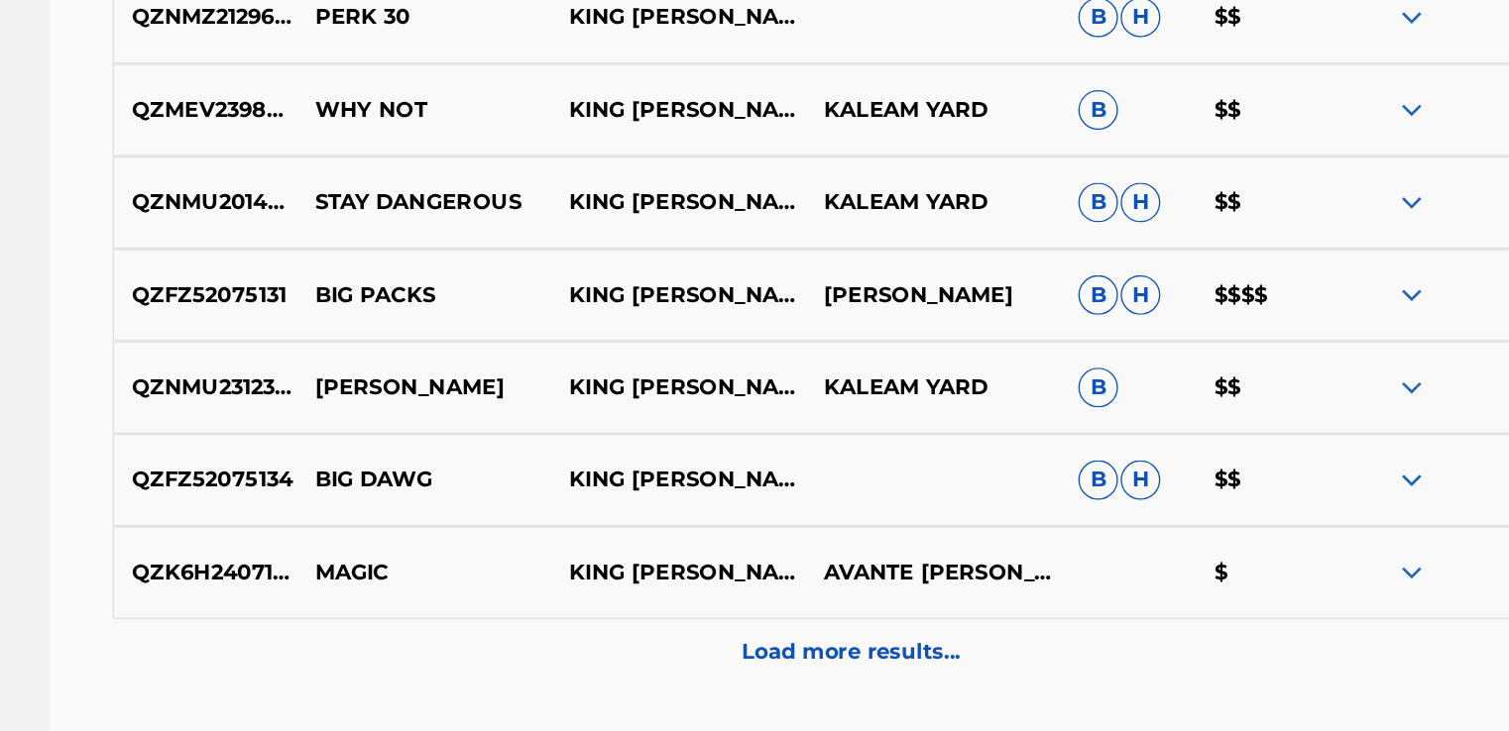
scroll to position [922, 0]
click at [973, 652] on div "Load more results..." at bounding box center [908, 671] width 1106 height 50
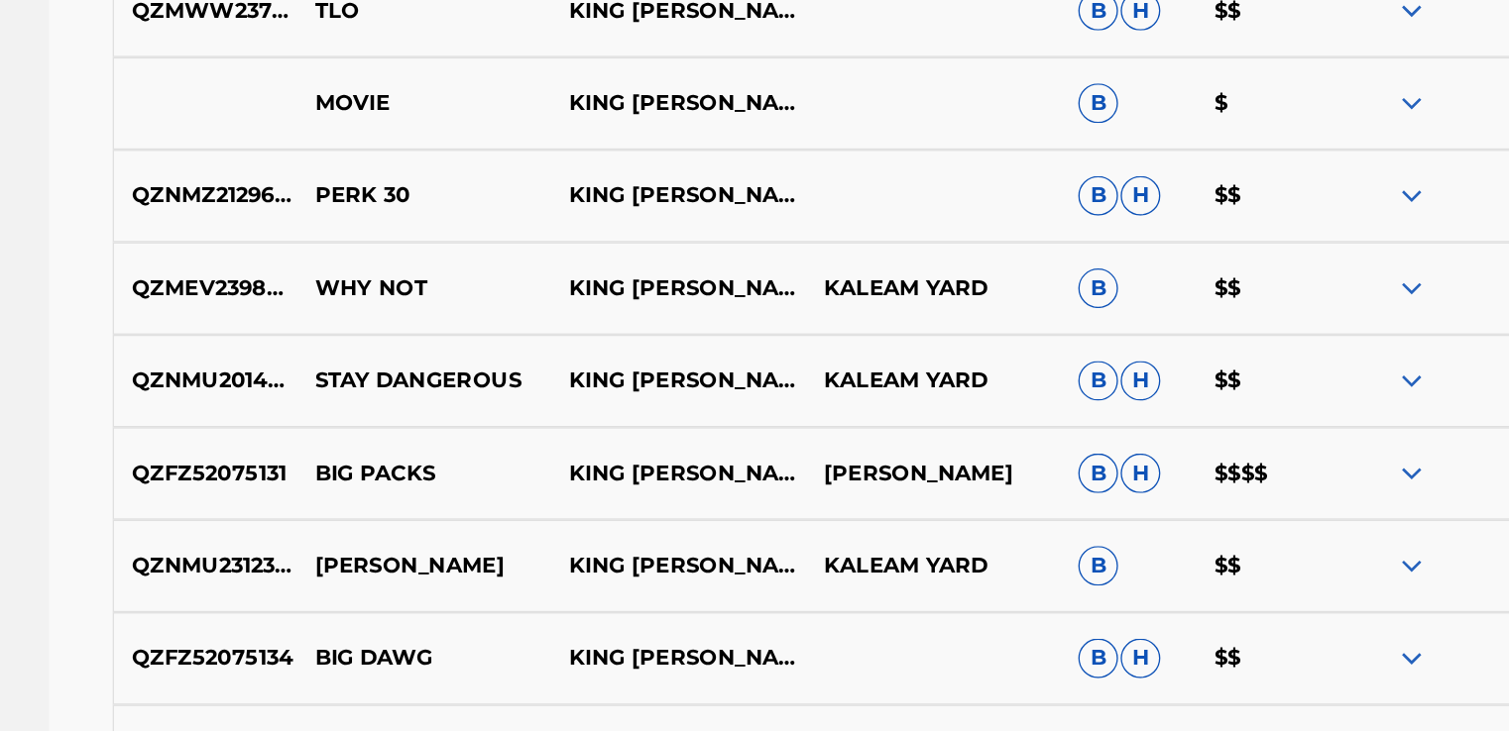
scroll to position [786, 0]
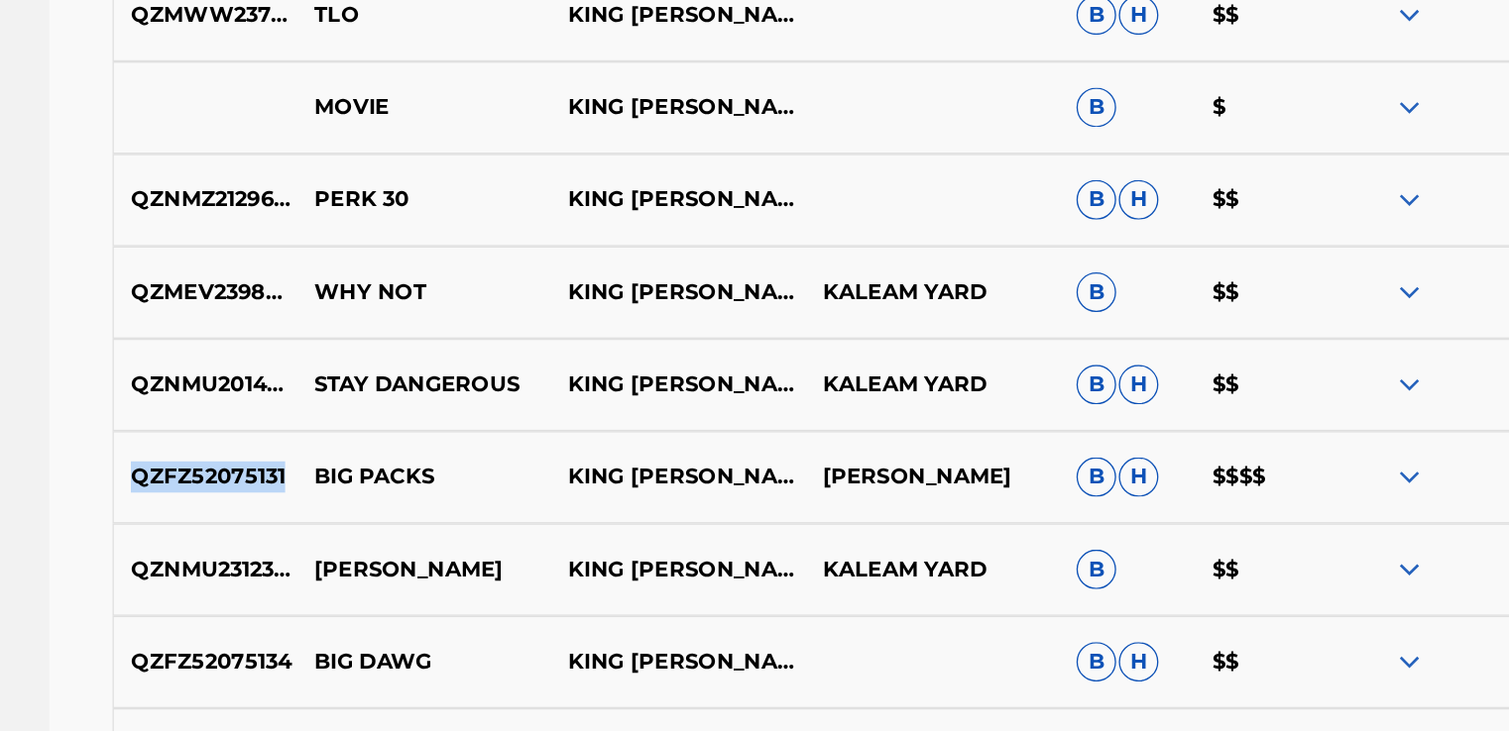
drag, startPoint x: 482, startPoint y: 539, endPoint x: 357, endPoint y: 528, distance: 125.4
click at [357, 528] on p "QZFZ52075131" at bounding box center [425, 539] width 138 height 24
click at [389, 538] on p "QZFZ52075131" at bounding box center [425, 539] width 138 height 24
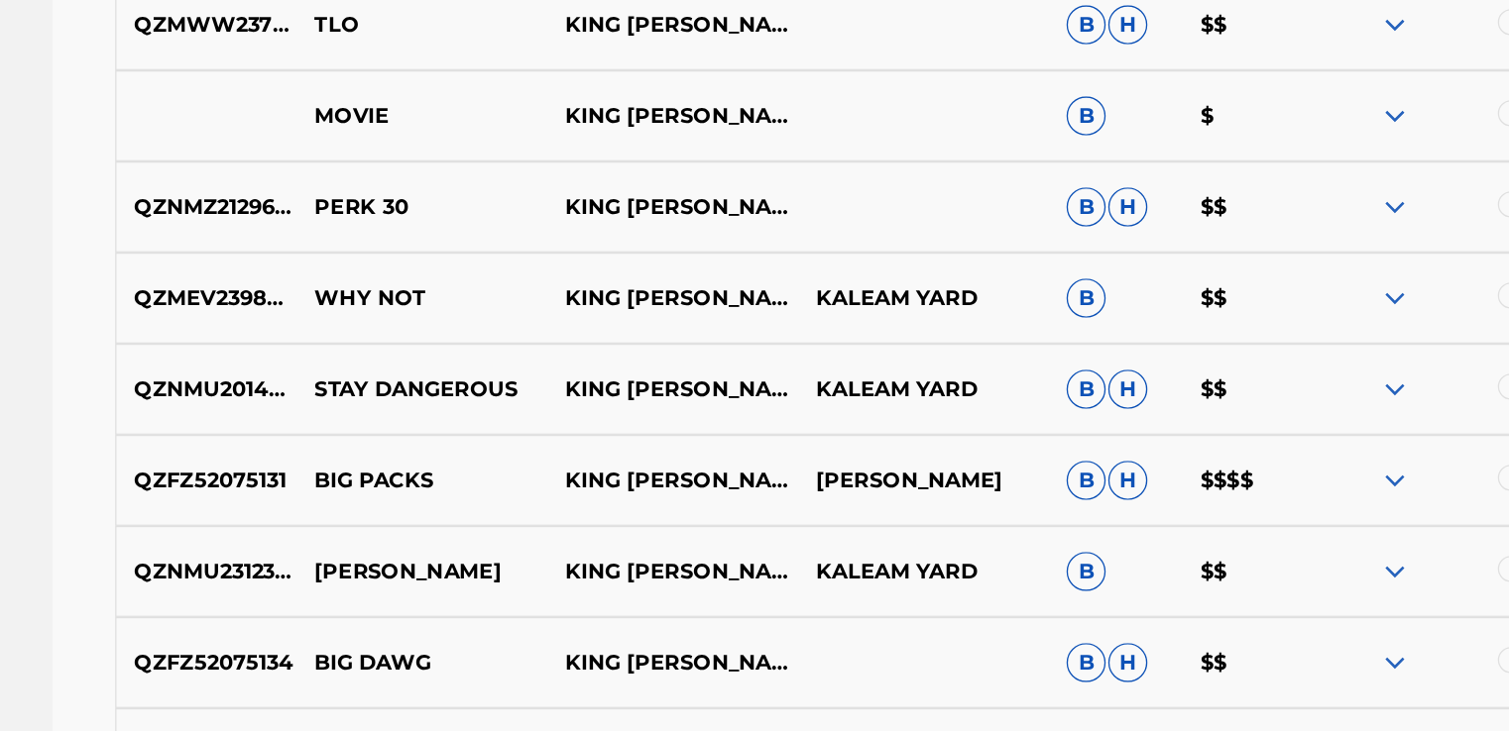
scroll to position [782, 0]
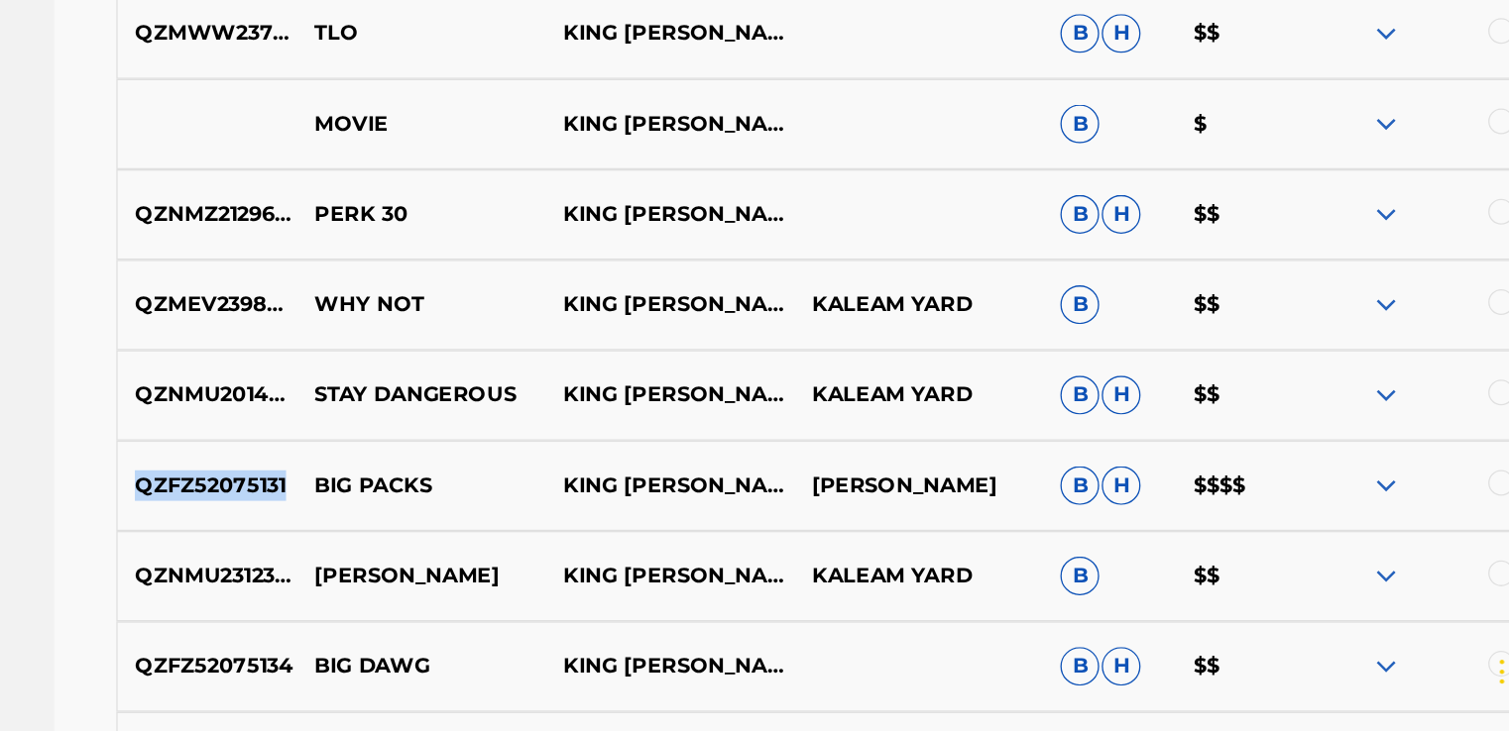
drag, startPoint x: 485, startPoint y: 540, endPoint x: 365, endPoint y: 545, distance: 120.0
click at [365, 545] on p "QZFZ52075131" at bounding box center [425, 543] width 138 height 24
copy p "QZFZ52075131"
click at [440, 336] on p "QZNMZ2129642" at bounding box center [425, 335] width 138 height 24
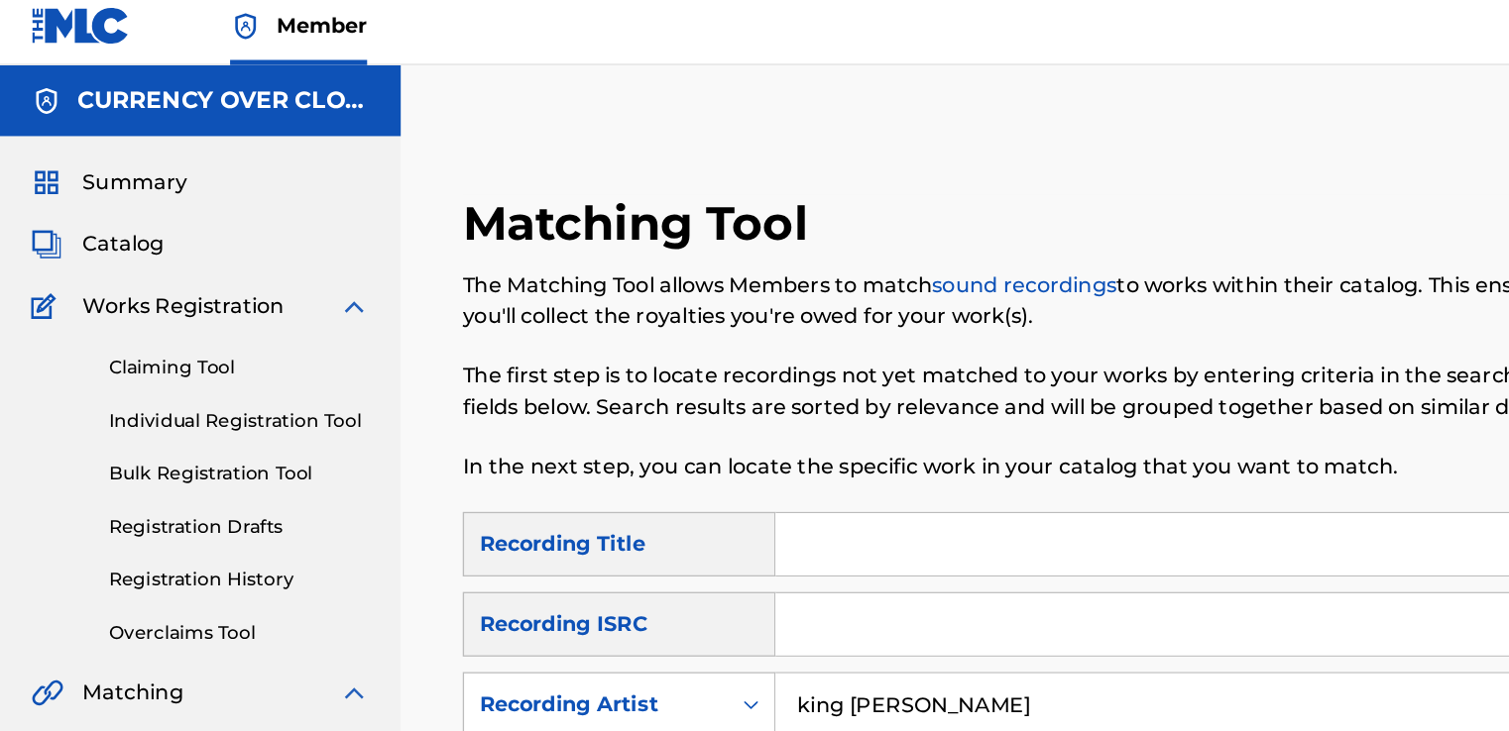
click at [106, 203] on span "Catalog" at bounding box center [94, 197] width 62 height 24
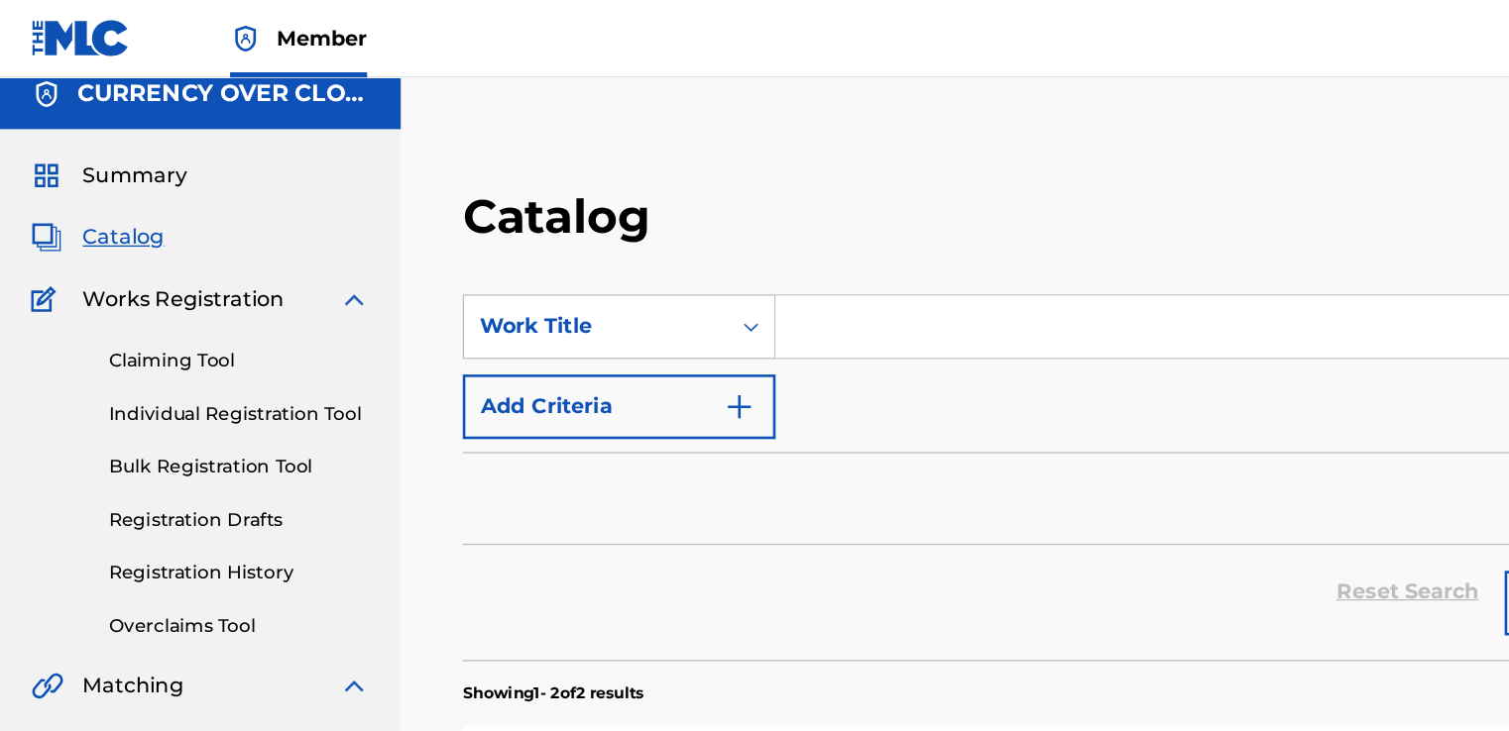
scroll to position [4, 0]
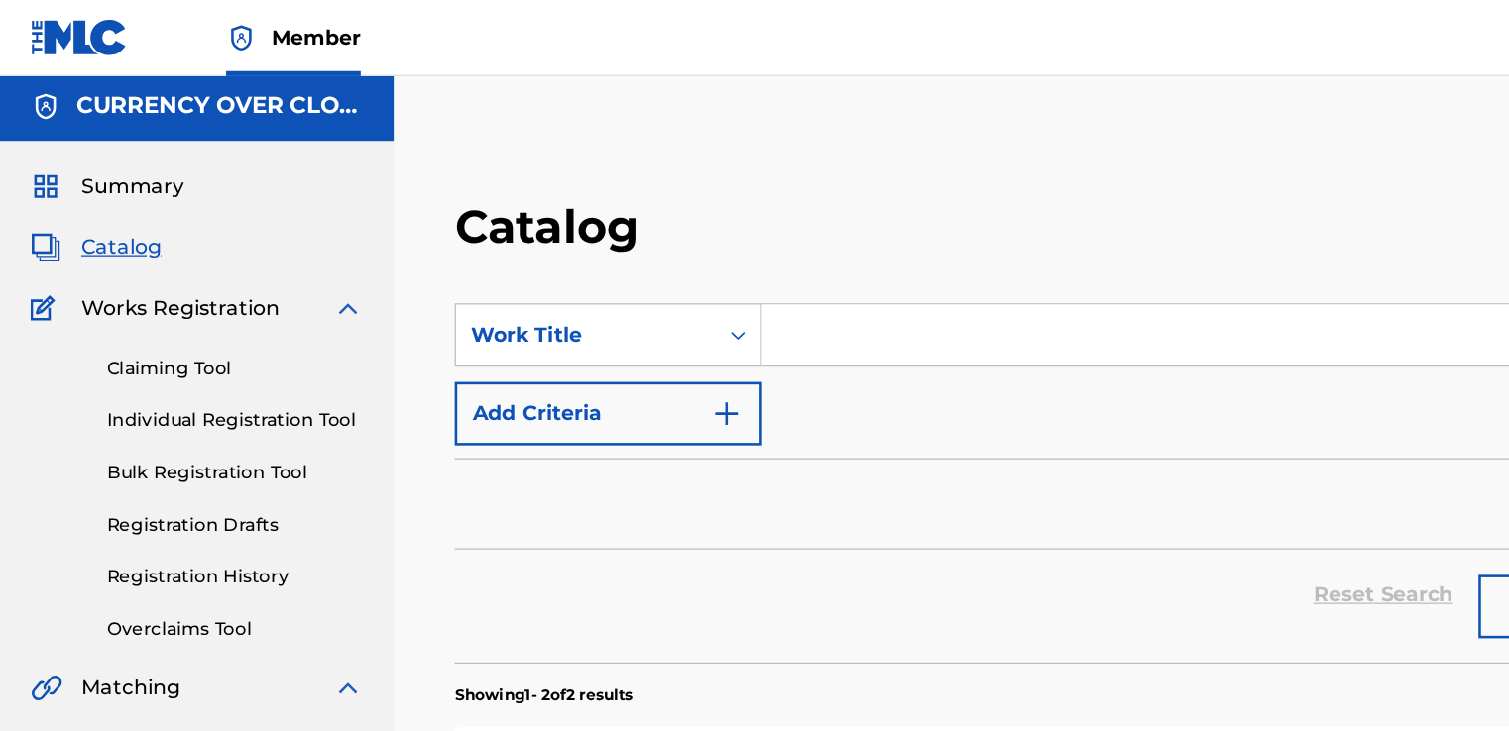
click at [148, 291] on link "Claiming Tool" at bounding box center [183, 288] width 200 height 21
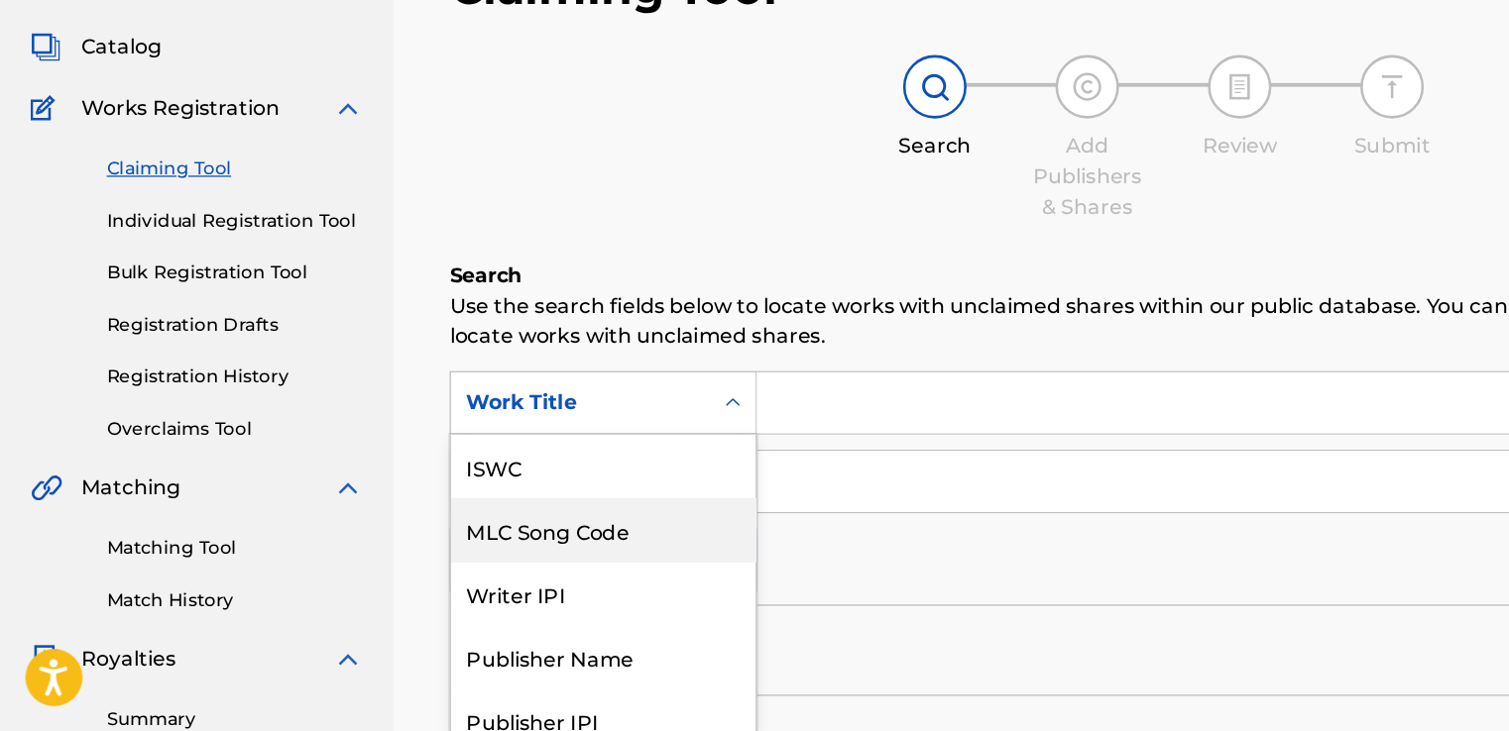
scroll to position [65, 0]
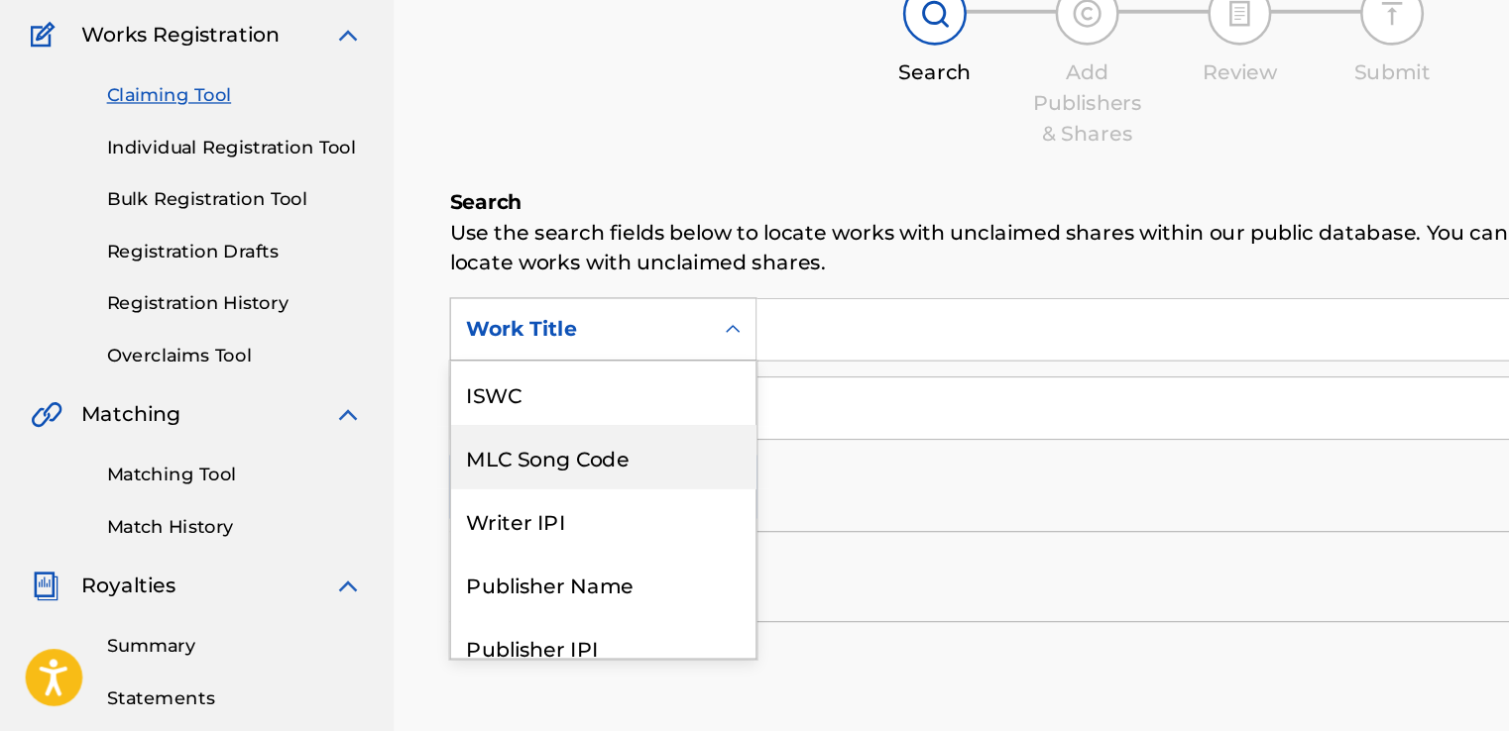
click at [570, 442] on div "7 results available. Use Up and Down to choose options, press Enter to select t…" at bounding box center [471, 417] width 240 height 50
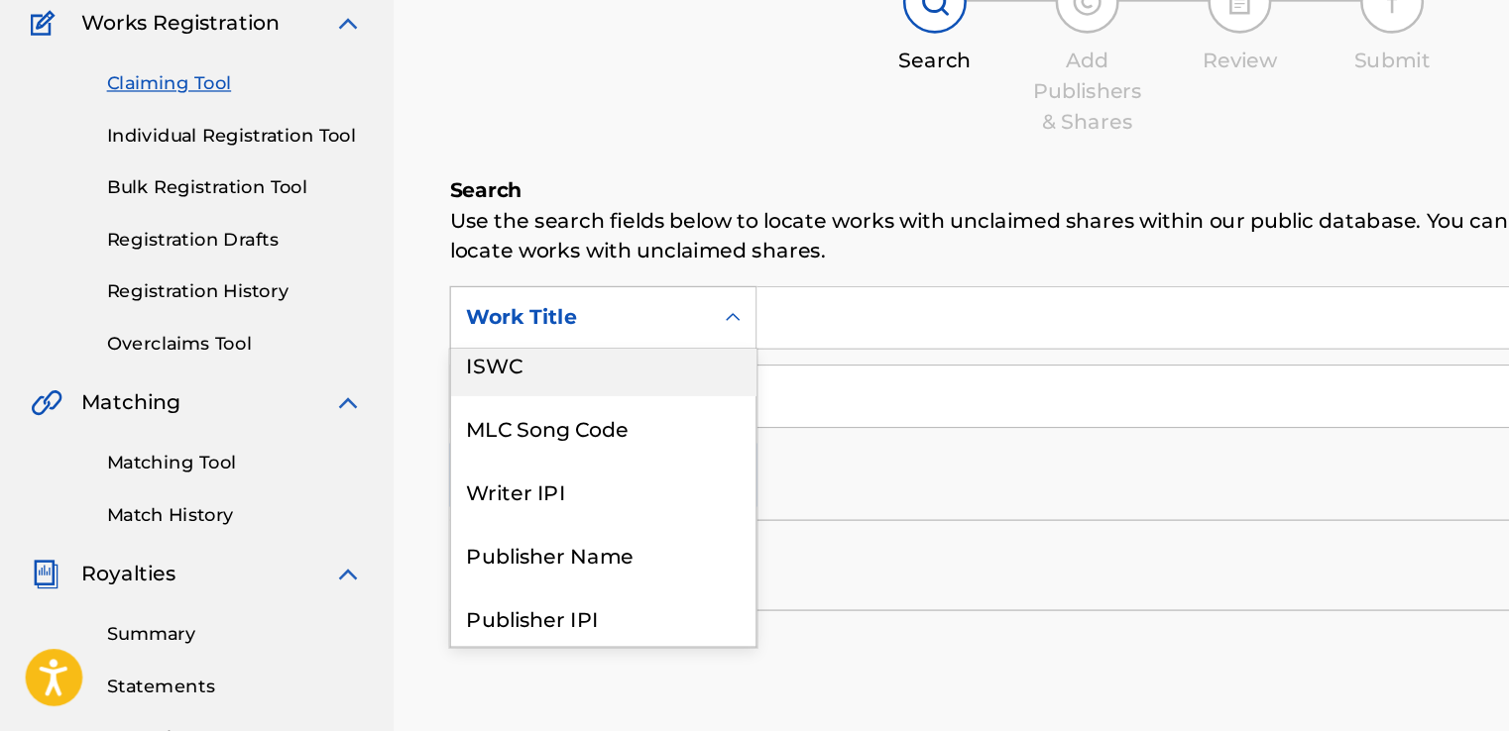
scroll to position [15, 0]
click at [478, 453] on div "ISWC" at bounding box center [471, 443] width 238 height 50
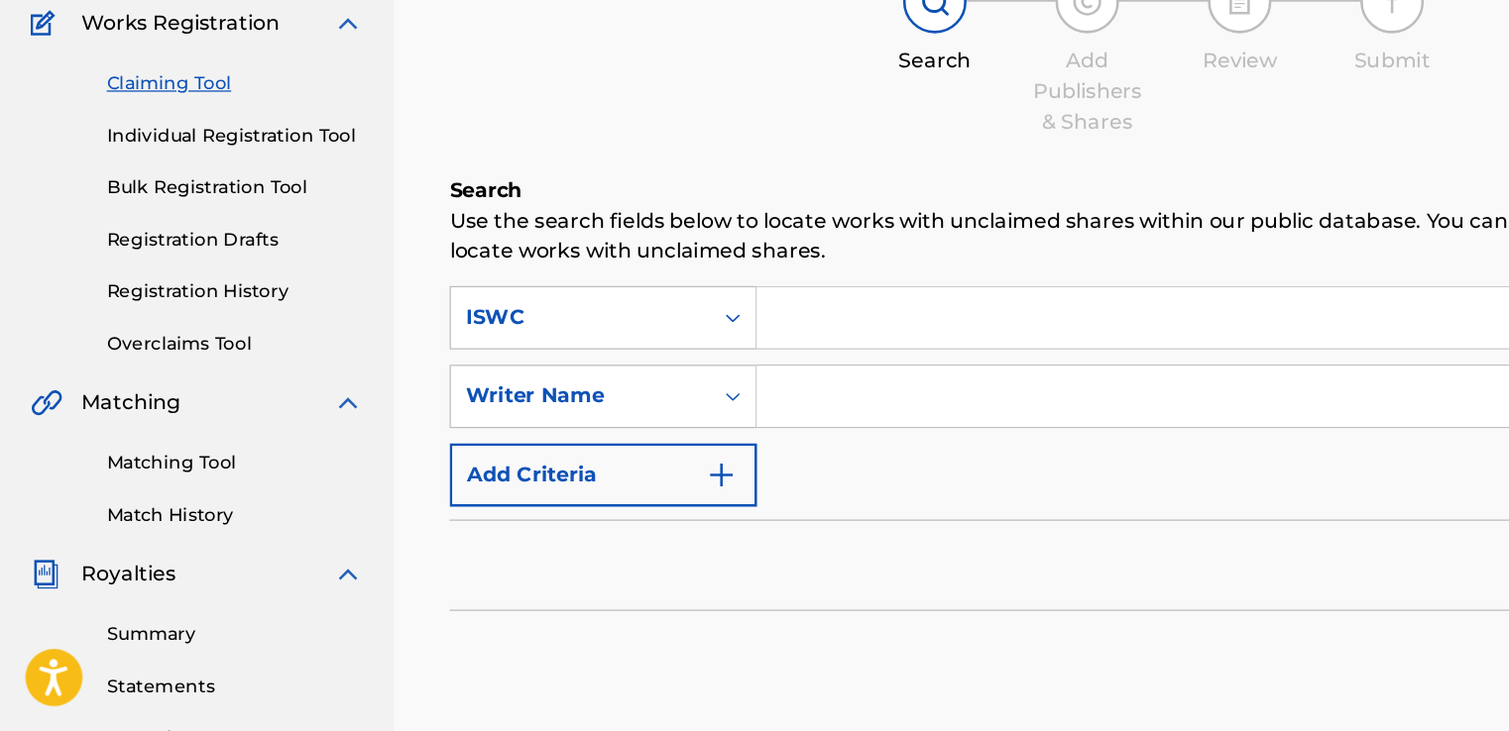
click at [712, 405] on input "Search Form" at bounding box center [1027, 409] width 873 height 48
paste input "QZFZ52075131"
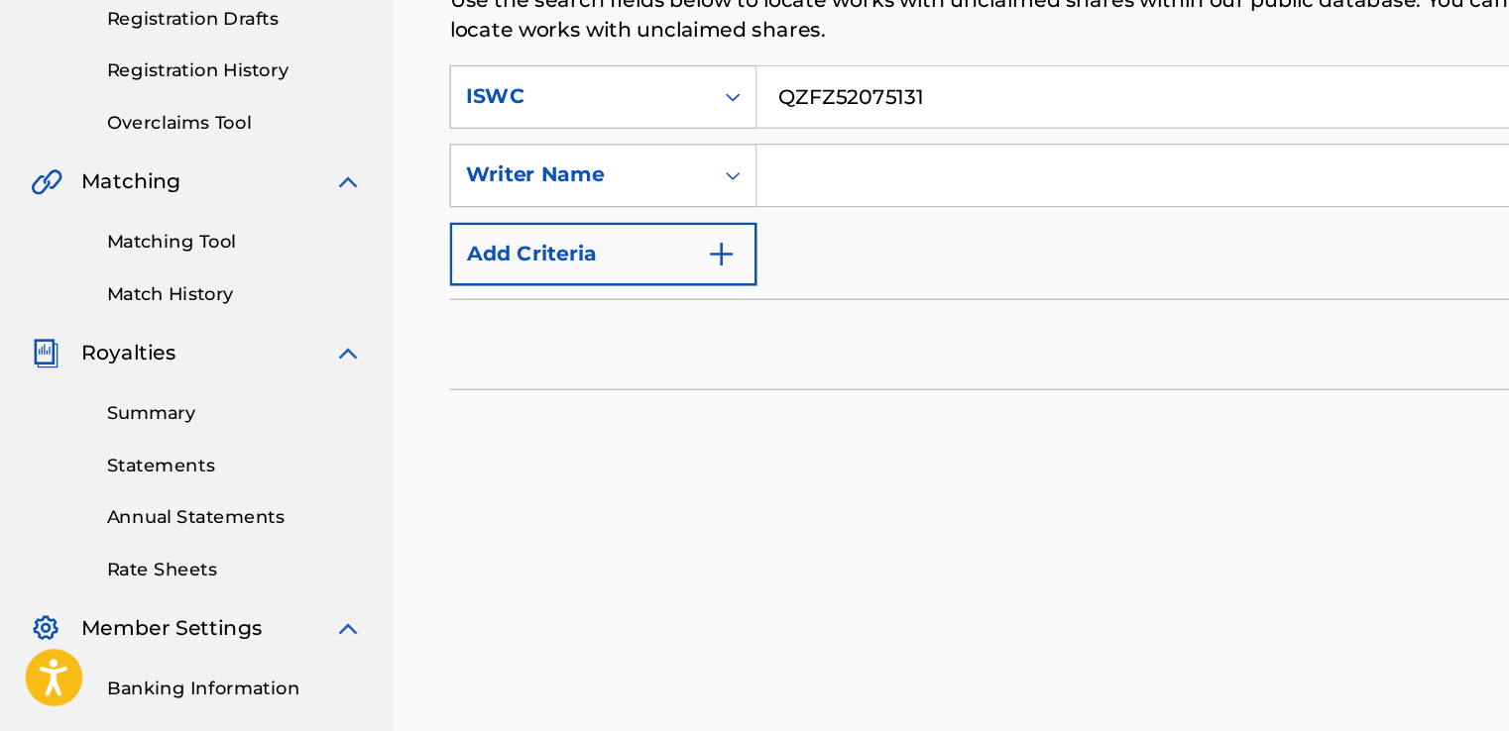
scroll to position [240, 0]
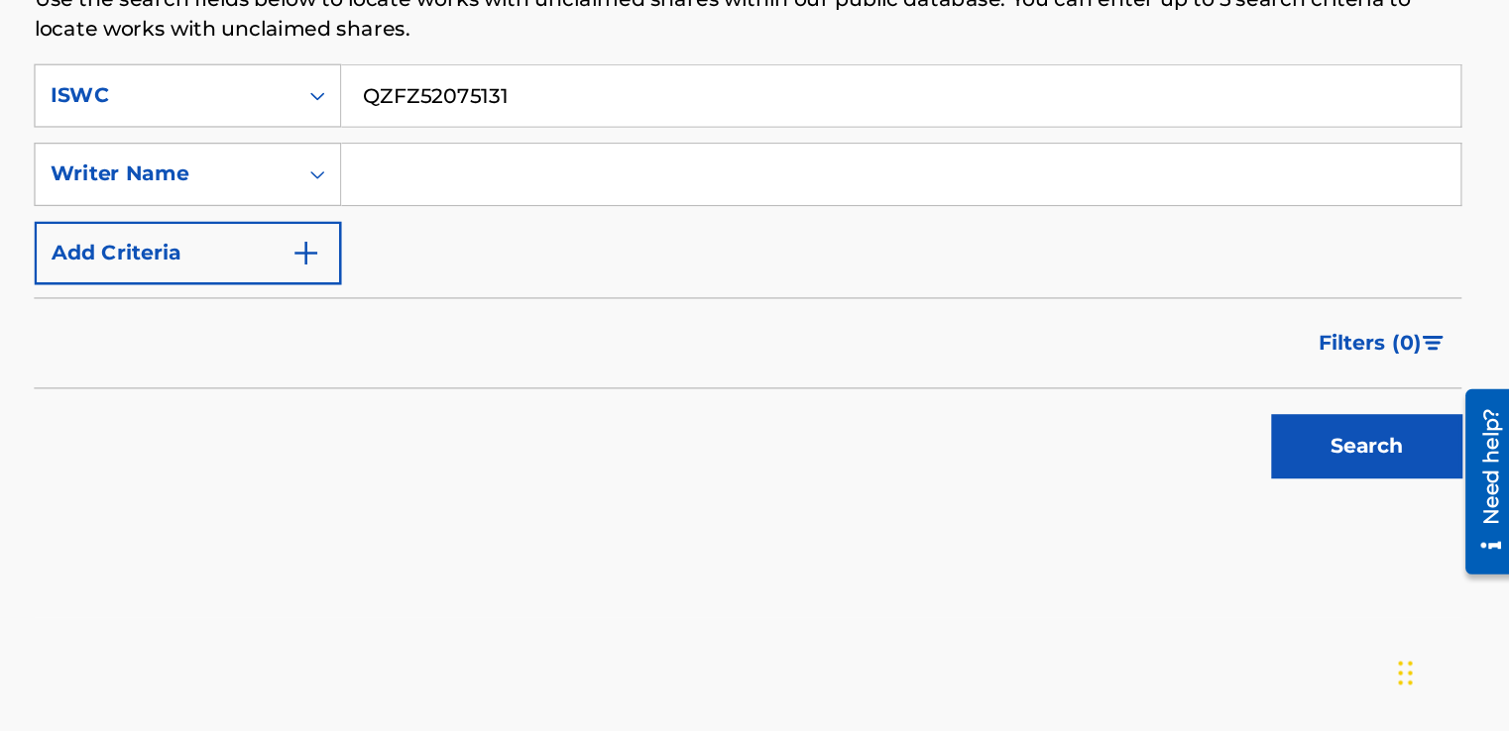
type input "QZFZ52075131"
click at [1386, 524] on button "Search" at bounding box center [1390, 509] width 149 height 50
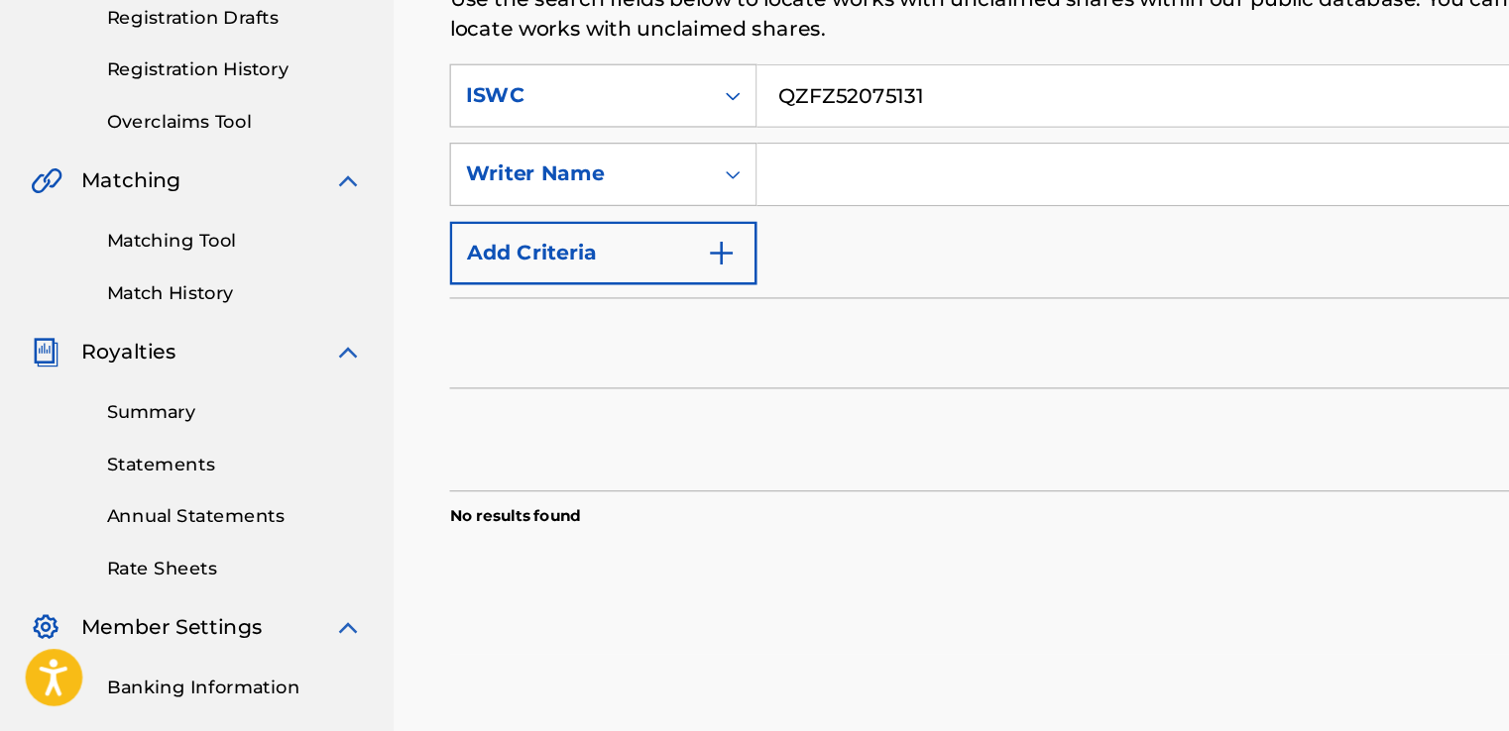
click at [147, 341] on link "Matching Tool" at bounding box center [183, 348] width 200 height 21
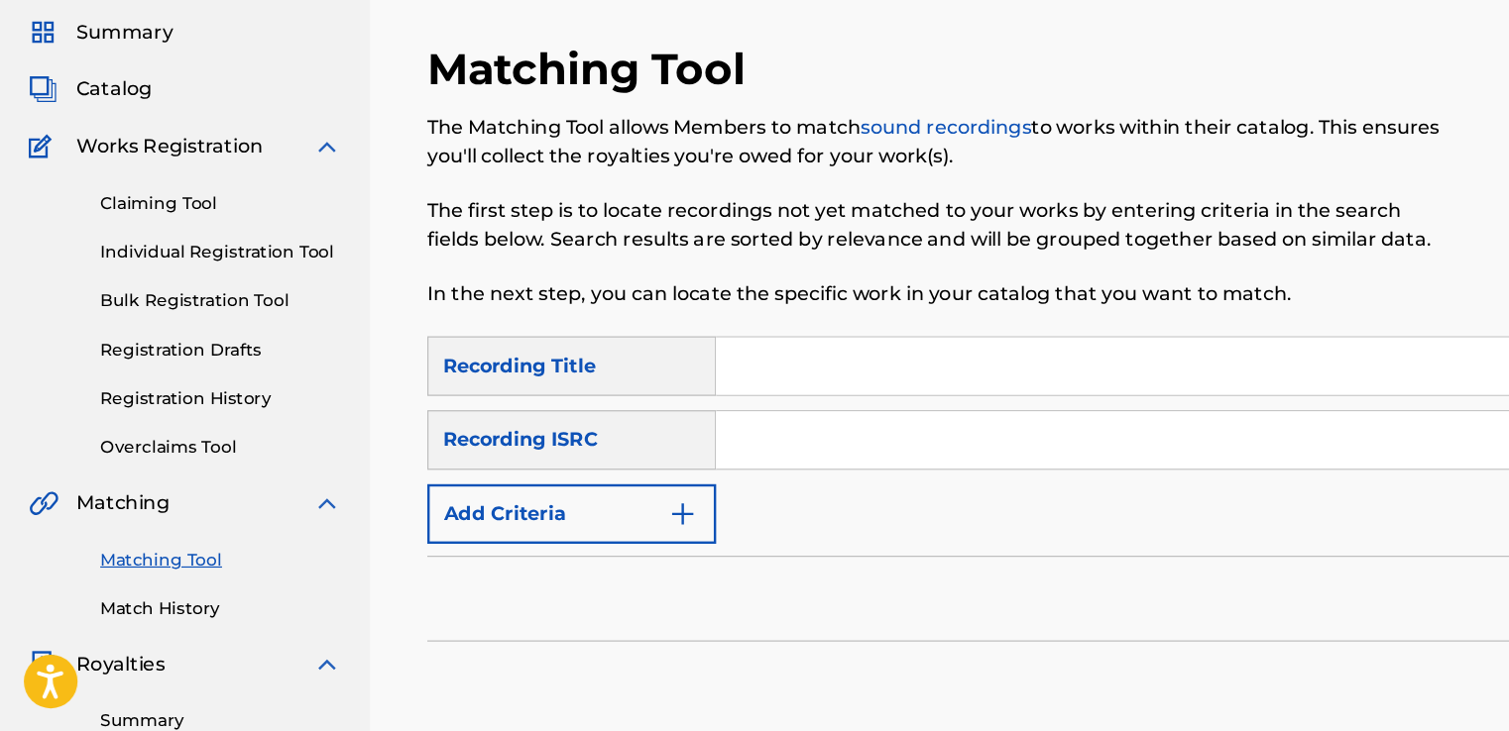
click at [588, 550] on button "Add Criteria" at bounding box center [475, 550] width 240 height 50
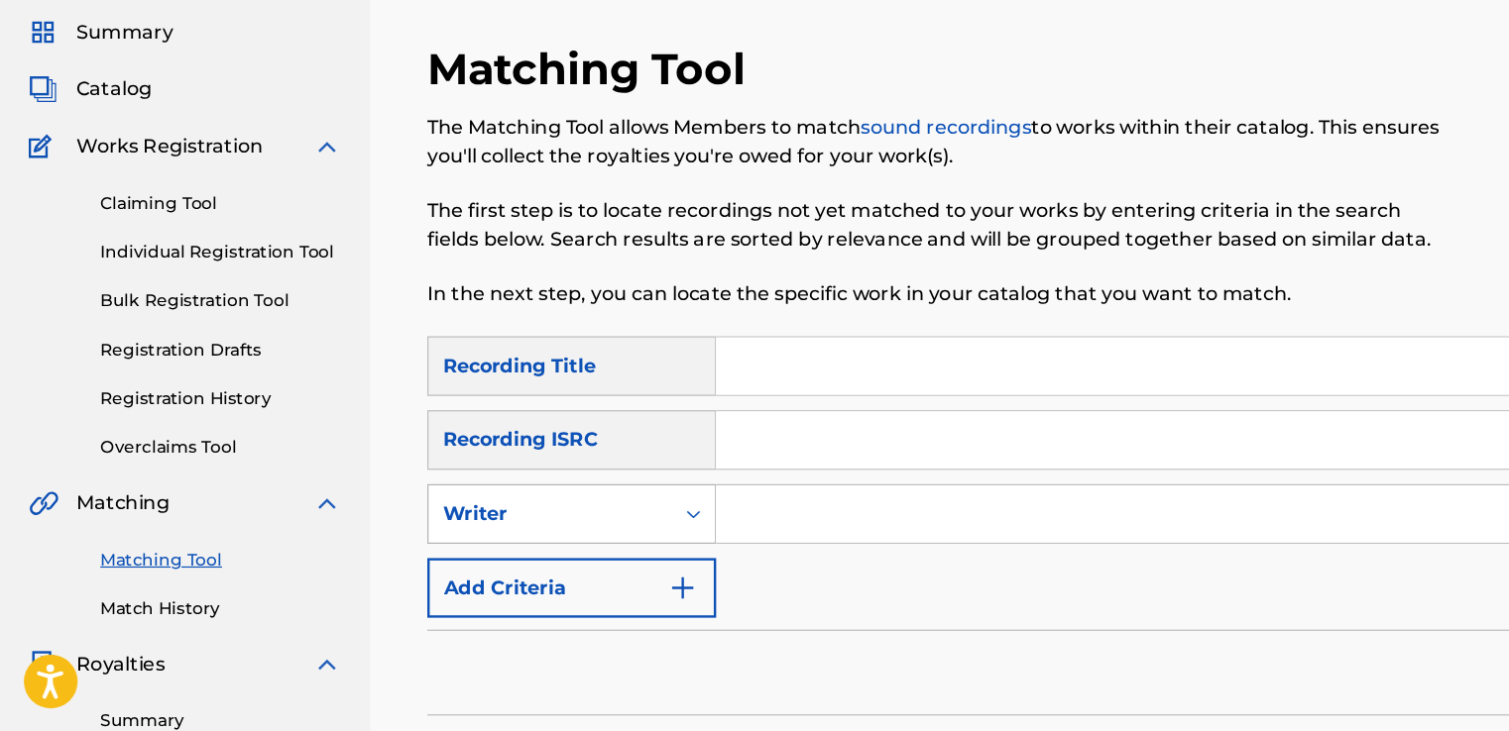
drag, startPoint x: 626, startPoint y: 544, endPoint x: 570, endPoint y: 550, distance: 56.8
click at [626, 544] on input "Search Form" at bounding box center [1009, 550] width 829 height 48
type input "king beamo"
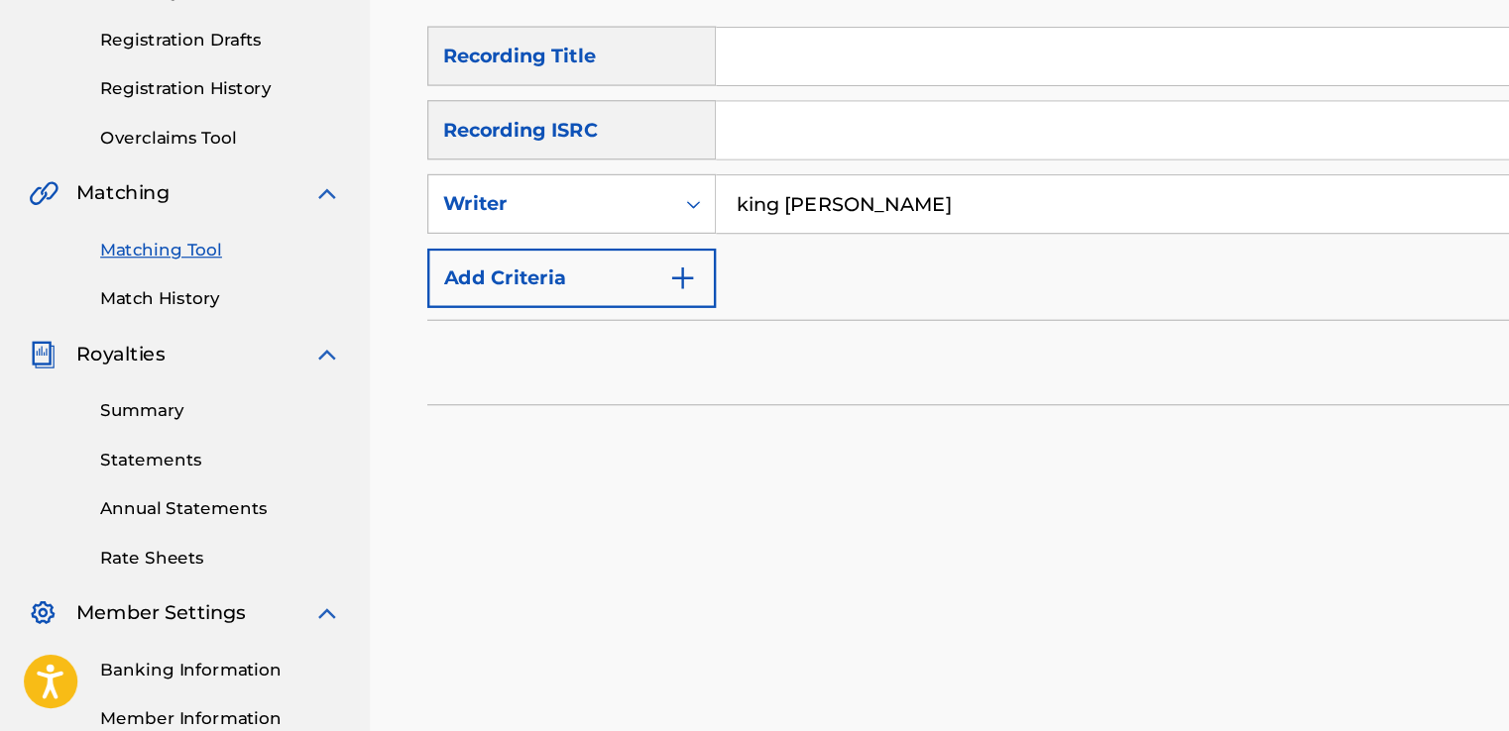
scroll to position [260, 0]
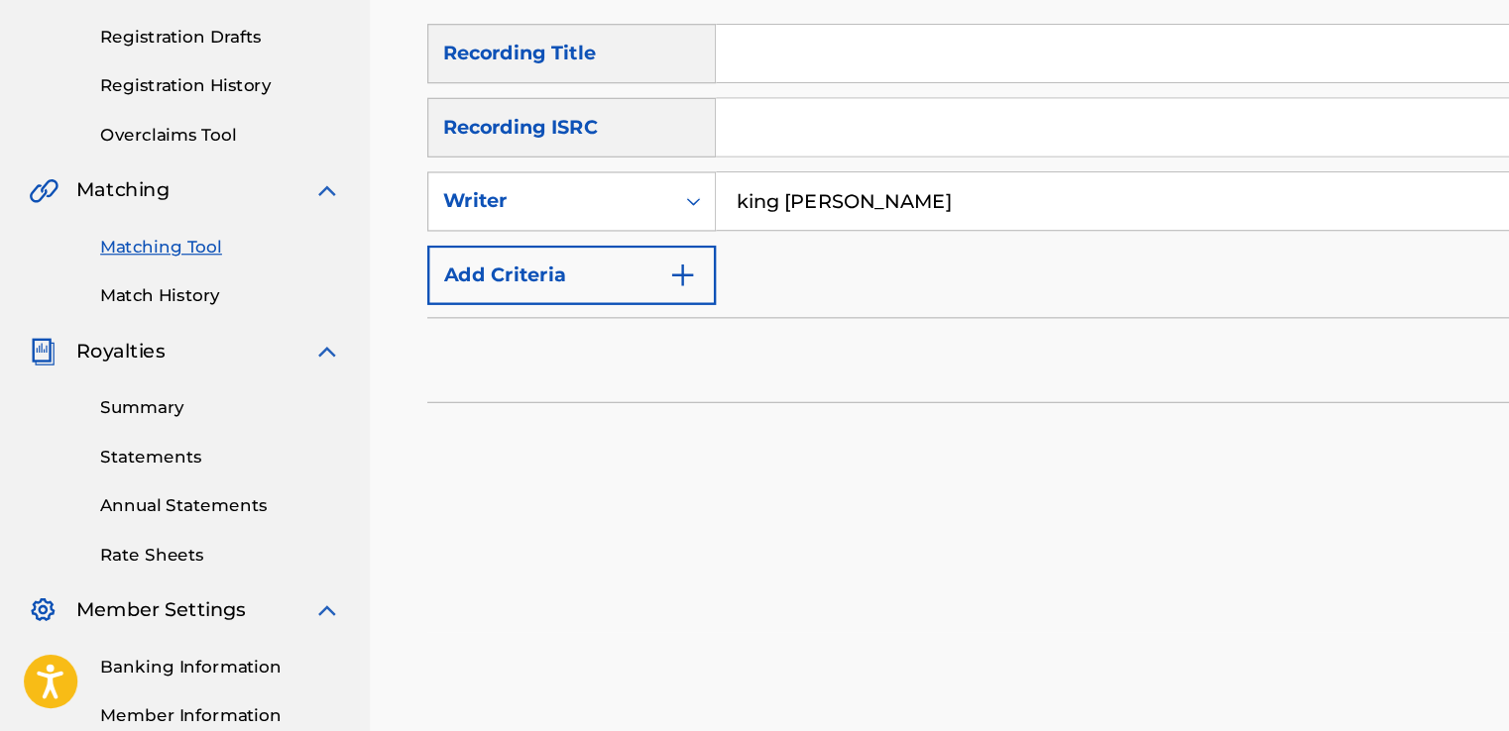
click at [1312, 478] on button "Search" at bounding box center [1386, 503] width 149 height 50
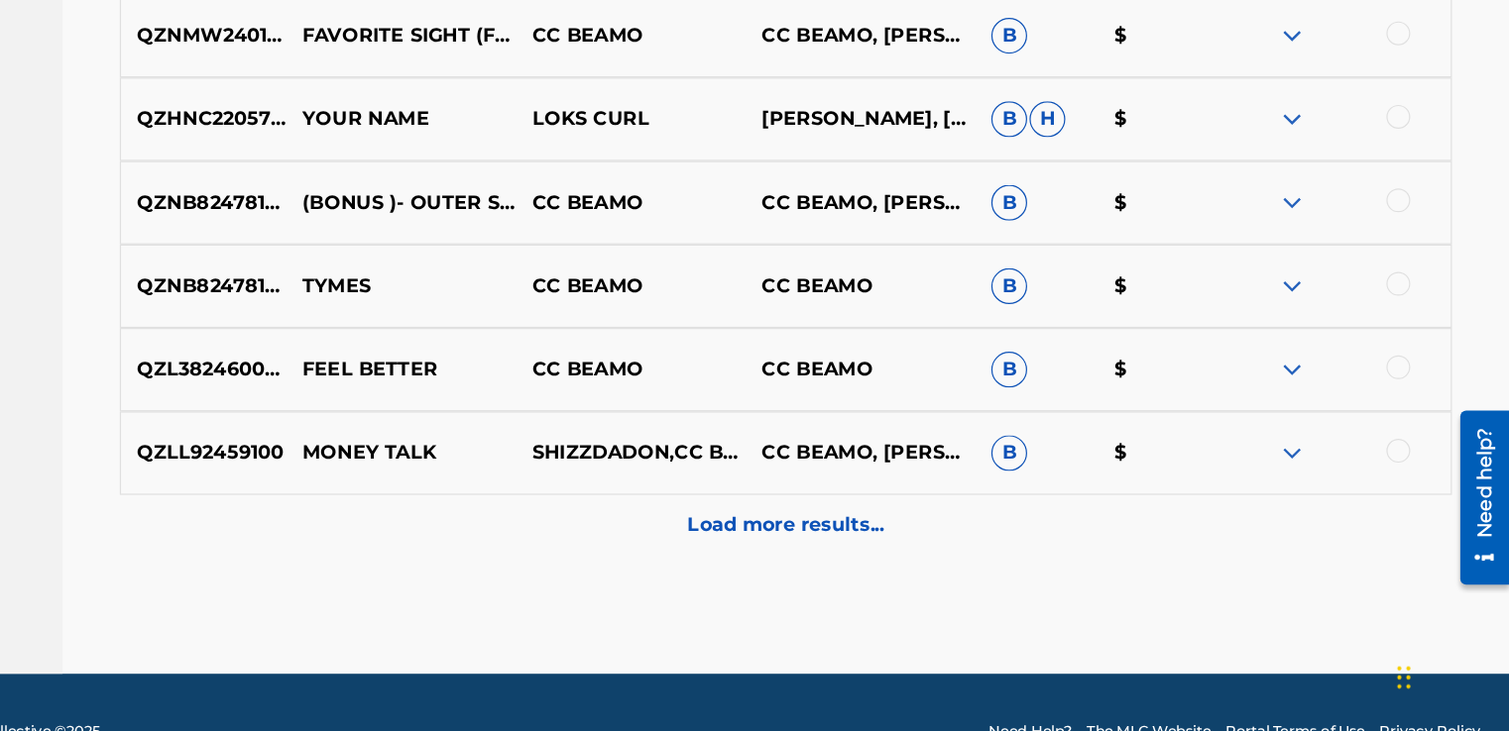
scroll to position [1036, 0]
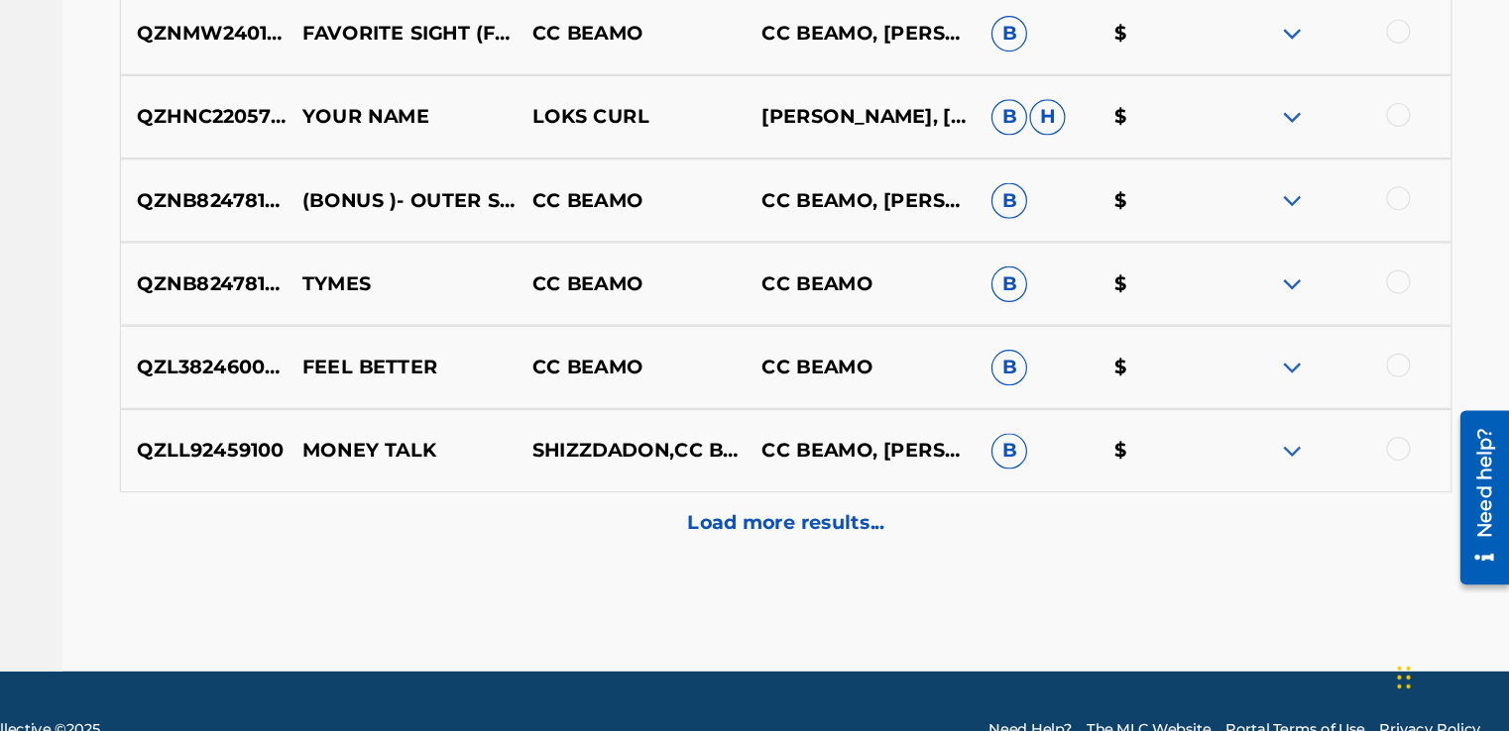
click at [924, 558] on p "Load more results..." at bounding box center [909, 557] width 164 height 24
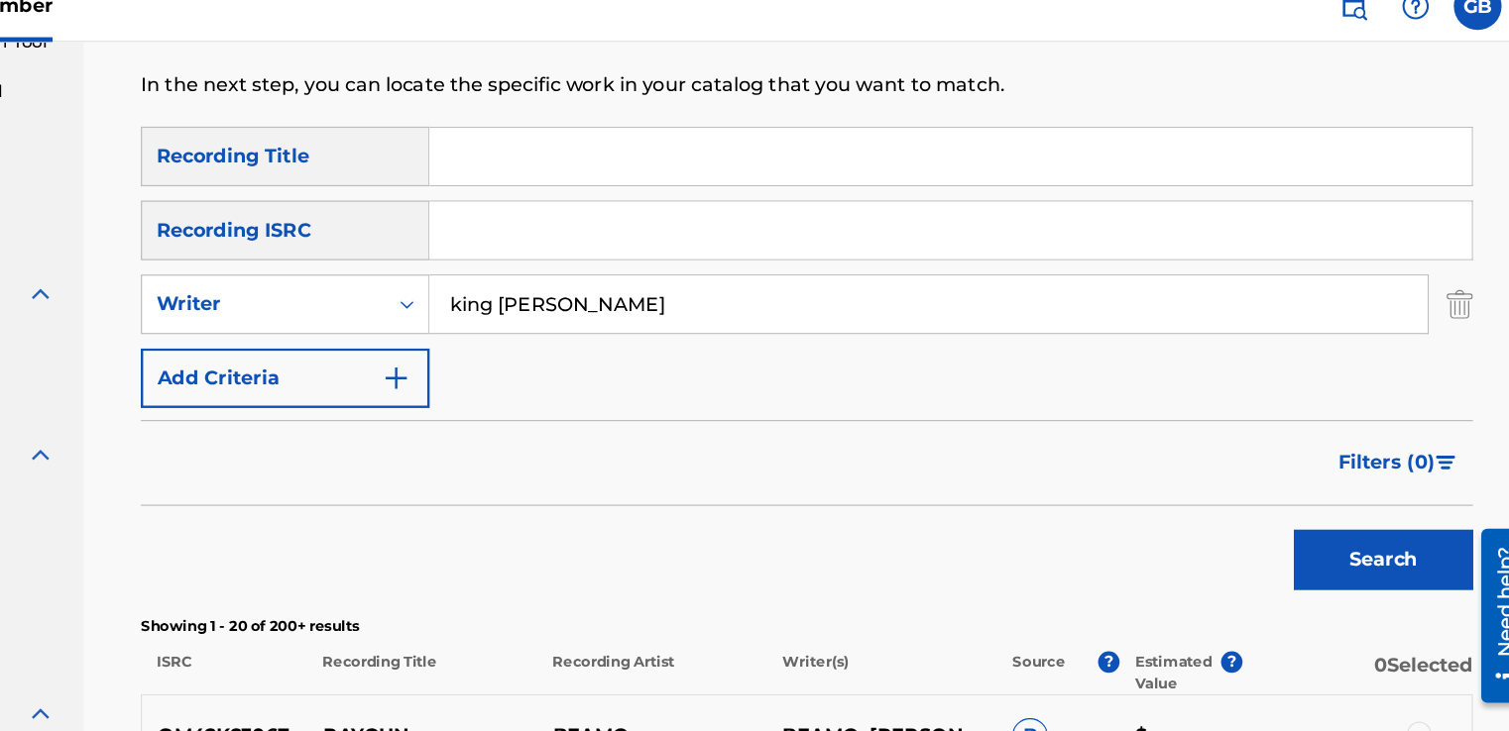
scroll to position [273, 0]
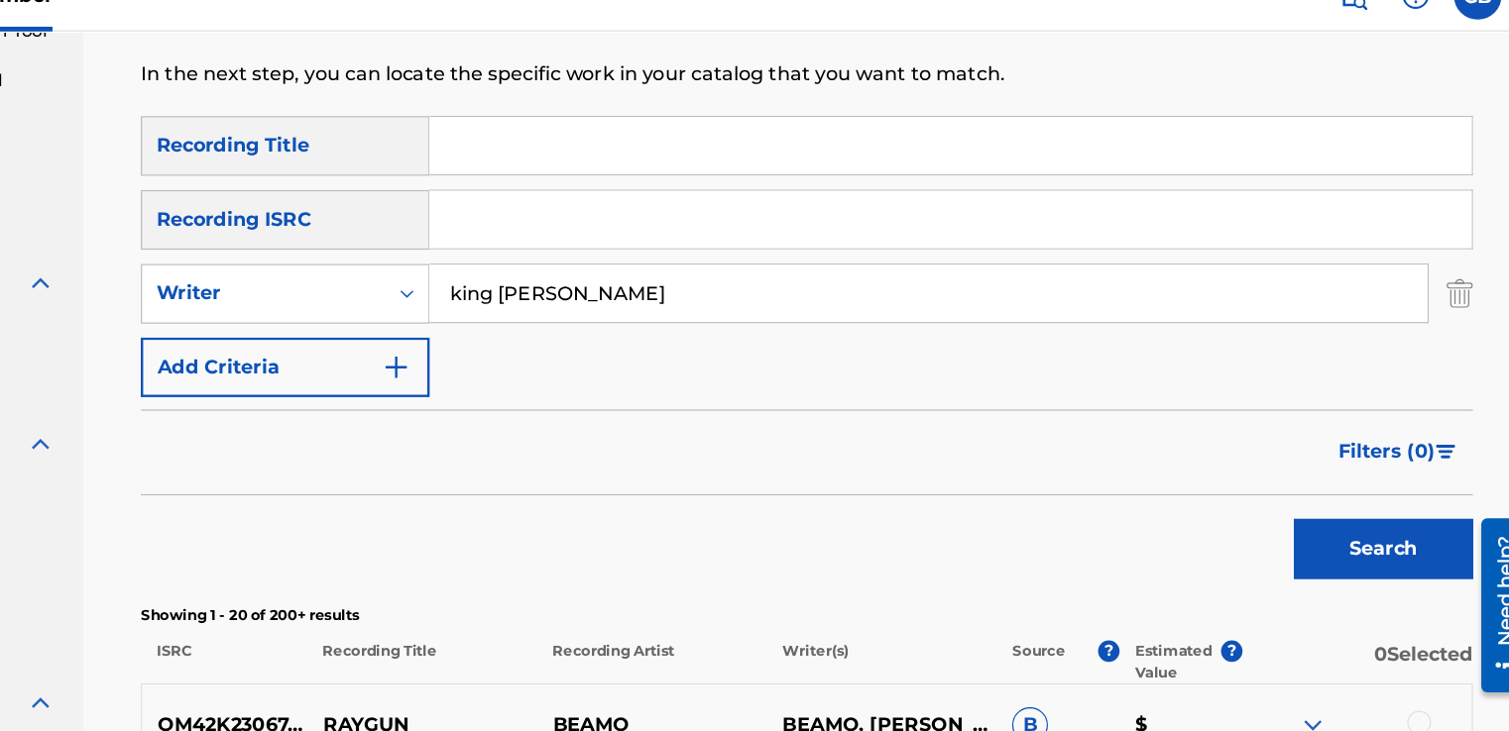
click at [1419, 406] on span "Filters ( 0 )" at bounding box center [1389, 409] width 80 height 24
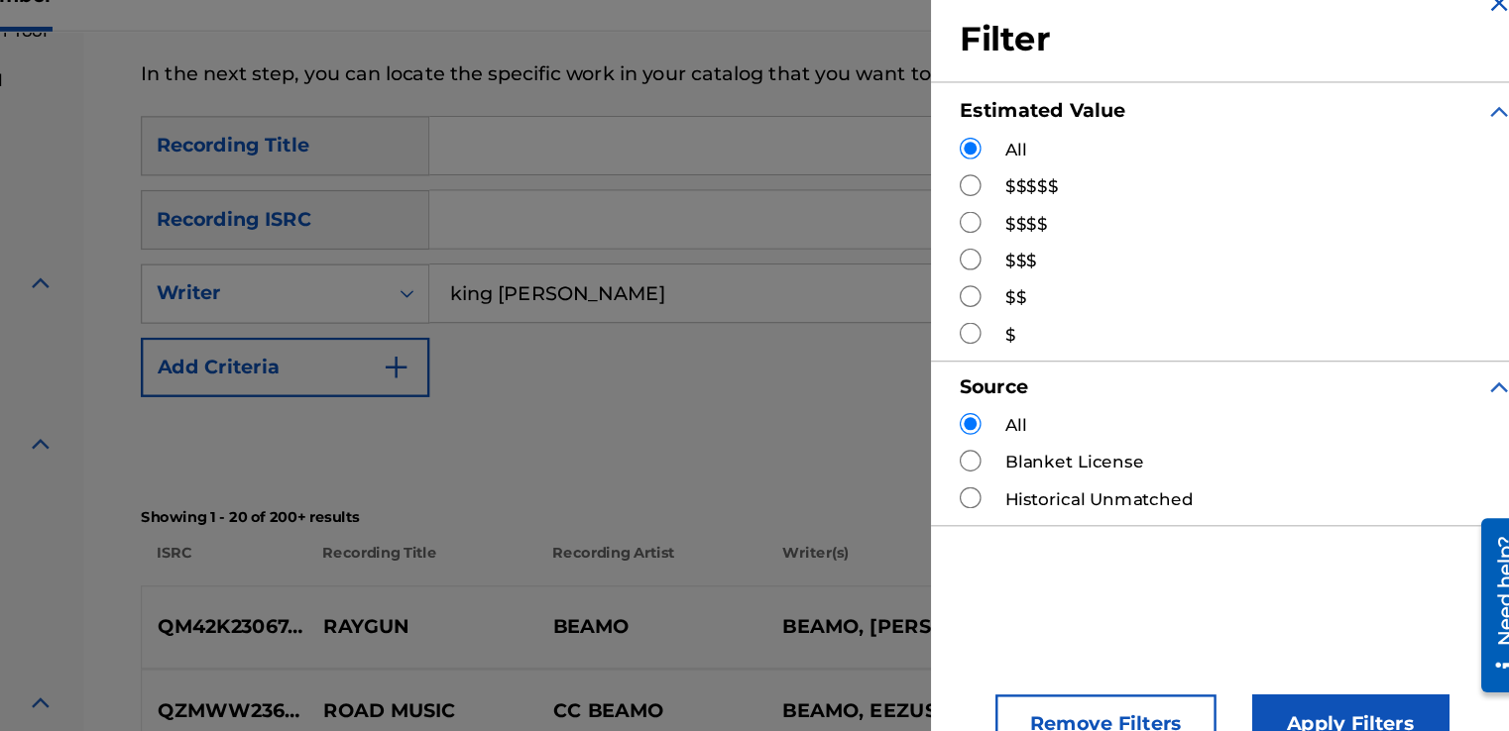
click at [1043, 219] on input "Search Form" at bounding box center [1044, 218] width 18 height 18
radio input "true"
click at [1369, 622] on button "Apply Filters" at bounding box center [1360, 636] width 164 height 50
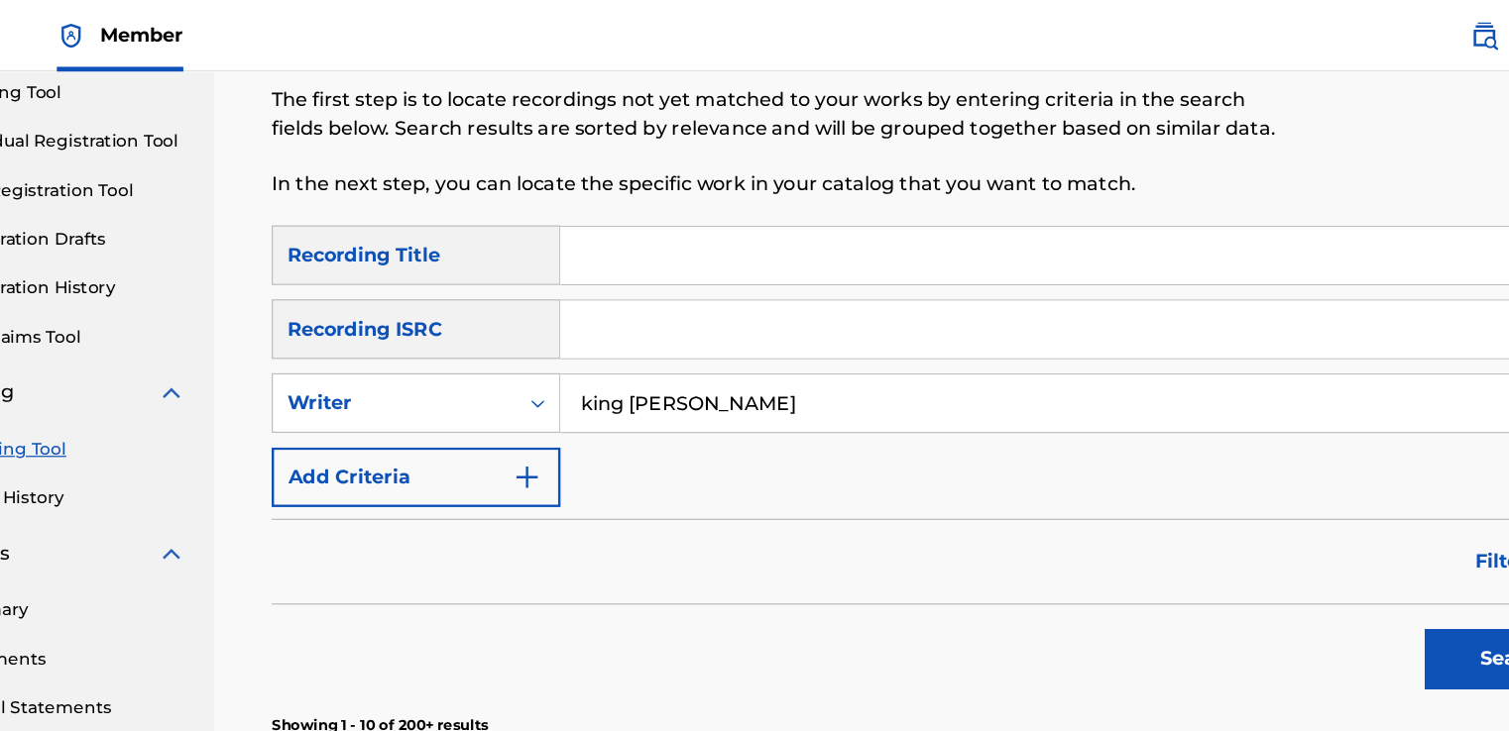
scroll to position [214, 0]
click at [765, 205] on input "Search Form" at bounding box center [1027, 213] width 865 height 48
type input "big packs"
click at [1312, 523] on button "Search" at bounding box center [1386, 548] width 149 height 50
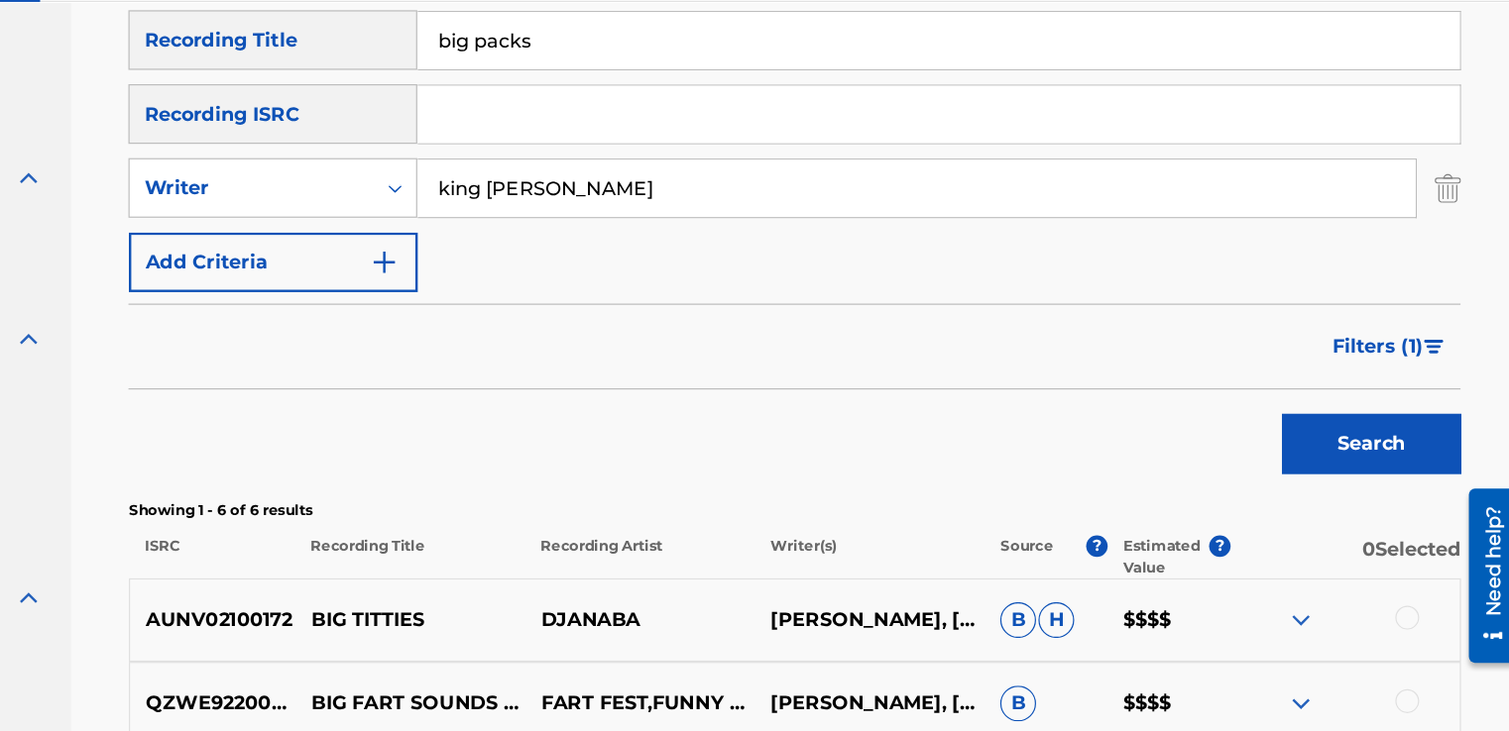
scroll to position [336, 0]
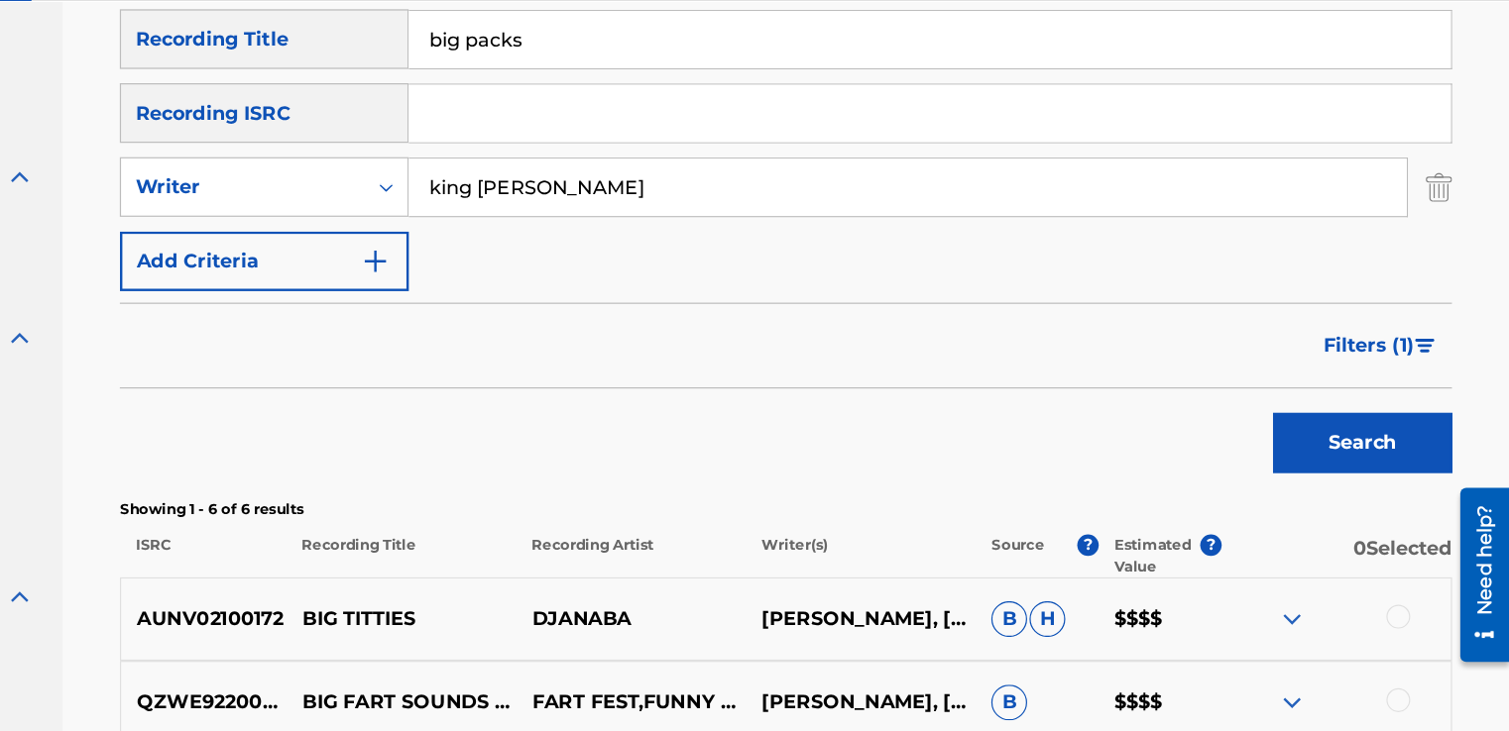
click at [1428, 346] on button "Filters ( 1 )" at bounding box center [1401, 346] width 119 height 50
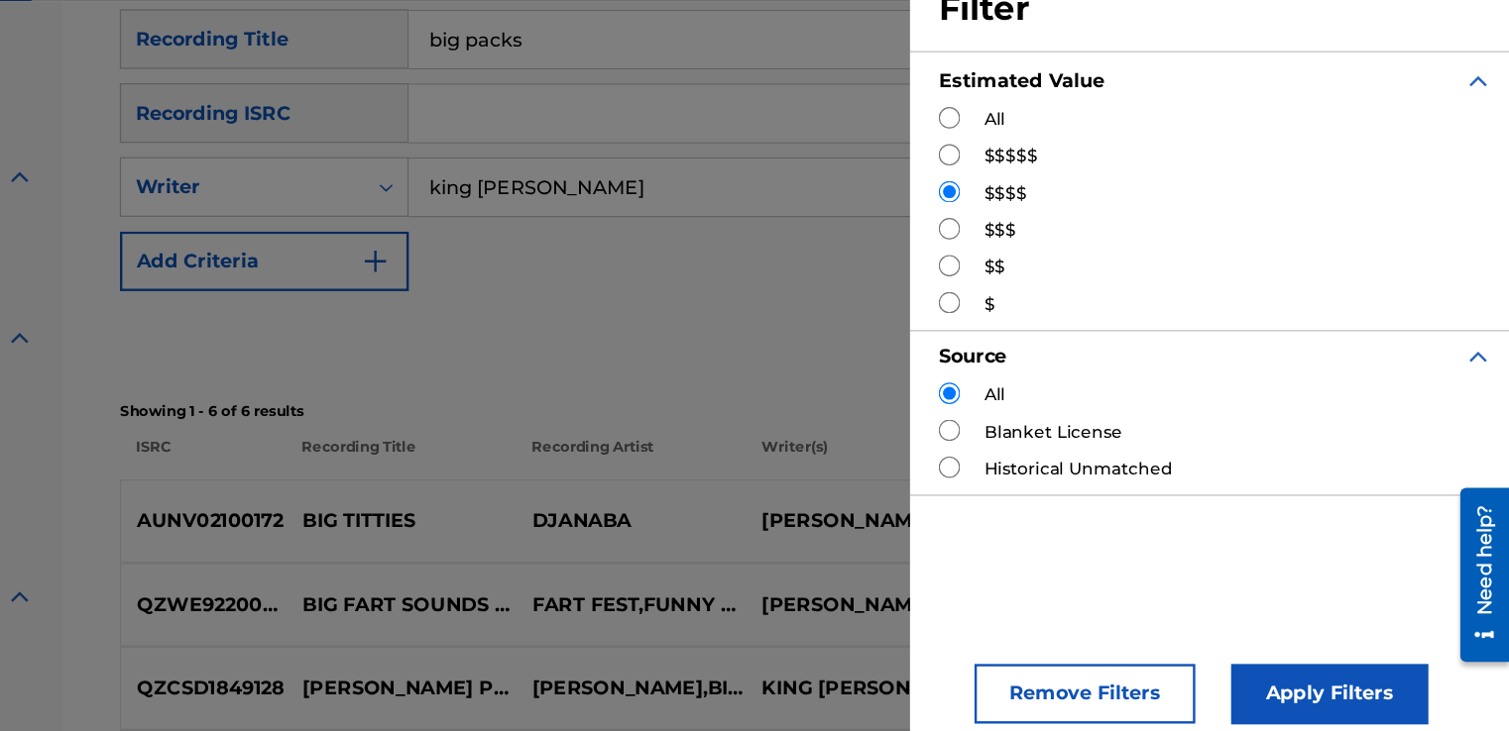
click at [1038, 163] on input "Search Form" at bounding box center [1044, 157] width 18 height 18
radio input "true"
click at [1369, 627] on button "Apply Filters" at bounding box center [1360, 636] width 164 height 50
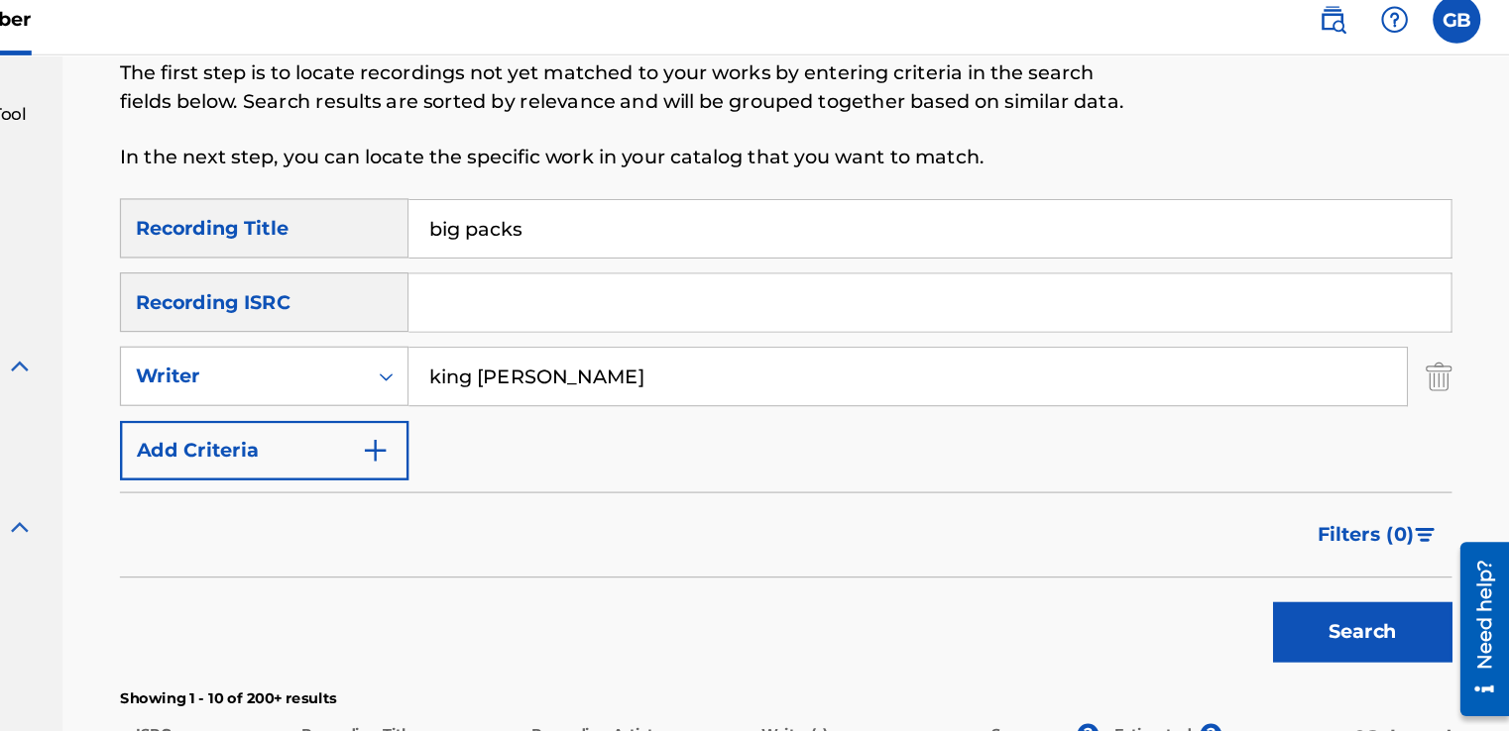
scroll to position [224, 0]
click at [581, 331] on icon "Search Form" at bounding box center [576, 326] width 20 height 20
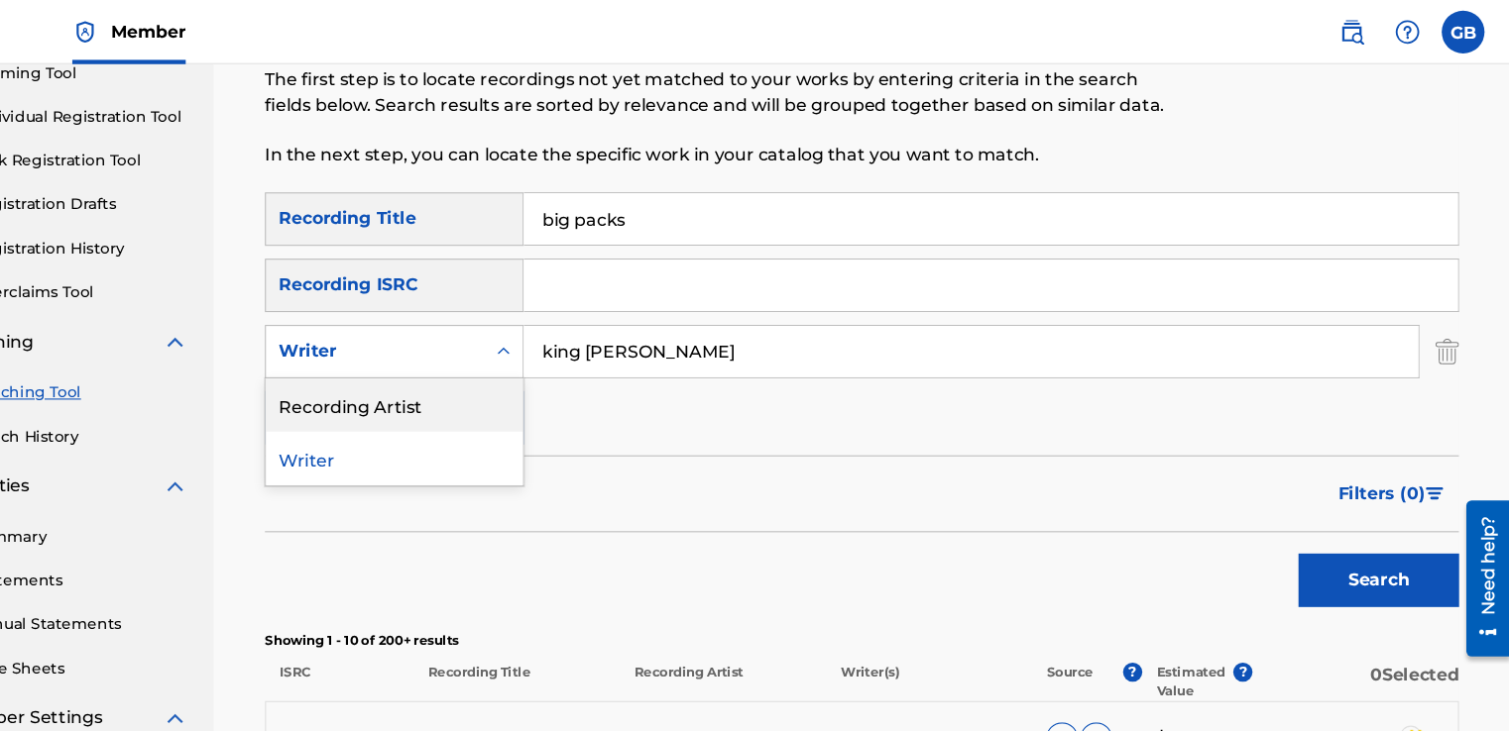
click at [445, 391] on div "Recording Artist" at bounding box center [475, 376] width 238 height 50
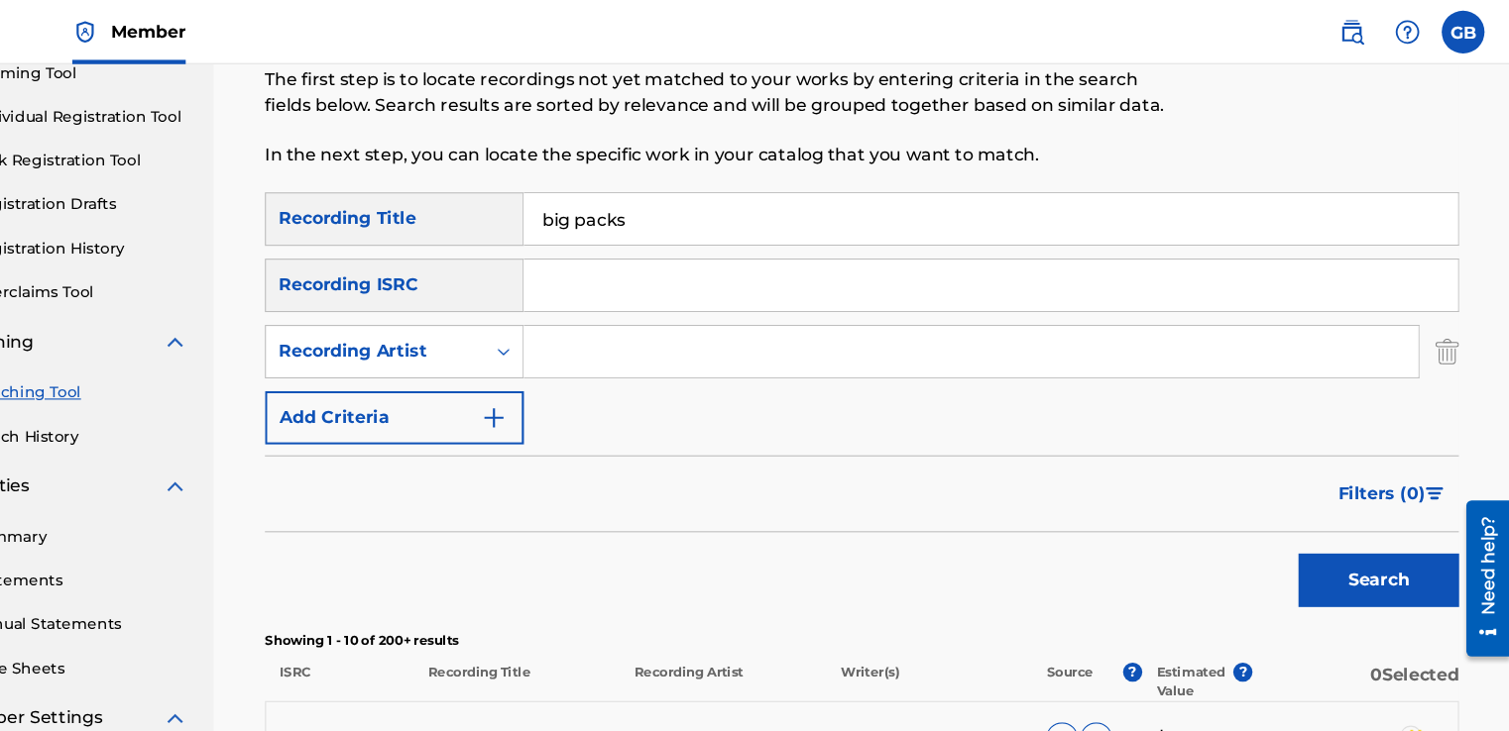
click at [1349, 547] on button "Search" at bounding box center [1386, 538] width 149 height 50
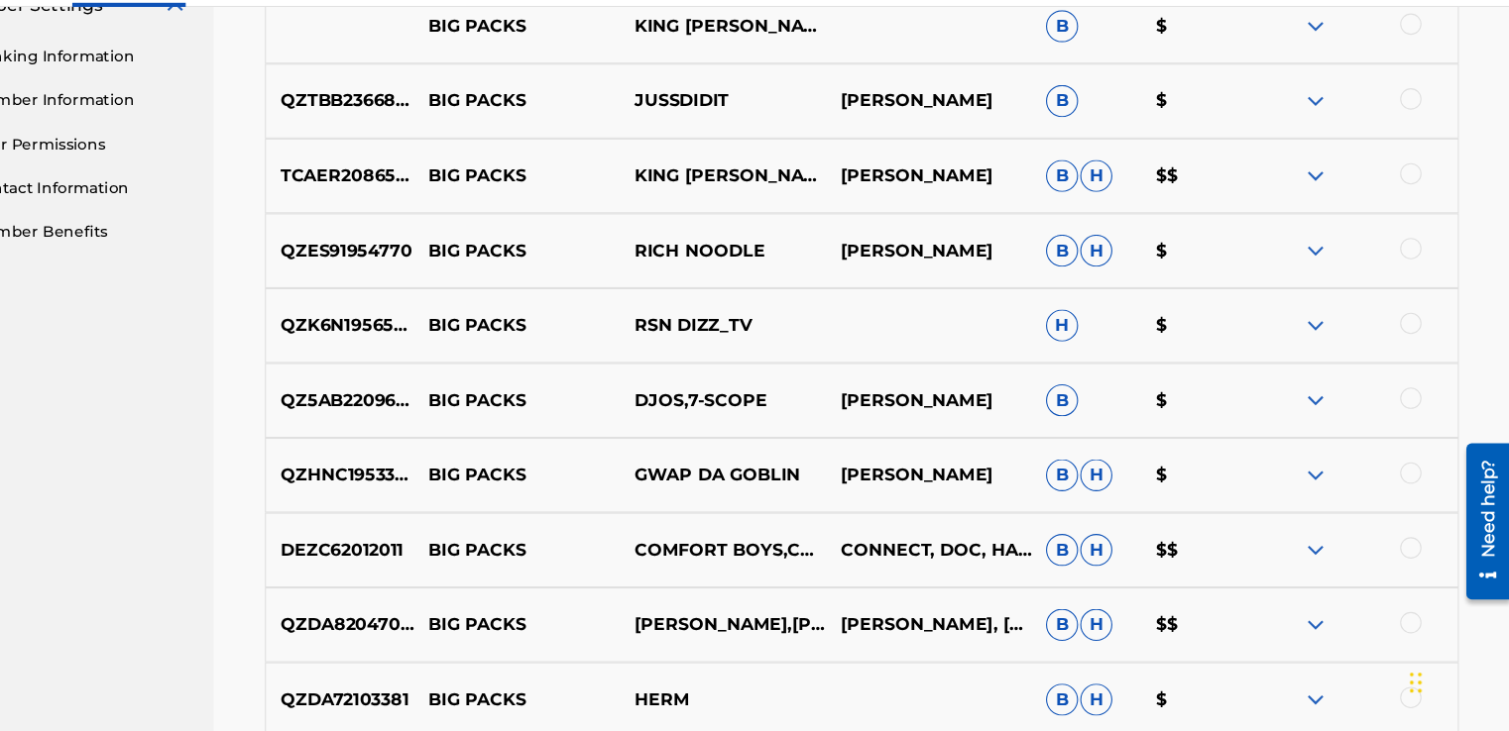
scroll to position [1079, 0]
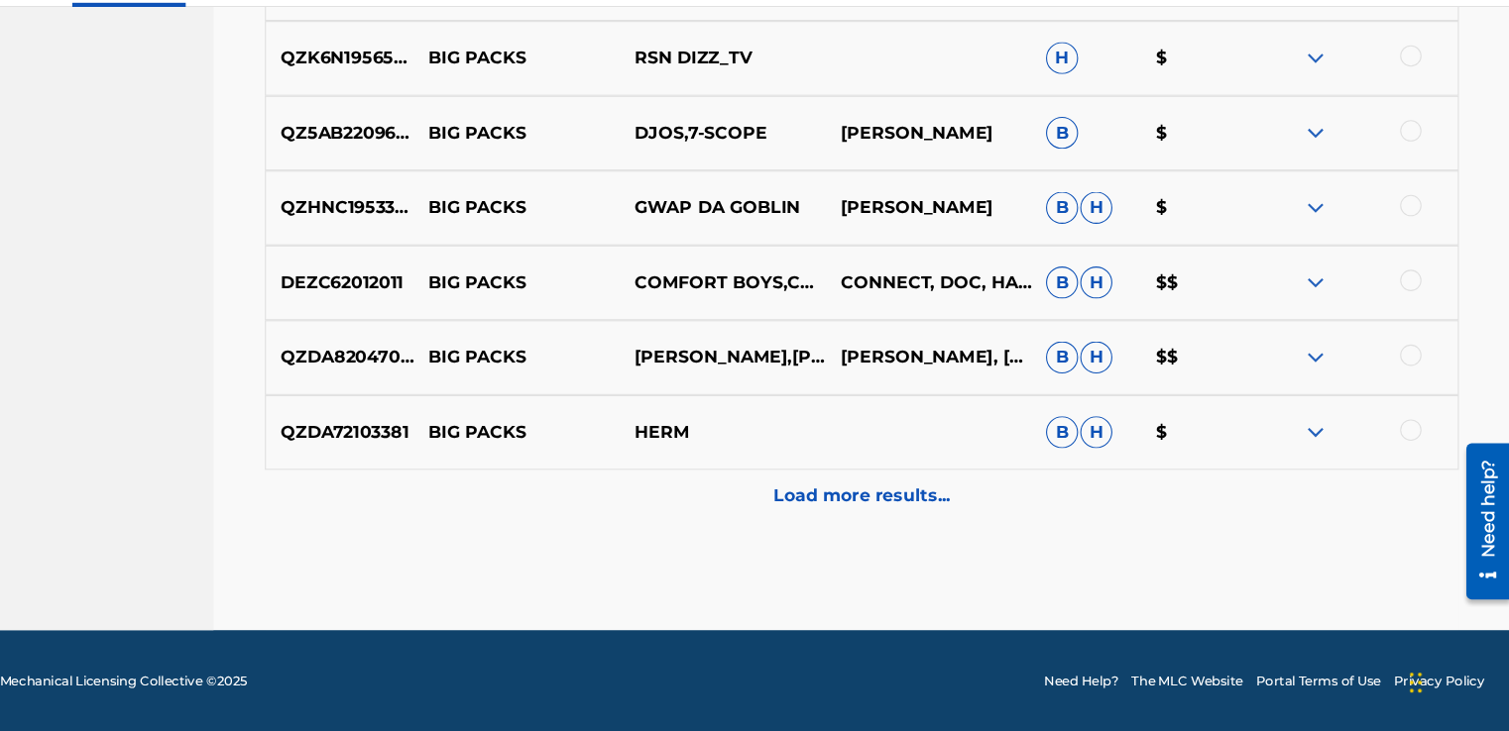
drag, startPoint x: 797, startPoint y: 465, endPoint x: 792, endPoint y: 513, distance: 48.8
click at [792, 513] on div "Load more results..." at bounding box center [908, 514] width 1106 height 50
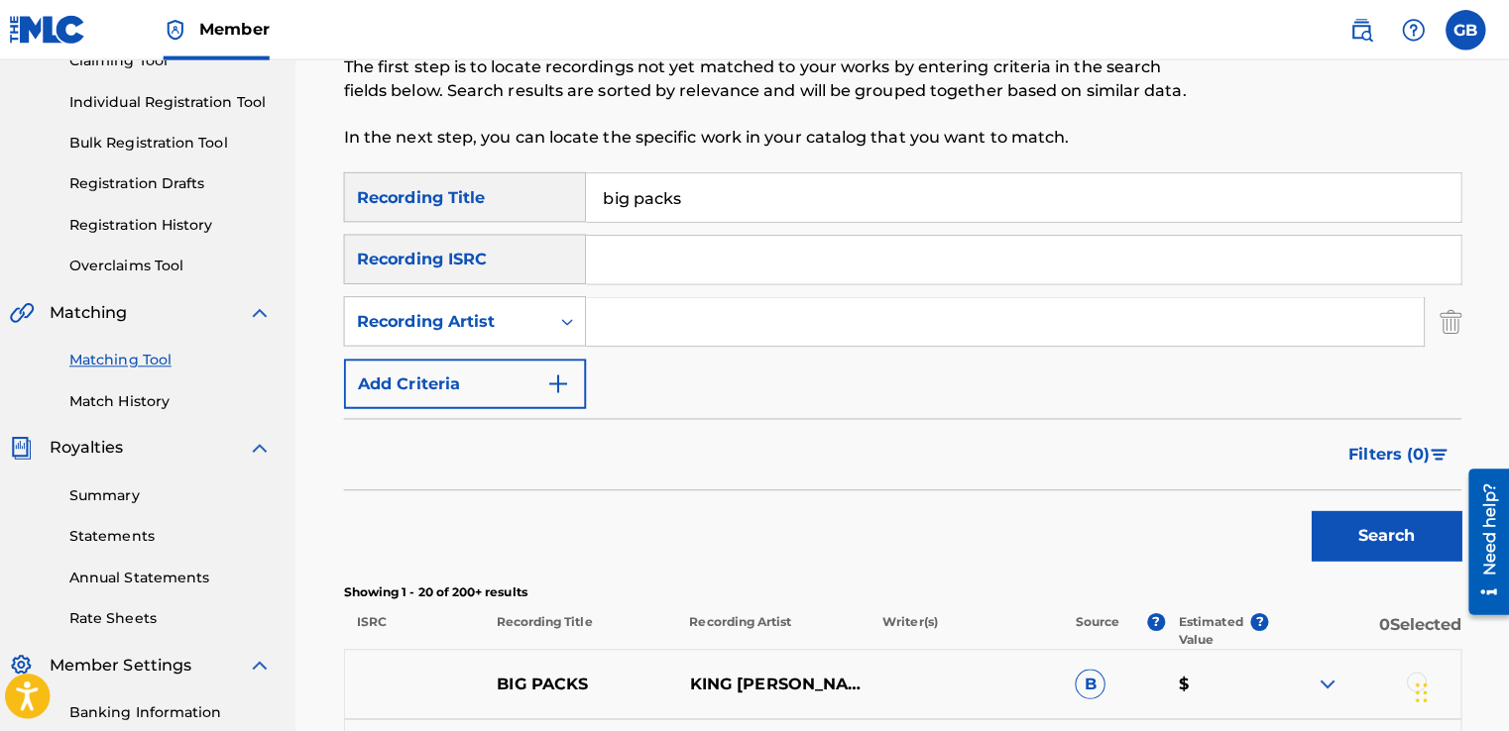
scroll to position [232, 0]
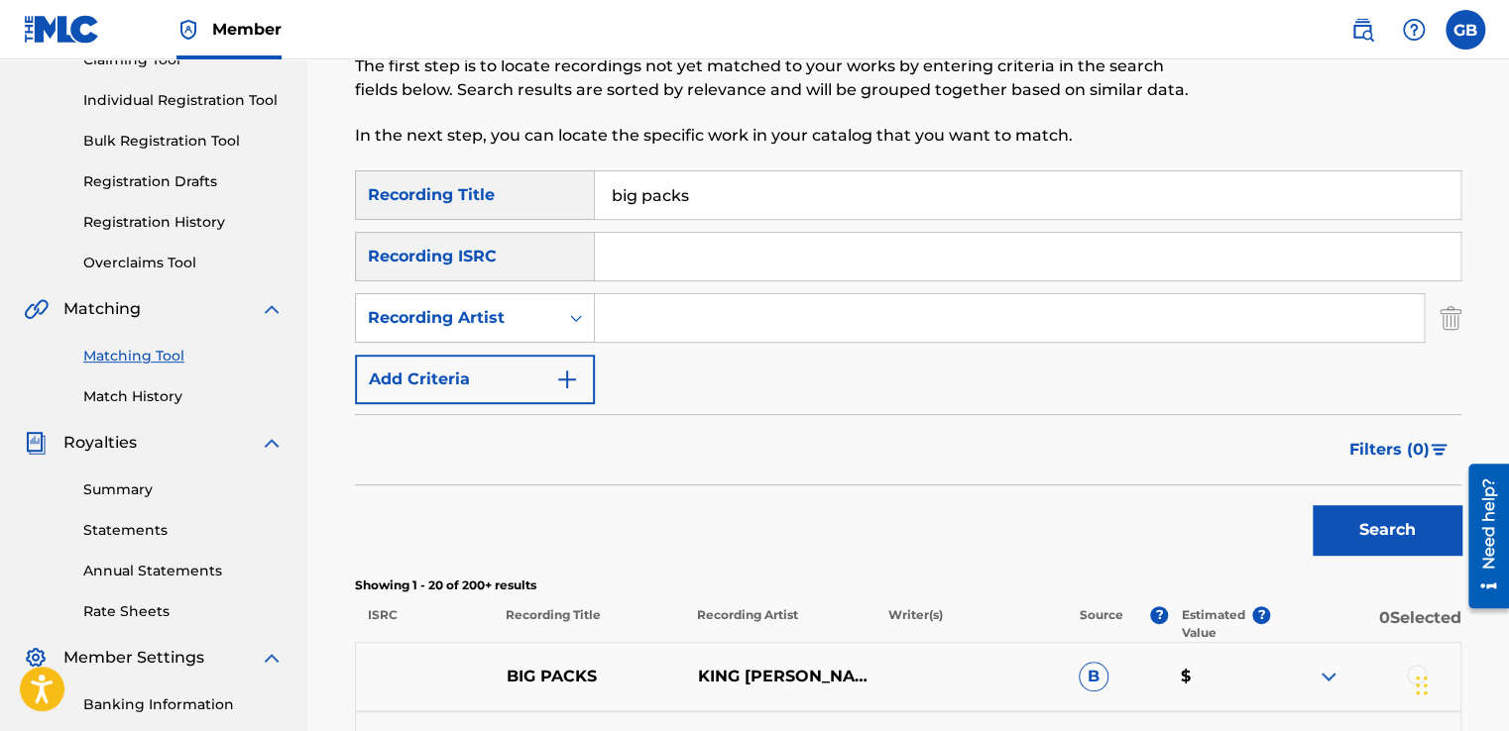
click at [713, 320] on input "Search Form" at bounding box center [1009, 318] width 829 height 48
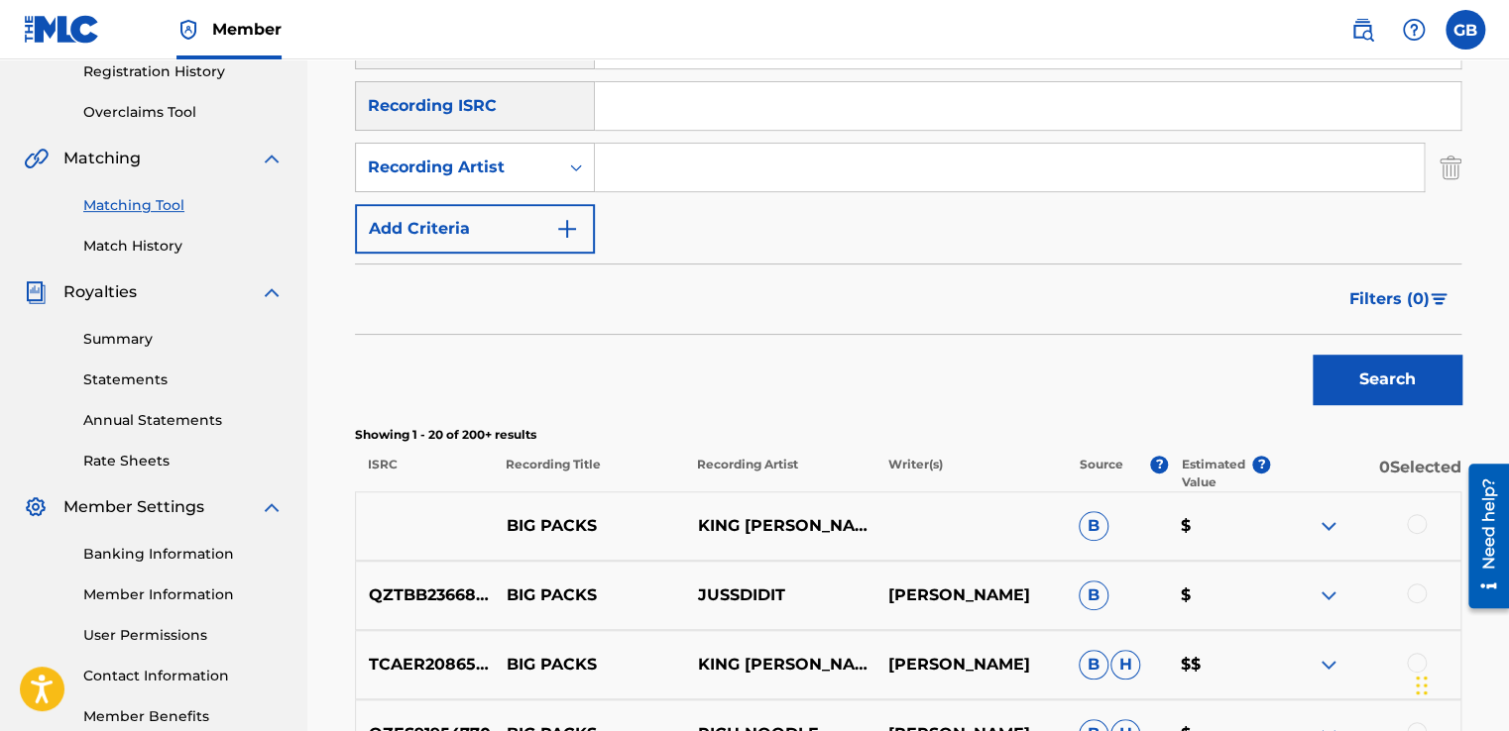
scroll to position [385, 0]
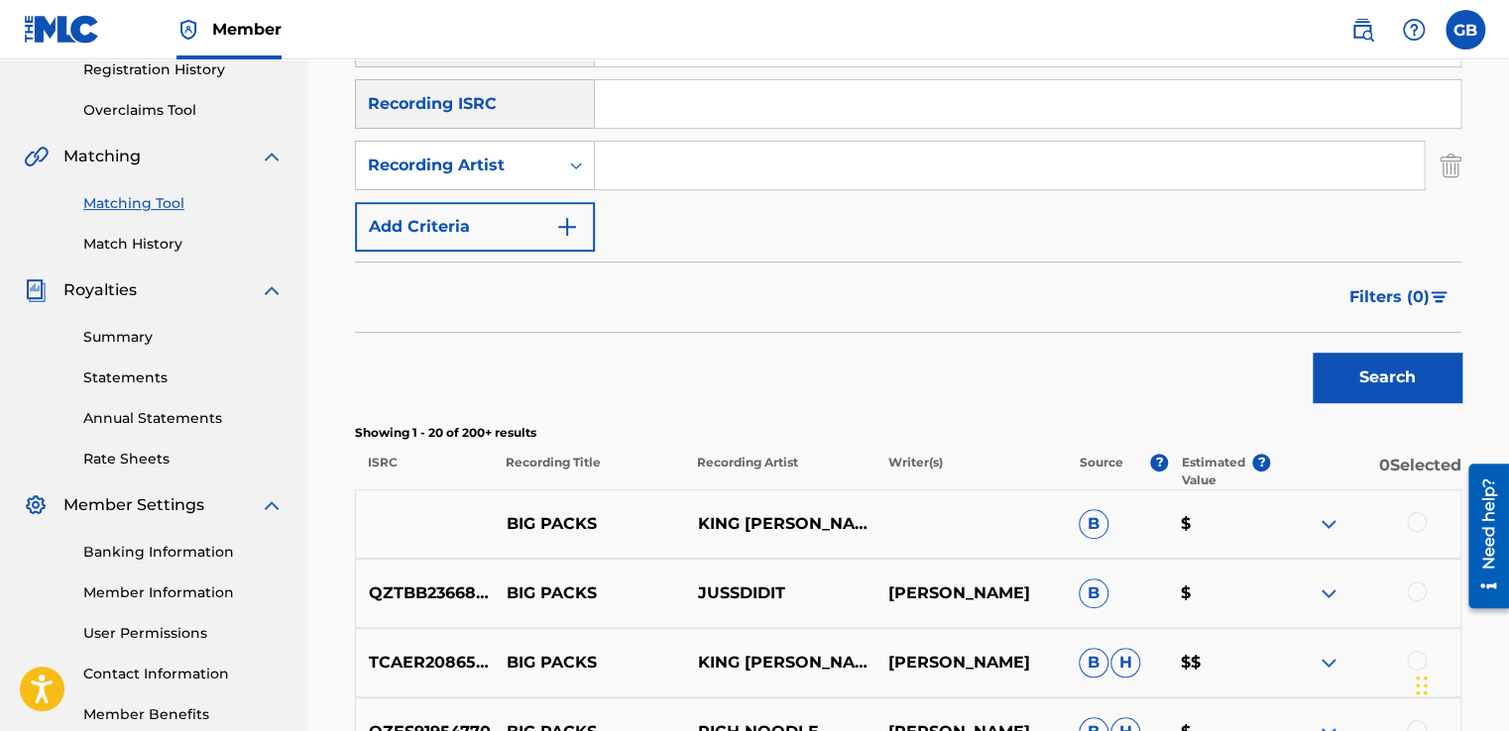
click at [1325, 530] on img at bounding box center [1328, 524] width 24 height 24
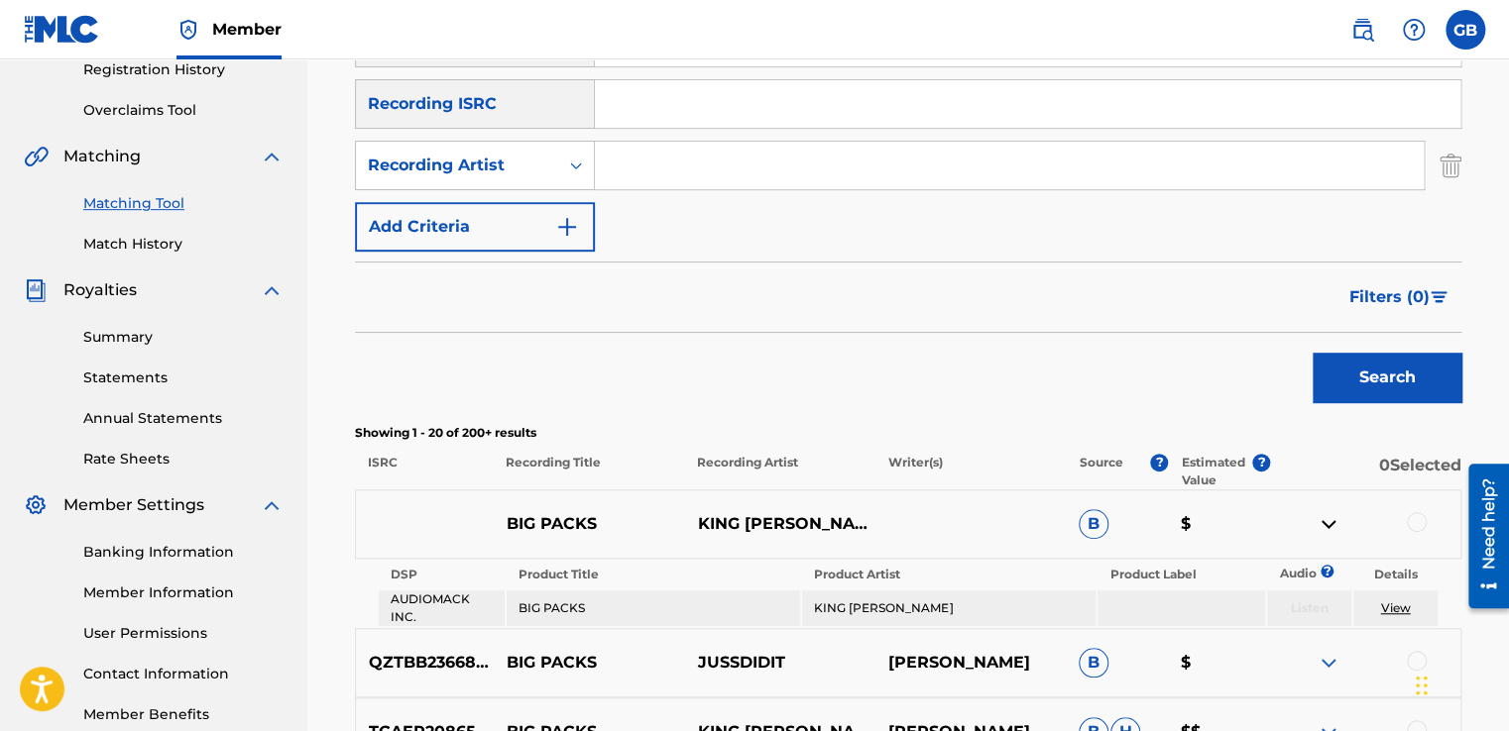
click at [1134, 636] on div "QZTBB2366833 BIG PACKS JUSSDIDIT SEVYN WILLIAMS B $" at bounding box center [908, 662] width 1106 height 69
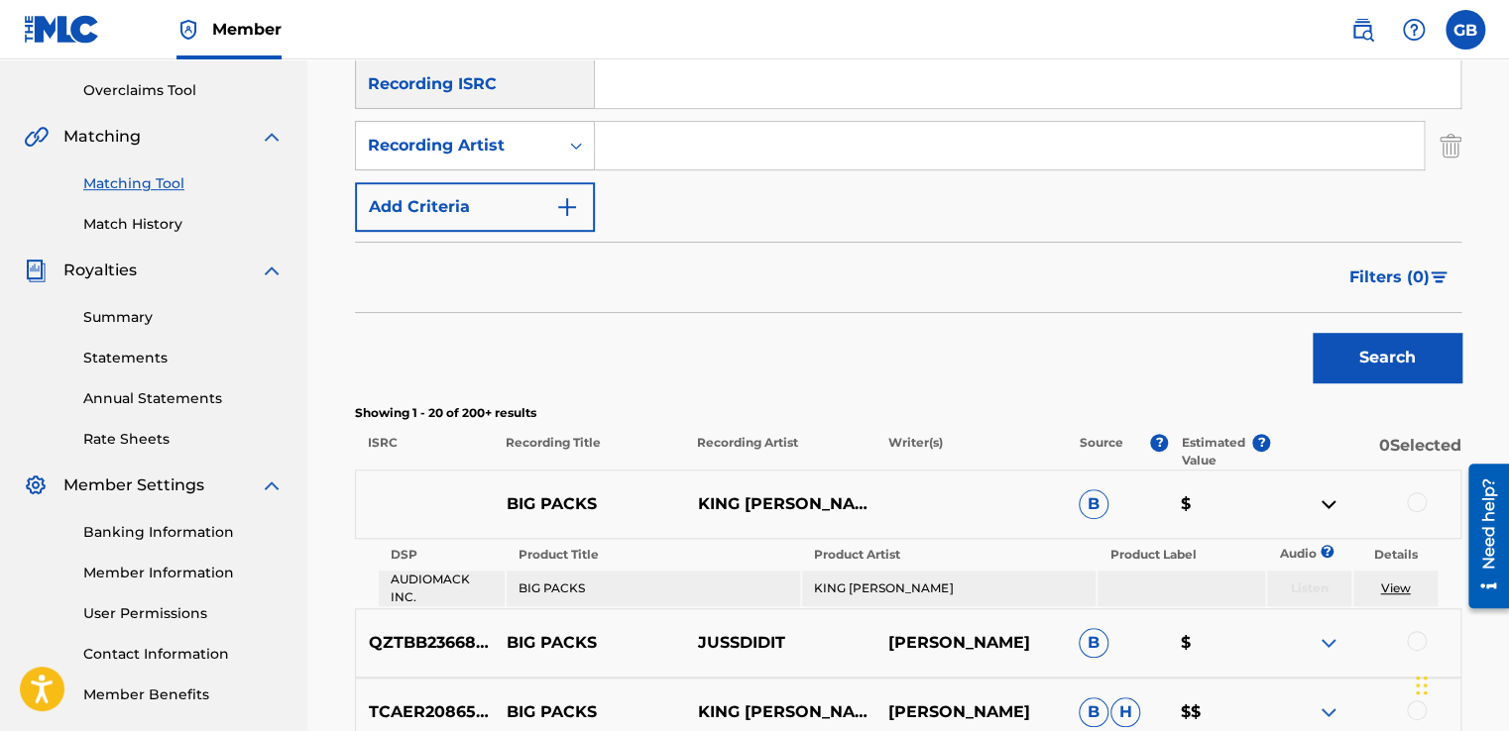
click at [936, 382] on div "Search" at bounding box center [908, 352] width 1106 height 79
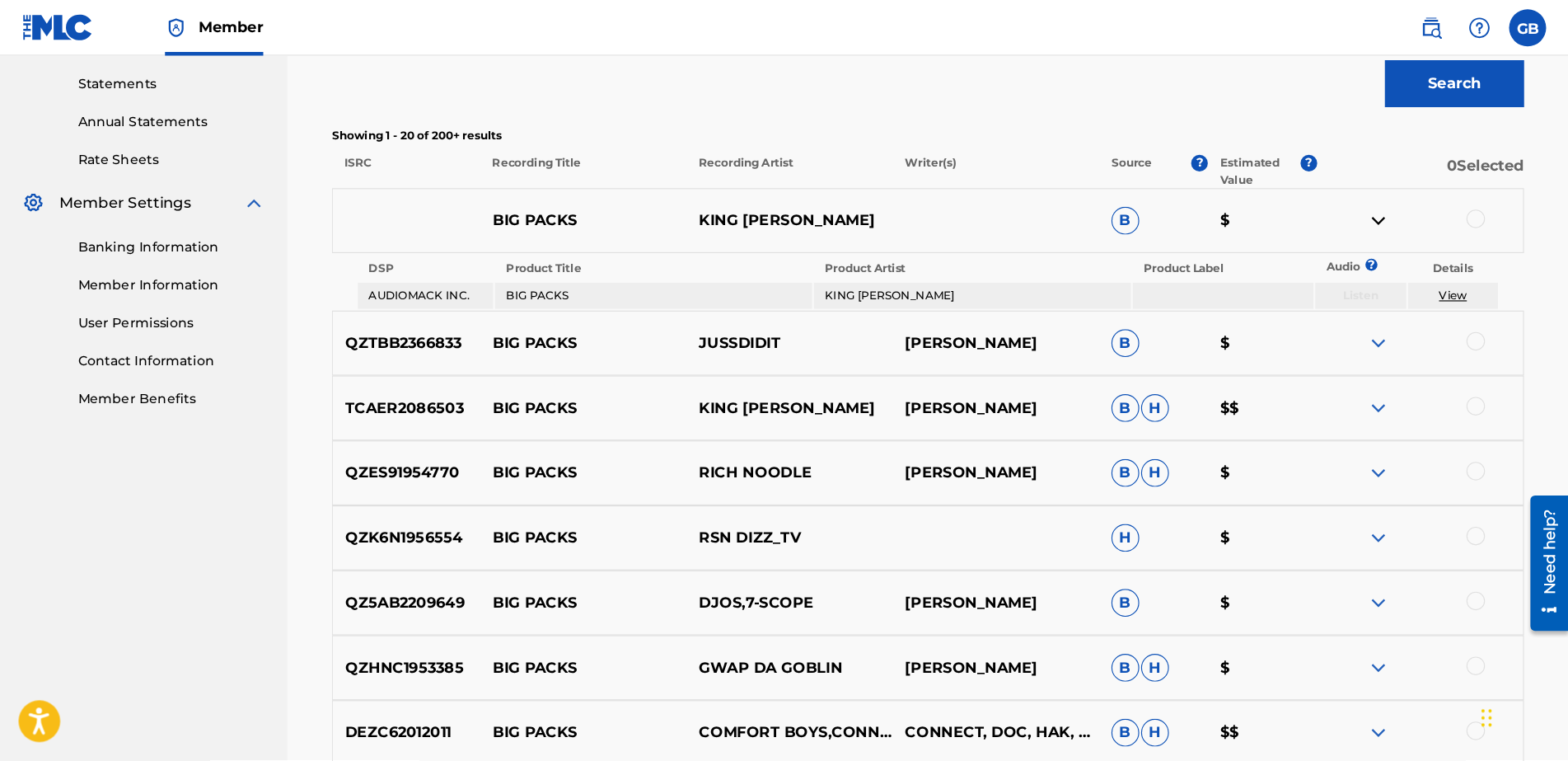
scroll to position [560, 0]
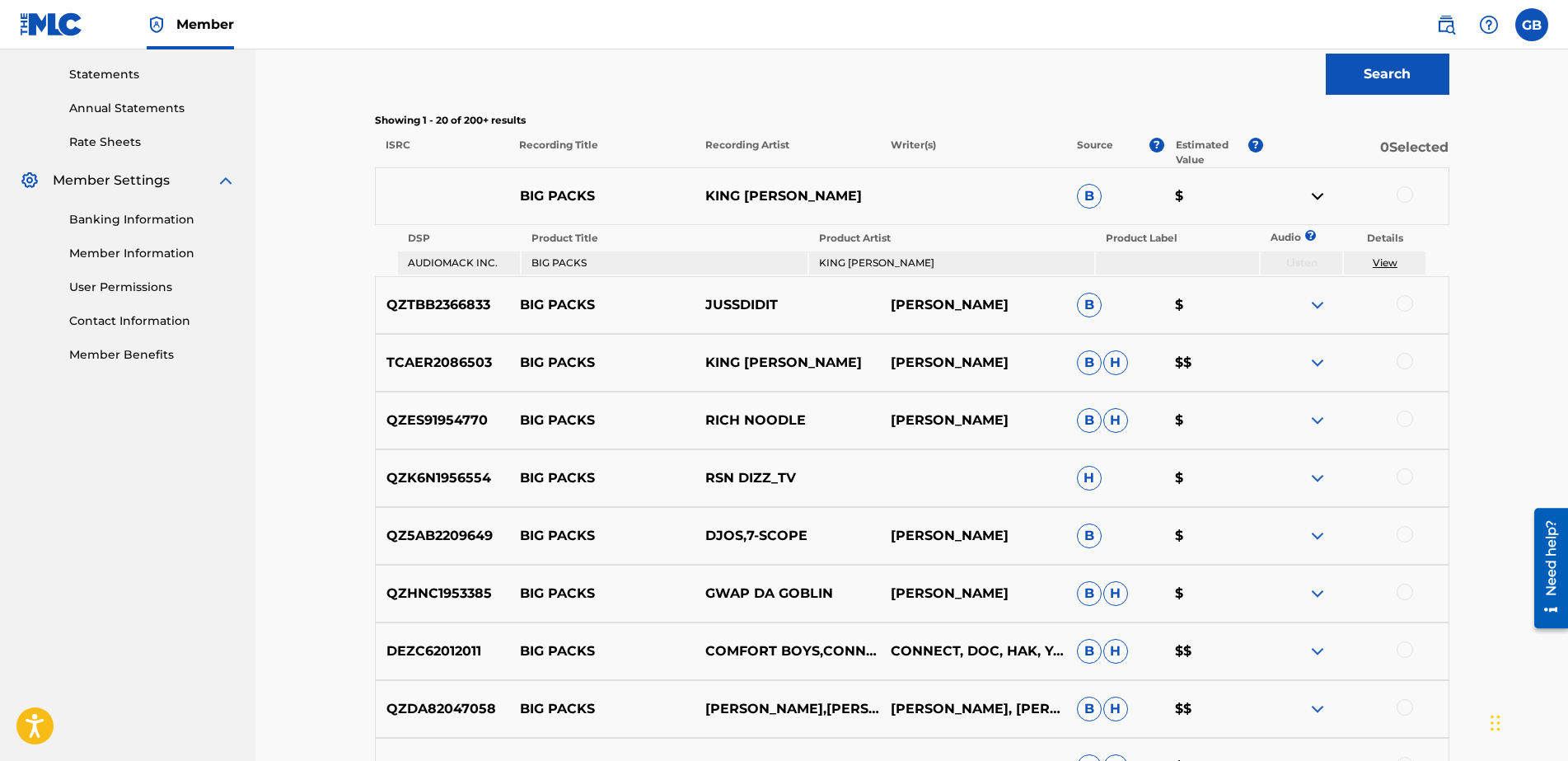
click at [1254, 194] on div at bounding box center [1354, 196] width 185 height 20
click at [1254, 195] on img at bounding box center [1318, 196] width 20 height 20
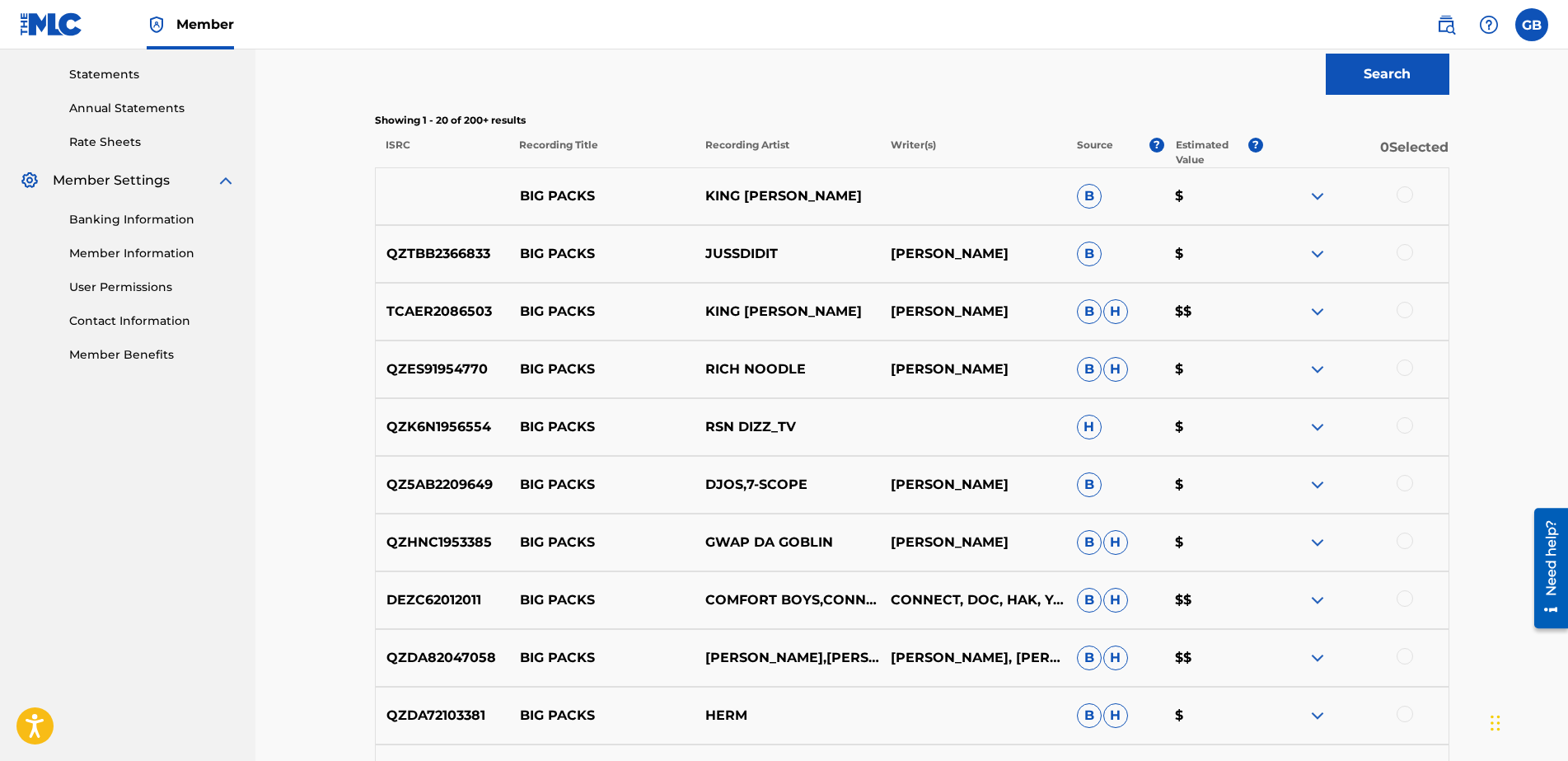
click at [1254, 195] on img at bounding box center [1318, 196] width 20 height 20
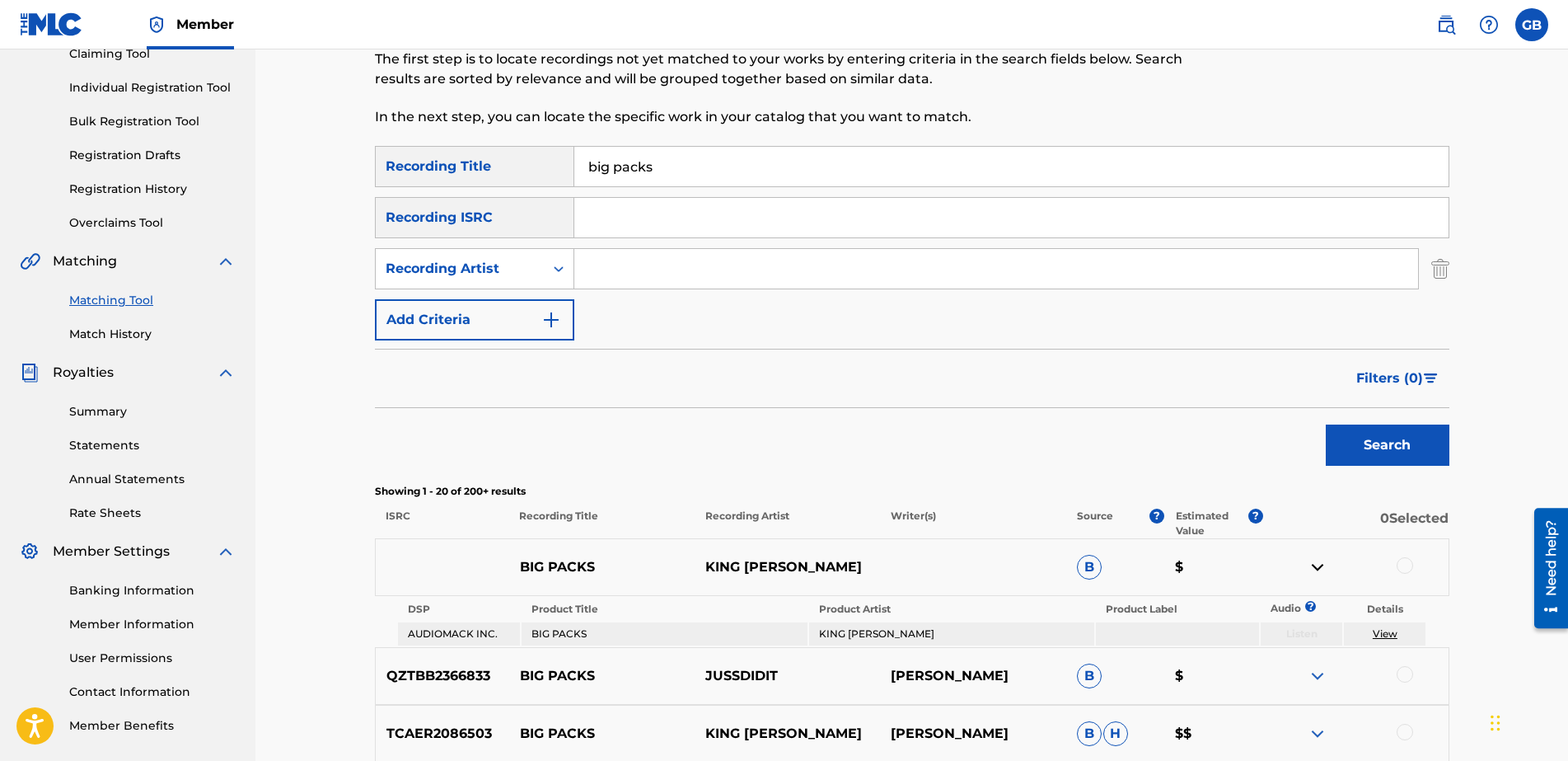
scroll to position [0, 0]
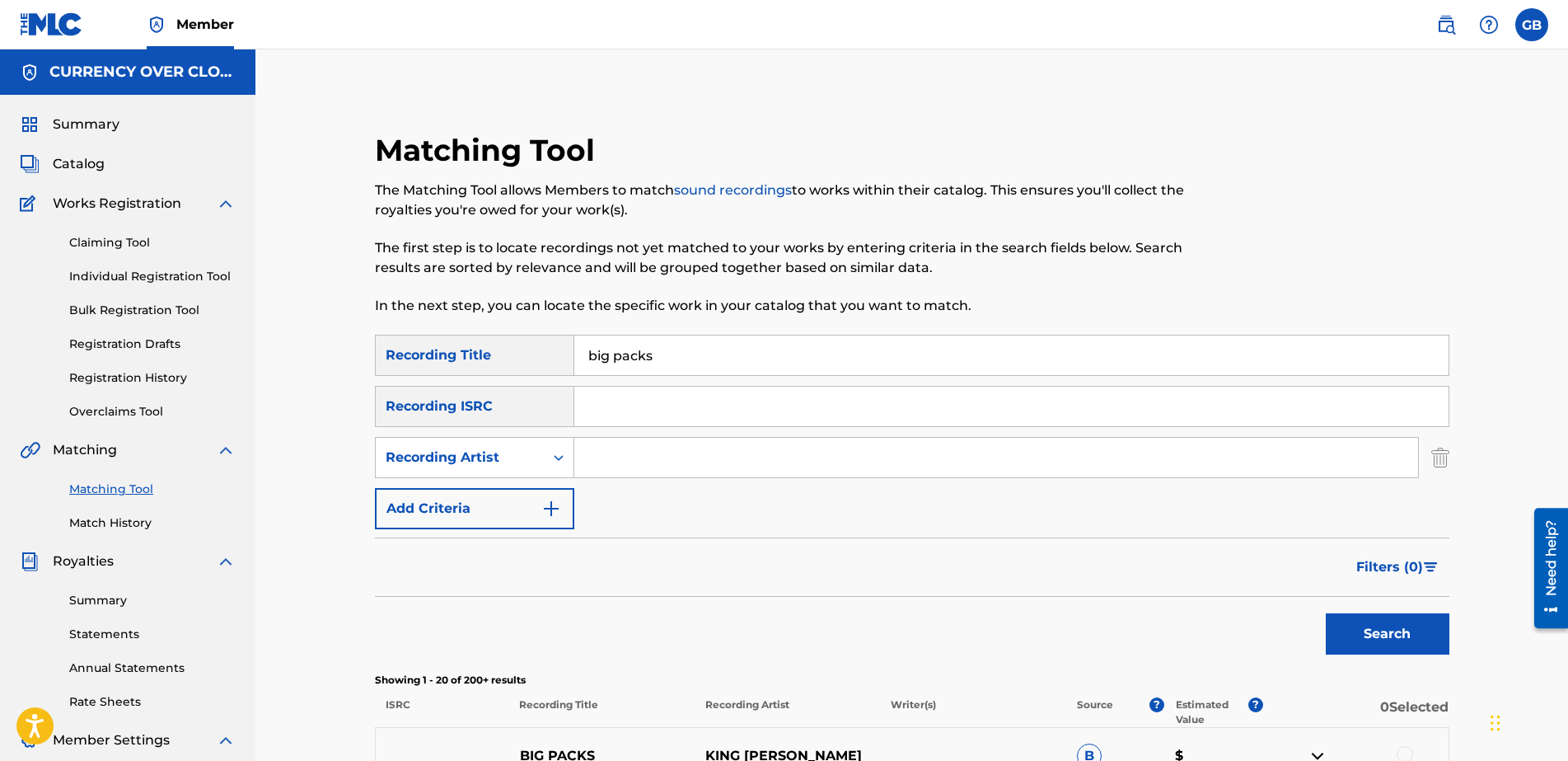
drag, startPoint x: 715, startPoint y: 363, endPoint x: 627, endPoint y: 341, distance: 90.7
click at [627, 341] on input "big packs" at bounding box center [1012, 355] width 875 height 40
type input "cksbig pa"
drag, startPoint x: 714, startPoint y: 346, endPoint x: 462, endPoint y: 362, distance: 252.5
click at [462, 362] on div "SearchWithCriteriac1c502fb-48ed-4691-a5b4-d73bfa3fd571 Recording Title cksbig pa" at bounding box center [912, 355] width 1074 height 42
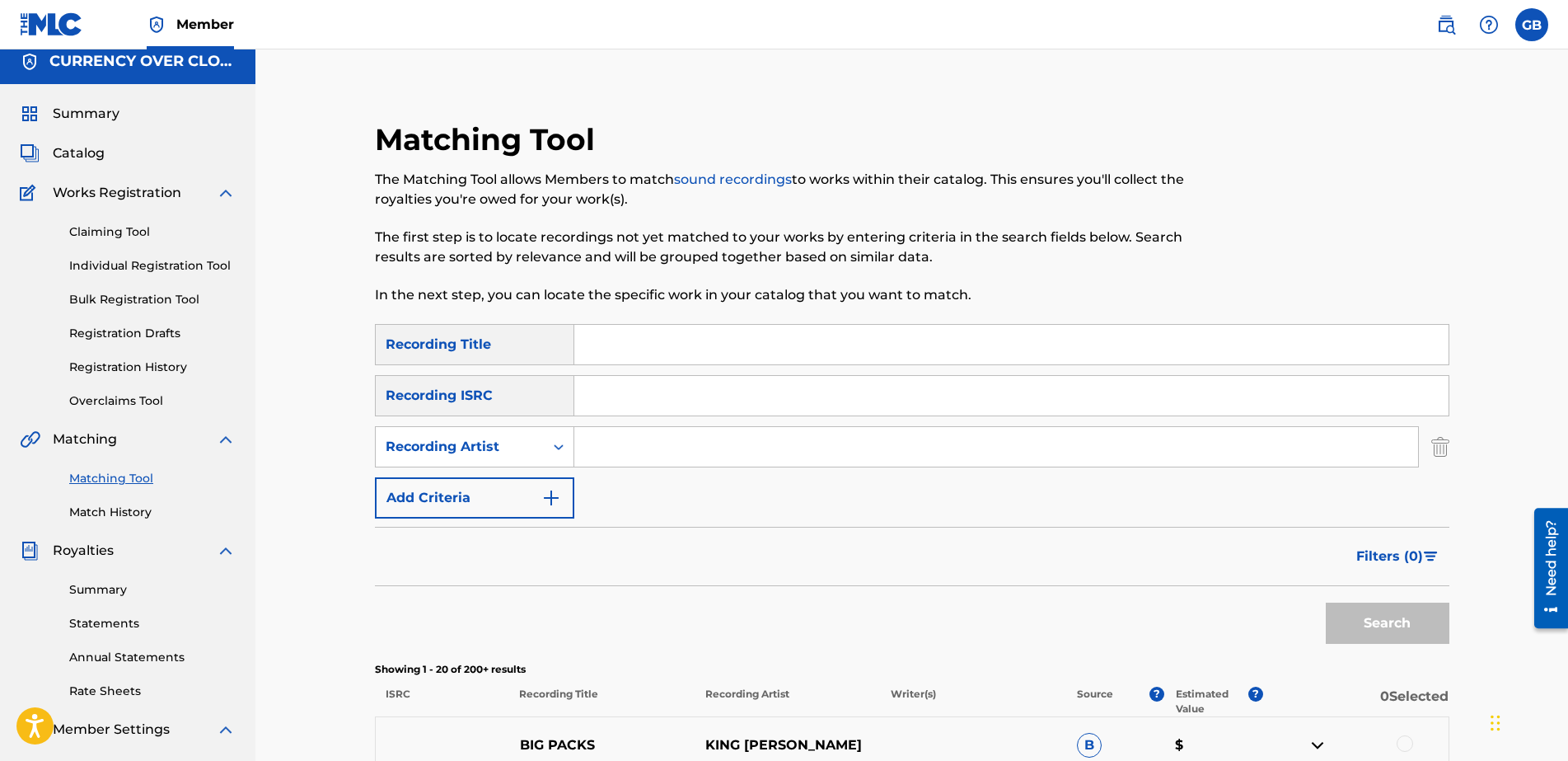
scroll to position [16, 0]
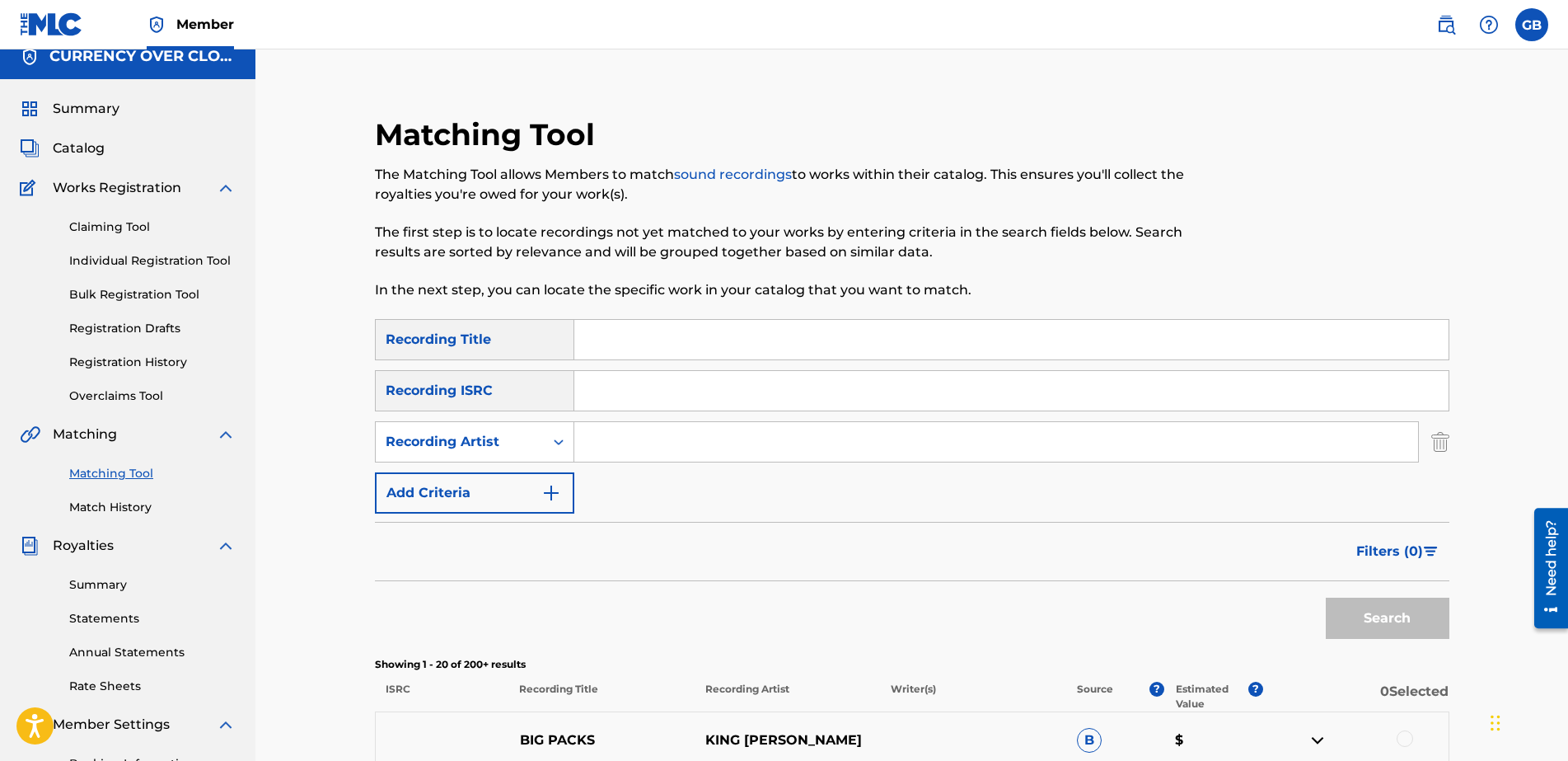
click at [676, 447] on input "Search Form" at bounding box center [996, 442] width 844 height 40
type input "king beamo"
click at [1254, 607] on button "Search" at bounding box center [1388, 619] width 124 height 42
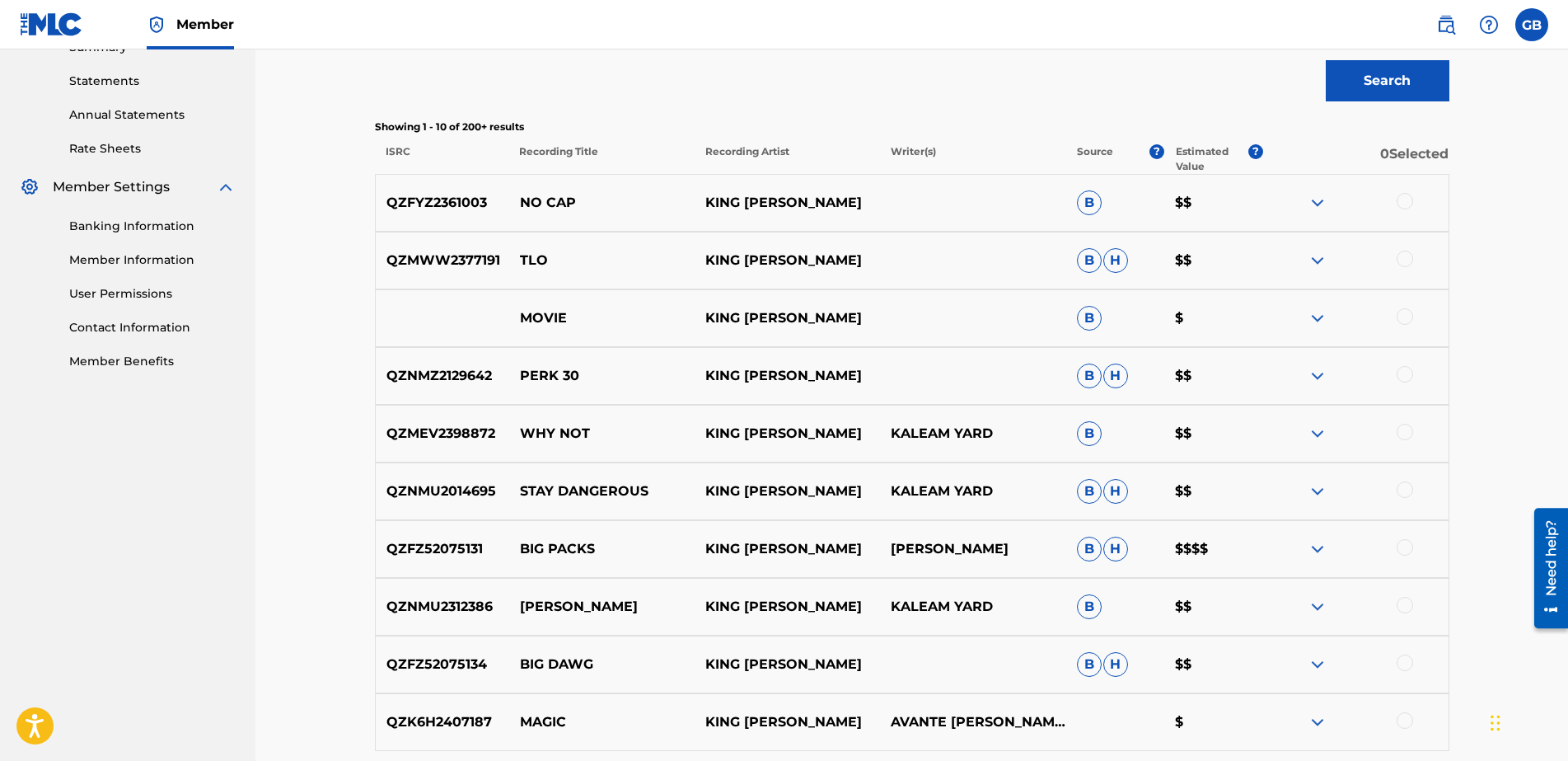
scroll to position [555, 0]
click at [1254, 545] on div at bounding box center [1354, 547] width 185 height 20
click at [1254, 545] on img at bounding box center [1318, 547] width 20 height 20
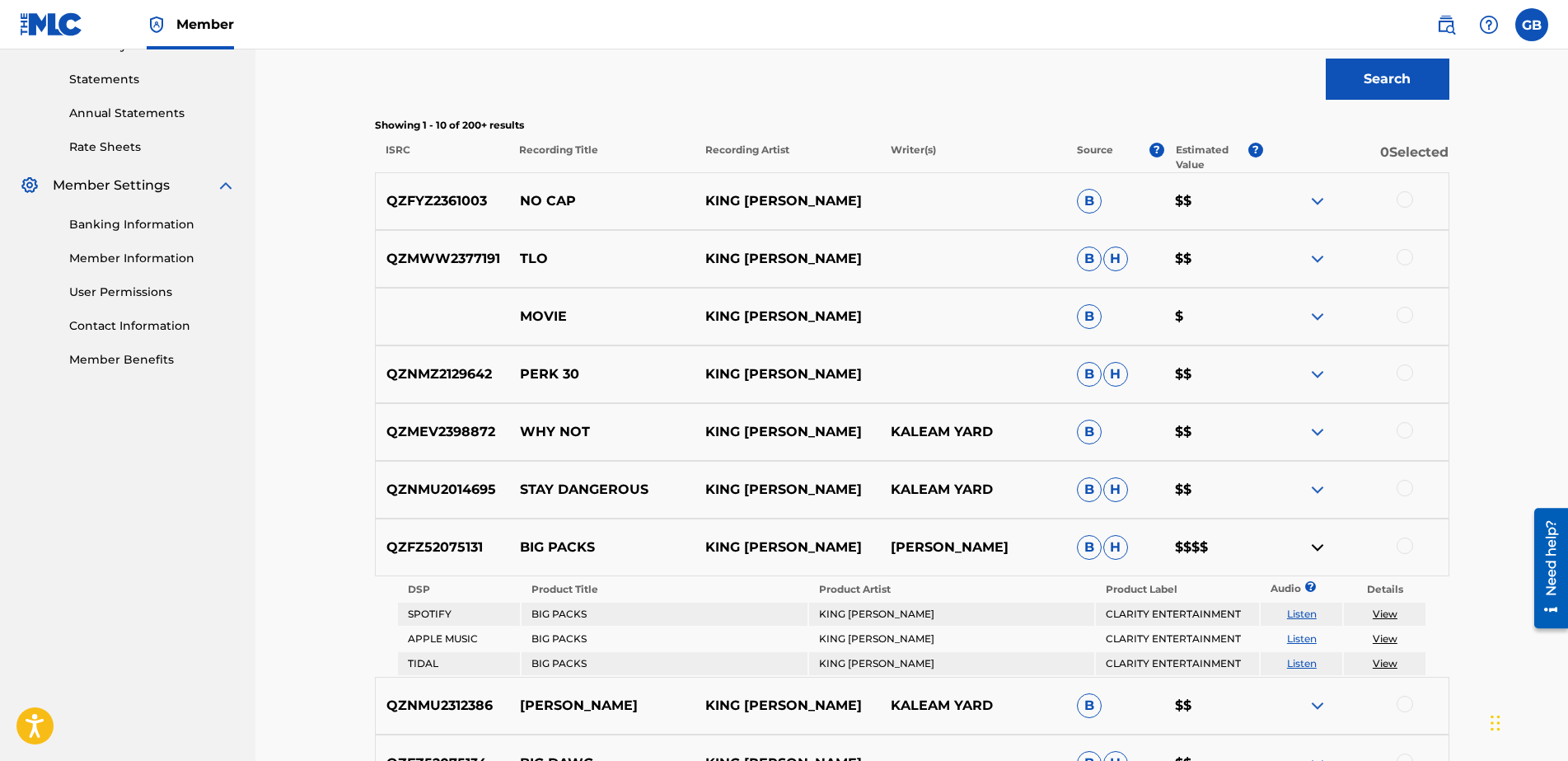
click at [1254, 541] on img at bounding box center [1318, 547] width 20 height 20
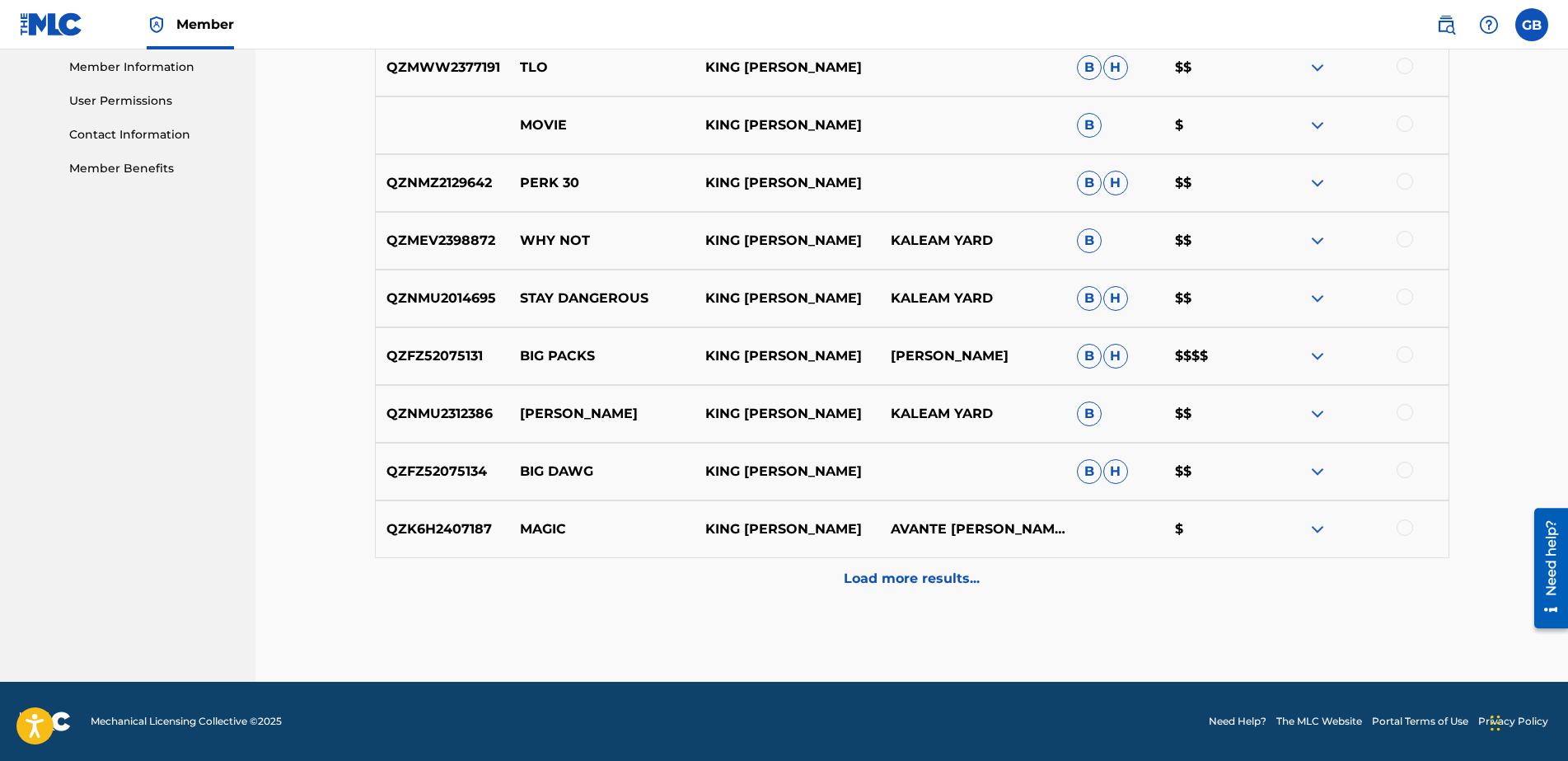
scroll to position [740, 0]
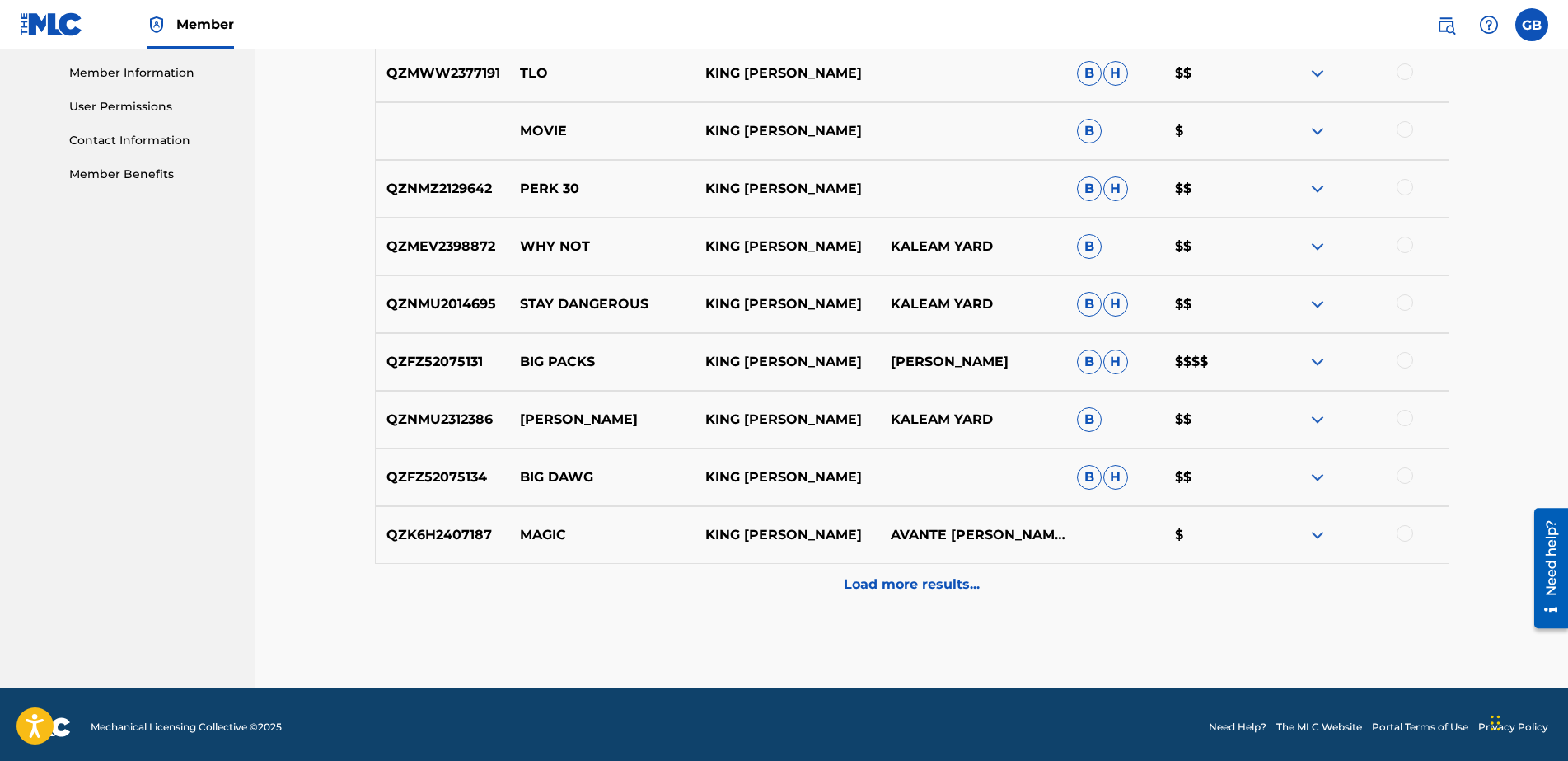
click at [891, 587] on p "Load more results..." at bounding box center [912, 585] width 136 height 20
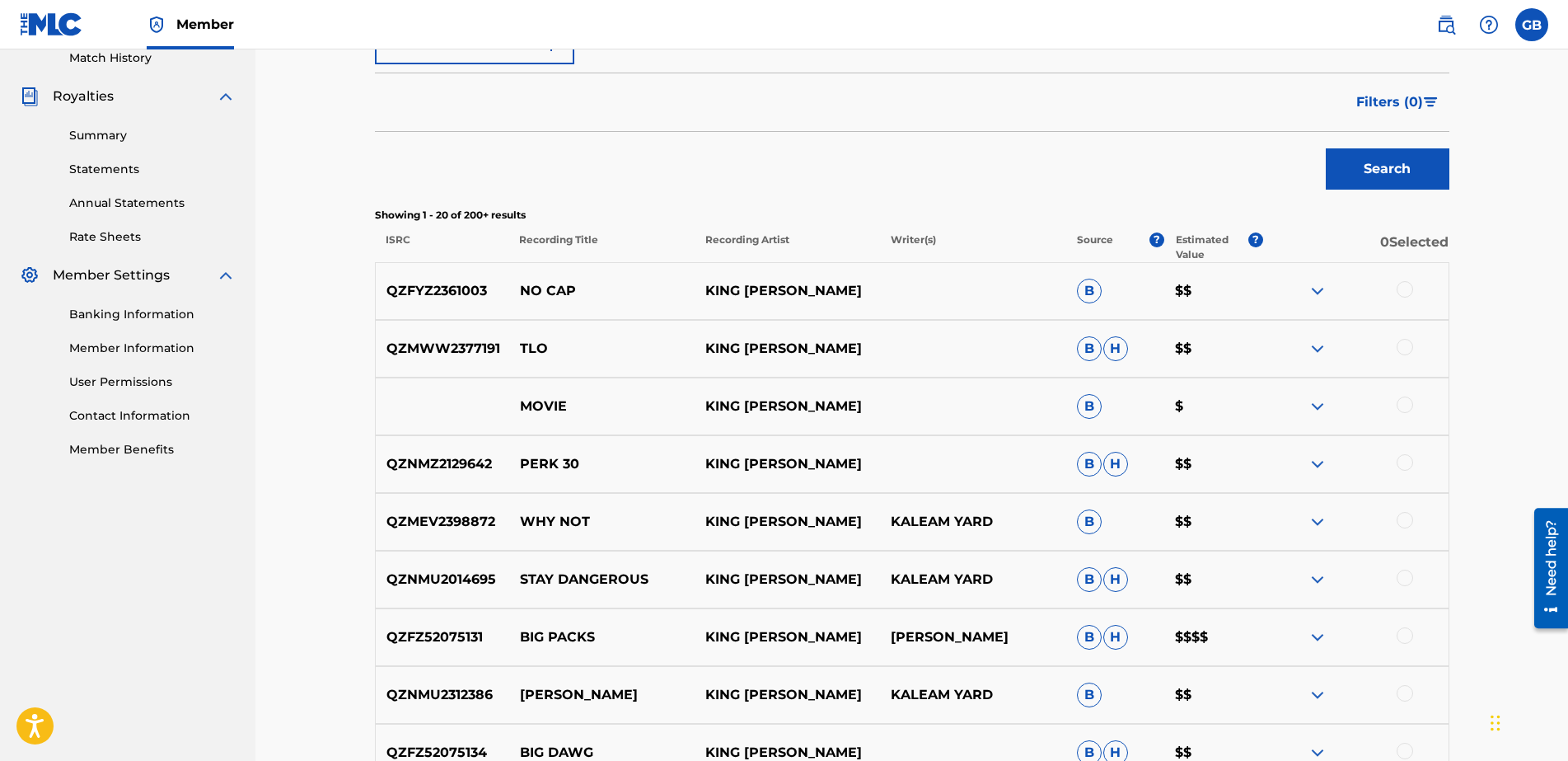
scroll to position [0, 0]
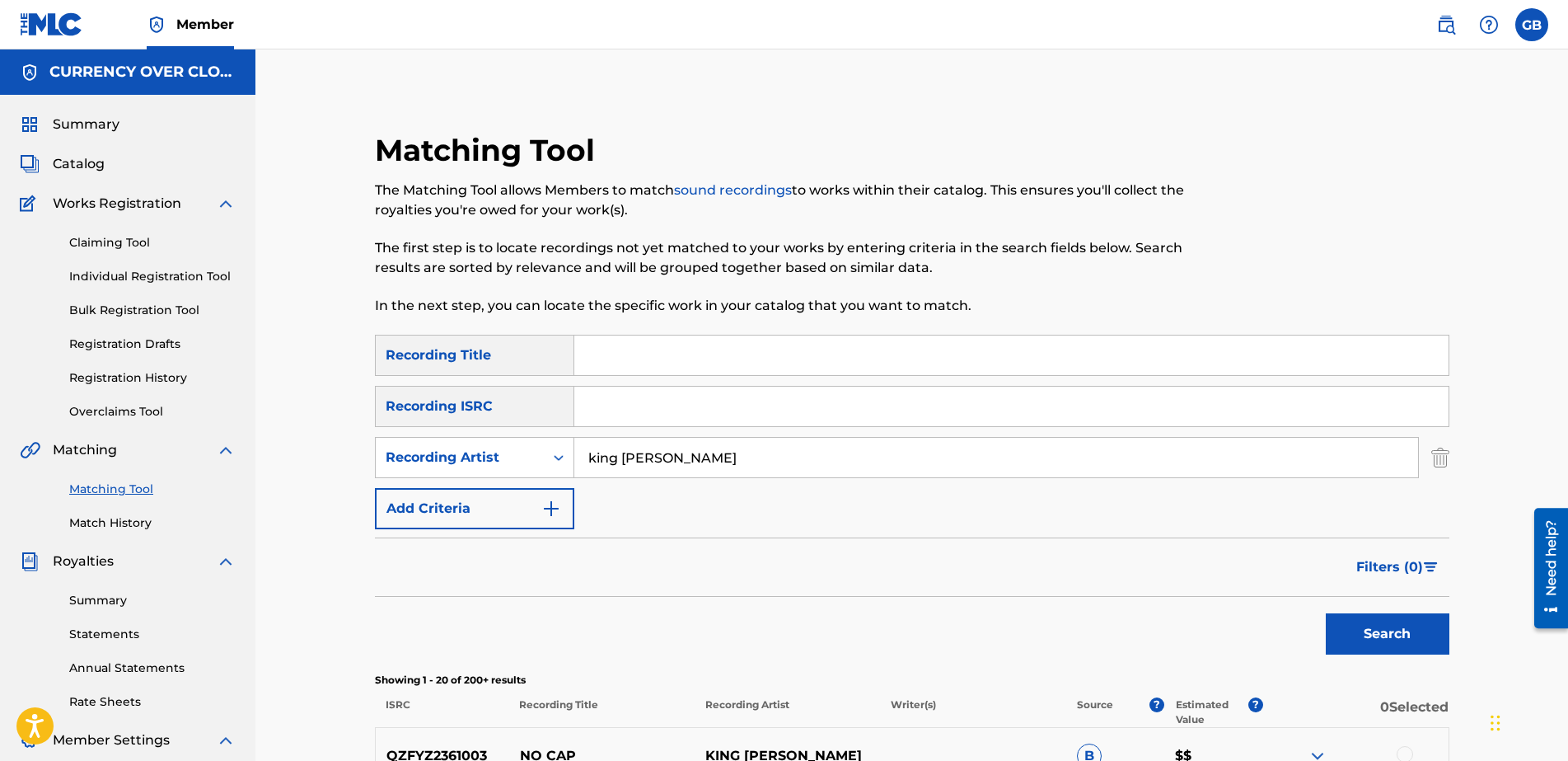
click at [106, 250] on link "Claiming Tool" at bounding box center [152, 242] width 166 height 17
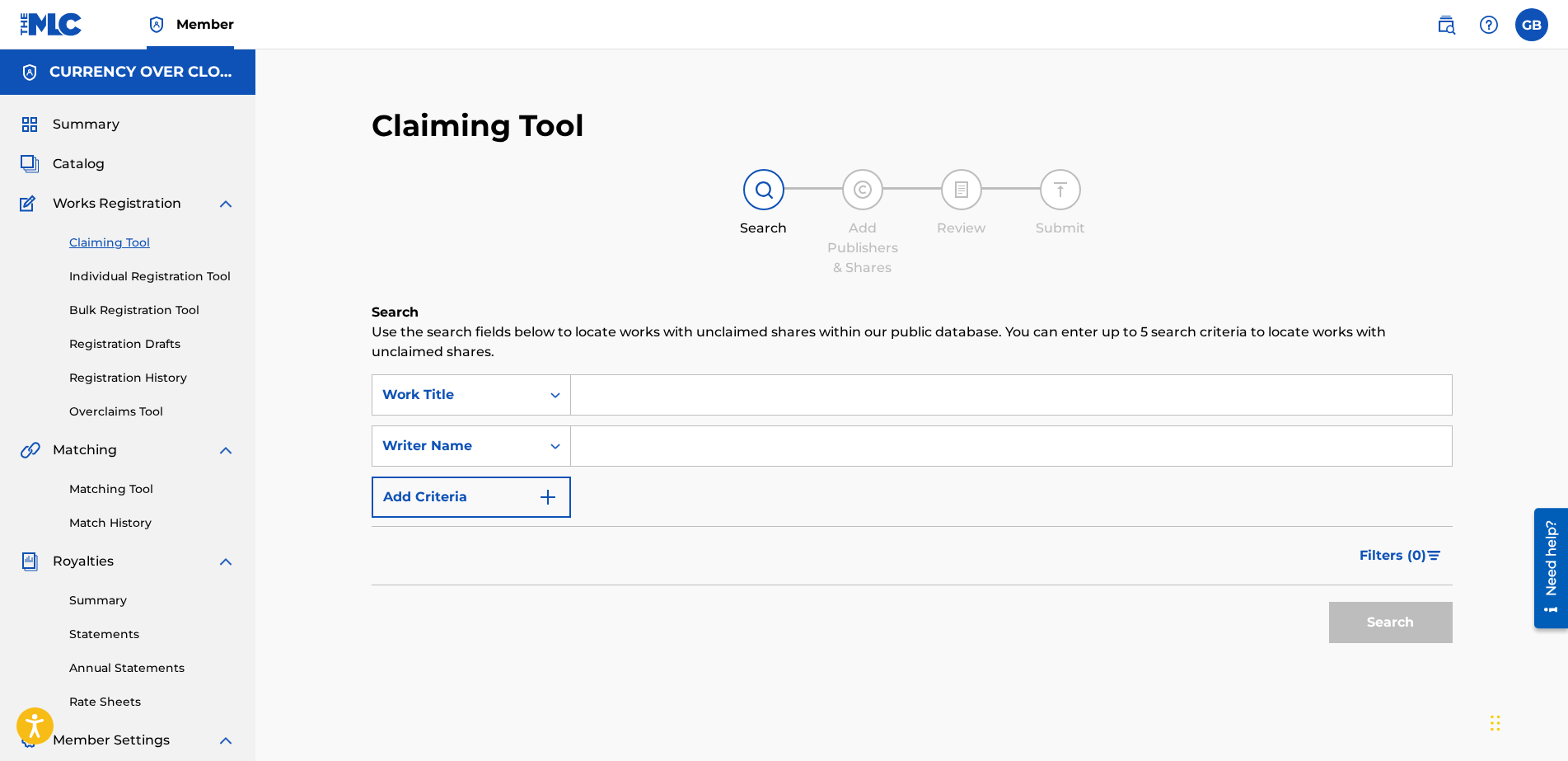
click at [643, 395] on input "Search Form" at bounding box center [1012, 395] width 881 height 40
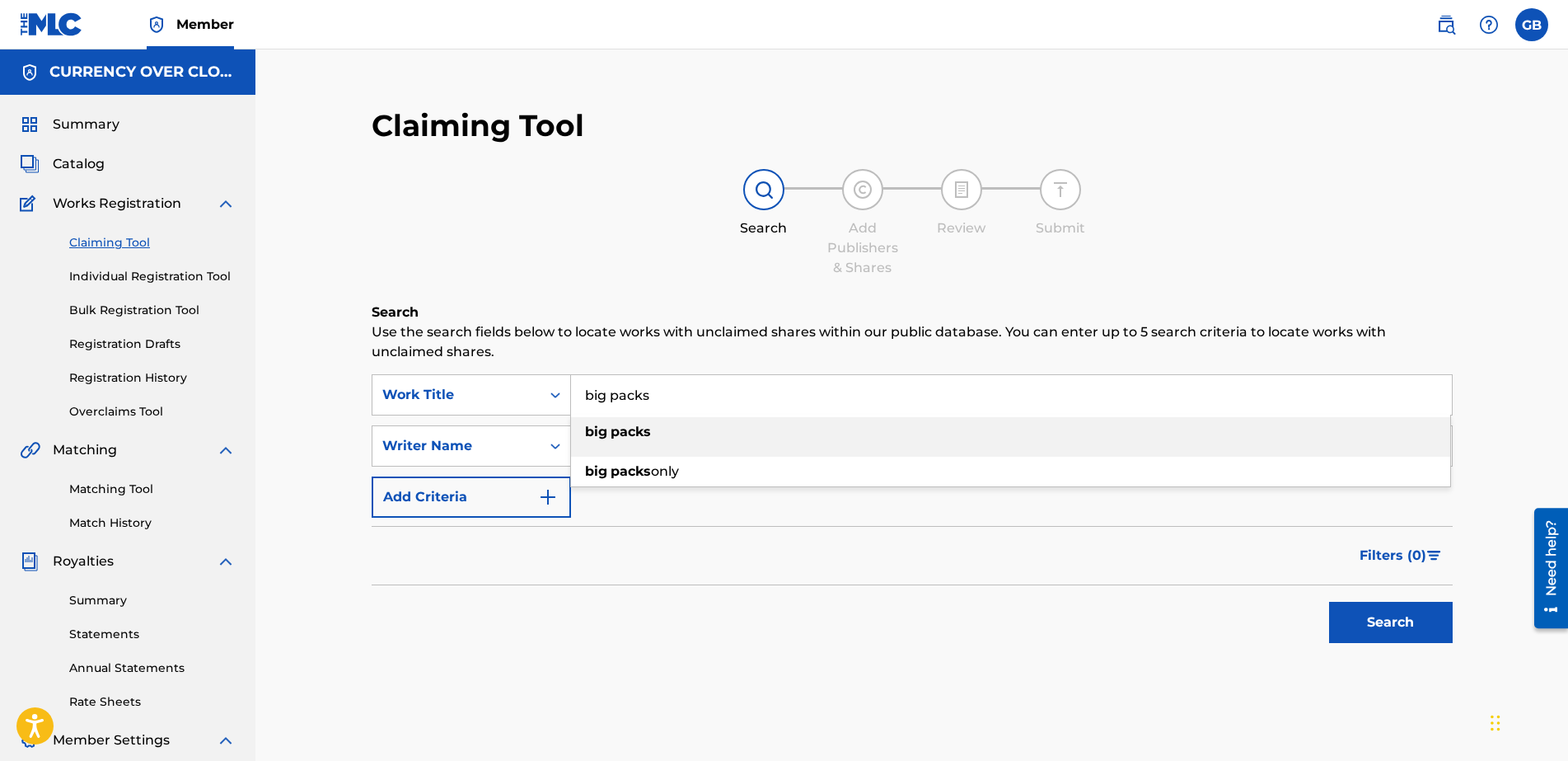
type input "big packs"
click at [652, 432] on div "big packs" at bounding box center [1011, 432] width 880 height 30
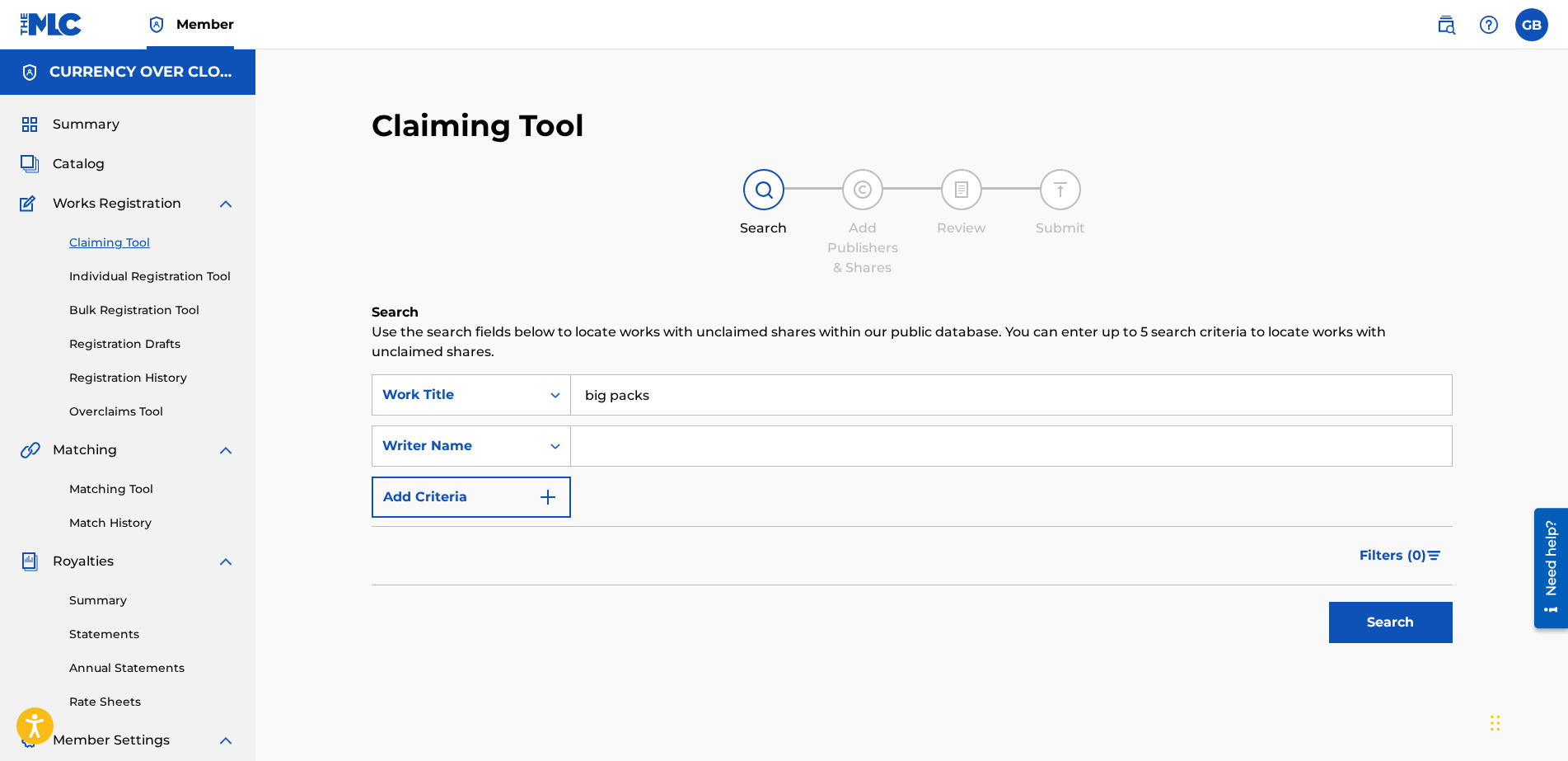
click at [620, 452] on input "Search Form" at bounding box center [1012, 446] width 881 height 40
click at [1254, 607] on button "Search" at bounding box center [1391, 623] width 124 height 42
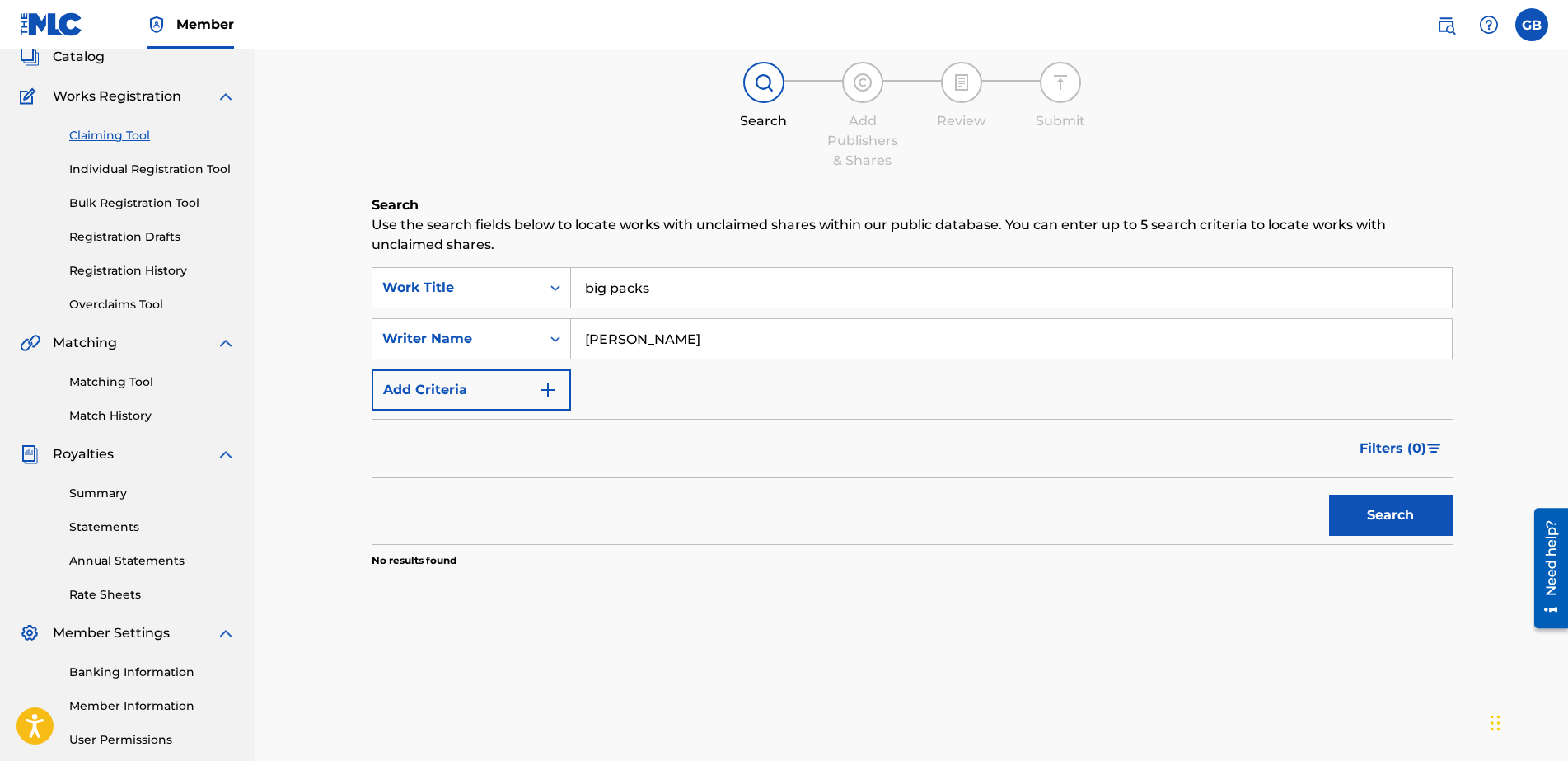
scroll to position [103, 0]
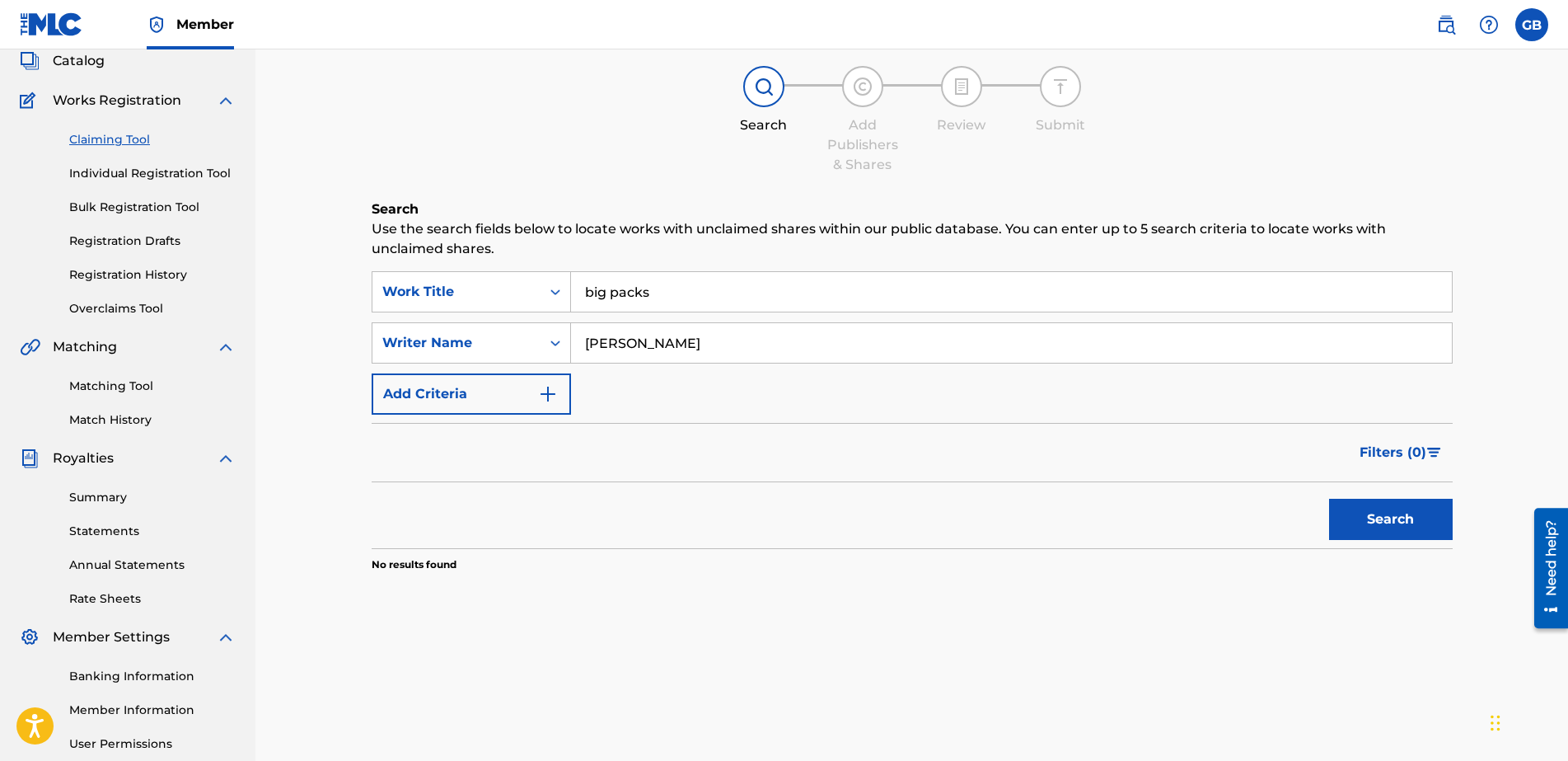
click at [555, 405] on button "Add Criteria" at bounding box center [471, 394] width 200 height 42
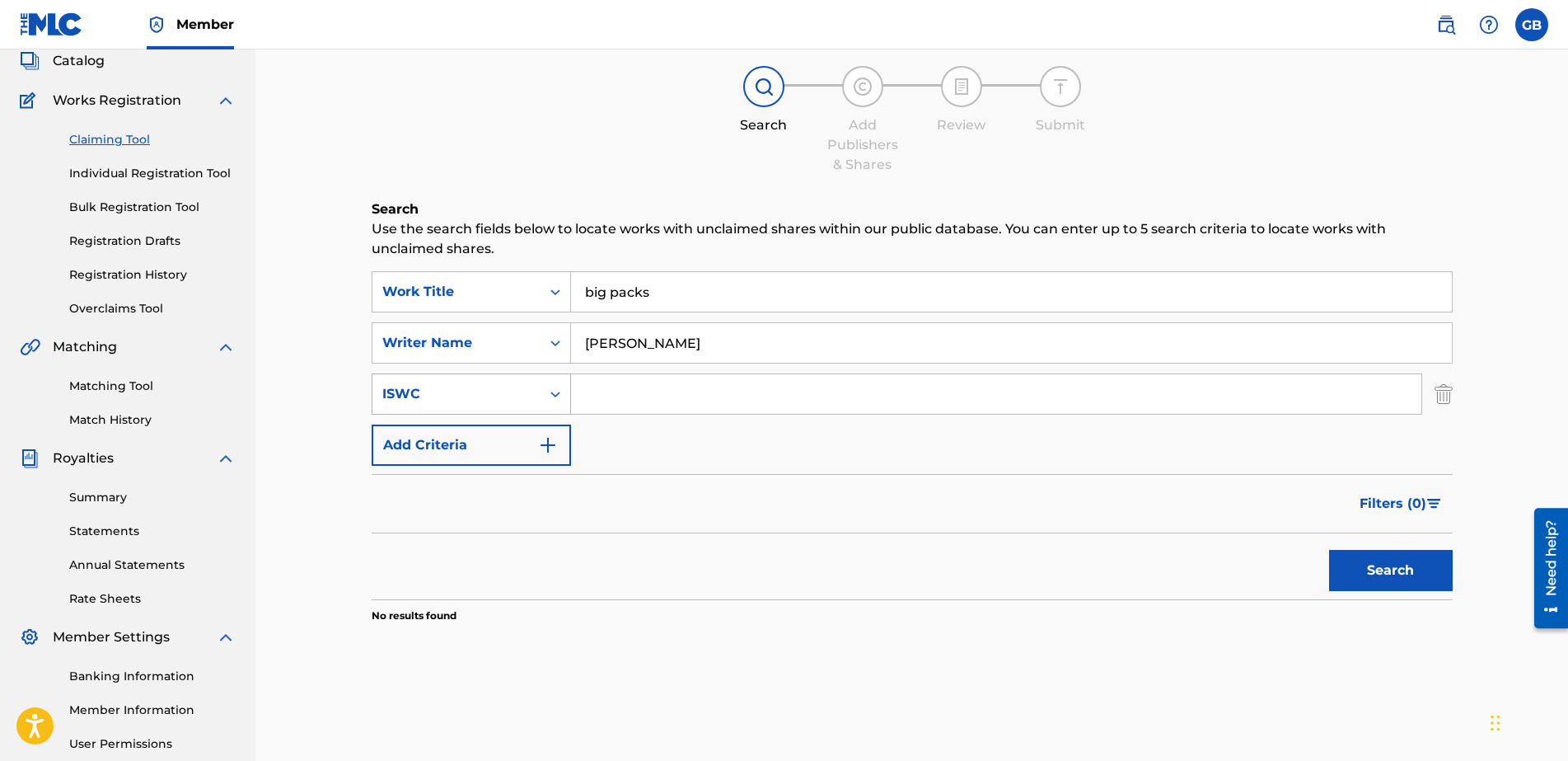
click at [557, 399] on icon "Search Form" at bounding box center [555, 394] width 17 height 17
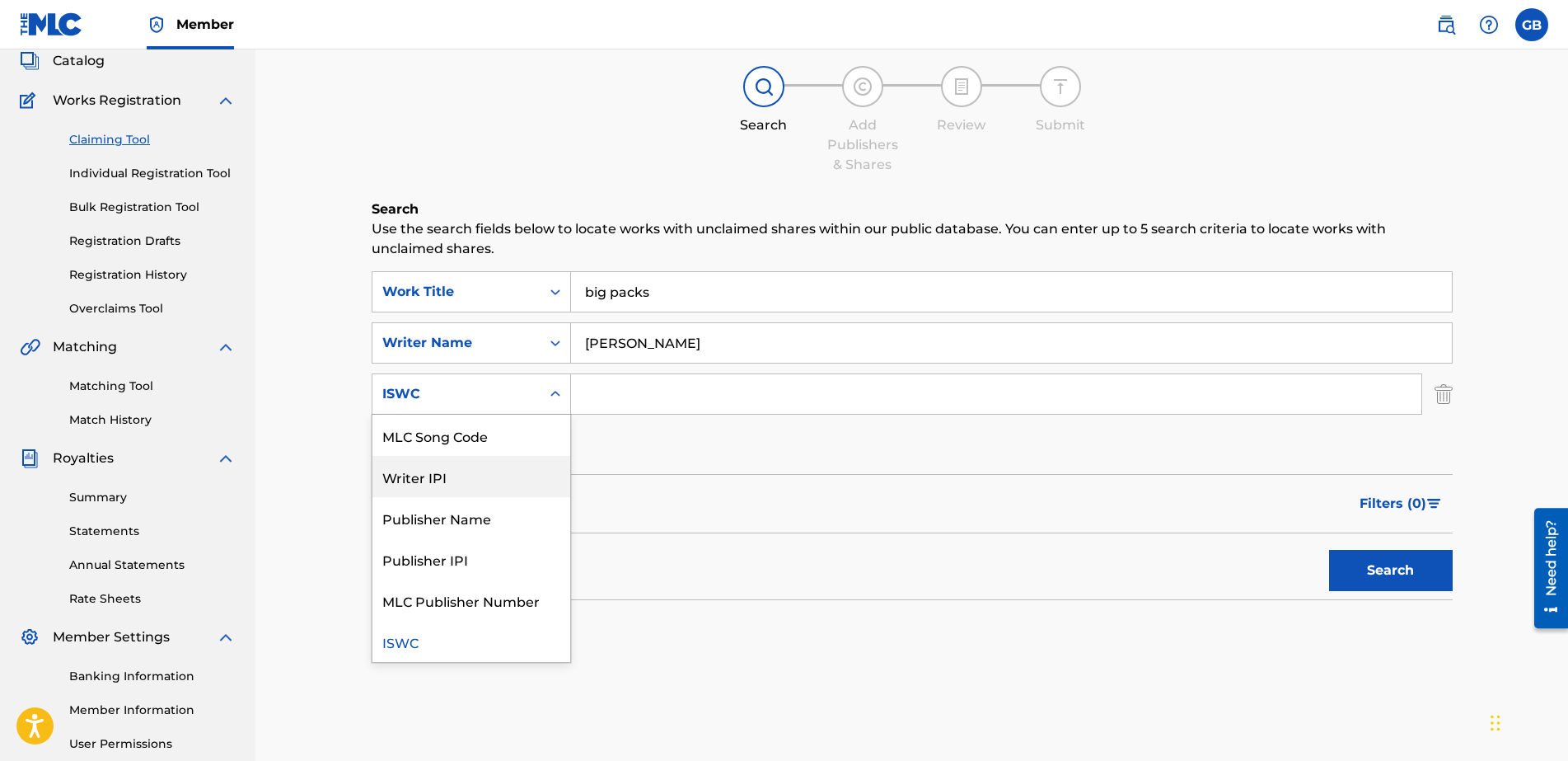
click at [704, 332] on input "kaleam irvin" at bounding box center [1012, 343] width 881 height 40
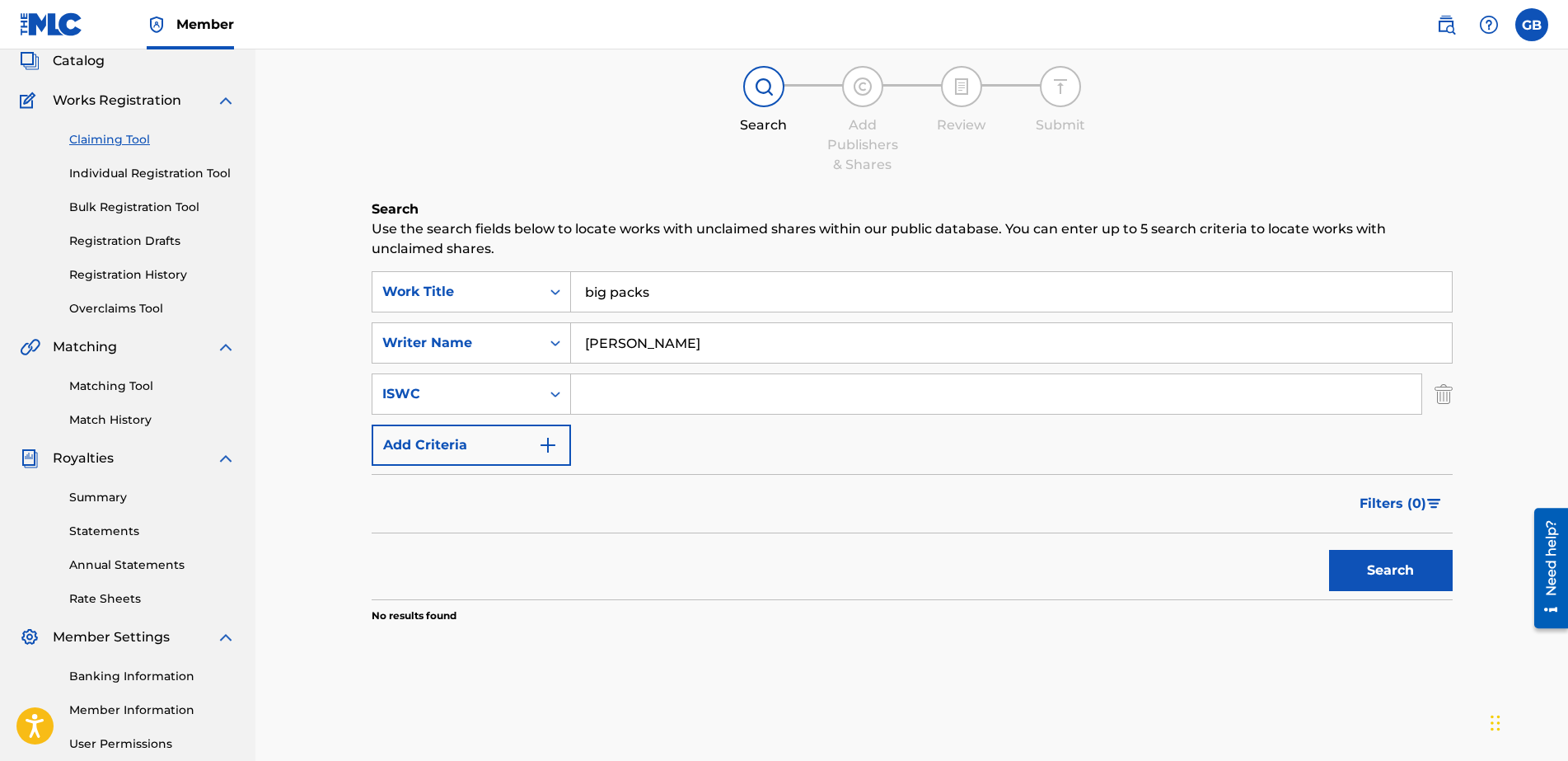
type input "kaleam irving"
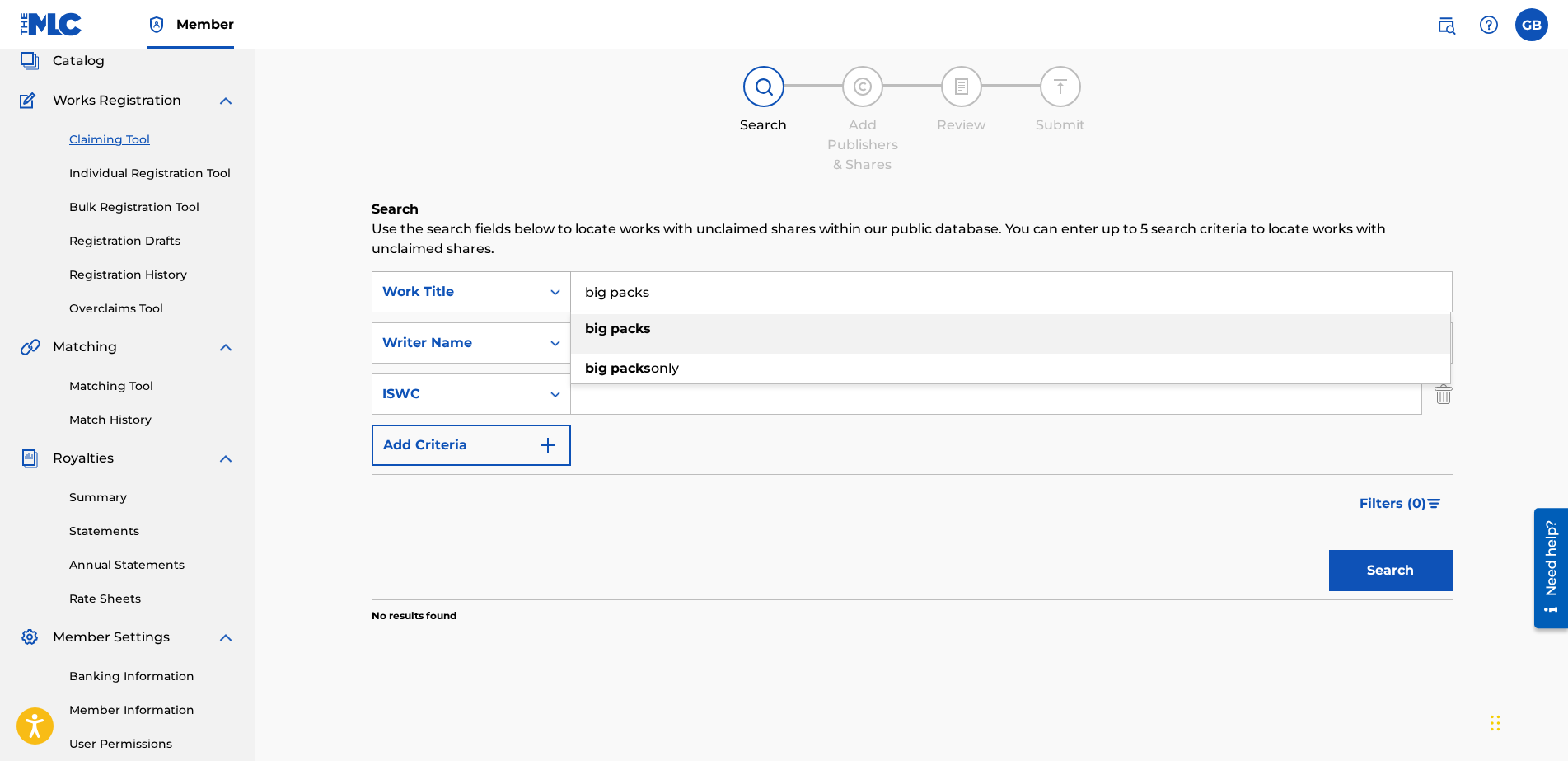
drag, startPoint x: 726, startPoint y: 288, endPoint x: 403, endPoint y: 283, distance: 323.0
click at [403, 283] on div "SearchWithCriteriae4712c77-920b-4bec-b1ca-2f623c646b23 Work Title big packs big…" at bounding box center [912, 292] width 1081 height 42
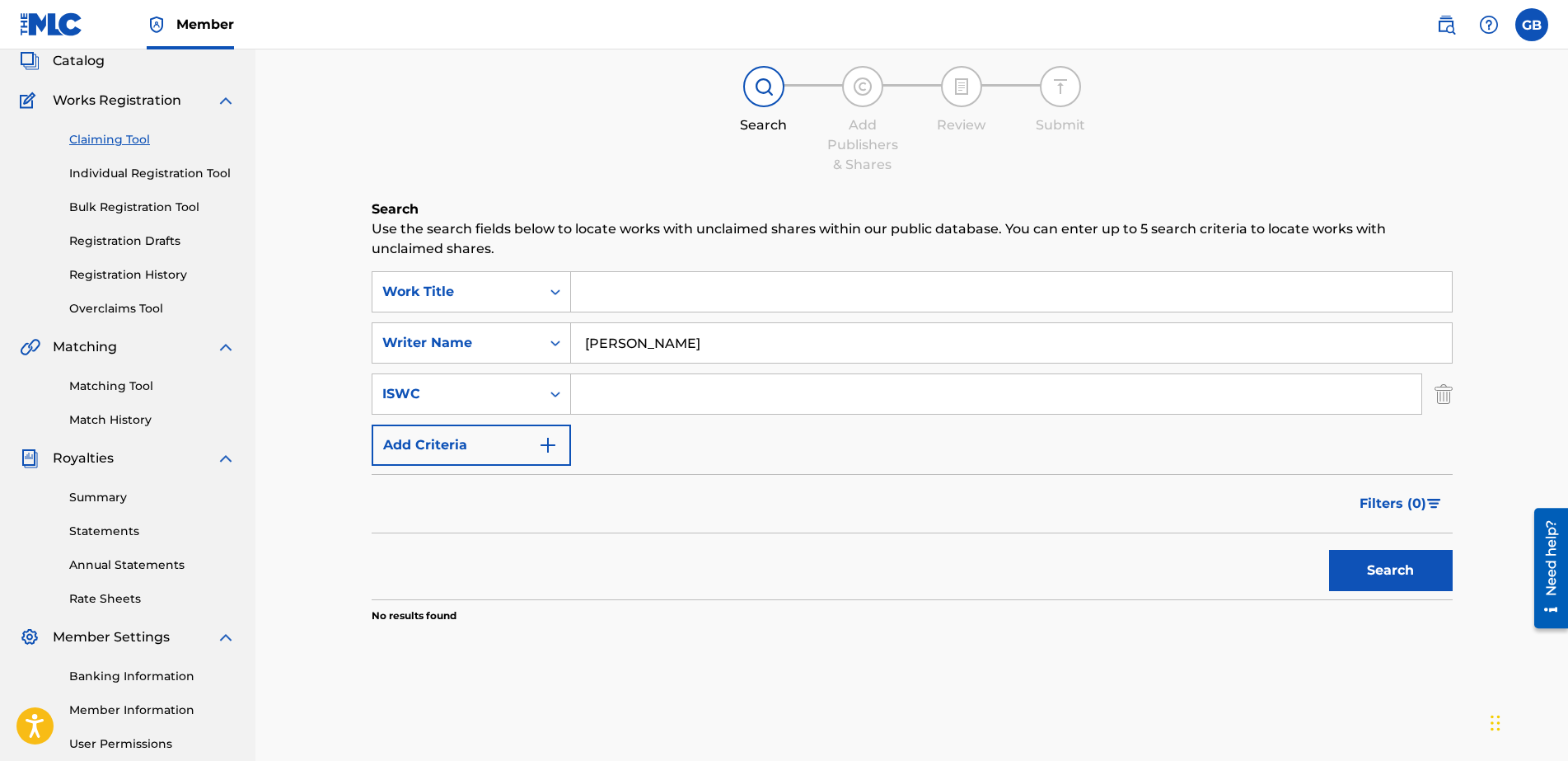
click at [1254, 572] on button "Search" at bounding box center [1391, 571] width 124 height 42
drag, startPoint x: 761, startPoint y: 346, endPoint x: 632, endPoint y: 328, distance: 130.2
click at [632, 328] on input "kaleam irving" at bounding box center [1012, 343] width 881 height 40
type input "kaleam"
click at [1097, 380] on input "Search Form" at bounding box center [996, 394] width 851 height 40
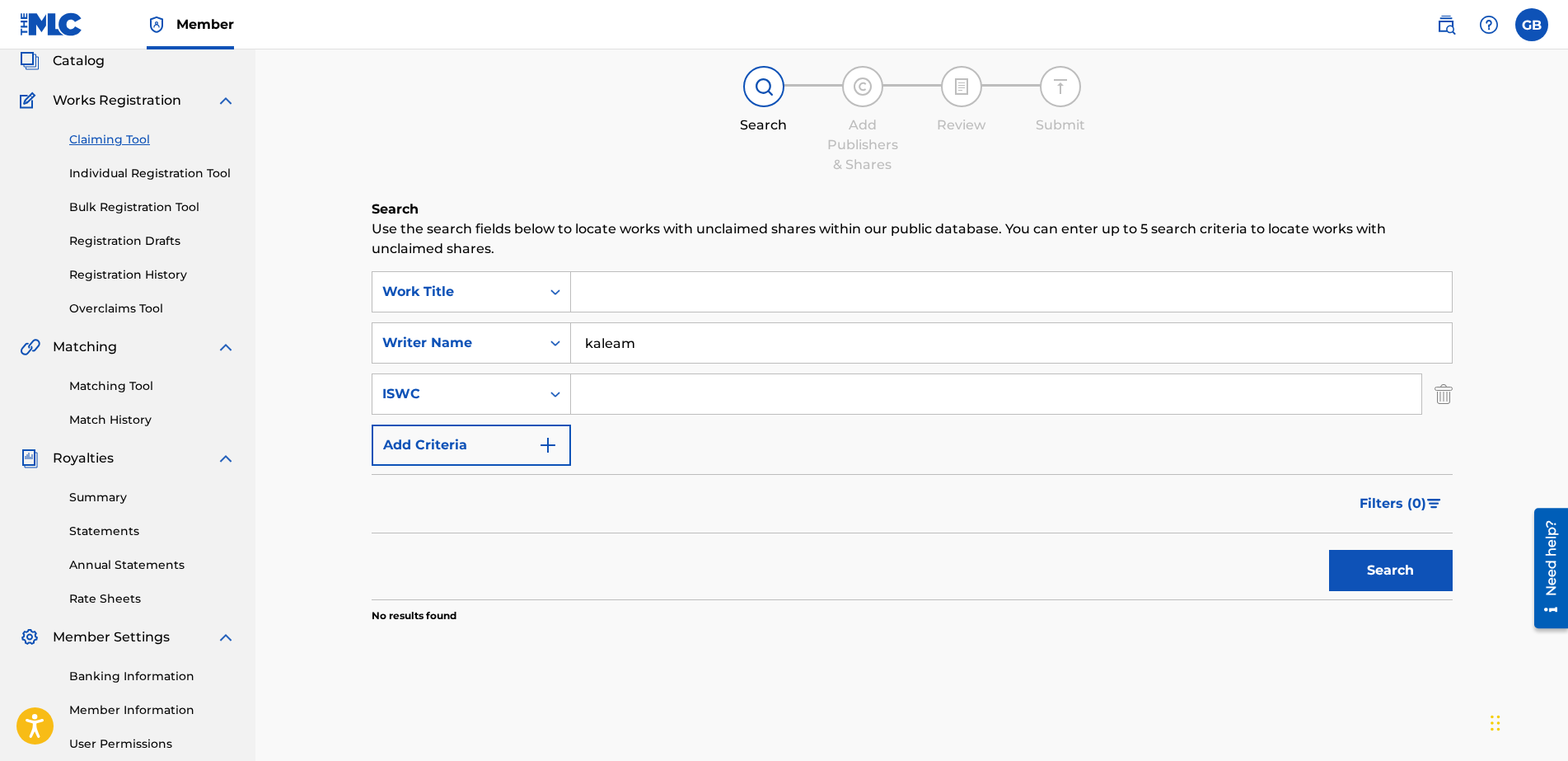
click at [1093, 552] on div "Search" at bounding box center [912, 566] width 1081 height 66
click at [1254, 584] on button "Search" at bounding box center [1391, 571] width 124 height 42
drag, startPoint x: 653, startPoint y: 345, endPoint x: 540, endPoint y: 334, distance: 113.5
click at [540, 334] on div "SearchWithCriteria80c93371-1b62-4cc5-9347-d7aa3de6d38c Writer Name kaleam" at bounding box center [912, 343] width 1081 height 42
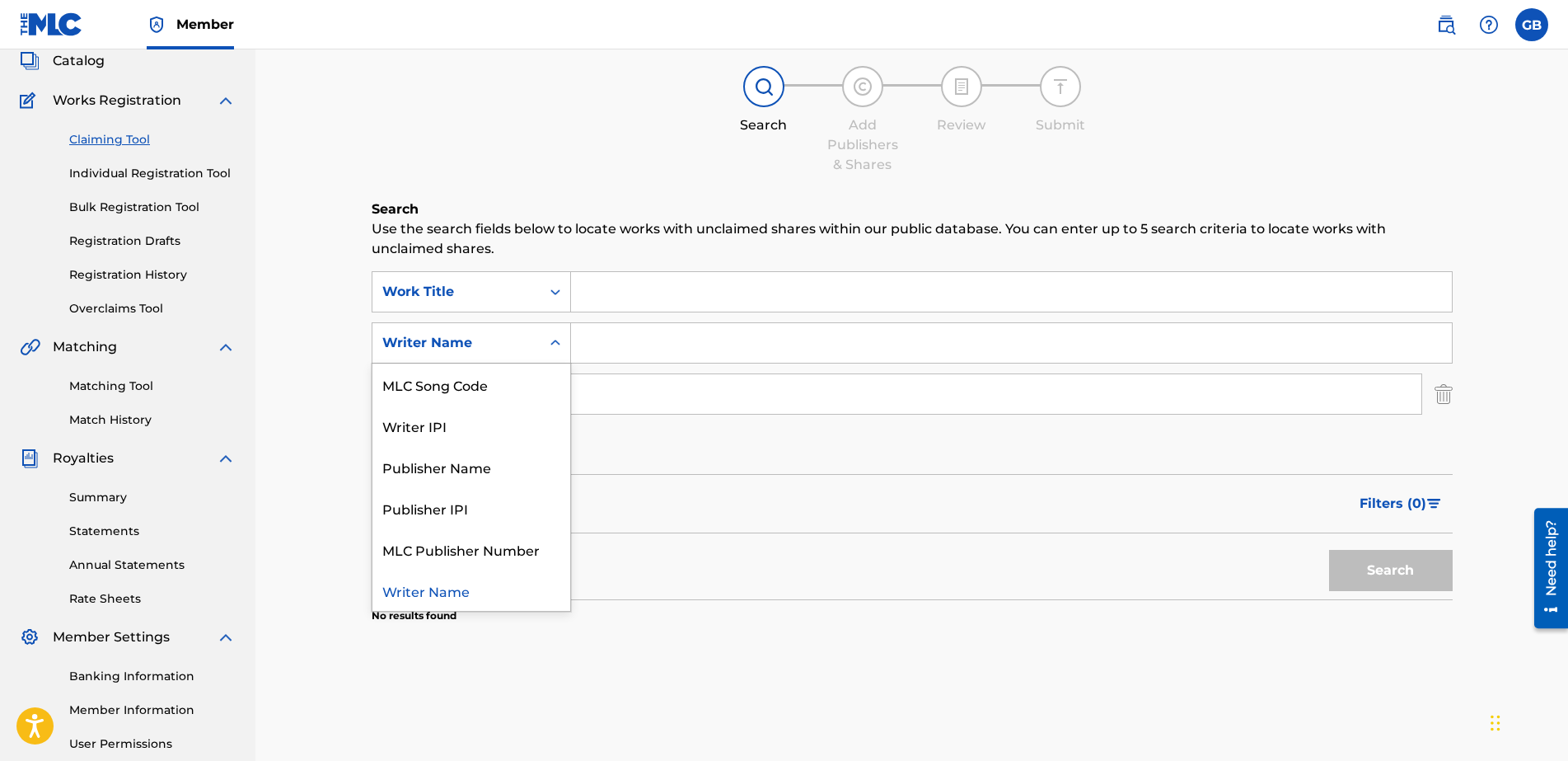
click at [564, 347] on div "Search Form" at bounding box center [555, 343] width 30 height 30
click at [625, 342] on input "Search Form" at bounding box center [1012, 343] width 881 height 40
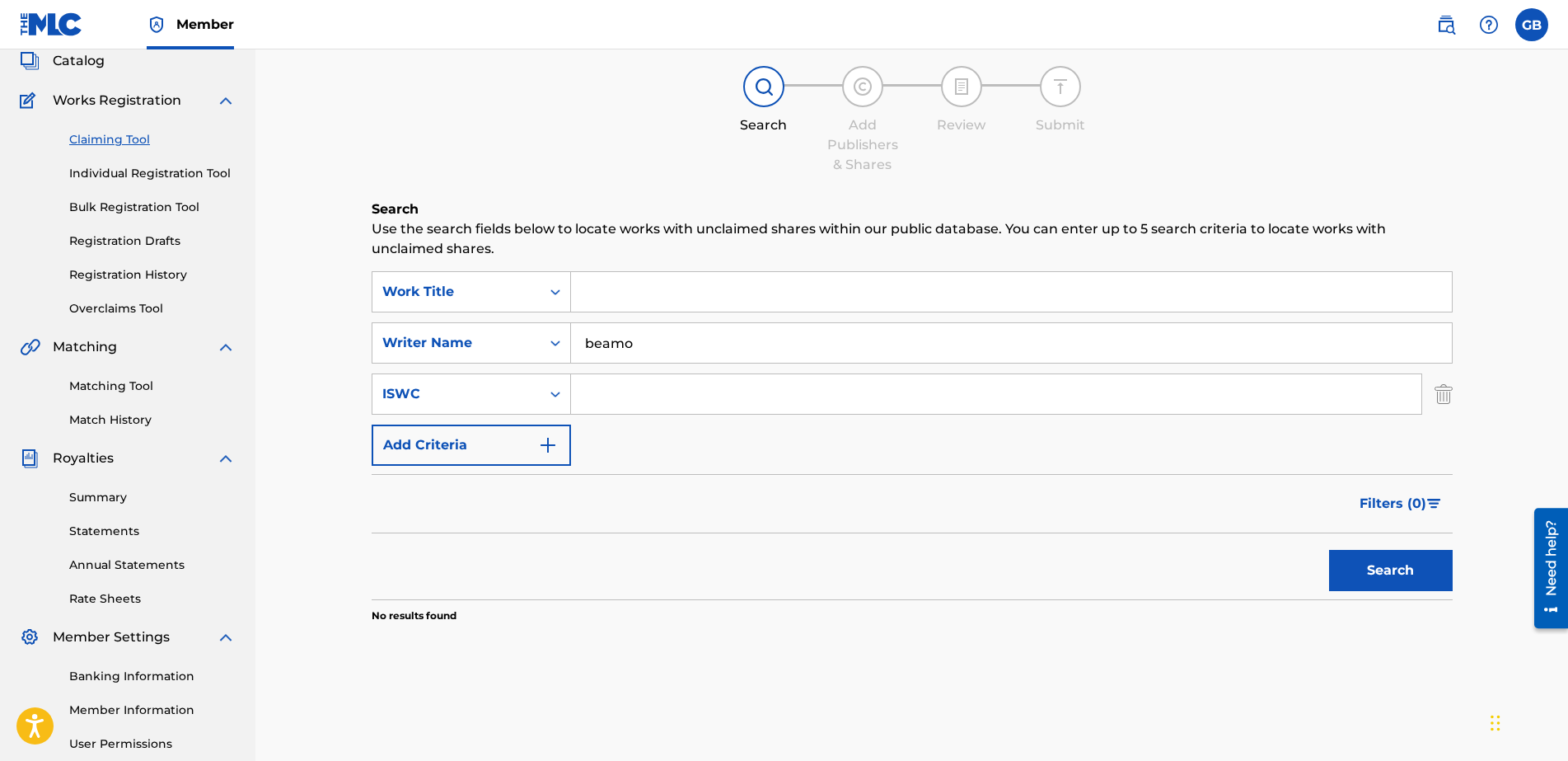
type input "beamo"
click at [1254, 559] on button "Search" at bounding box center [1391, 571] width 124 height 42
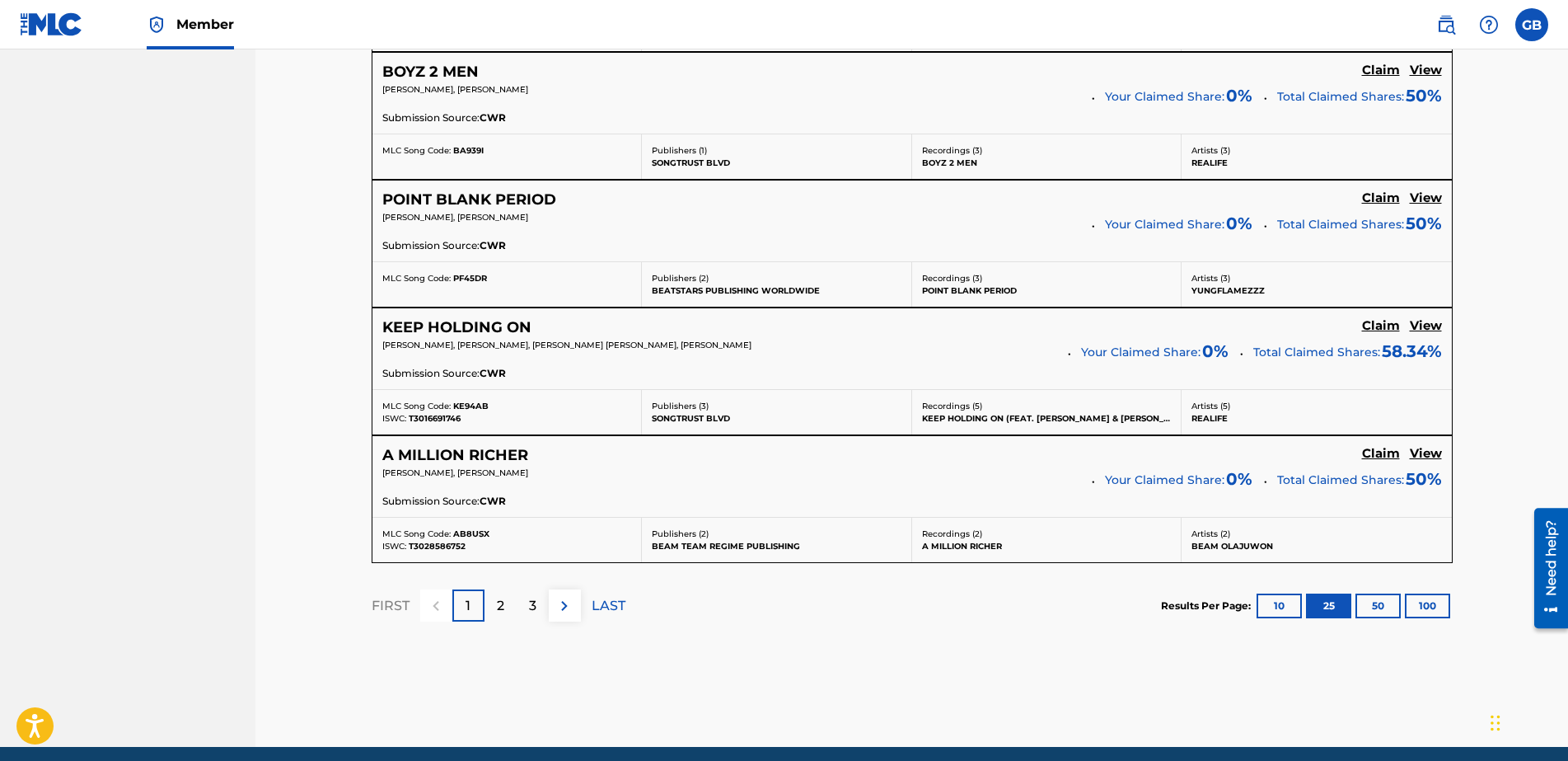
scroll to position [3422, 0]
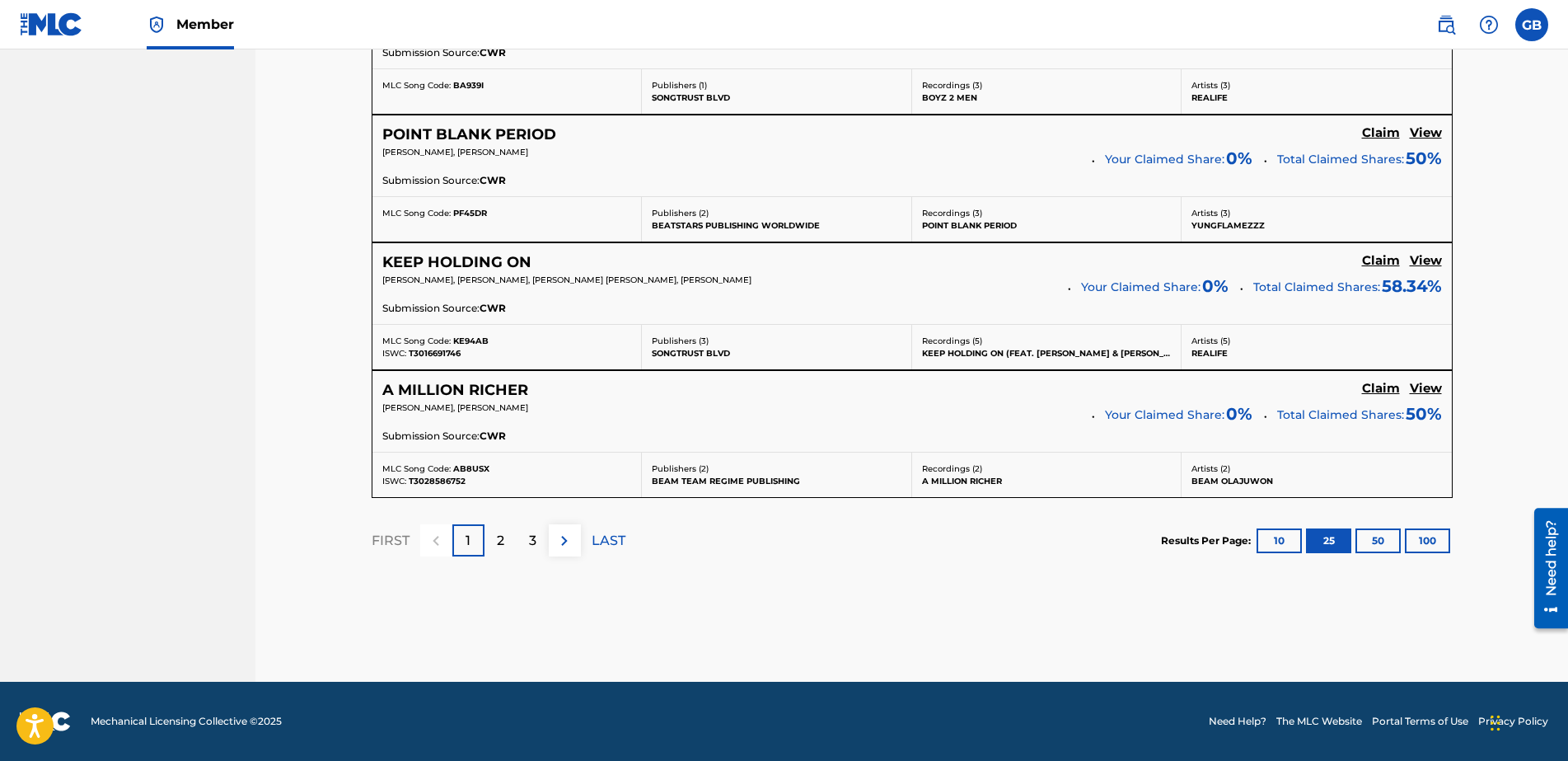
click at [493, 549] on div "2" at bounding box center [500, 540] width 32 height 32
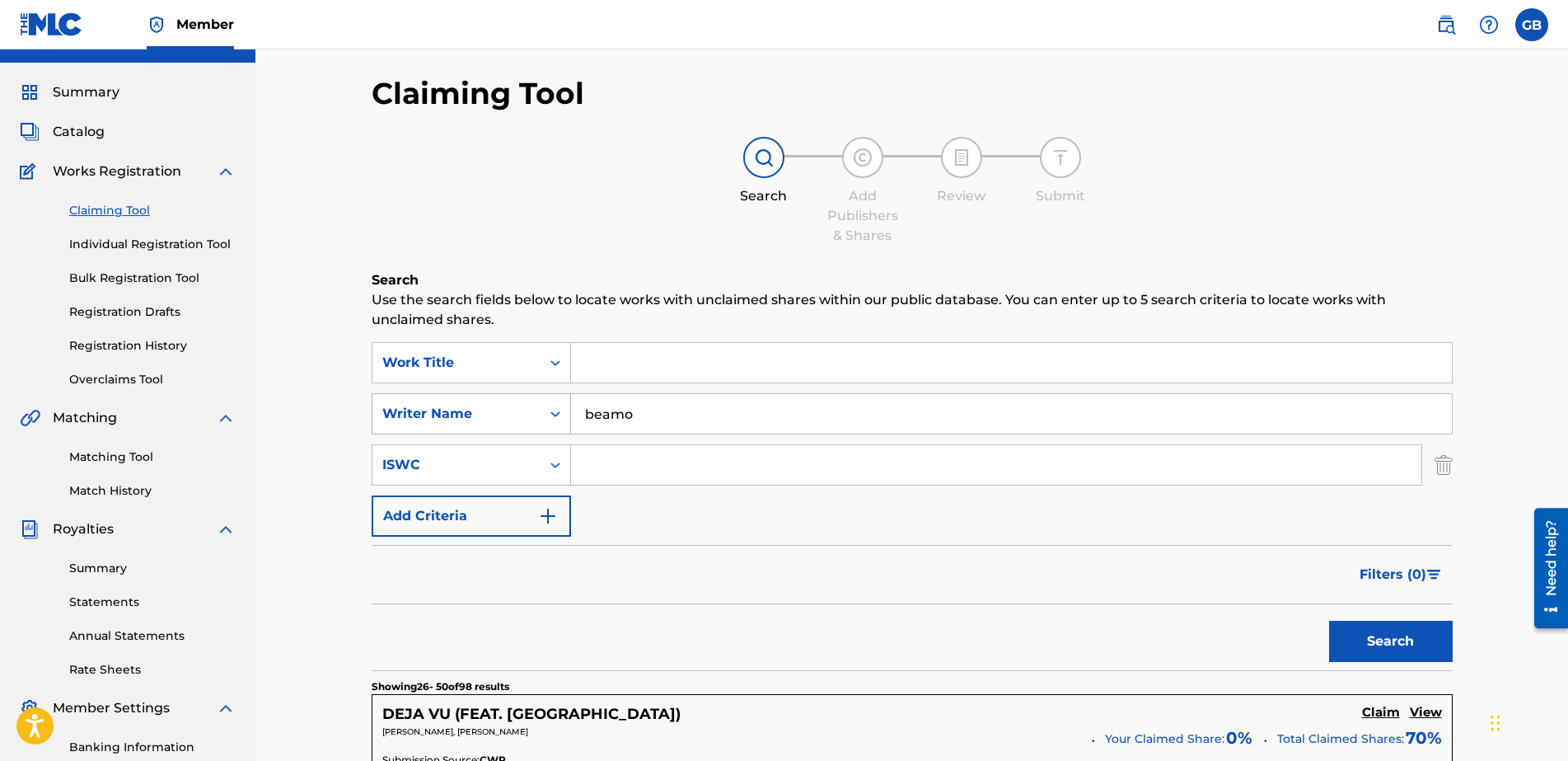
scroll to position [34, 0]
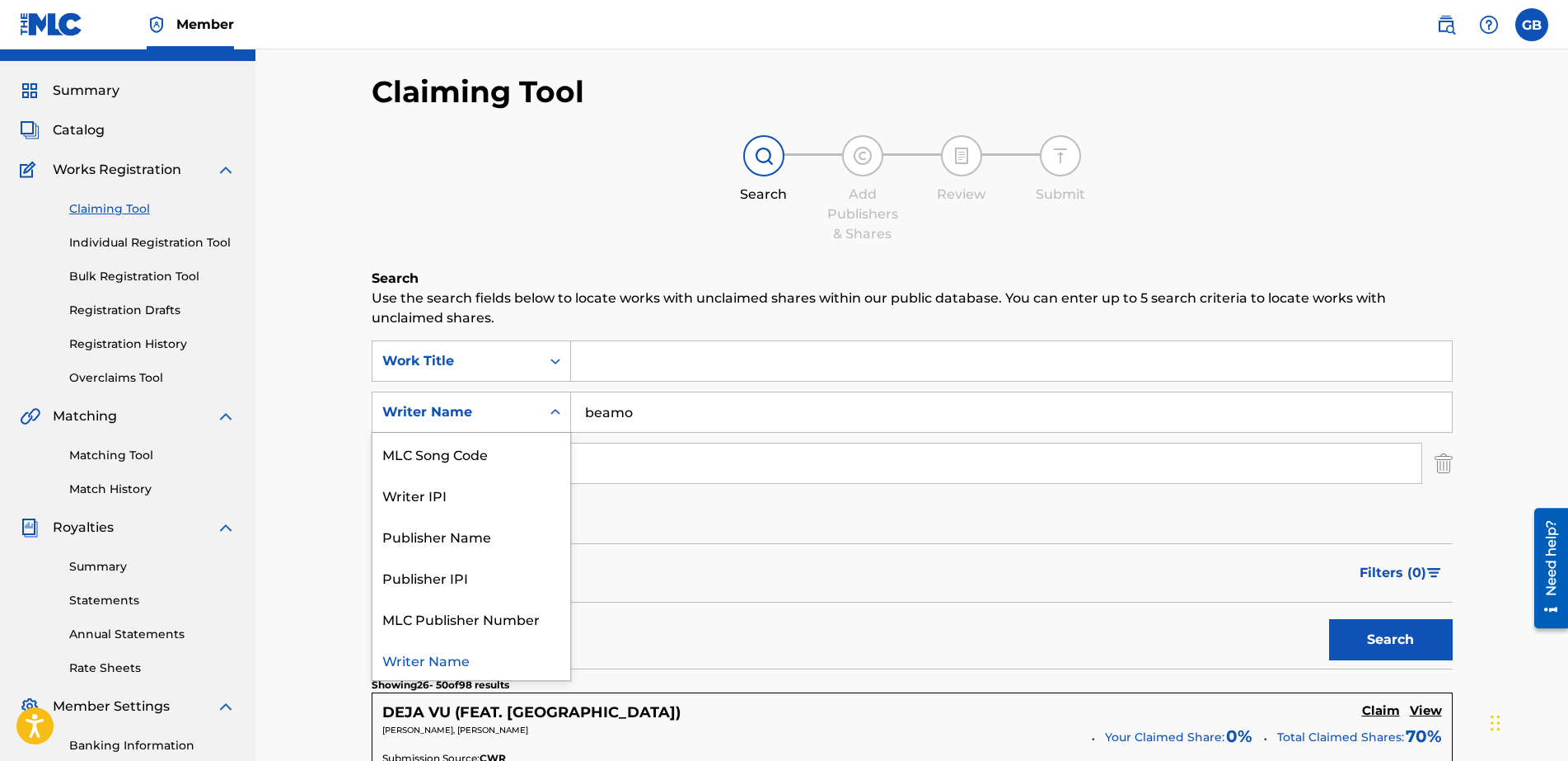
click at [555, 409] on icon "Search Form" at bounding box center [555, 413] width 17 height 17
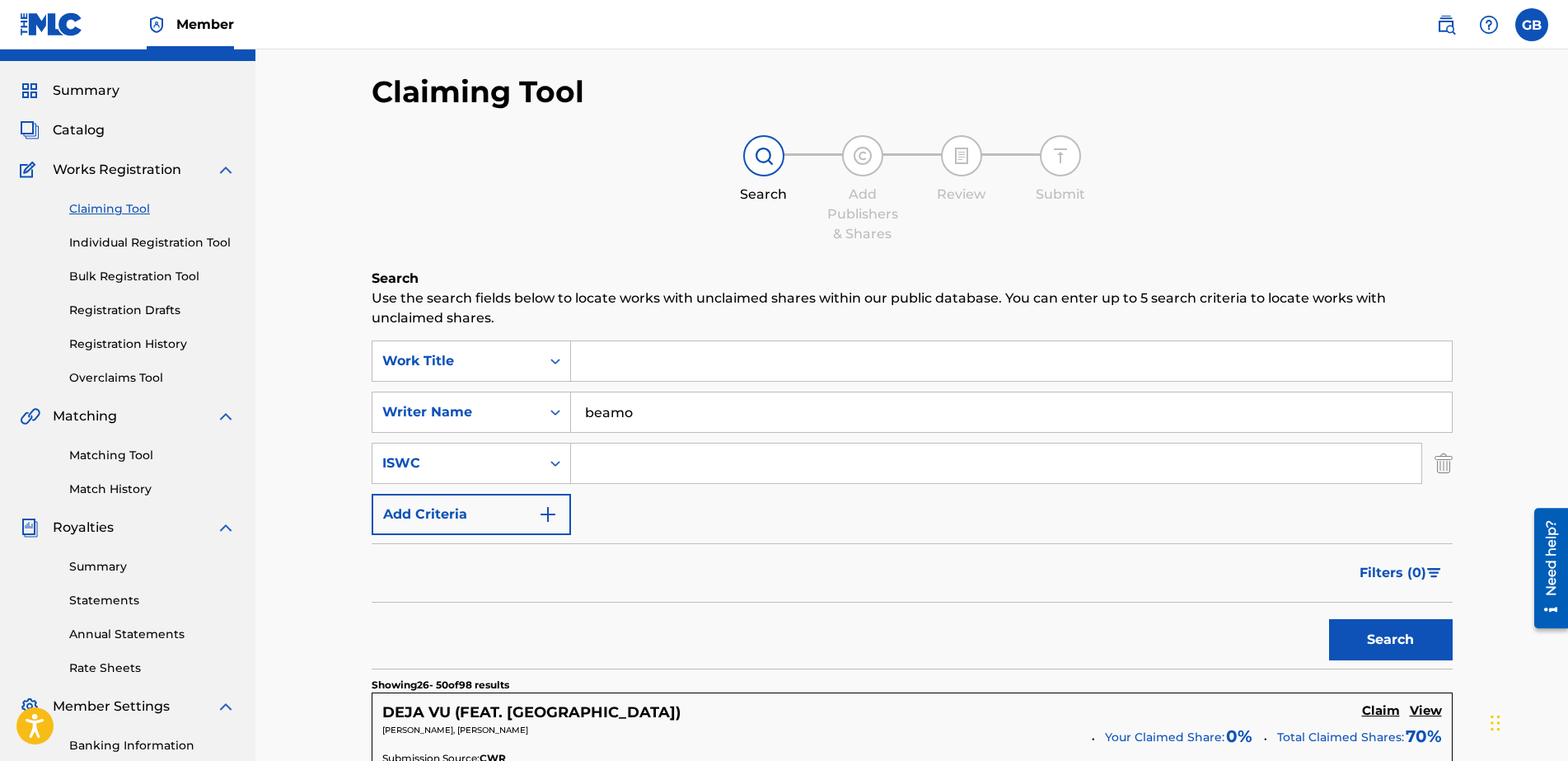
click at [680, 412] on input "beamo" at bounding box center [1012, 413] width 881 height 40
drag, startPoint x: 681, startPoint y: 412, endPoint x: 568, endPoint y: 405, distance: 113.2
click at [568, 405] on div "SearchWithCriteria80c93371-1b62-4cc5-9347-d7aa3de6d38c Writer Name beamo" at bounding box center [912, 413] width 1081 height 42
click at [668, 363] on input "Search Form" at bounding box center [1012, 361] width 881 height 40
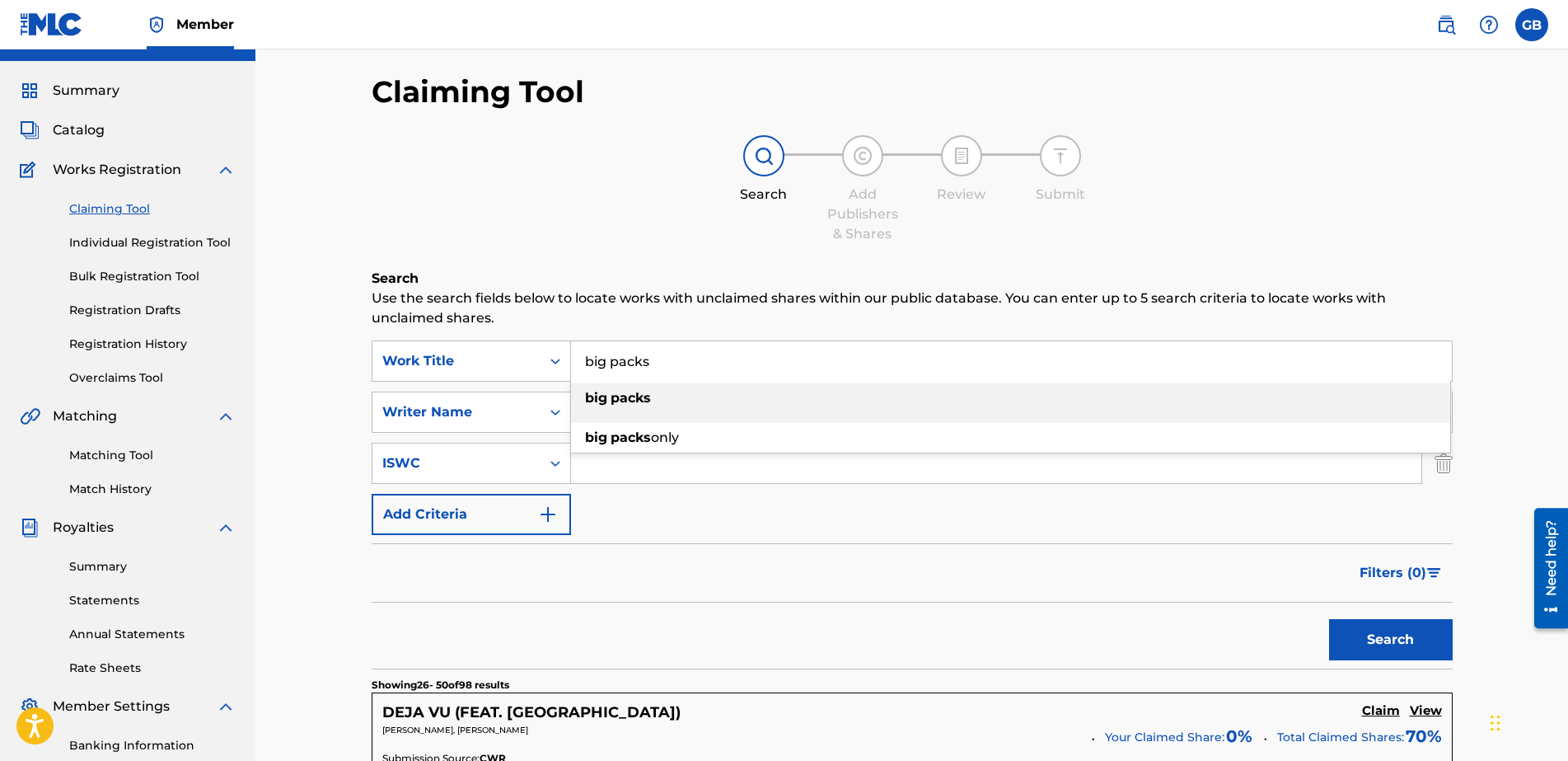
type input "big packs"
click at [761, 399] on div "big packs" at bounding box center [1011, 398] width 880 height 30
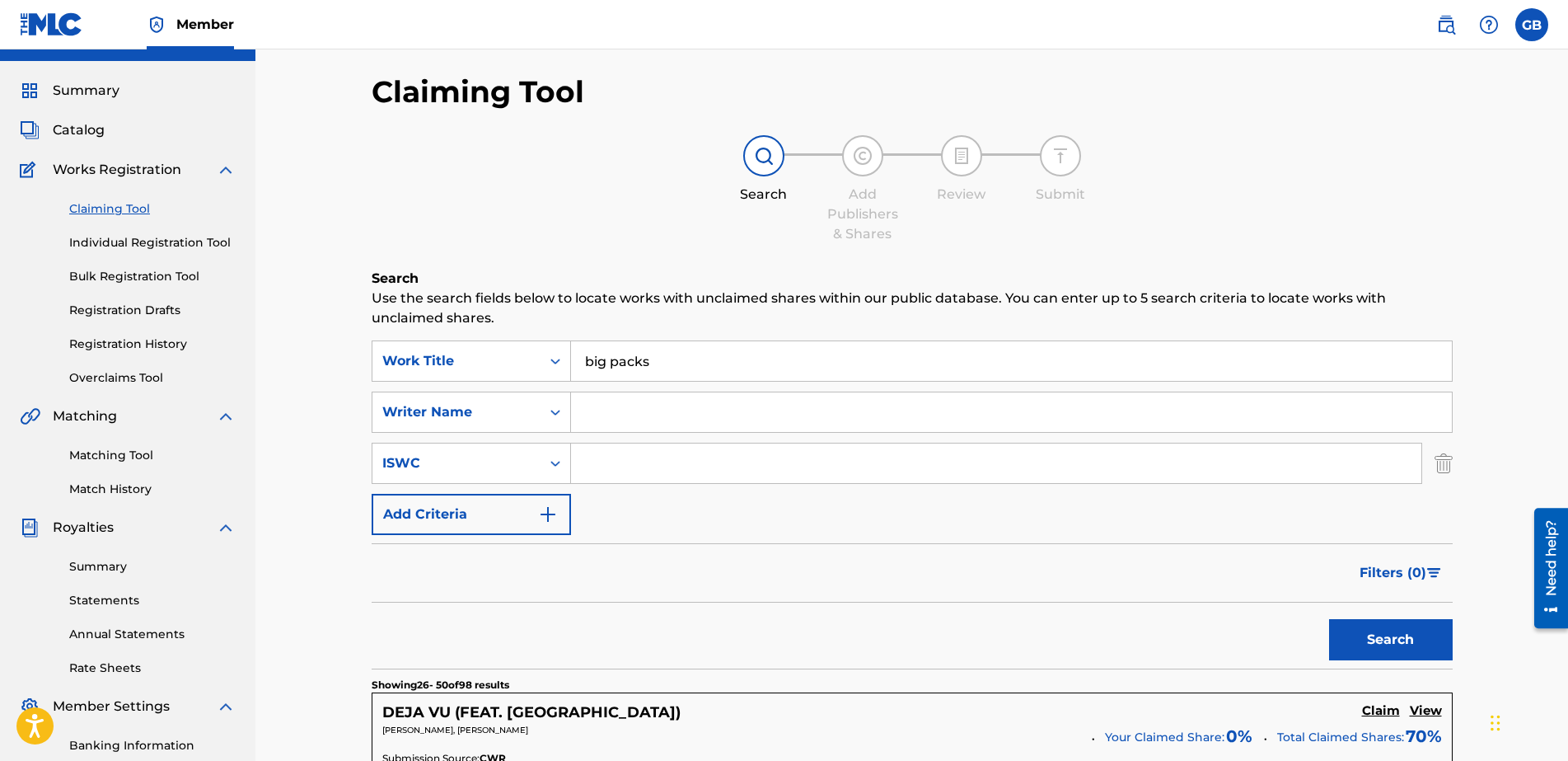
click at [1254, 607] on button "Search" at bounding box center [1391, 640] width 124 height 42
click at [557, 512] on img "Search Form" at bounding box center [548, 515] width 20 height 20
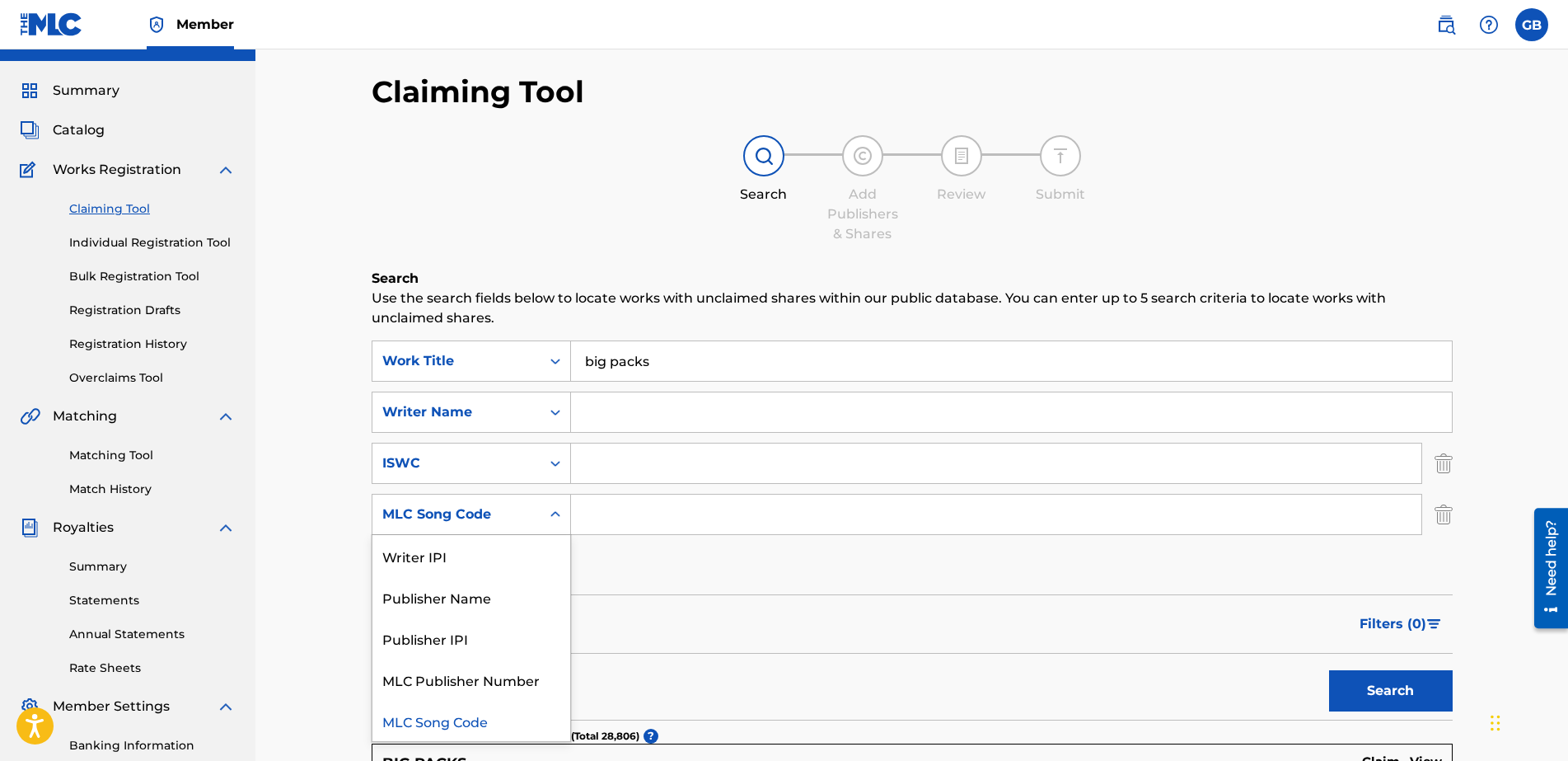
click at [556, 507] on icon "Search Form" at bounding box center [555, 515] width 17 height 17
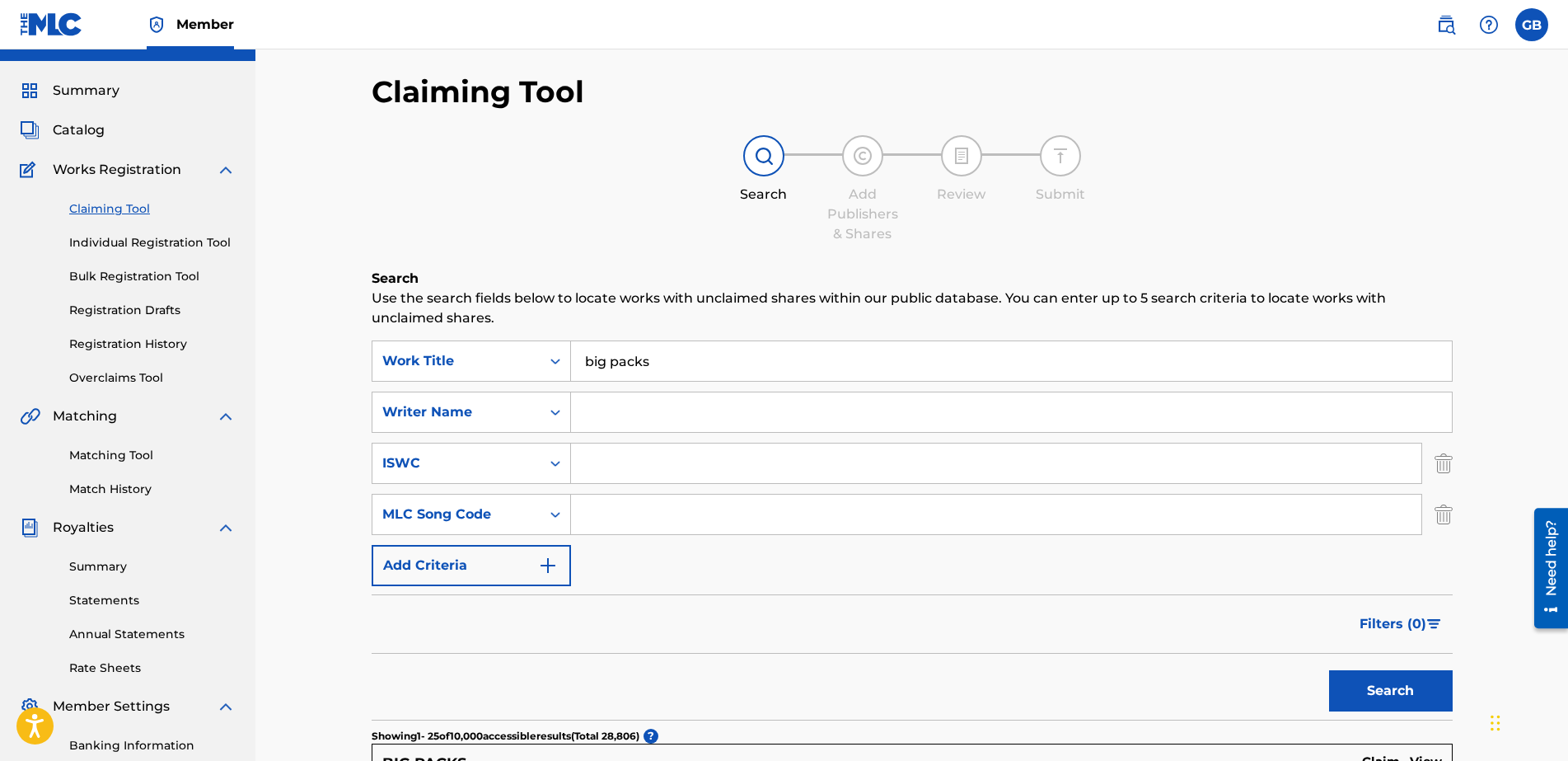
click at [739, 607] on div "Filters ( 0 )" at bounding box center [912, 624] width 1081 height 59
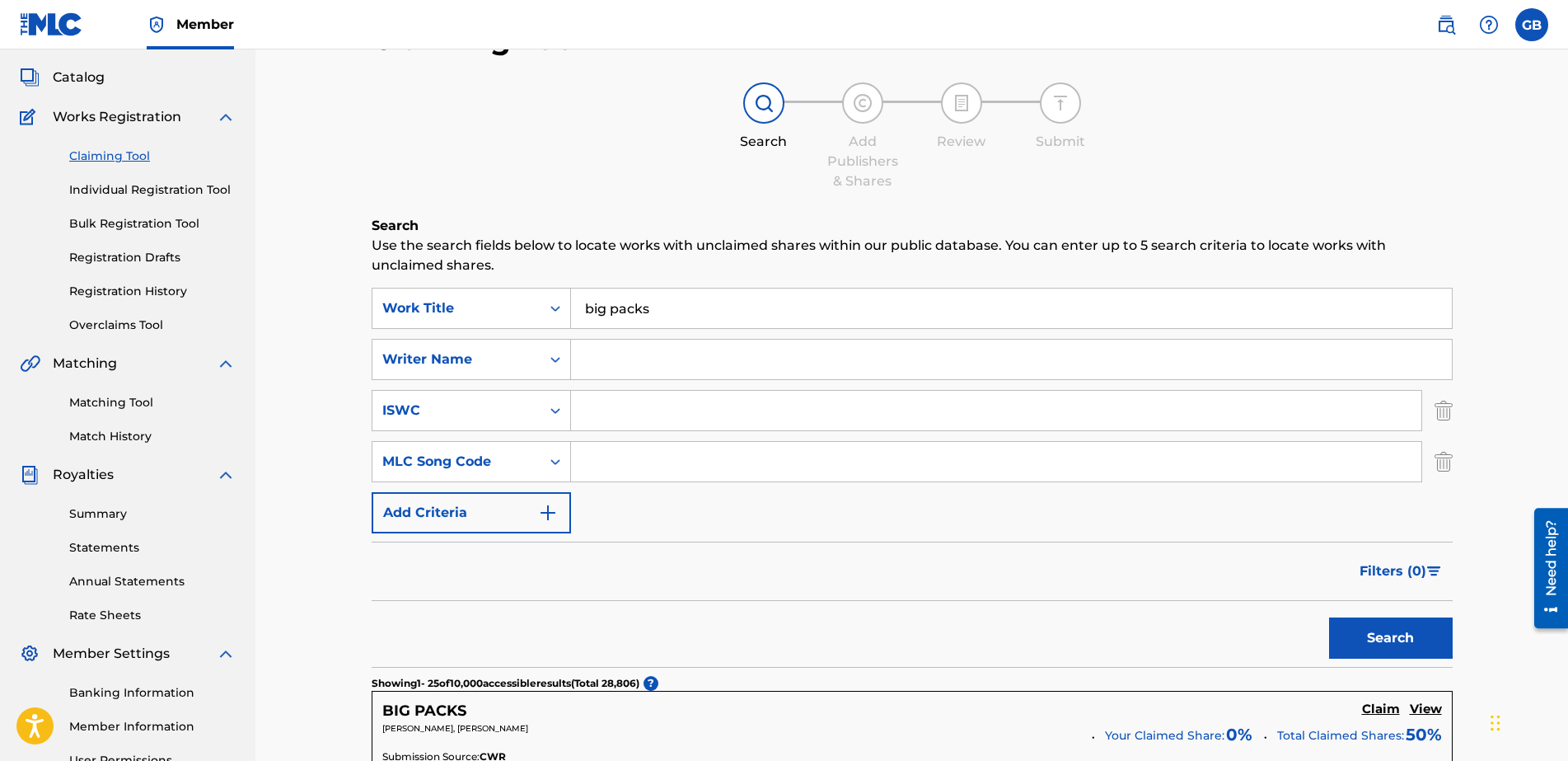
scroll to position [0, 0]
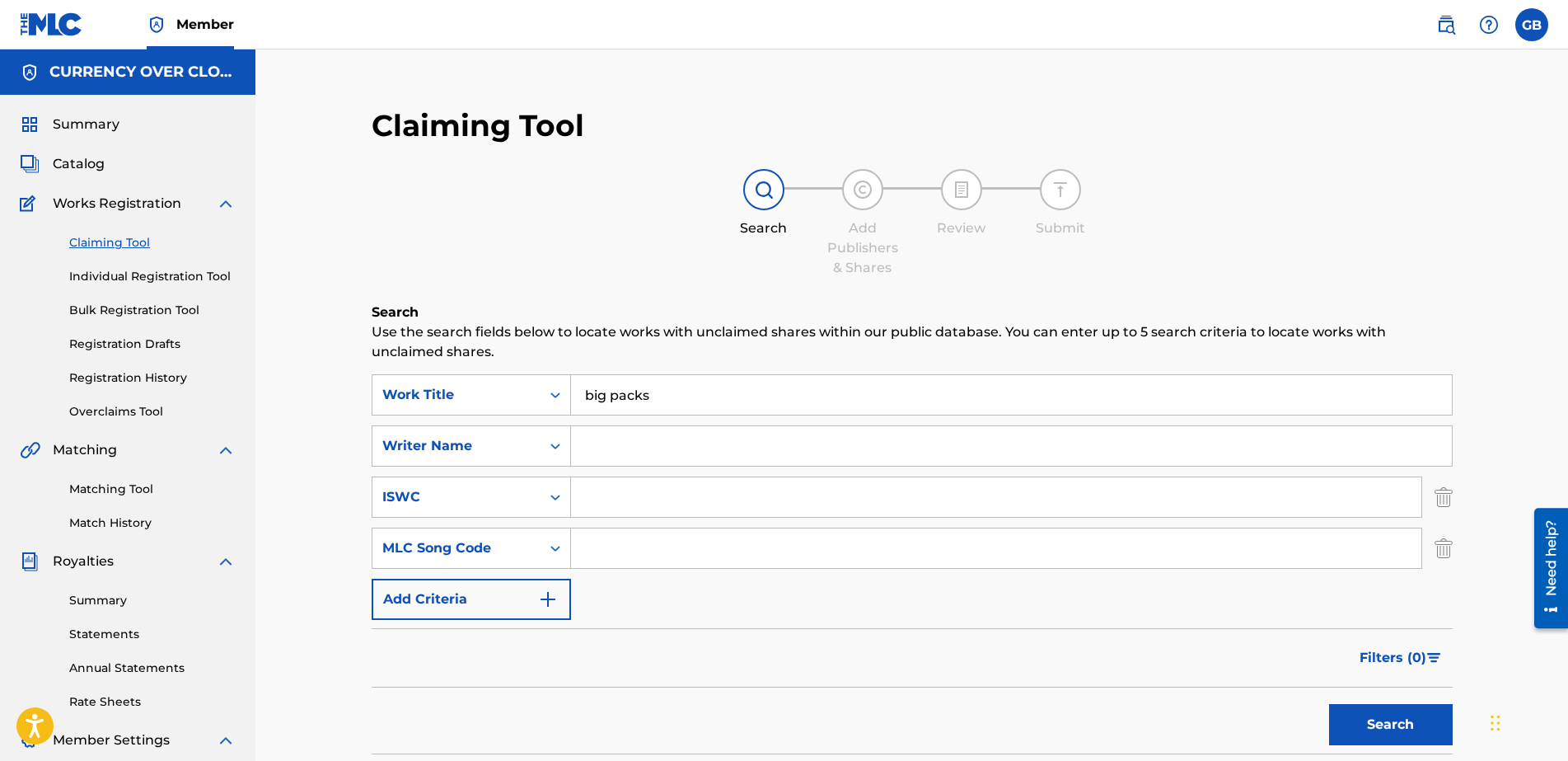
click at [176, 282] on link "Individual Registration Tool" at bounding box center [152, 276] width 166 height 17
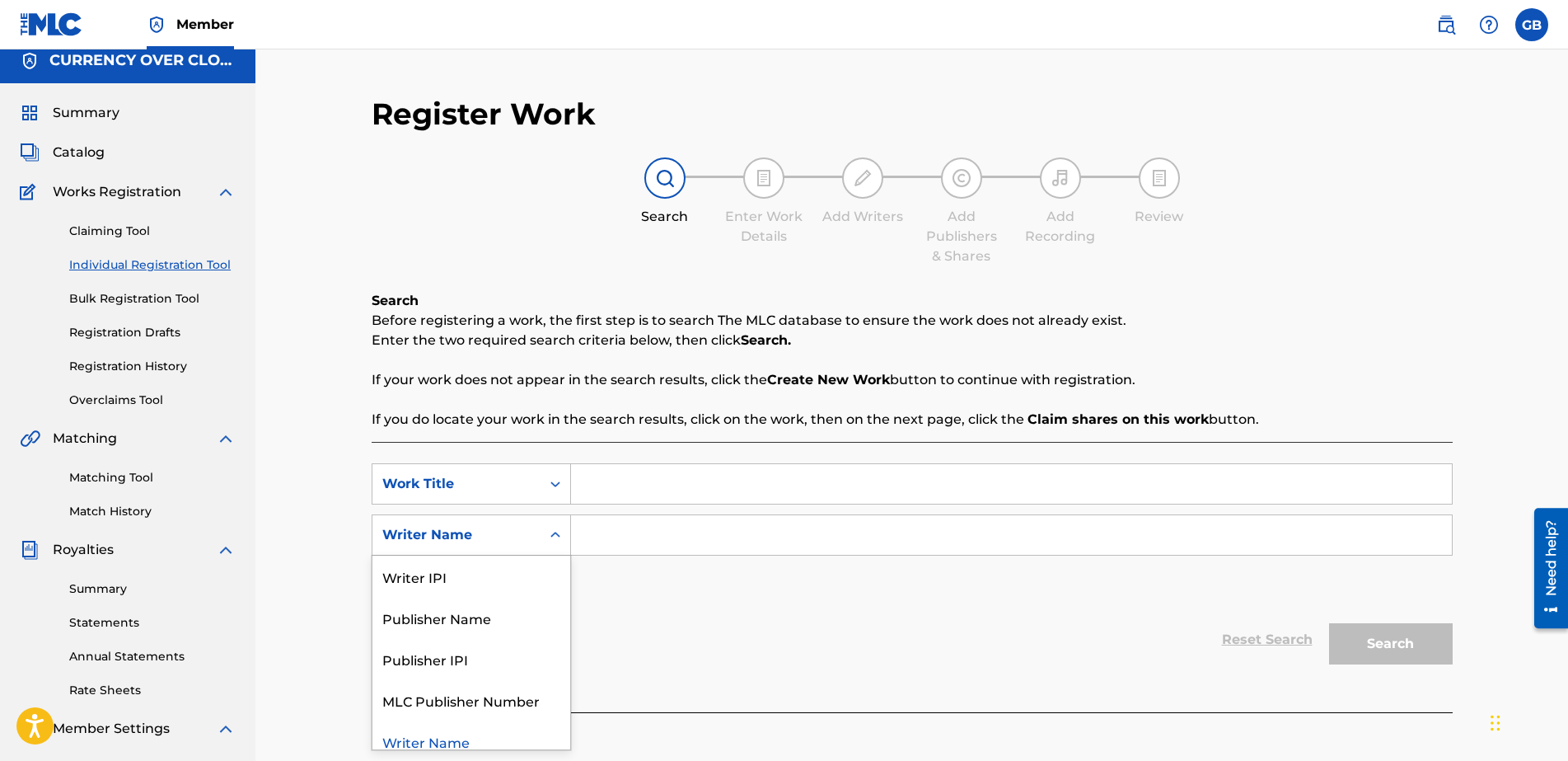
click at [560, 546] on div "Search Form" at bounding box center [555, 535] width 30 height 30
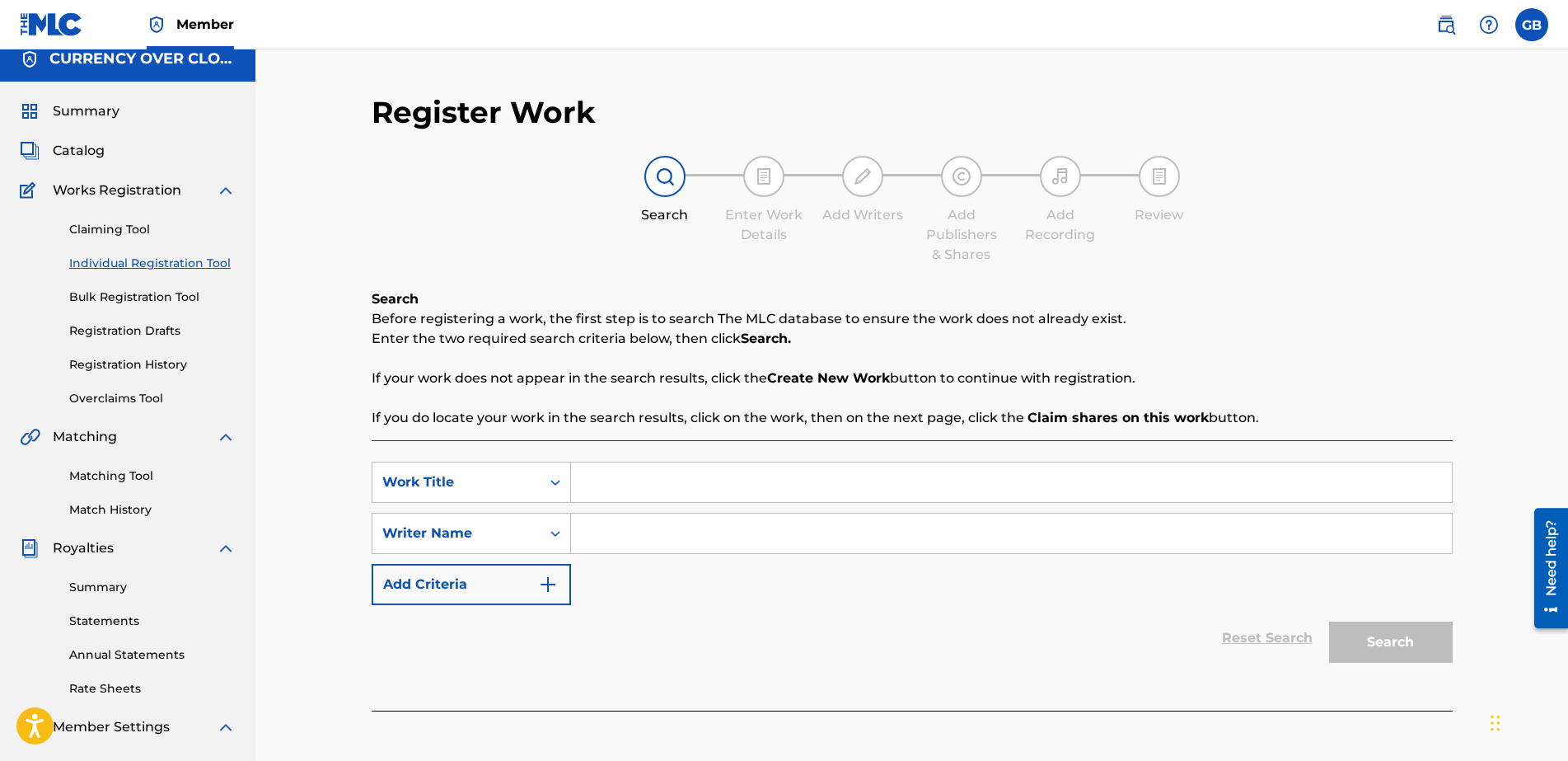
click at [695, 590] on div "SearchWithCriteriae4712c77-920b-4bec-b1ca-2f623c646b23 Work Title SearchWithCri…" at bounding box center [912, 533] width 1081 height 143
click at [552, 534] on icon "Search Form" at bounding box center [555, 533] width 10 height 6
click at [717, 586] on div "SearchWithCriteriae4712c77-920b-4bec-b1ca-2f623c646b23 Work Title SearchWithCri…" at bounding box center [912, 533] width 1081 height 143
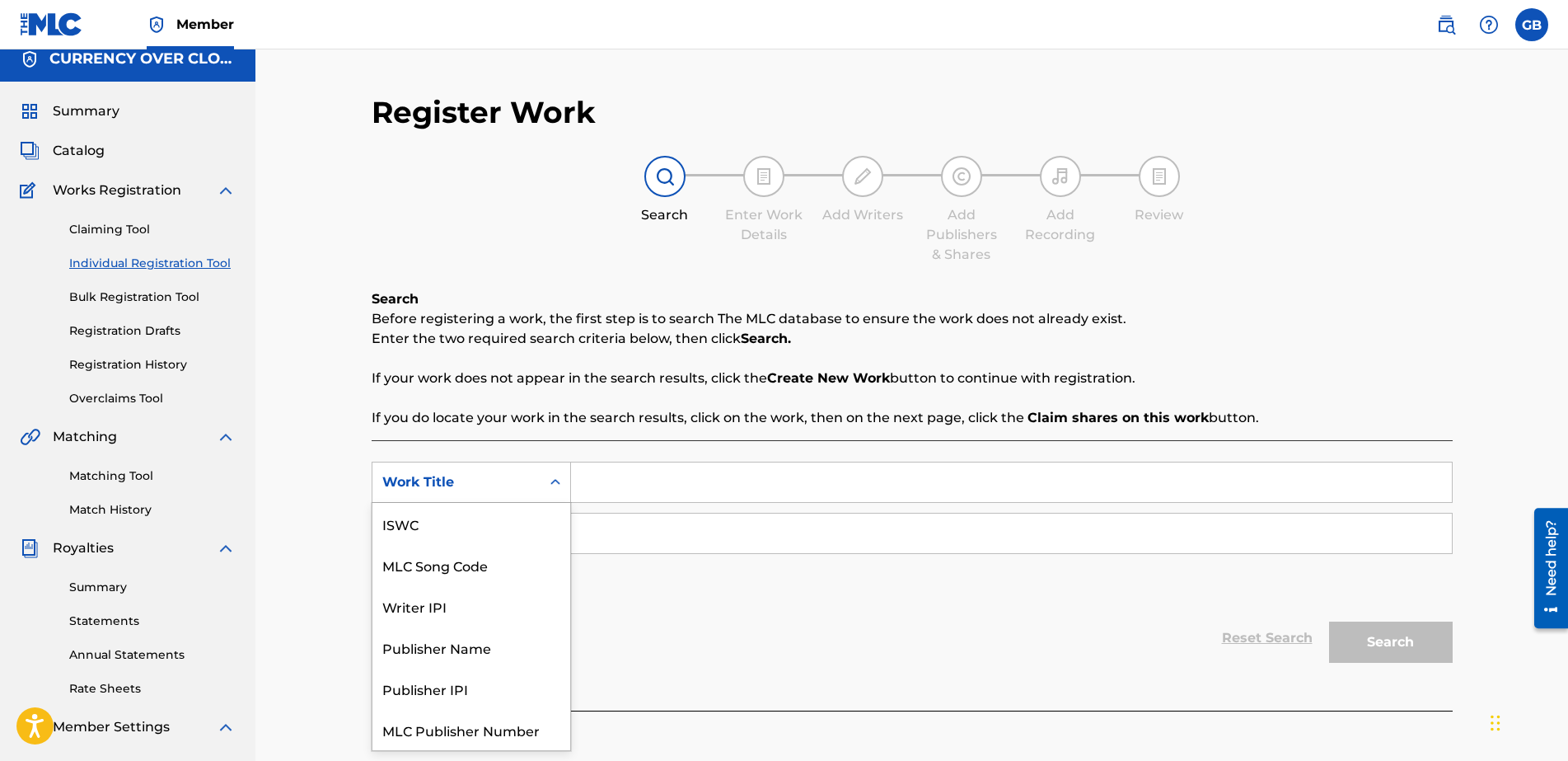
click at [558, 475] on icon "Search Form" at bounding box center [555, 482] width 17 height 17
click at [673, 600] on div "SearchWithCriteriae4712c77-920b-4bec-b1ca-2f623c646b23 7 results available. Use…" at bounding box center [912, 533] width 1081 height 143
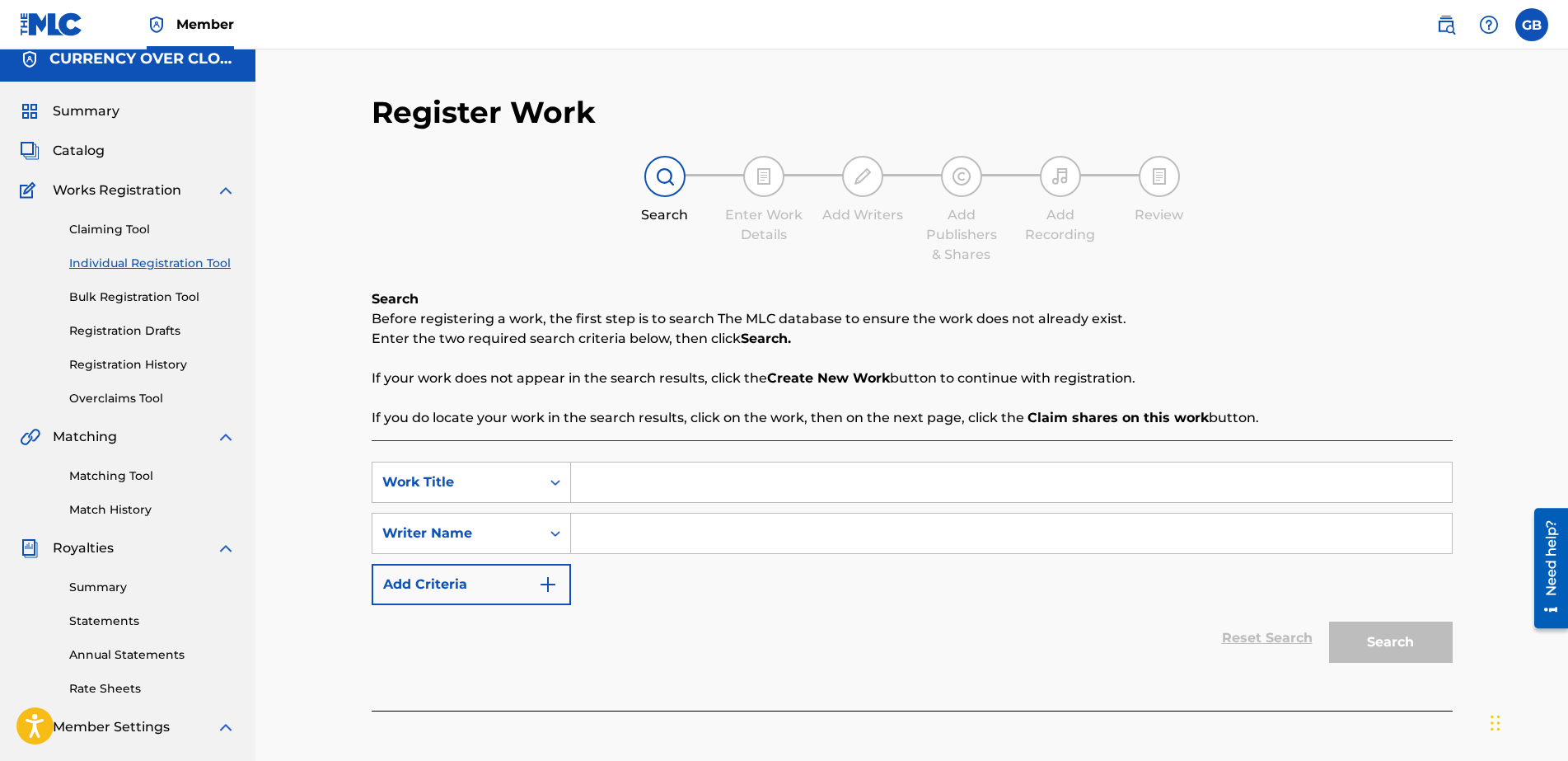
click at [114, 225] on link "Claiming Tool" at bounding box center [152, 230] width 166 height 17
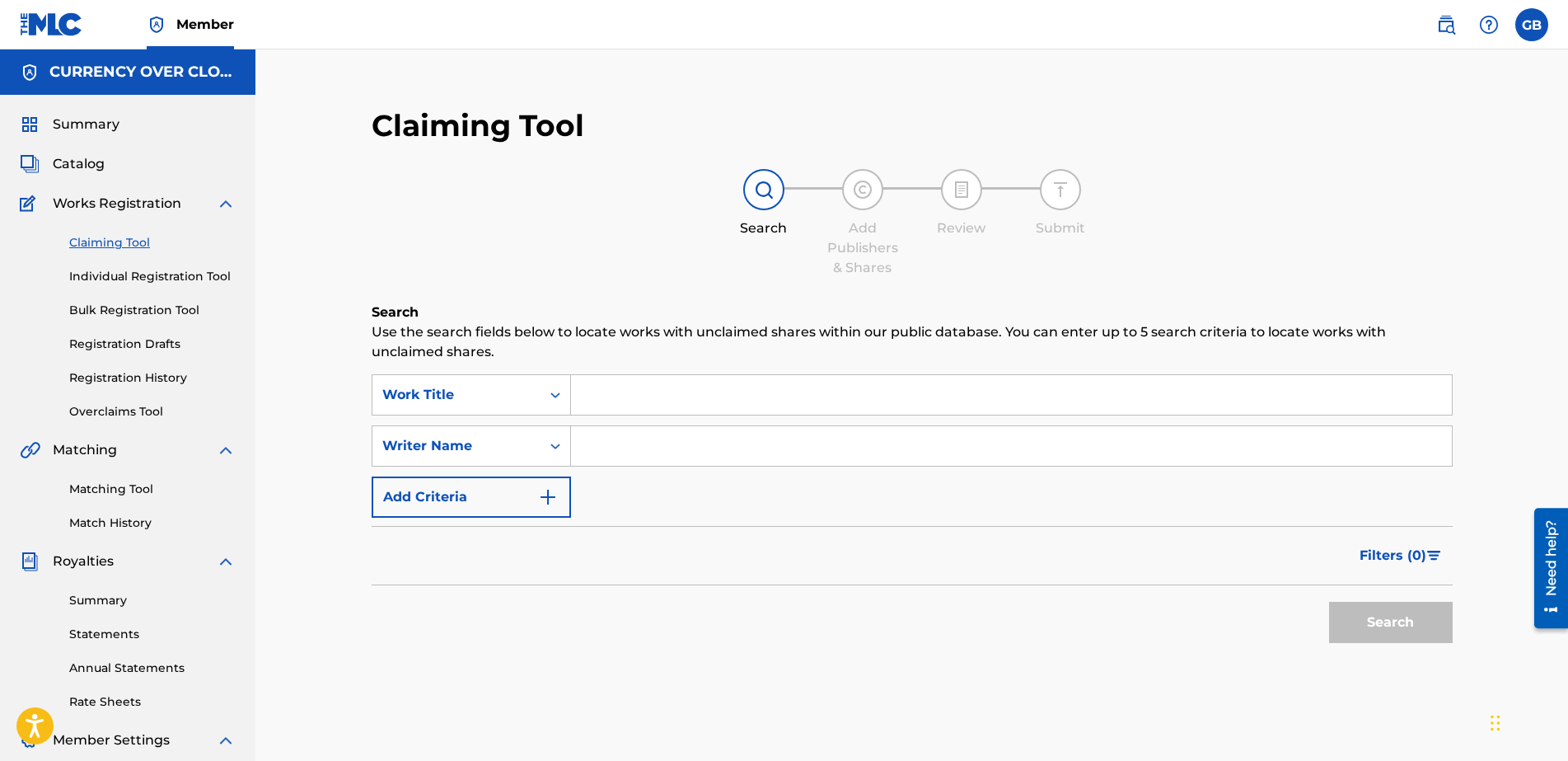
click at [867, 394] on input "Search Form" at bounding box center [1012, 395] width 881 height 40
type input "h"
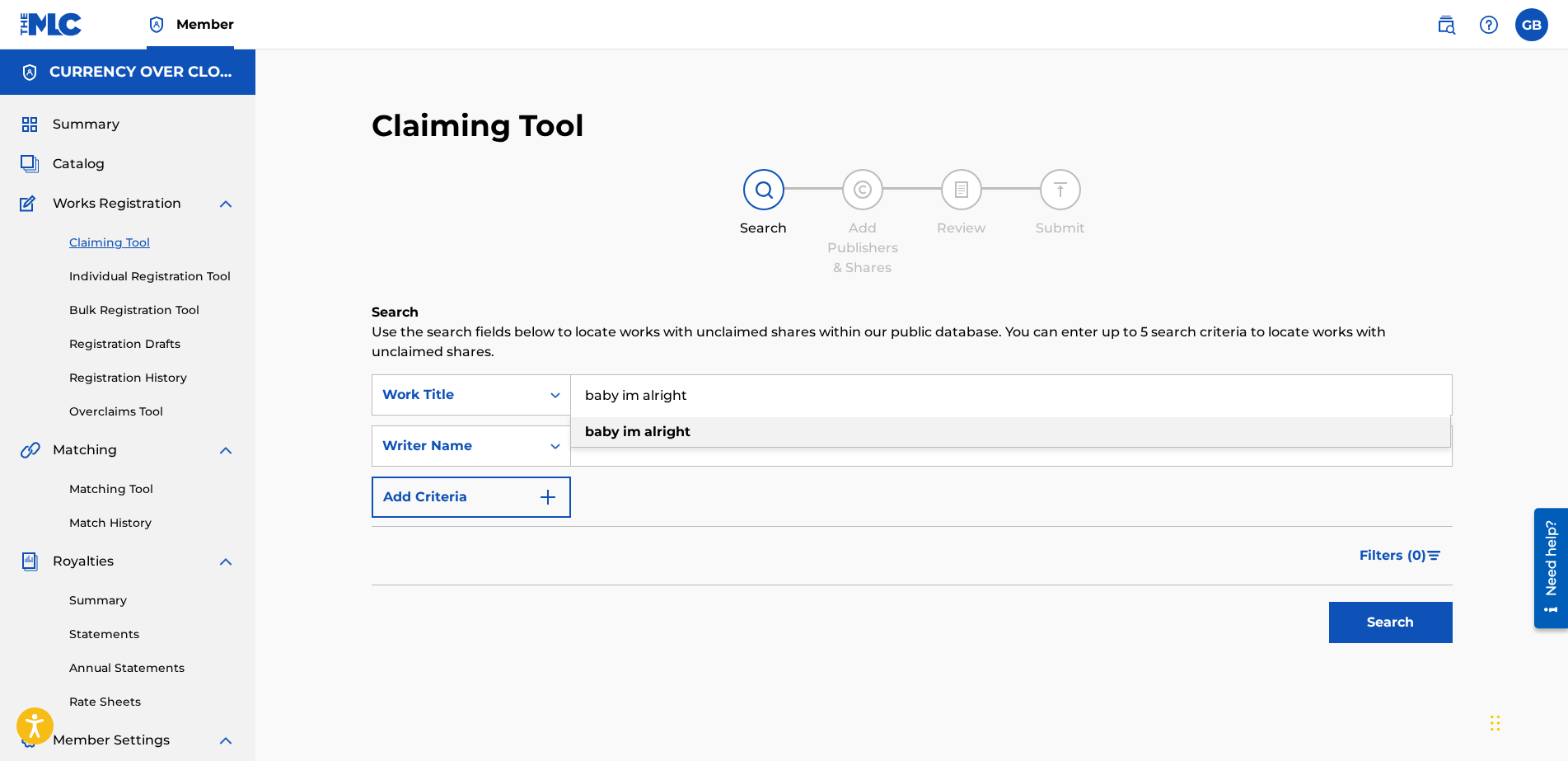
type input "baby im alright"
click at [717, 428] on div "baby im alright" at bounding box center [1011, 432] width 880 height 30
click at [614, 457] on input "Search Form" at bounding box center [1012, 446] width 881 height 40
type input "kareem alexander"
click at [1254, 607] on button "Search" at bounding box center [1391, 623] width 124 height 42
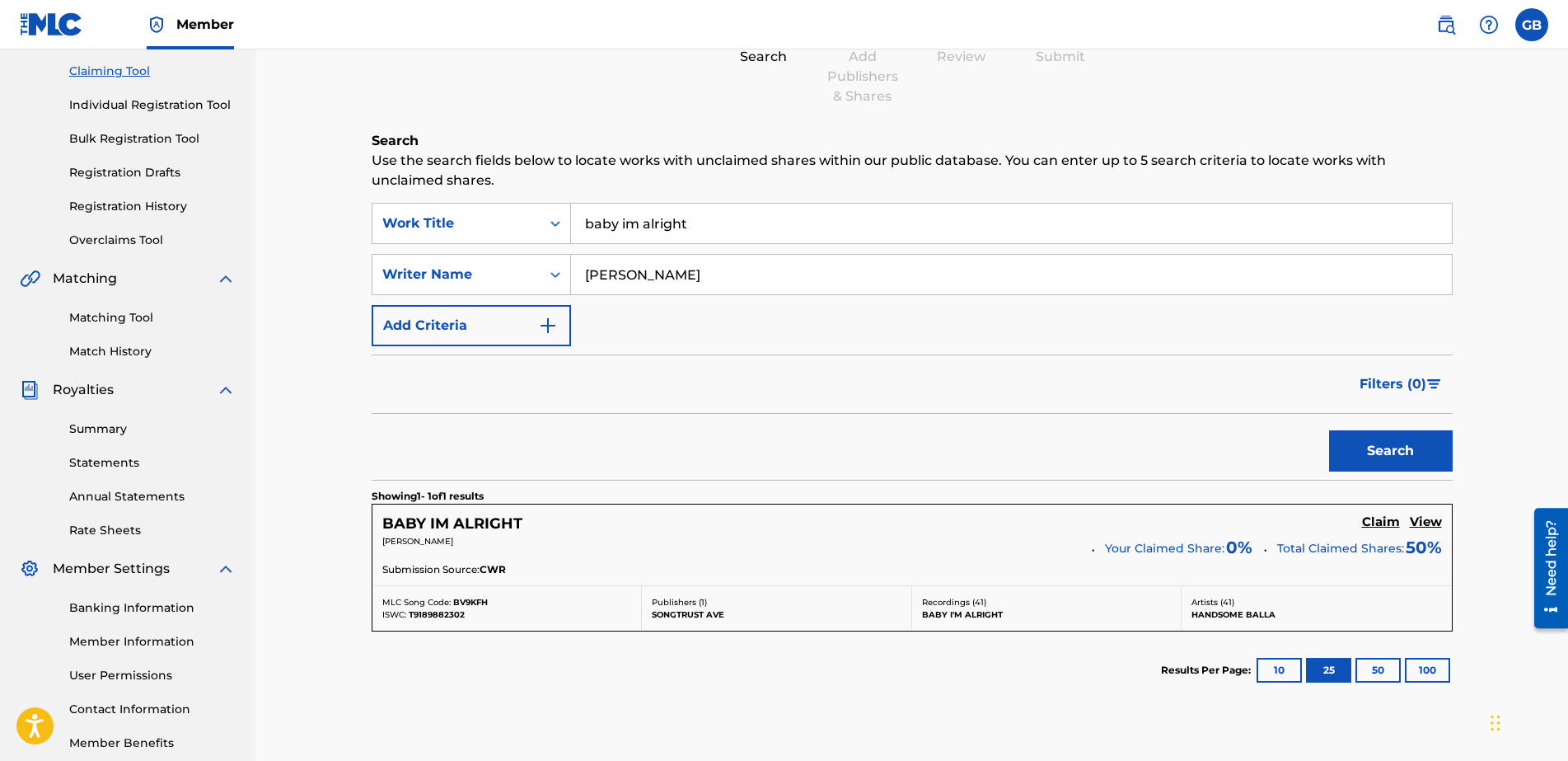
scroll to position [170, 0]
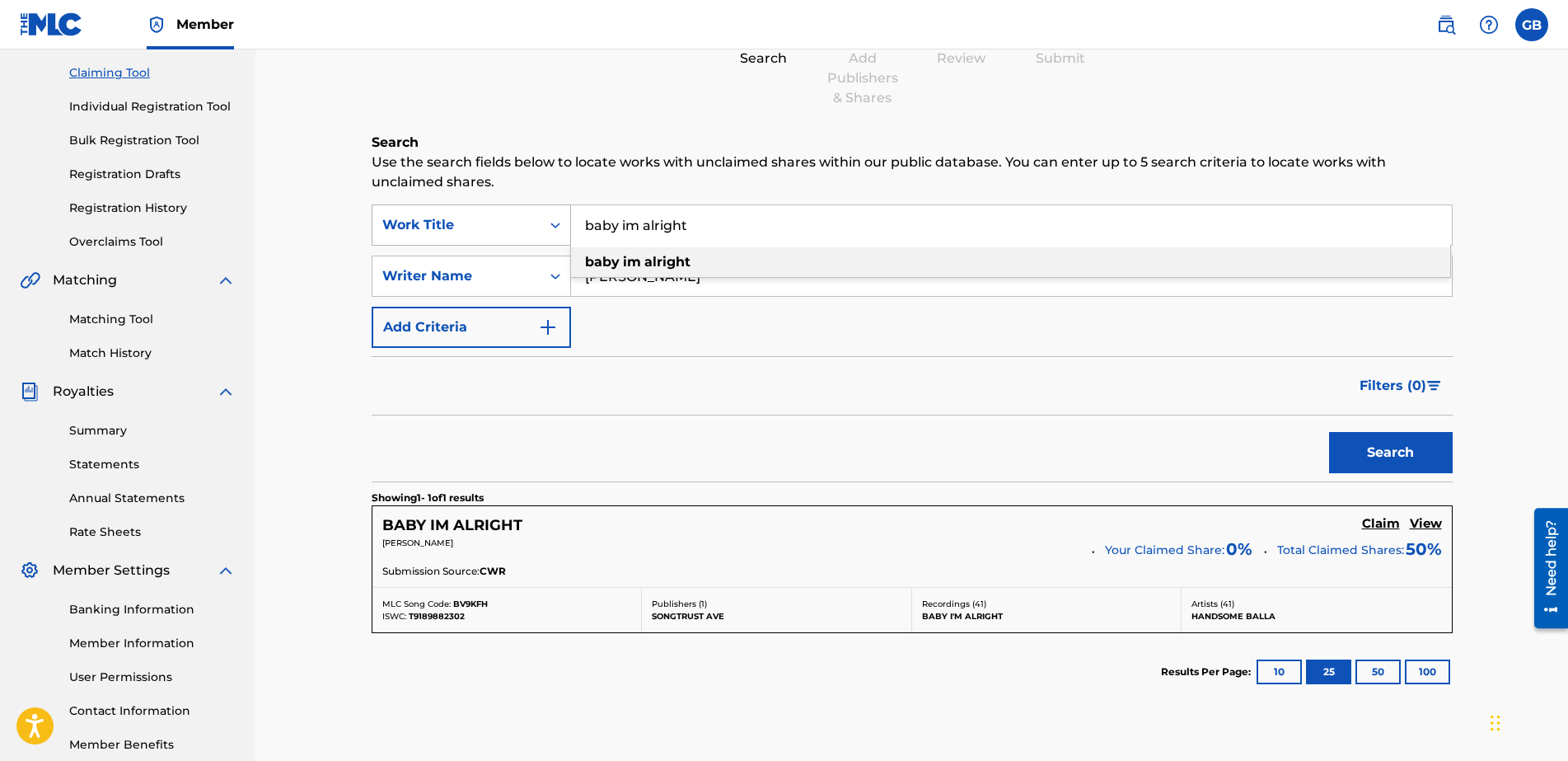
drag, startPoint x: 698, startPoint y: 222, endPoint x: 512, endPoint y: 230, distance: 186.2
click at [512, 230] on div "SearchWithCriteriae4712c77-920b-4bec-b1ca-2f623c646b23 Work Title baby im alrig…" at bounding box center [912, 225] width 1081 height 42
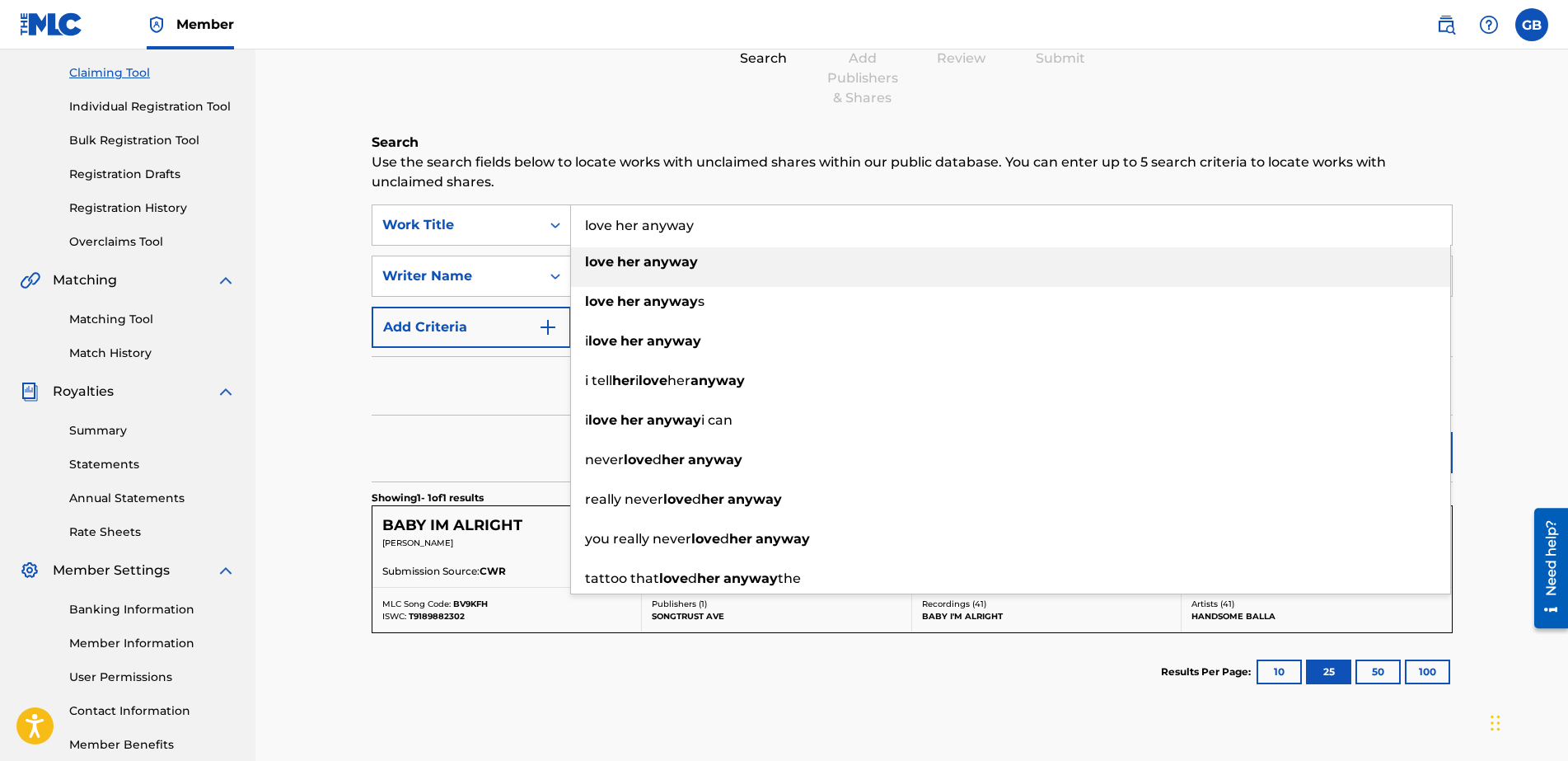
type input "love her anyway"
click at [671, 259] on strong "anyway" at bounding box center [670, 261] width 54 height 16
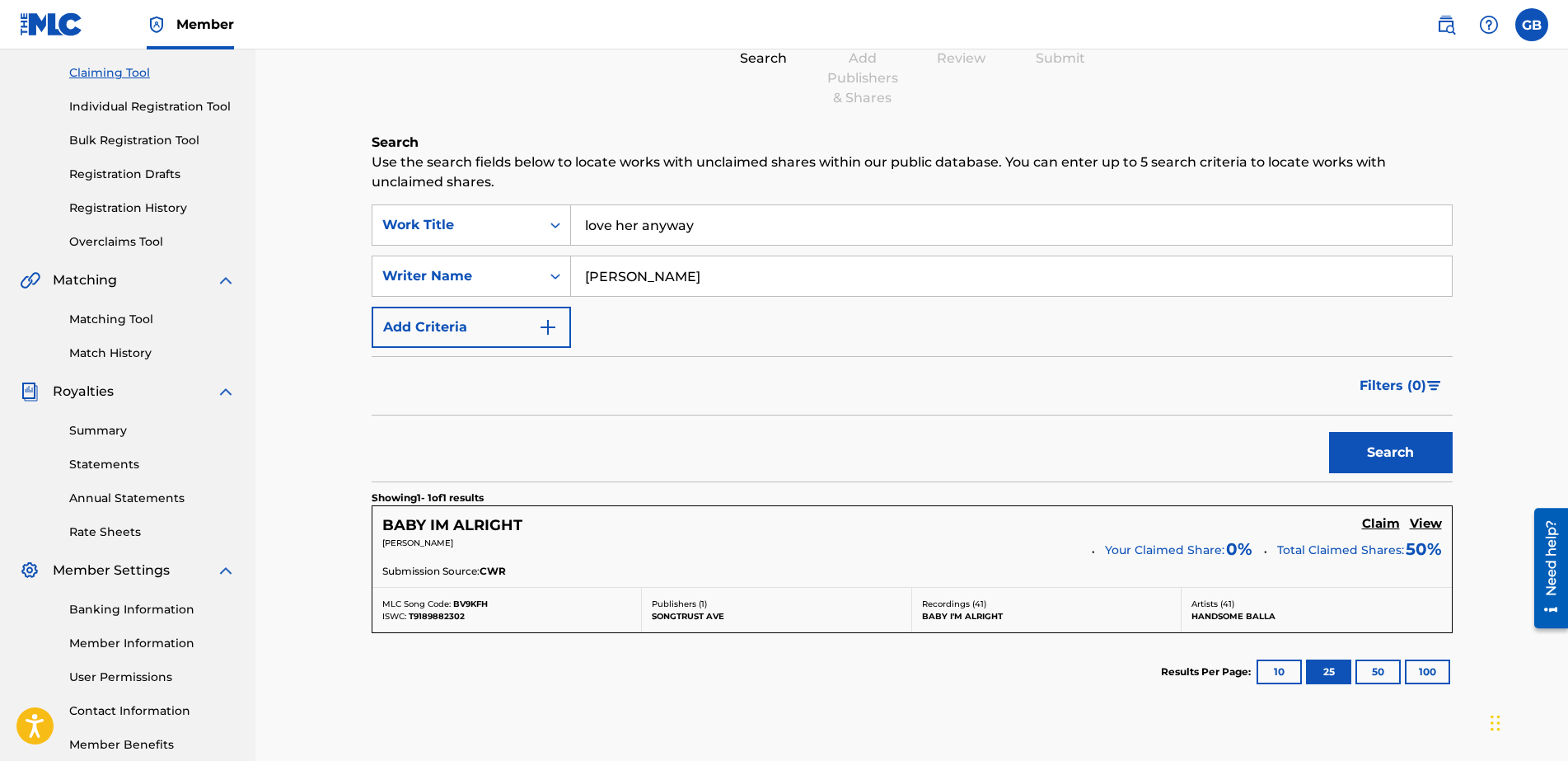
click at [1254, 450] on button "Search" at bounding box center [1391, 452] width 124 height 42
click at [1254, 516] on h5 "View" at bounding box center [1426, 523] width 32 height 16
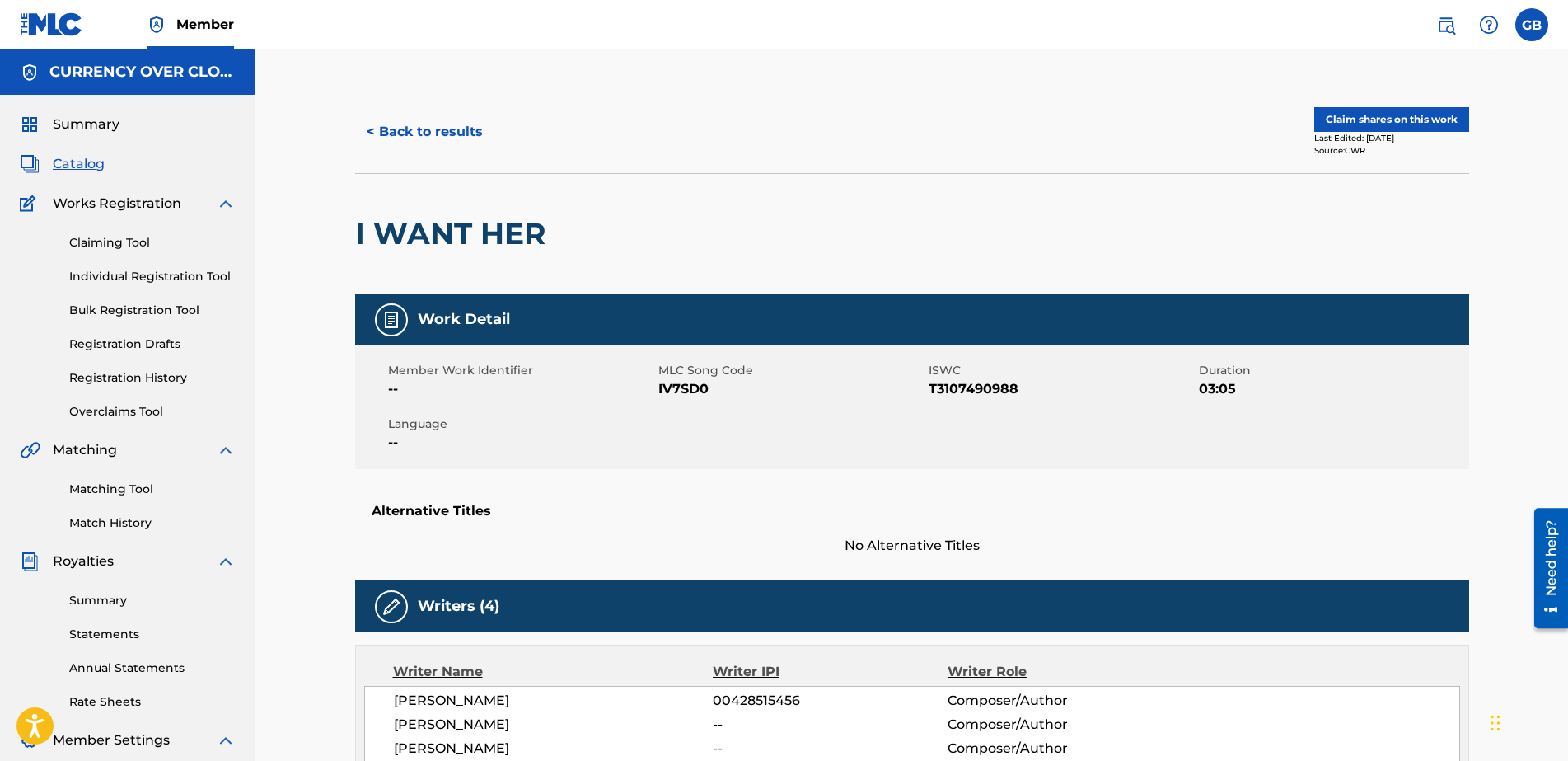
drag, startPoint x: 79, startPoint y: 7, endPoint x: 410, endPoint y: 75, distance: 337.9
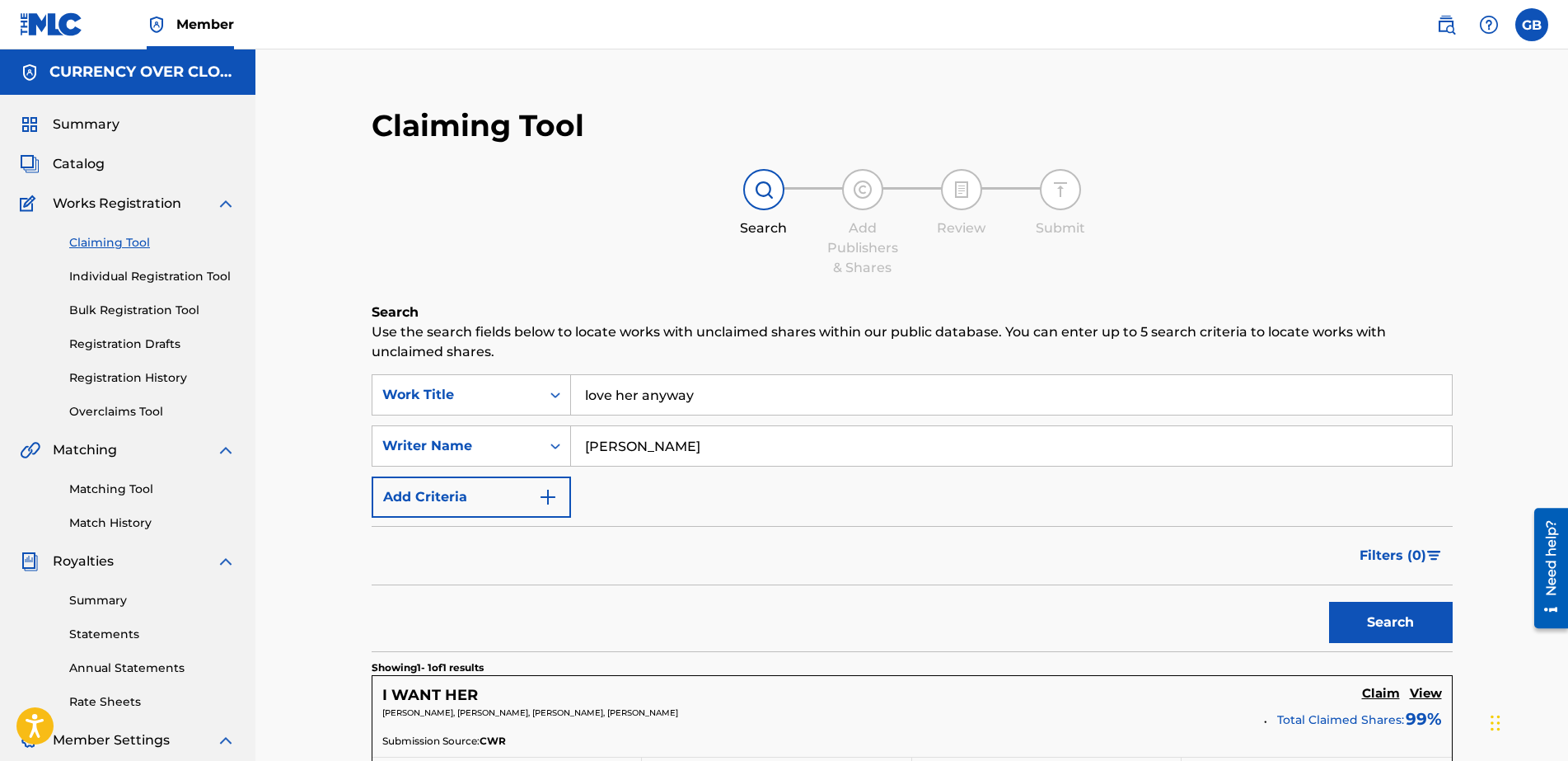
scroll to position [170, 0]
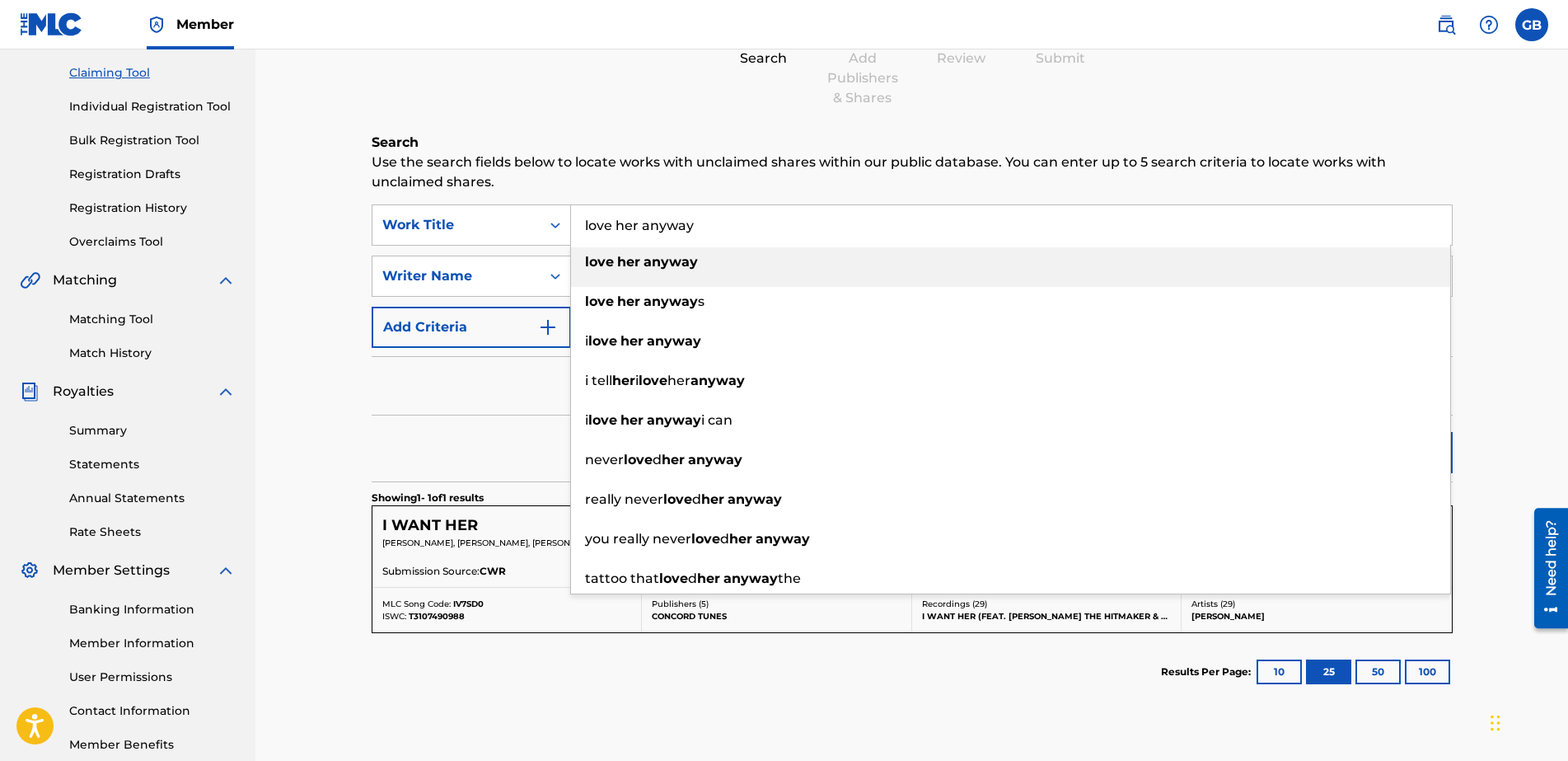
drag, startPoint x: 729, startPoint y: 226, endPoint x: 527, endPoint y: 202, distance: 203.4
click at [527, 202] on div "Search Use the search fields below to locate works with unclaimed shares within…" at bounding box center [912, 463] width 1081 height 660
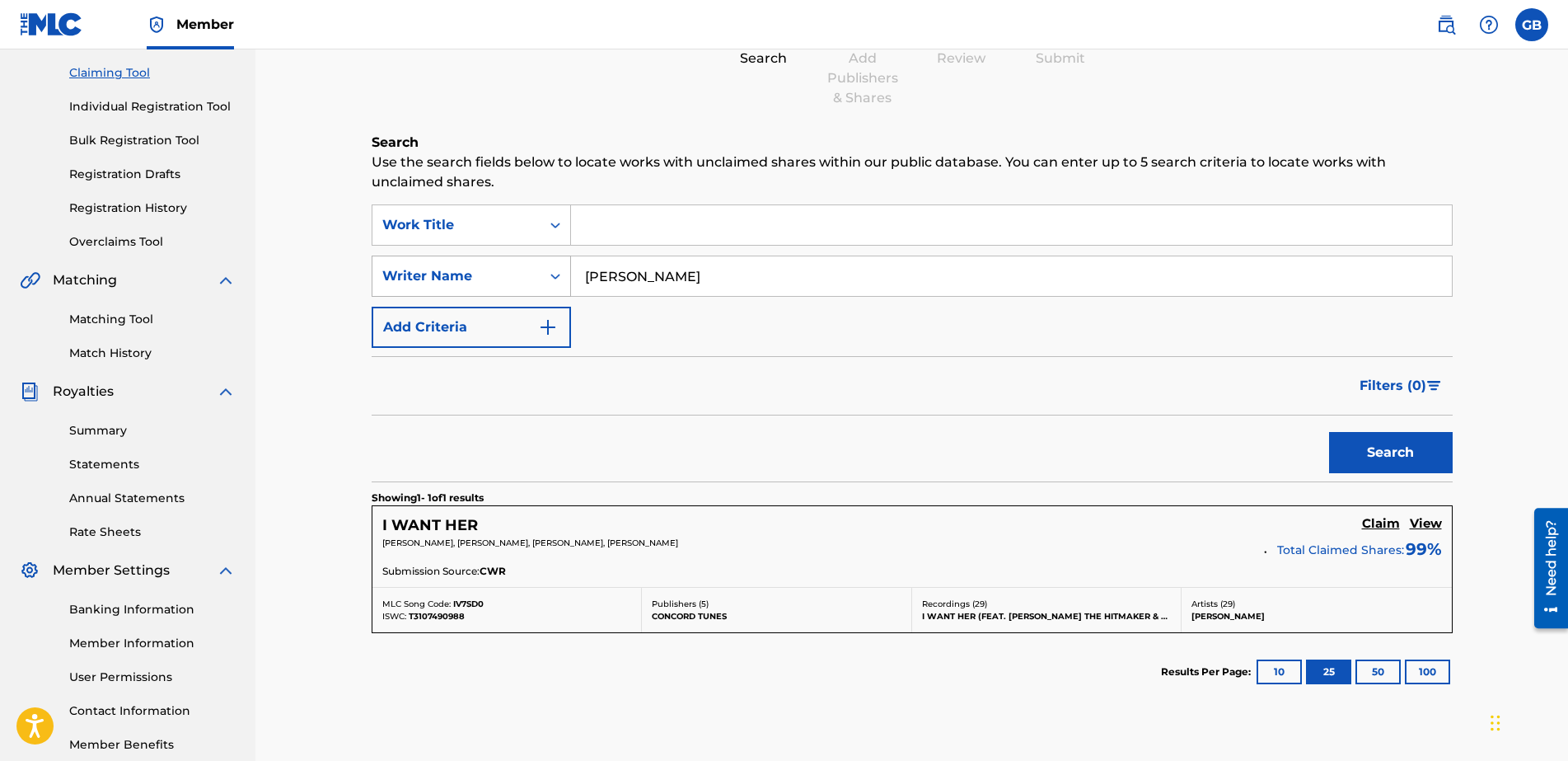
drag, startPoint x: 755, startPoint y: 283, endPoint x: 506, endPoint y: 273, distance: 249.2
click at [506, 273] on div "SearchWithCriteria80c93371-1b62-4cc5-9347-d7aa3de6d38c Writer Name kareem alexa…" at bounding box center [912, 276] width 1081 height 42
click at [629, 210] on input "Search Form" at bounding box center [1012, 225] width 881 height 40
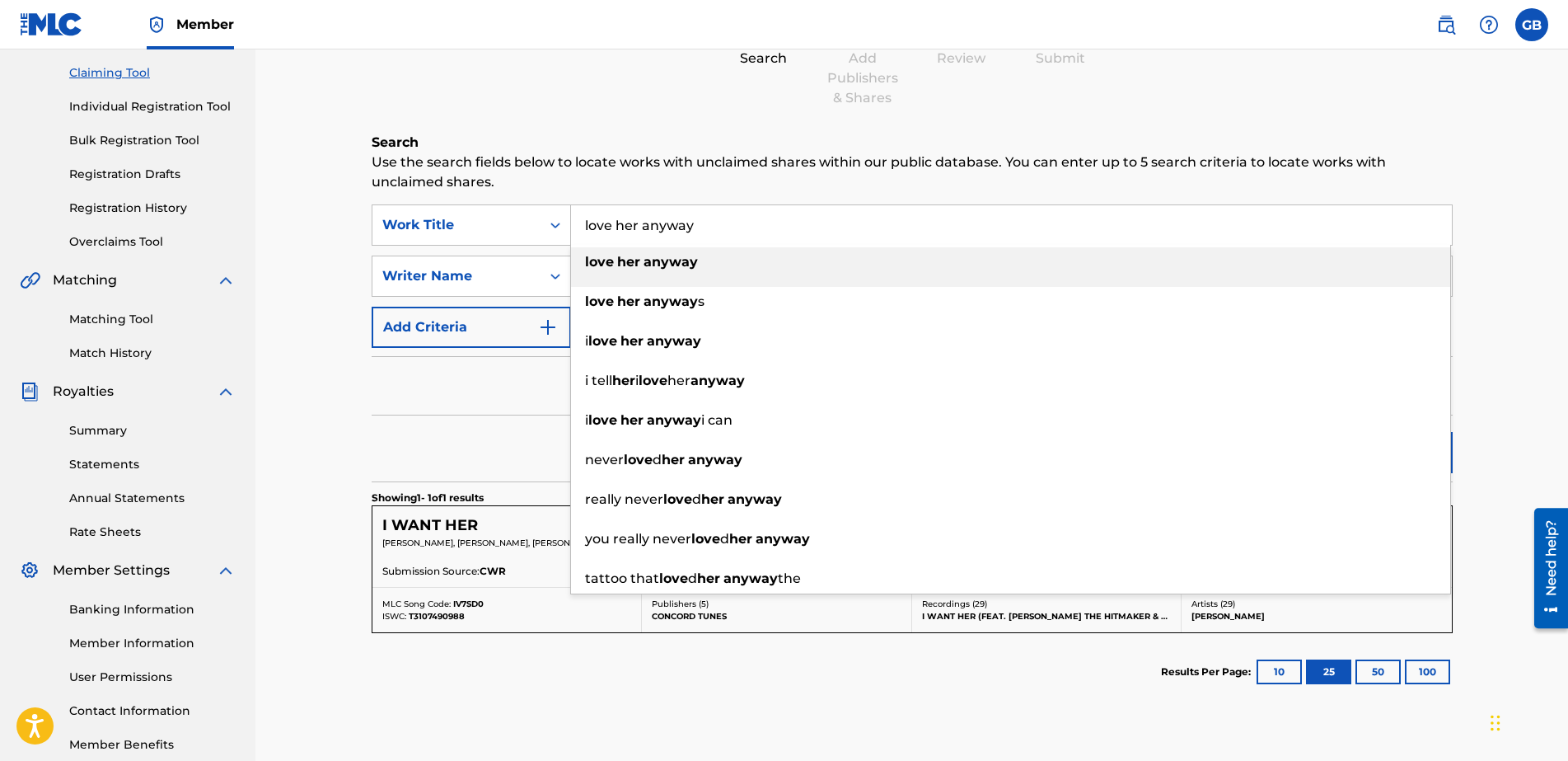
type input "love her anyway"
click at [750, 264] on div "love her anyway" at bounding box center [1011, 262] width 880 height 30
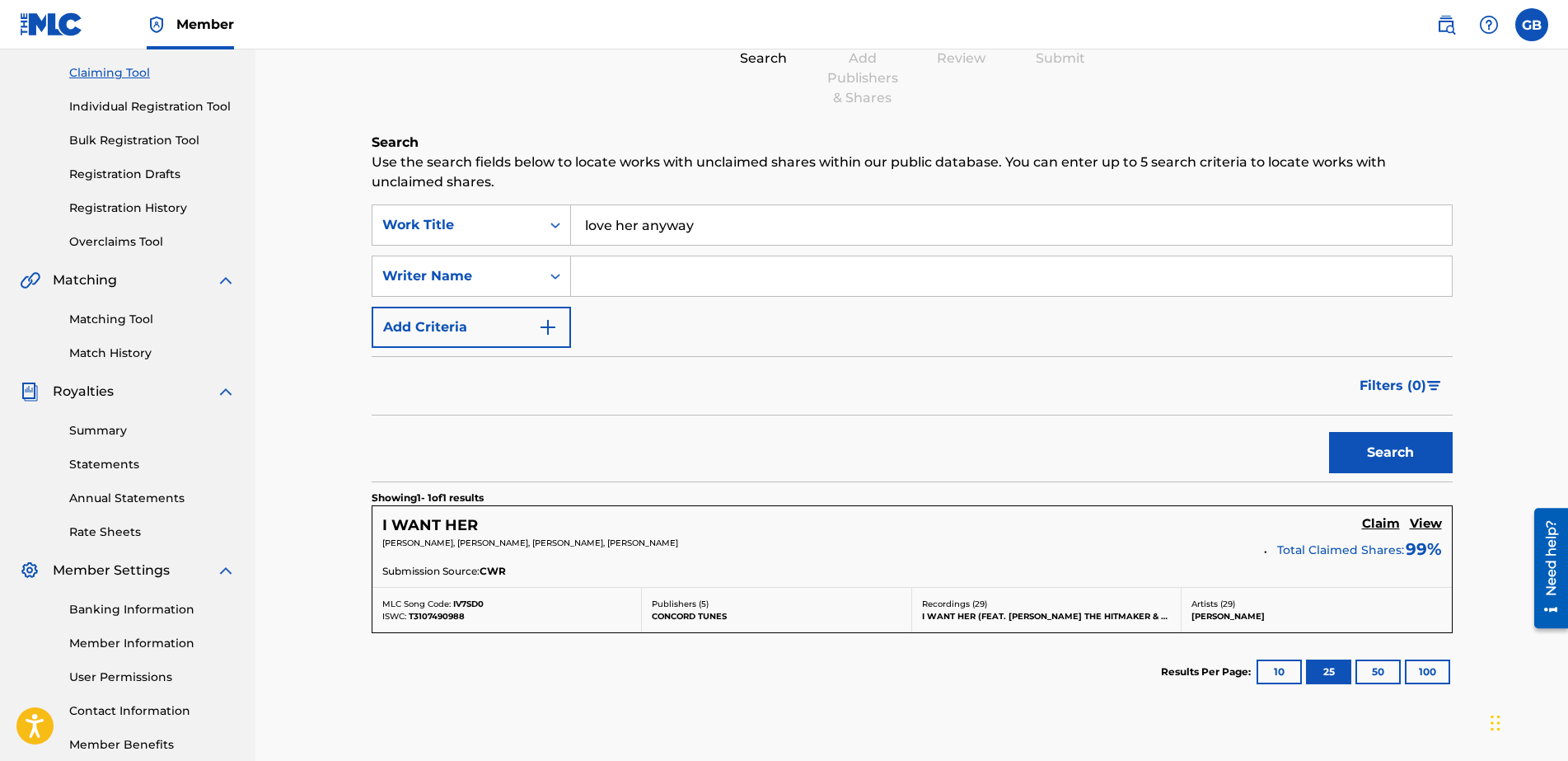
click at [1254, 472] on button "Search" at bounding box center [1391, 452] width 124 height 42
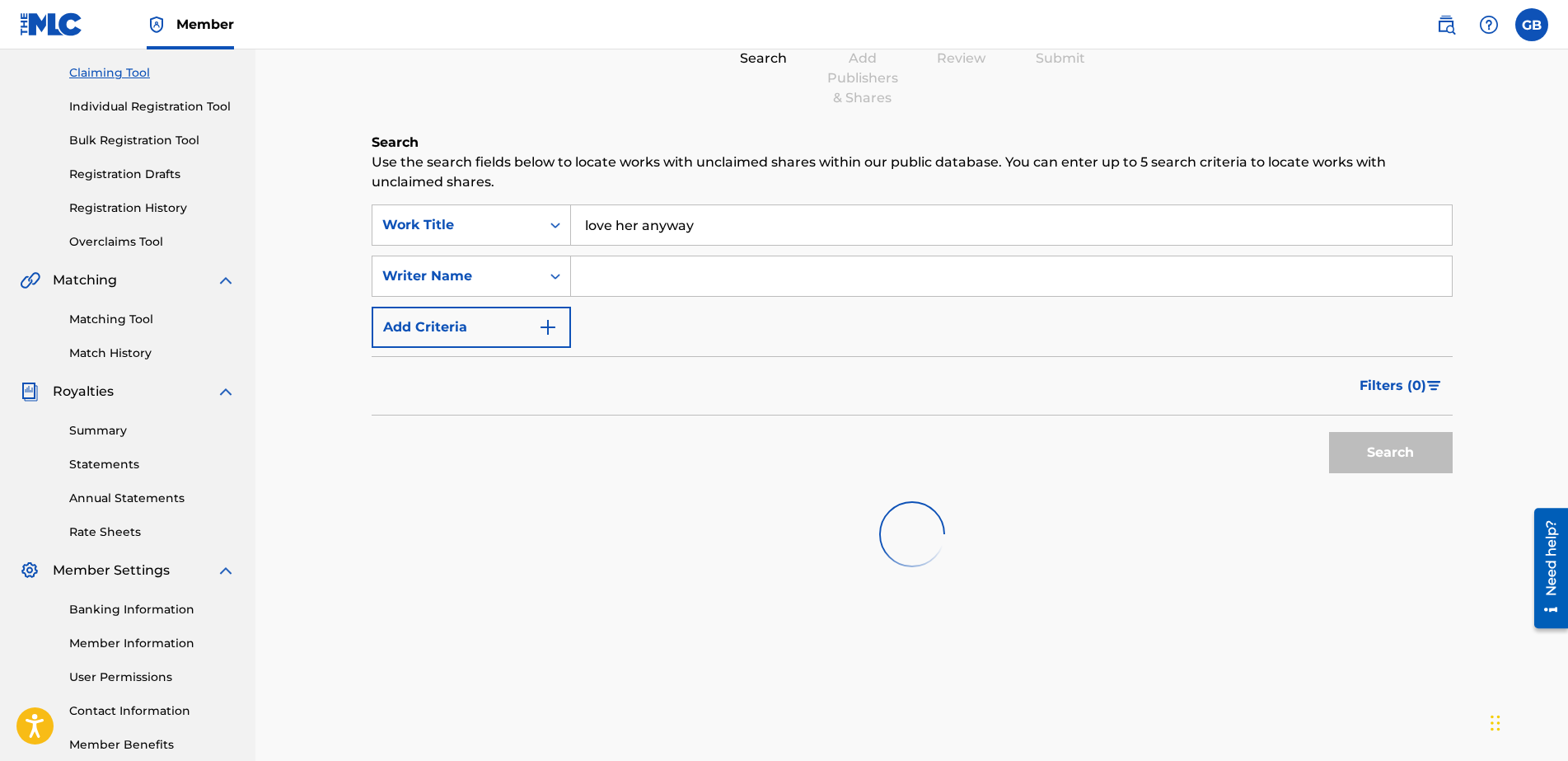
click at [1254, 472] on div "Search" at bounding box center [1387, 448] width 132 height 66
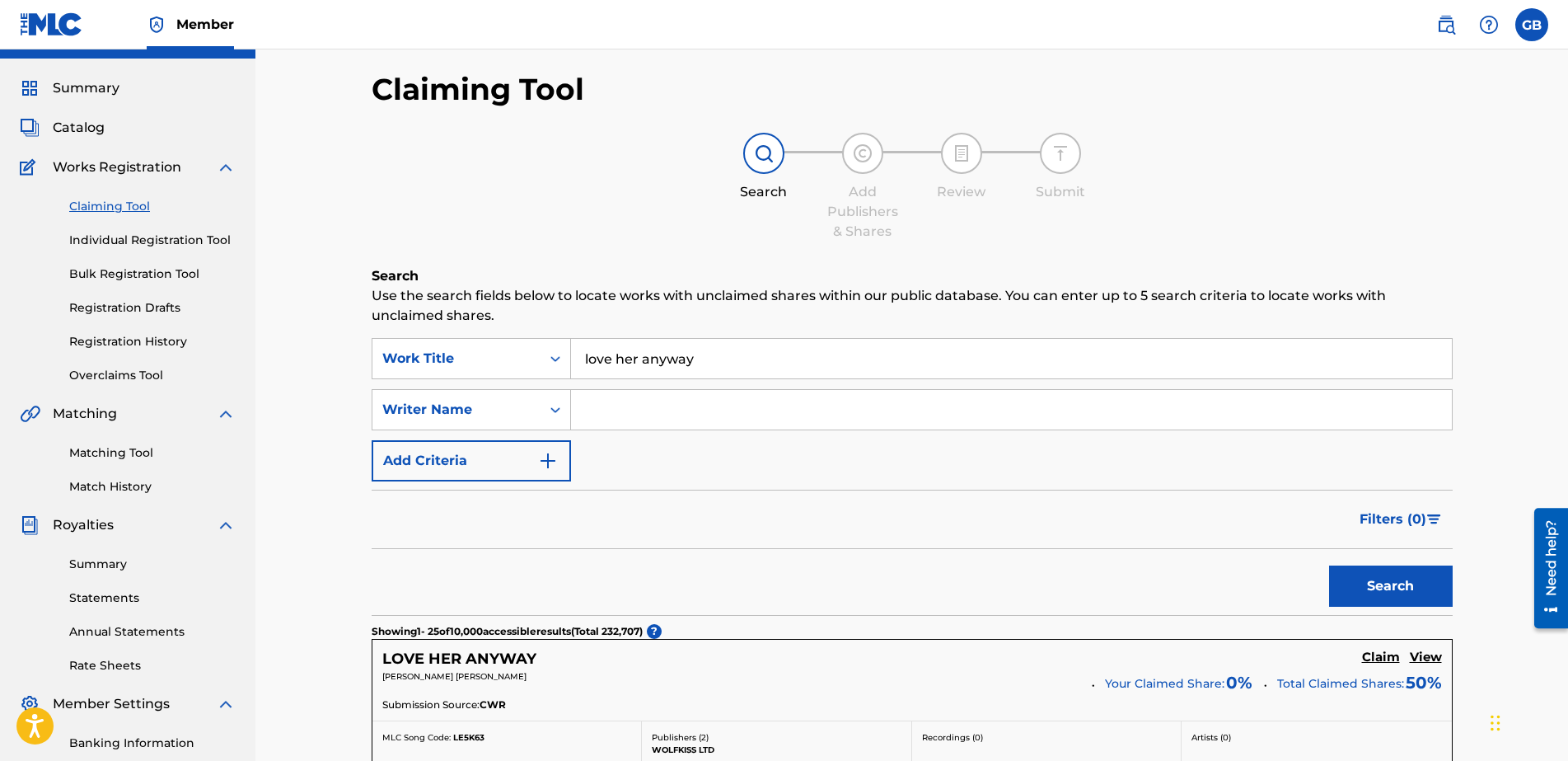
scroll to position [0, 0]
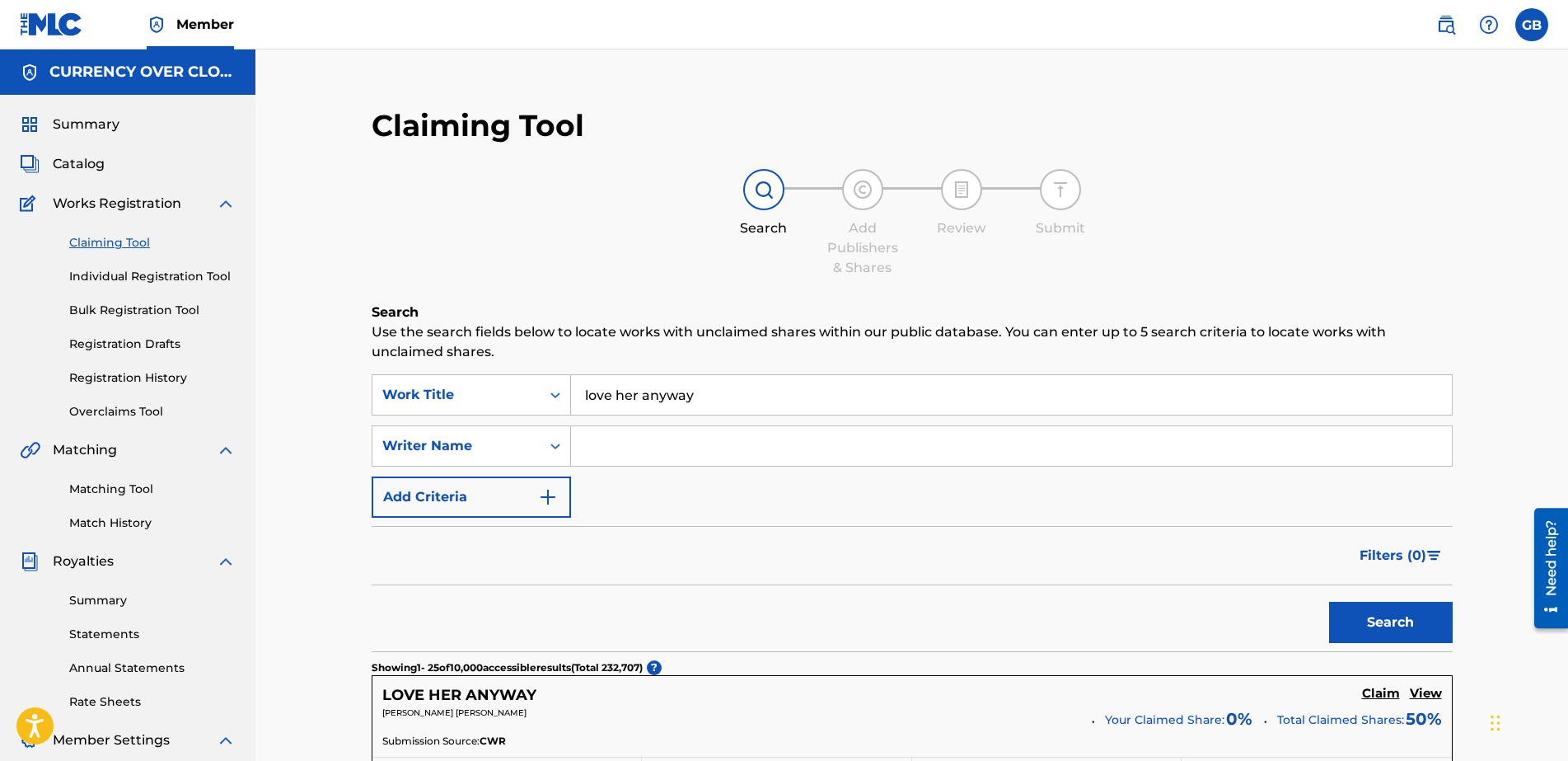
click at [127, 490] on link "Matching Tool" at bounding box center [152, 489] width 166 height 17
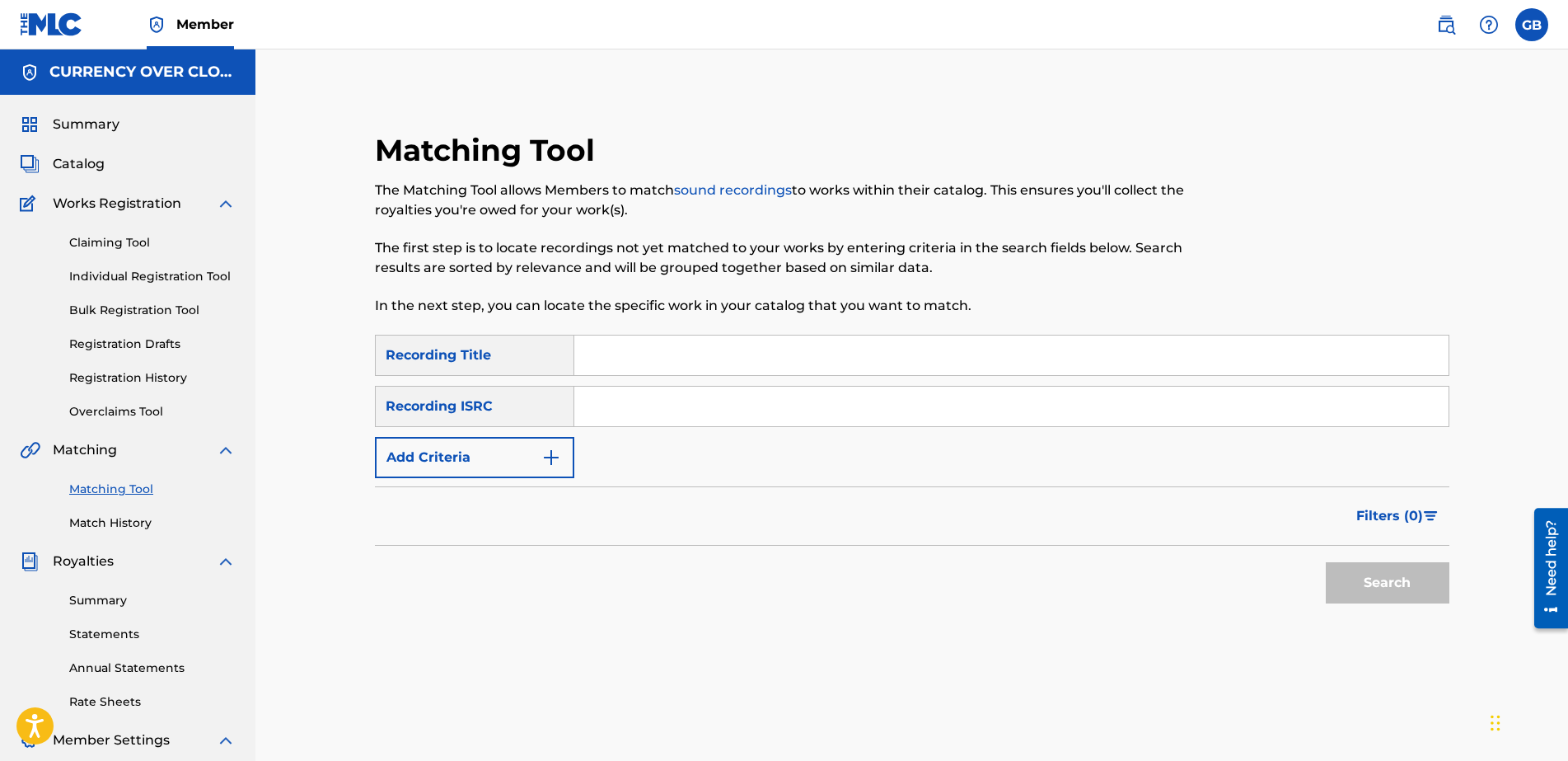
click at [561, 467] on button "Add Criteria" at bounding box center [475, 457] width 200 height 42
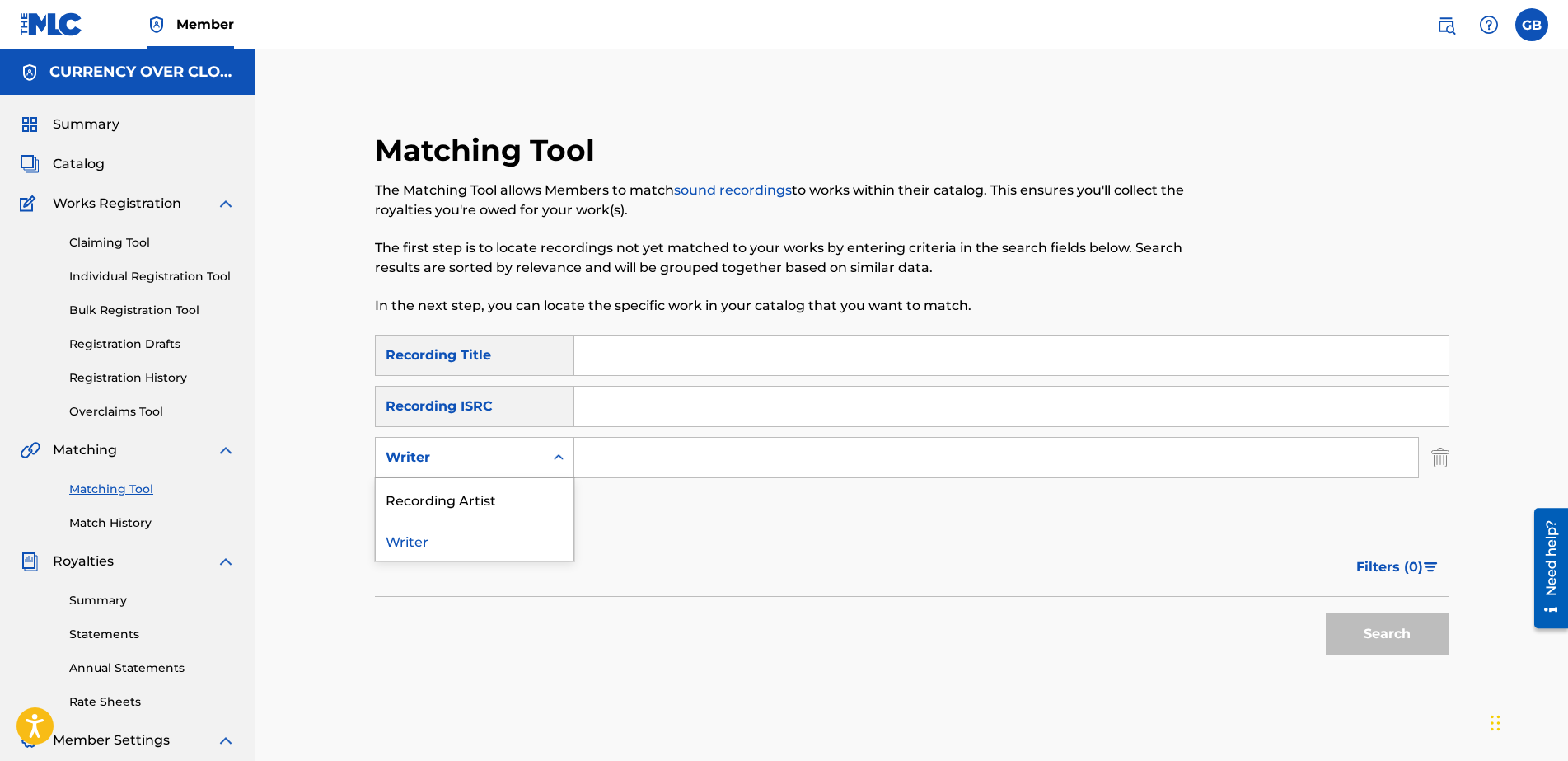
click at [561, 467] on div "Search Form" at bounding box center [559, 457] width 30 height 30
click at [494, 498] on div "Recording Artist" at bounding box center [475, 499] width 198 height 42
click at [604, 459] on input "Search Form" at bounding box center [996, 457] width 844 height 40
type input "handsome balla"
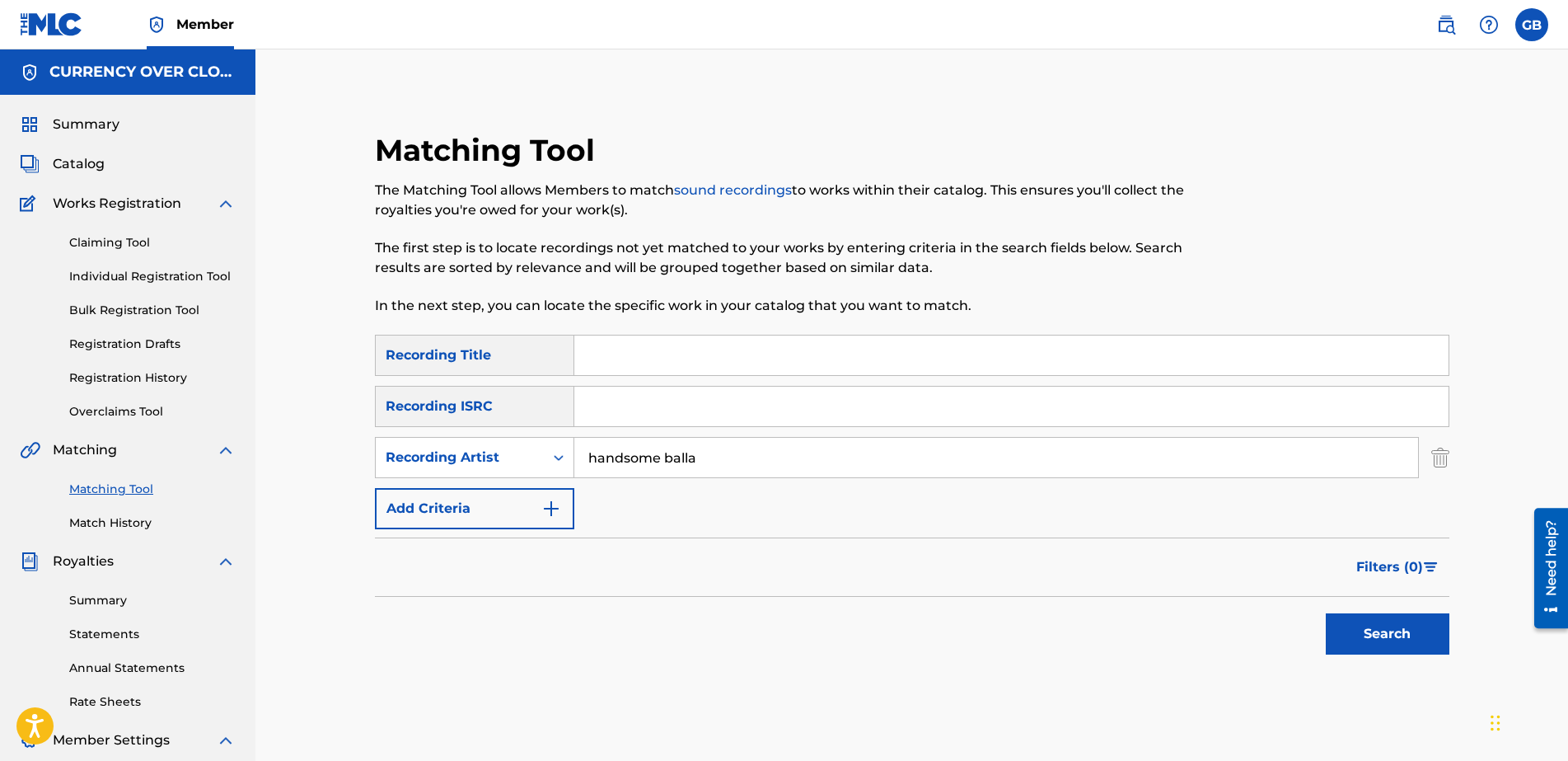
click at [1254, 607] on button "Search" at bounding box center [1388, 634] width 124 height 42
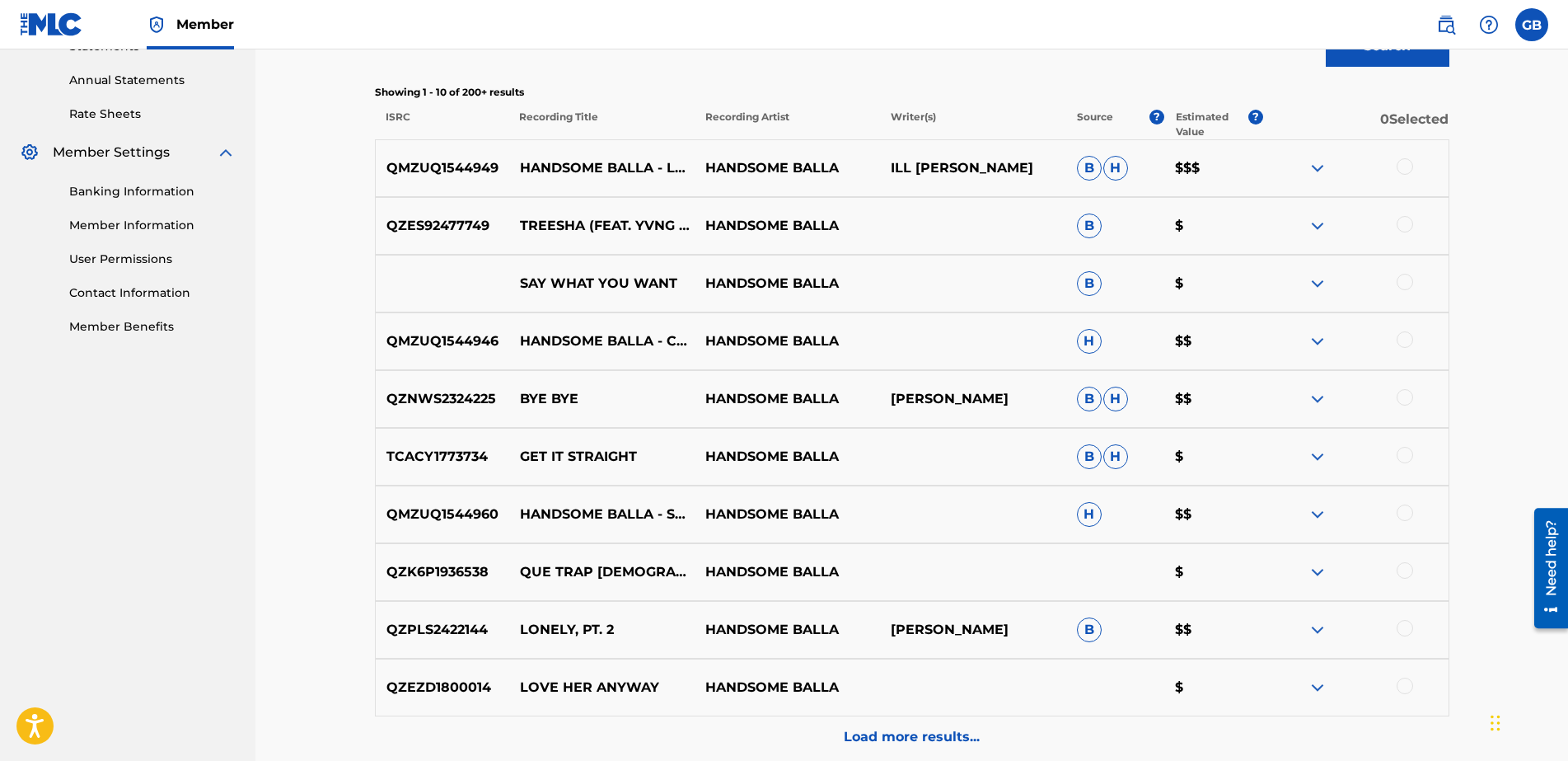
scroll to position [621, 0]
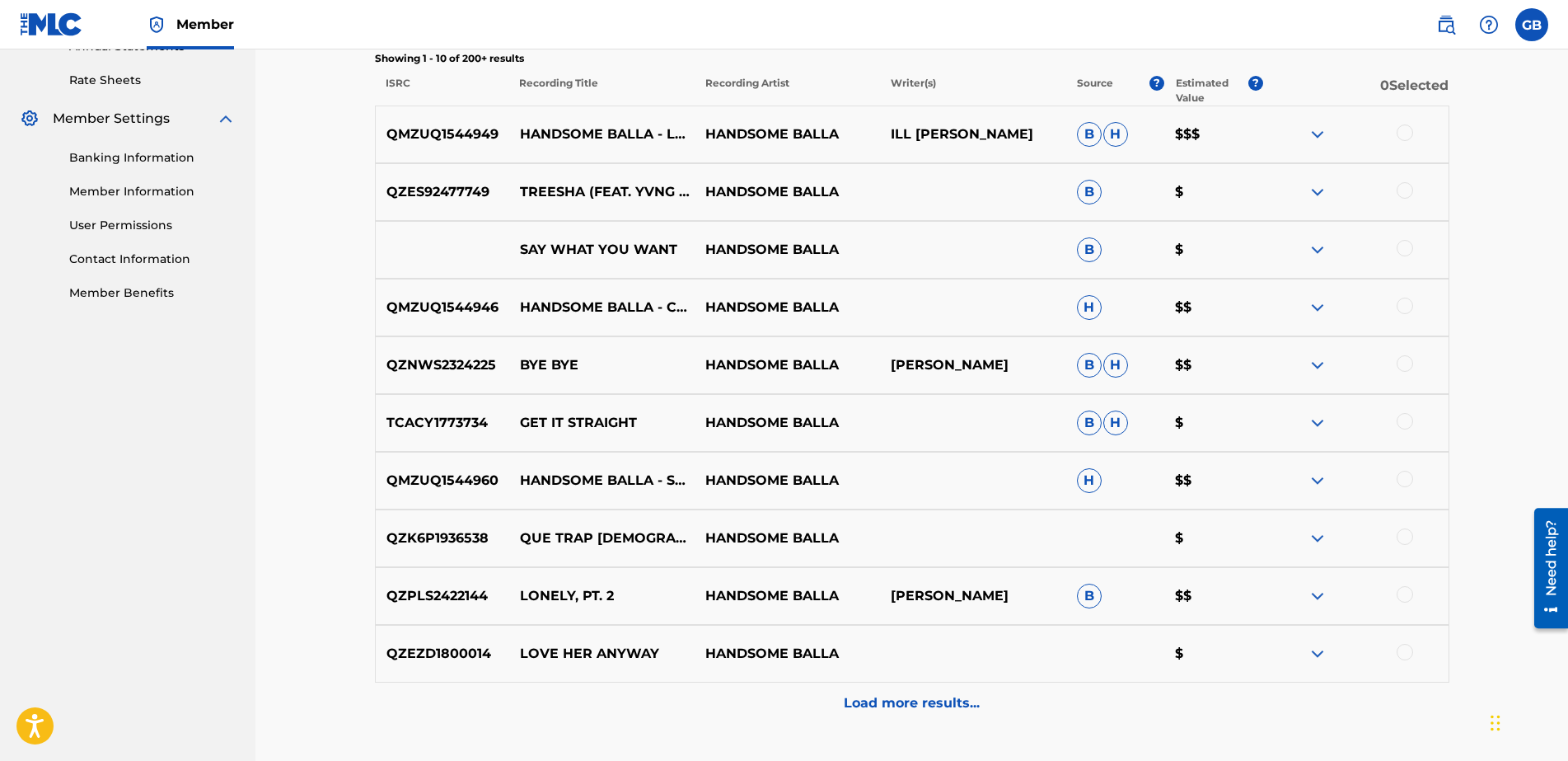
click at [885, 607] on p "Load more results..." at bounding box center [912, 704] width 136 height 20
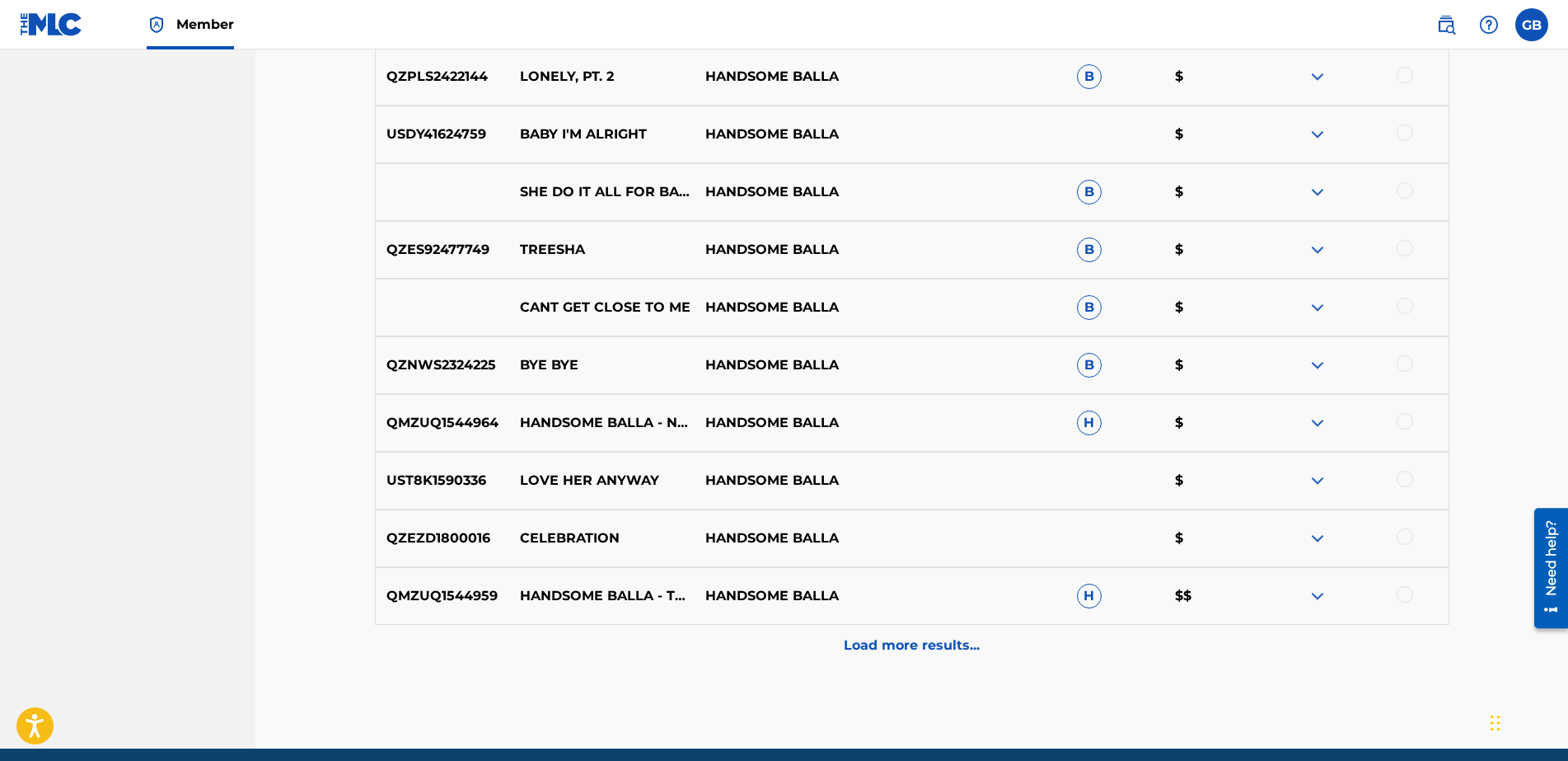
scroll to position [1323, 0]
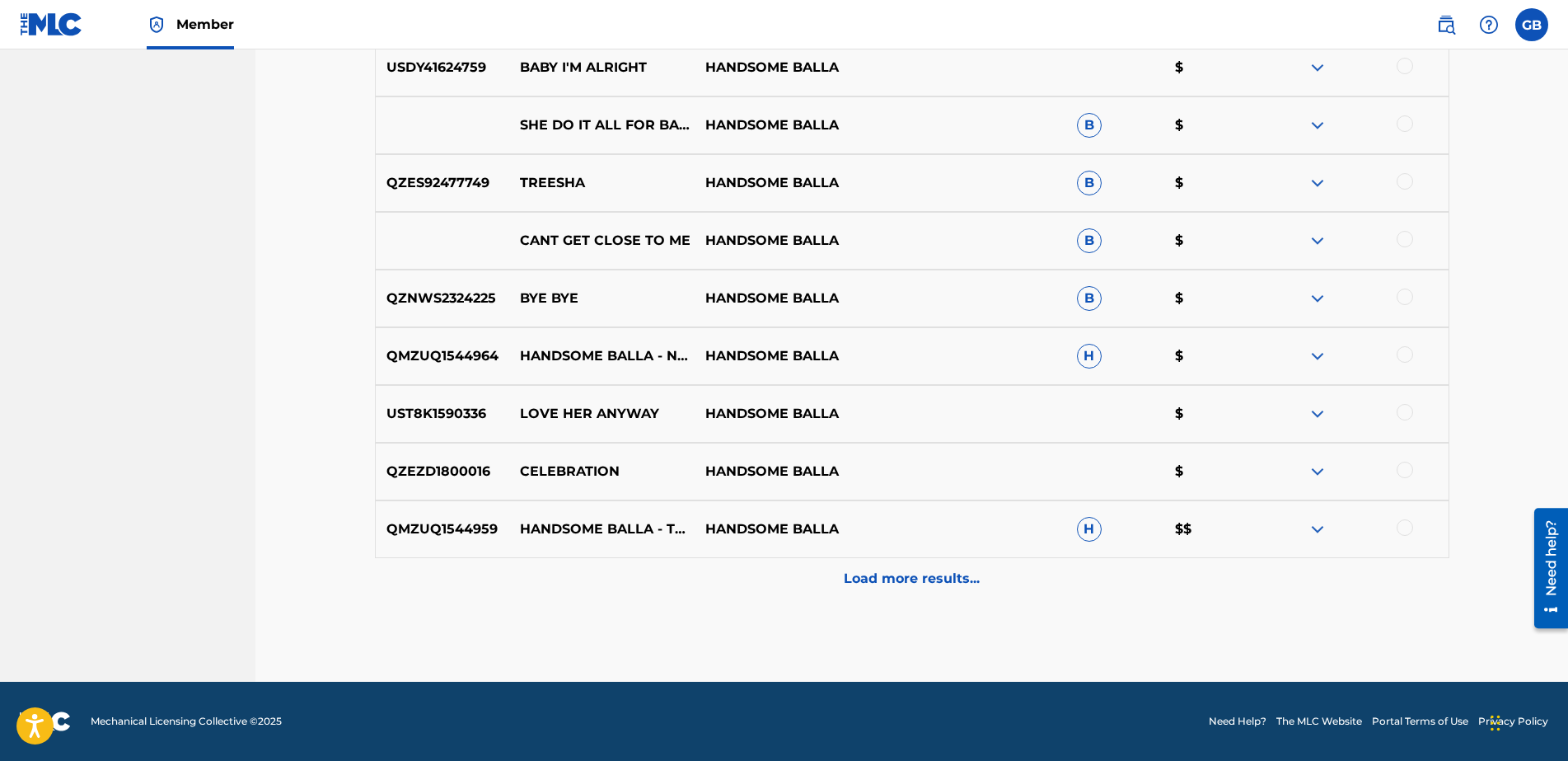
click at [876, 586] on p "Load more results..." at bounding box center [912, 579] width 136 height 20
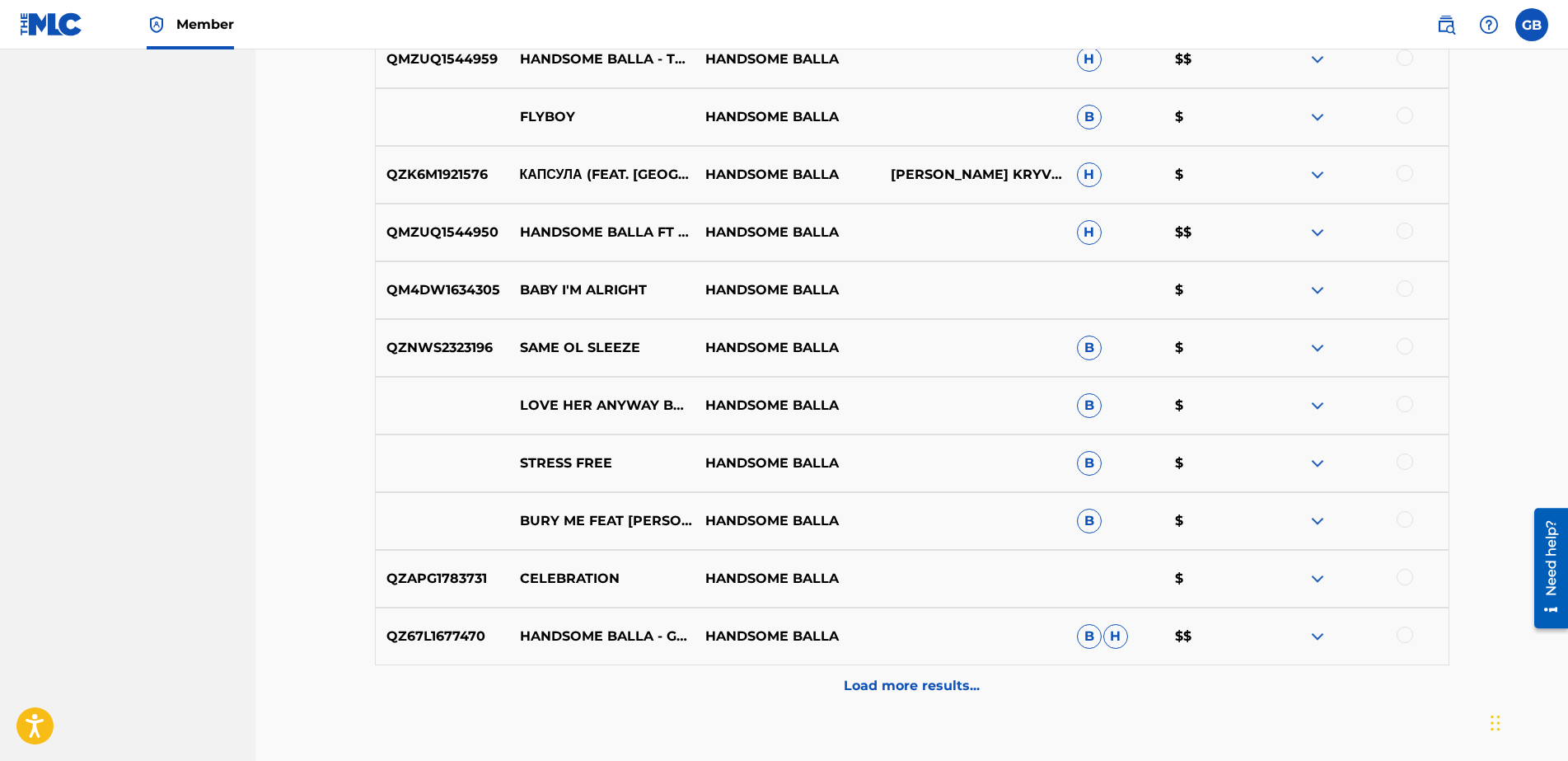
scroll to position [1900, 0]
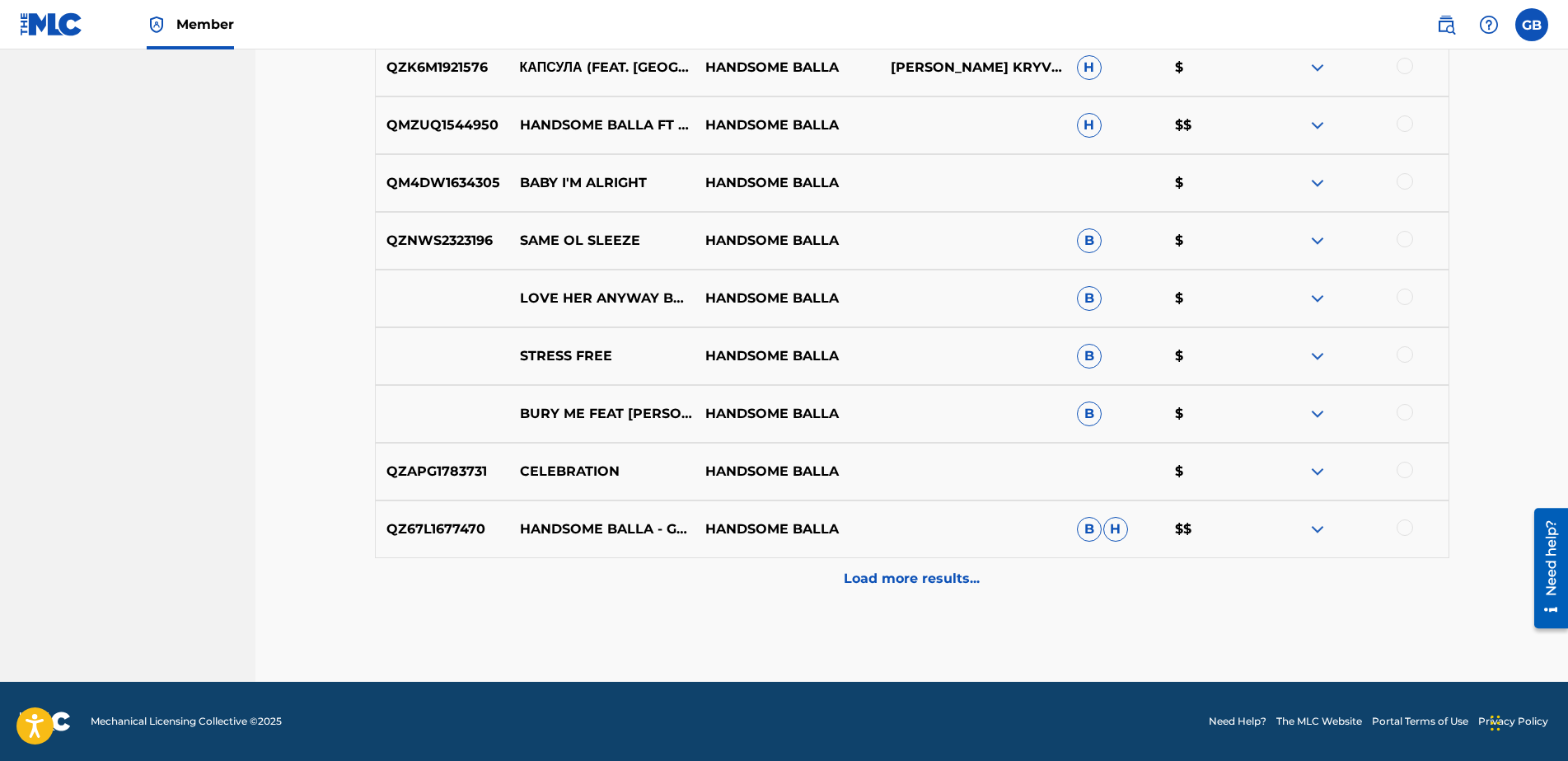
click at [912, 566] on div "Load more results..." at bounding box center [912, 579] width 1074 height 42
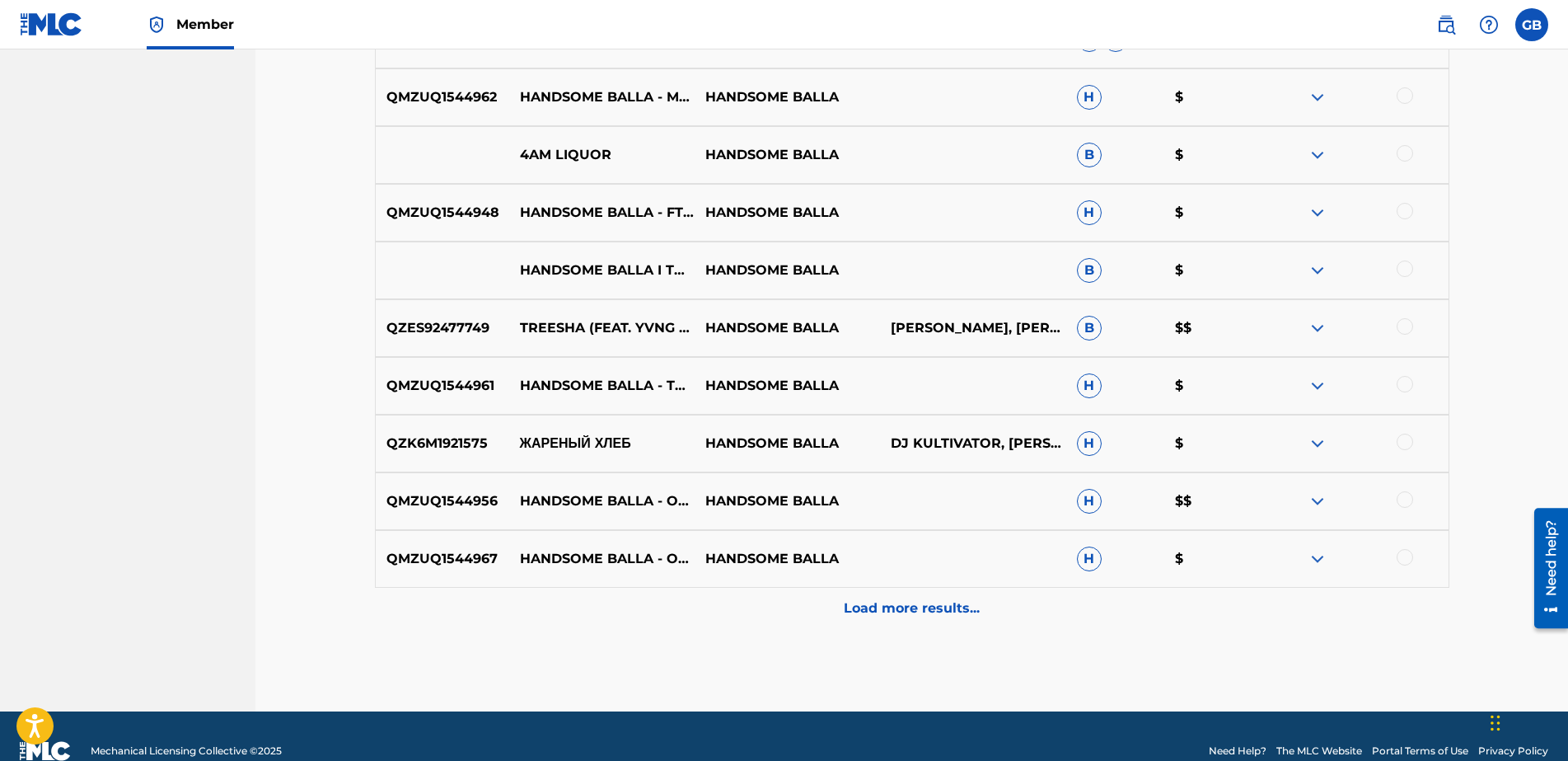
scroll to position [2477, 0]
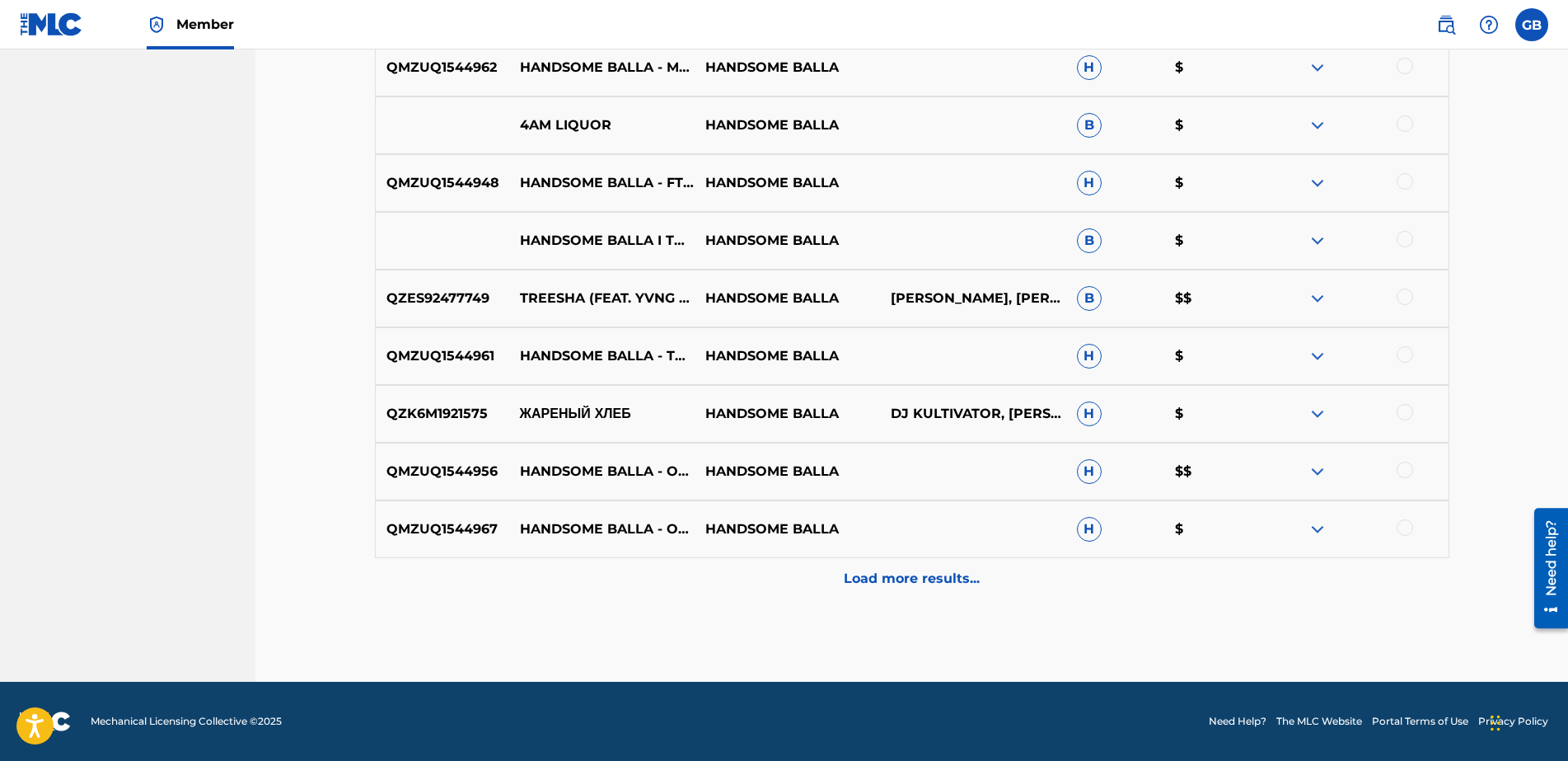
click at [904, 587] on p "Load more results..." at bounding box center [912, 579] width 136 height 20
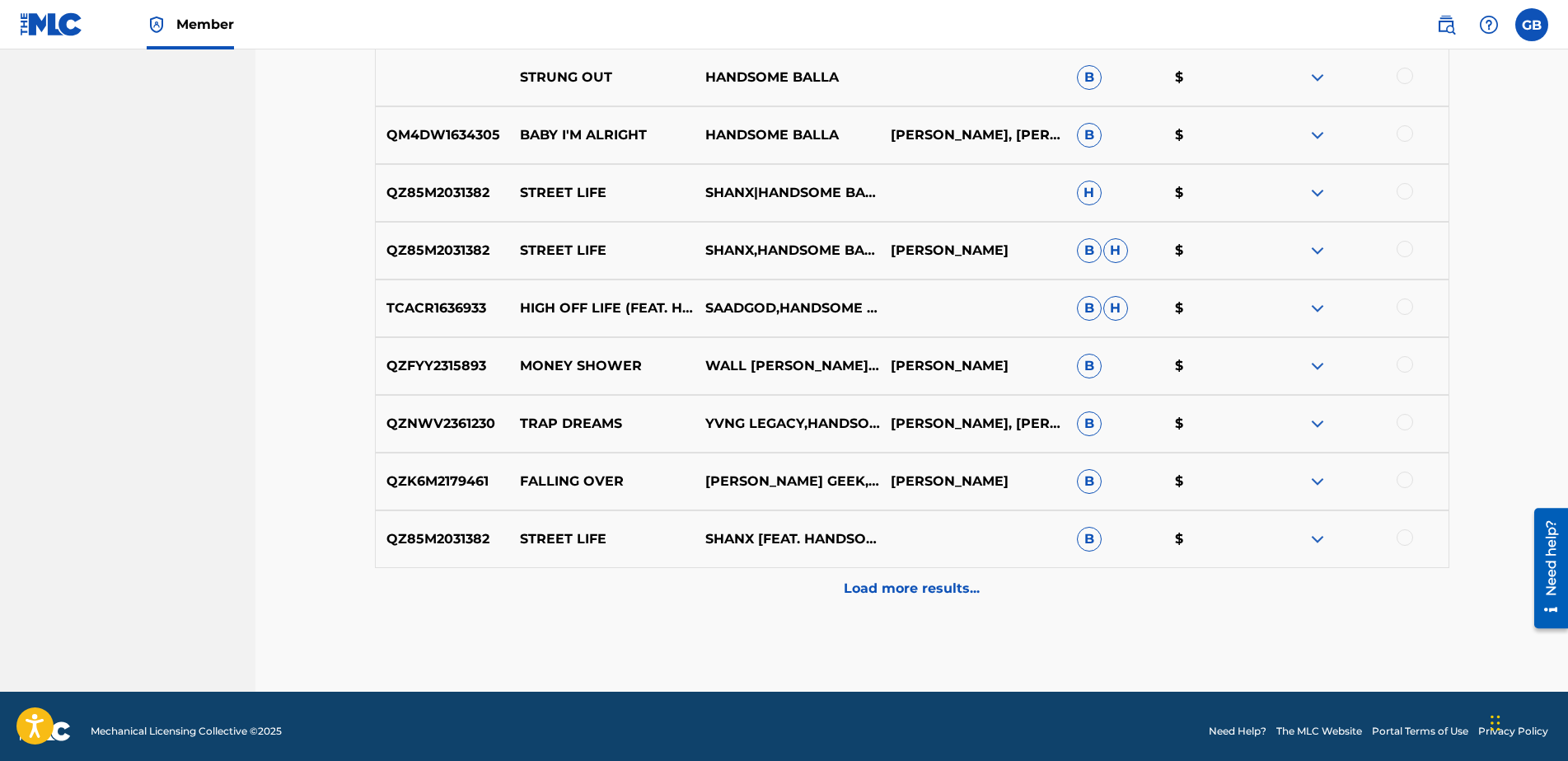
scroll to position [3045, 0]
click at [910, 575] on div "Load more results..." at bounding box center [912, 588] width 1074 height 42
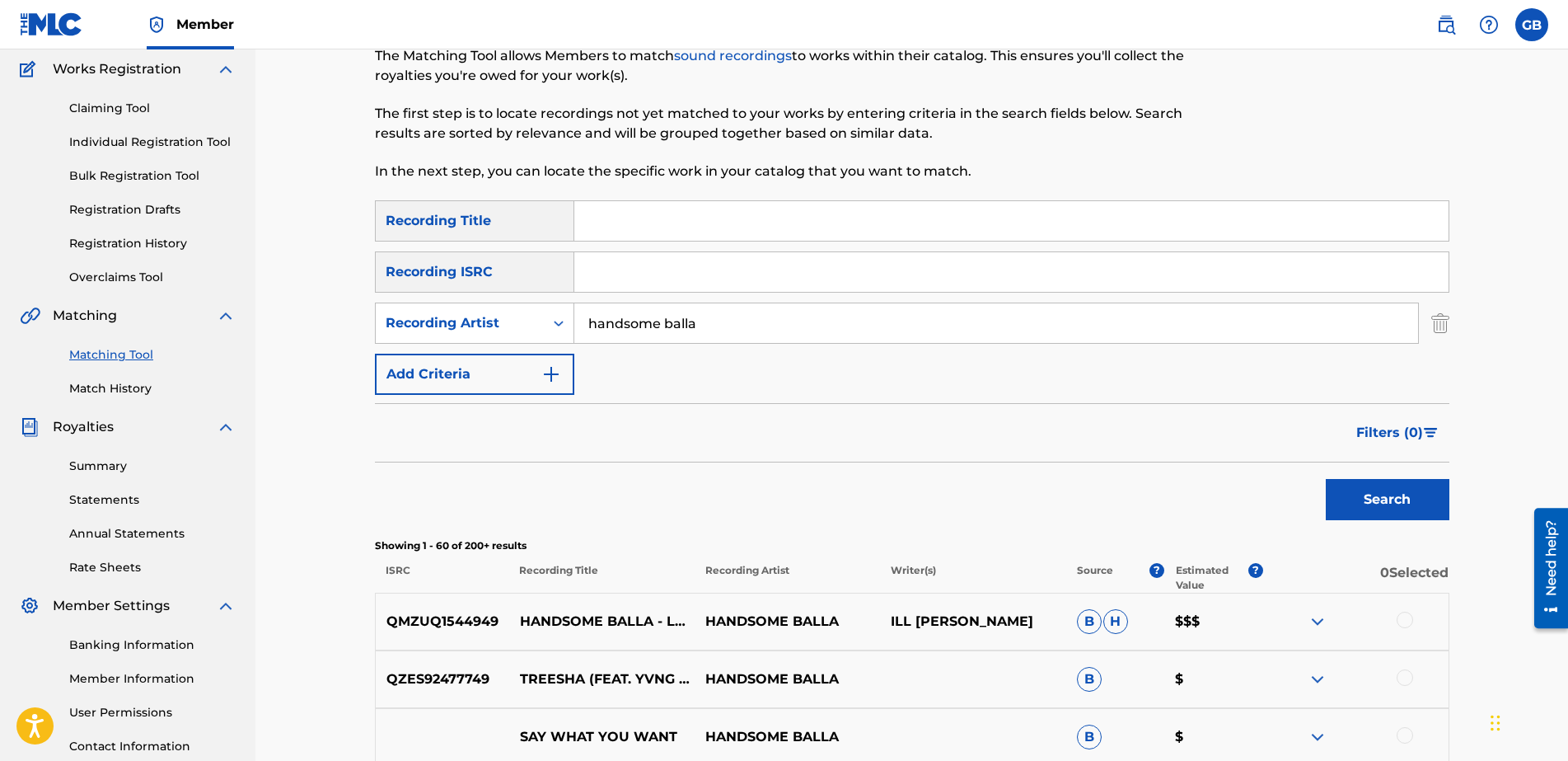
scroll to position [0, 0]
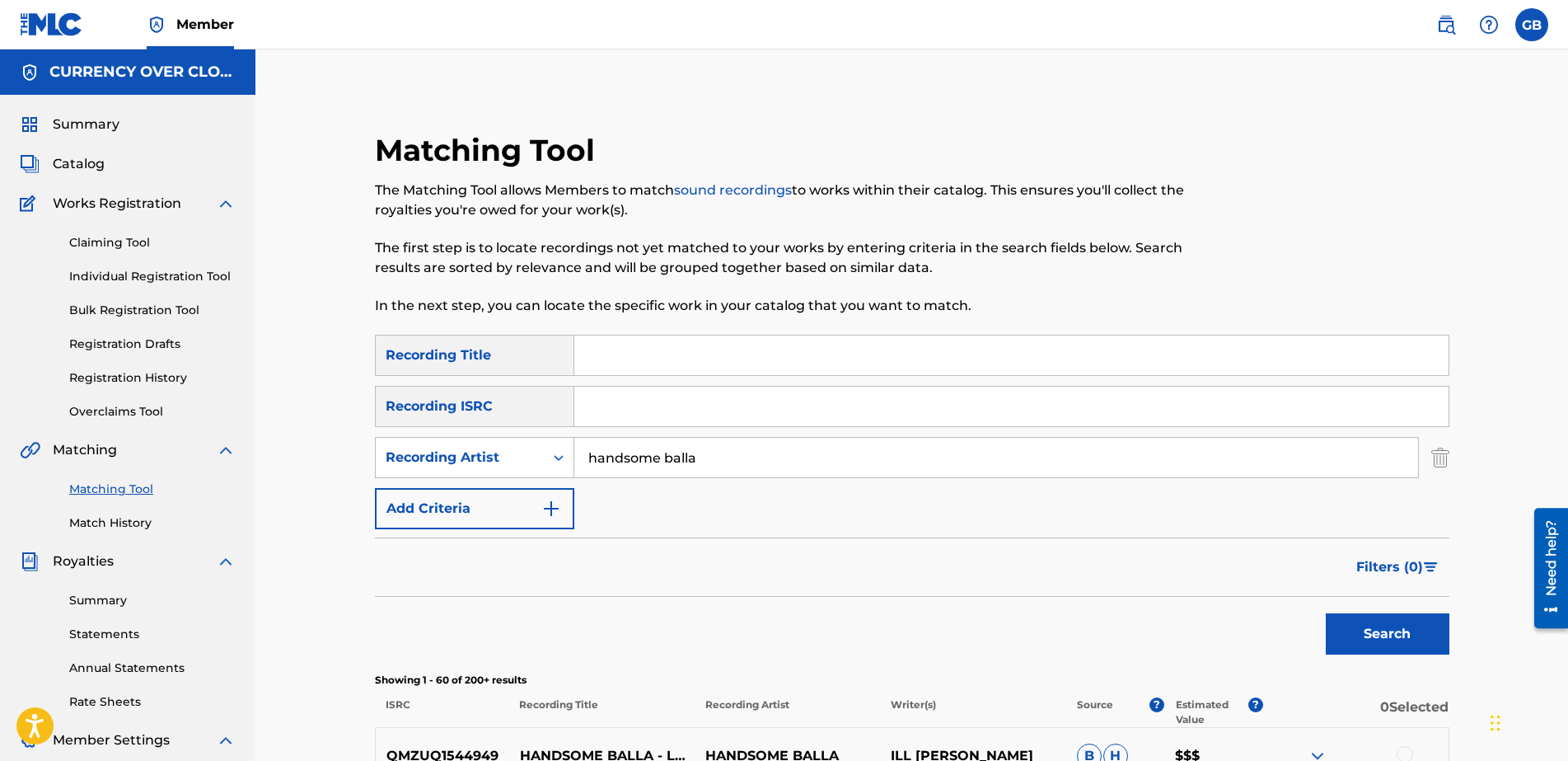
click at [131, 242] on link "Claiming Tool" at bounding box center [152, 242] width 166 height 17
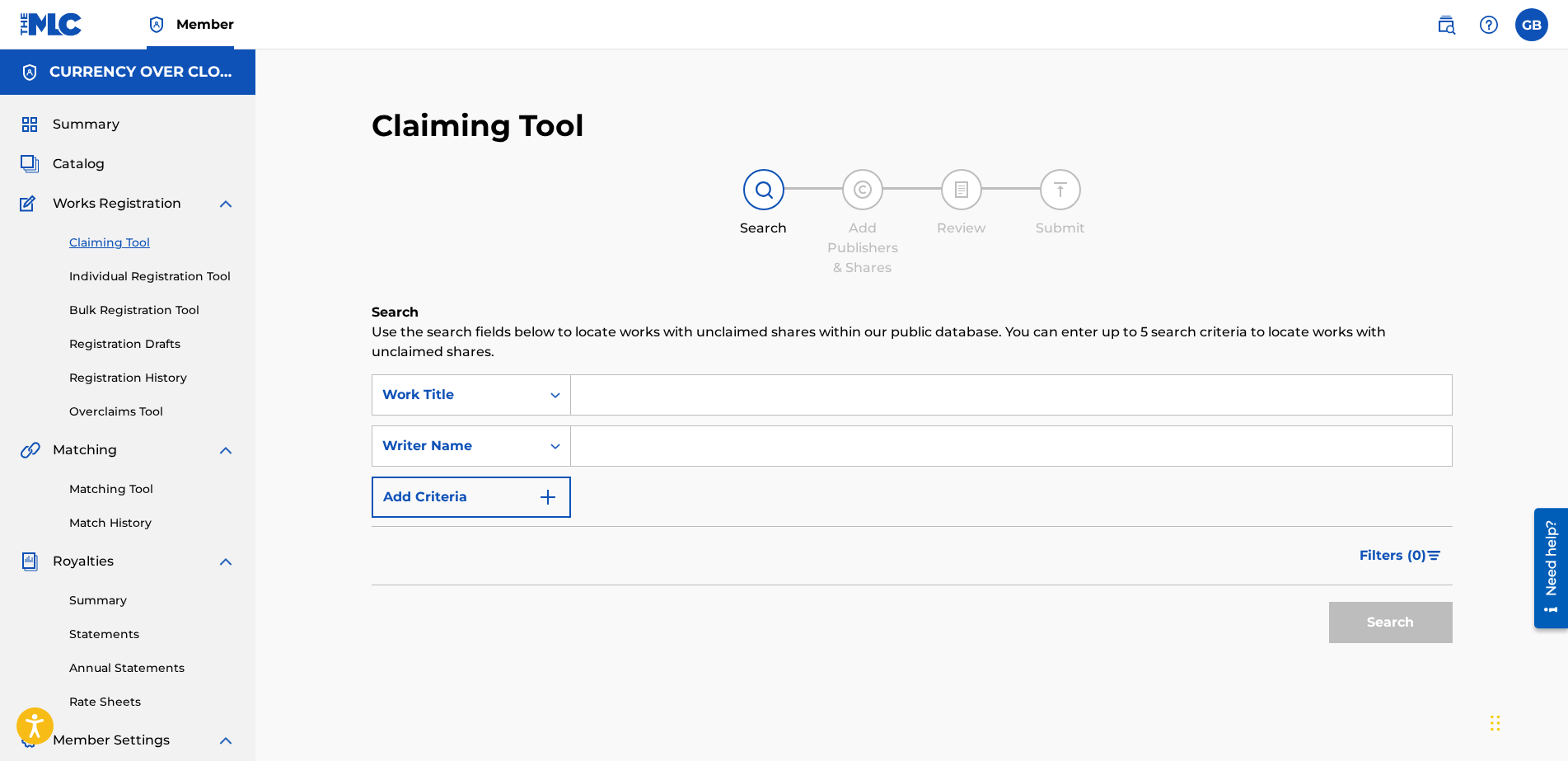
click at [717, 407] on input "Search Form" at bounding box center [1012, 395] width 881 height 40
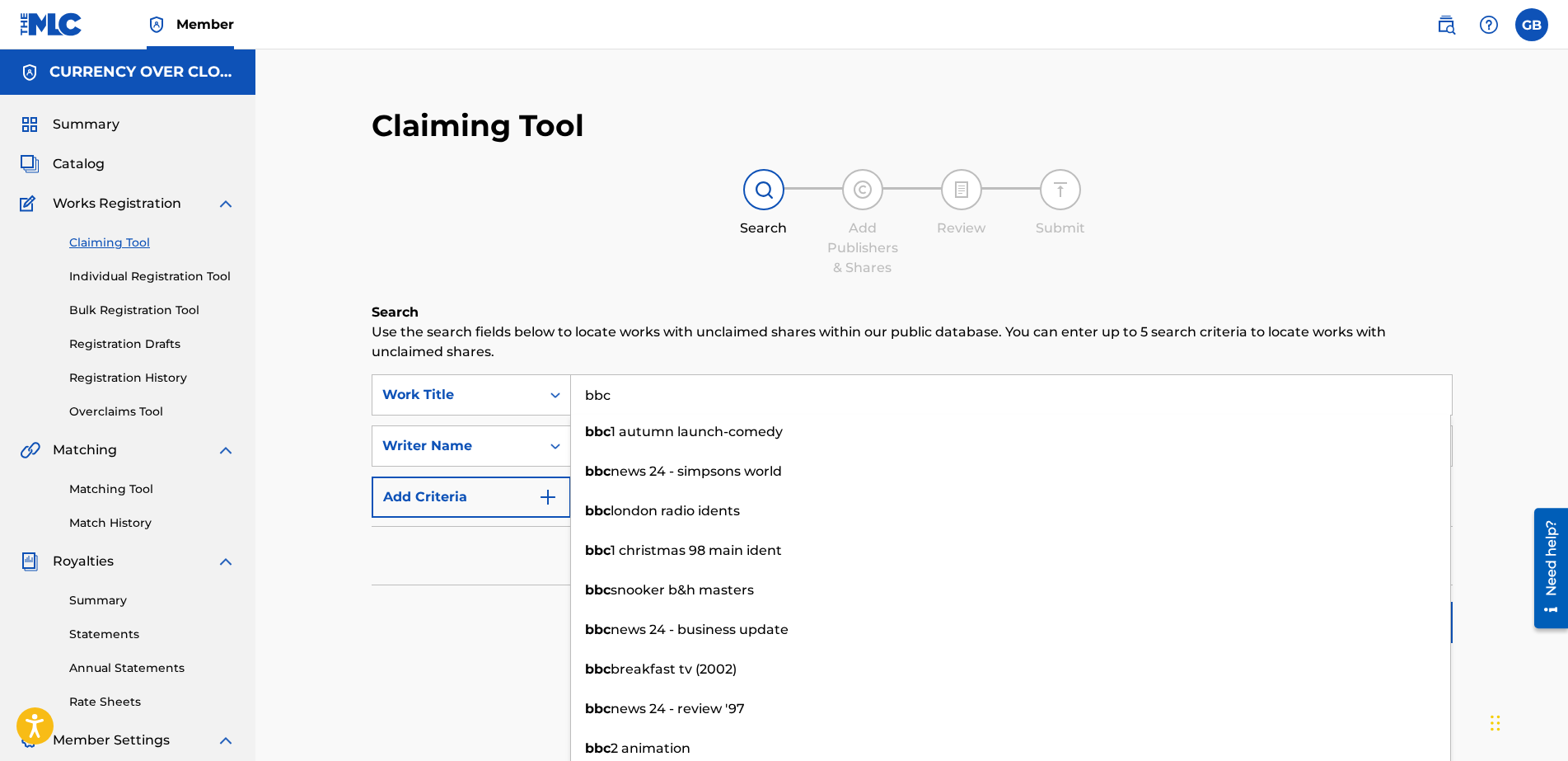
type input "bbc"
click at [463, 600] on div "Search" at bounding box center [912, 618] width 1081 height 66
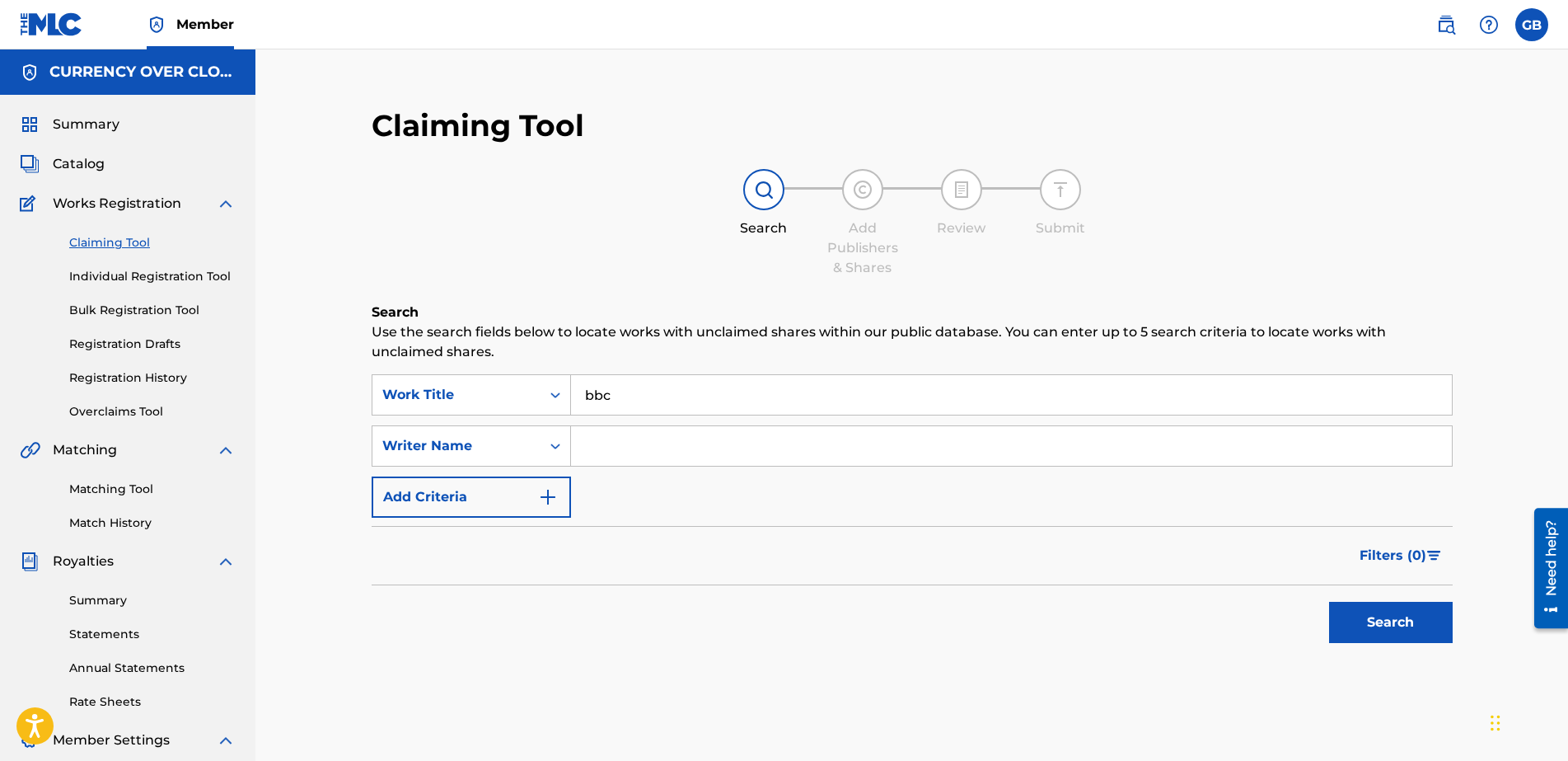
click at [1254, 607] on button "Search" at bounding box center [1391, 623] width 124 height 42
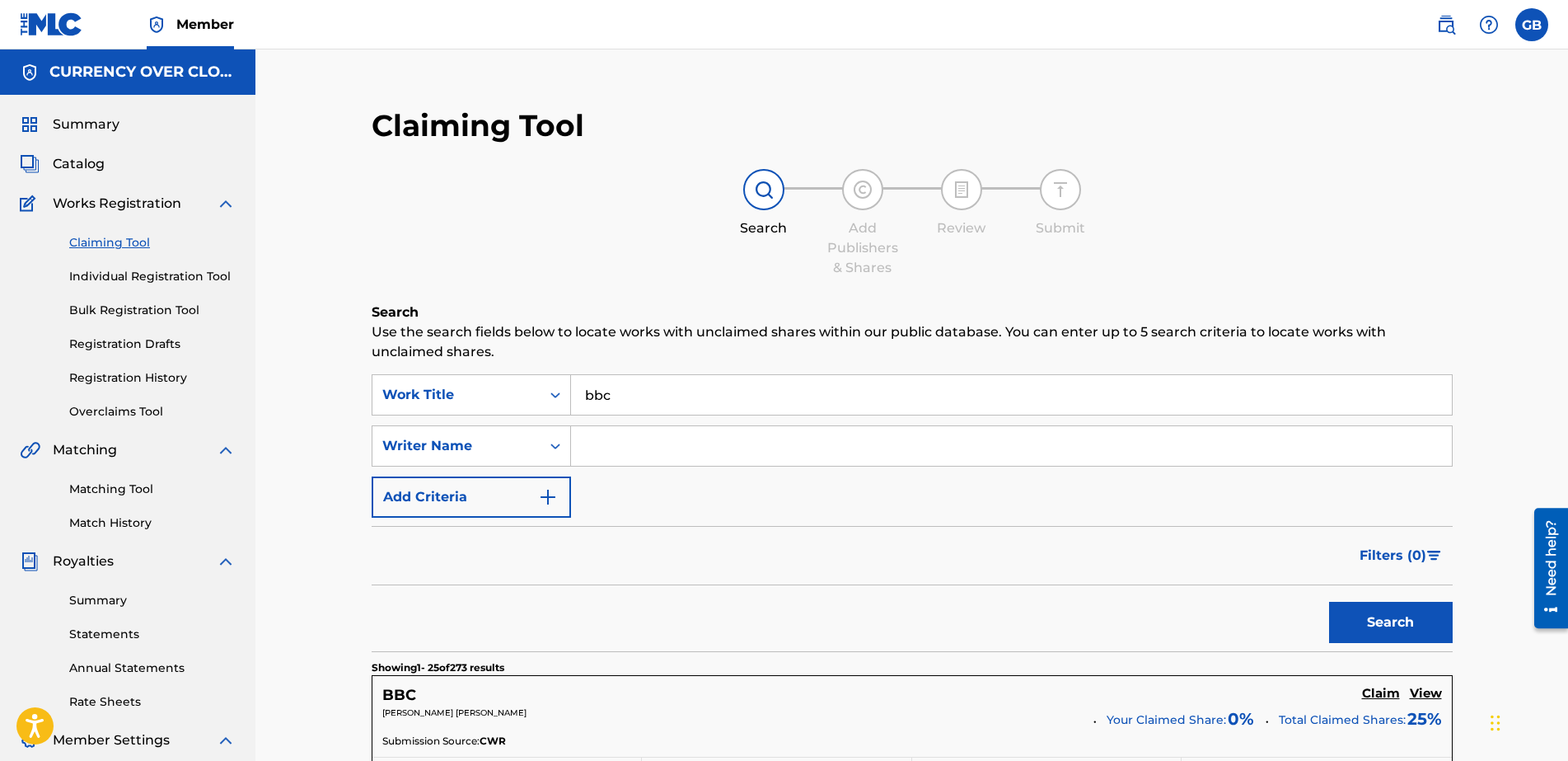
click at [939, 435] on input "Search Form" at bounding box center [1012, 446] width 881 height 40
click at [1254, 602] on button "Search" at bounding box center [1391, 623] width 124 height 42
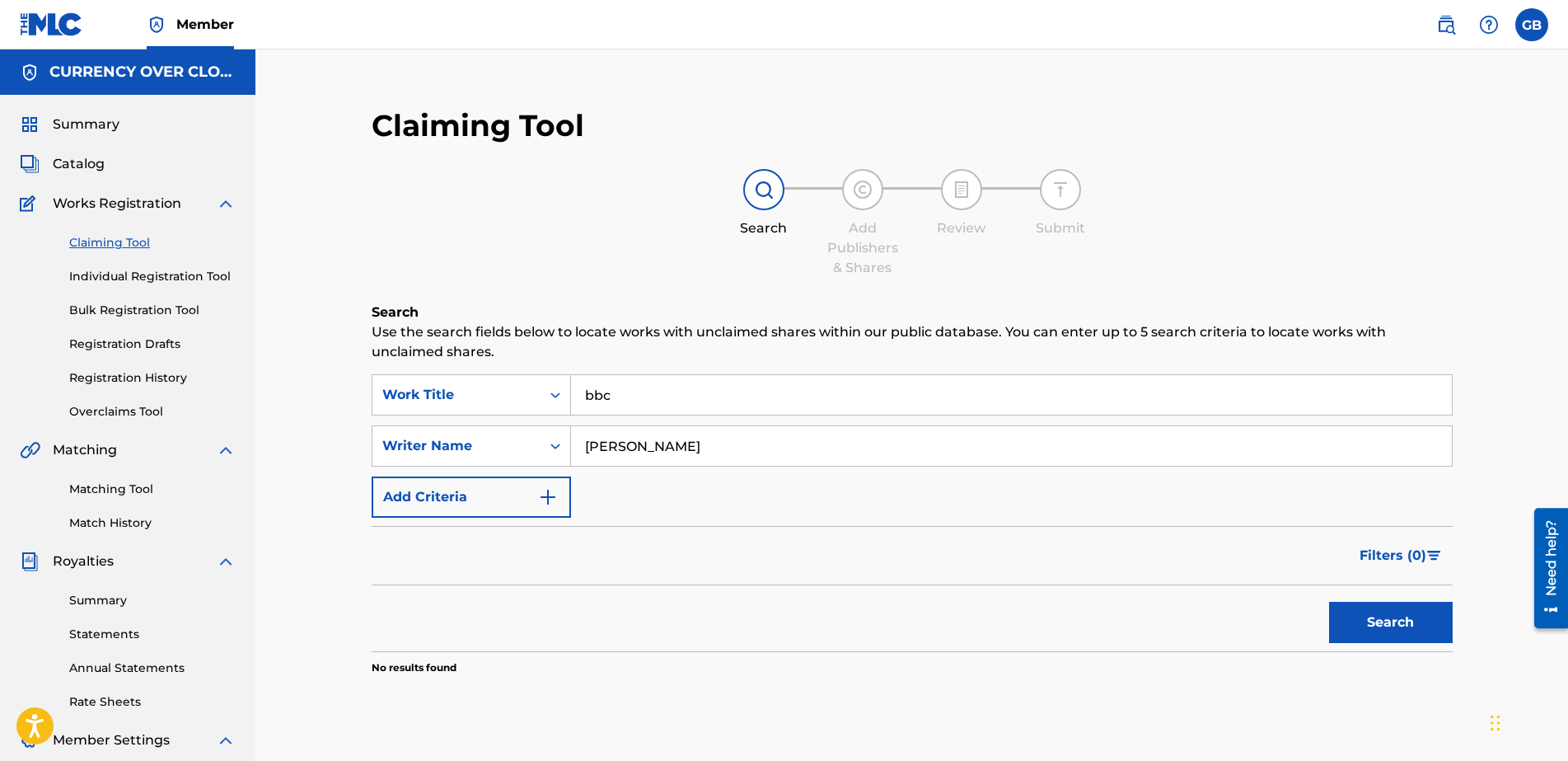
type input "sandy soliman"
click at [1254, 602] on button "Search" at bounding box center [1391, 623] width 124 height 42
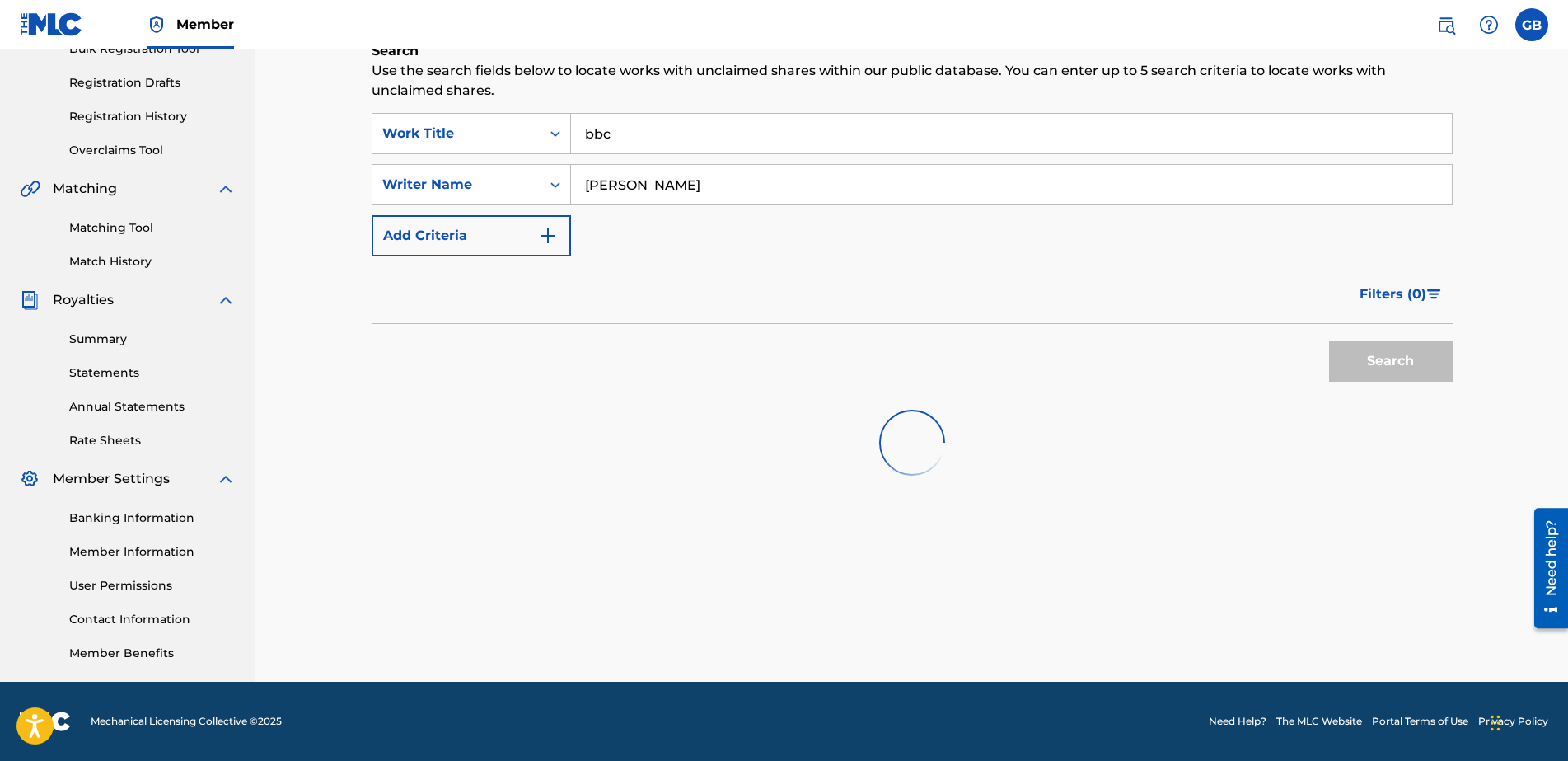
scroll to position [236, 0]
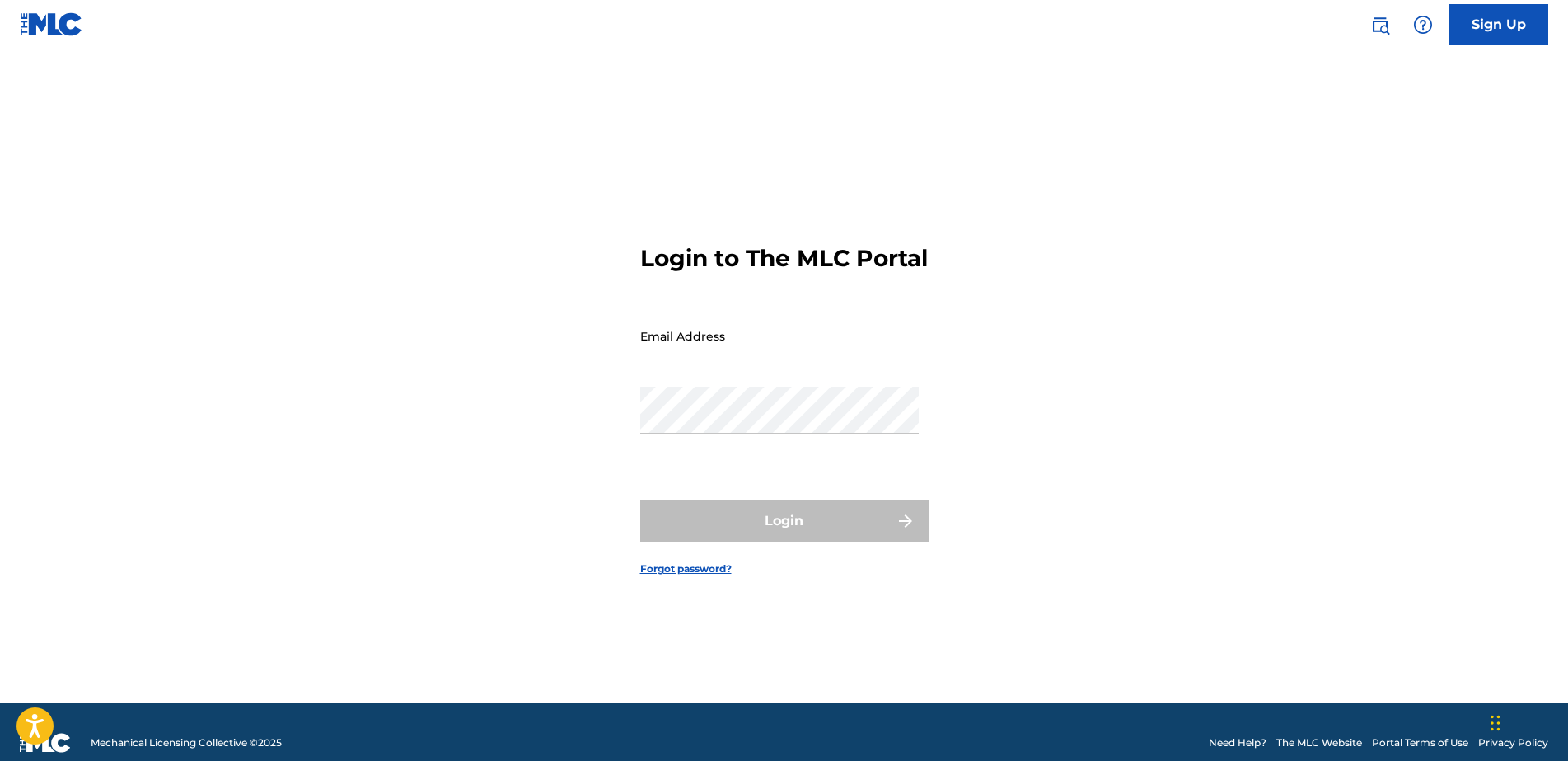
type input "[EMAIL_ADDRESS][DOMAIN_NAME]"
click at [819, 541] on div "Login" at bounding box center [784, 521] width 288 height 42
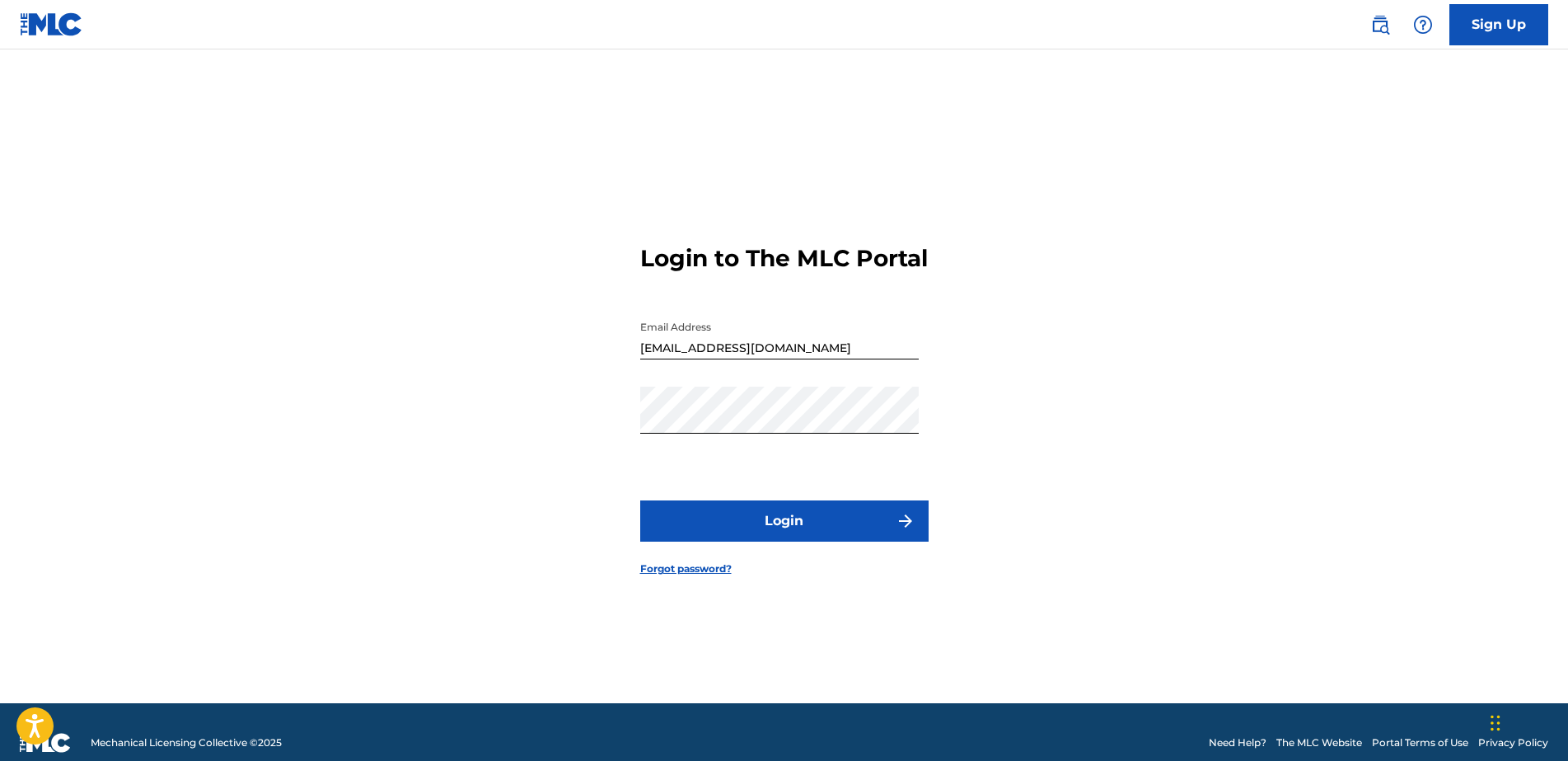
click at [819, 541] on button "Login" at bounding box center [784, 521] width 288 height 42
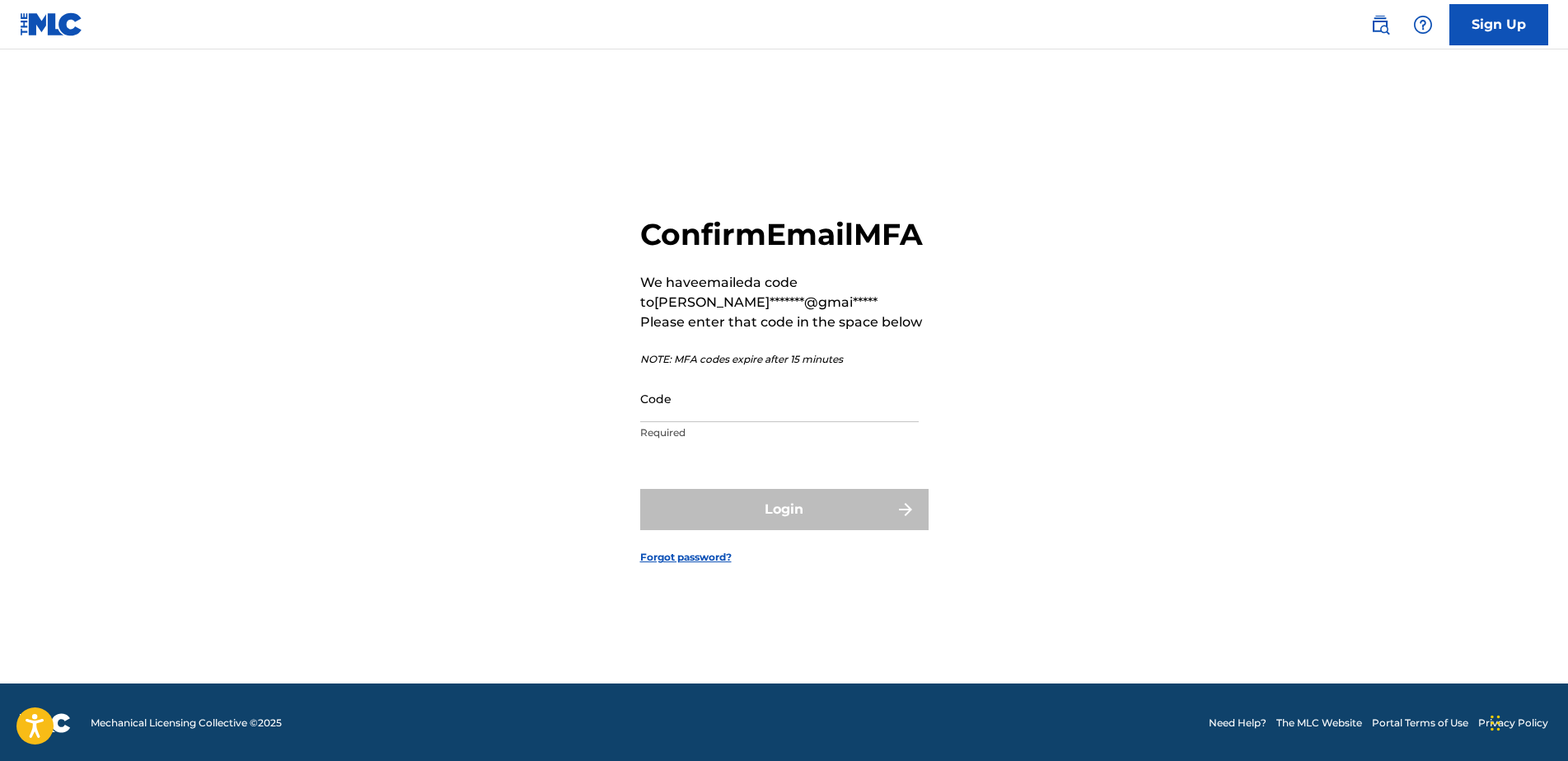
scroll to position [21, 0]
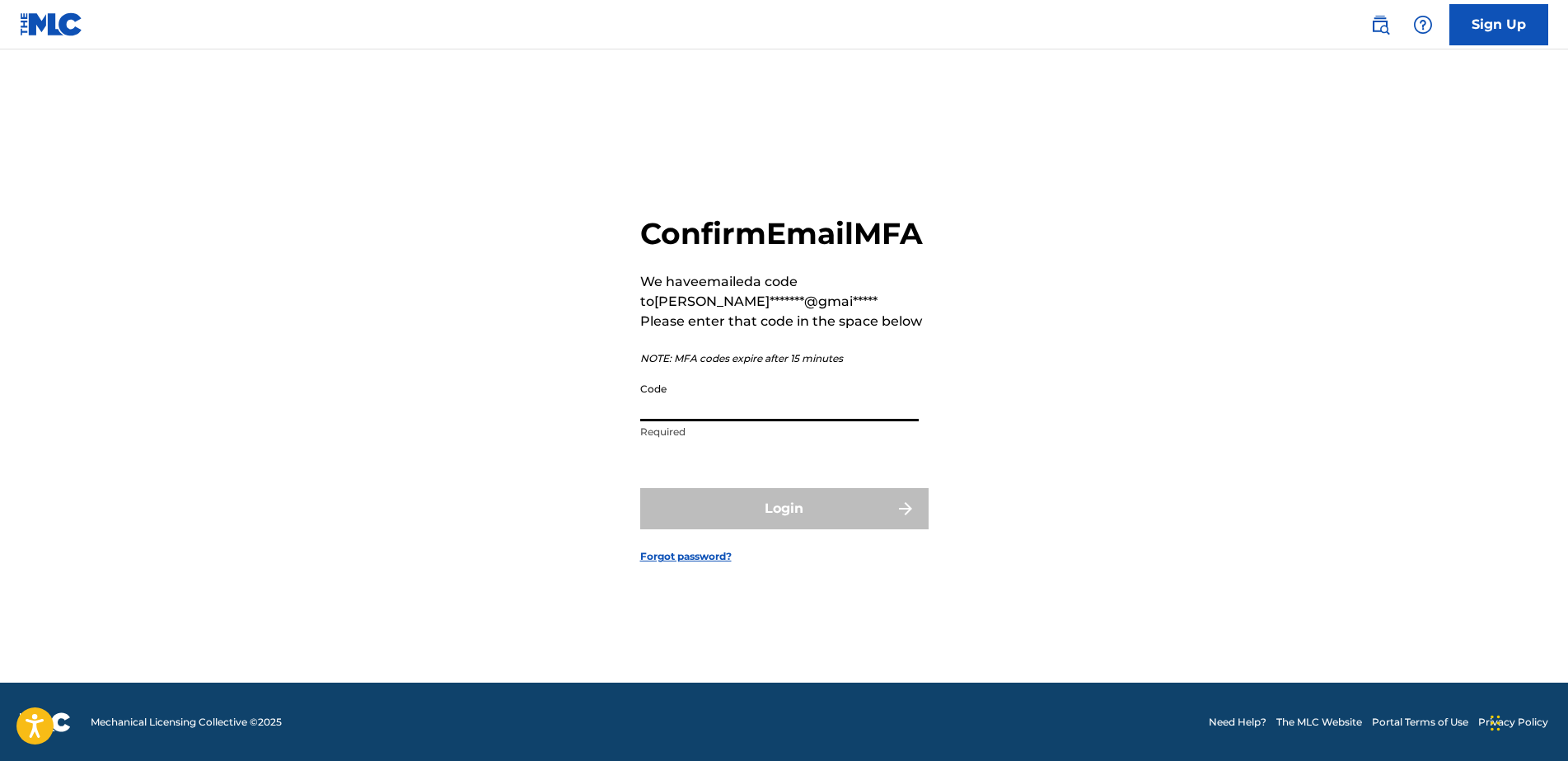
click at [710, 410] on input "Code" at bounding box center [779, 398] width 279 height 47
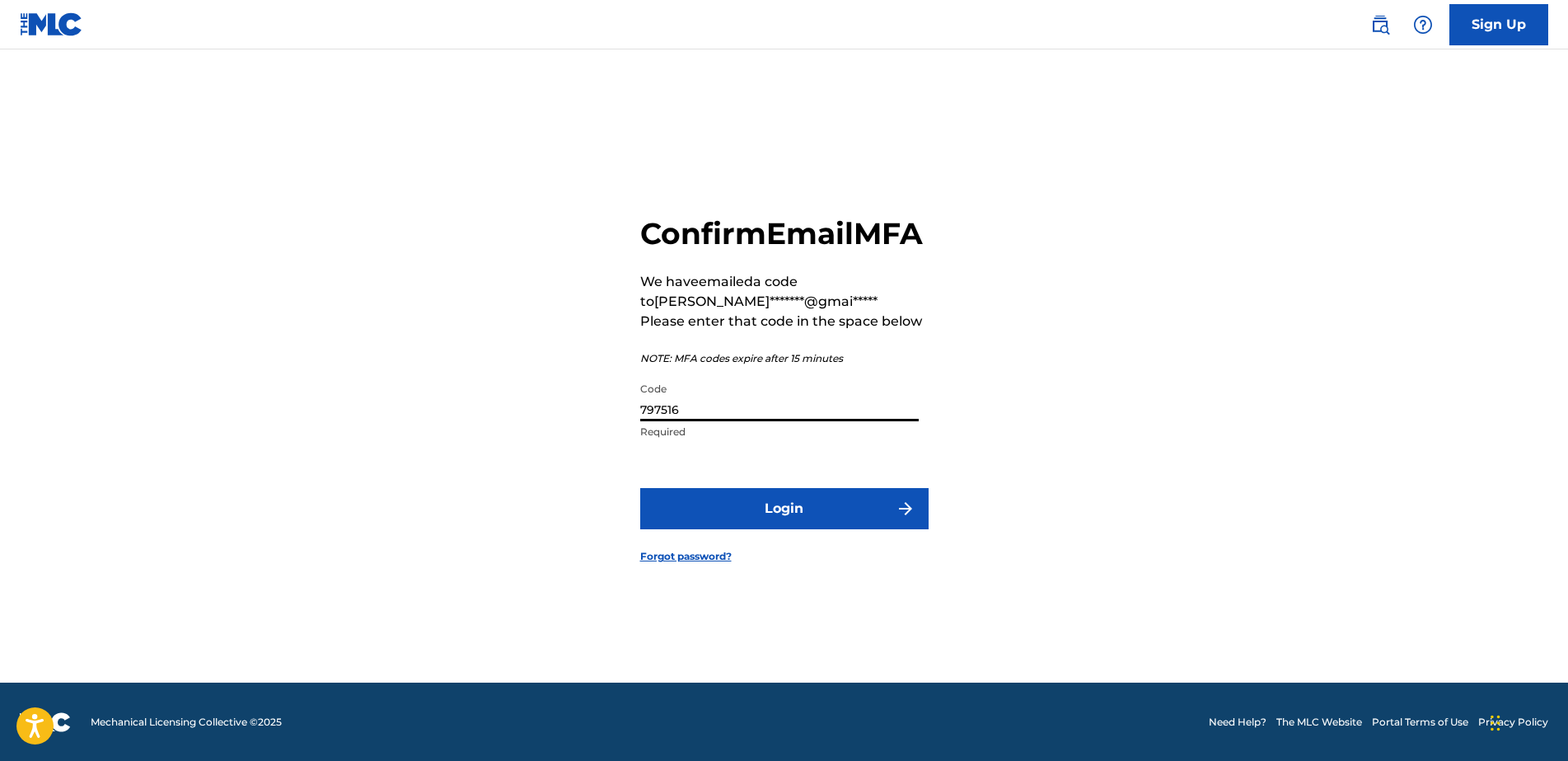
type input "797516"
click at [738, 529] on button "Login" at bounding box center [784, 509] width 288 height 42
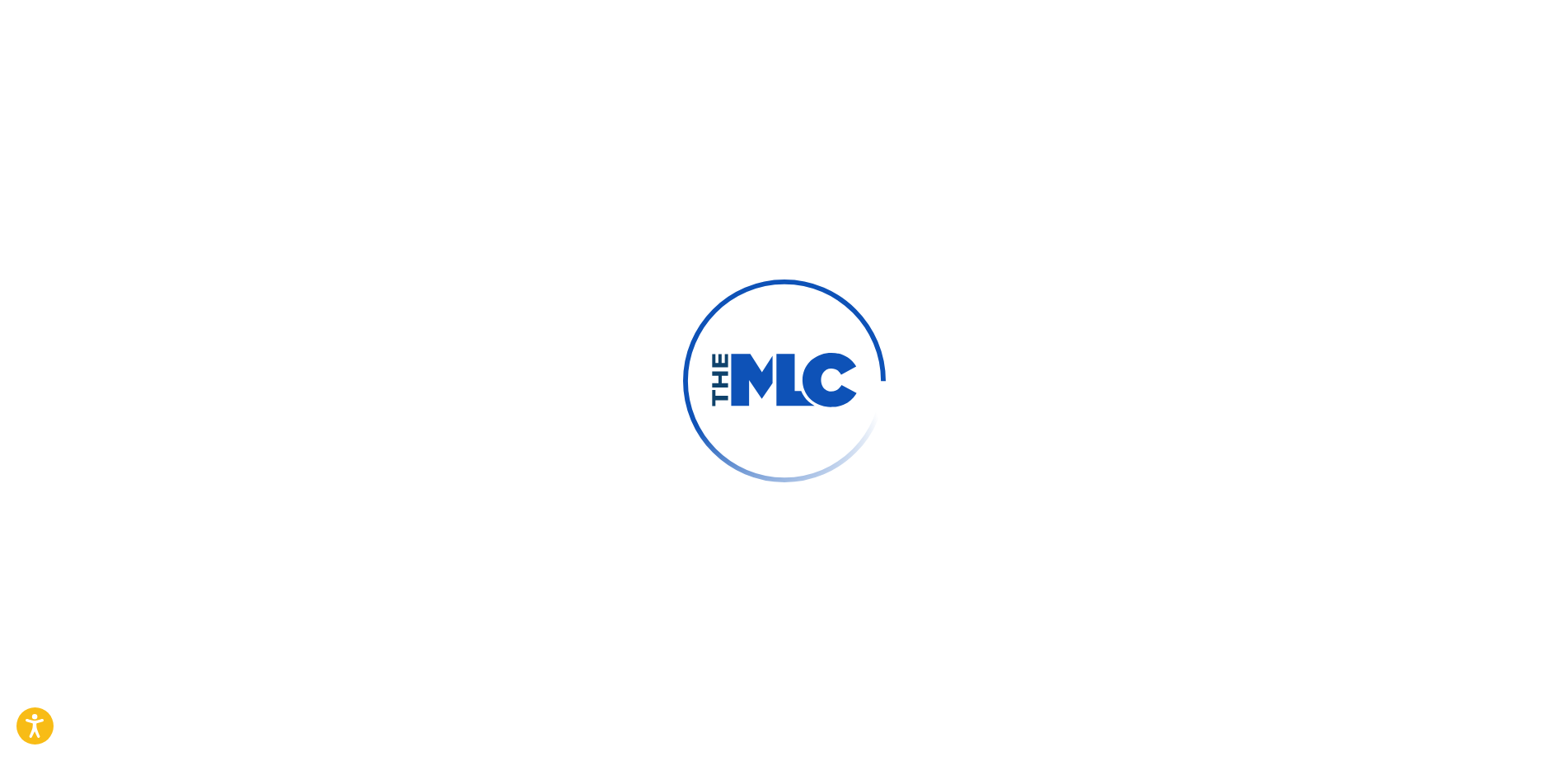
scroll to position [0, 0]
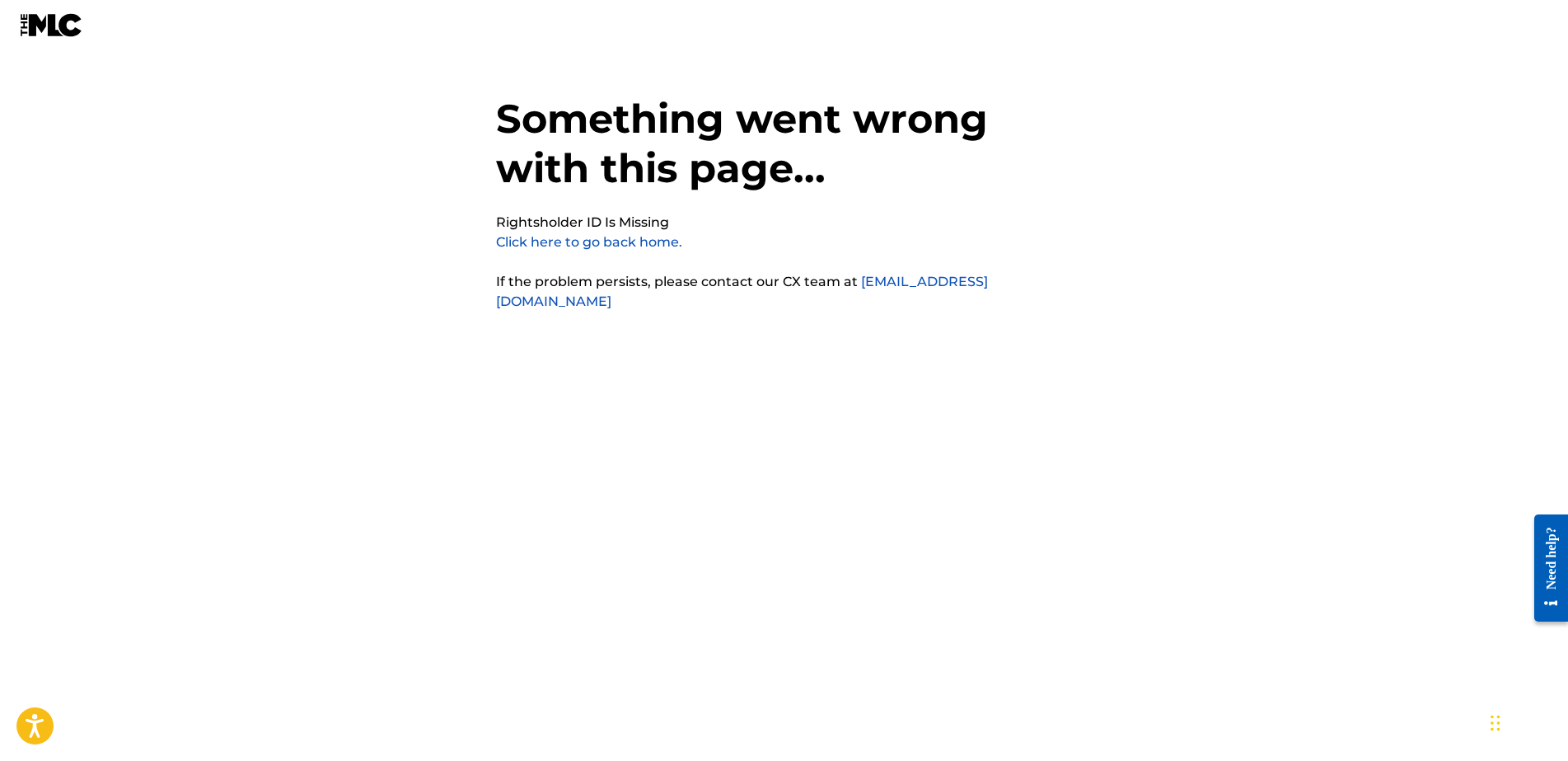
drag, startPoint x: 581, startPoint y: 239, endPoint x: 506, endPoint y: 235, distance: 75.1
click at [506, 235] on link "Click here to go back home." at bounding box center [589, 241] width 186 height 16
